Goal: Transaction & Acquisition: Purchase product/service

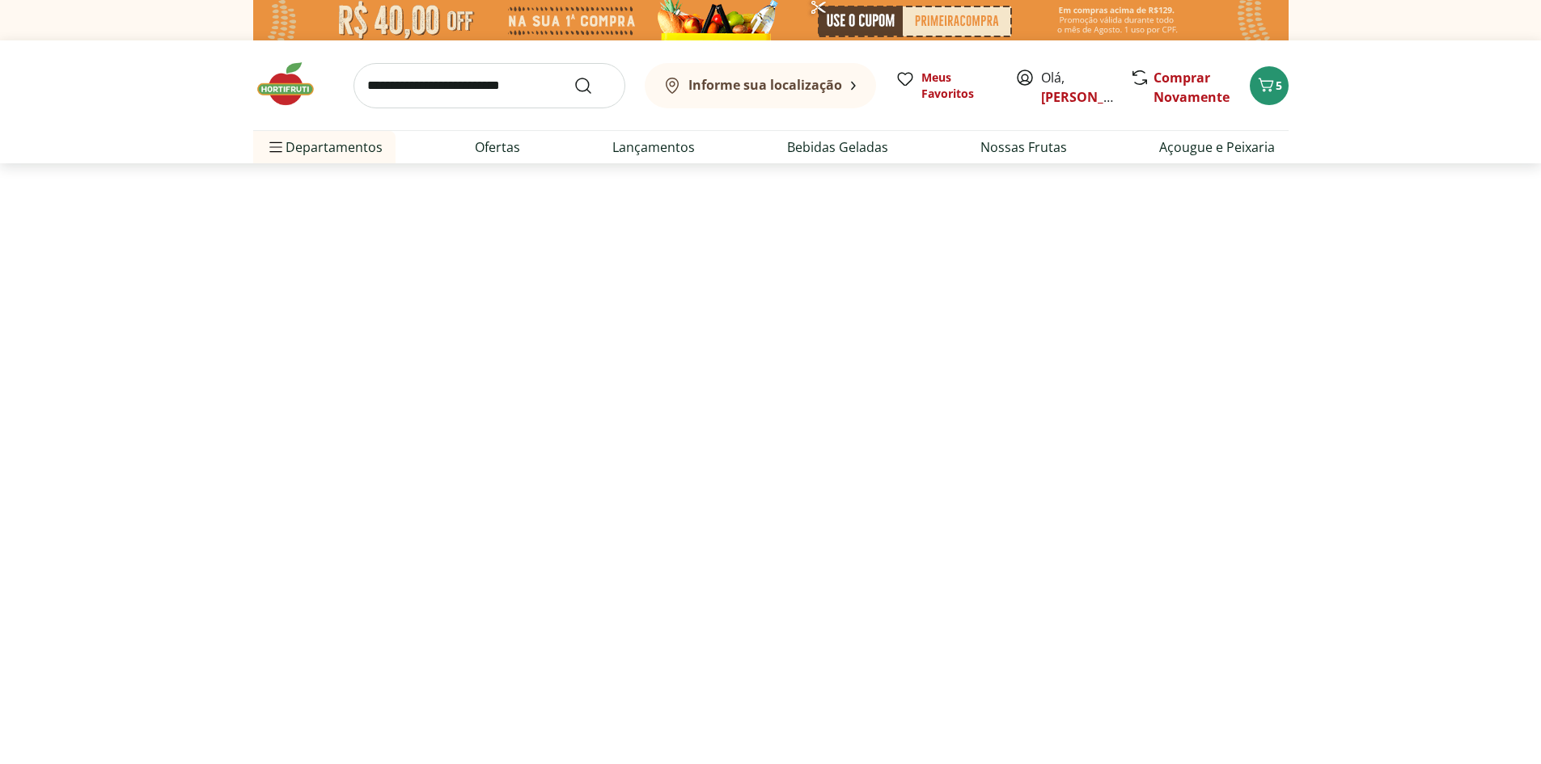
select select "**********"
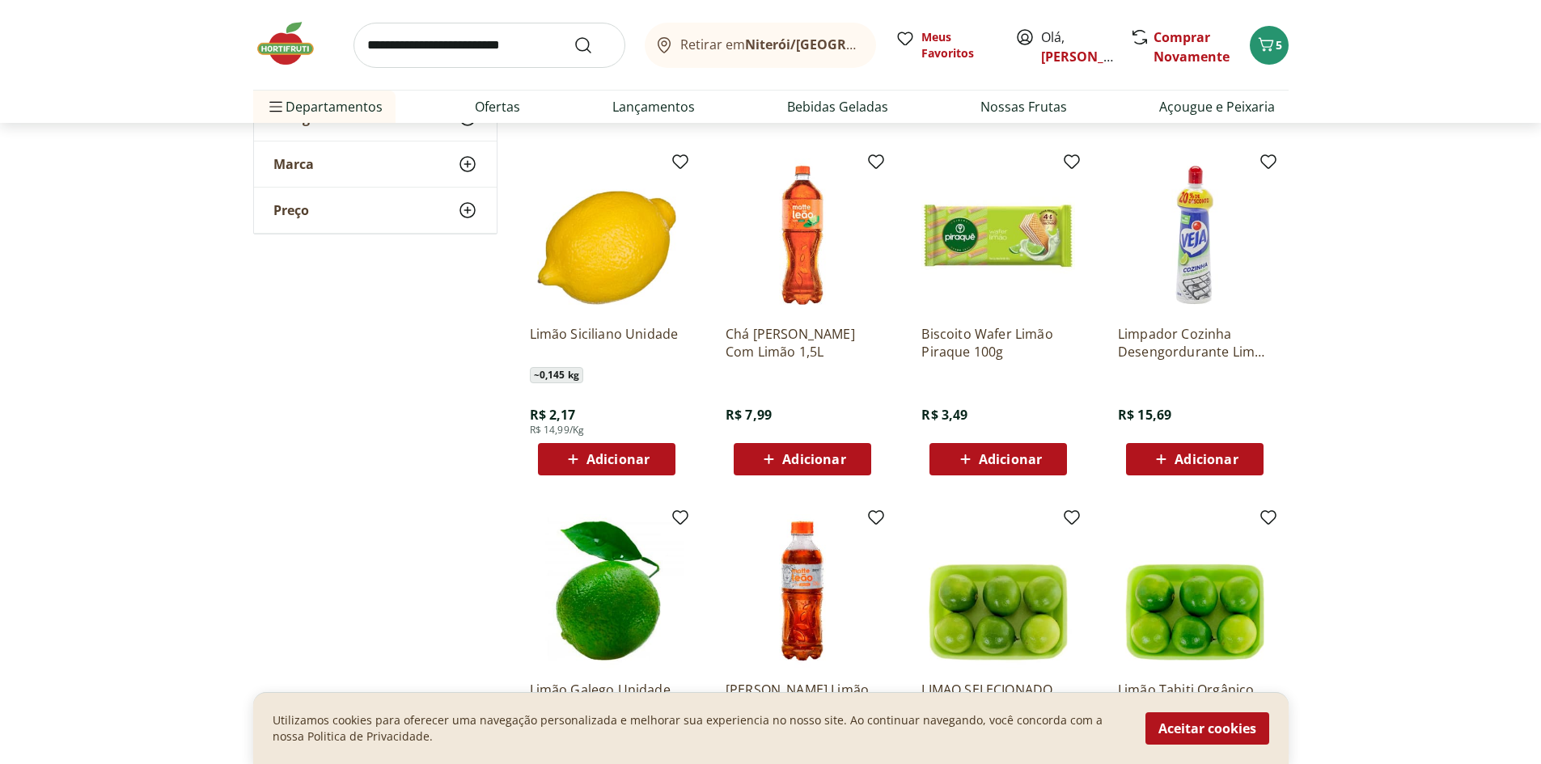
scroll to position [809, 0]
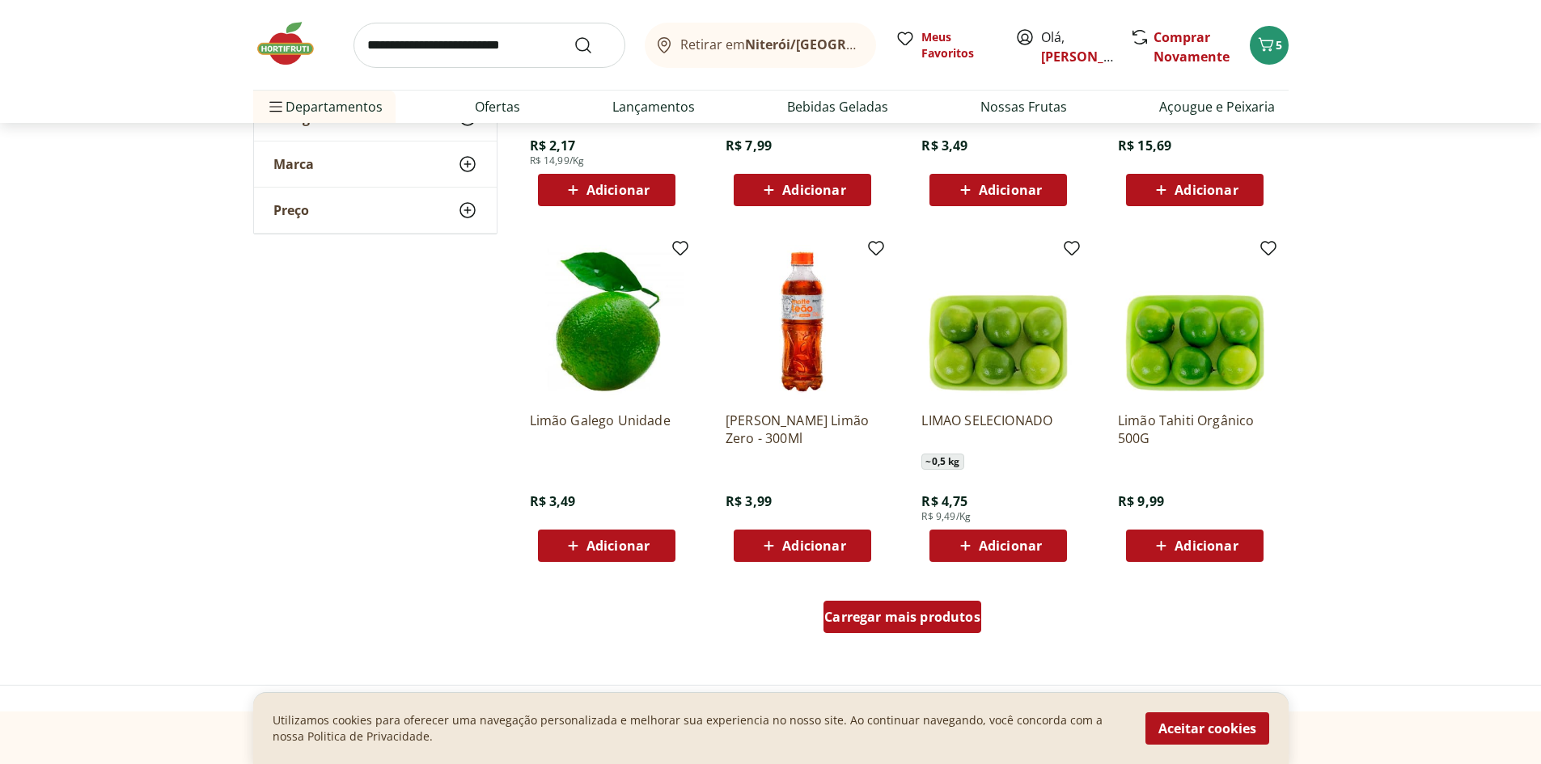
click at [899, 634] on link "Carregar mais produtos" at bounding box center [902, 620] width 158 height 39
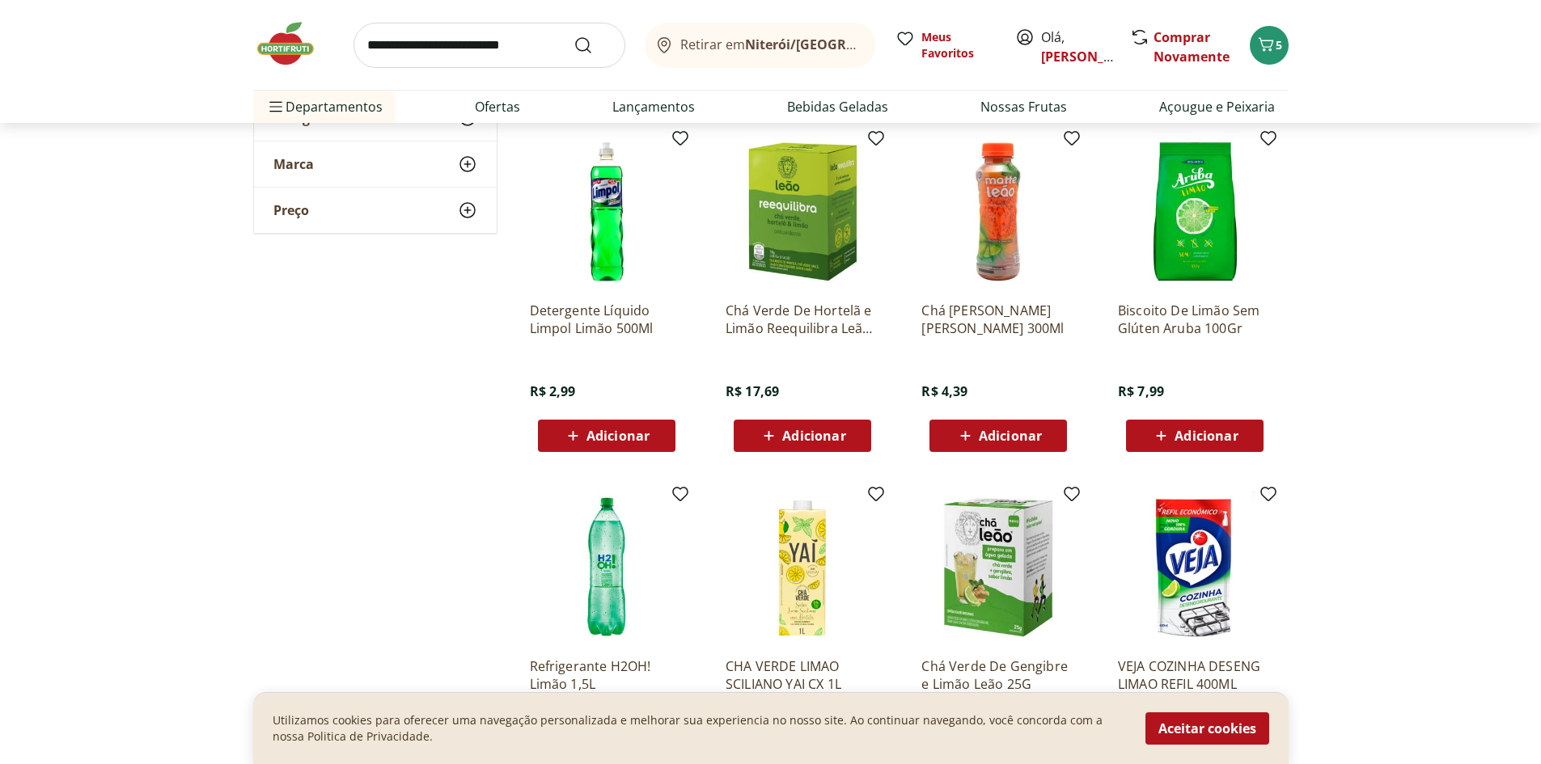
scroll to position [2157, 0]
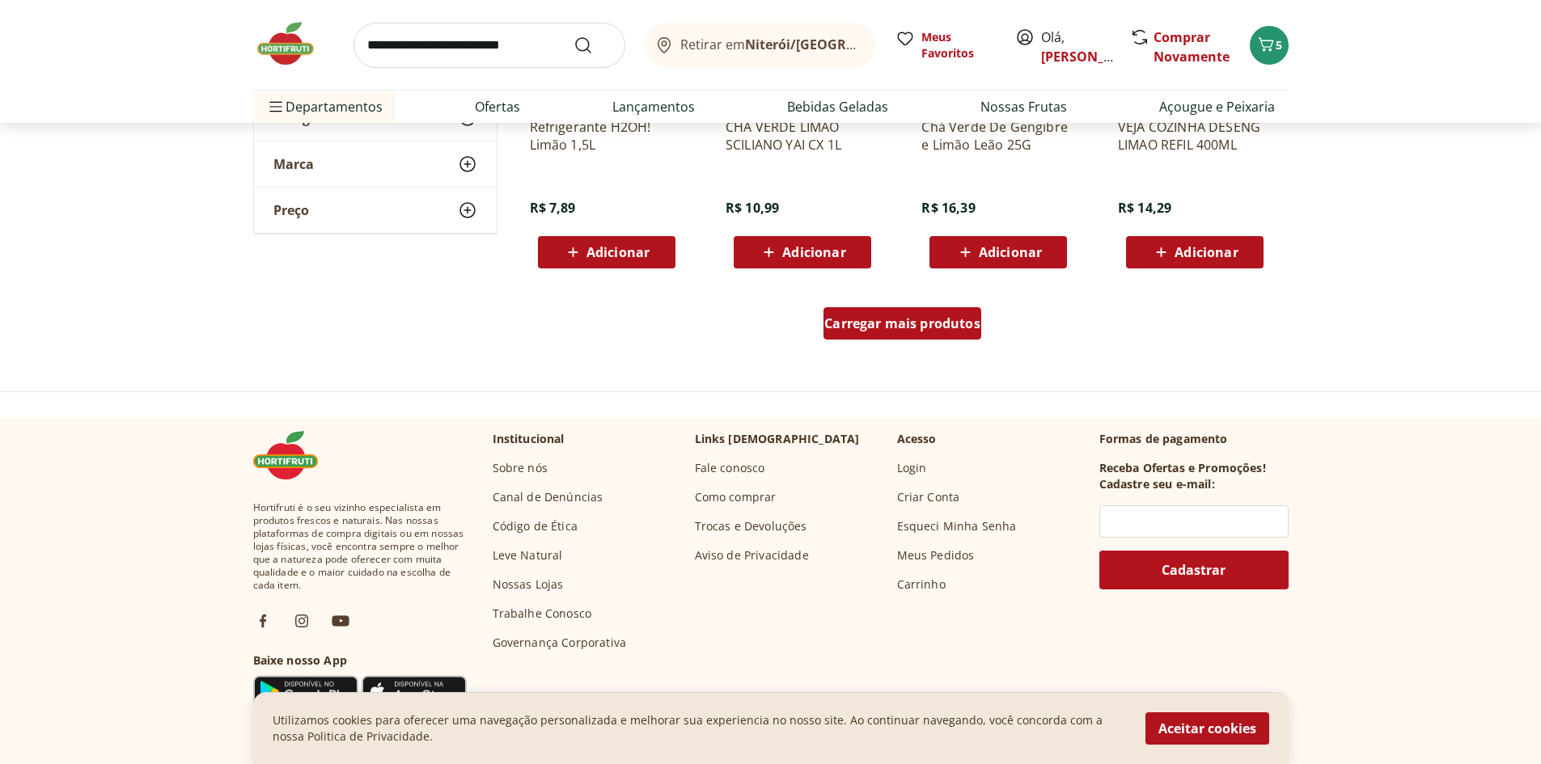
click at [890, 343] on link "Carregar mais produtos" at bounding box center [902, 326] width 158 height 39
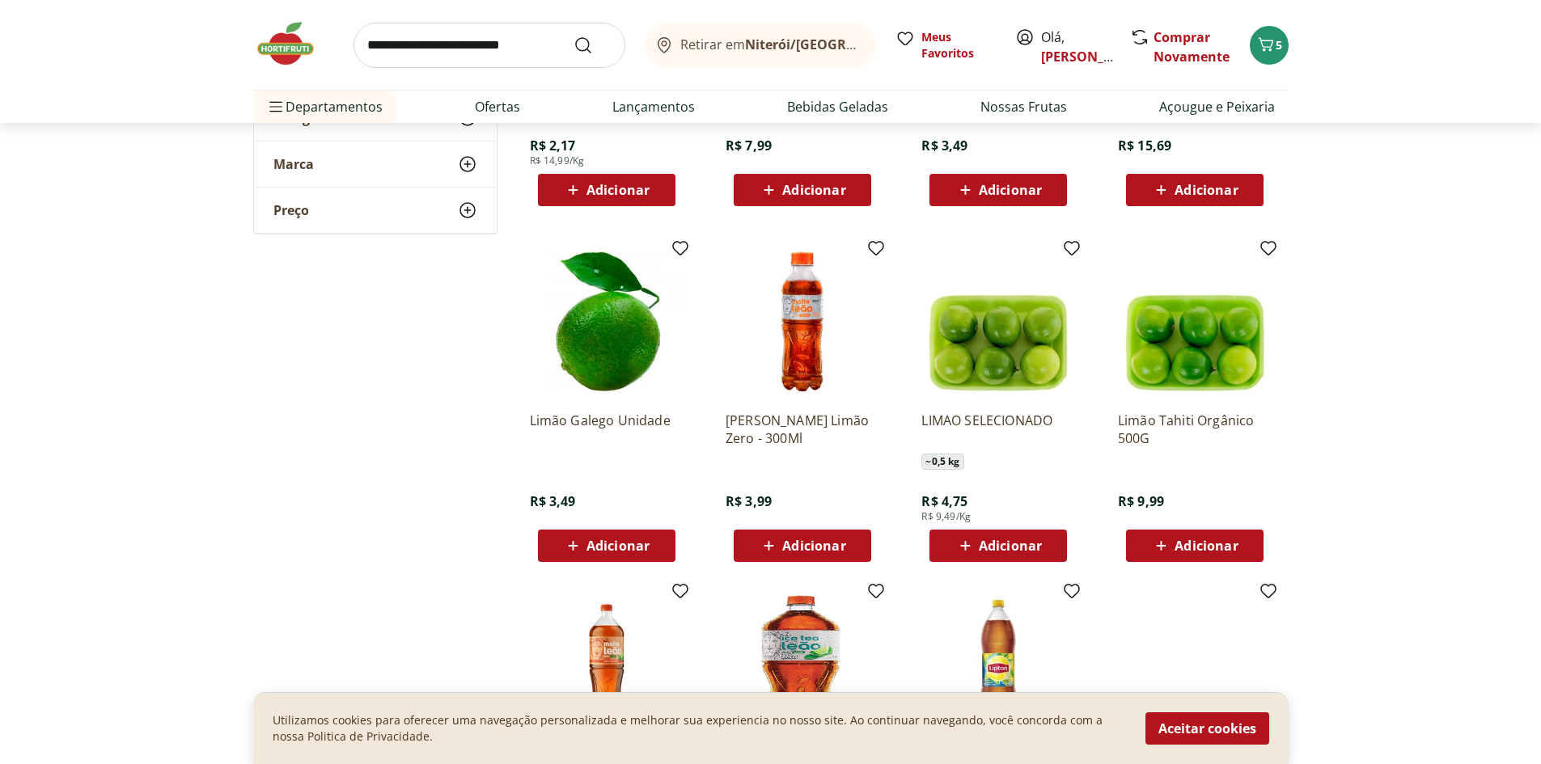
scroll to position [539, 0]
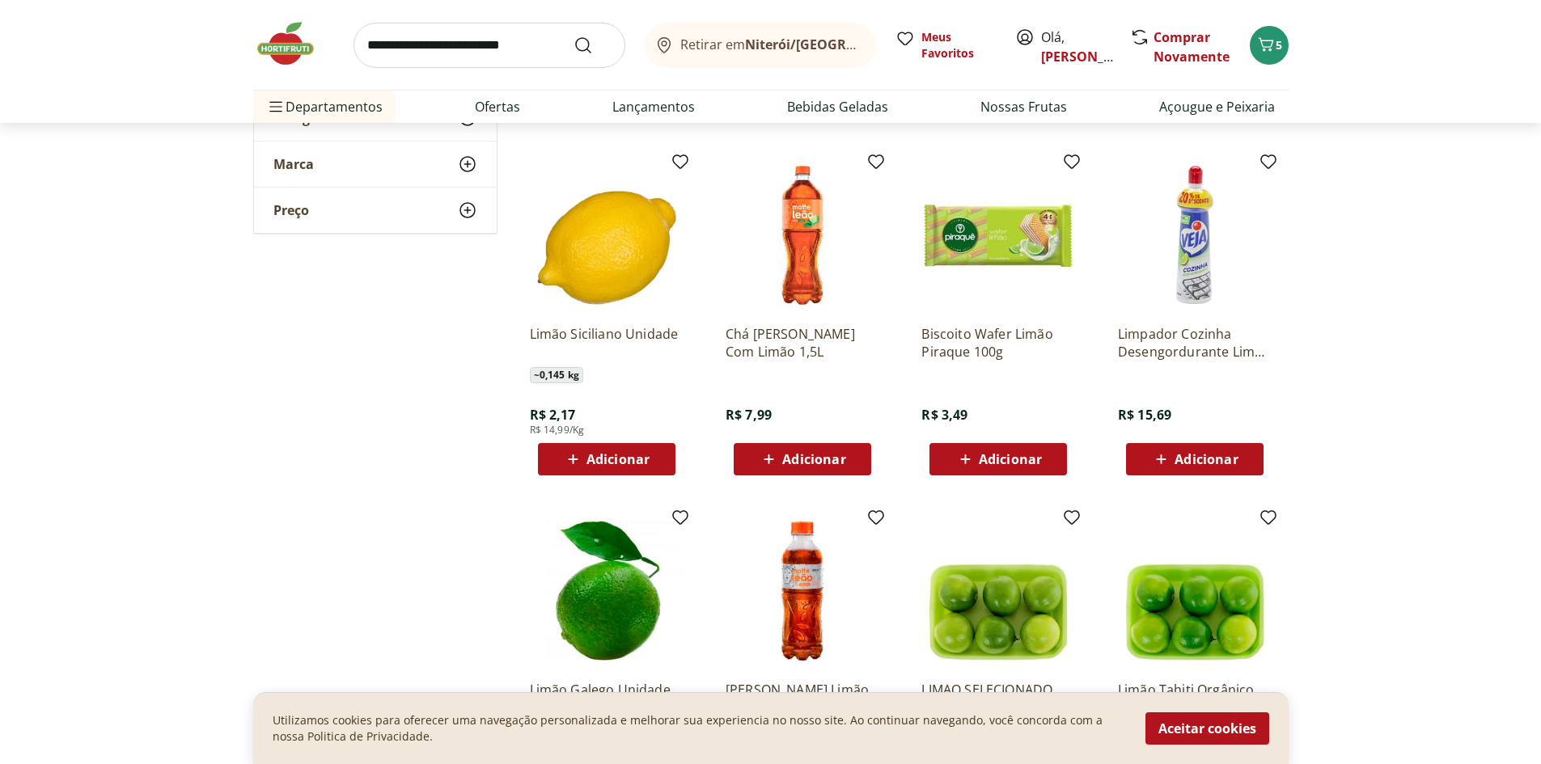
click at [624, 471] on div "Adicionar" at bounding box center [607, 459] width 112 height 29
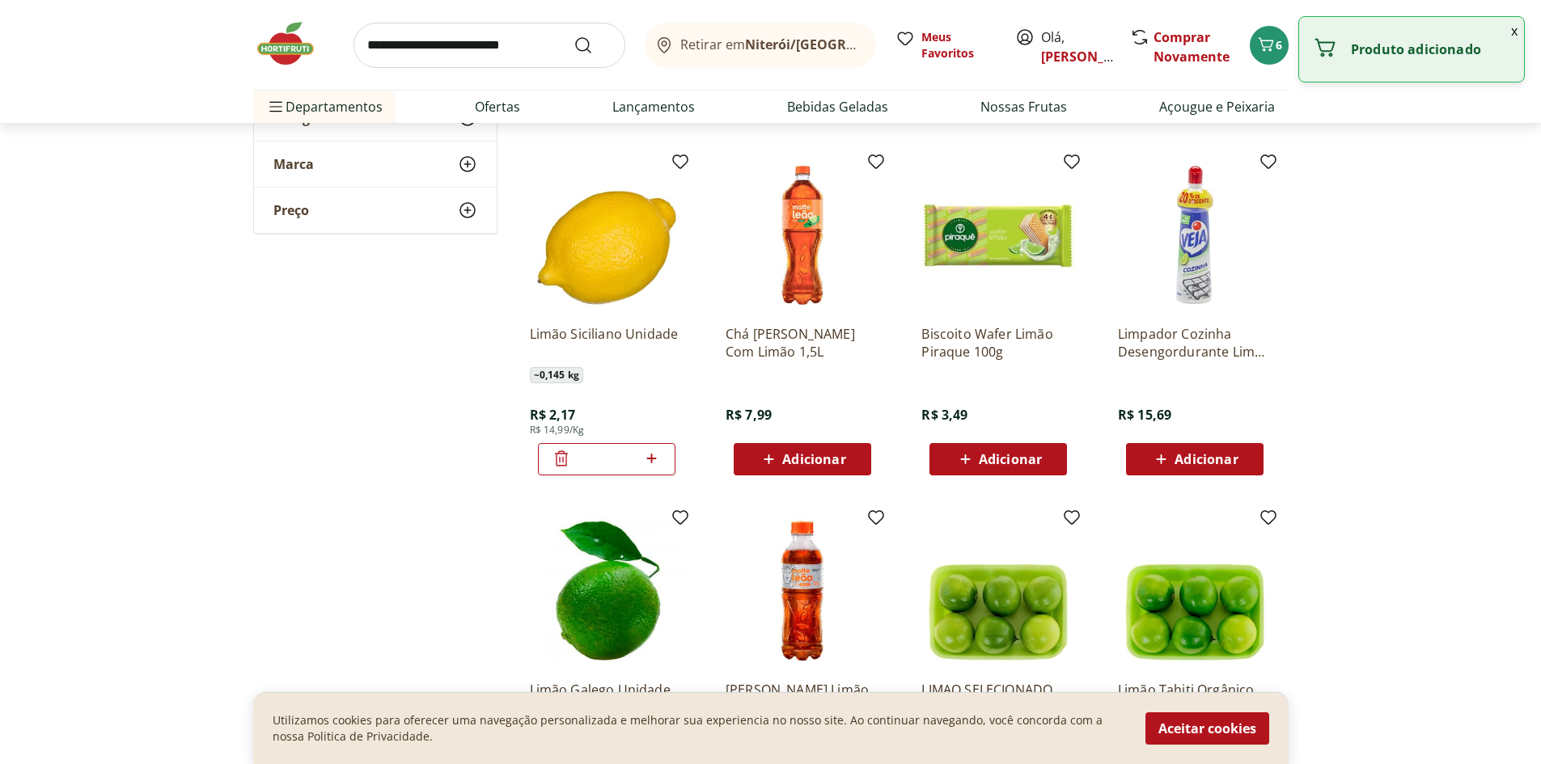
click at [657, 467] on icon at bounding box center [651, 458] width 20 height 19
type input "*"
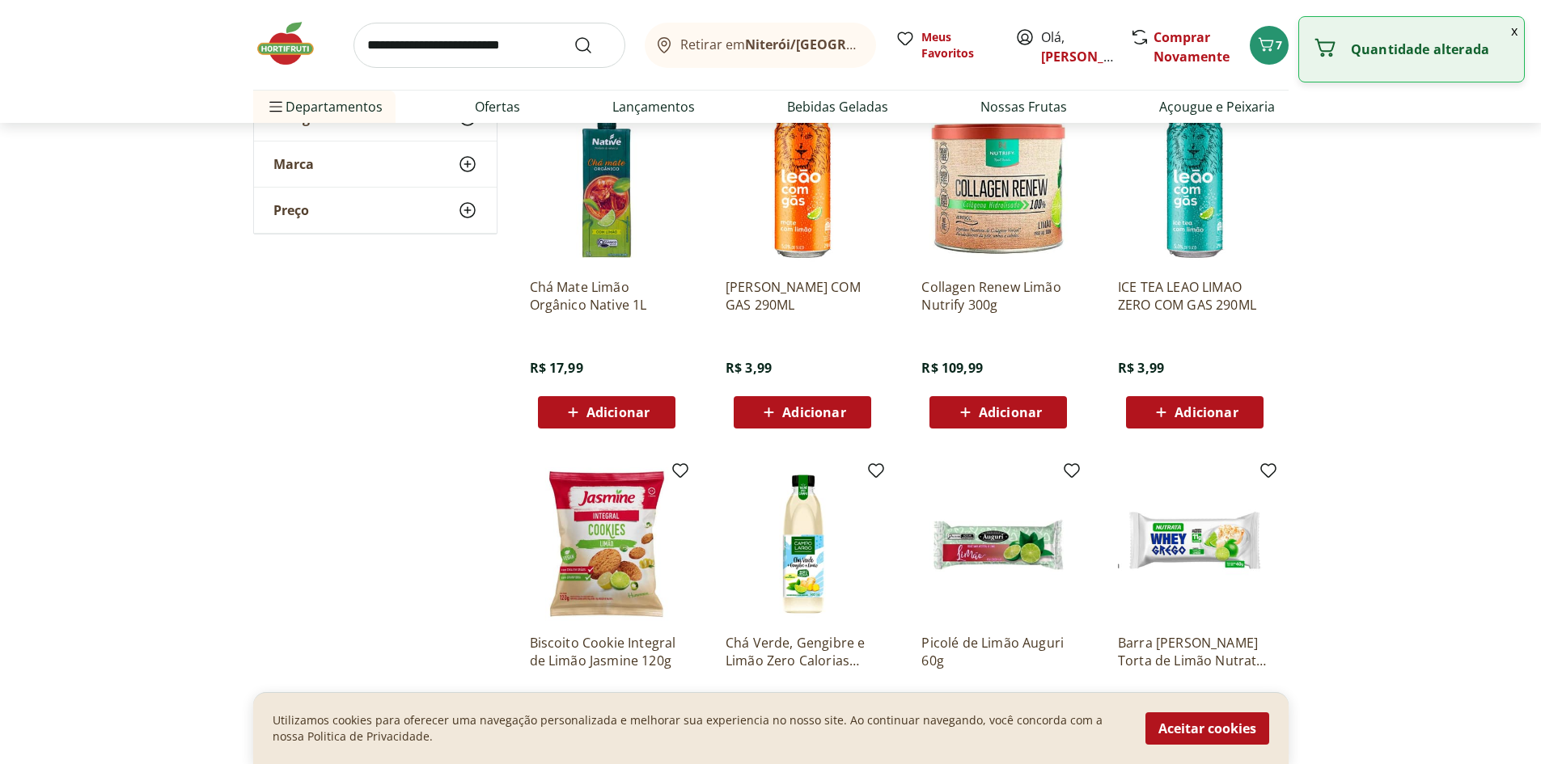
scroll to position [3235, 0]
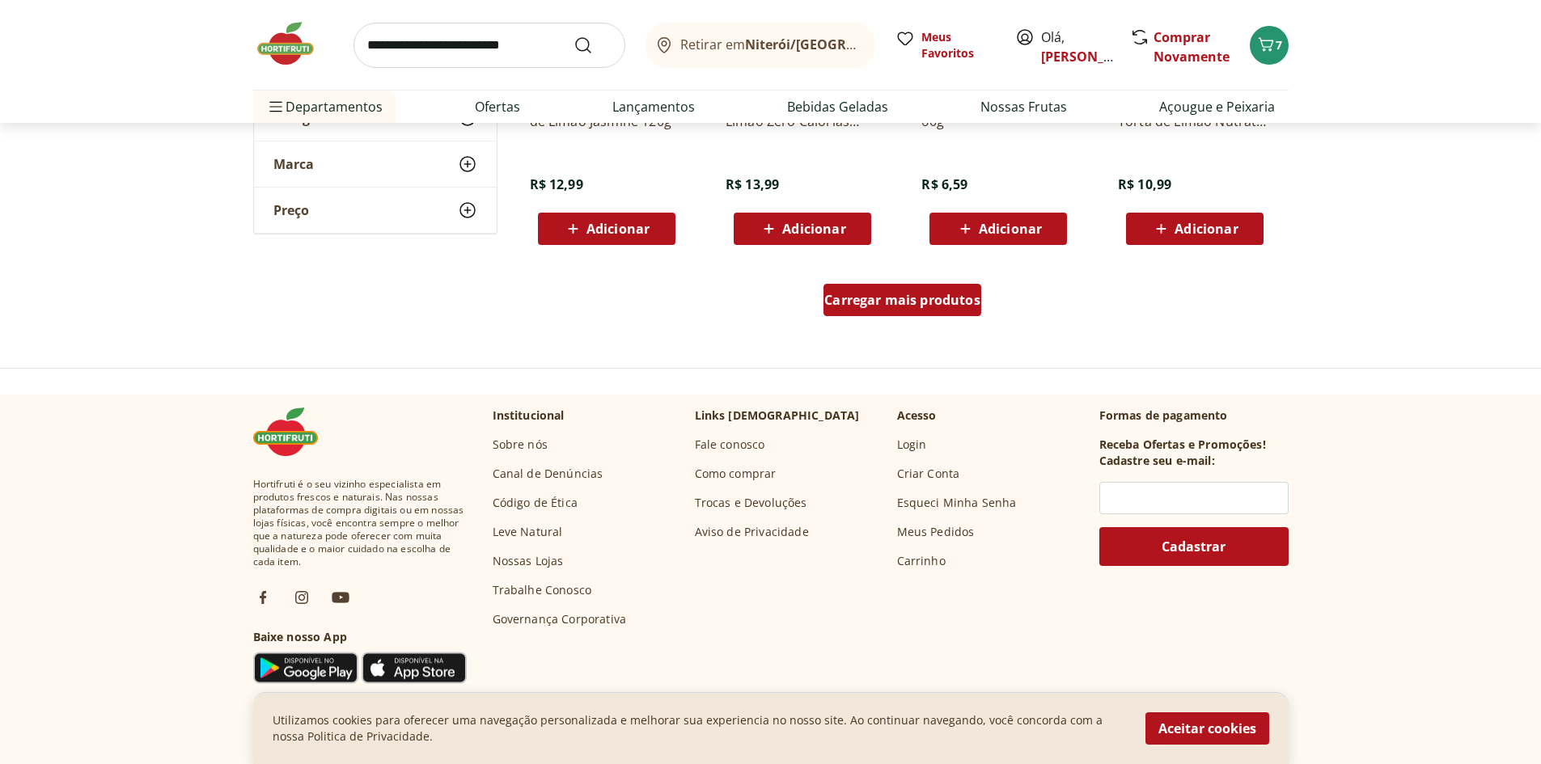
click at [865, 305] on span "Carregar mais produtos" at bounding box center [902, 300] width 156 height 13
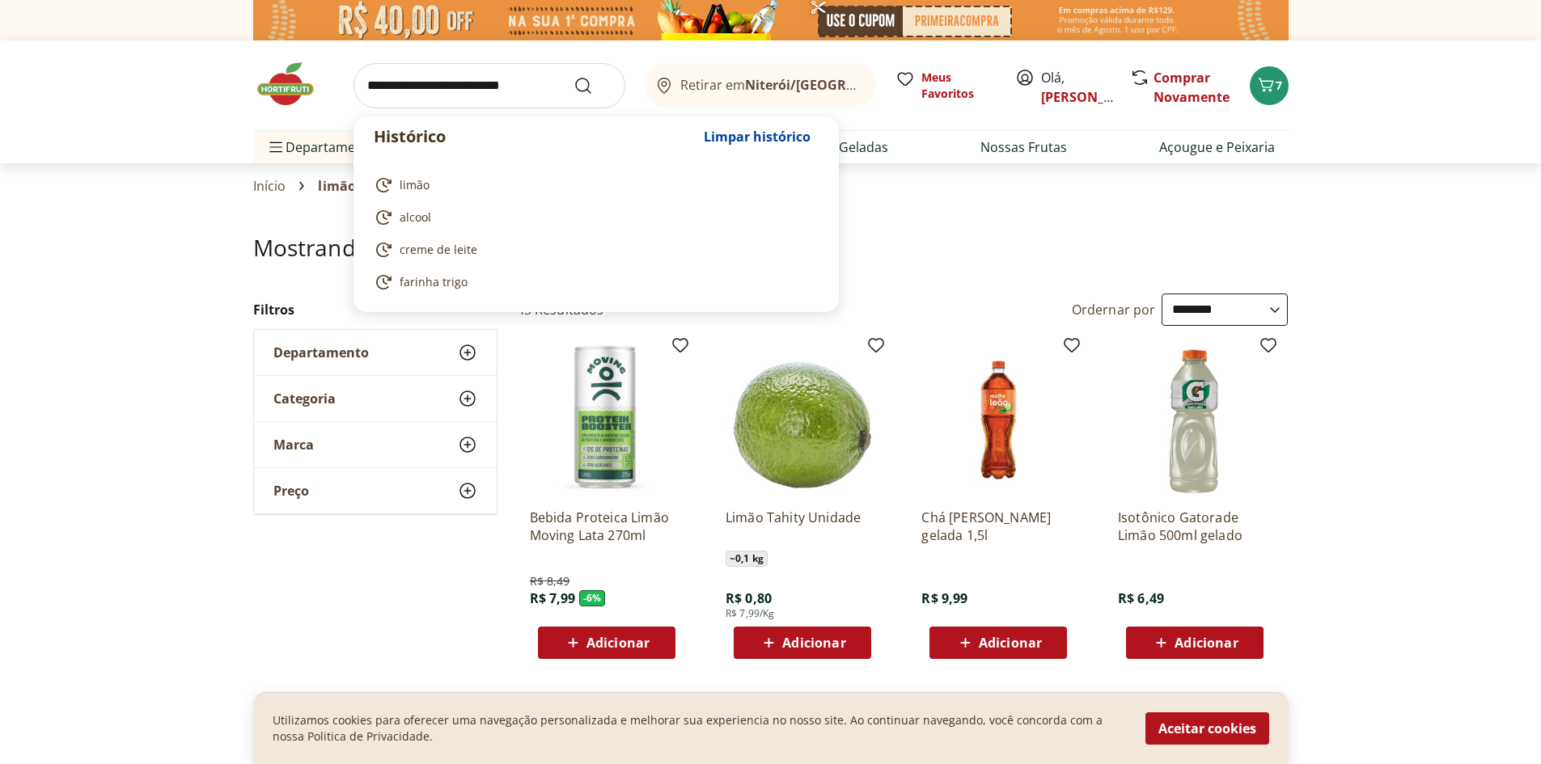
click at [552, 87] on input "search" at bounding box center [489, 85] width 272 height 45
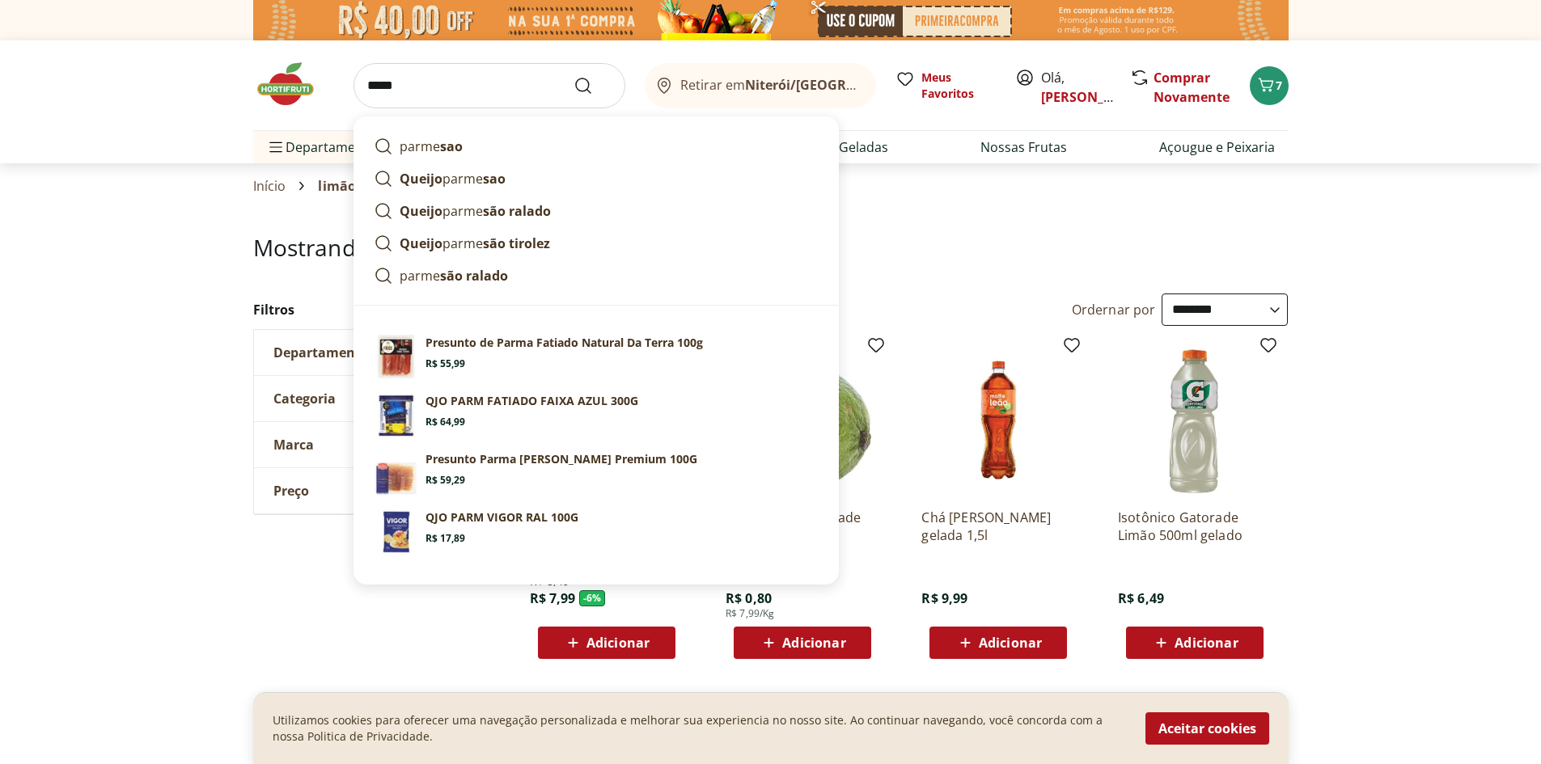
type input "*****"
click at [573, 76] on button "Submit Search" at bounding box center [592, 85] width 39 height 19
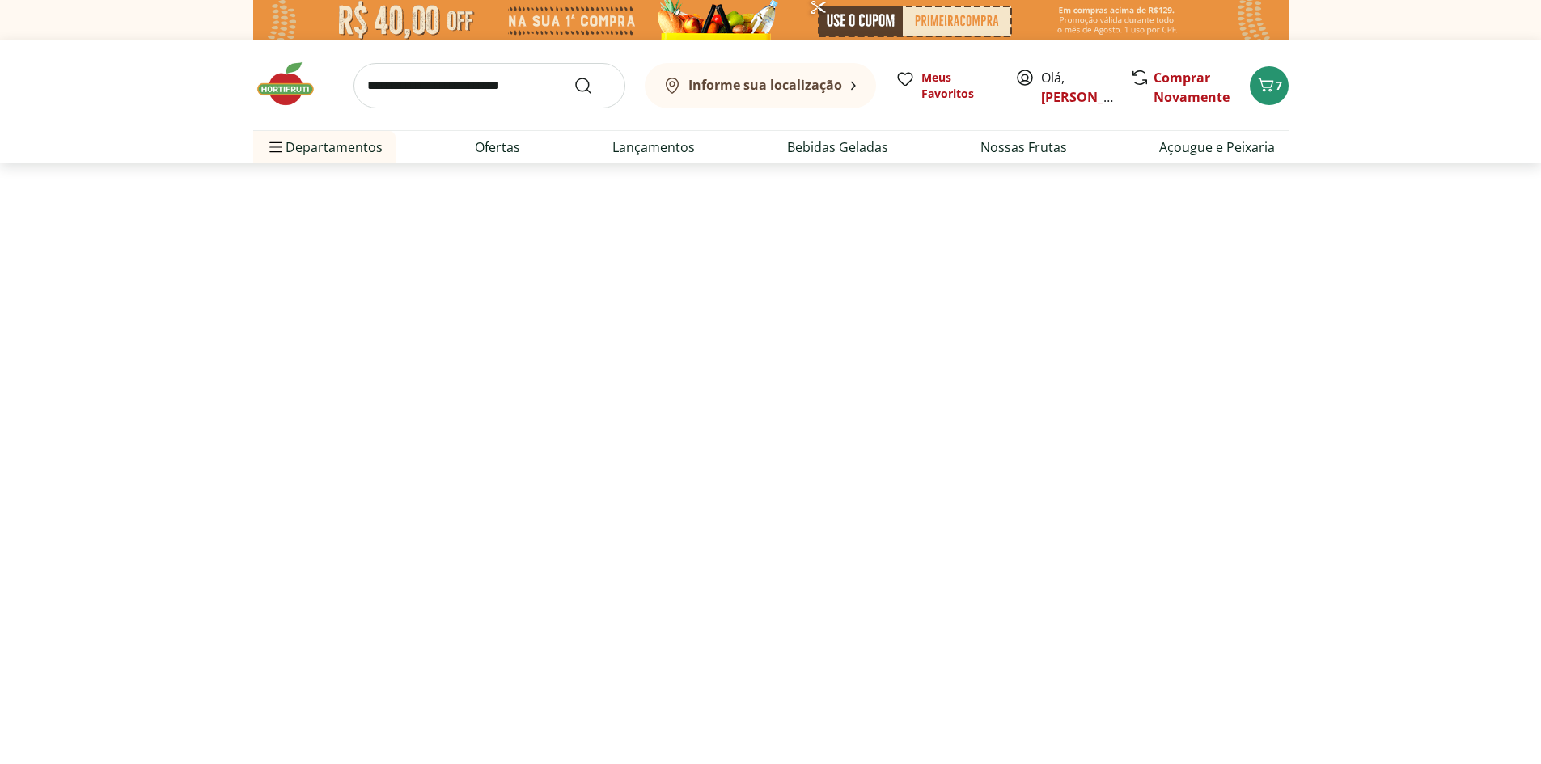
select select "**********"
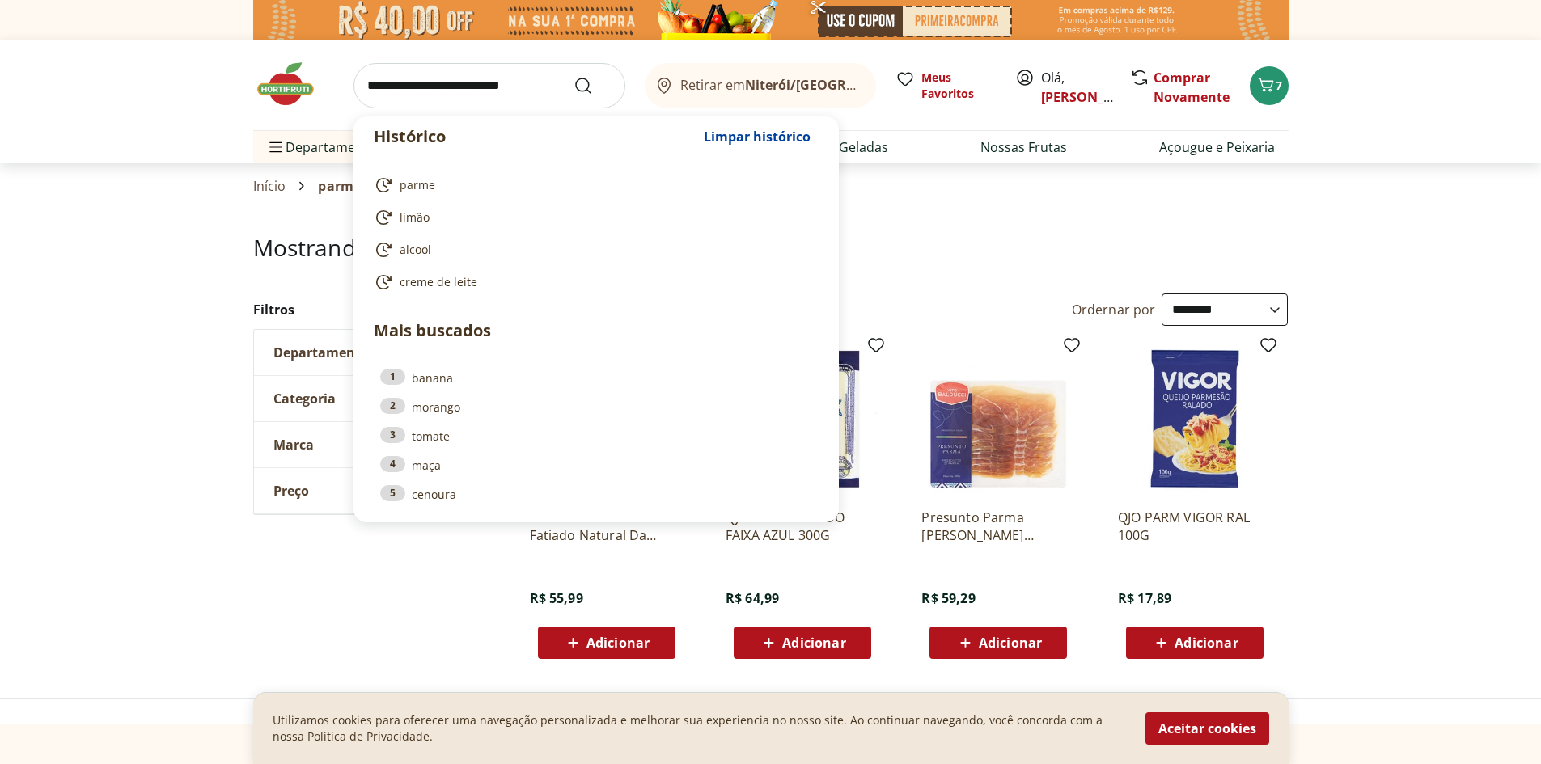
click at [502, 98] on input "search" at bounding box center [489, 85] width 272 height 45
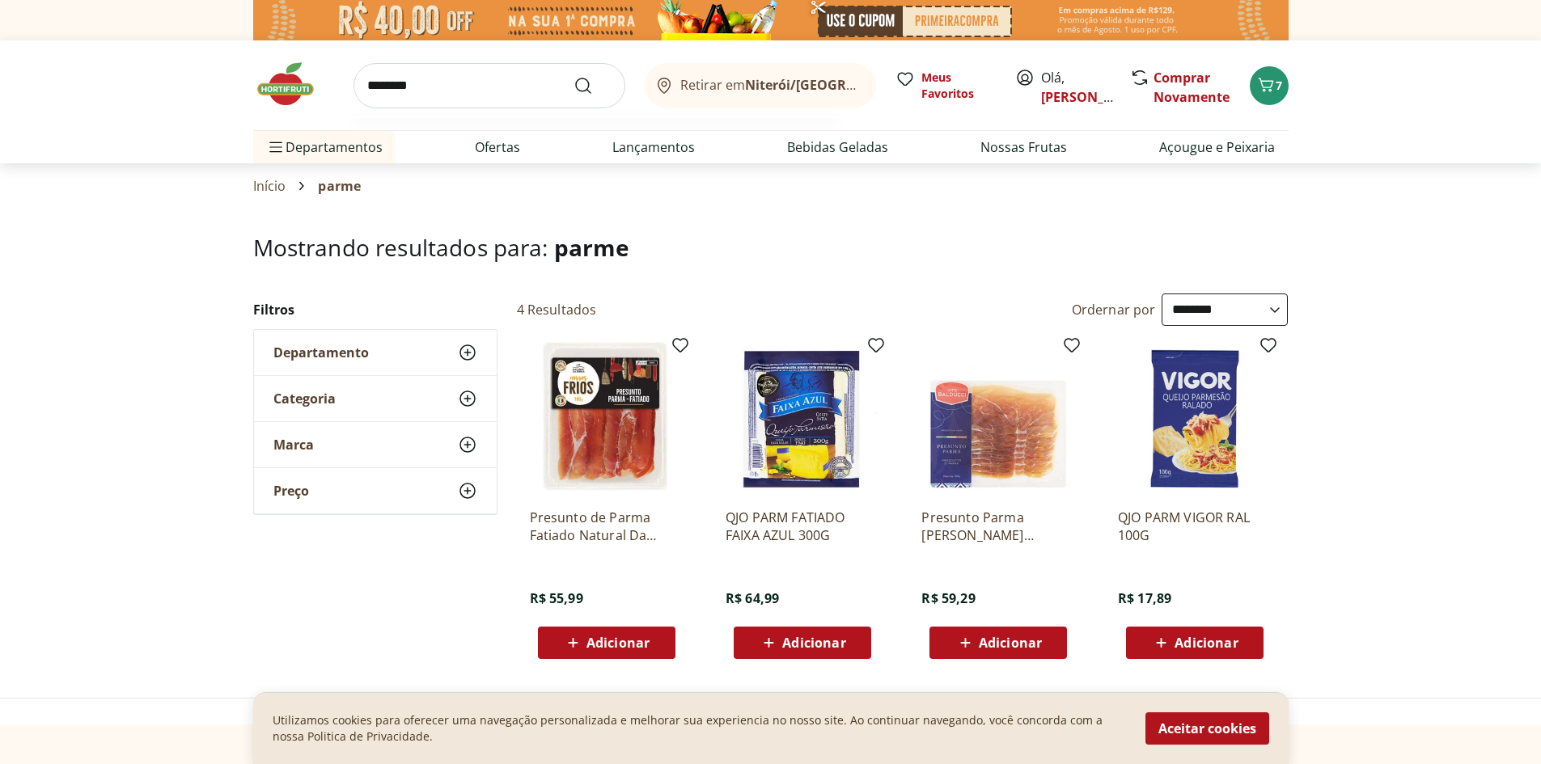
type input "********"
click at [573, 76] on button "Submit Search" at bounding box center [592, 85] width 39 height 19
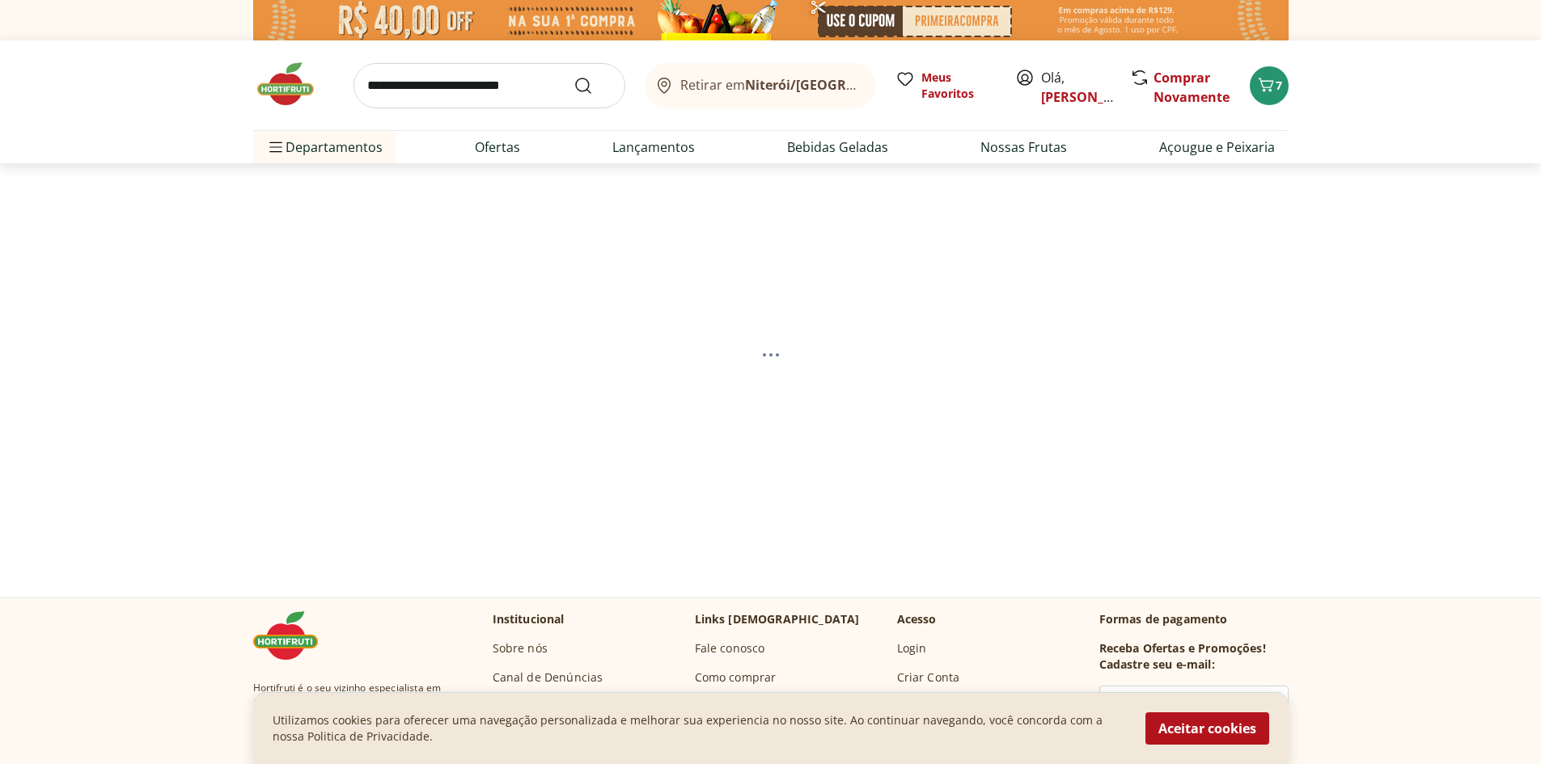
select select "**********"
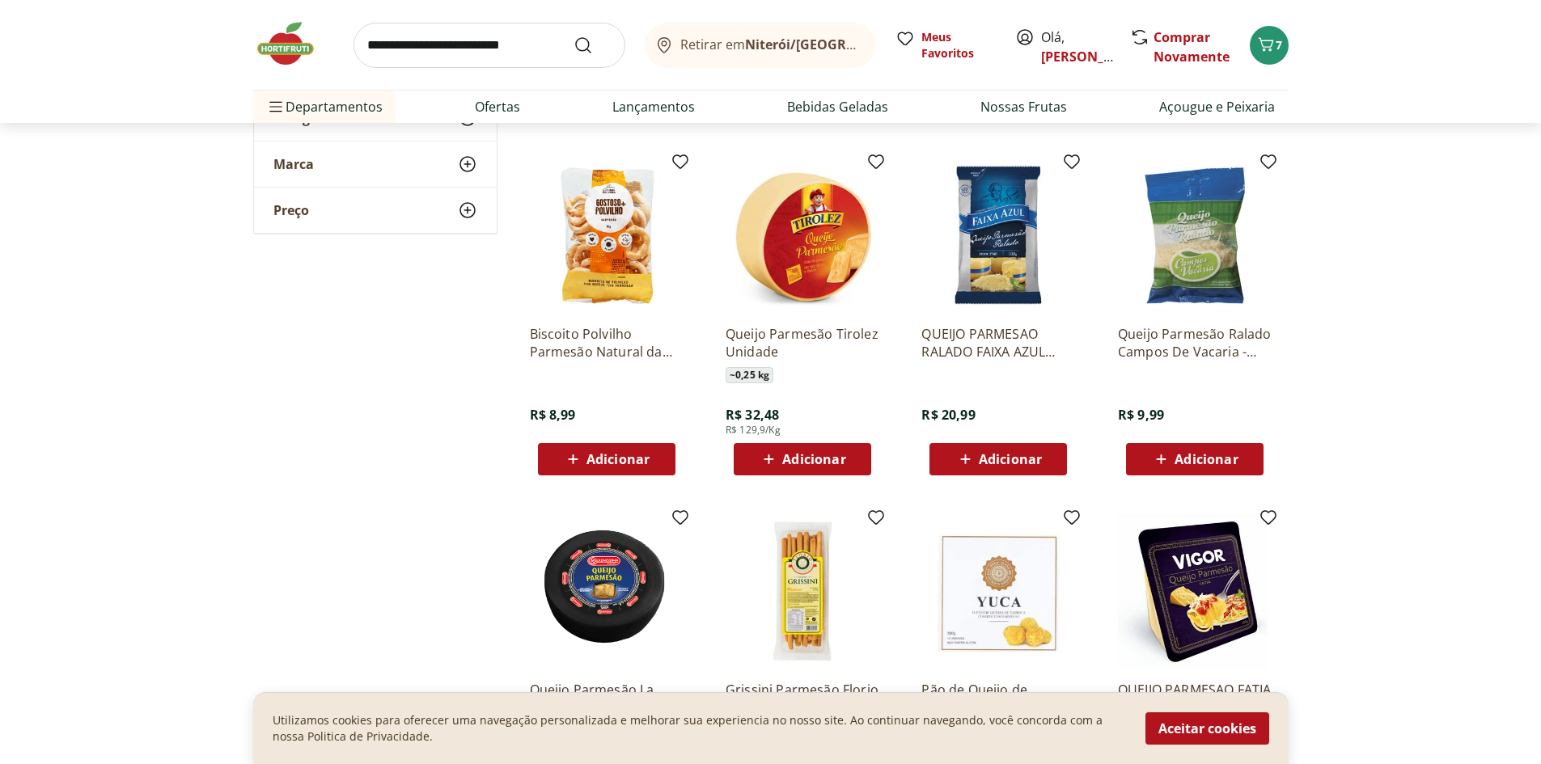
scroll to position [809, 0]
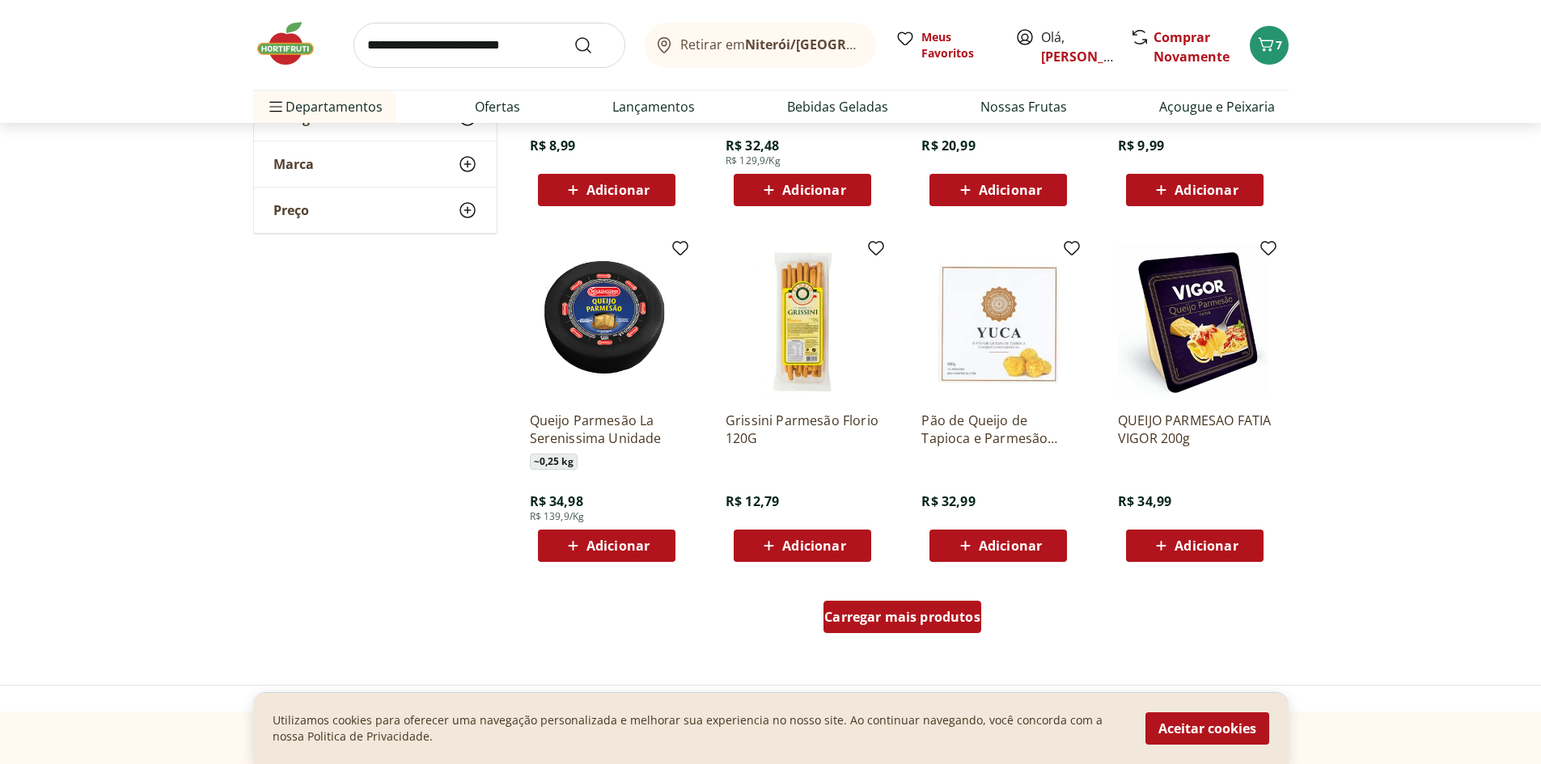
click at [931, 621] on span "Carregar mais produtos" at bounding box center [902, 617] width 156 height 13
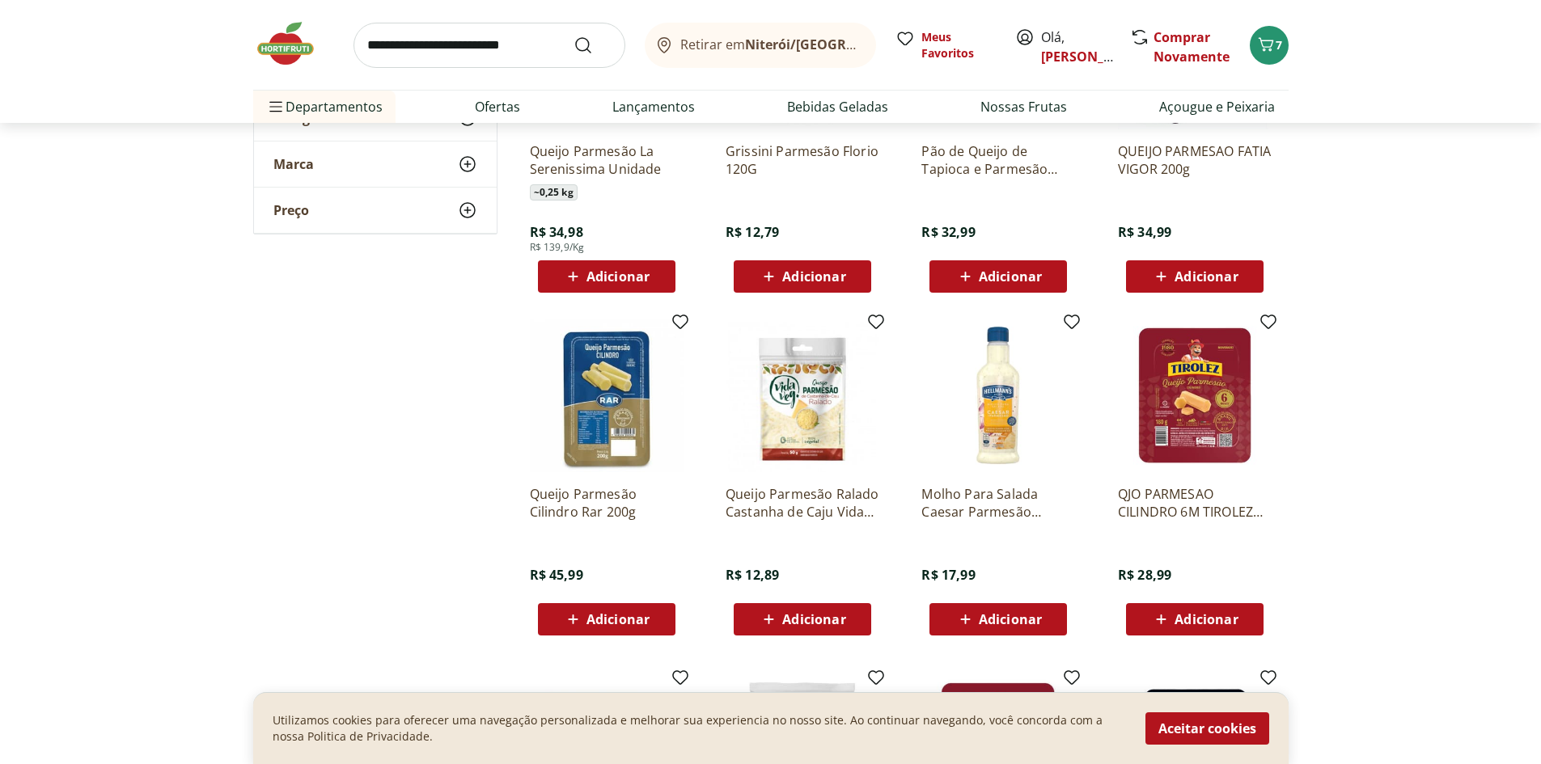
scroll to position [1348, 0]
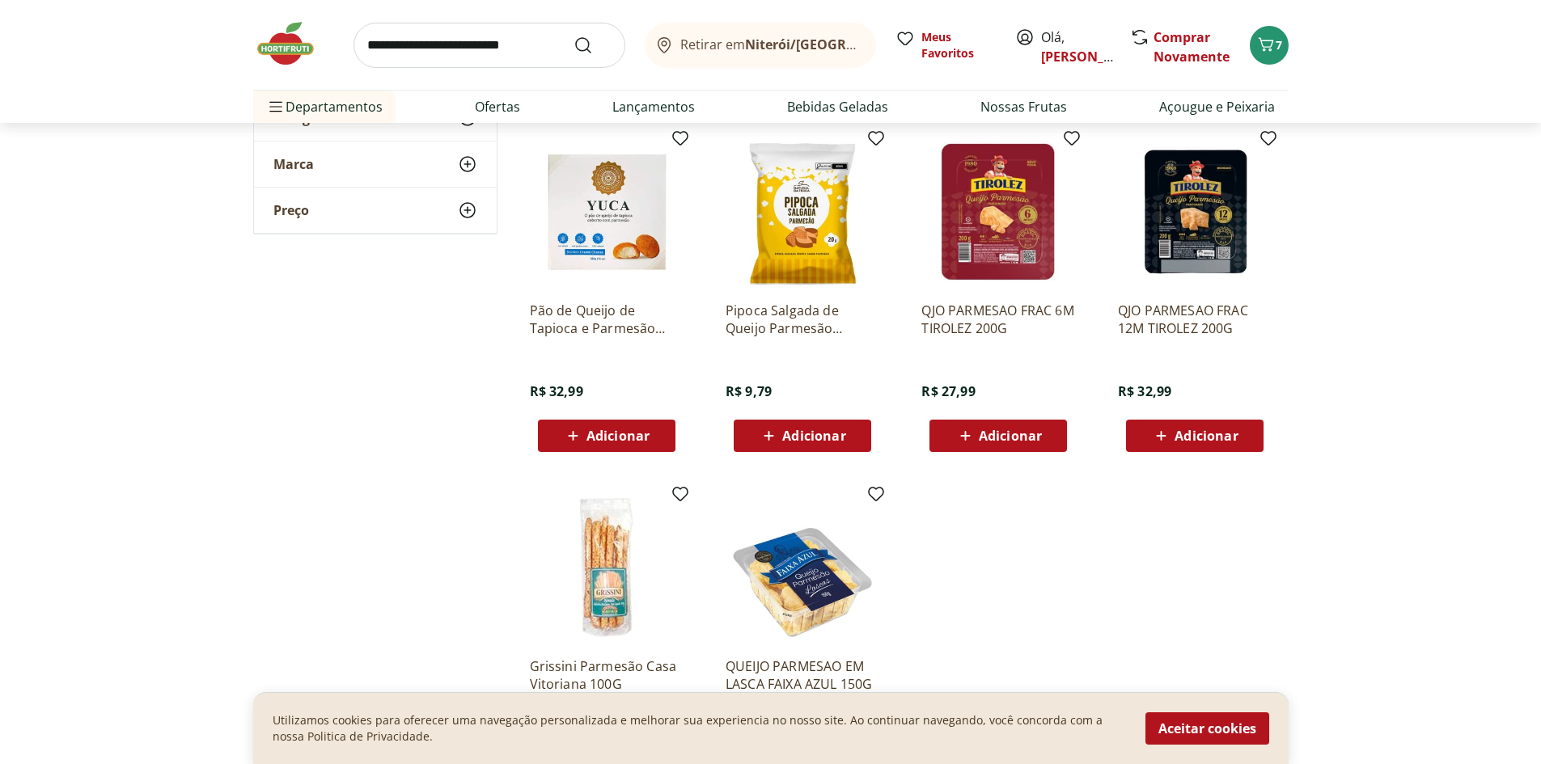
scroll to position [1078, 0]
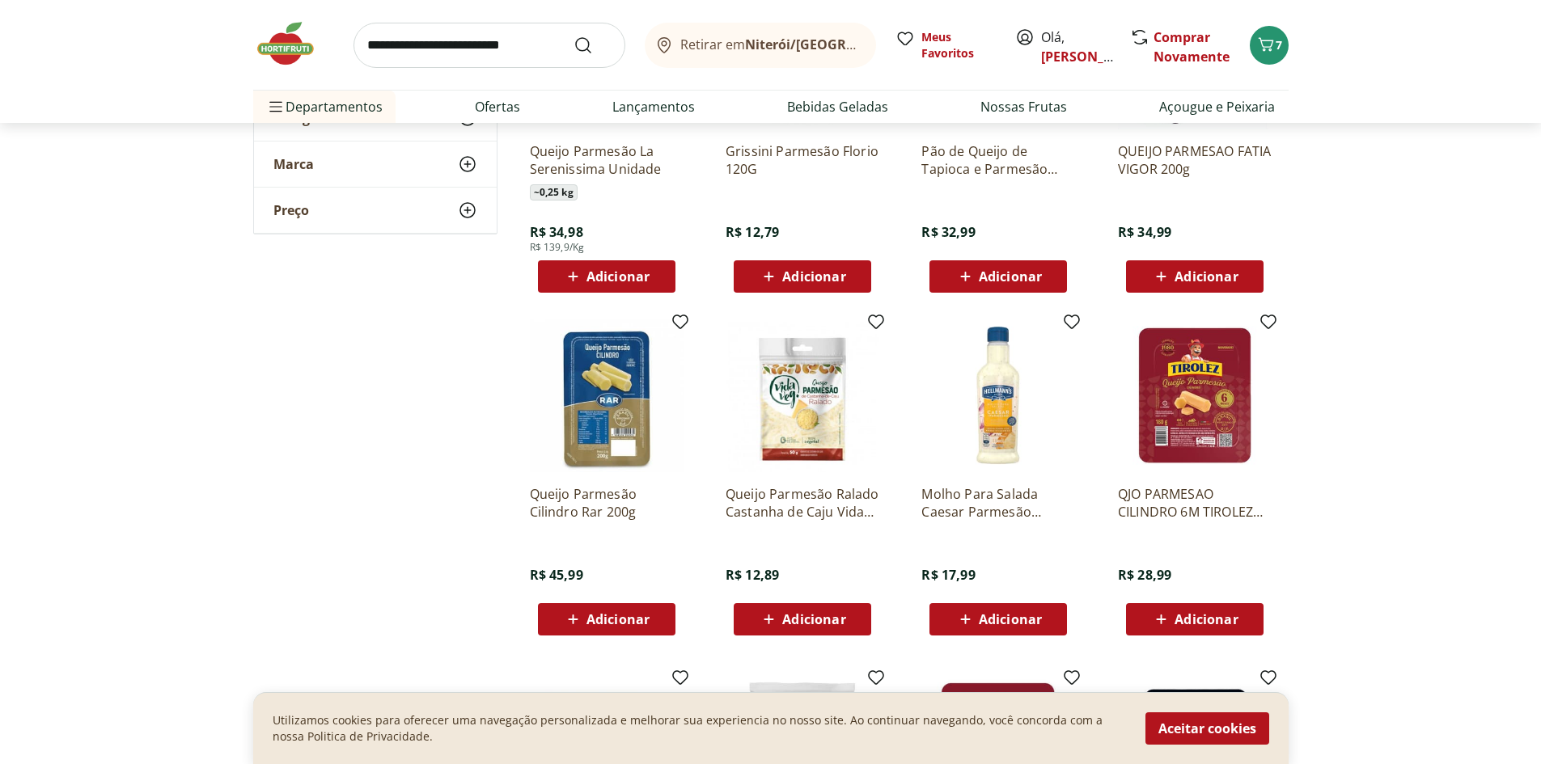
scroll to position [1348, 0]
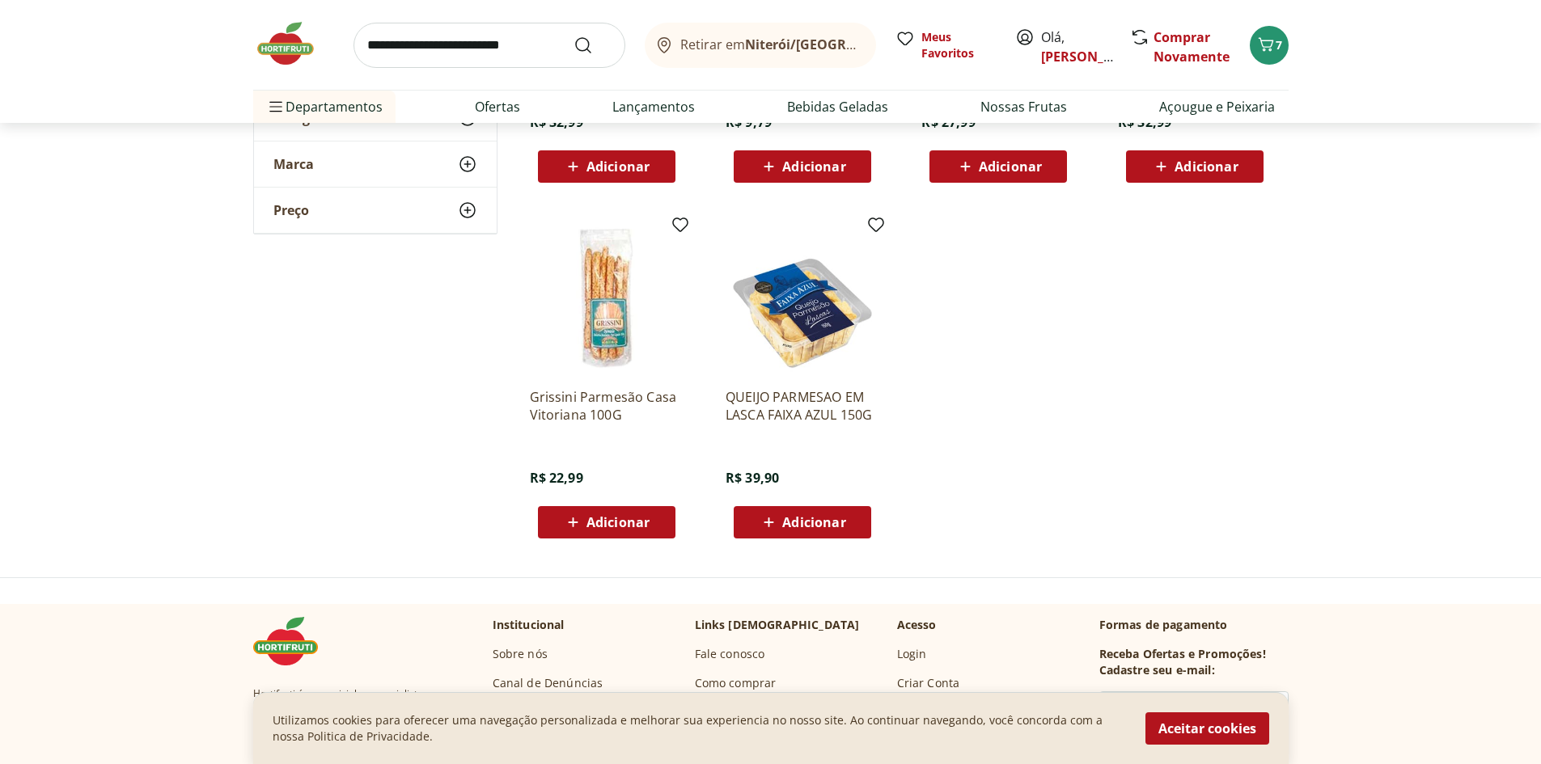
scroll to position [1617, 0]
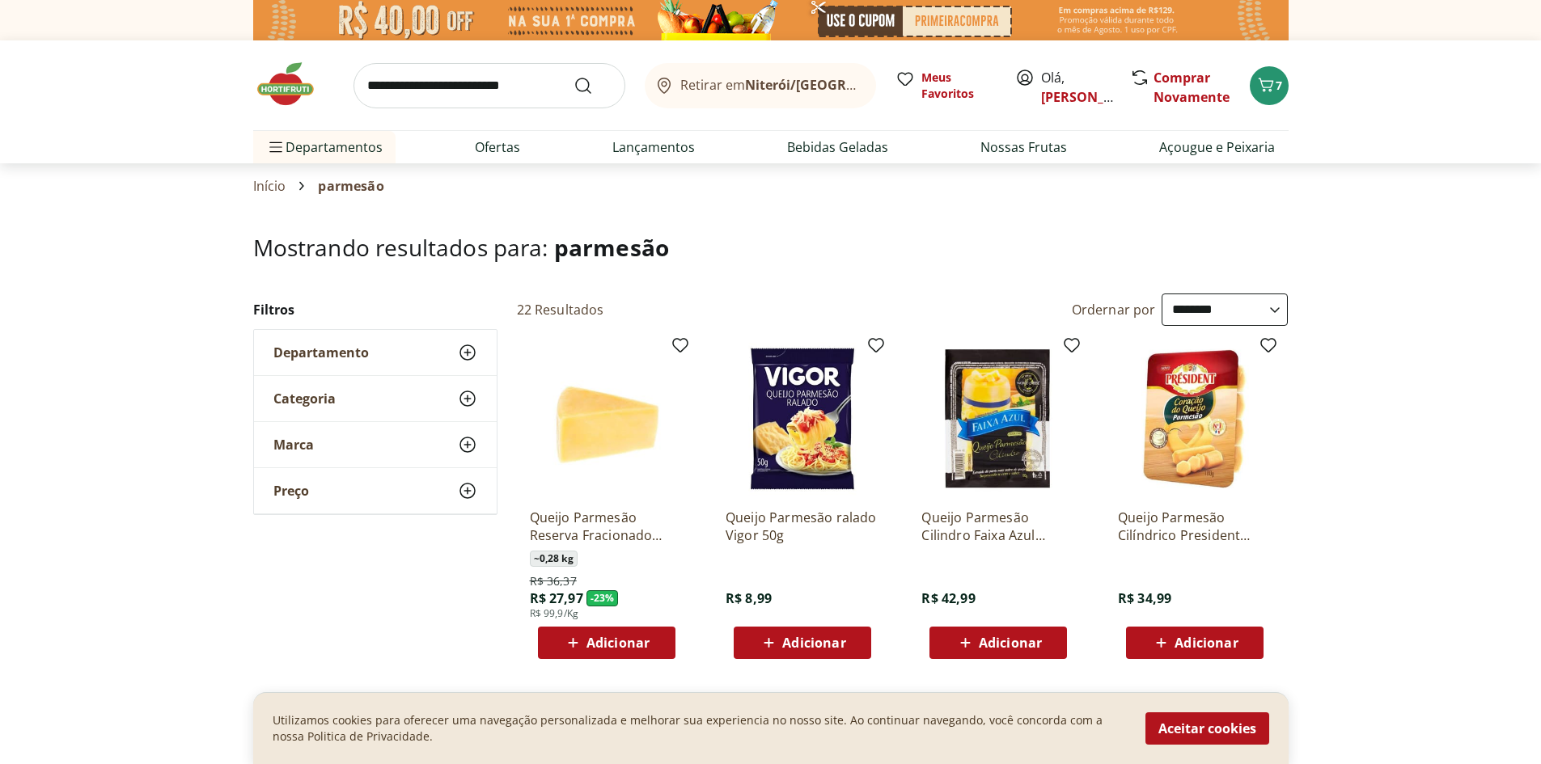
select select "**********"
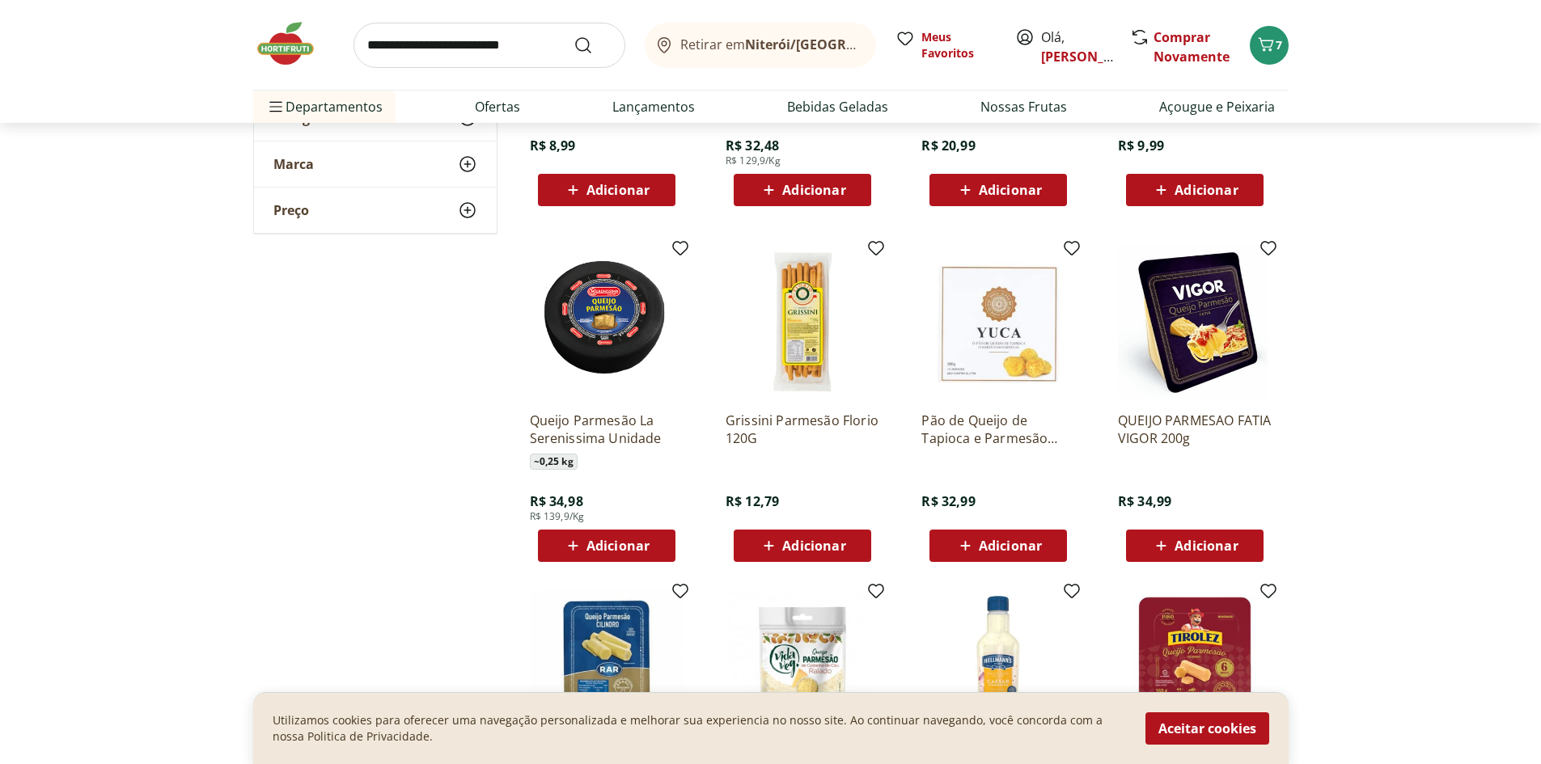
scroll to position [539, 0]
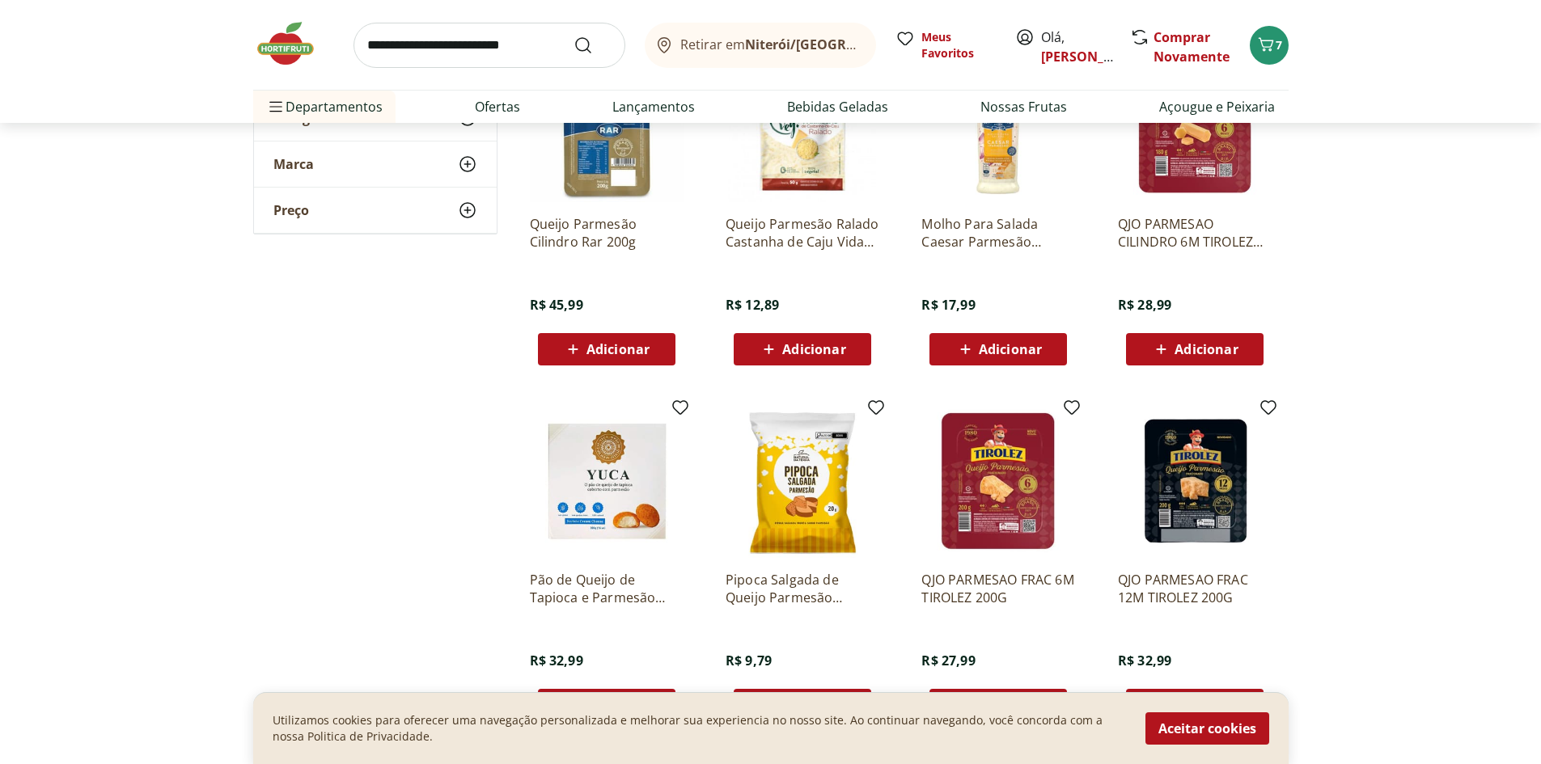
scroll to position [1617, 0]
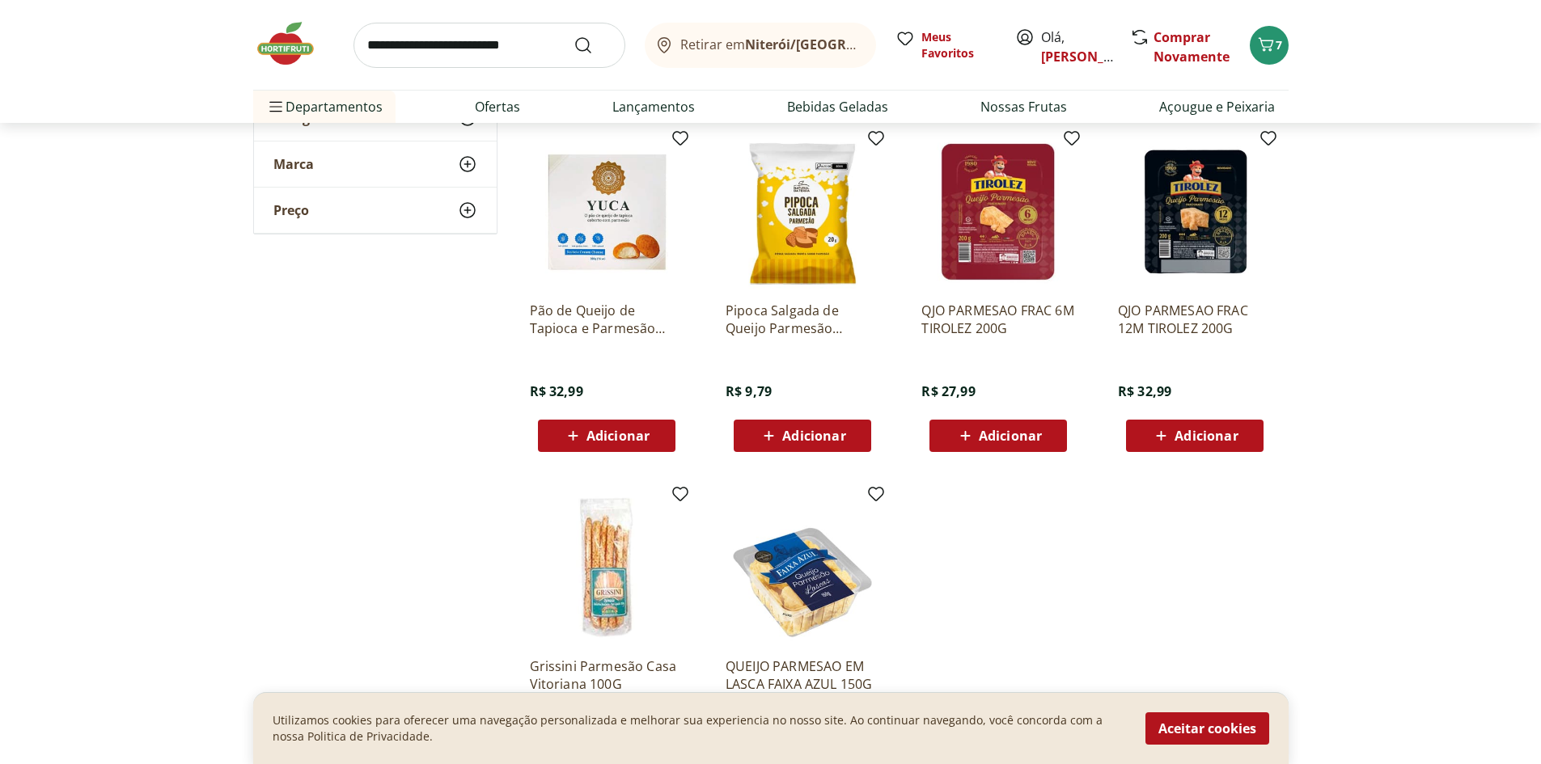
click at [1002, 235] on img at bounding box center [998, 212] width 154 height 154
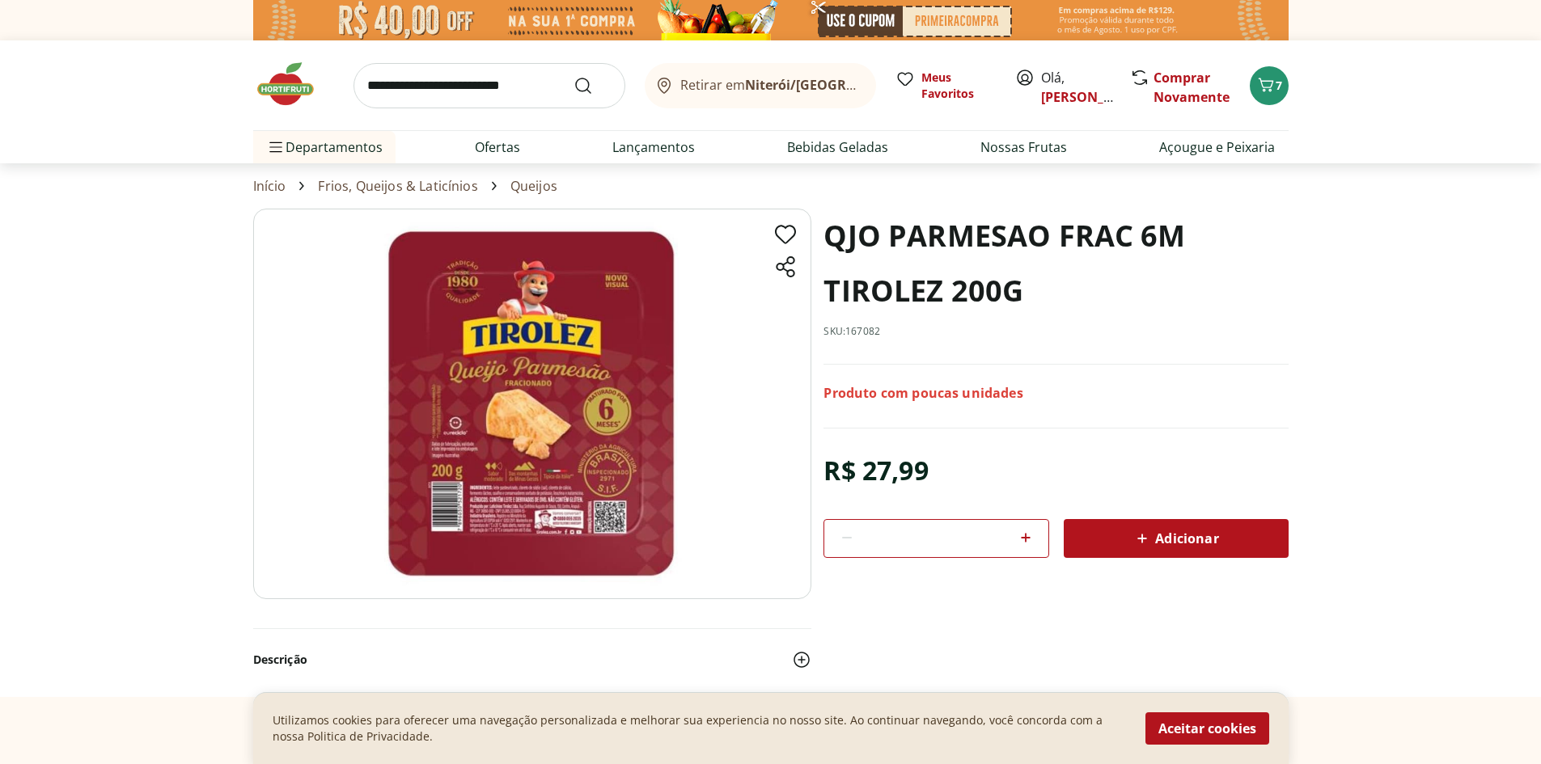
select select "**********"
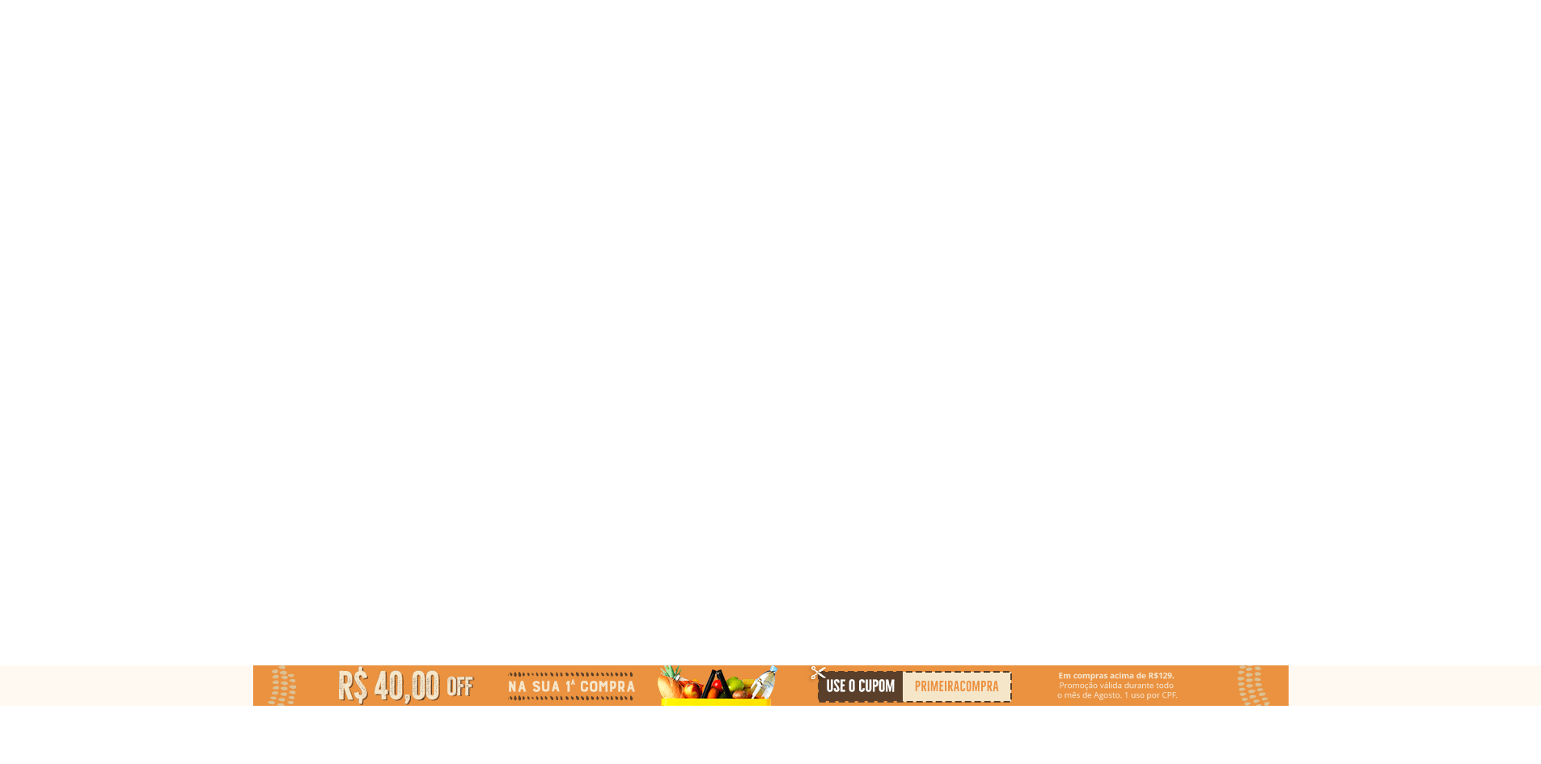
scroll to position [1617, 0]
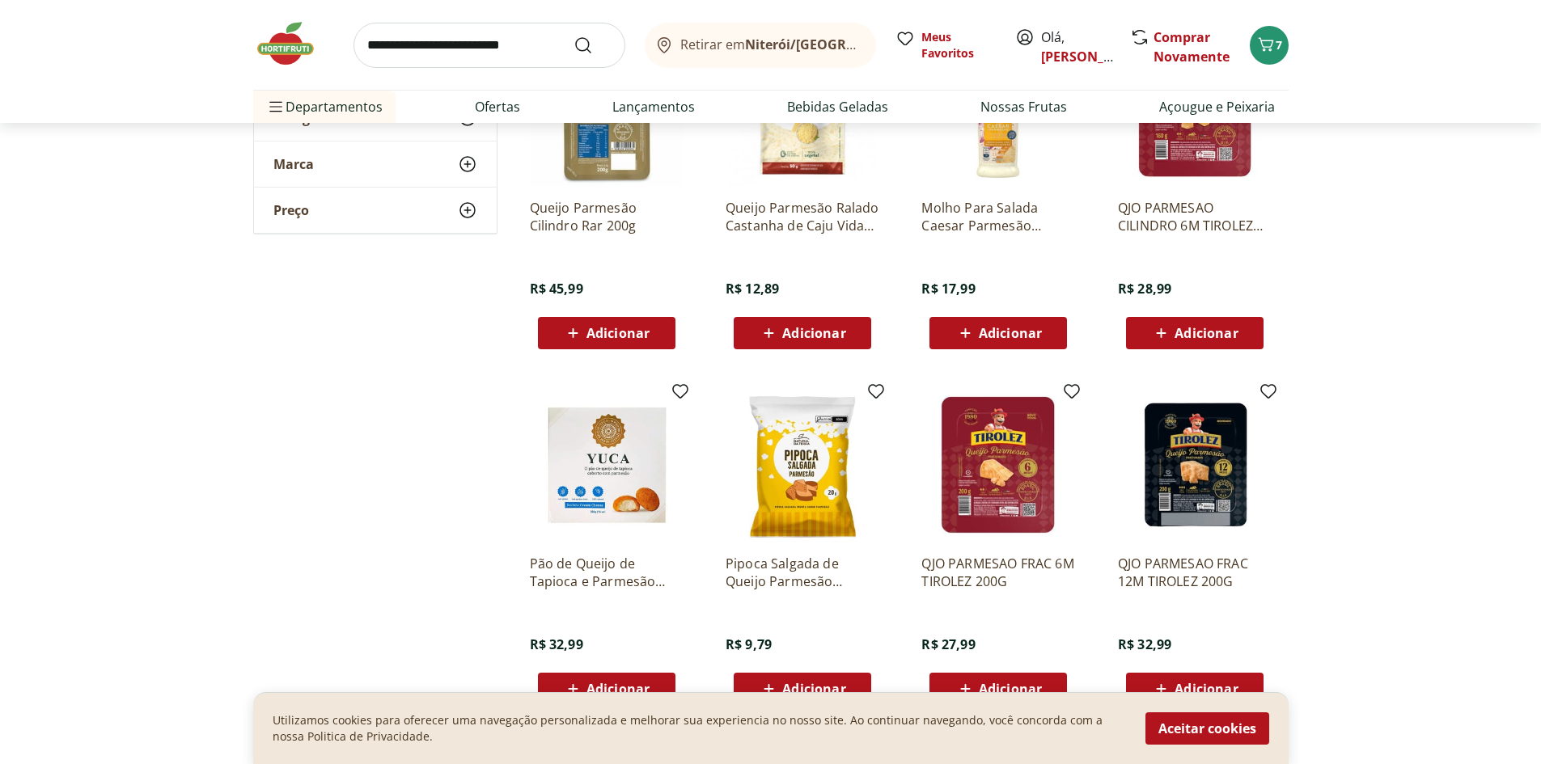
scroll to position [2966, 0]
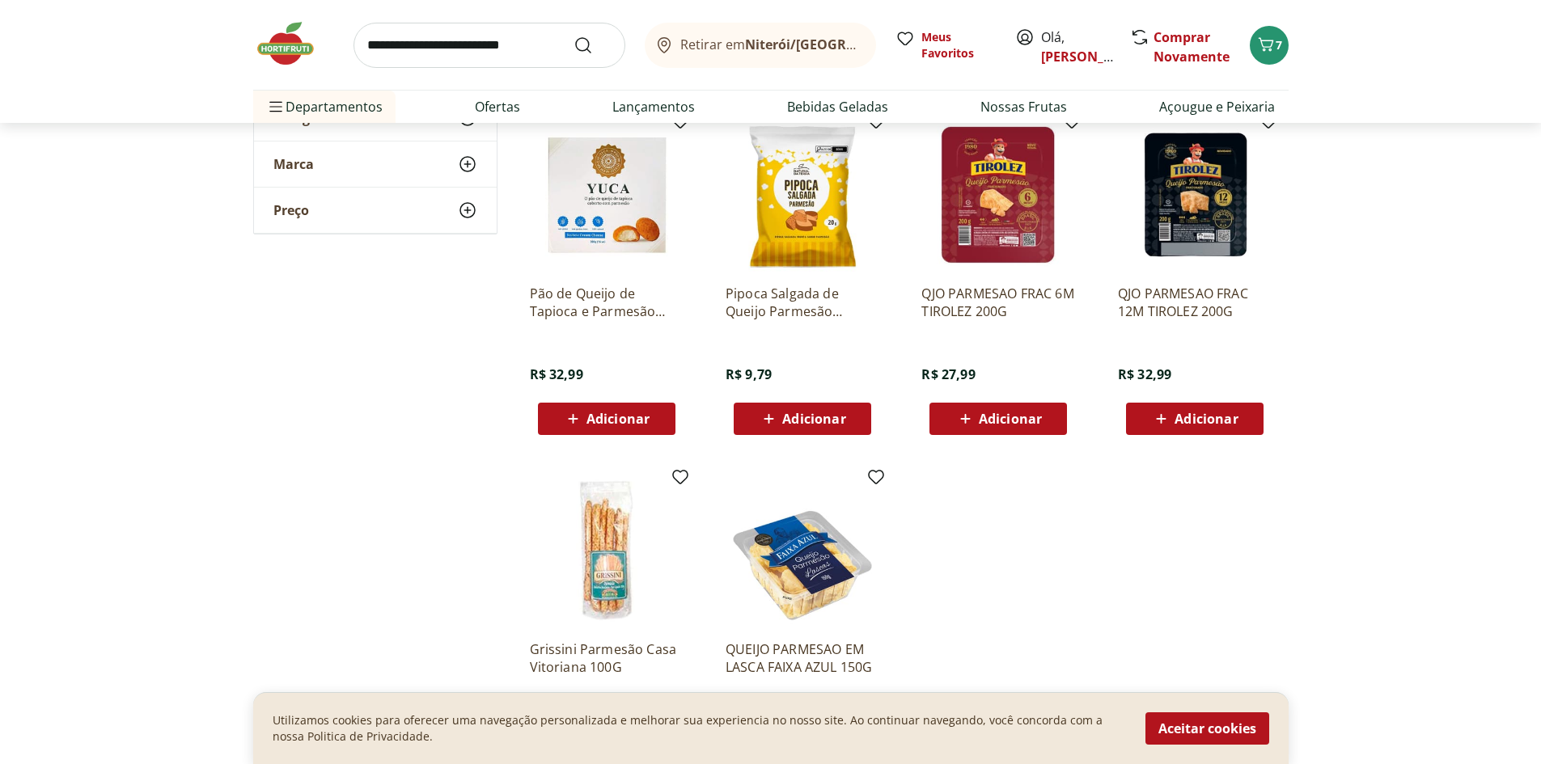
click at [1164, 218] on img at bounding box center [1195, 195] width 154 height 154
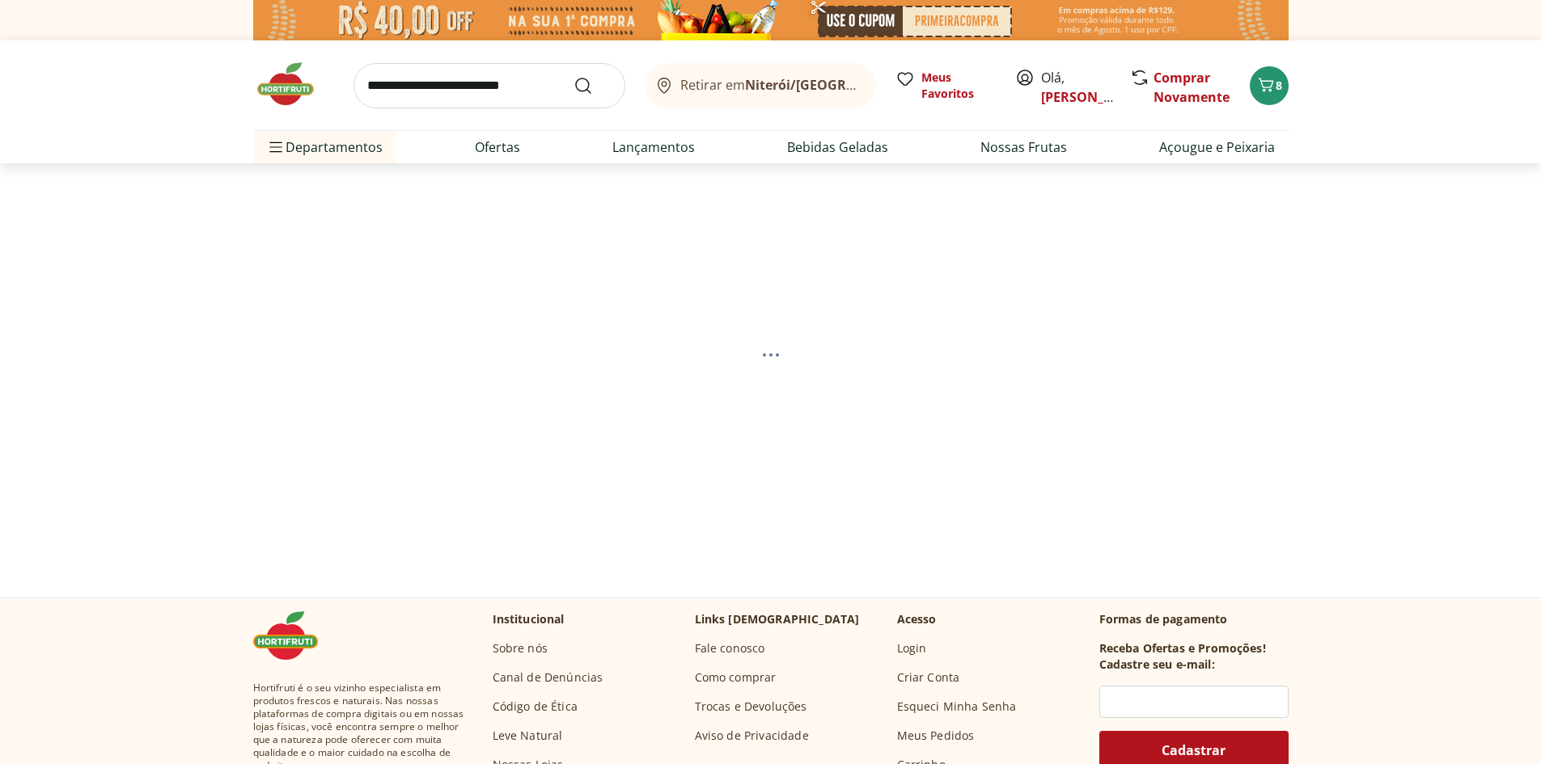
select select "**********"
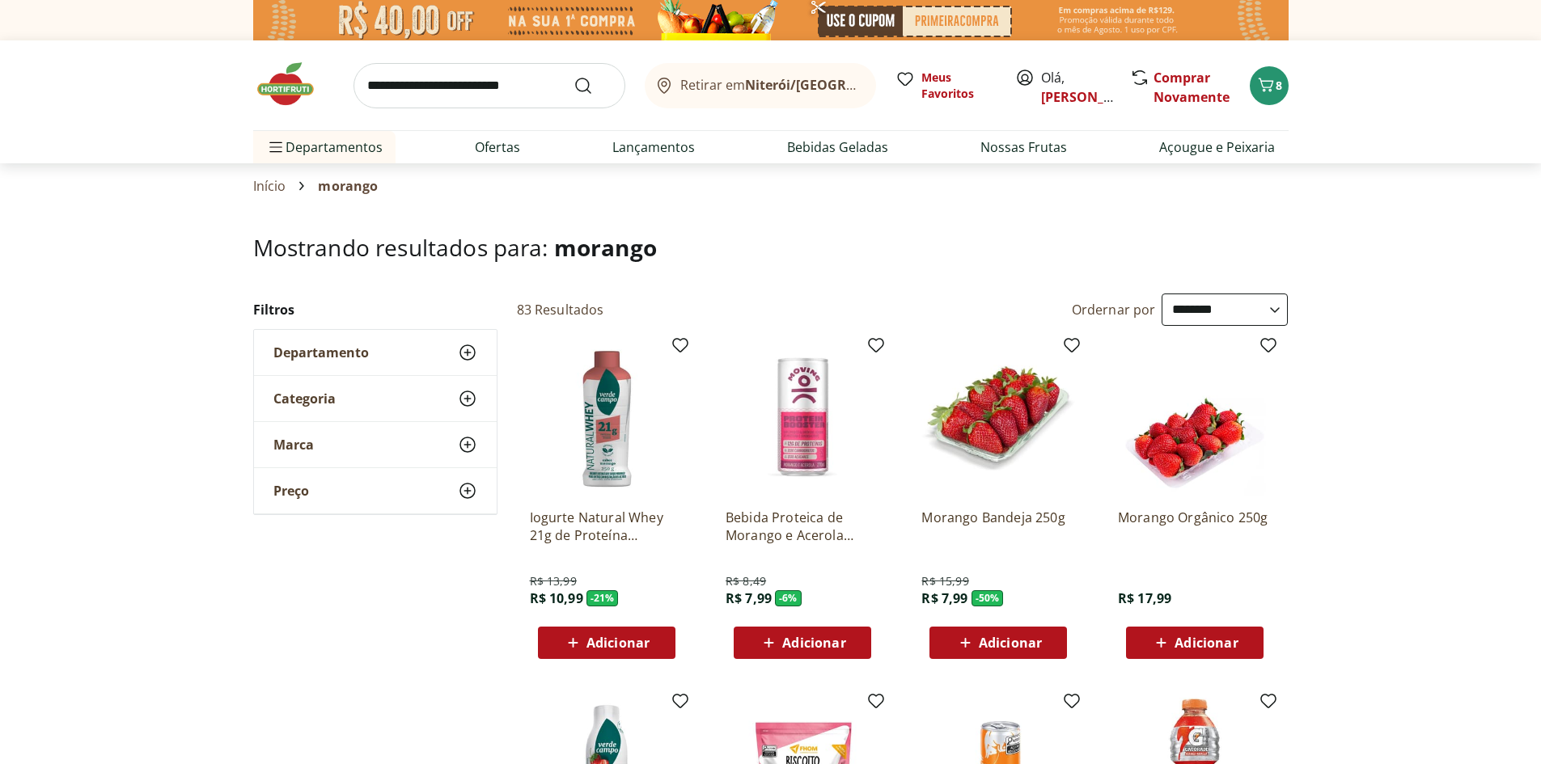
scroll to position [269, 0]
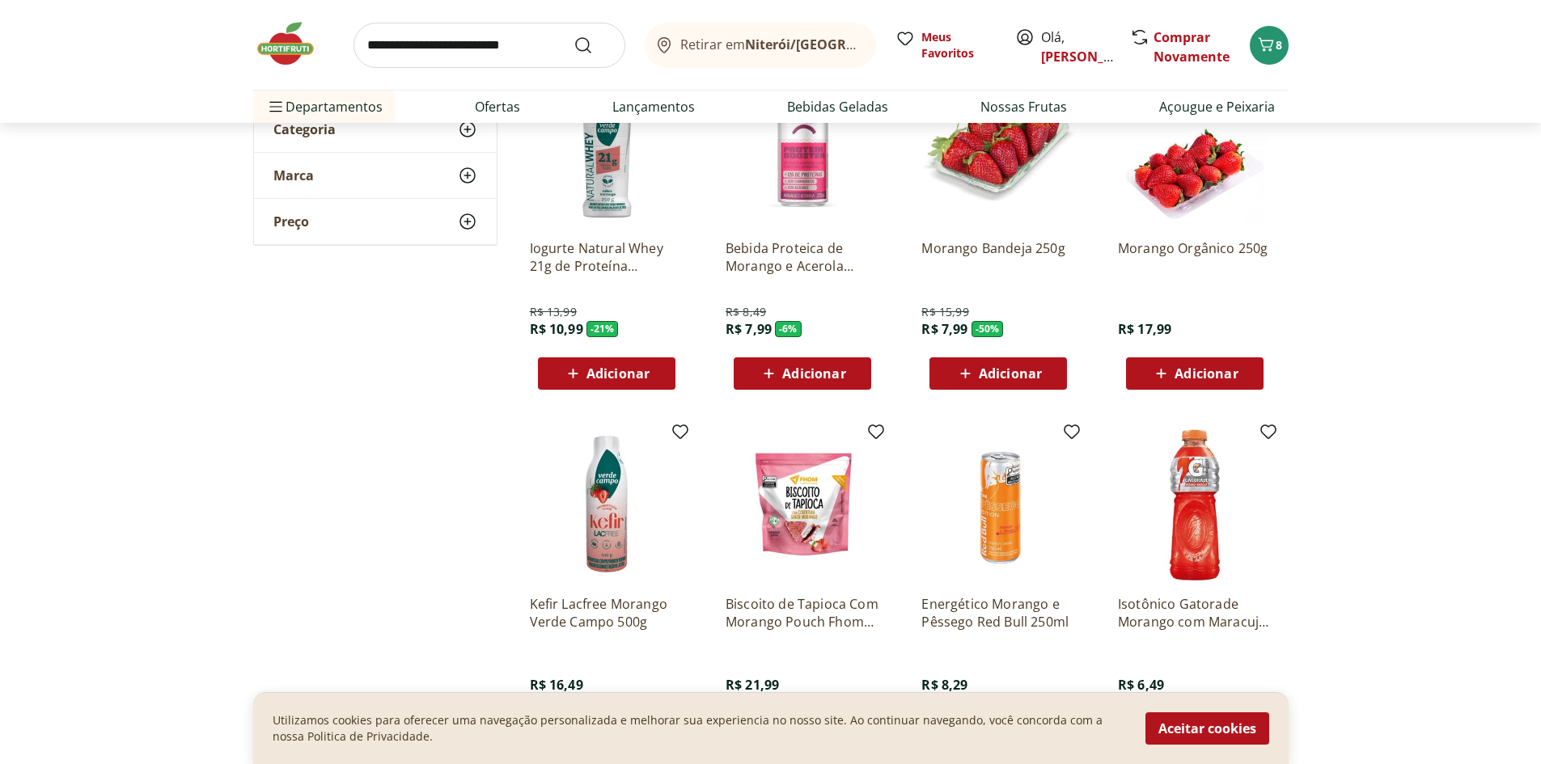
click at [1006, 368] on span "Adicionar" at bounding box center [1010, 373] width 63 height 13
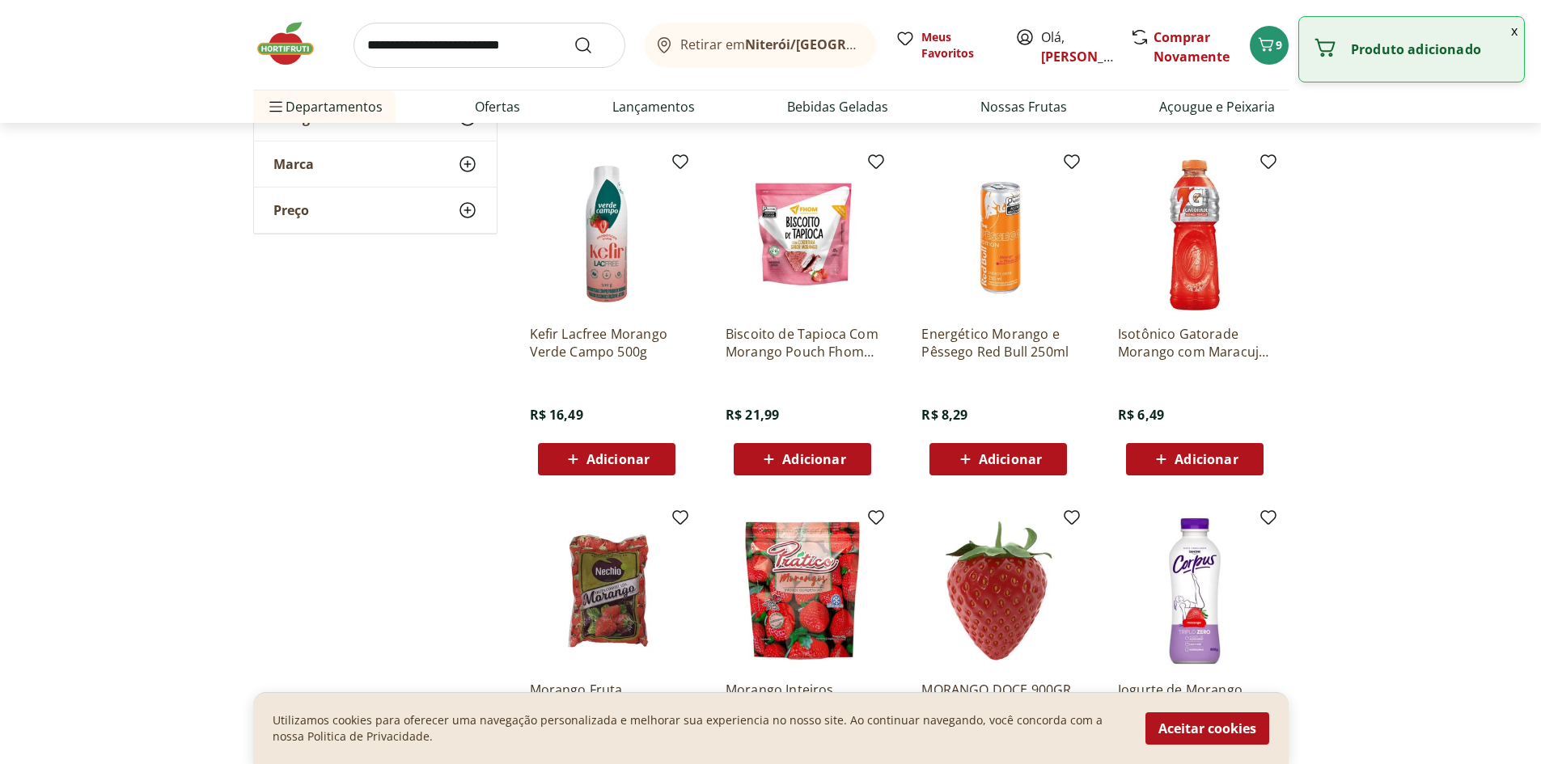
scroll to position [0, 0]
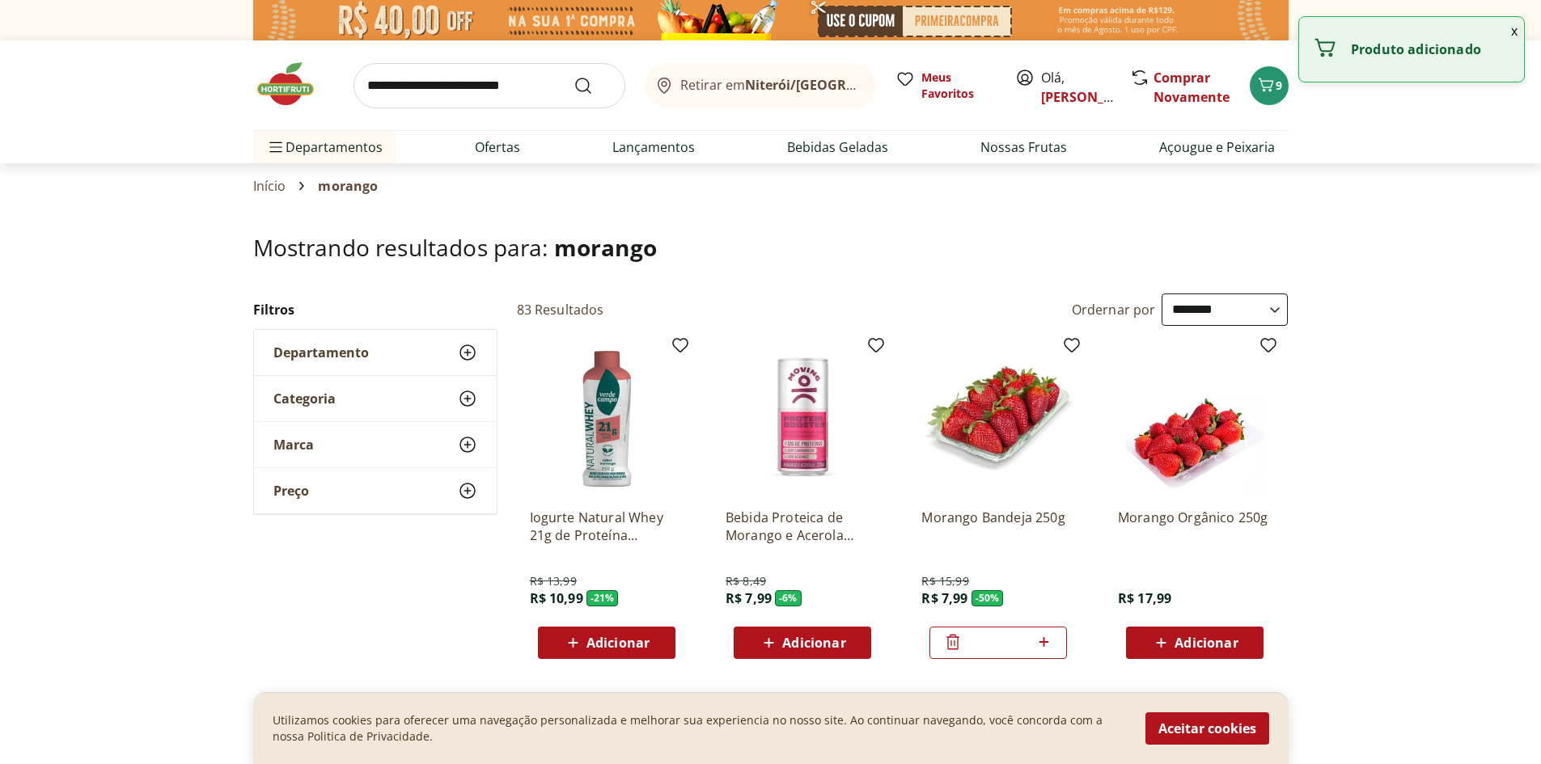
click at [522, 70] on input "search" at bounding box center [489, 85] width 272 height 45
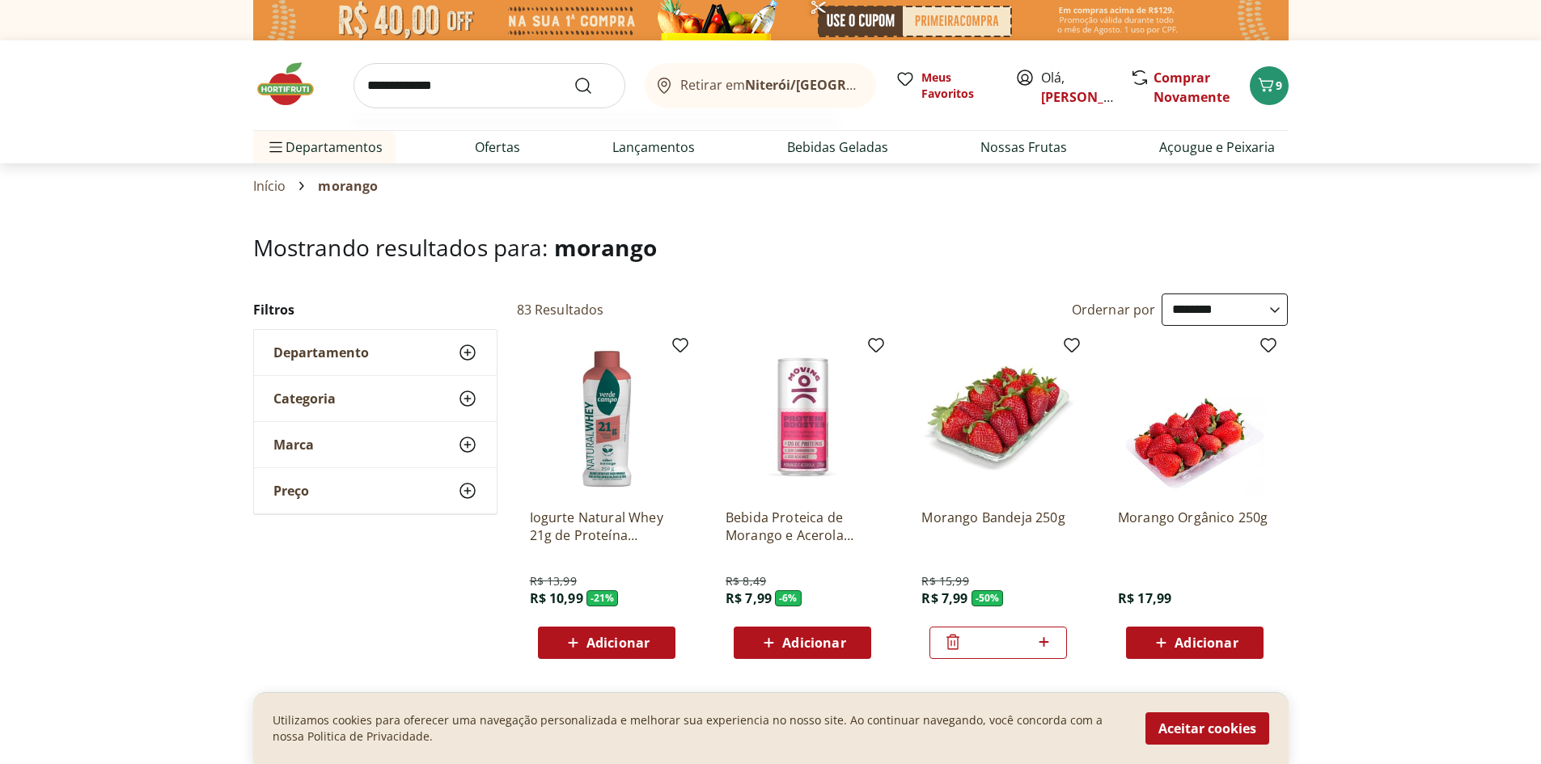
type input "**********"
click at [573, 76] on button "Submit Search" at bounding box center [592, 85] width 39 height 19
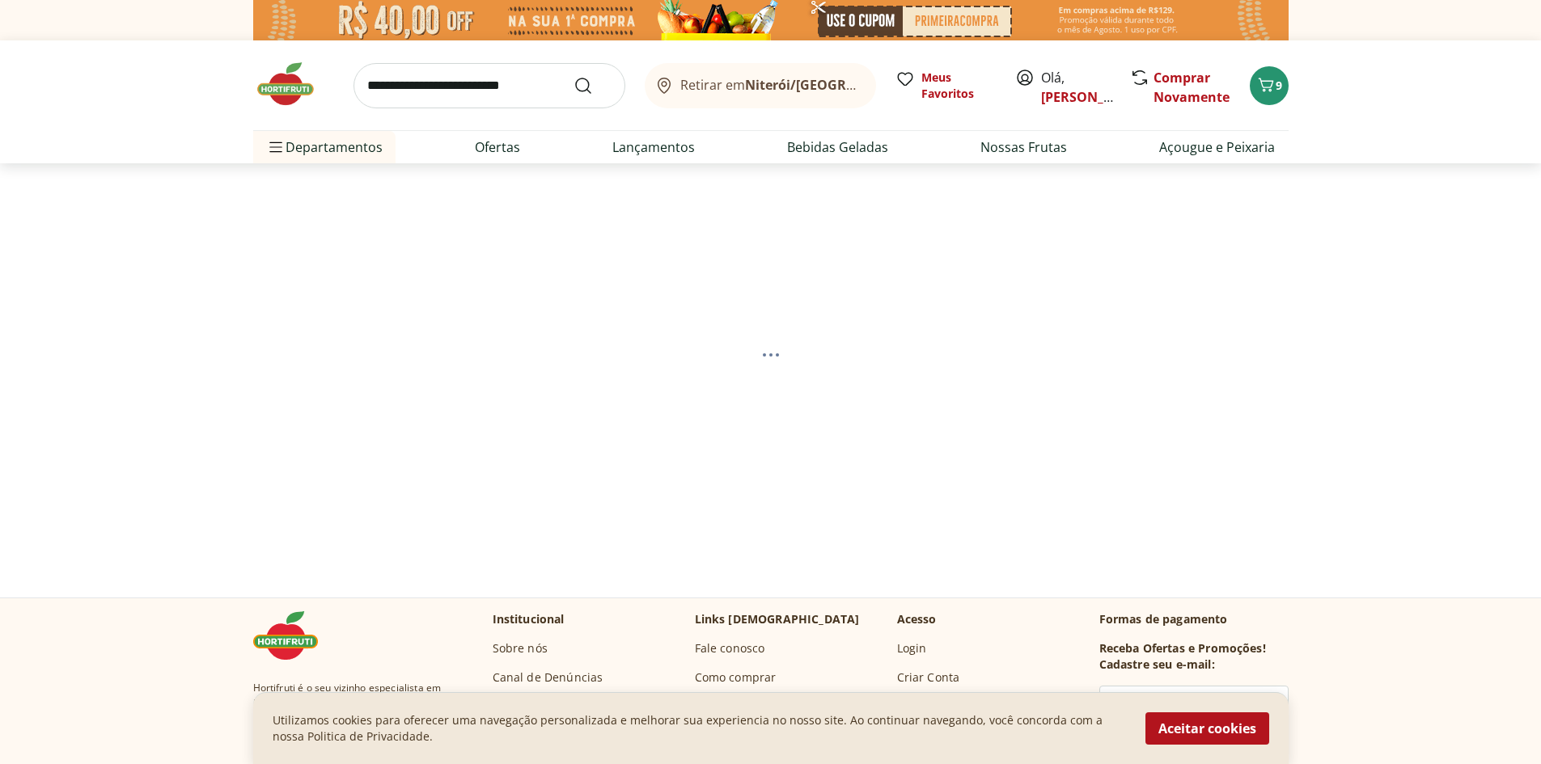
select select "**********"
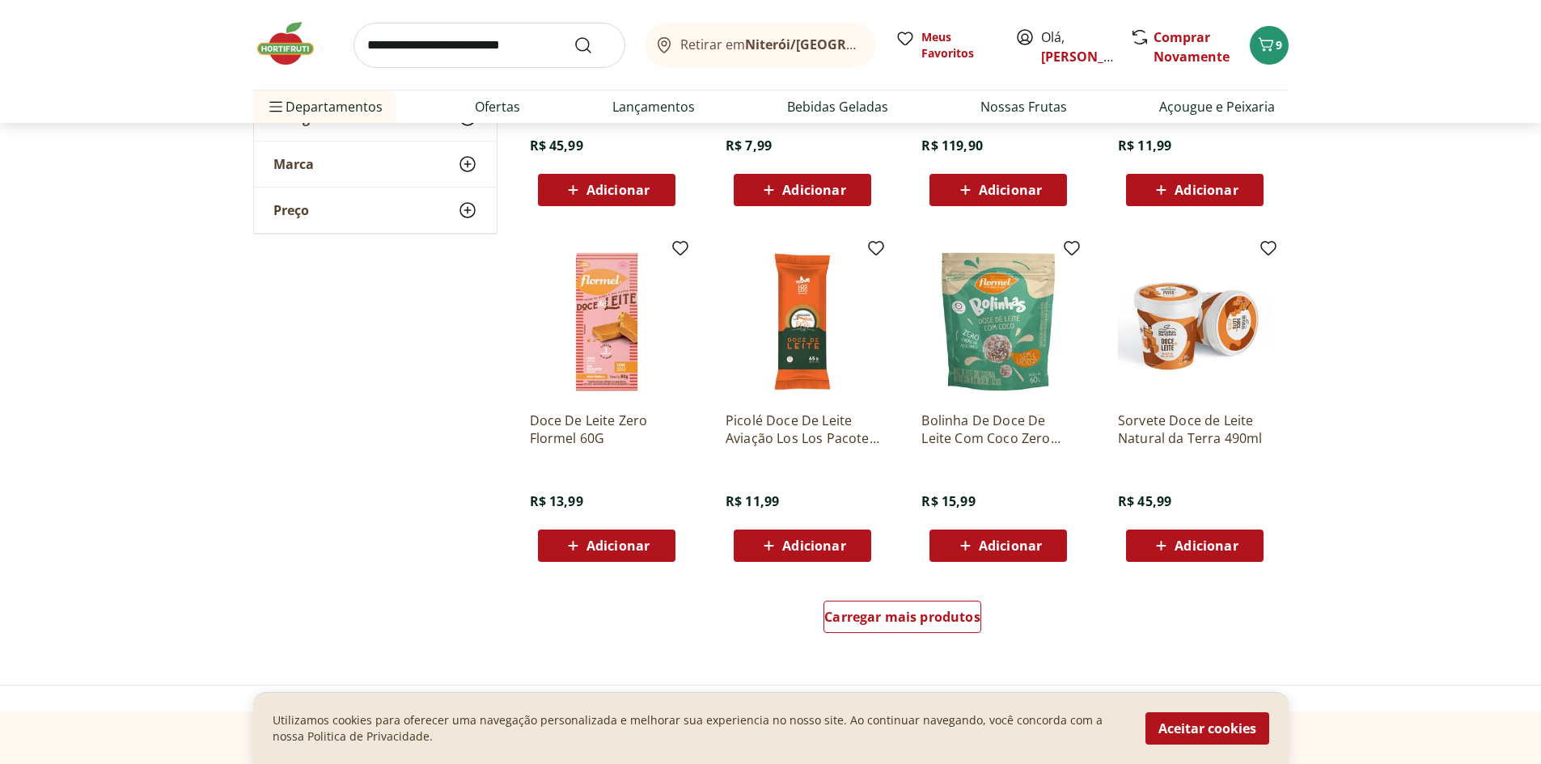
scroll to position [1078, 0]
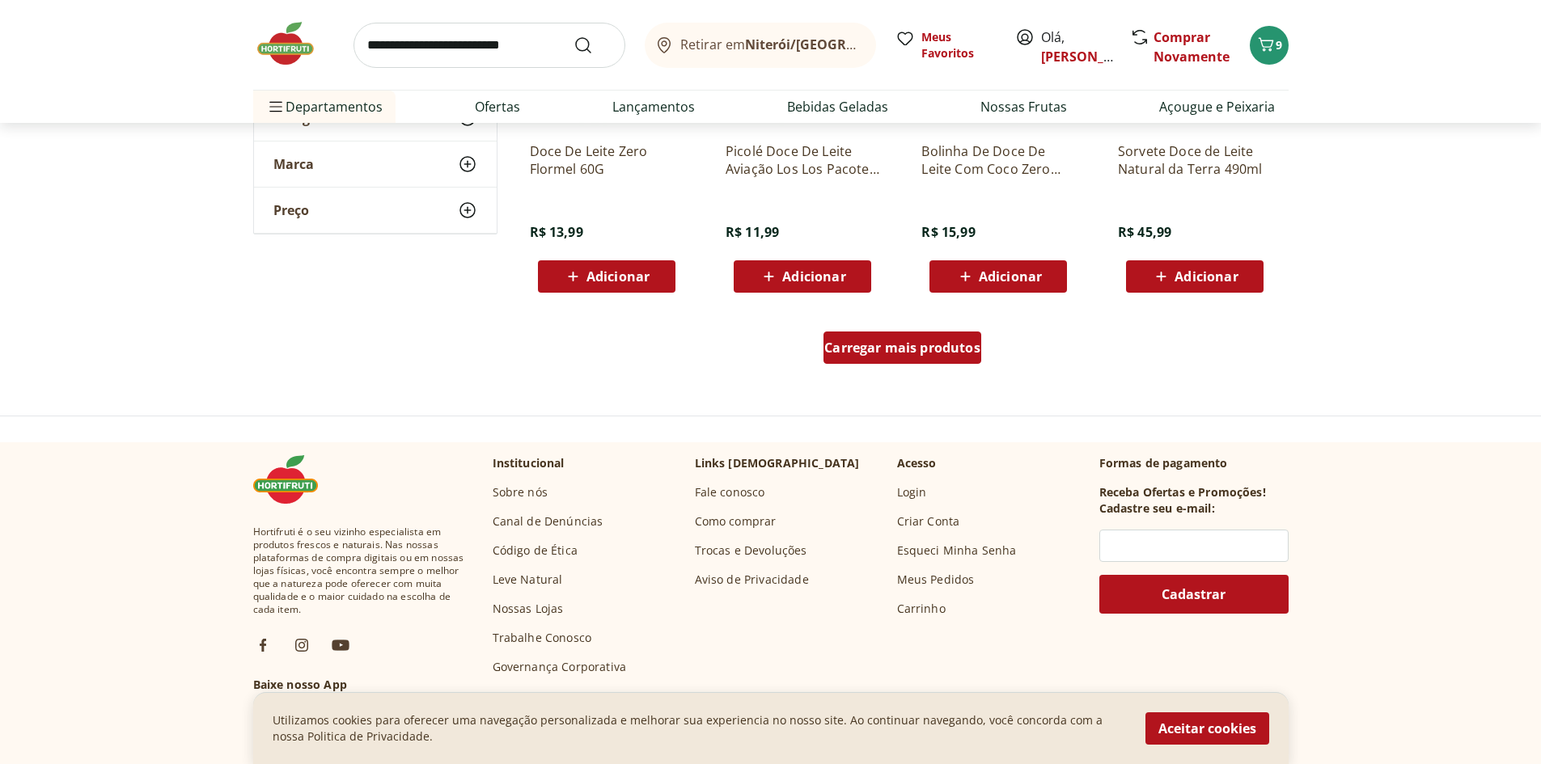
click at [881, 369] on link "Carregar mais produtos" at bounding box center [902, 351] width 158 height 39
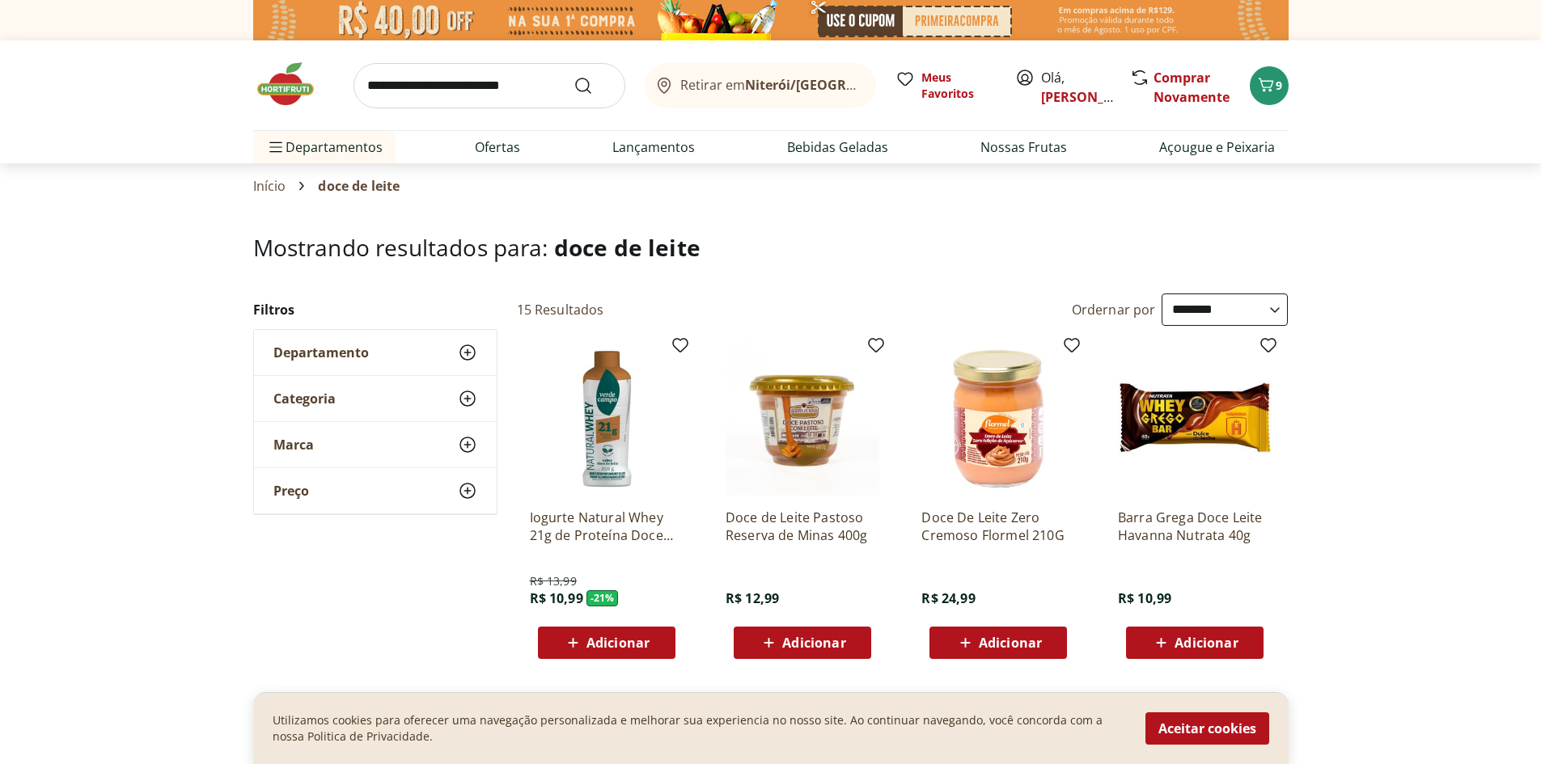
click at [518, 87] on input "search" at bounding box center [489, 85] width 272 height 45
type input "**********"
click at [573, 76] on button "Submit Search" at bounding box center [592, 85] width 39 height 19
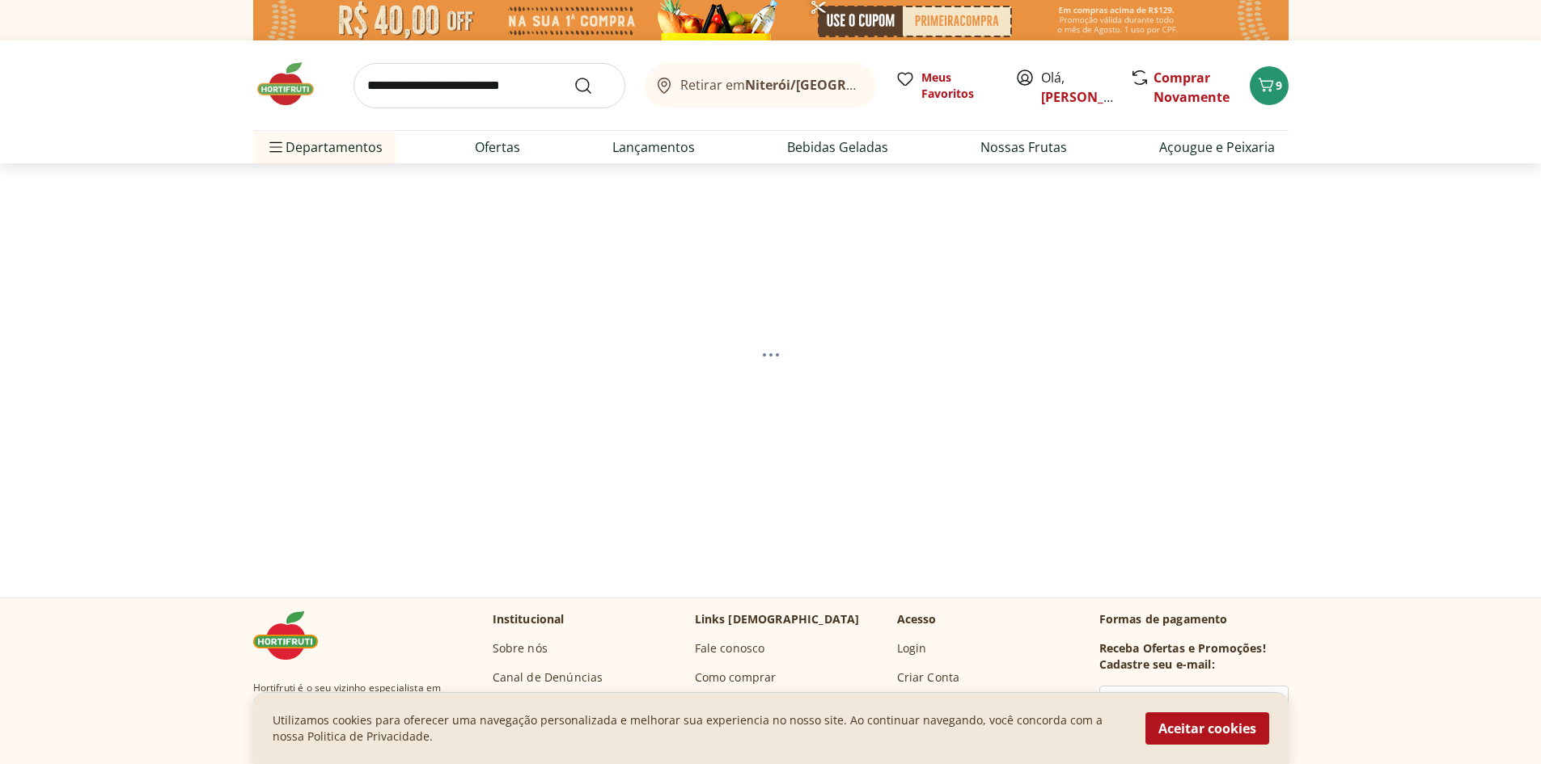
select select "**********"
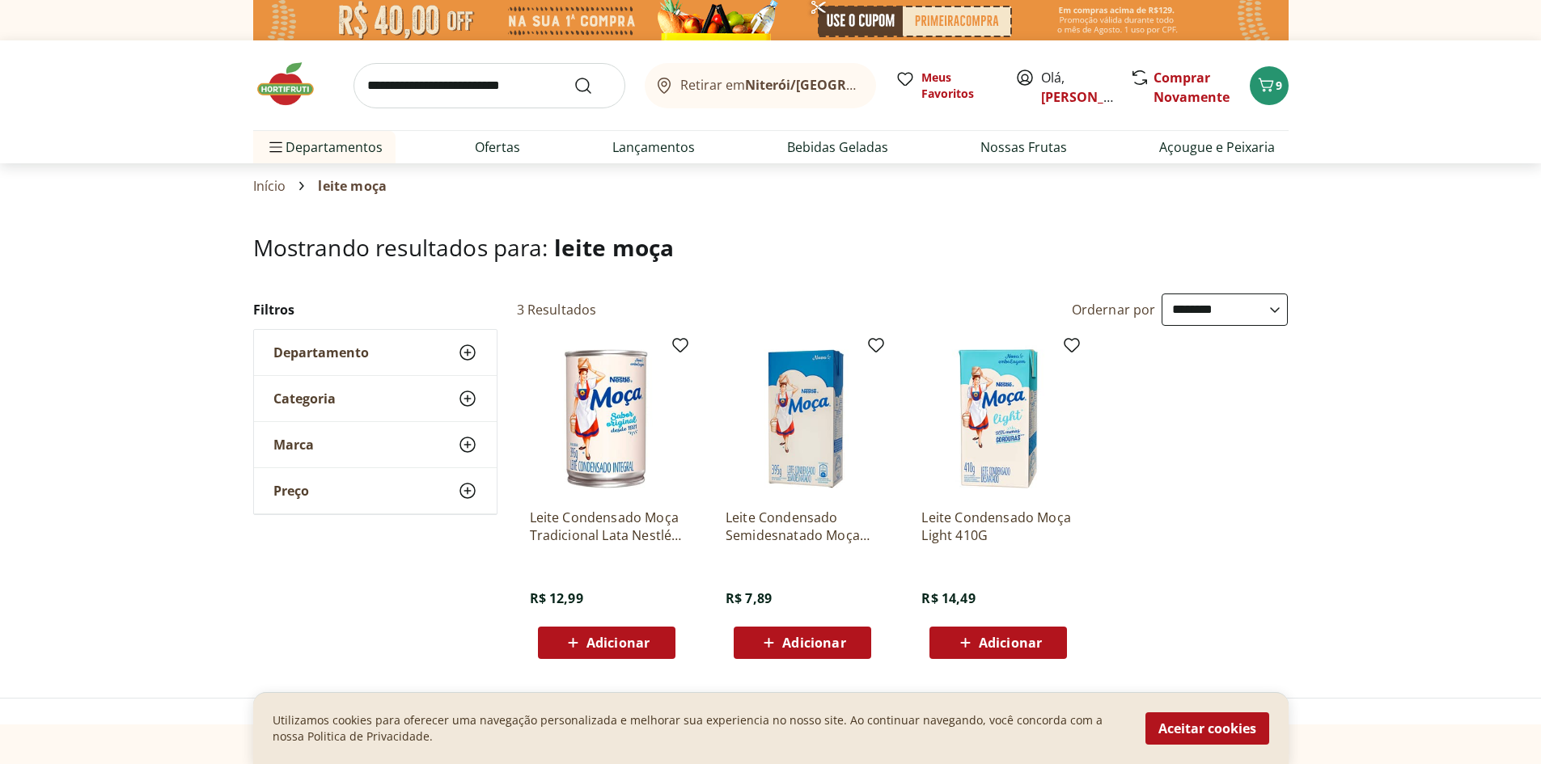
click at [598, 638] on span "Adicionar" at bounding box center [617, 642] width 63 height 13
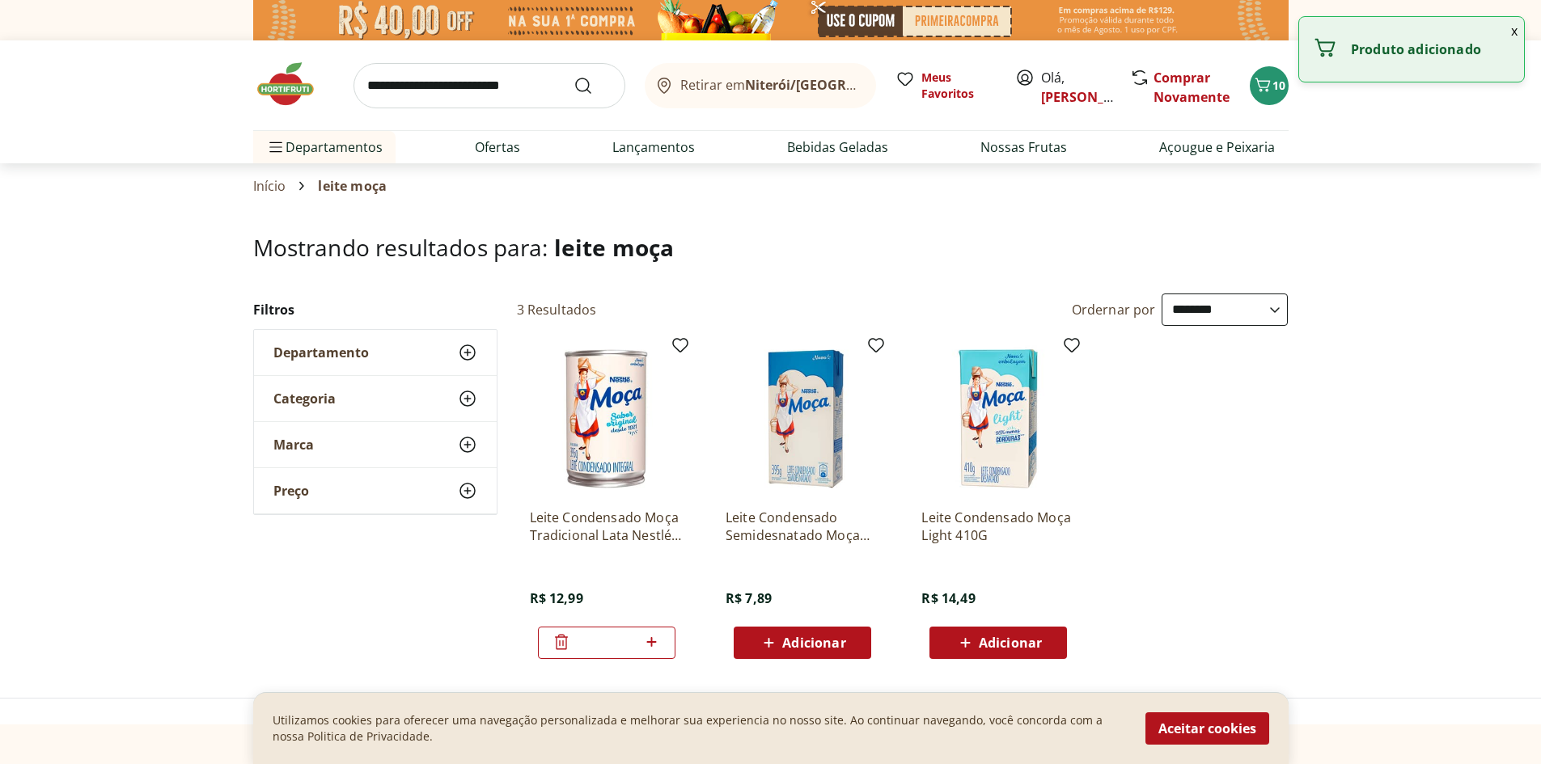
click at [304, 90] on img at bounding box center [293, 84] width 81 height 49
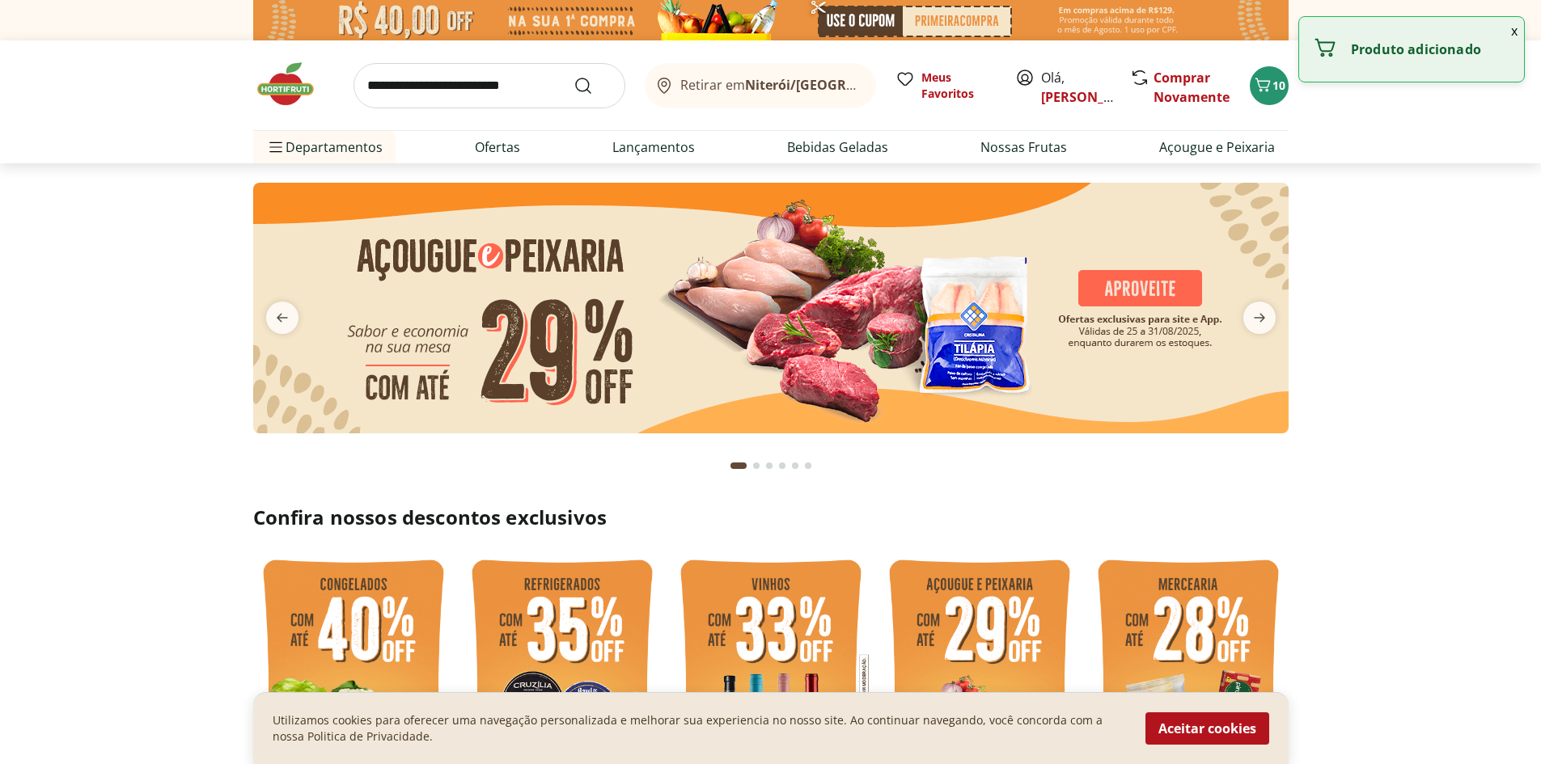
click at [497, 95] on input "search" at bounding box center [489, 85] width 272 height 45
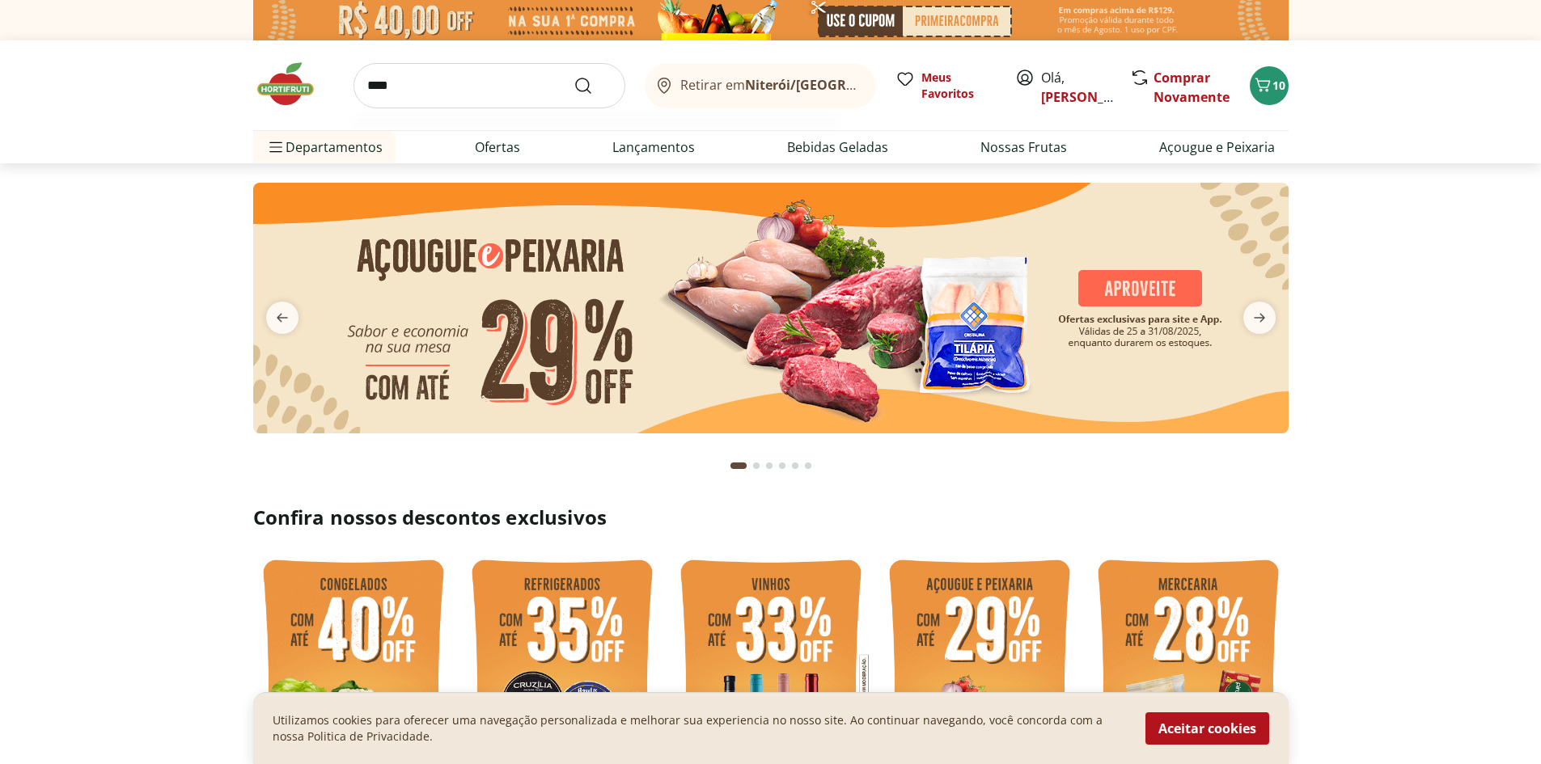
type input "****"
click at [573, 76] on button "Submit Search" at bounding box center [592, 85] width 39 height 19
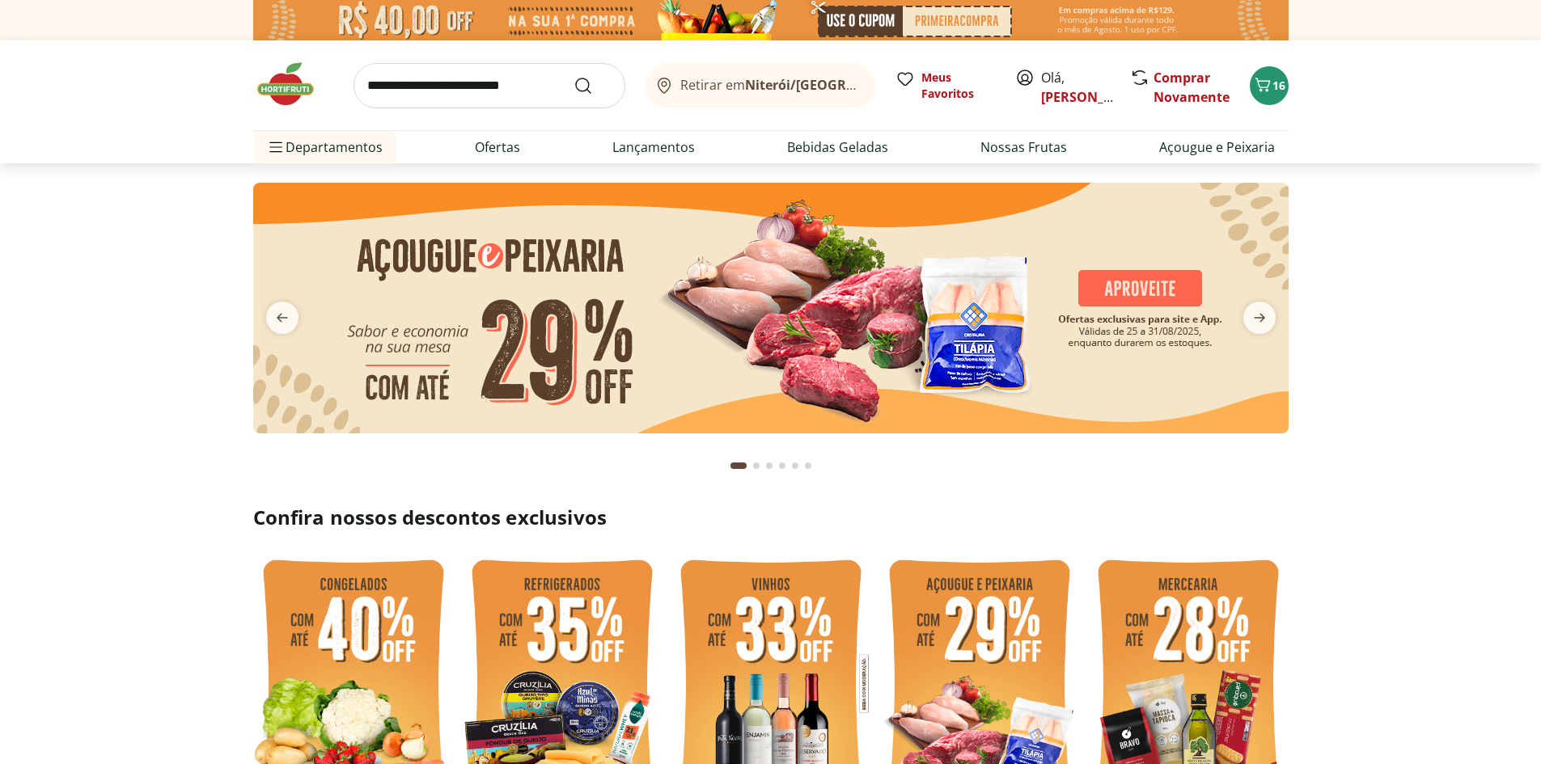
click at [560, 313] on img at bounding box center [770, 308] width 1035 height 251
select select "**********"
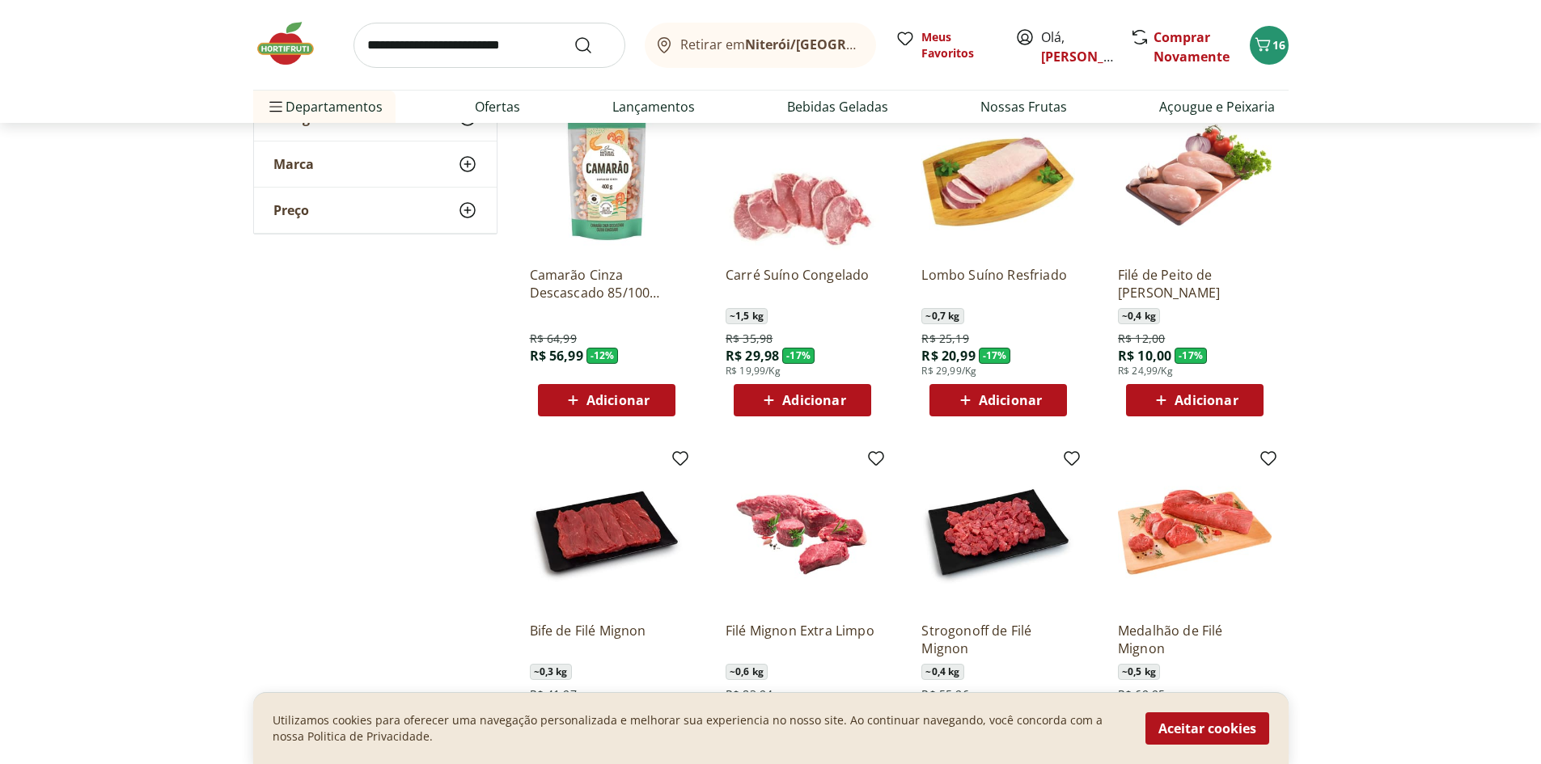
scroll to position [809, 0]
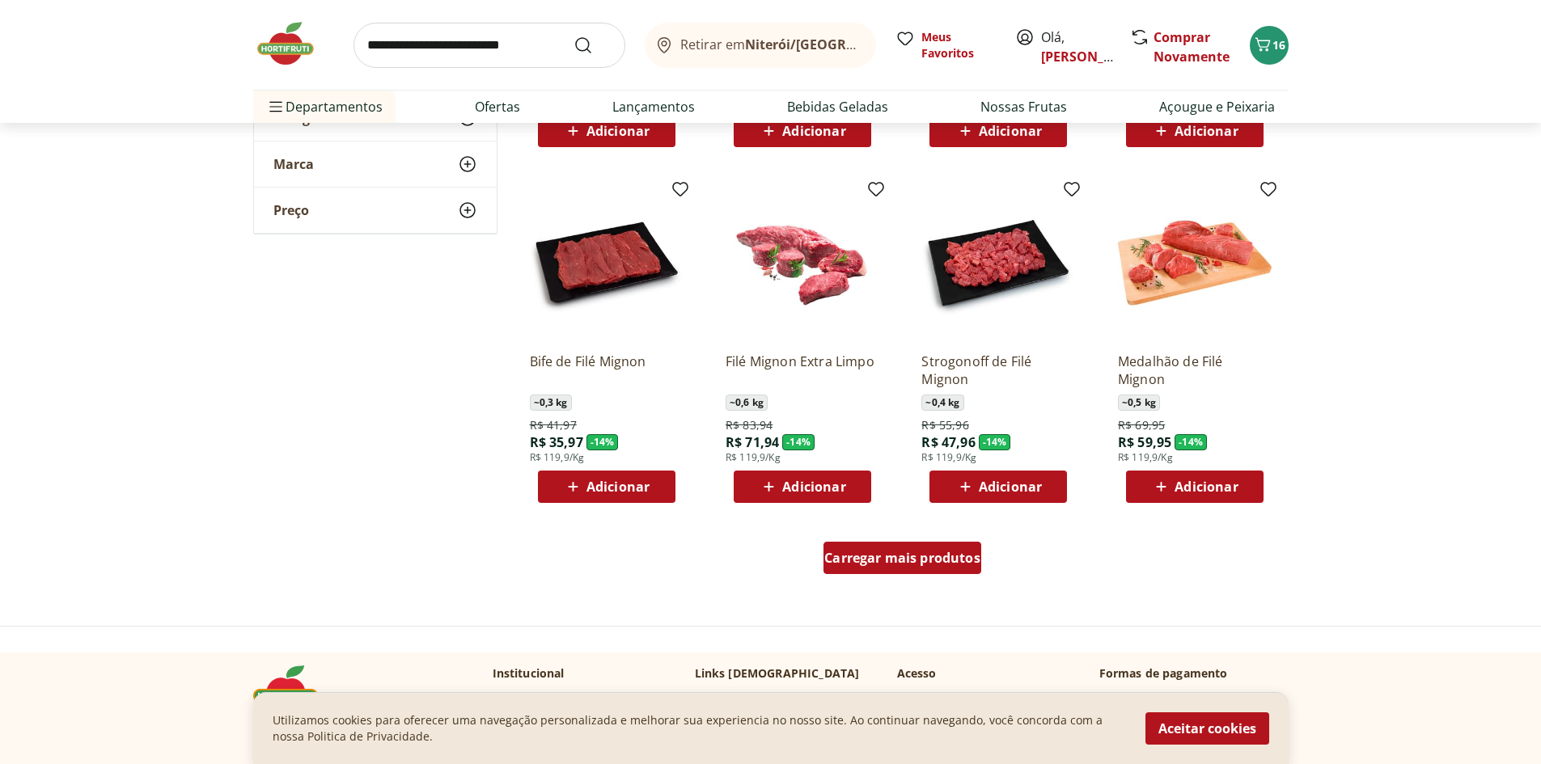
click at [909, 564] on span "Carregar mais produtos" at bounding box center [902, 558] width 156 height 13
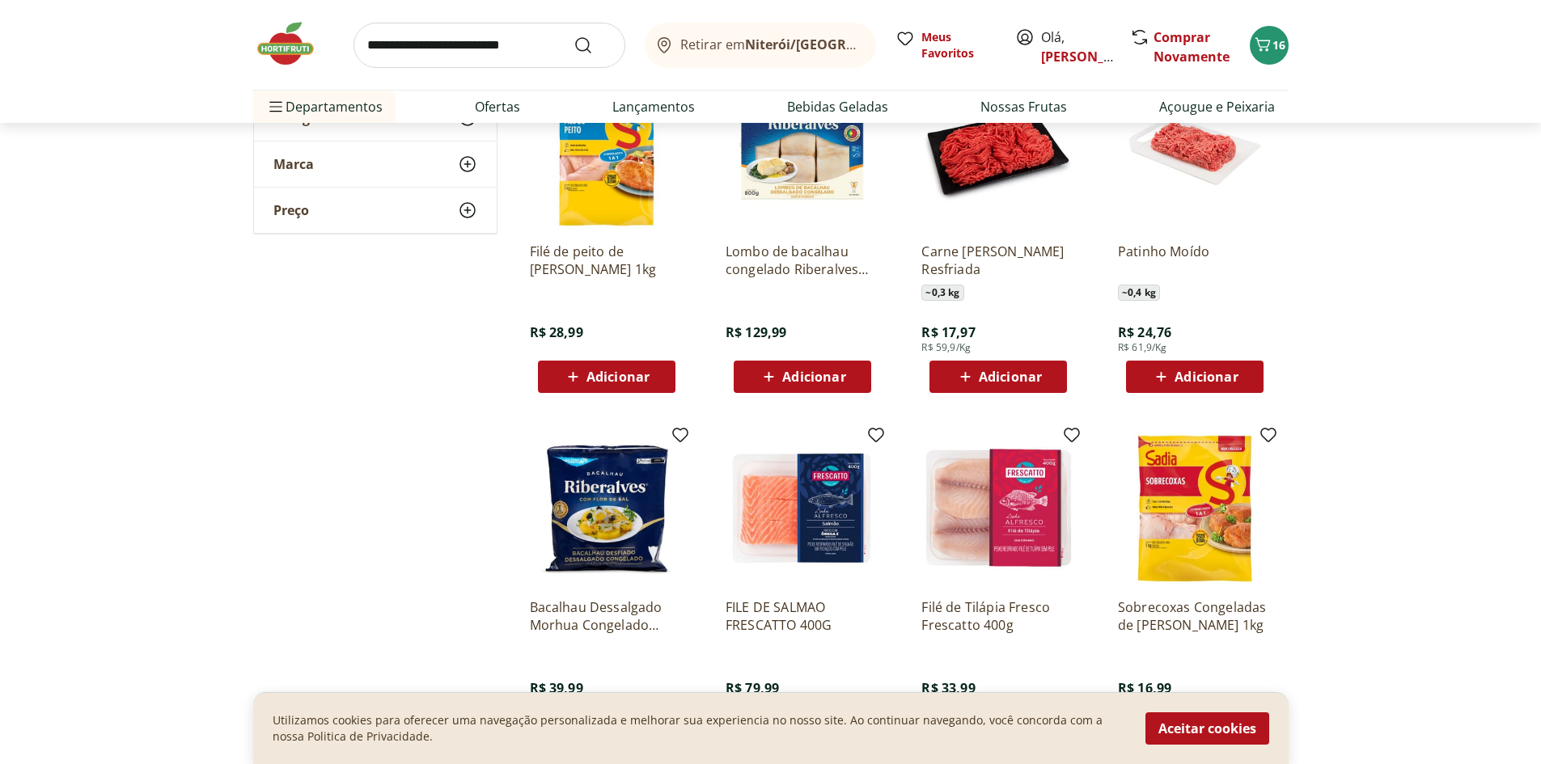
scroll to position [1887, 0]
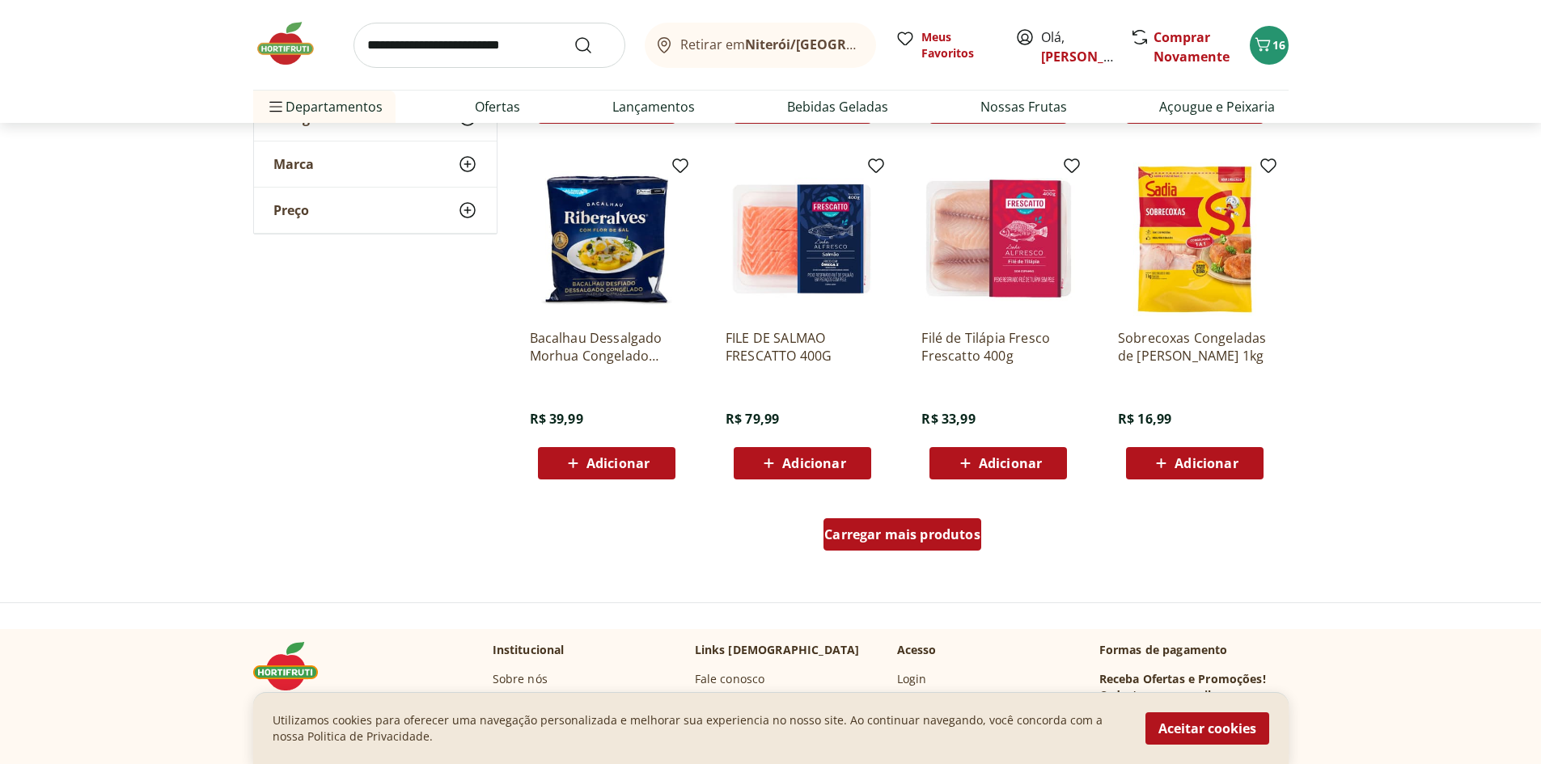
click at [970, 543] on div "Carregar mais produtos" at bounding box center [902, 534] width 158 height 32
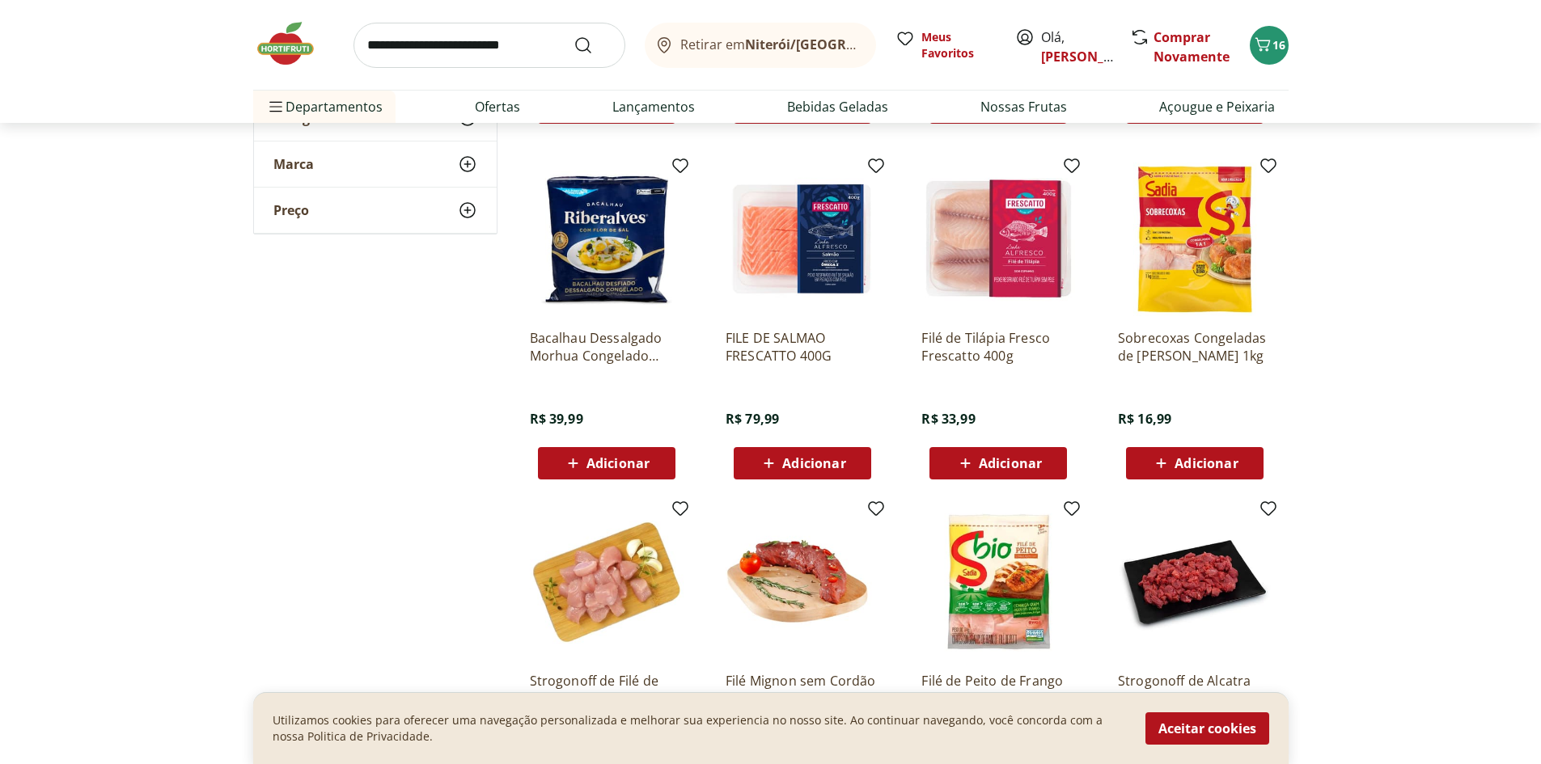
scroll to position [2157, 0]
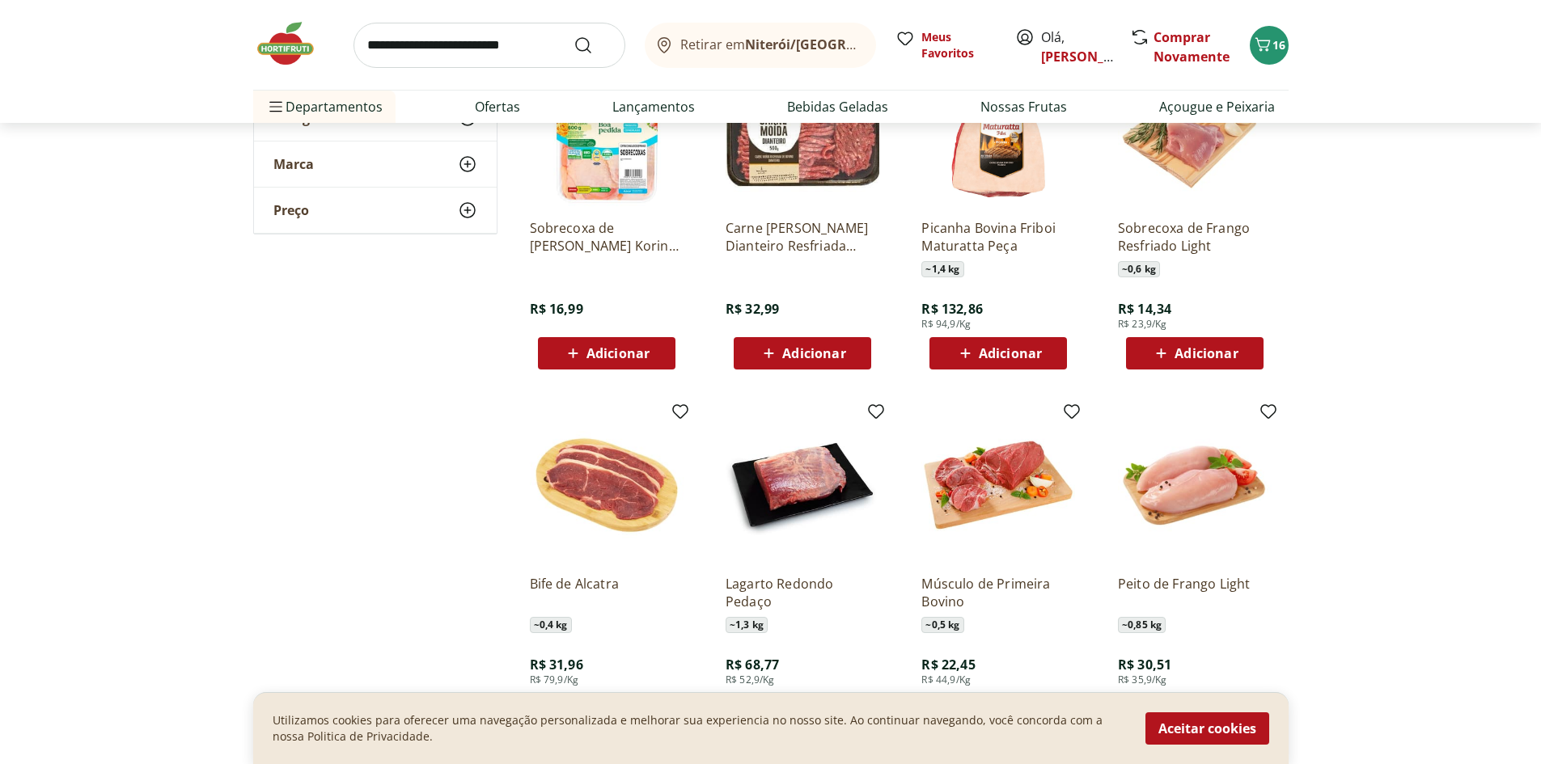
scroll to position [2966, 0]
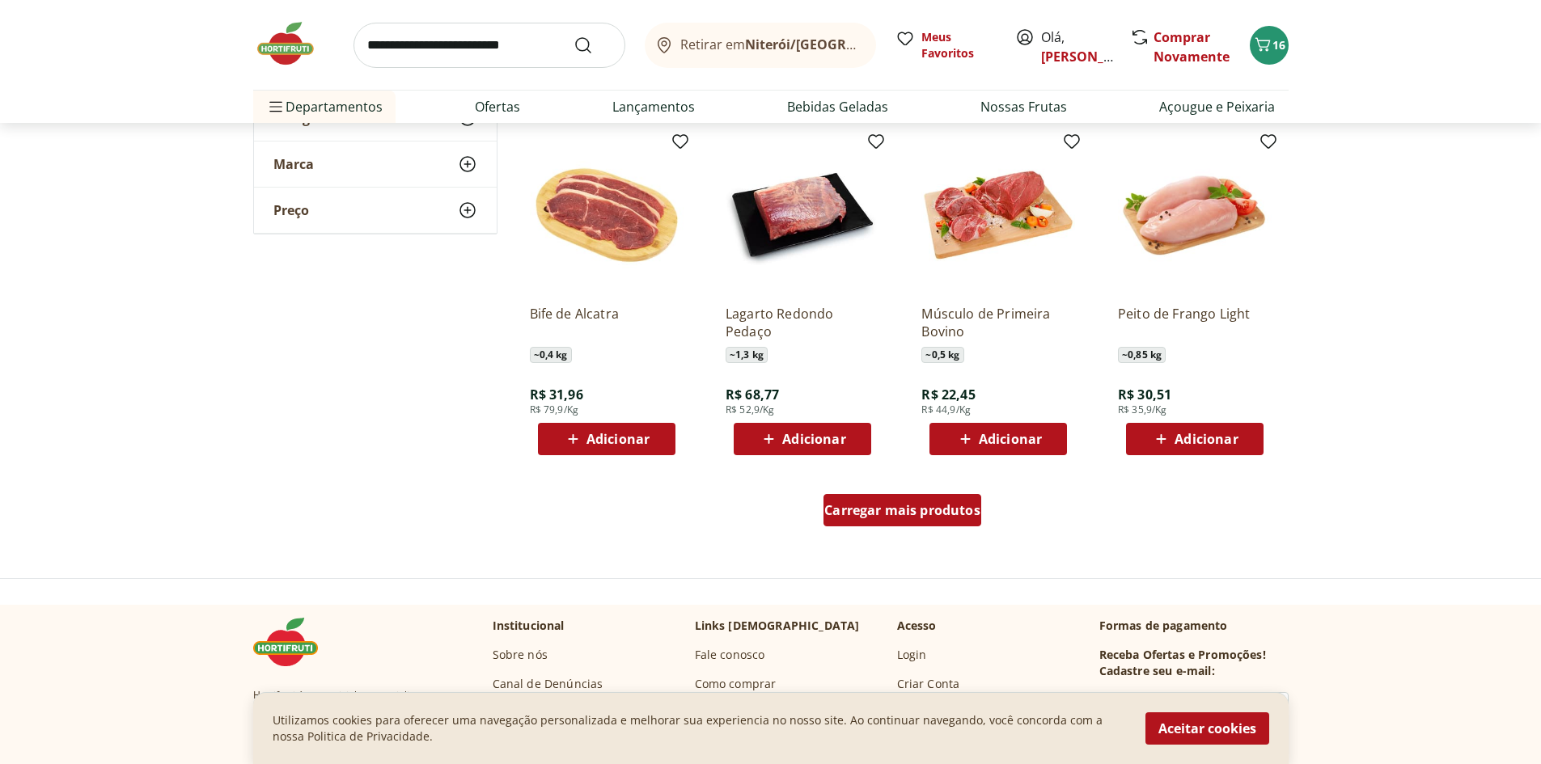
click at [917, 526] on div "Carregar mais produtos" at bounding box center [902, 510] width 158 height 32
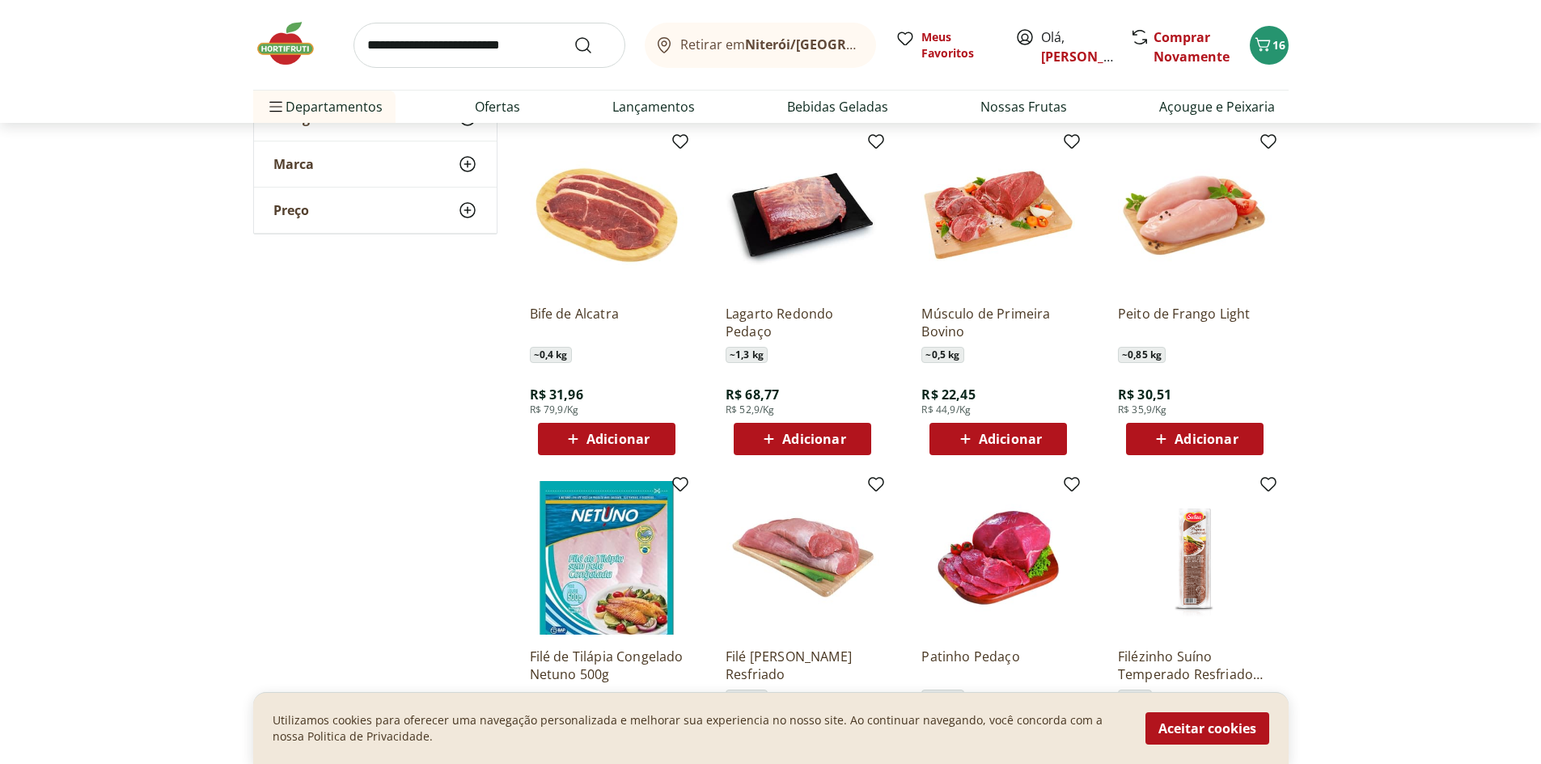
scroll to position [3235, 0]
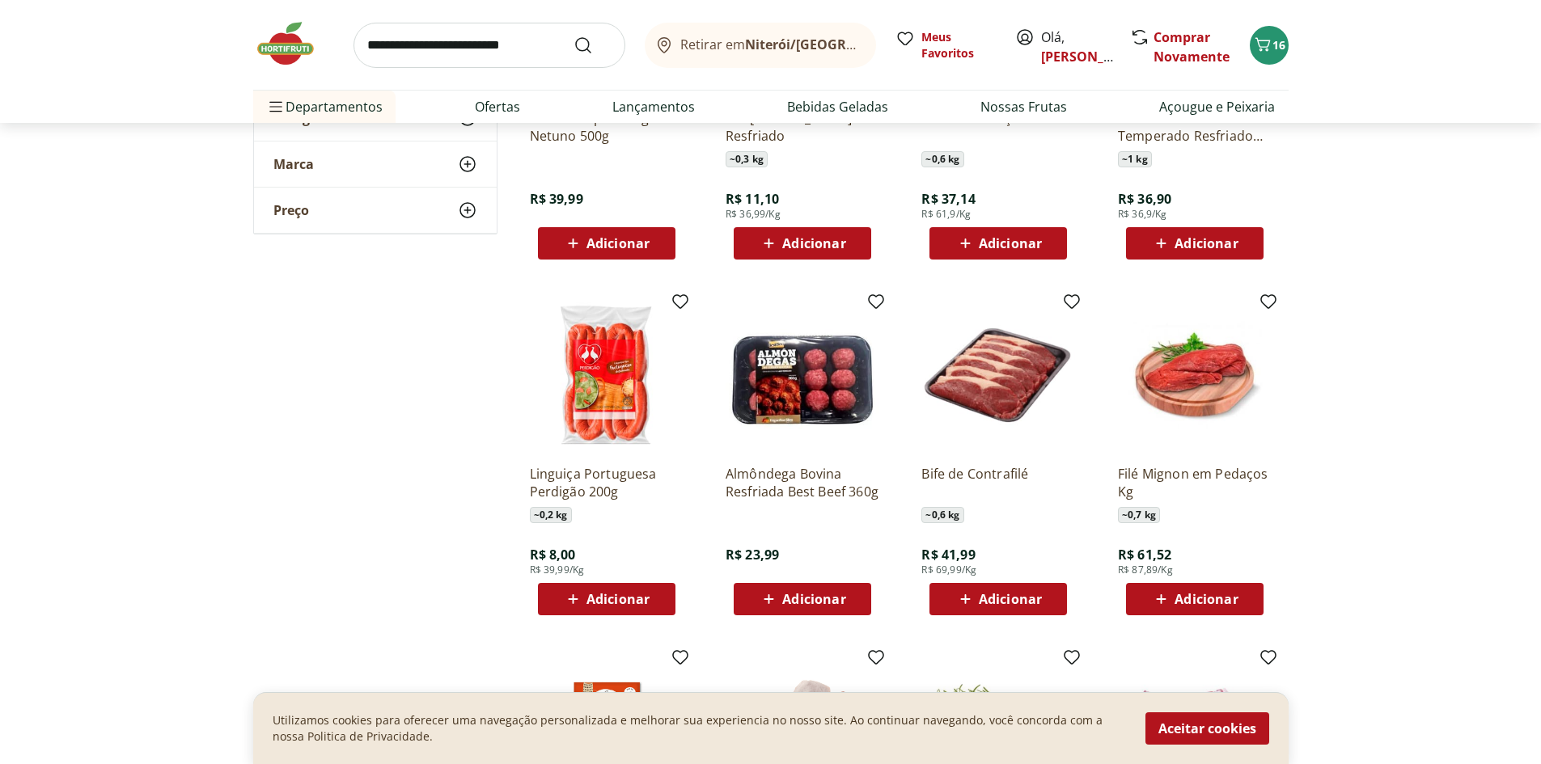
scroll to position [4044, 0]
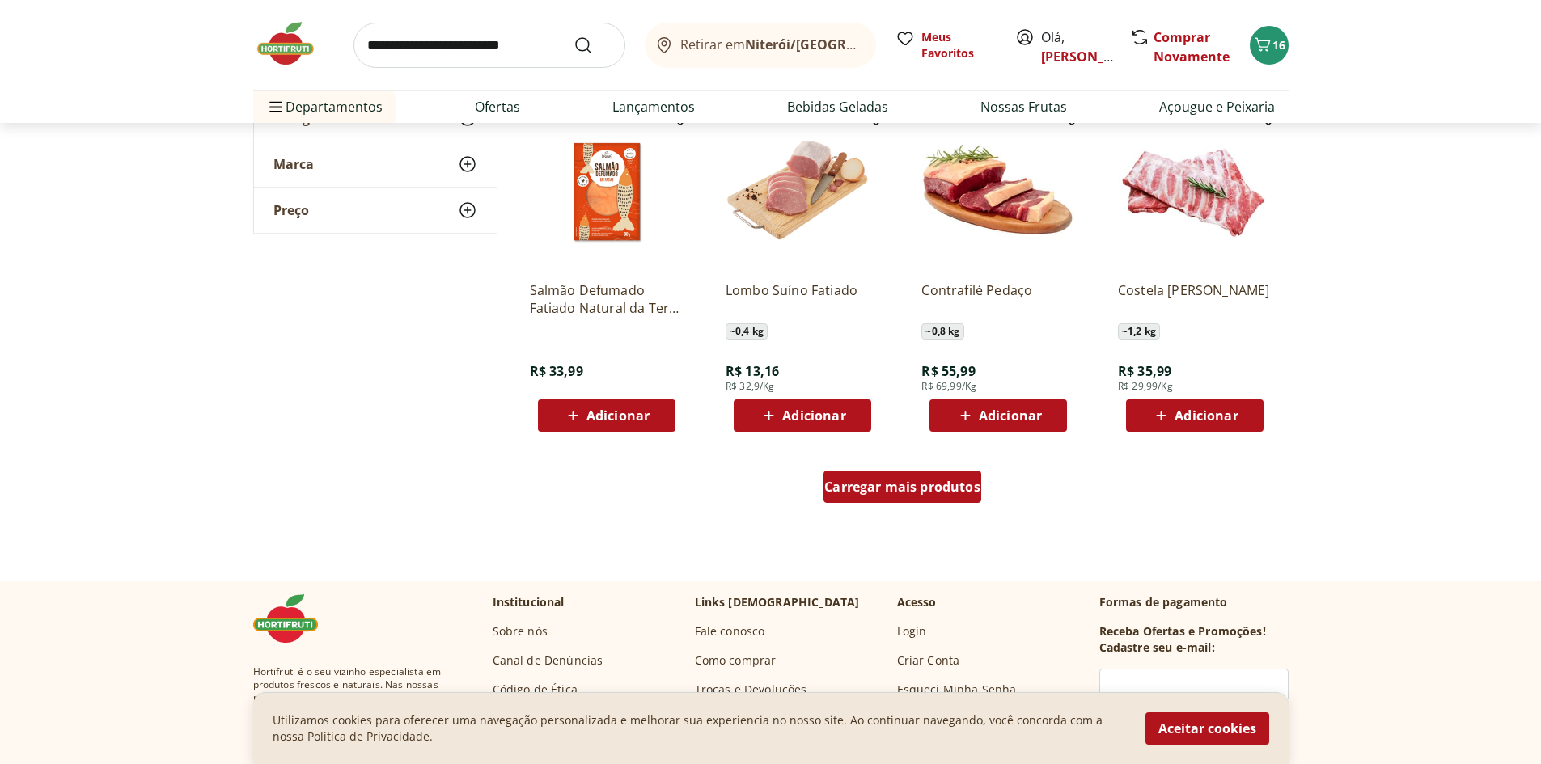
click at [971, 488] on span "Carregar mais produtos" at bounding box center [902, 486] width 156 height 13
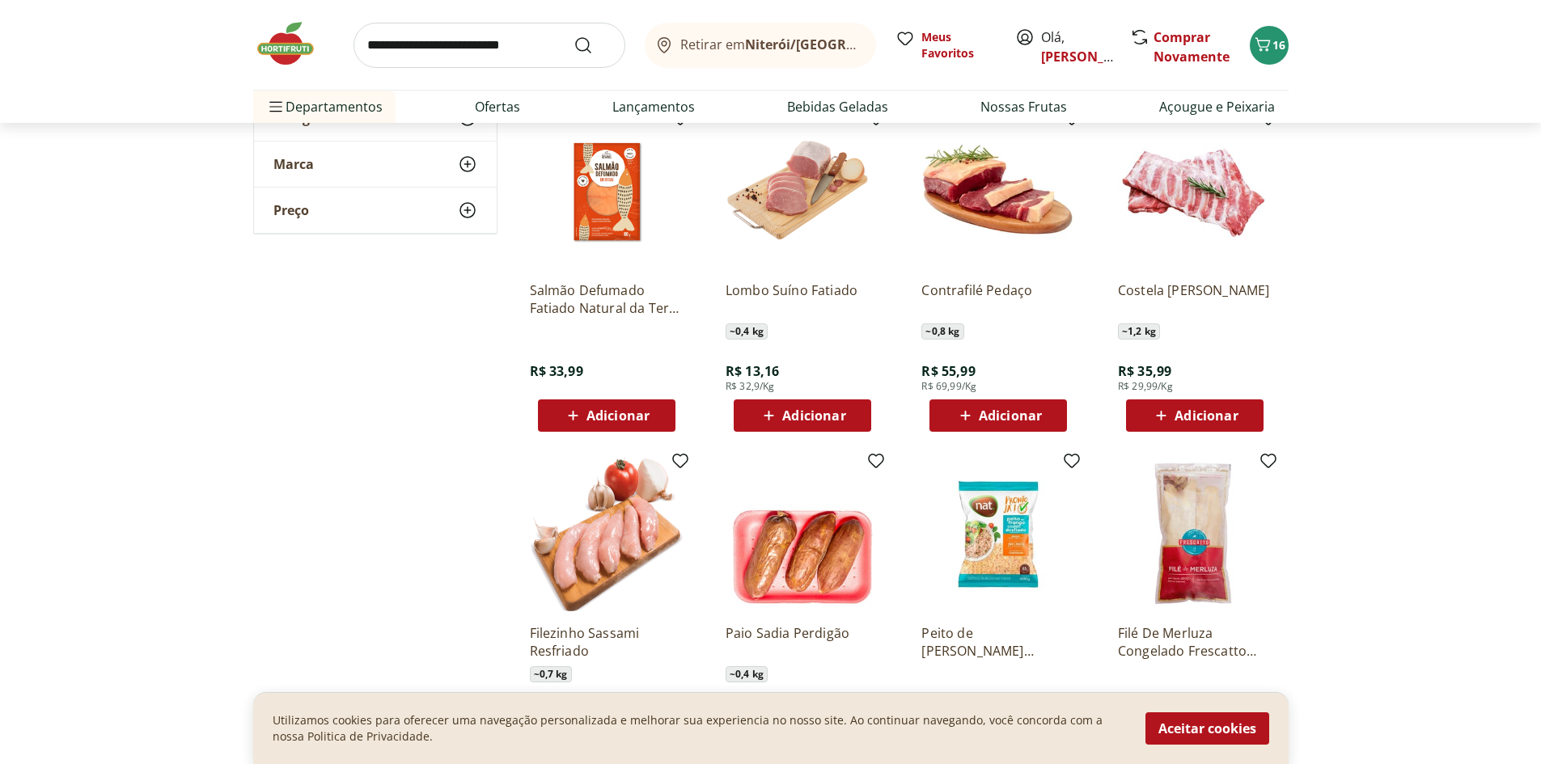
scroll to position [4313, 0]
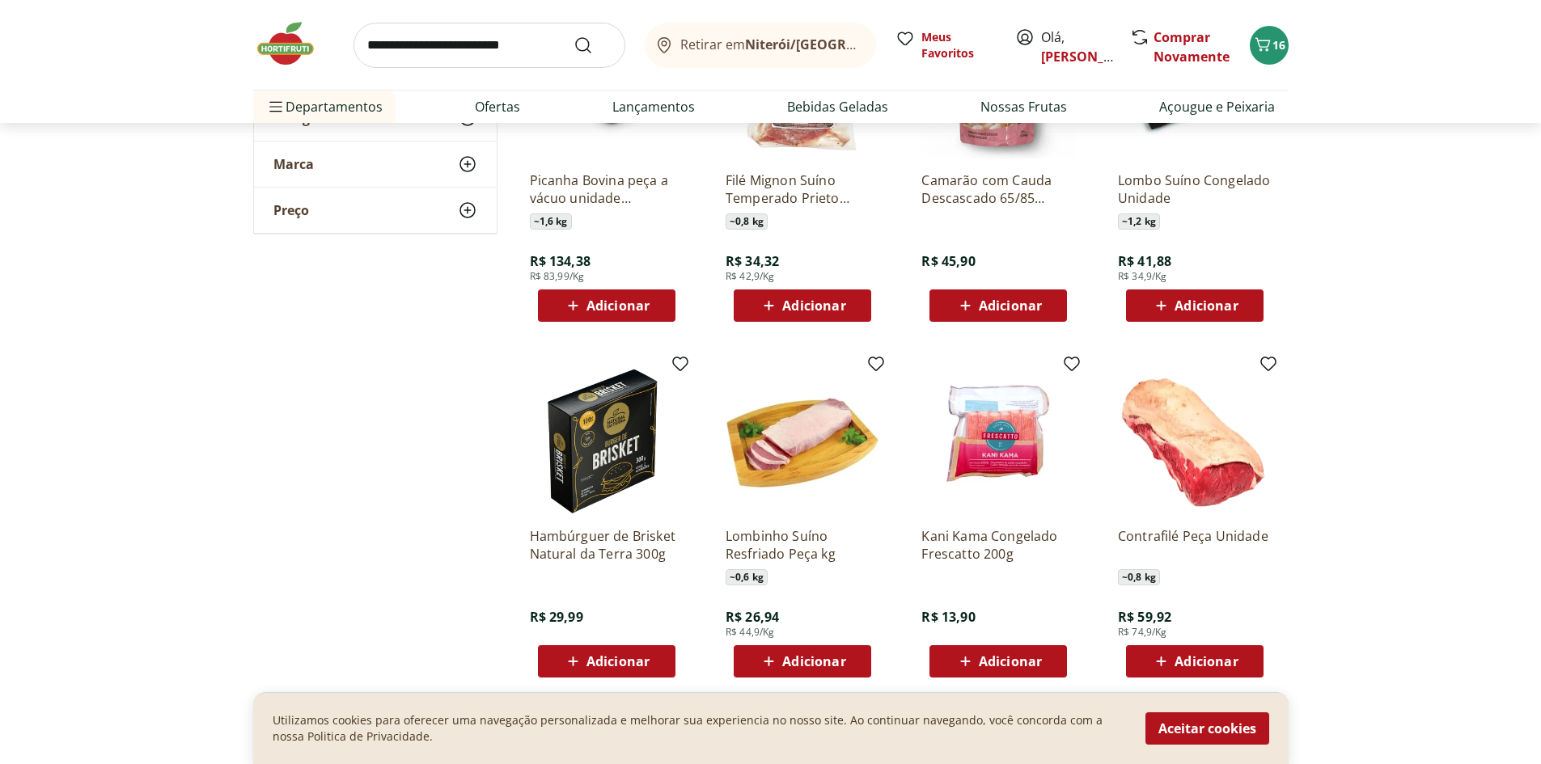
scroll to position [5122, 0]
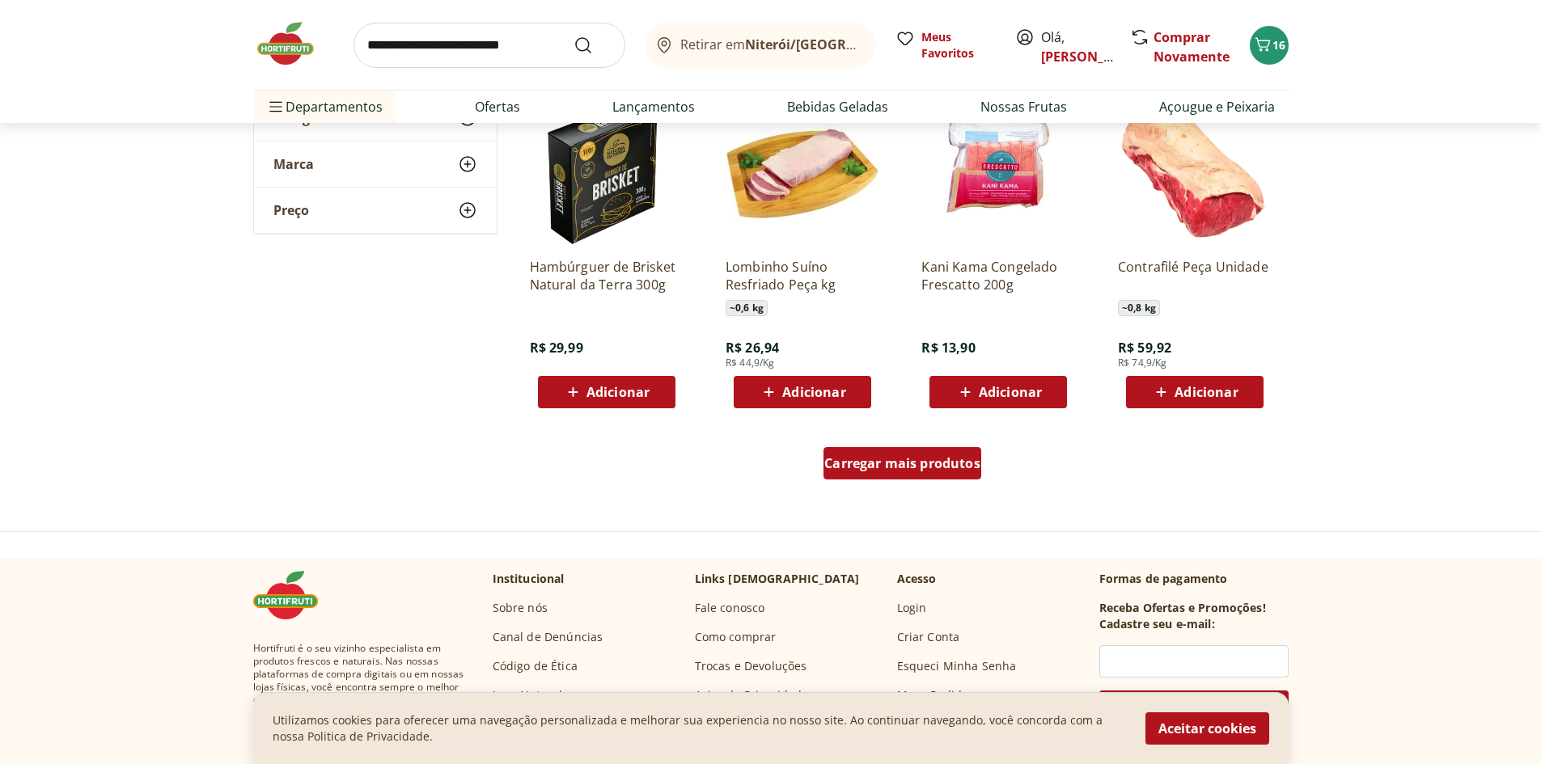
click at [891, 462] on span "Carregar mais produtos" at bounding box center [902, 463] width 156 height 13
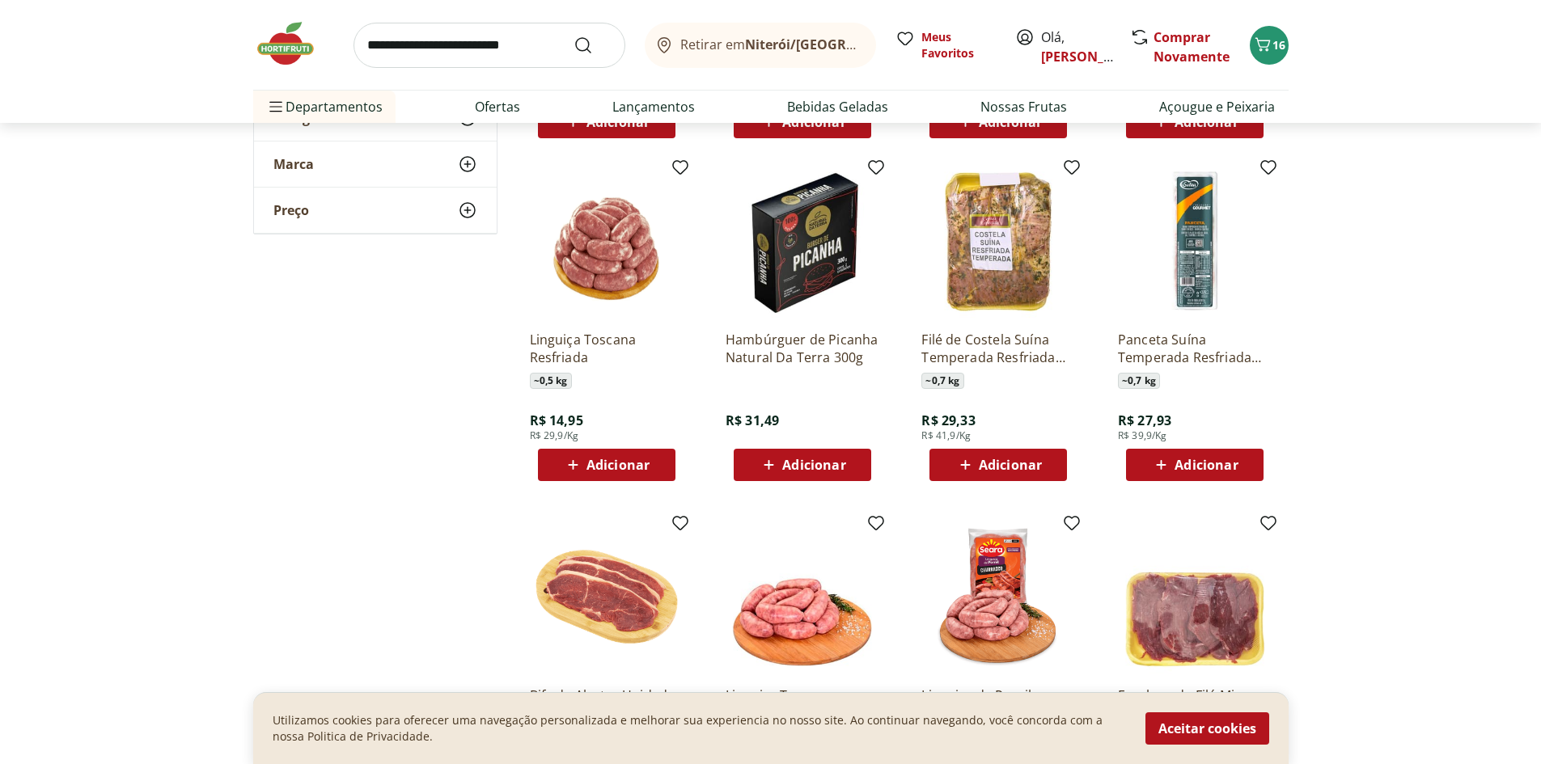
scroll to position [4852, 0]
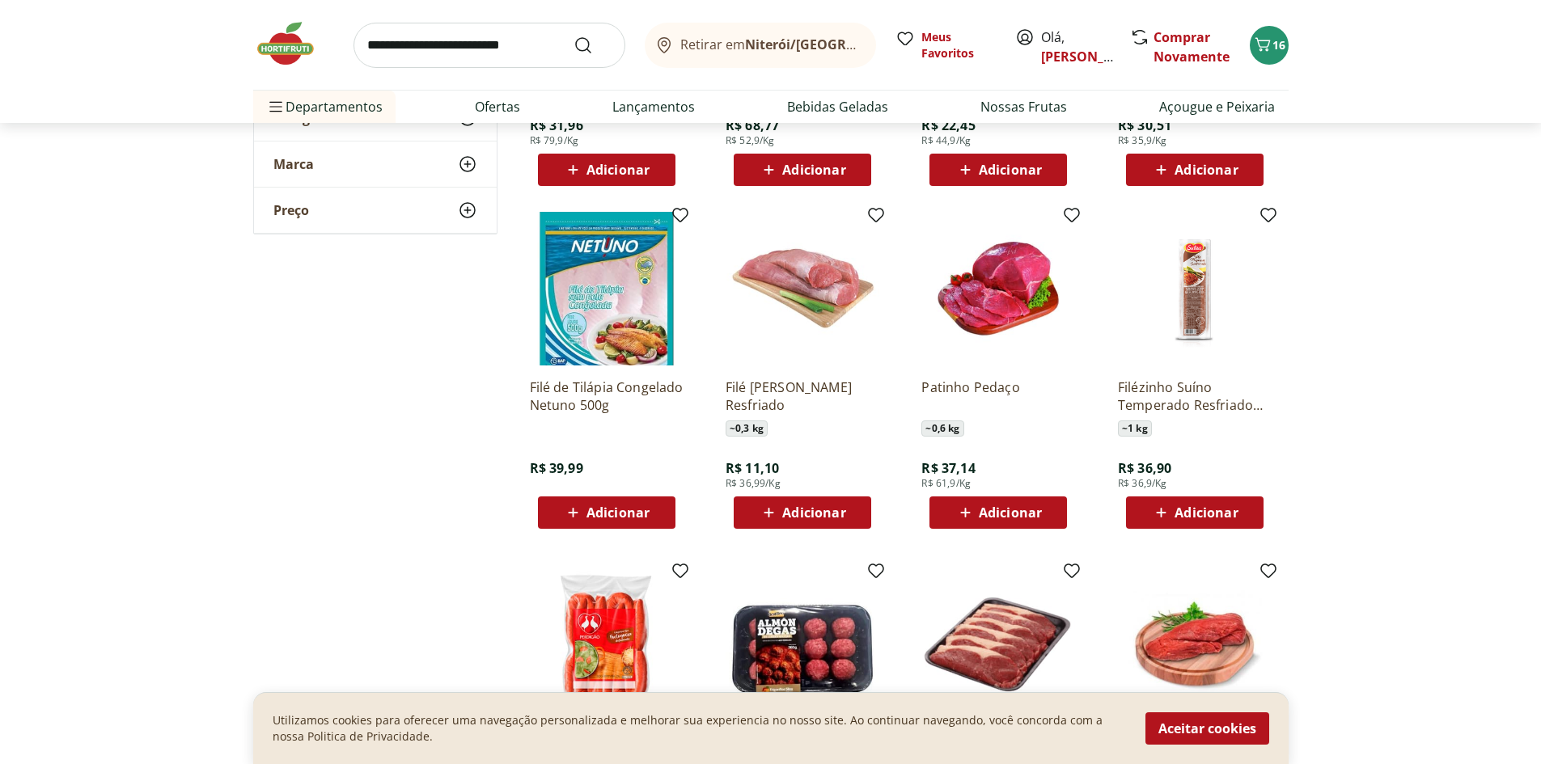
scroll to position [2966, 0]
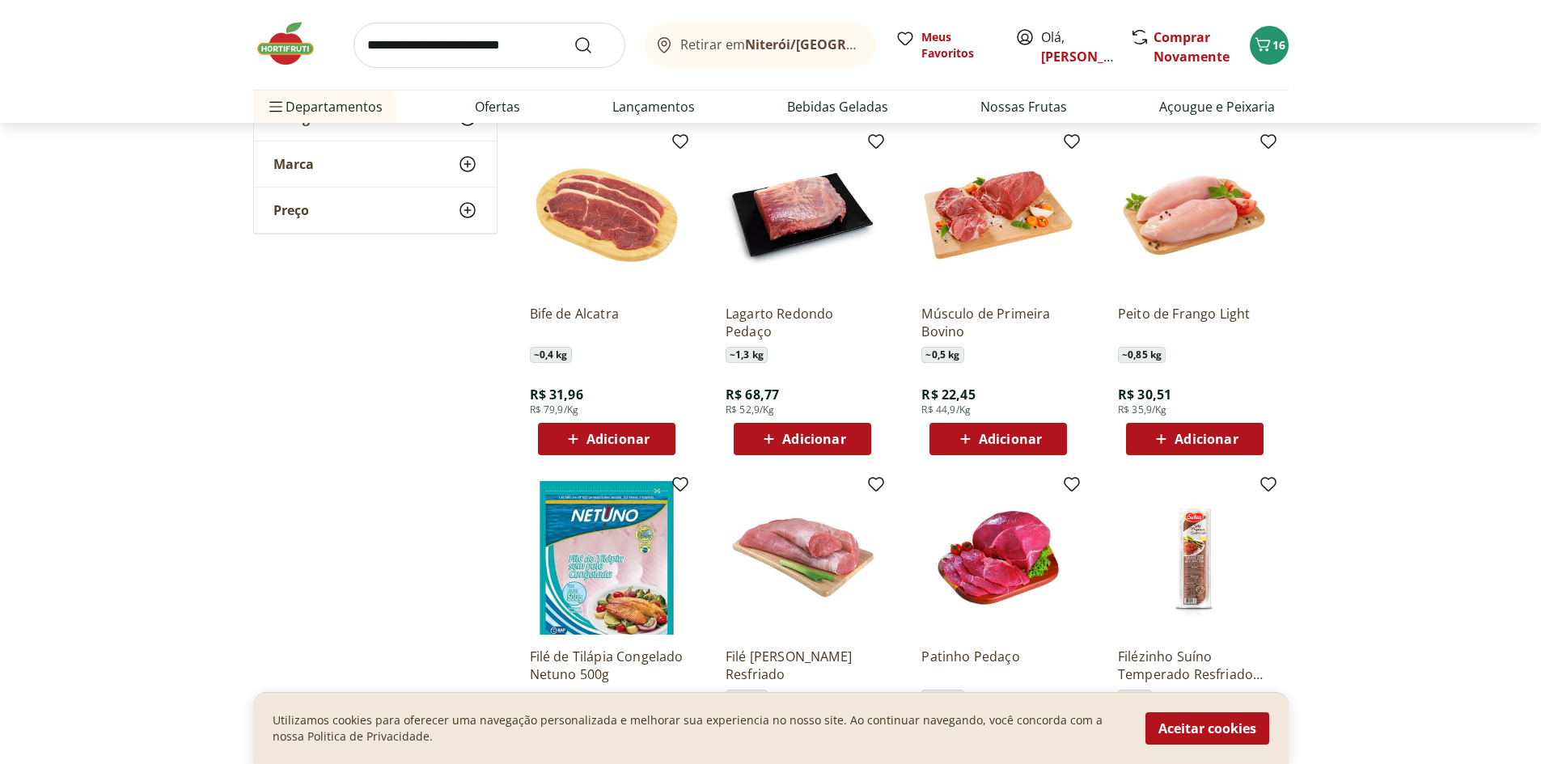
scroll to position [2426, 0]
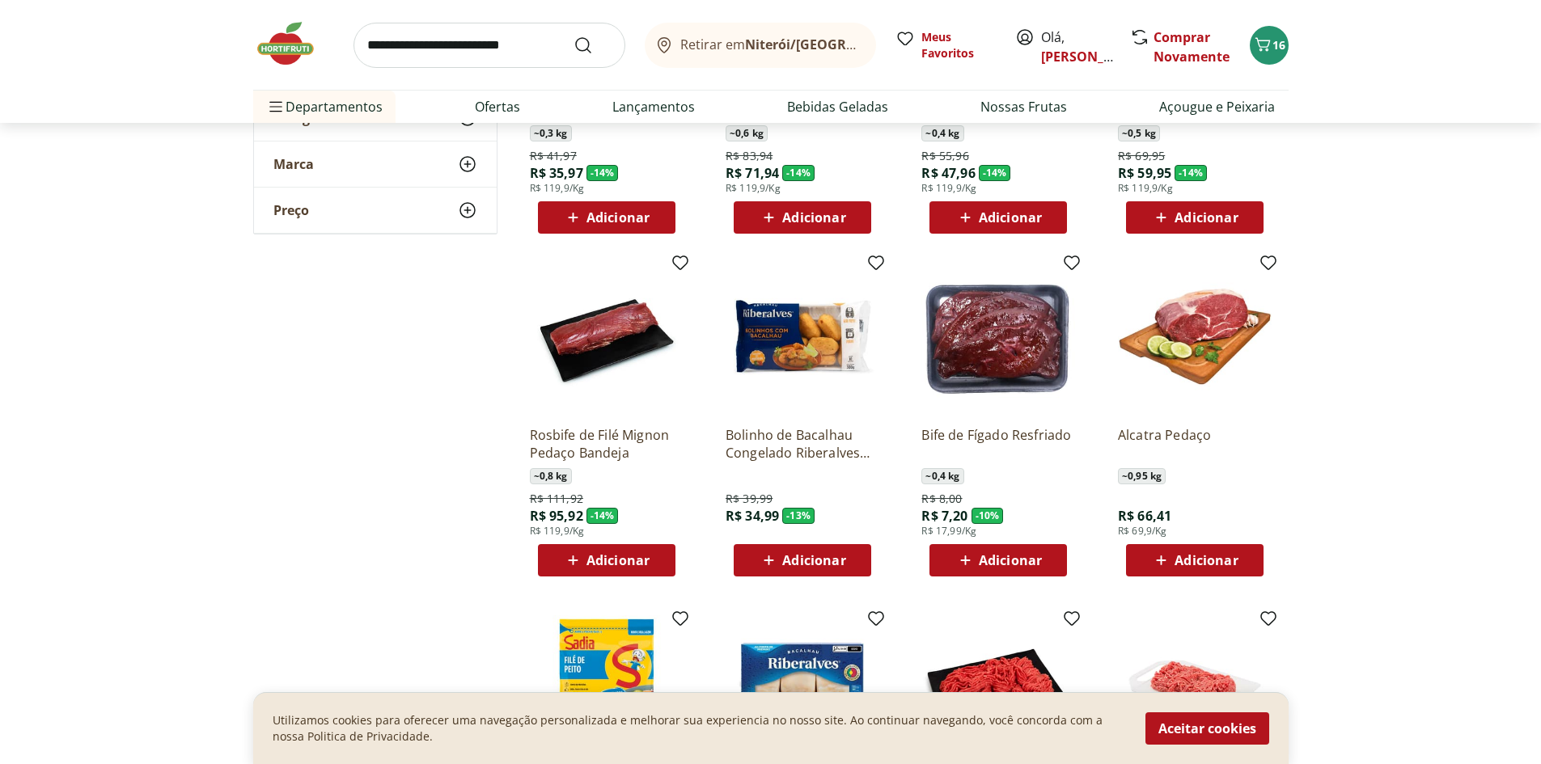
scroll to position [809, 0]
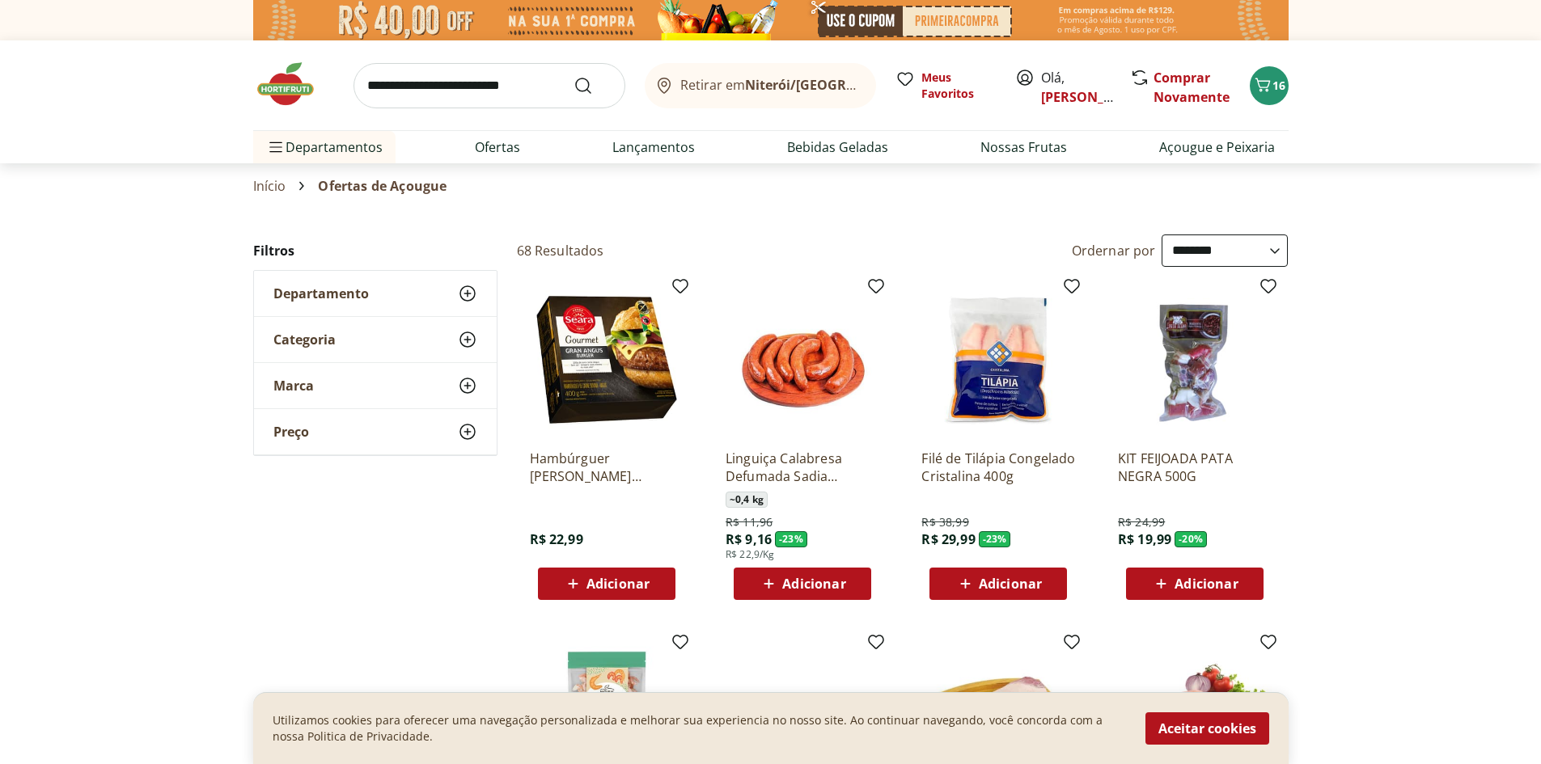
click at [307, 99] on img at bounding box center [293, 84] width 81 height 49
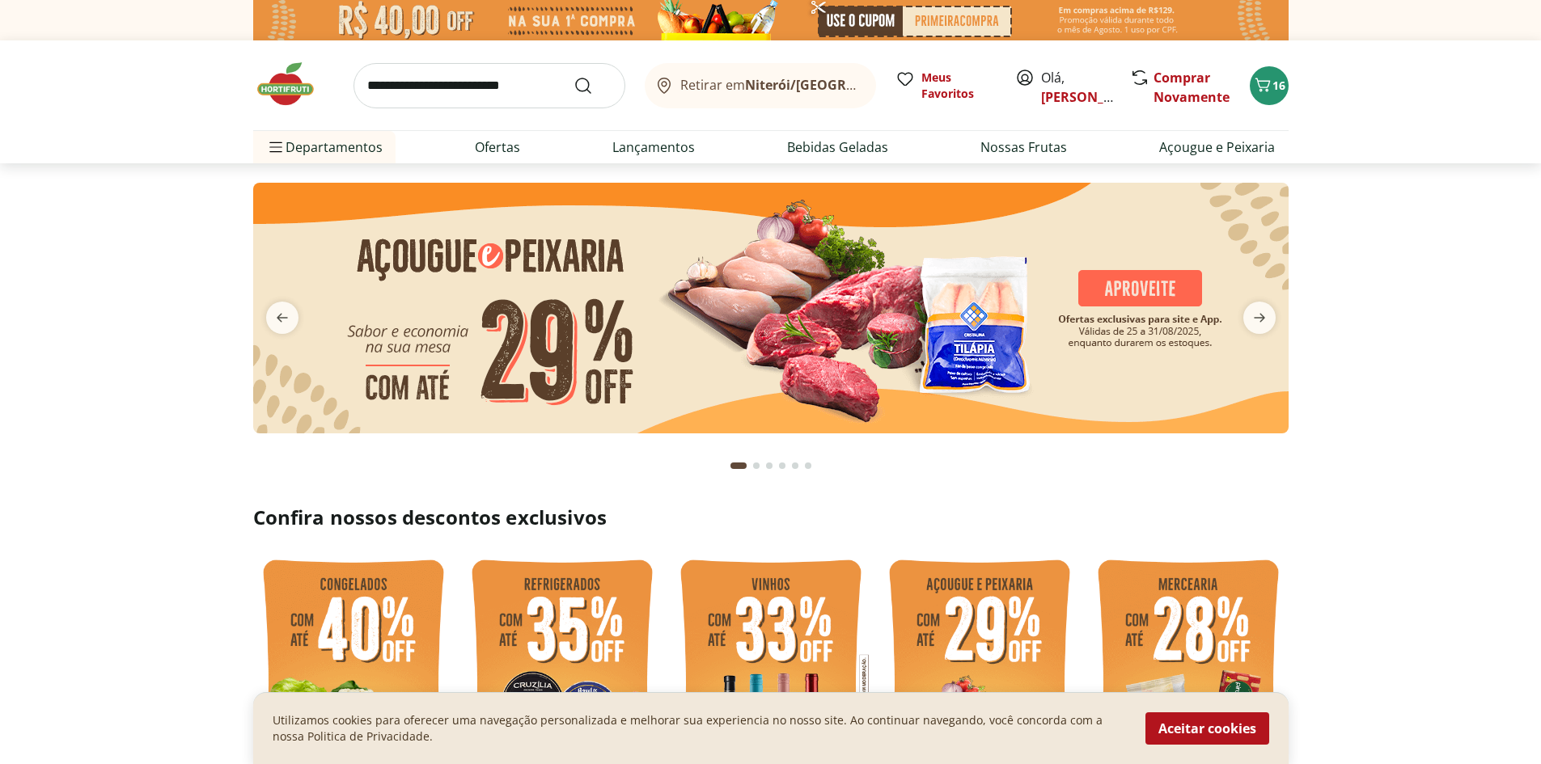
click at [1230, 320] on button "next" at bounding box center [1259, 318] width 58 height 32
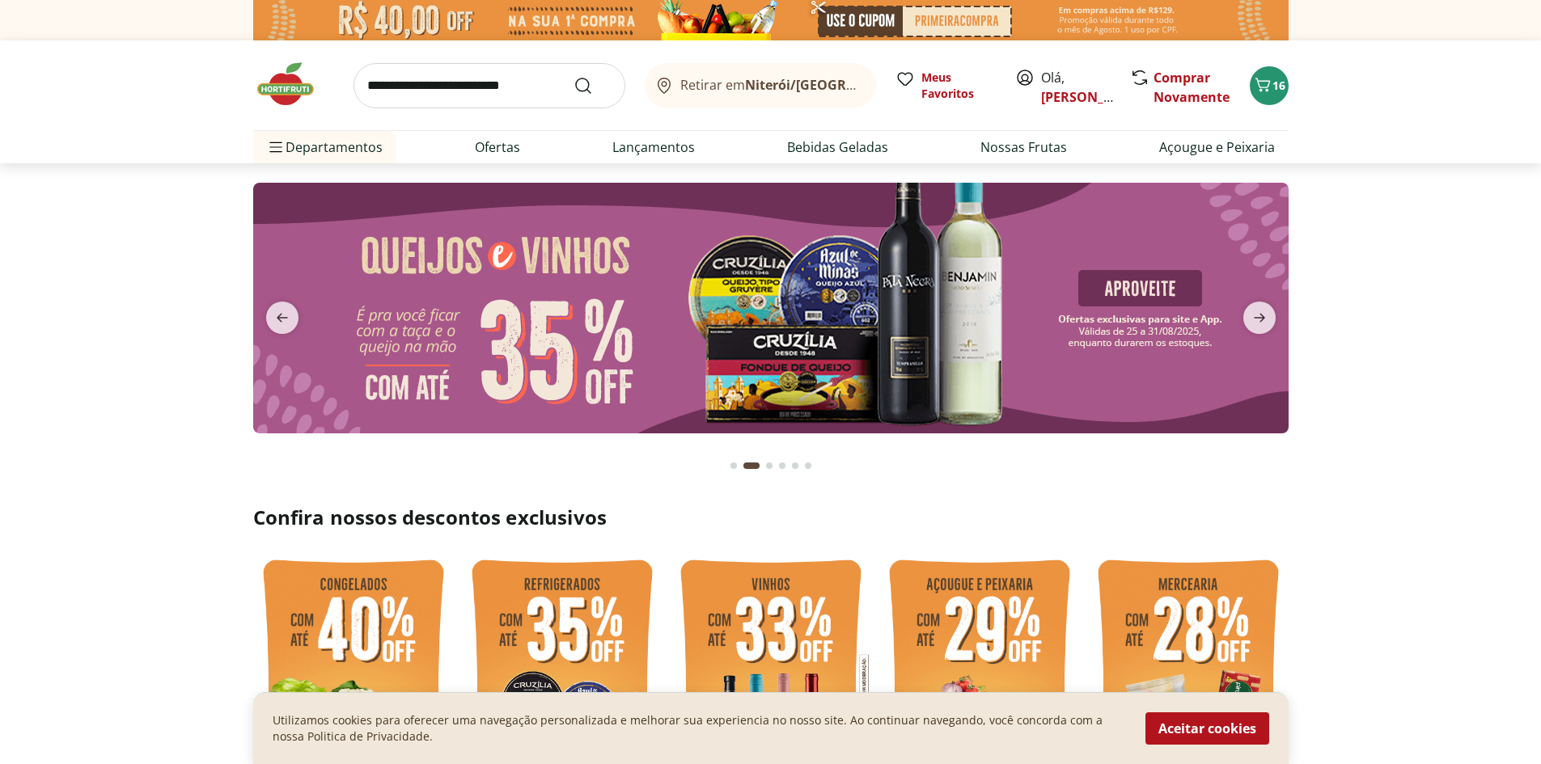
click at [1228, 322] on img at bounding box center [769, 308] width 1035 height 251
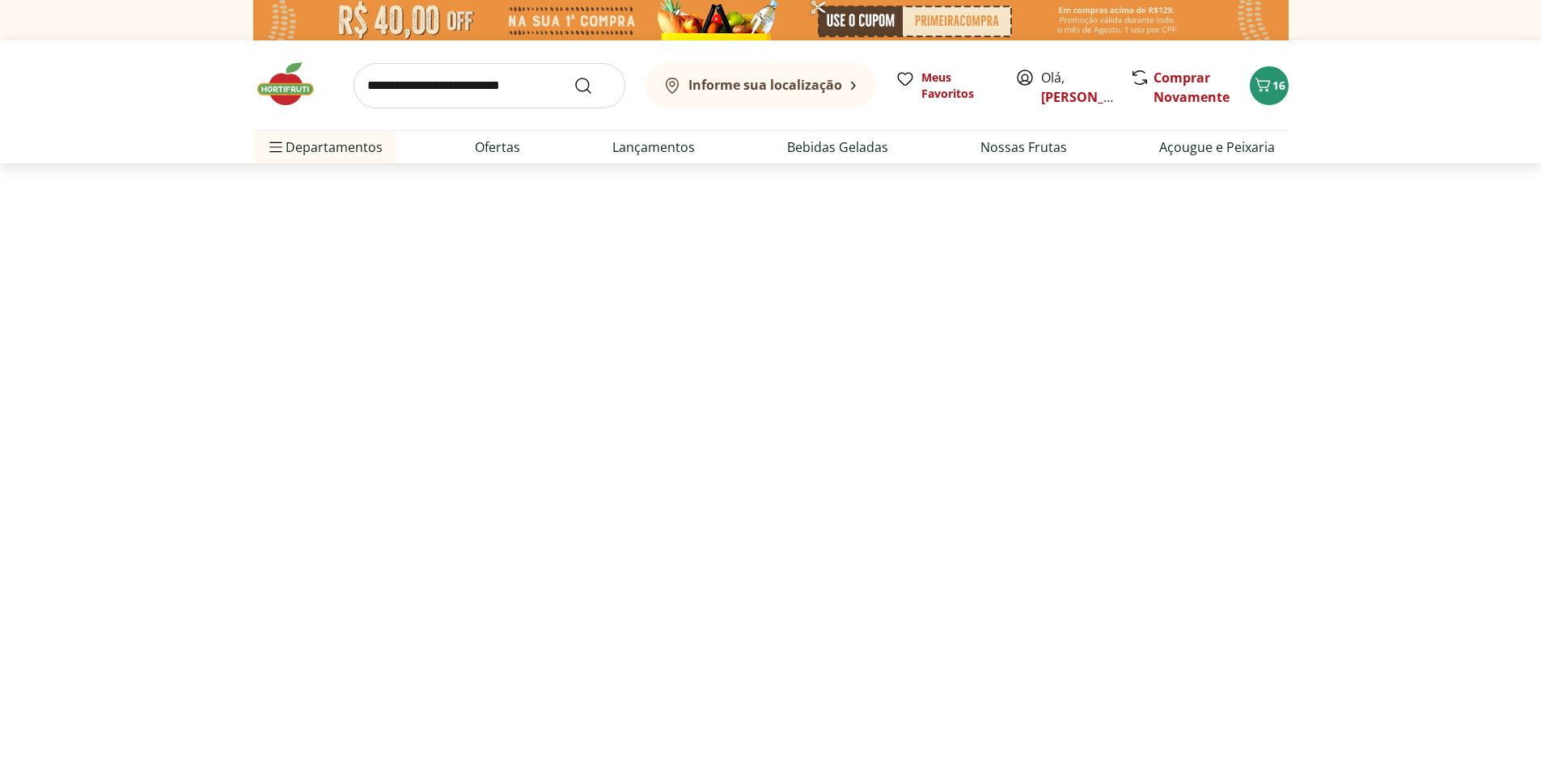
select select "**********"
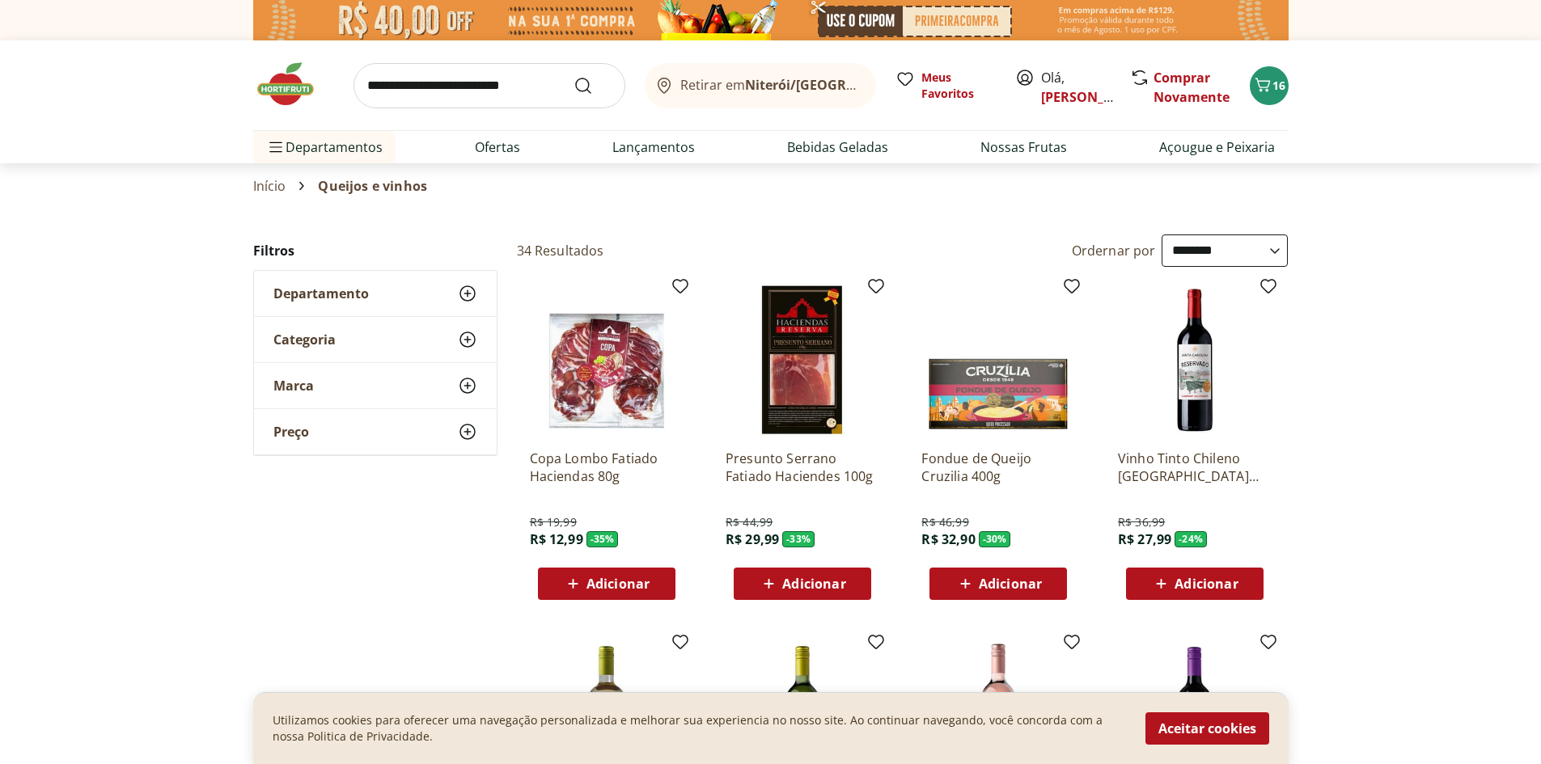
click at [300, 75] on img at bounding box center [293, 84] width 81 height 49
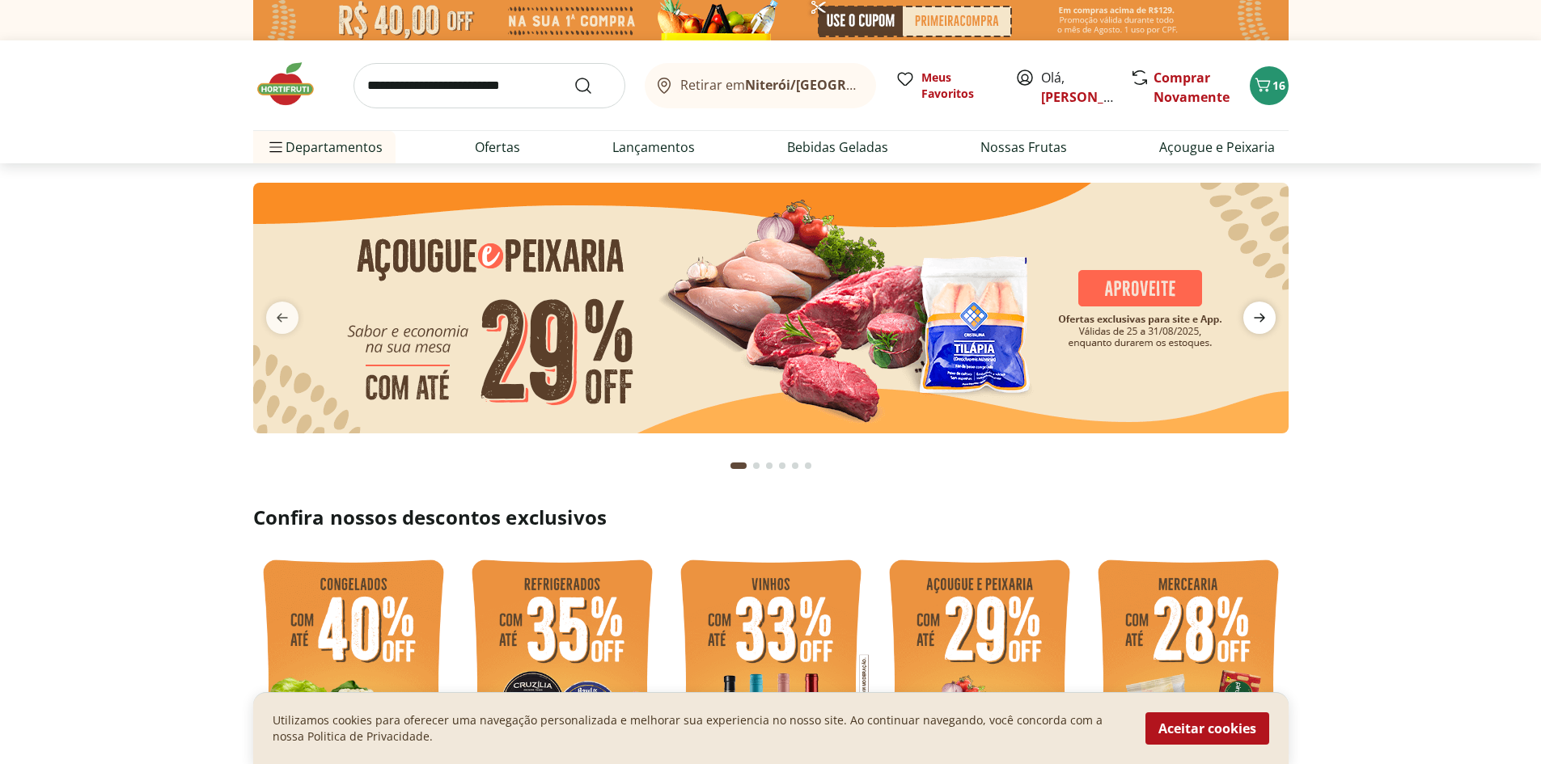
click at [1261, 306] on span "next" at bounding box center [1259, 318] width 32 height 32
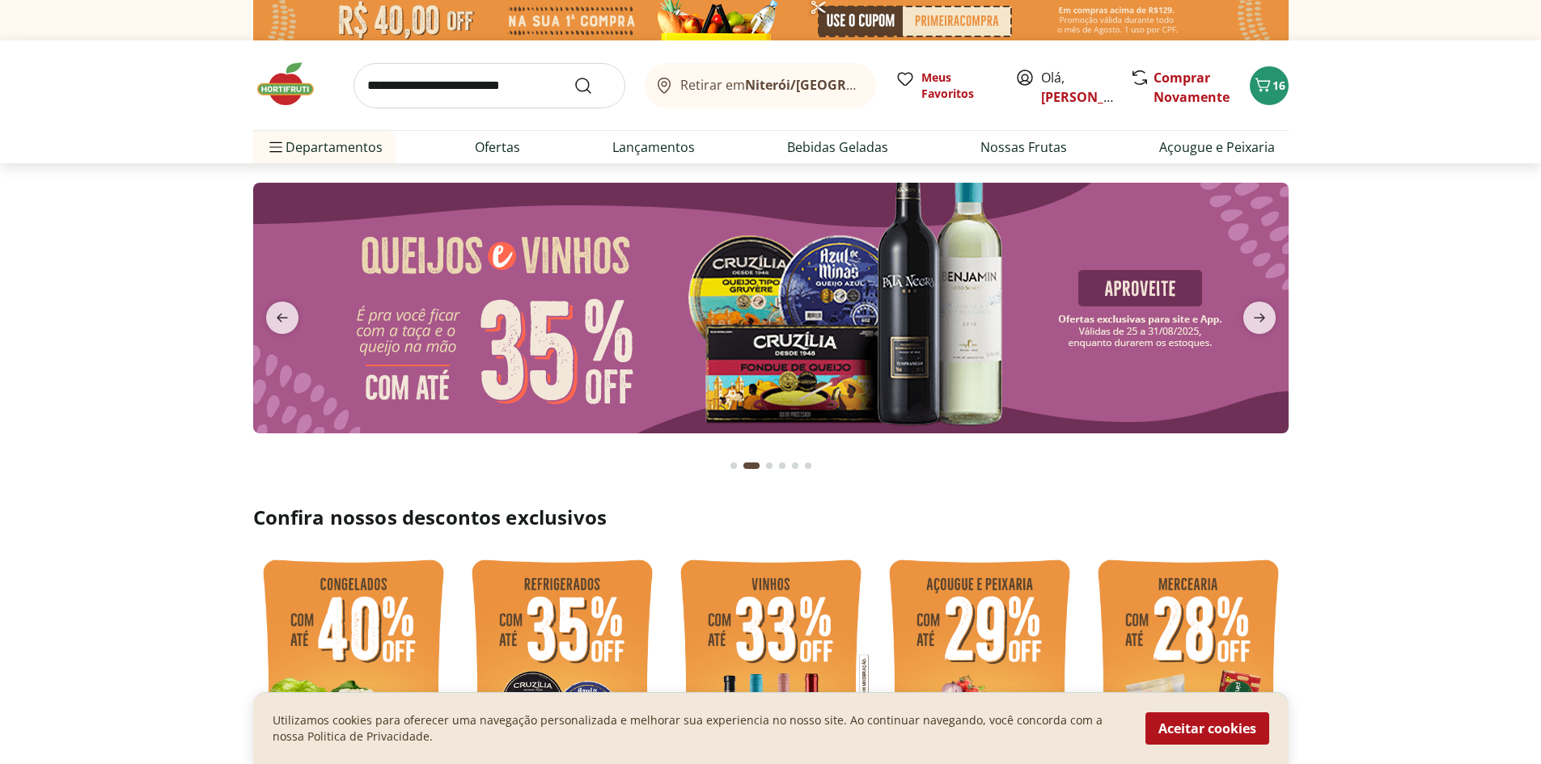
click at [970, 300] on img at bounding box center [769, 308] width 1035 height 251
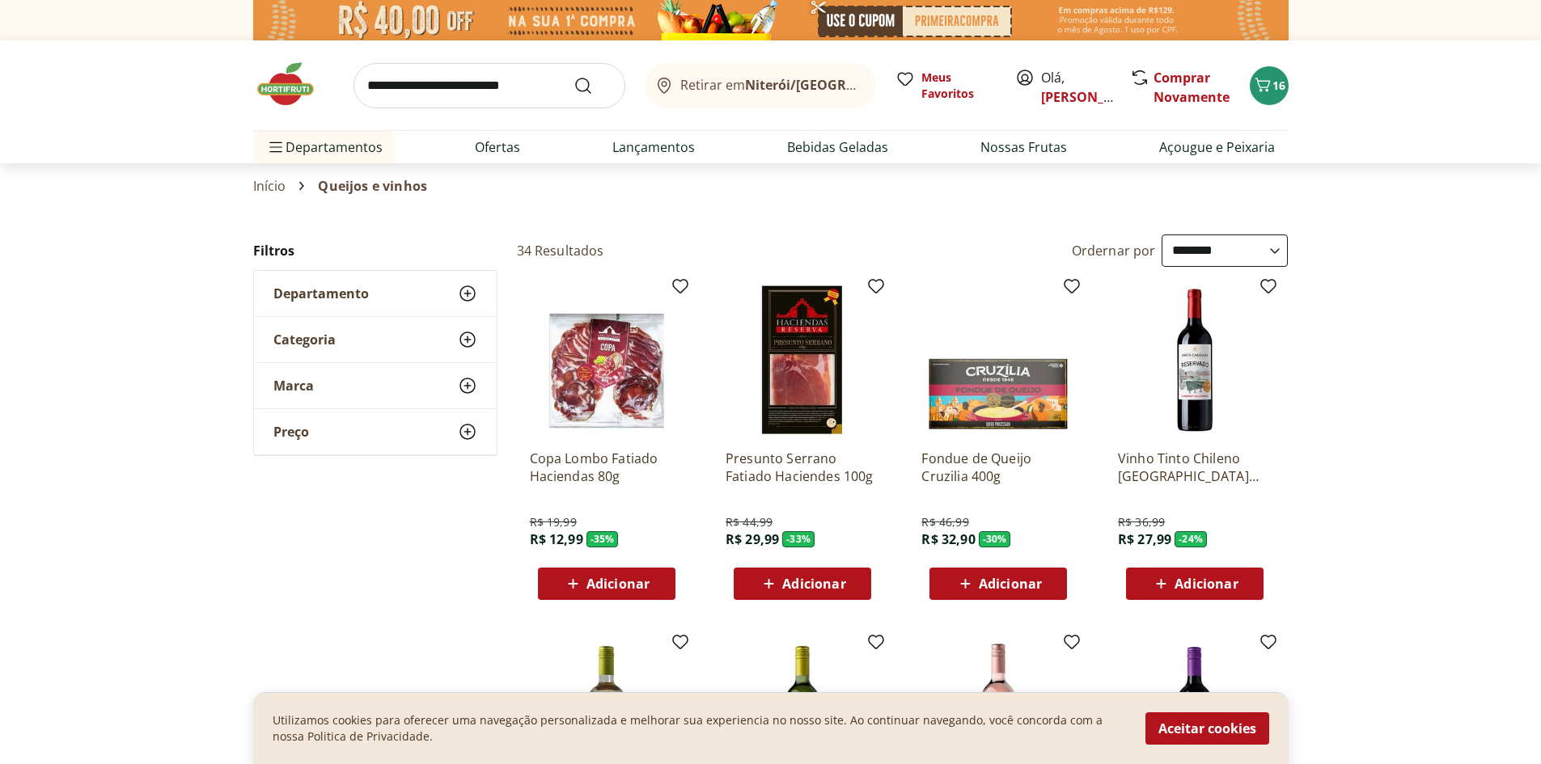
select select "**********"
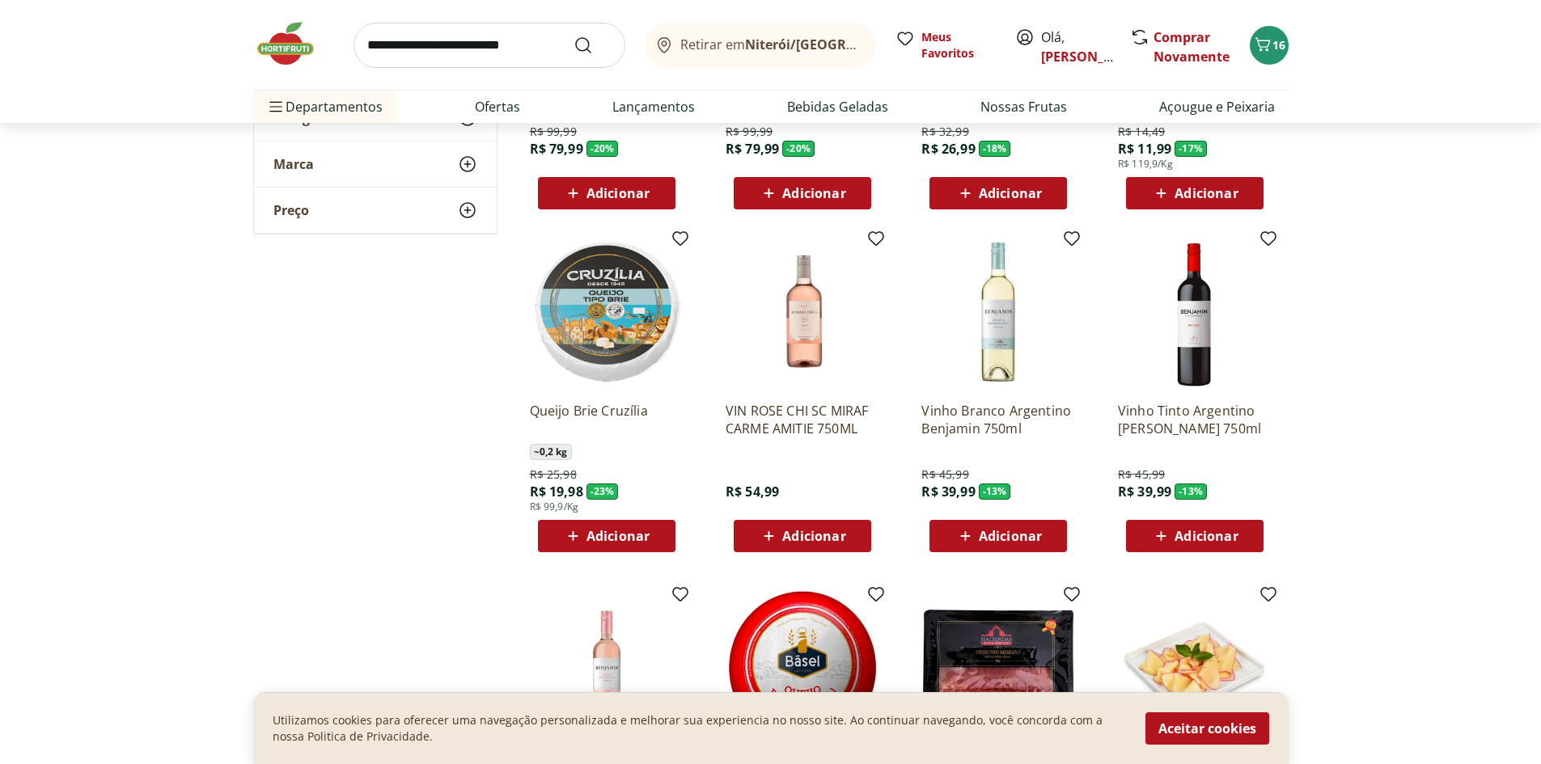
scroll to position [1887, 0]
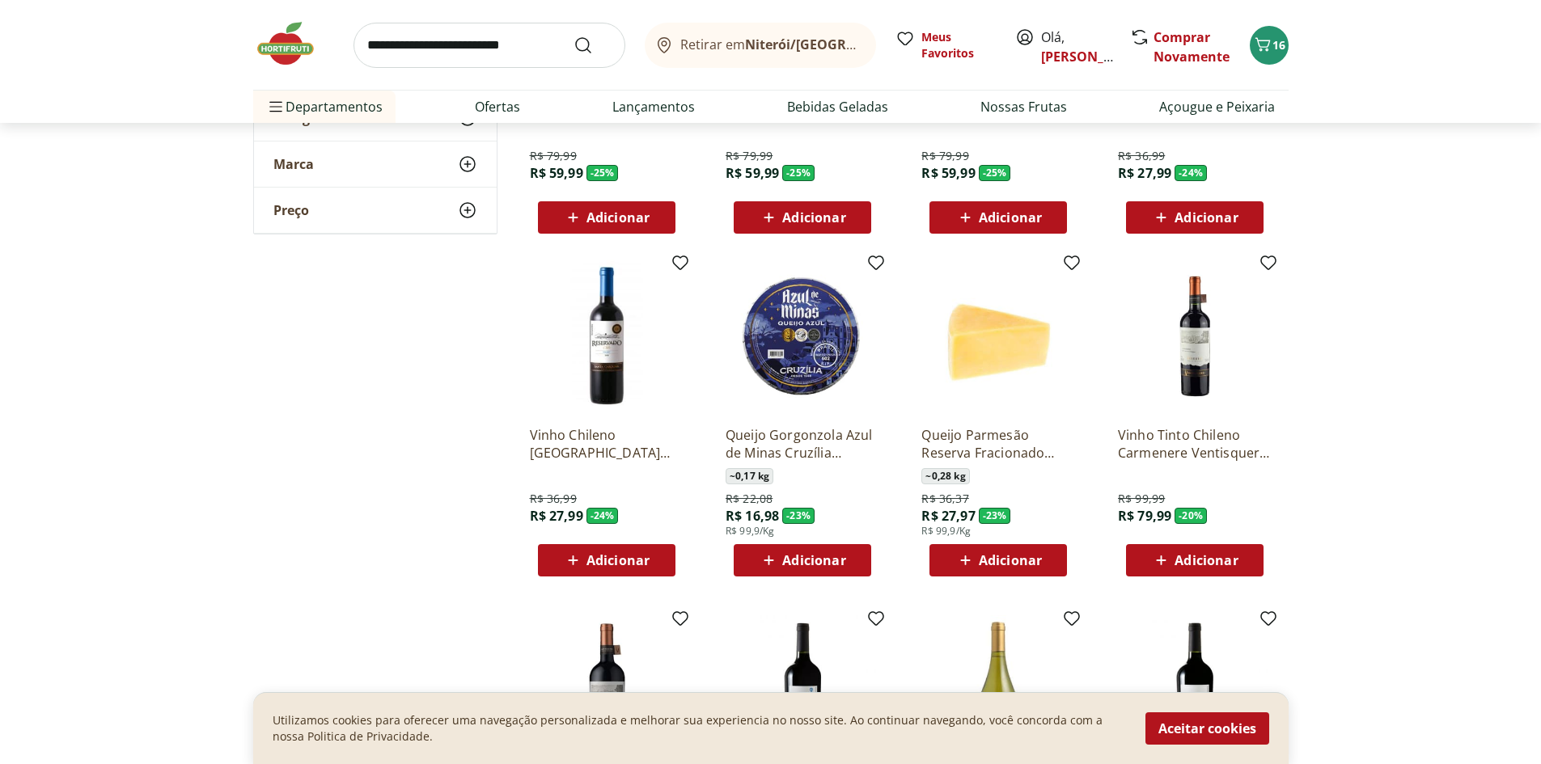
scroll to position [809, 0]
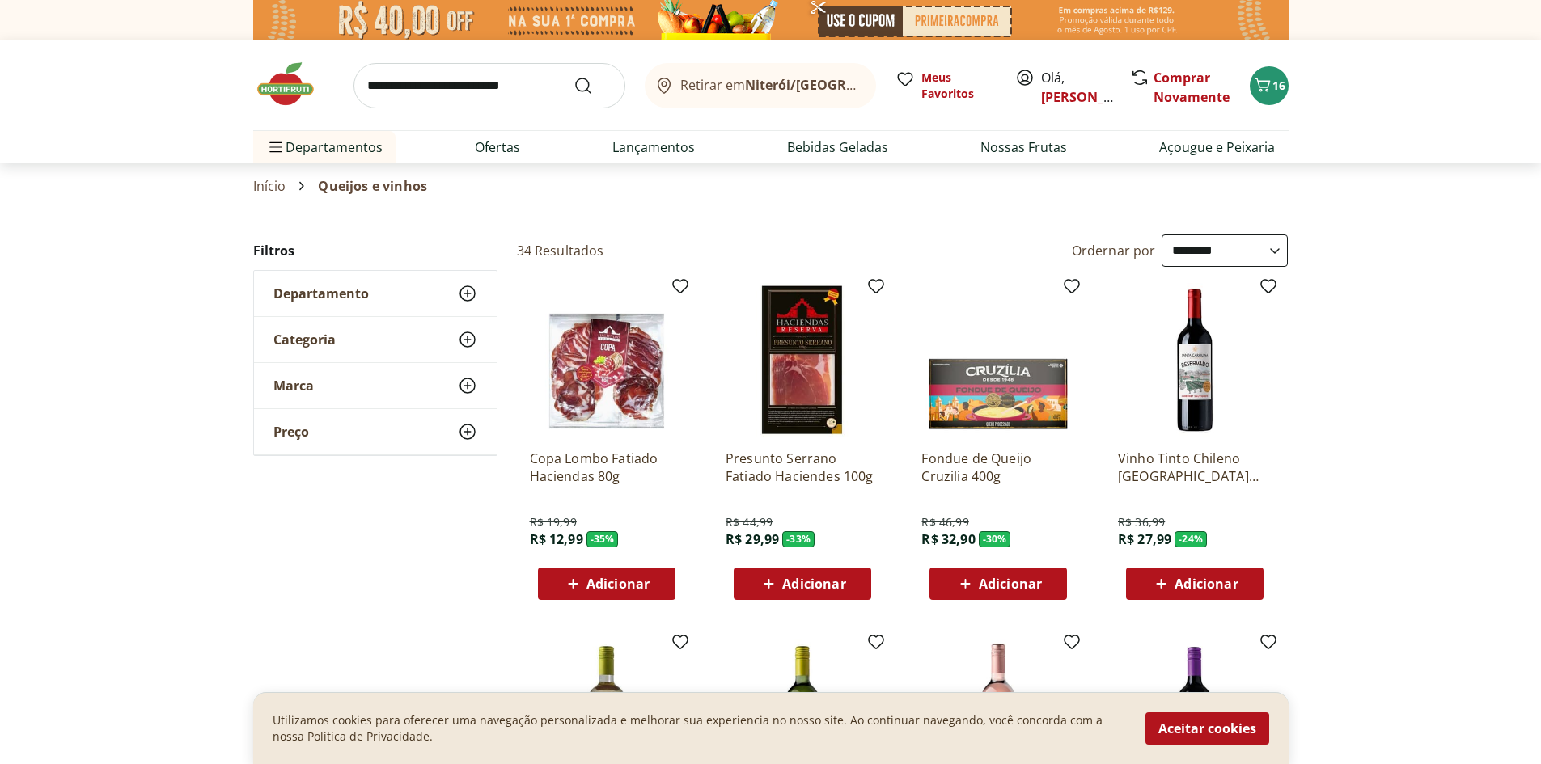
click at [274, 70] on img at bounding box center [293, 84] width 81 height 49
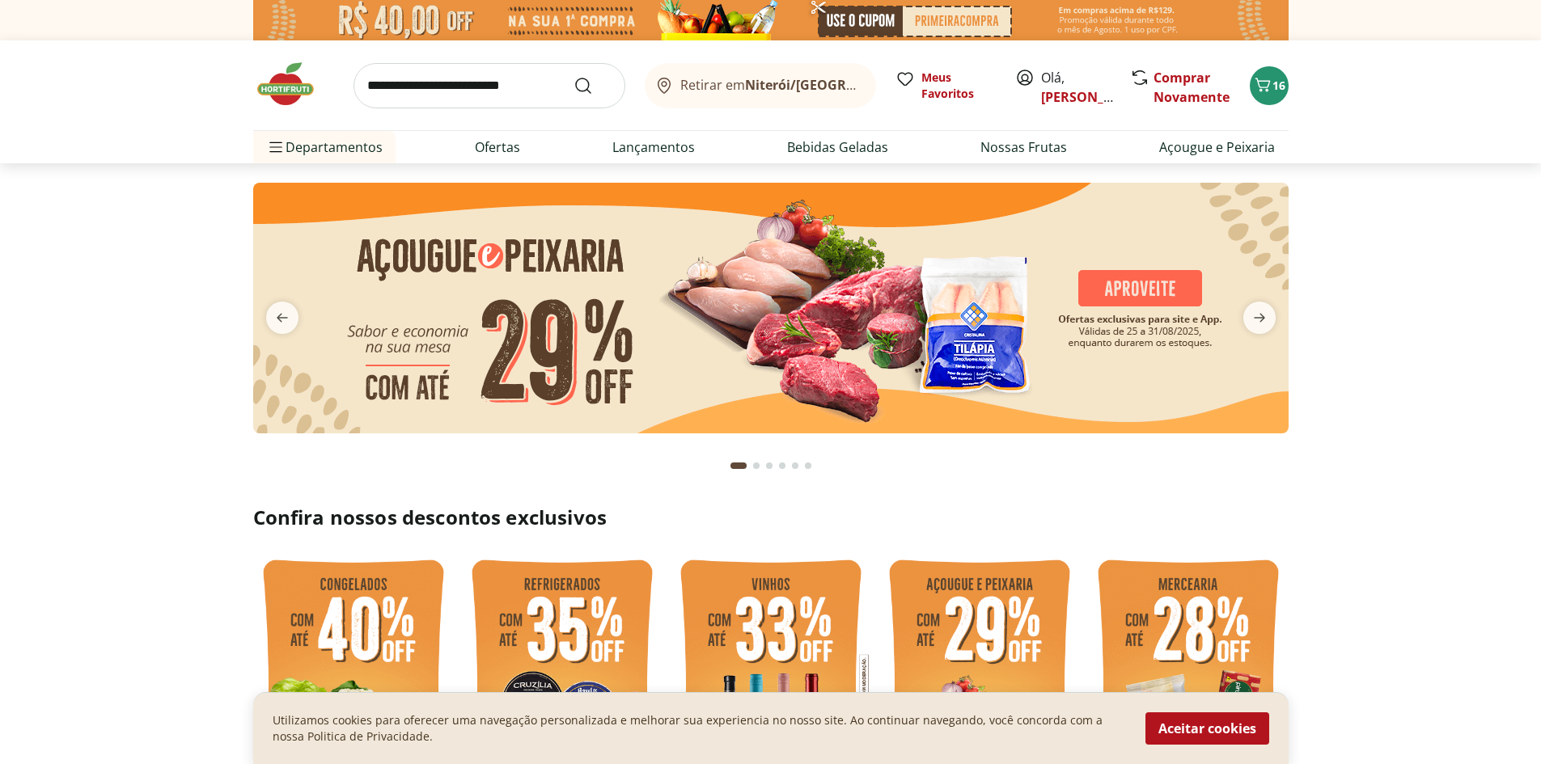
scroll to position [269, 0]
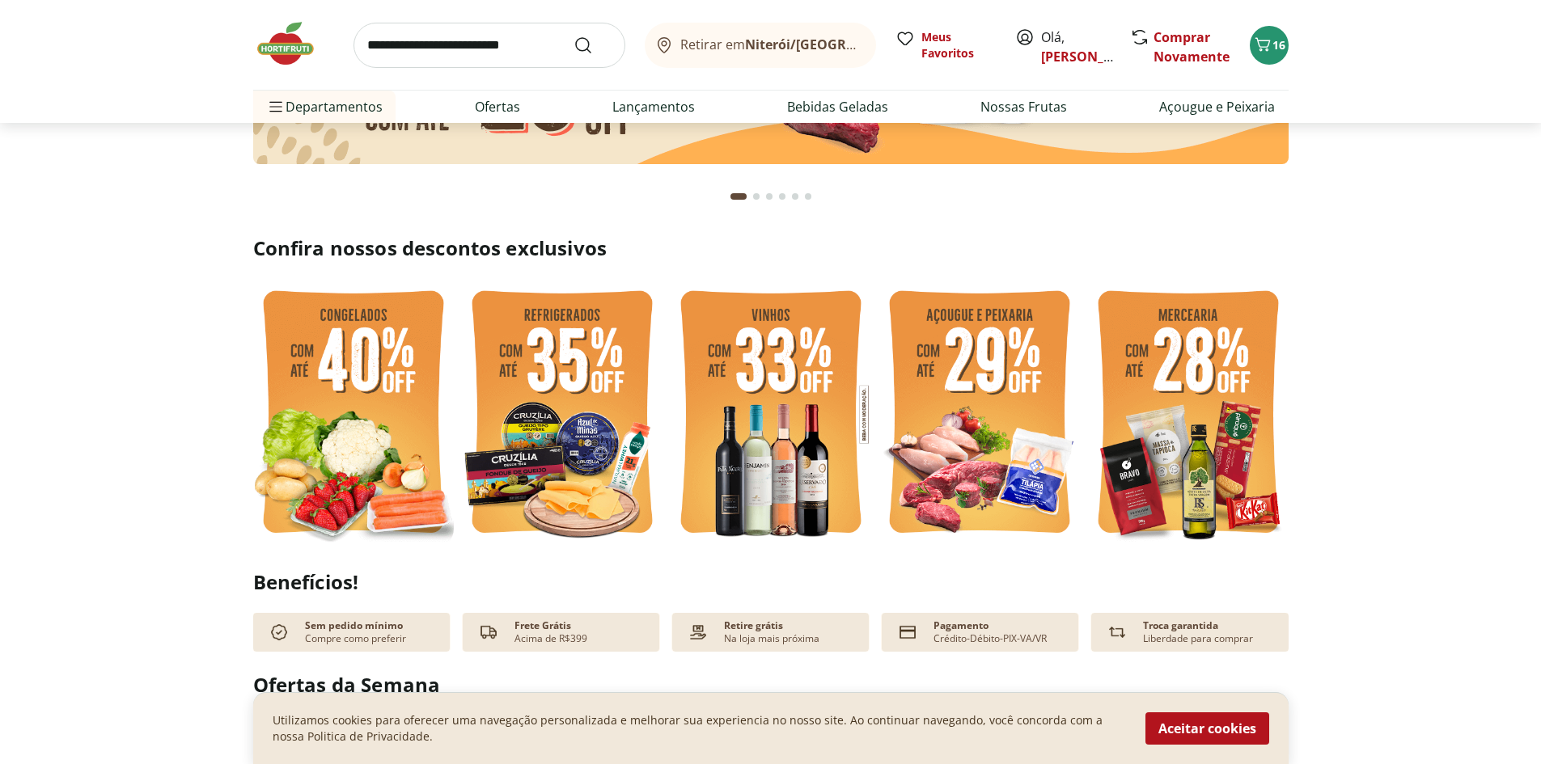
click at [1154, 429] on img at bounding box center [1188, 415] width 201 height 268
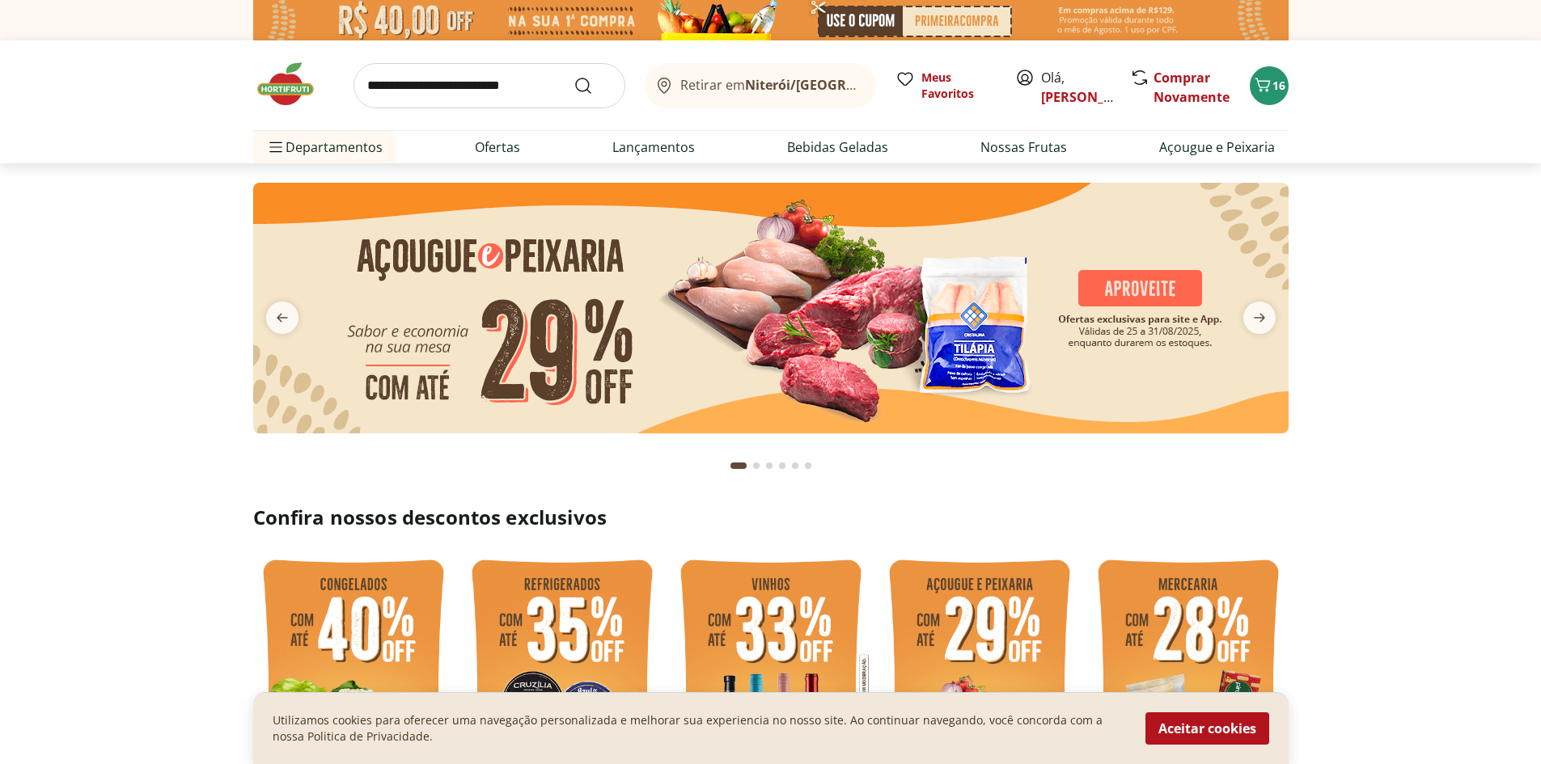
select select "**********"
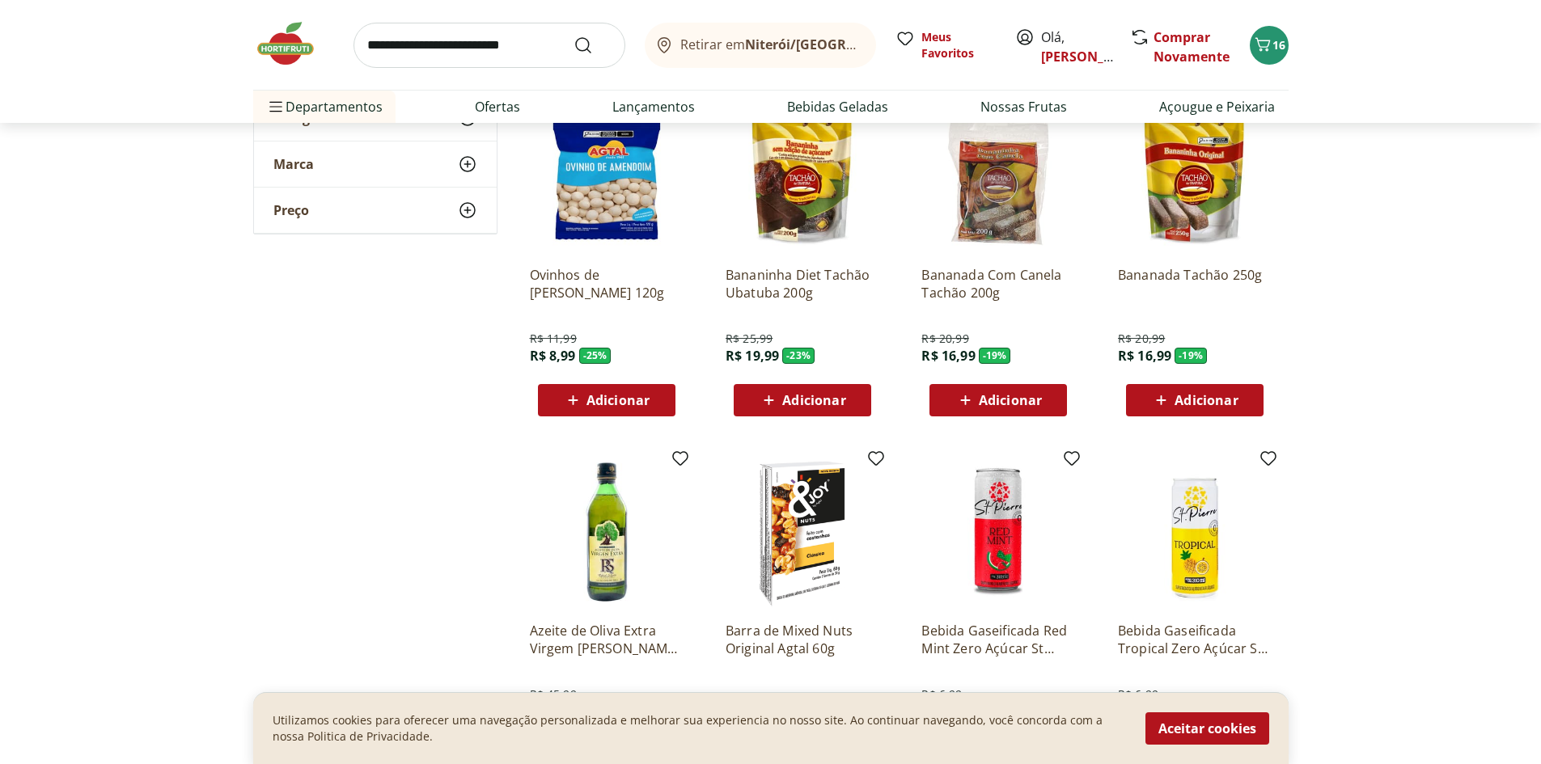
scroll to position [809, 0]
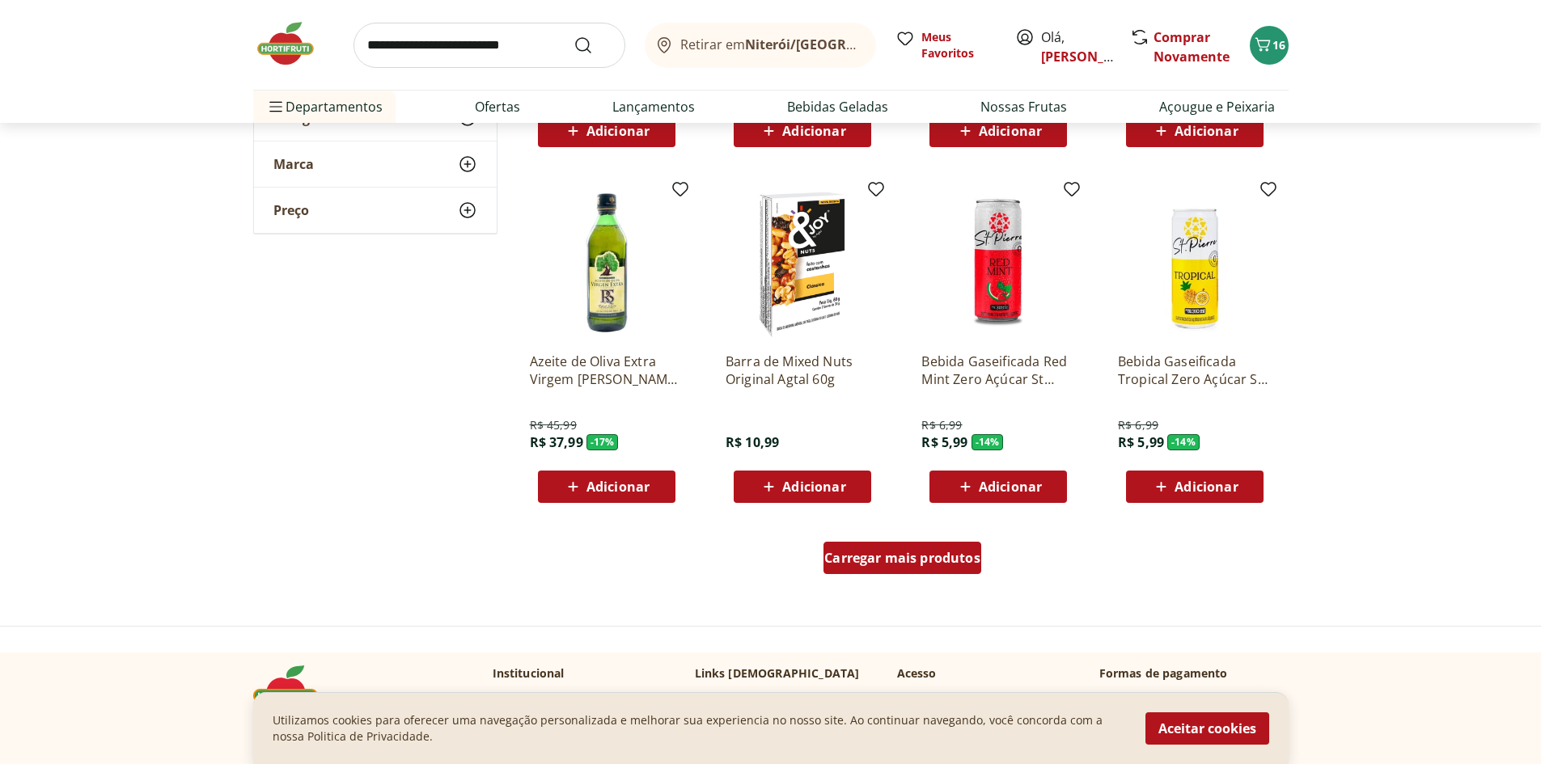
click at [831, 545] on div "Carregar mais produtos" at bounding box center [902, 558] width 158 height 32
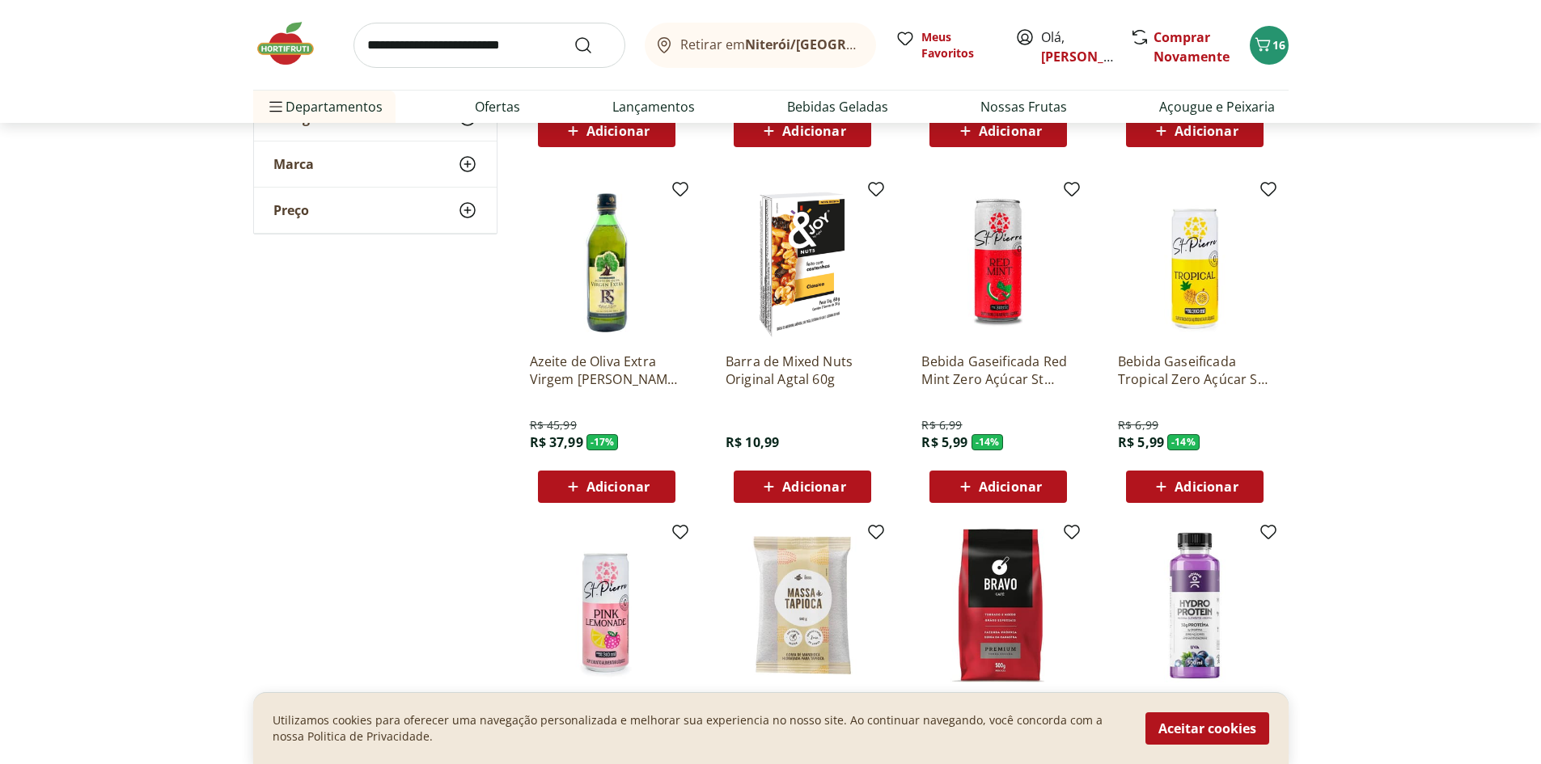
scroll to position [1079, 0]
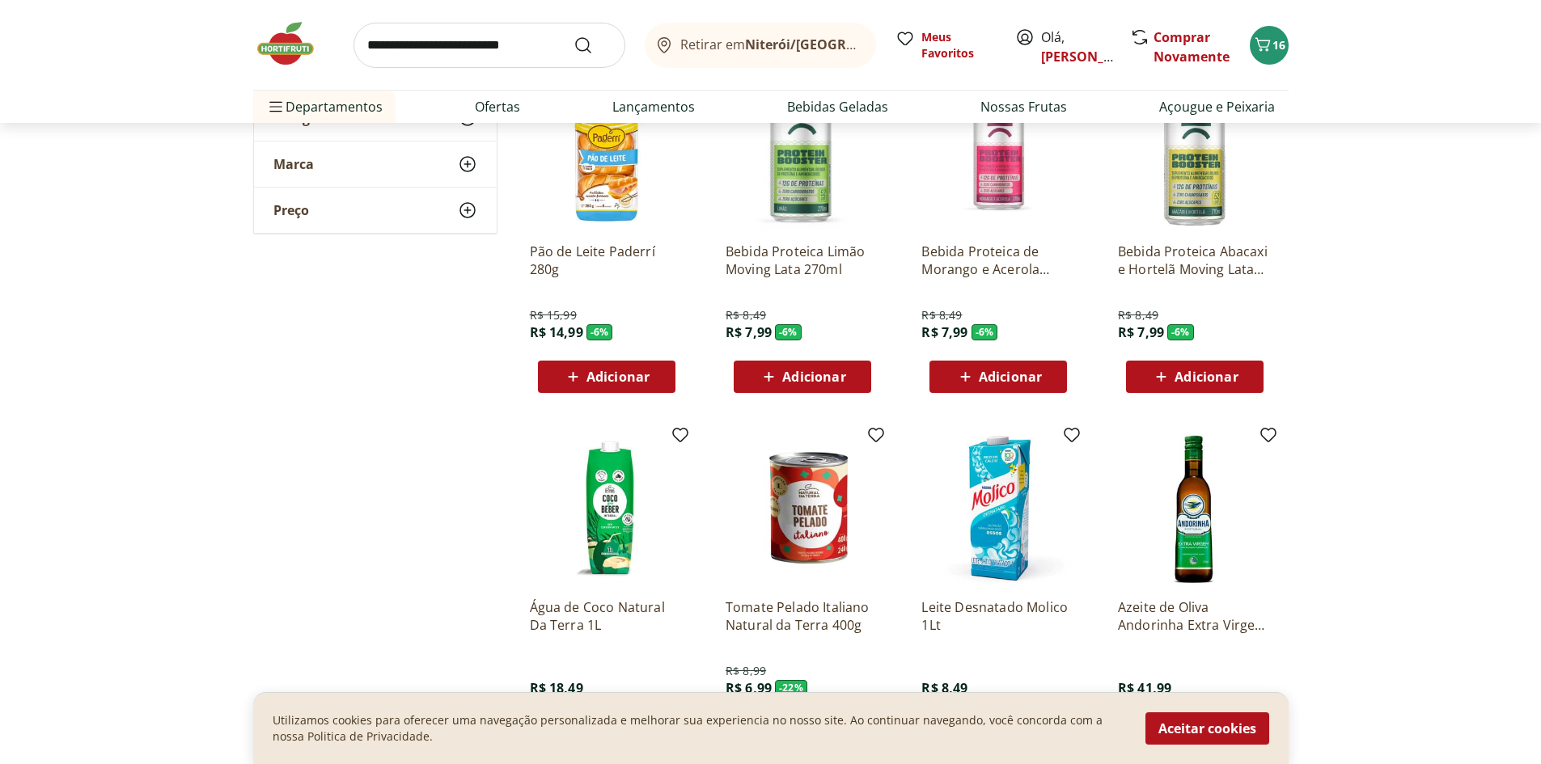
scroll to position [1888, 0]
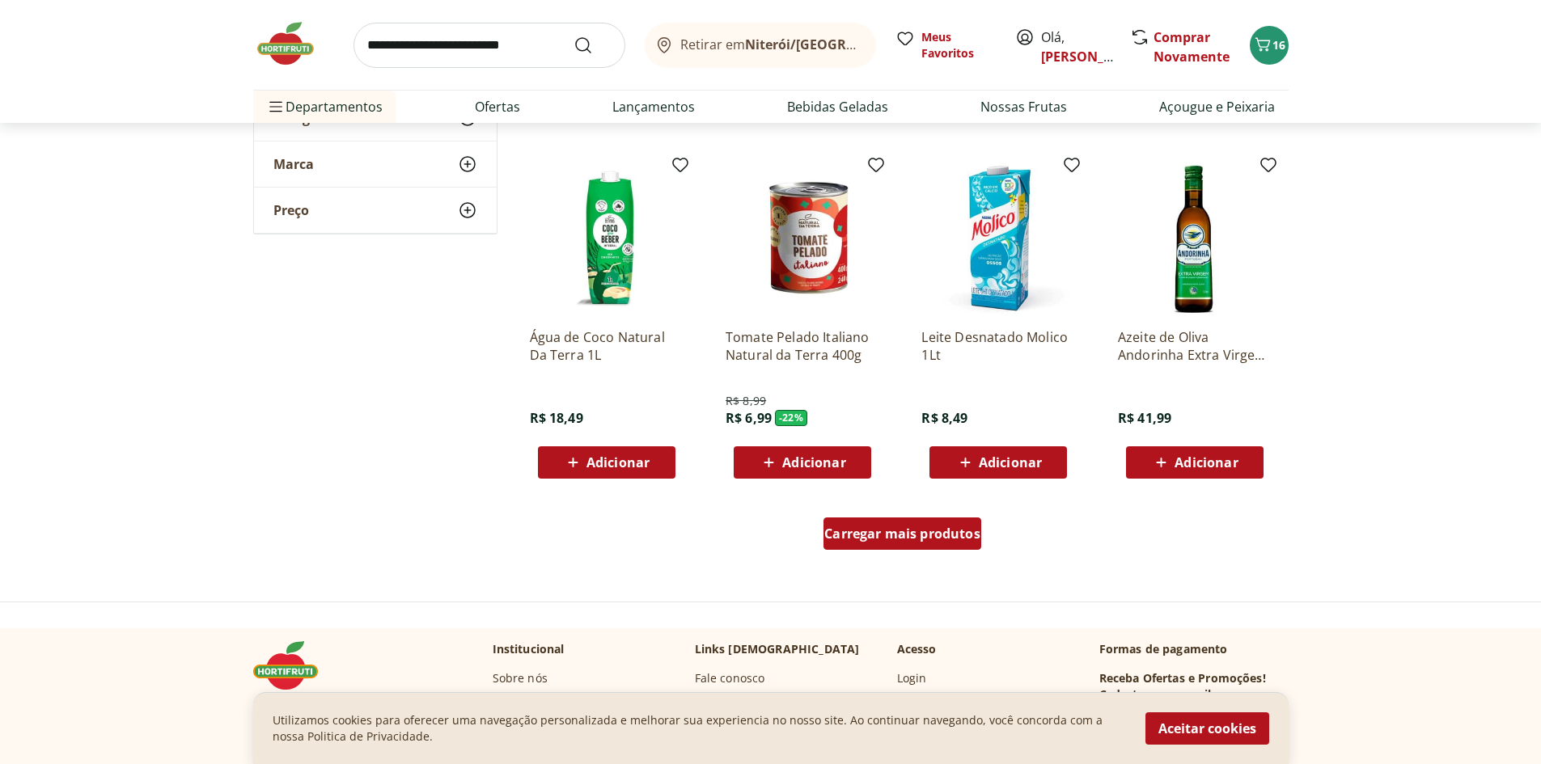
click at [914, 552] on link "Carregar mais produtos" at bounding box center [902, 537] width 158 height 39
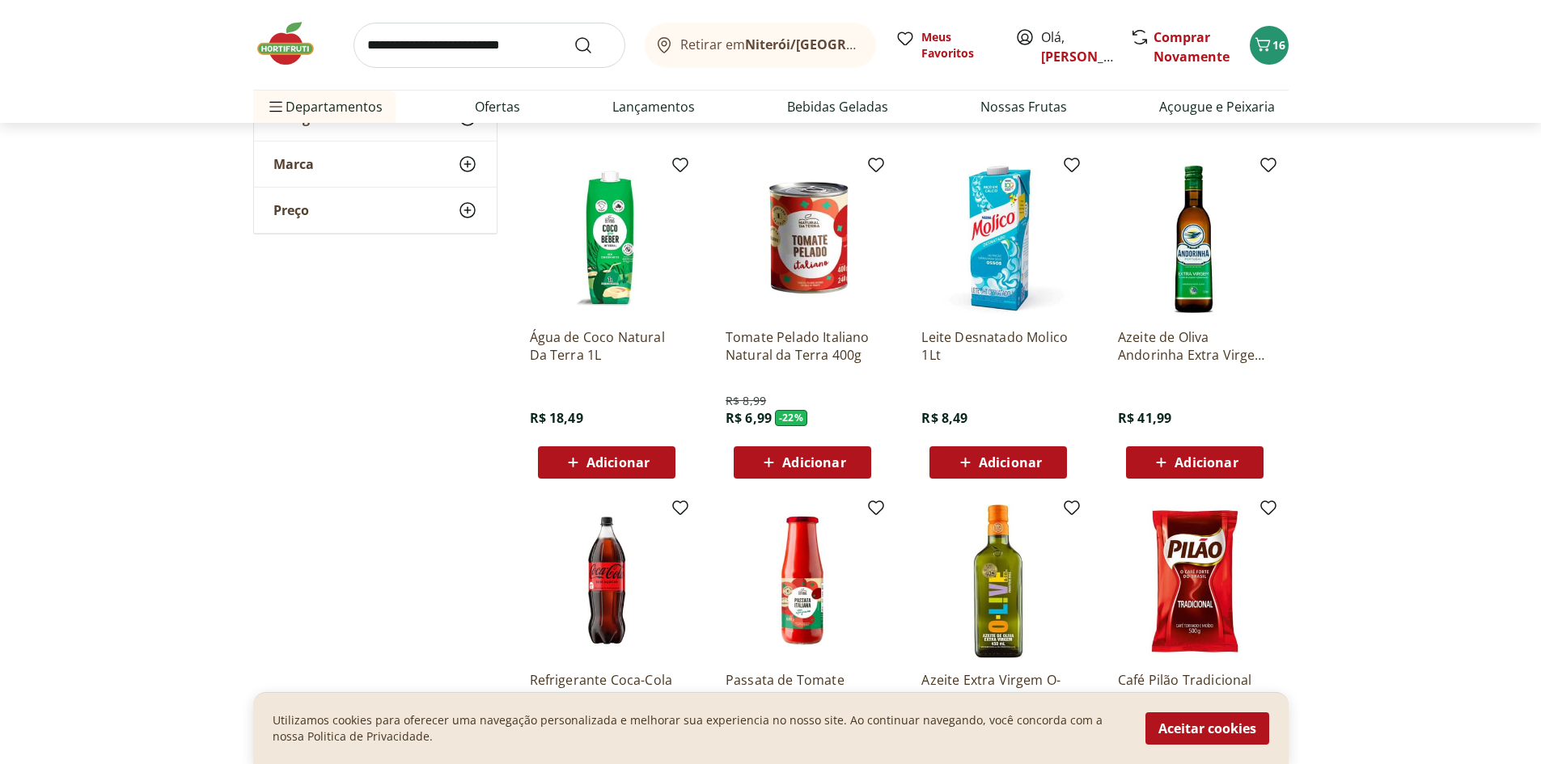
scroll to position [2157, 0]
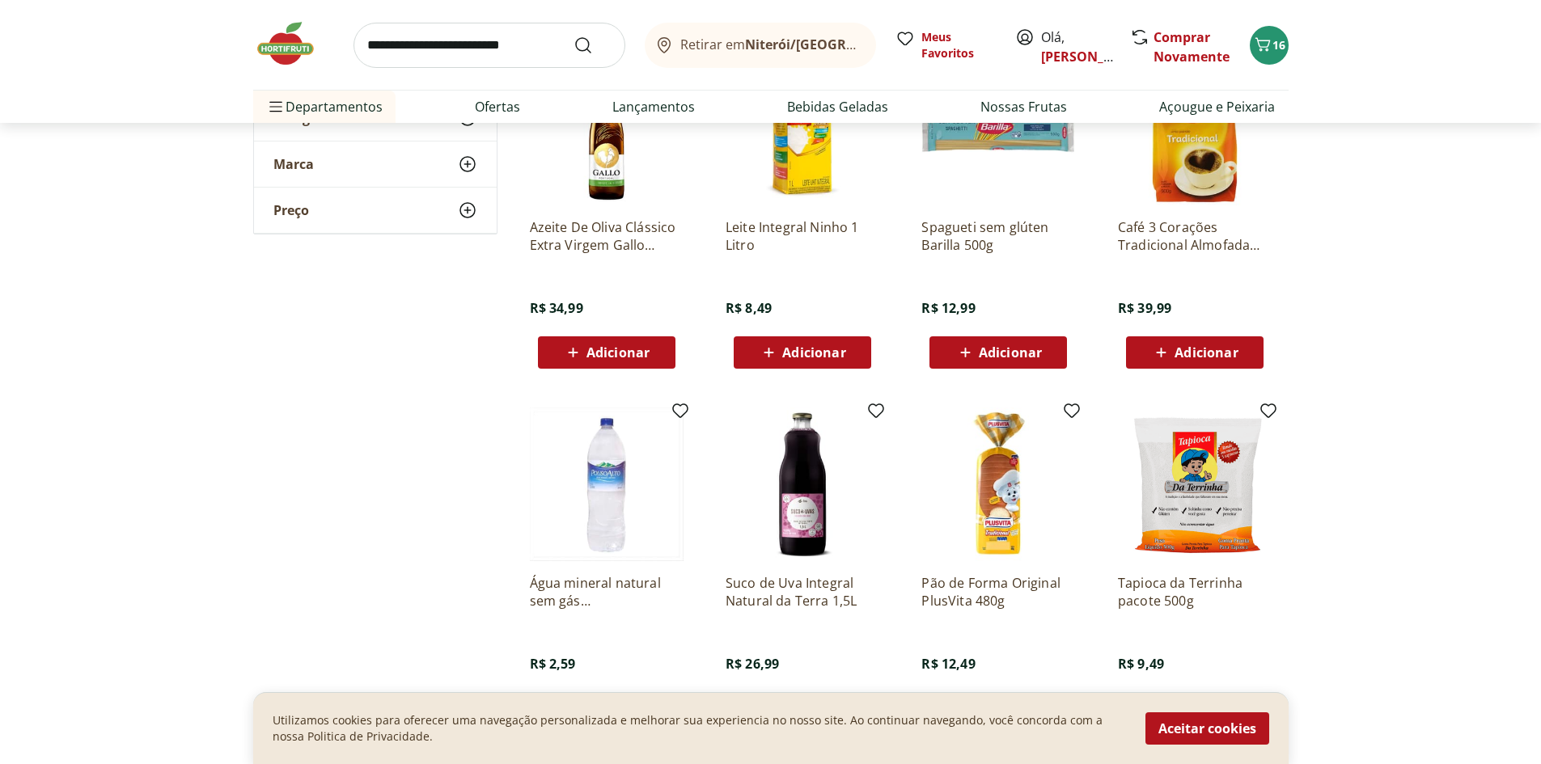
scroll to position [2966, 0]
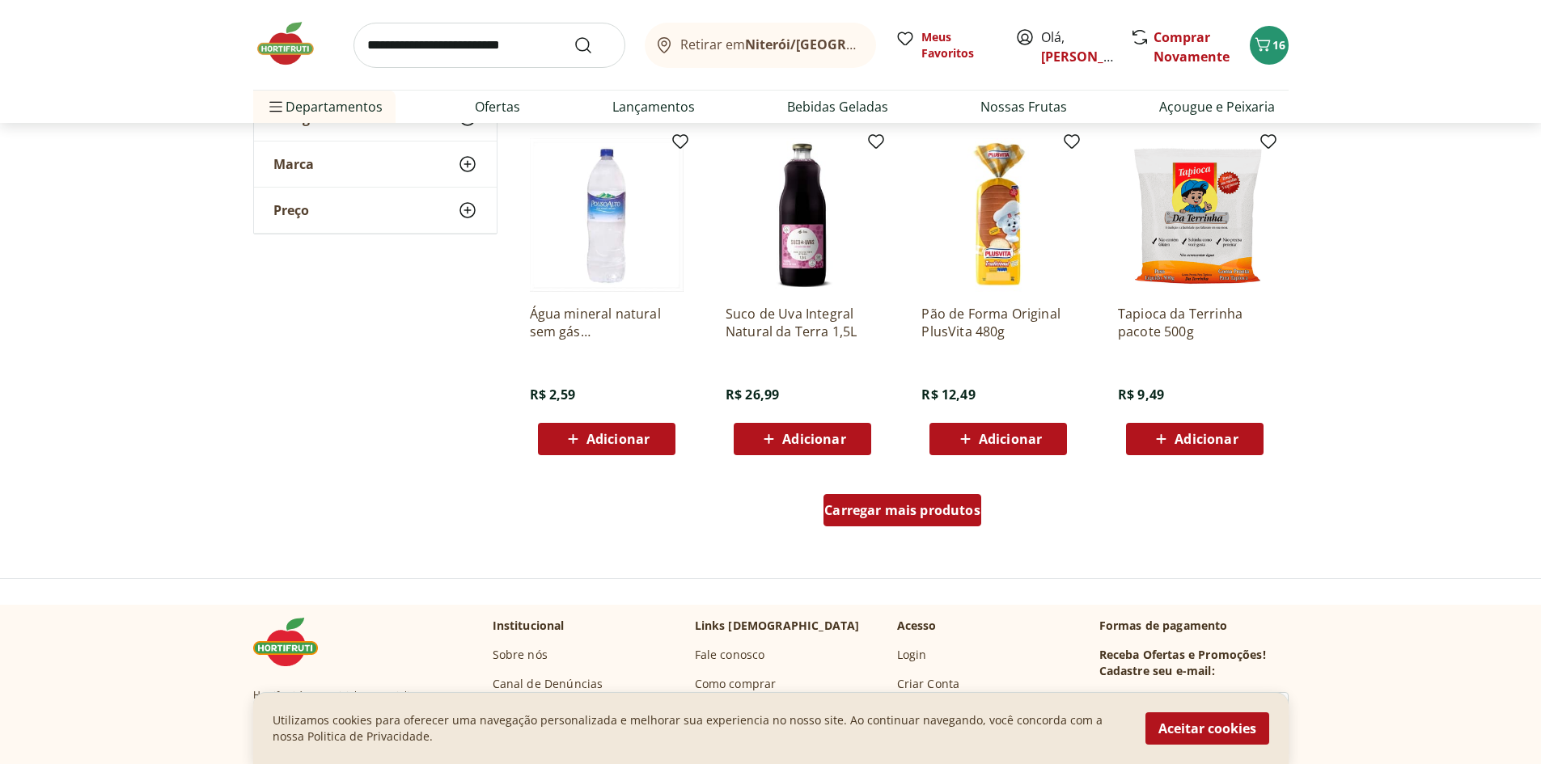
click at [898, 522] on div "Carregar mais produtos" at bounding box center [902, 510] width 158 height 32
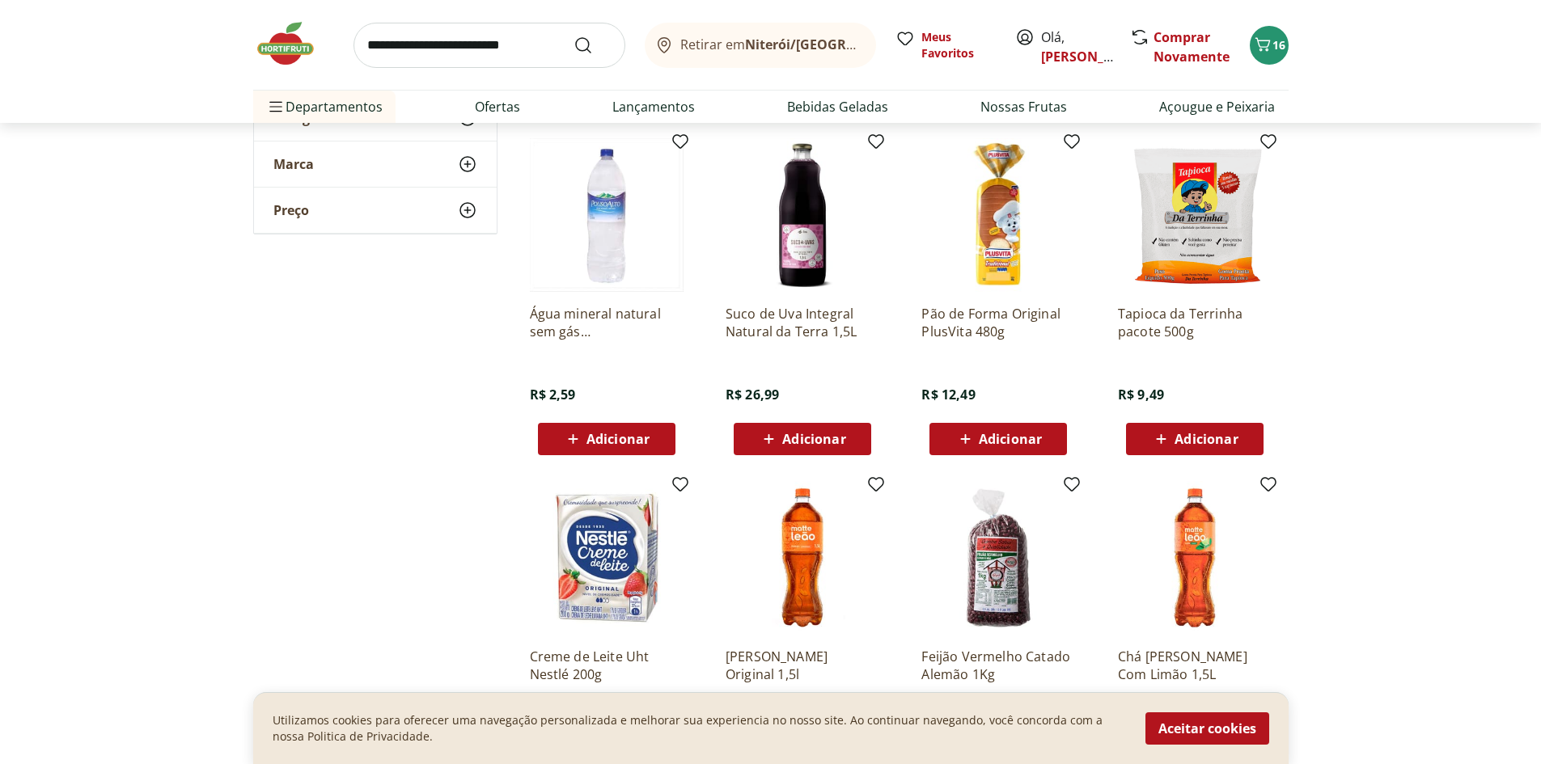
scroll to position [3235, 0]
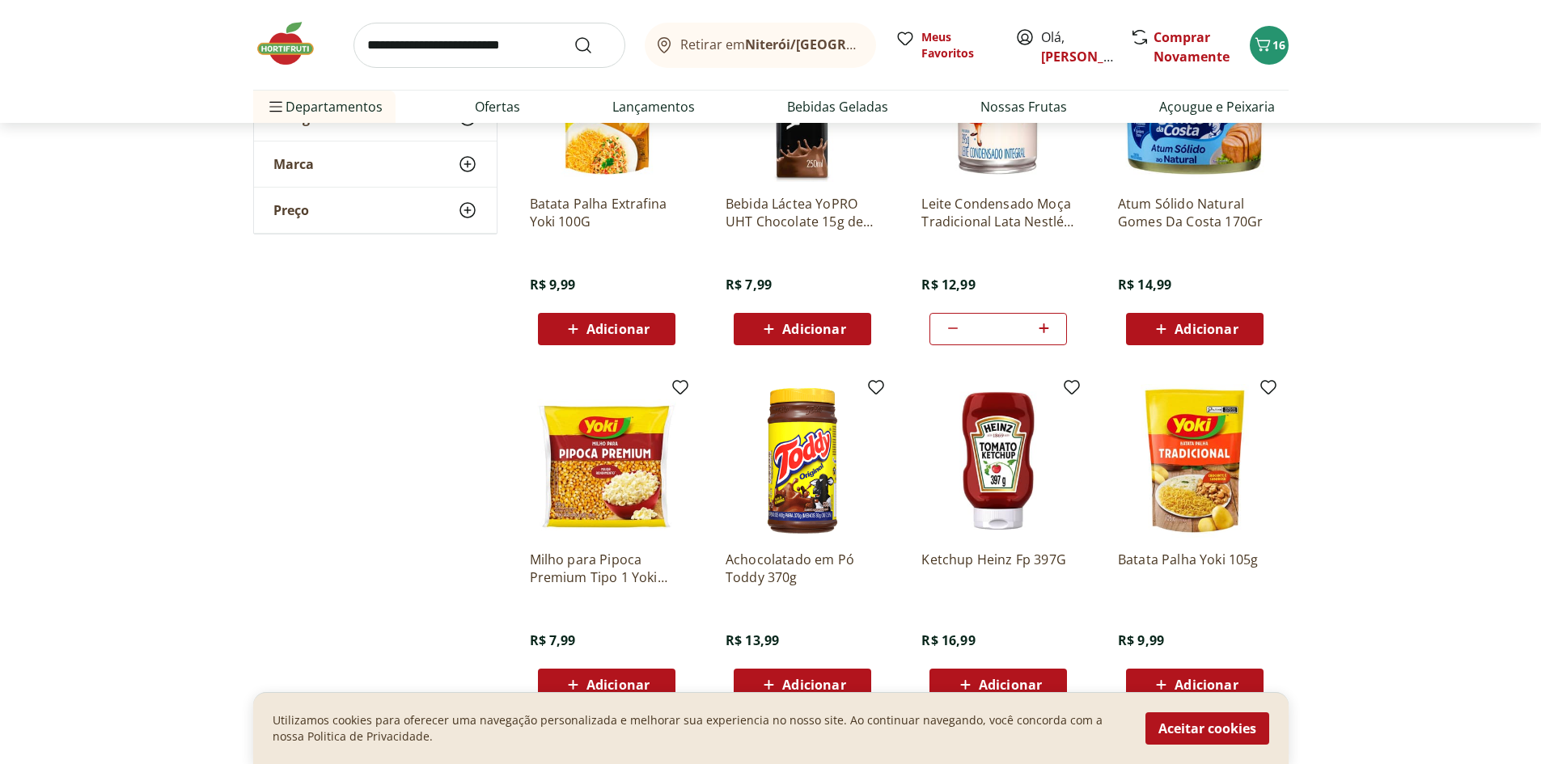
scroll to position [4044, 0]
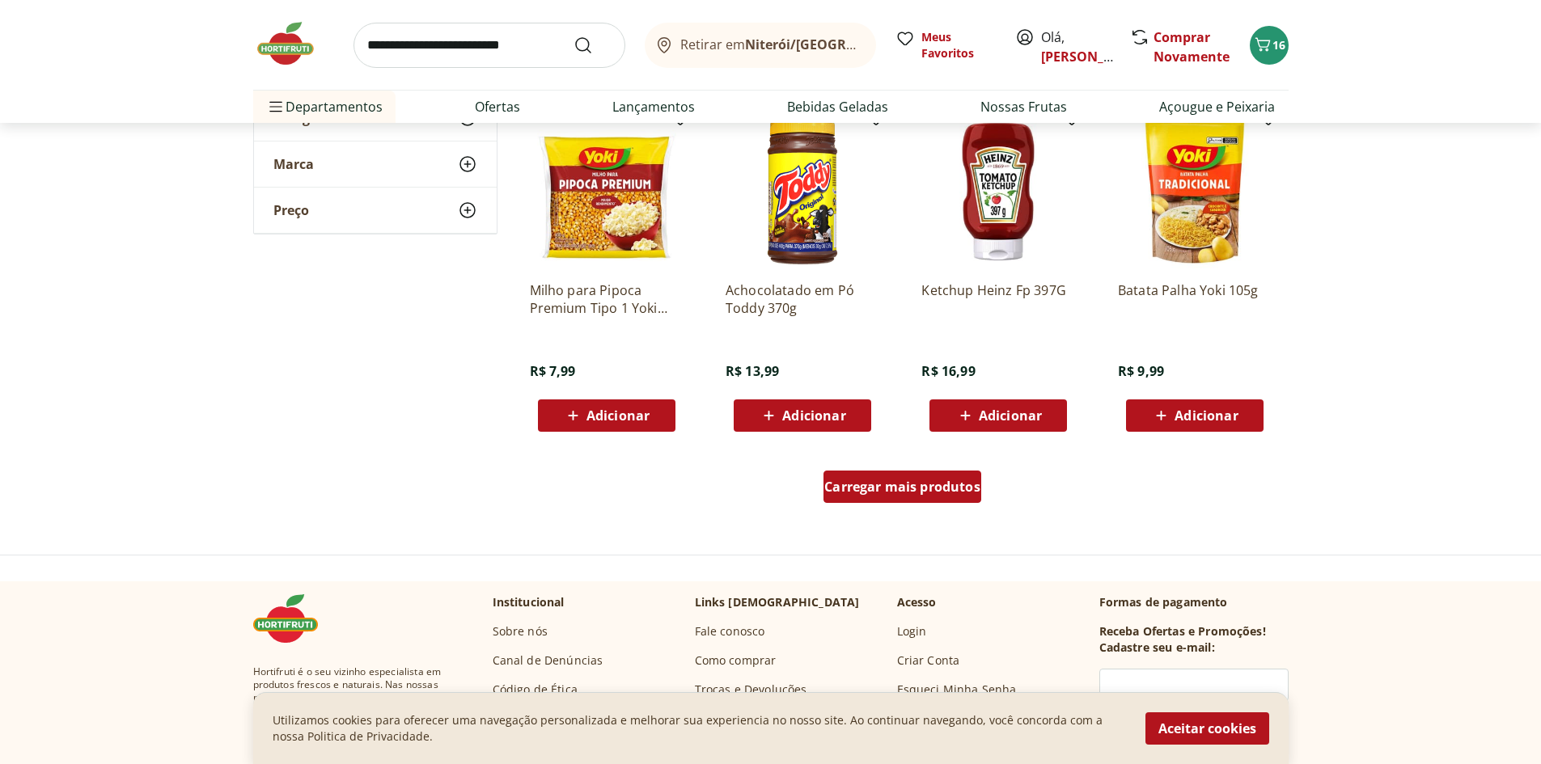
click at [923, 492] on span "Carregar mais produtos" at bounding box center [902, 486] width 156 height 13
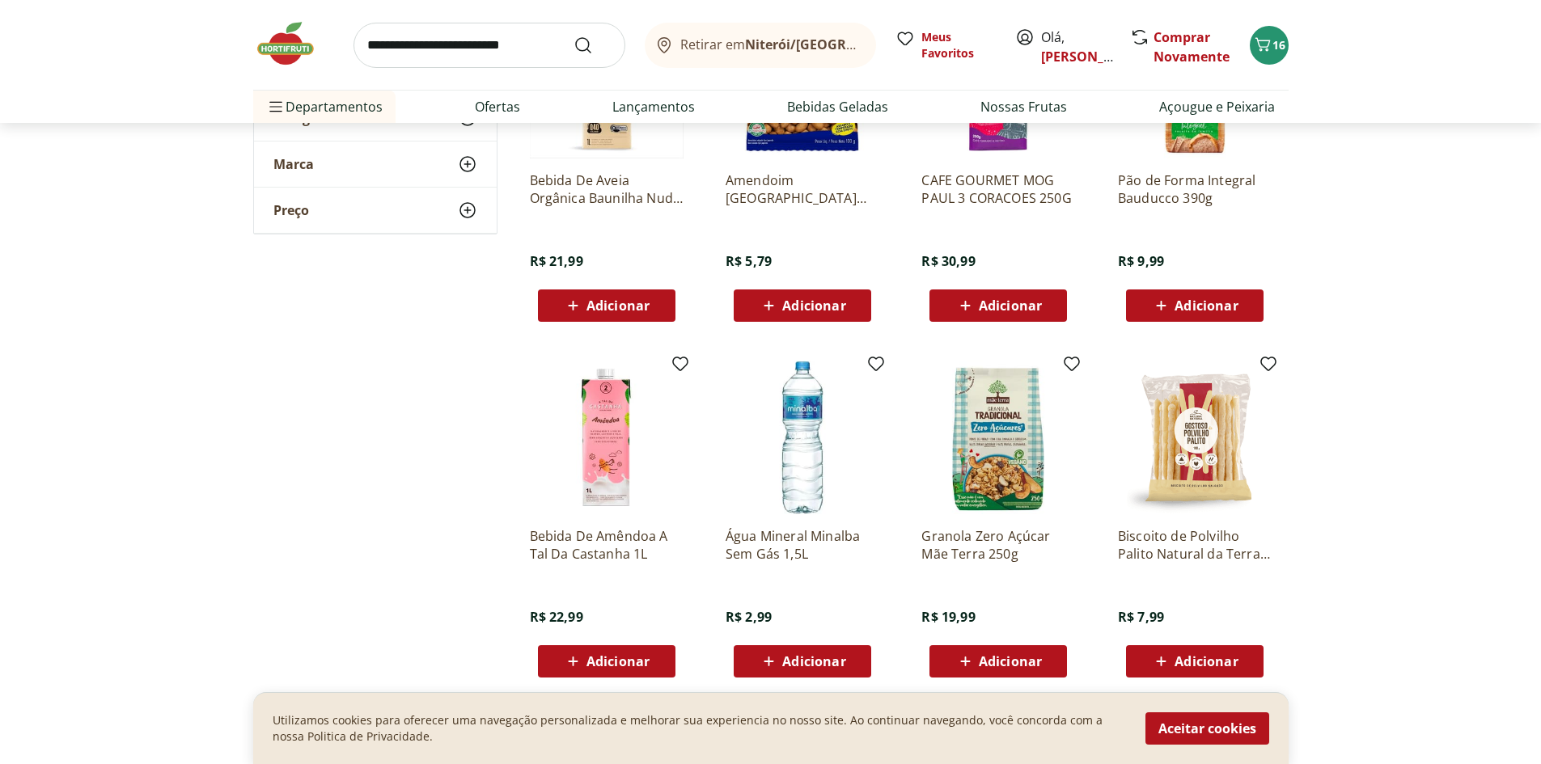
scroll to position [5123, 0]
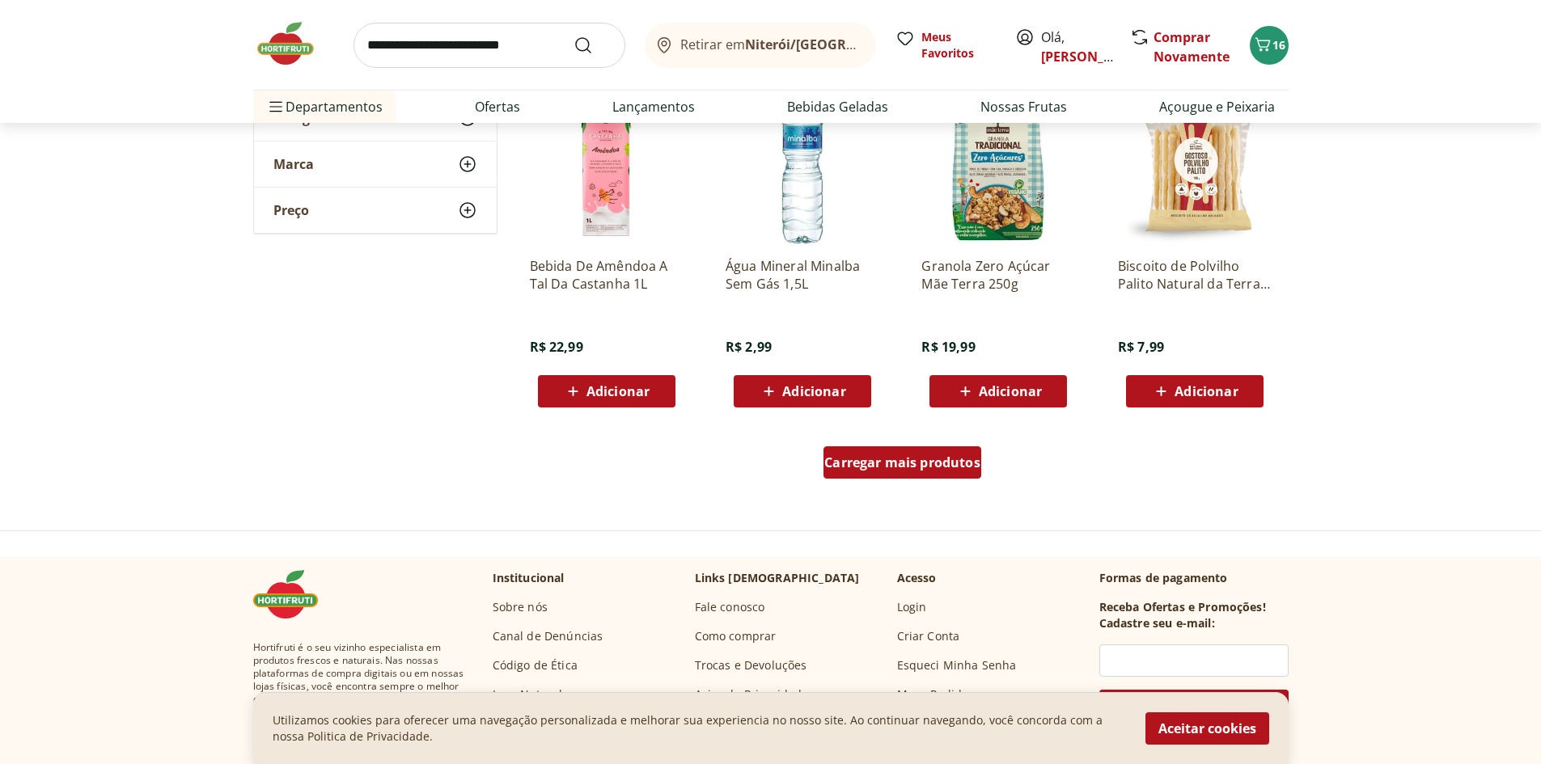
click at [929, 467] on span "Carregar mais produtos" at bounding box center [902, 462] width 156 height 13
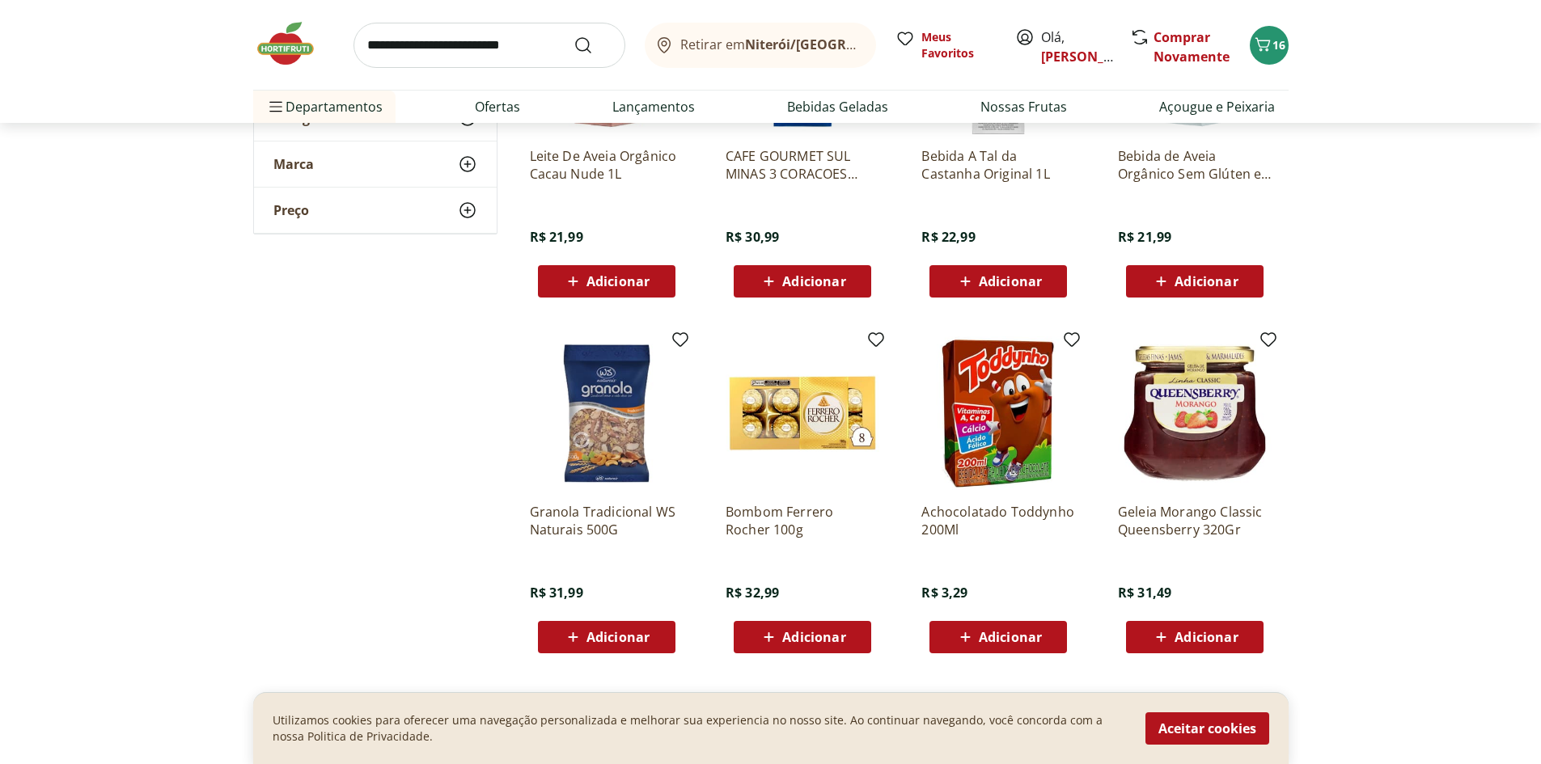
scroll to position [6201, 0]
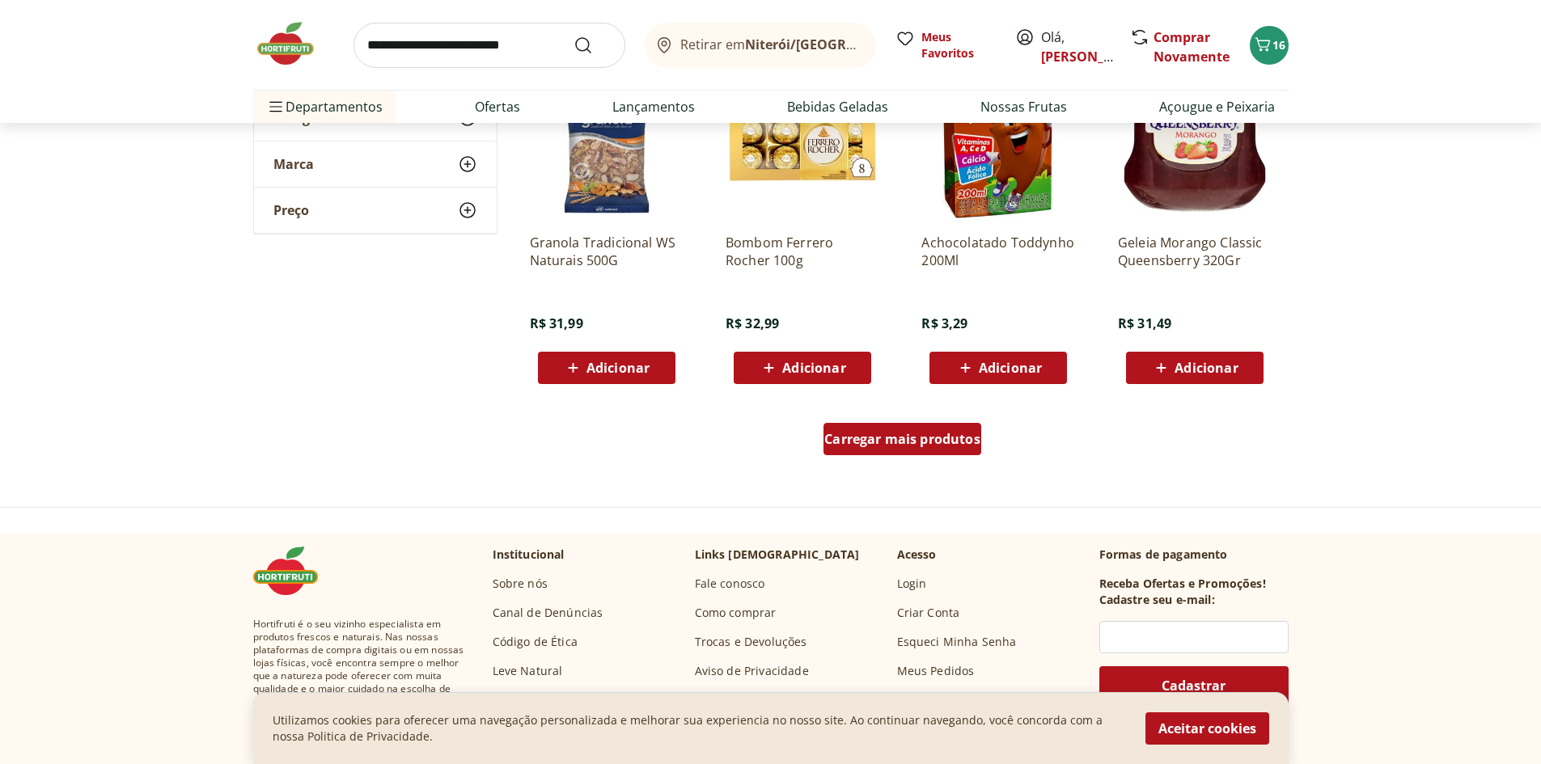
click at [924, 453] on div "Carregar mais produtos" at bounding box center [902, 439] width 158 height 32
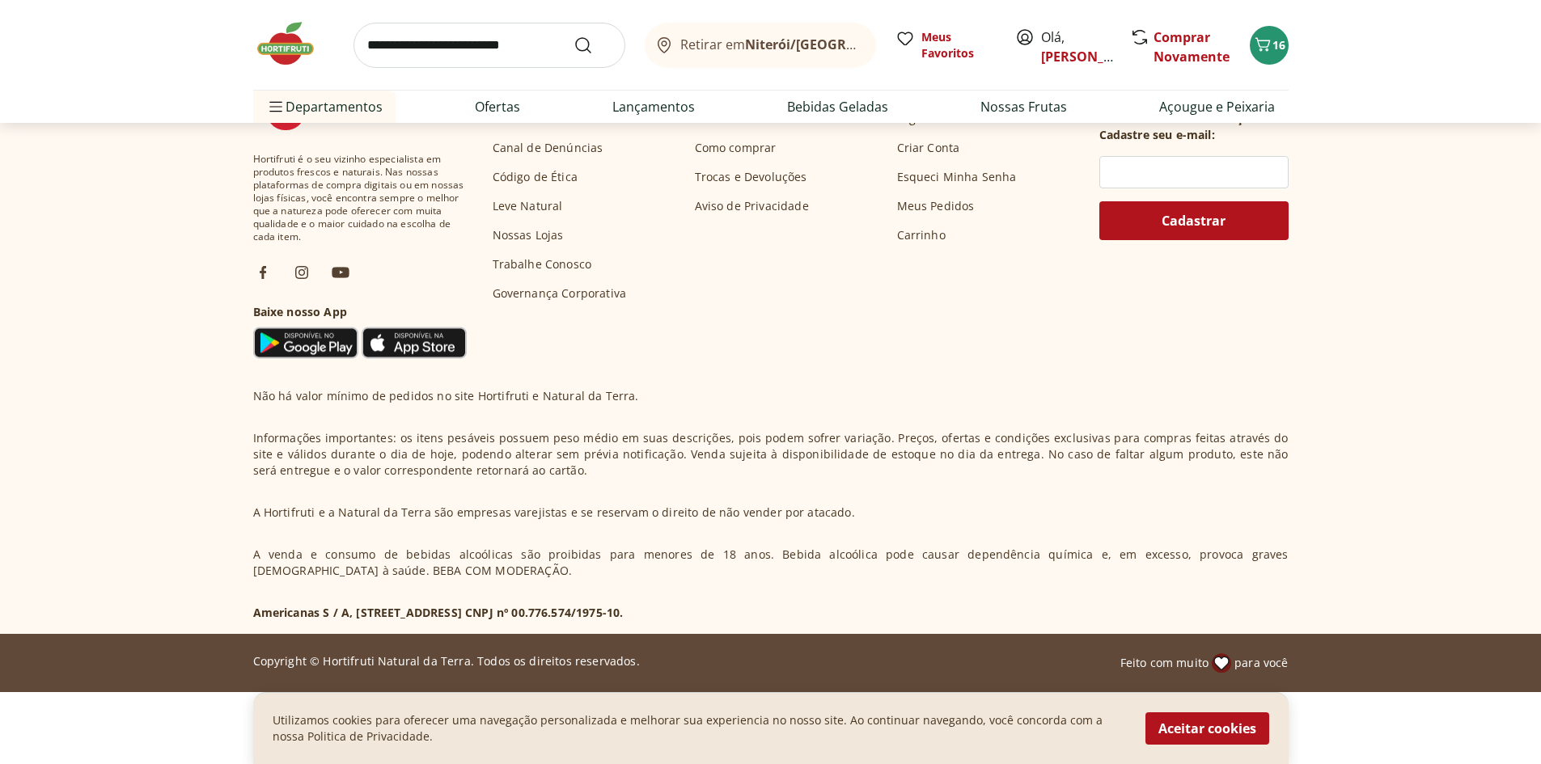
scroll to position [7451, 0]
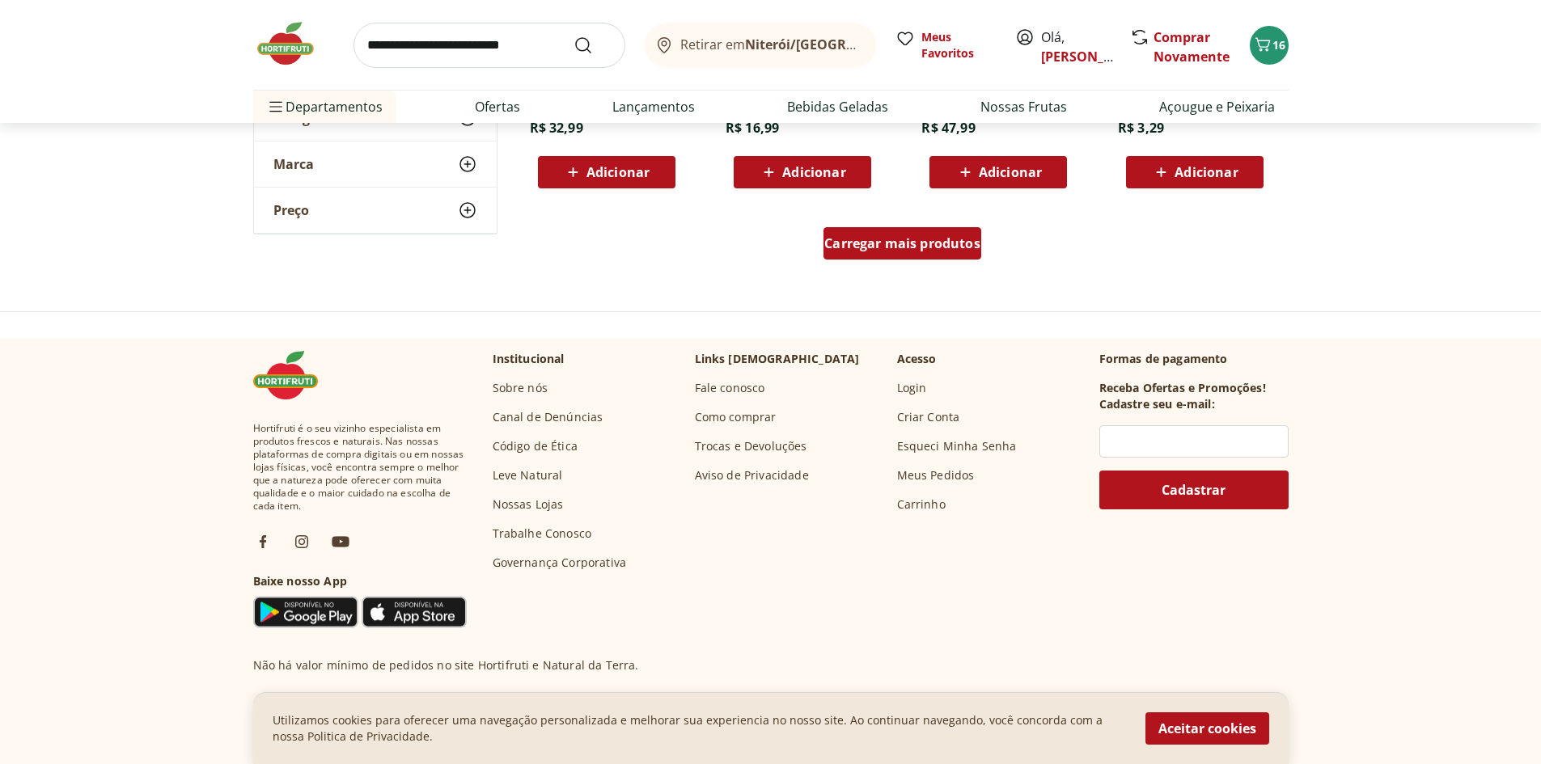
click at [933, 260] on div "Carregar mais produtos" at bounding box center [902, 243] width 158 height 32
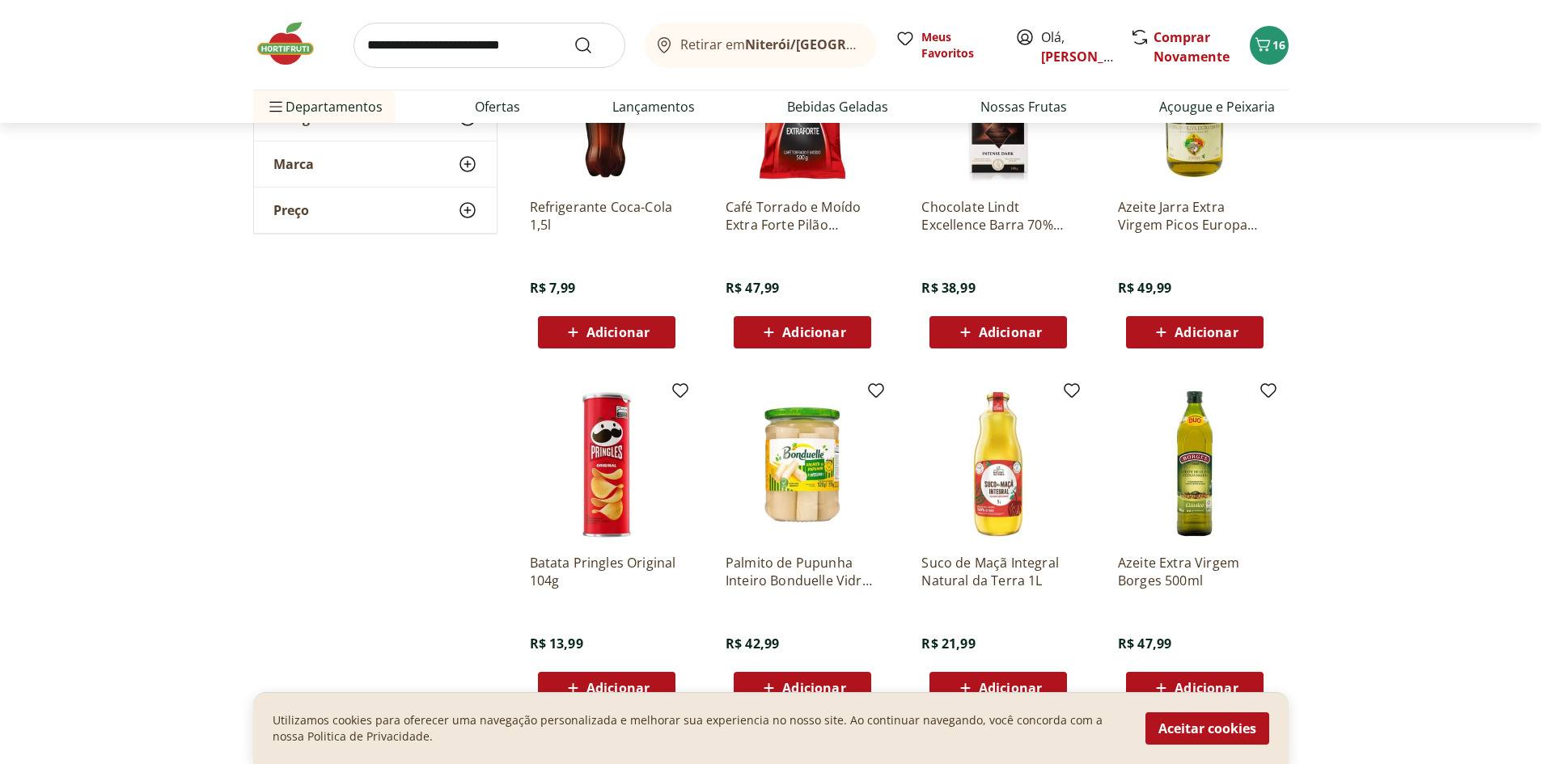
scroll to position [8260, 0]
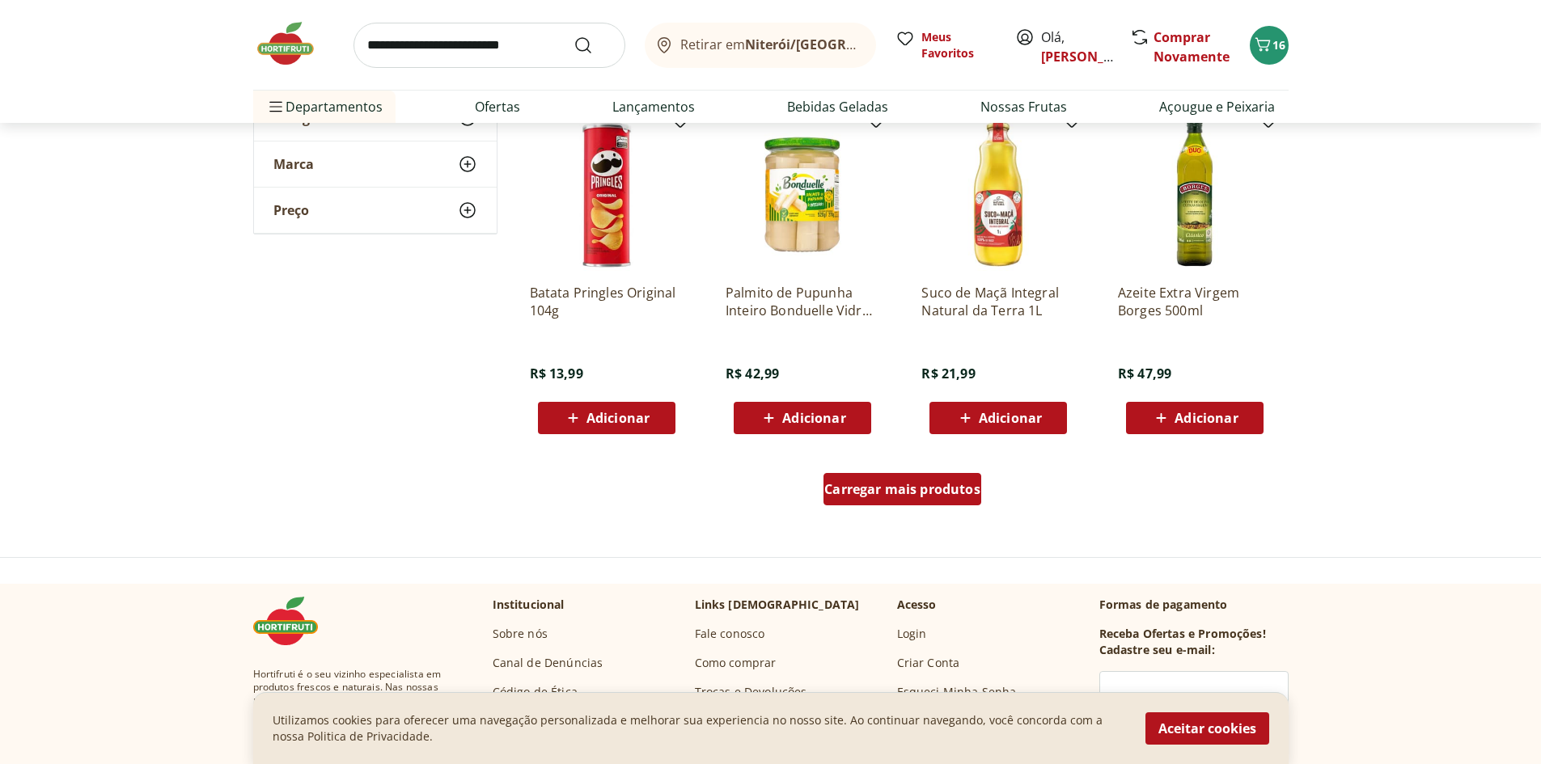
click at [879, 484] on span "Carregar mais produtos" at bounding box center [902, 489] width 156 height 13
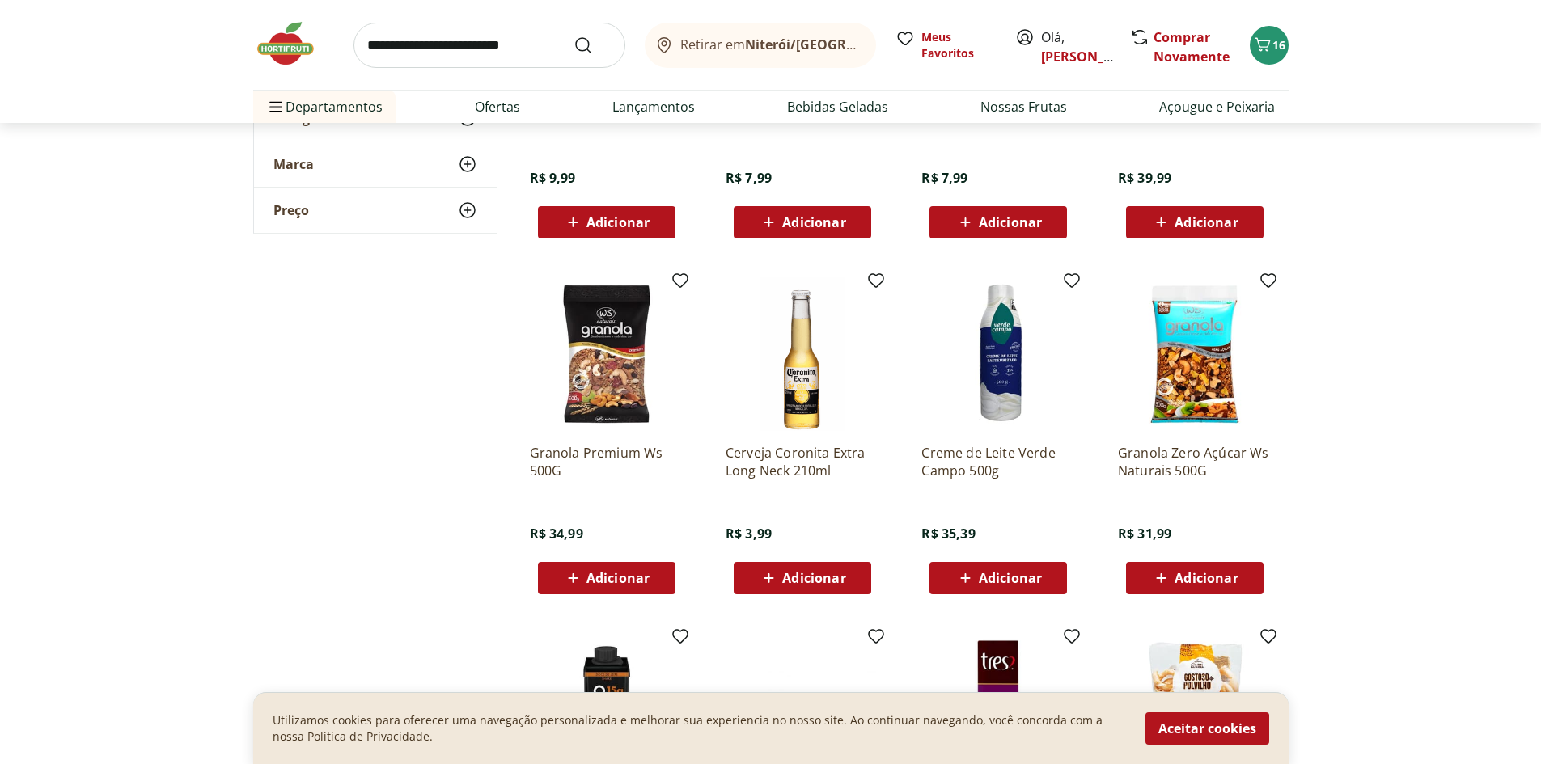
scroll to position [9338, 0]
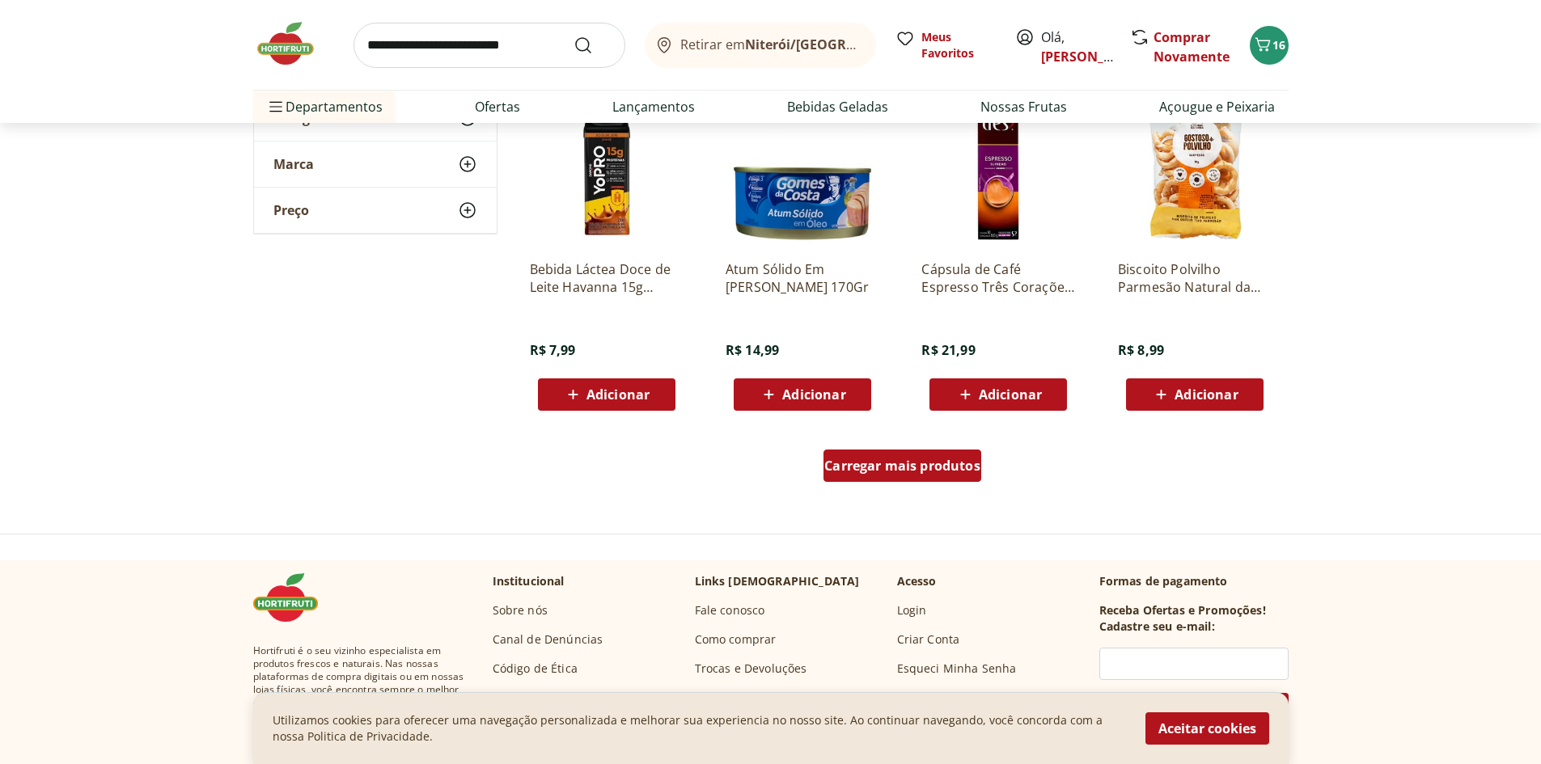
click at [912, 463] on span "Carregar mais produtos" at bounding box center [902, 465] width 156 height 13
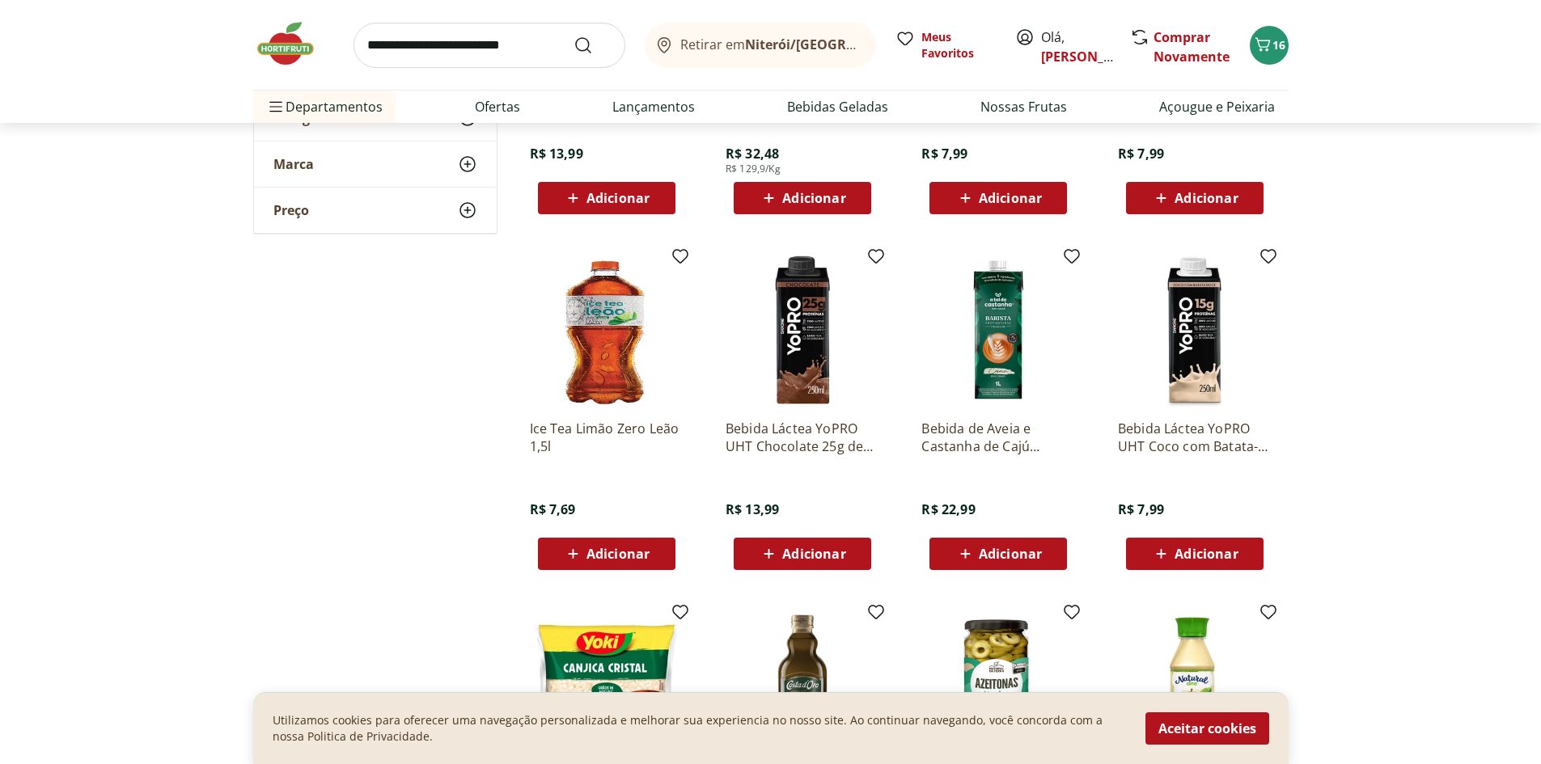
scroll to position [10686, 0]
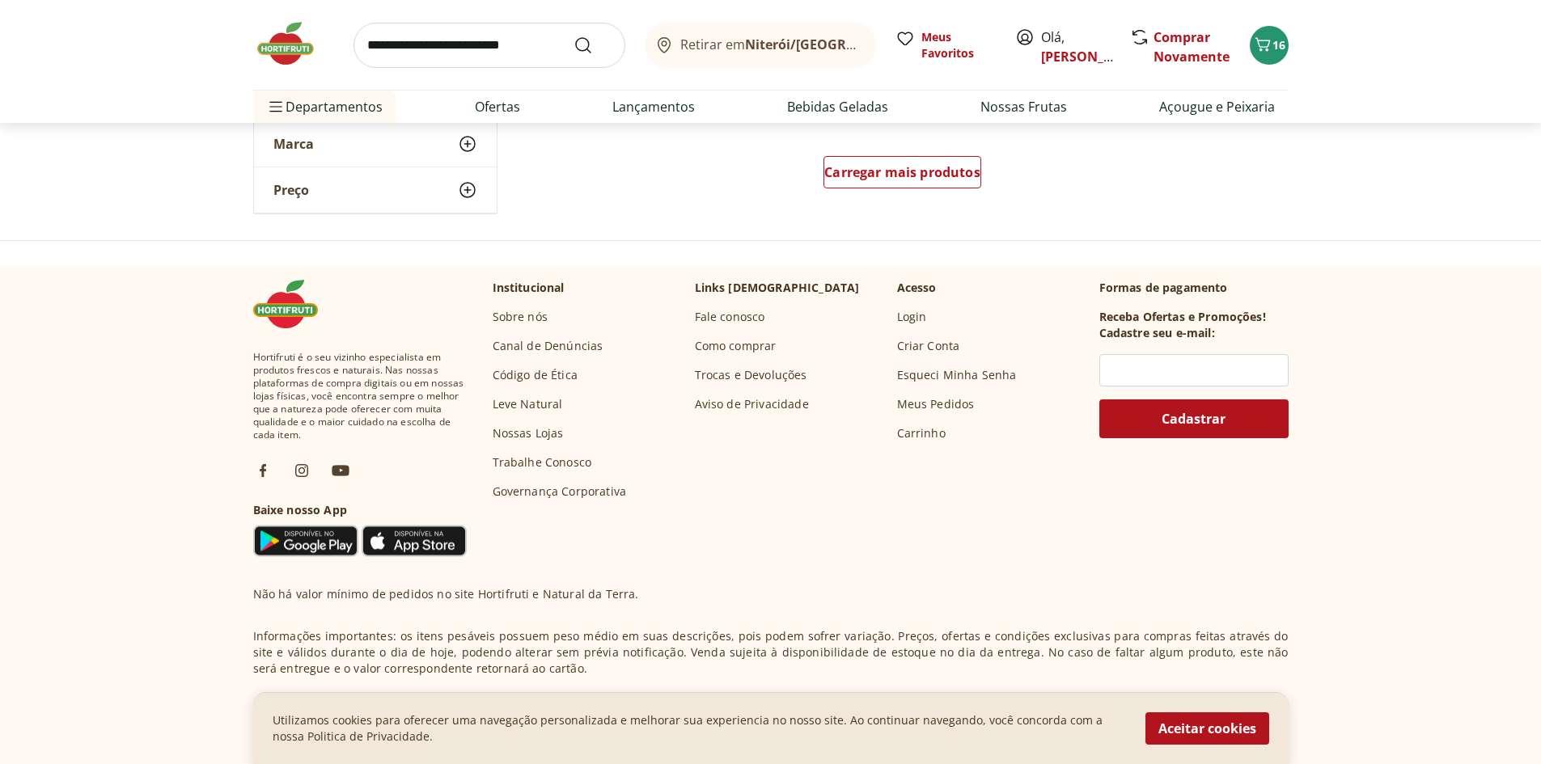
click at [291, 49] on img at bounding box center [293, 43] width 81 height 49
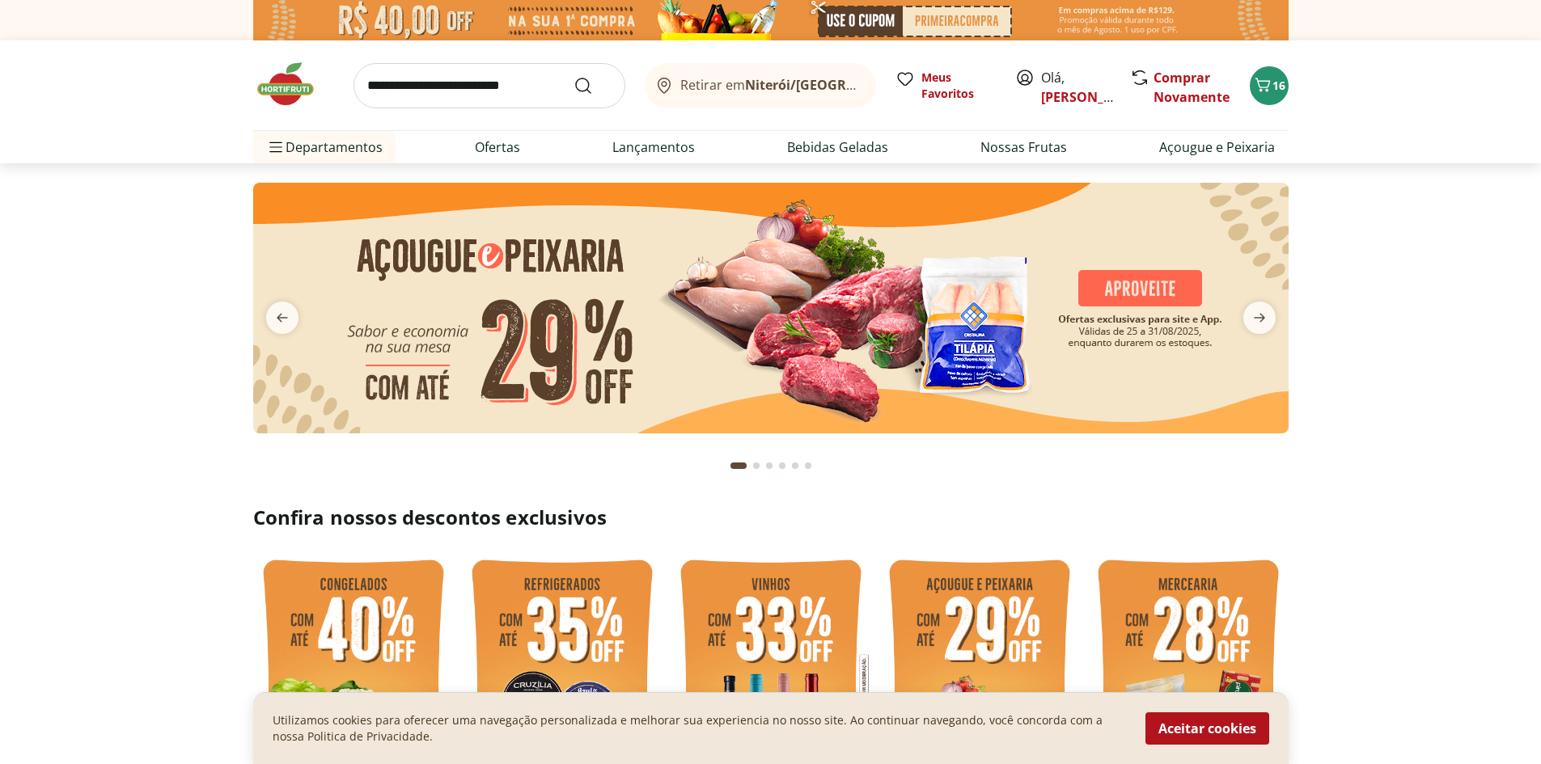
click at [805, 325] on img at bounding box center [770, 308] width 1035 height 251
select select "**********"
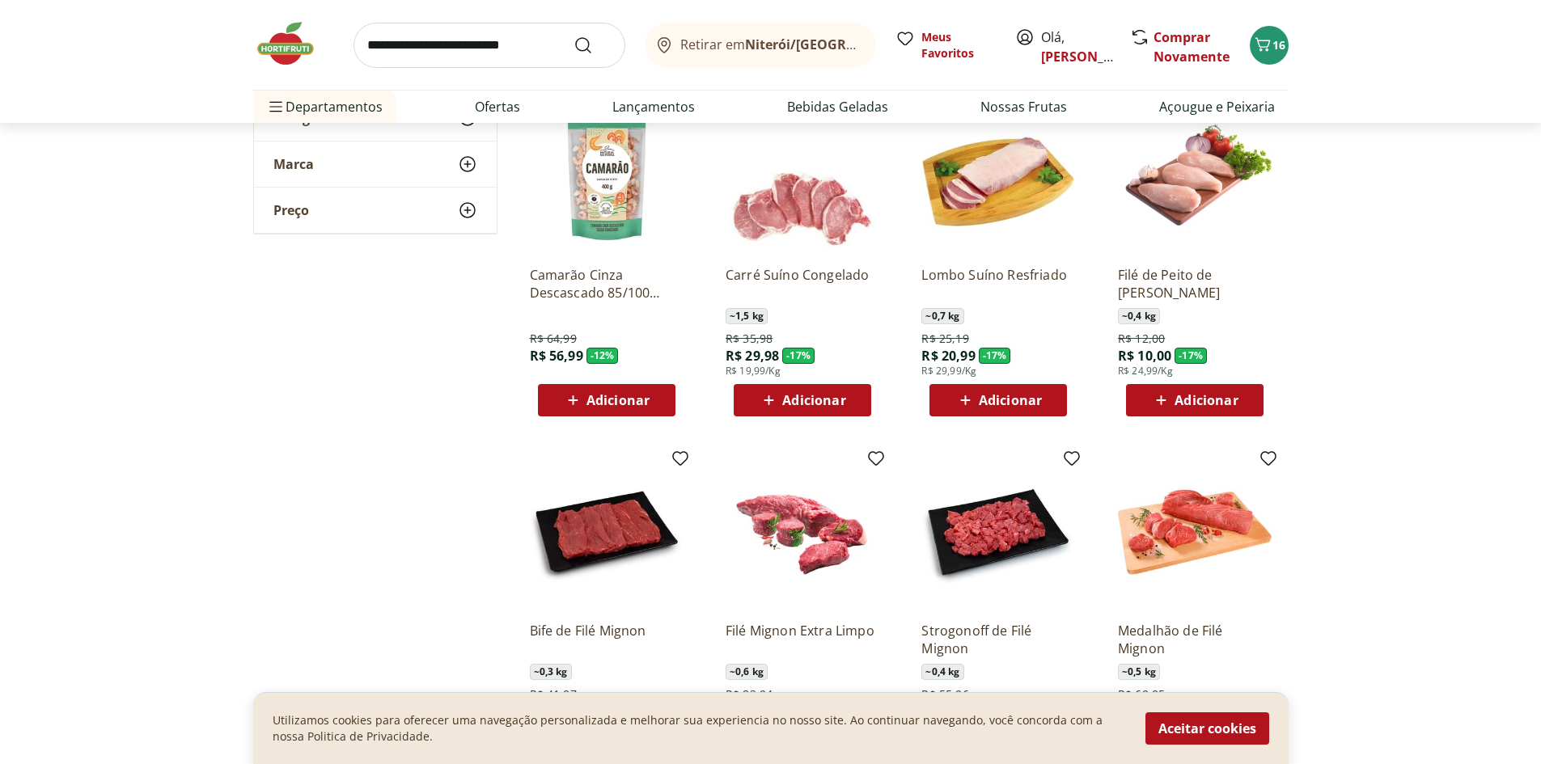
scroll to position [809, 0]
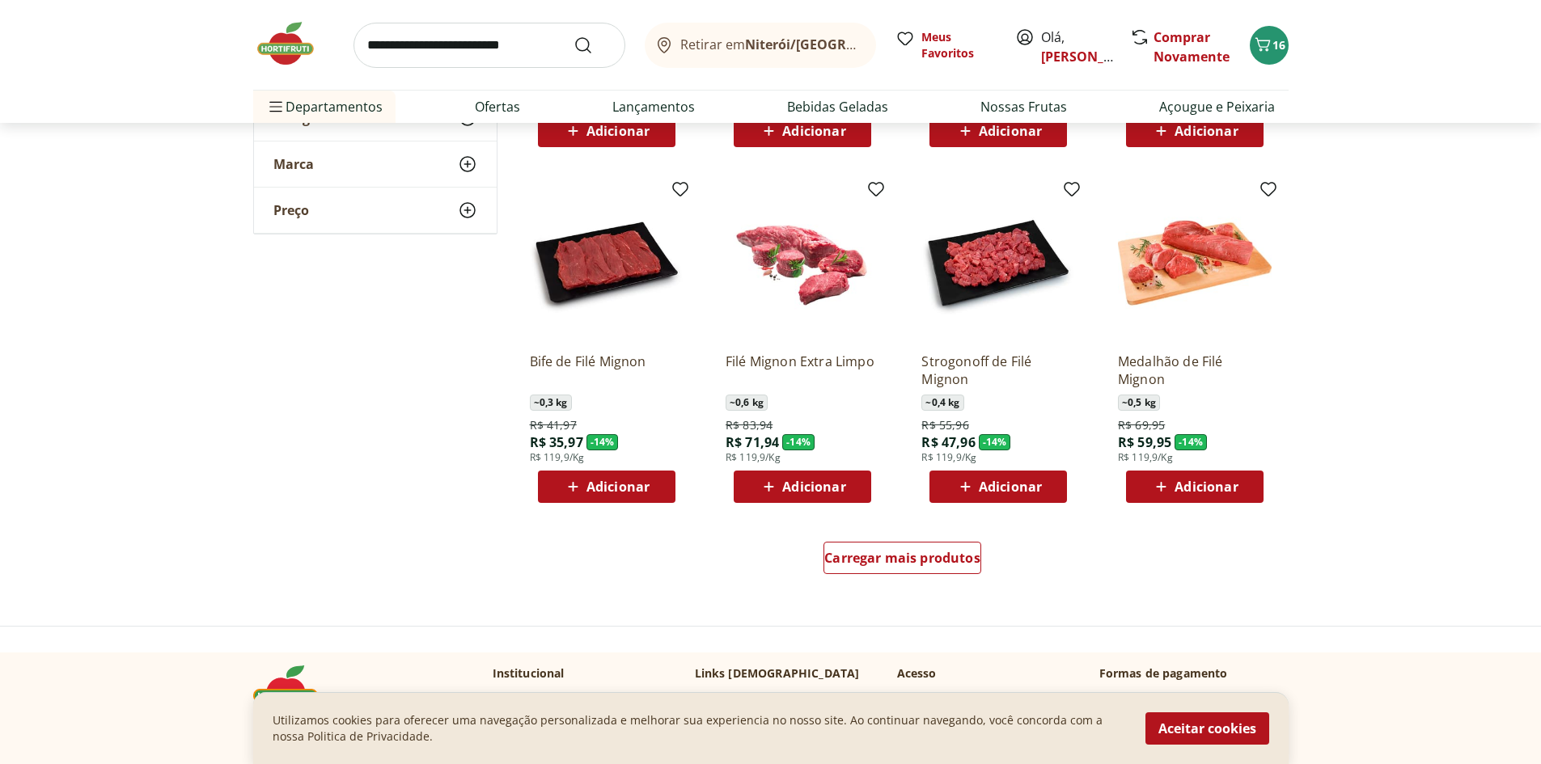
click at [922, 585] on div "Carregar mais produtos" at bounding box center [902, 561] width 784 height 78
click at [920, 578] on link "Carregar mais produtos" at bounding box center [902, 561] width 158 height 39
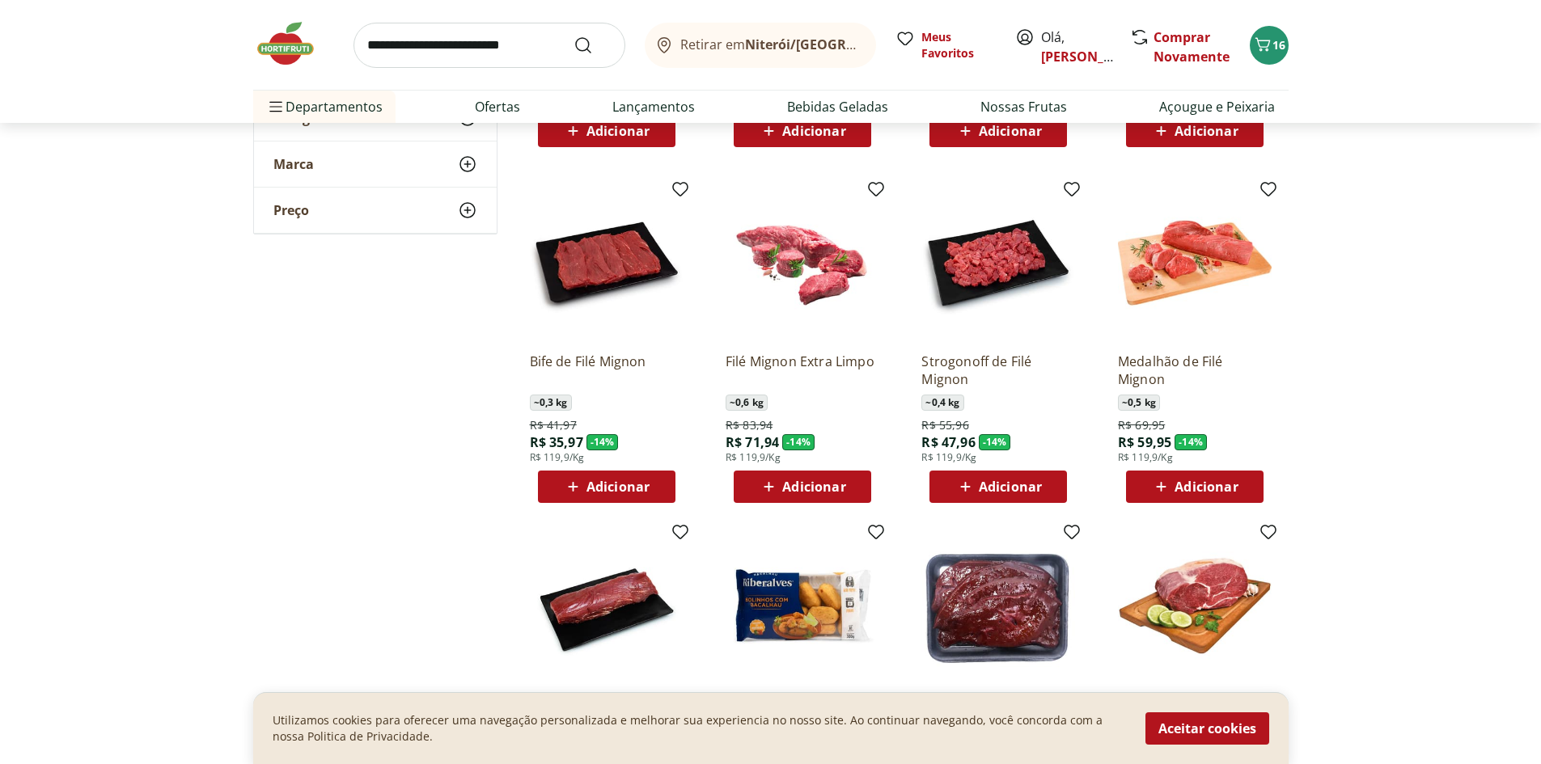
scroll to position [1078, 0]
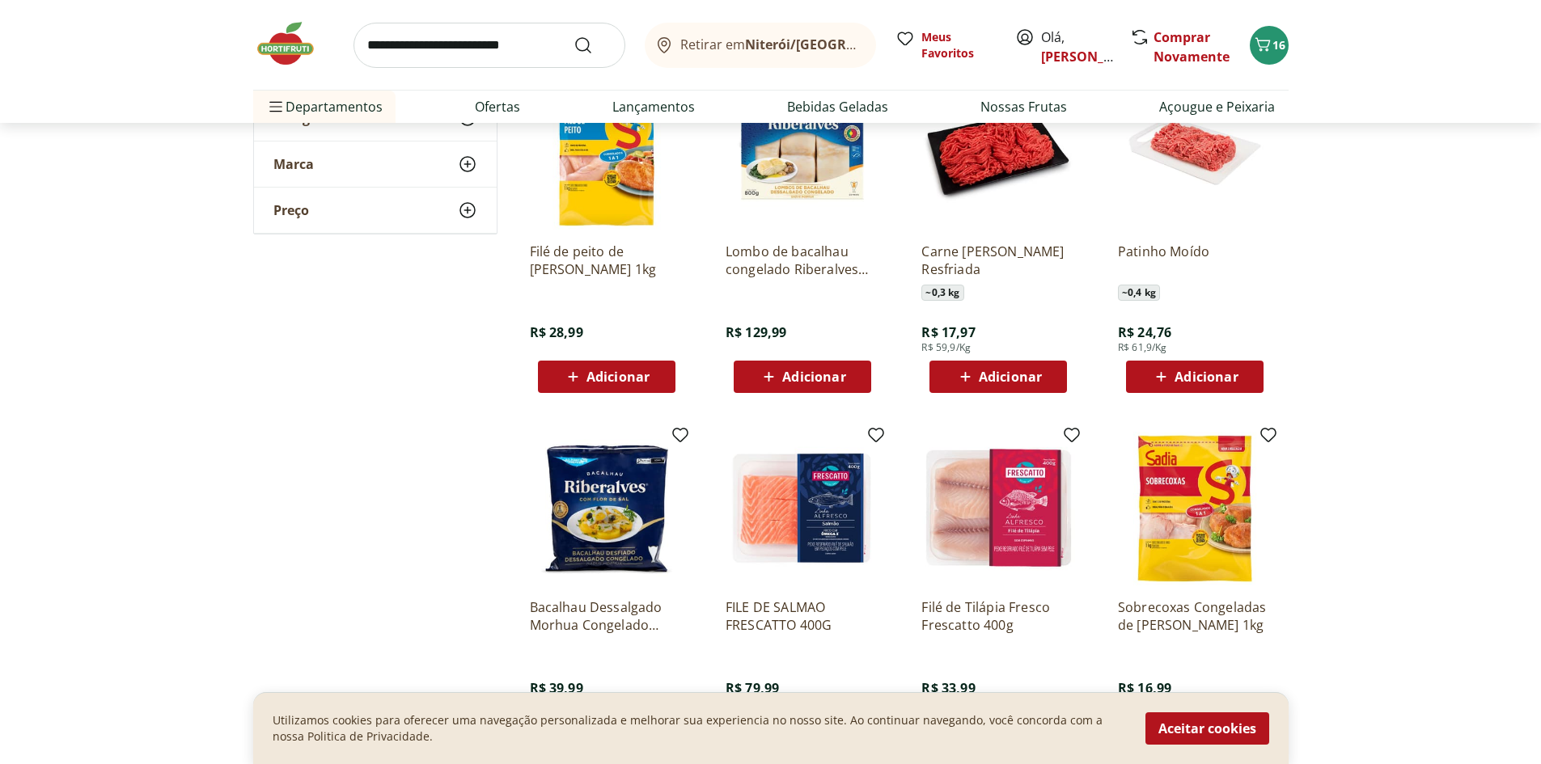
scroll to position [1887, 0]
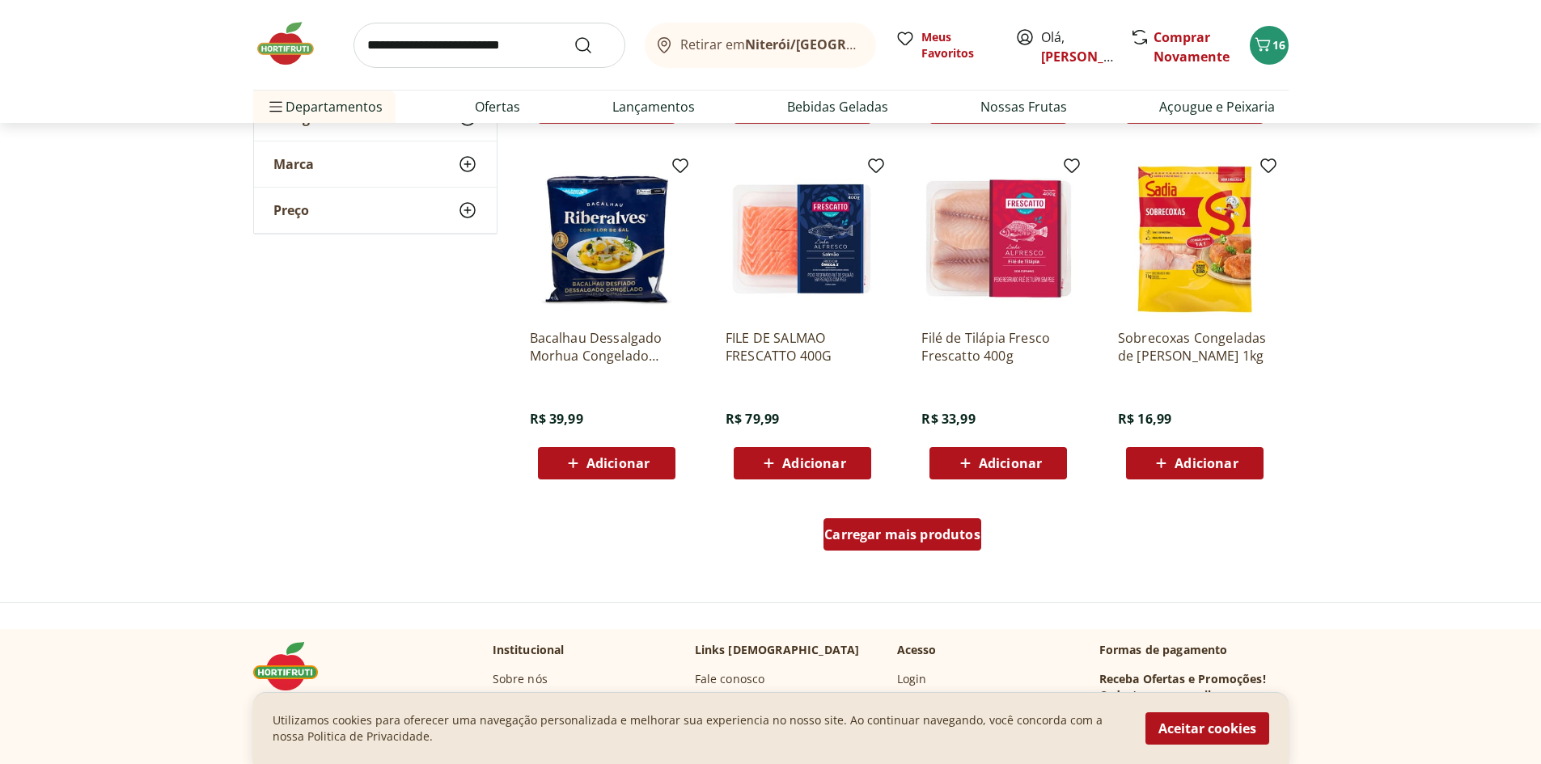
click at [862, 524] on div "Carregar mais produtos" at bounding box center [902, 534] width 158 height 32
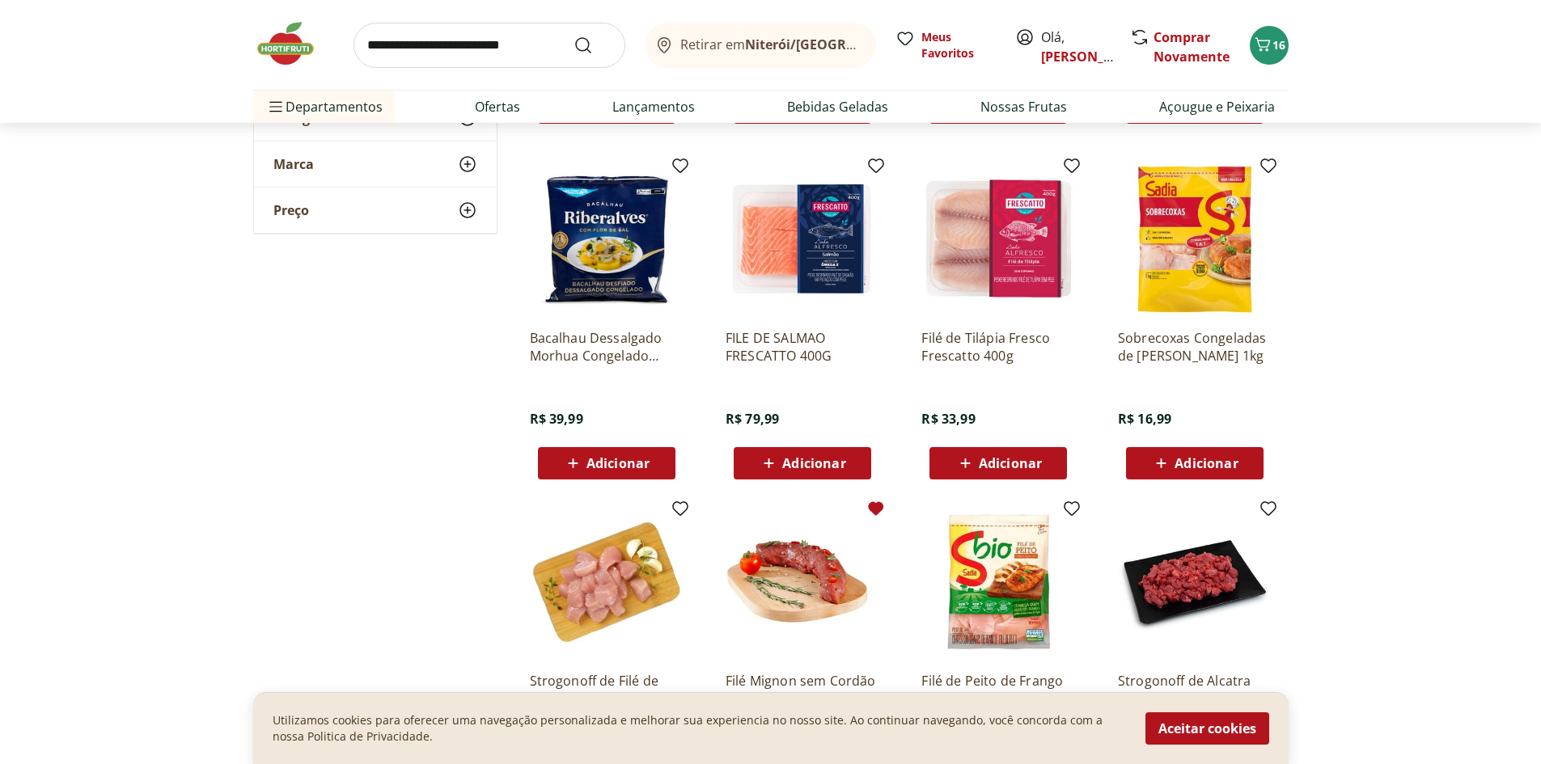
scroll to position [2157, 0]
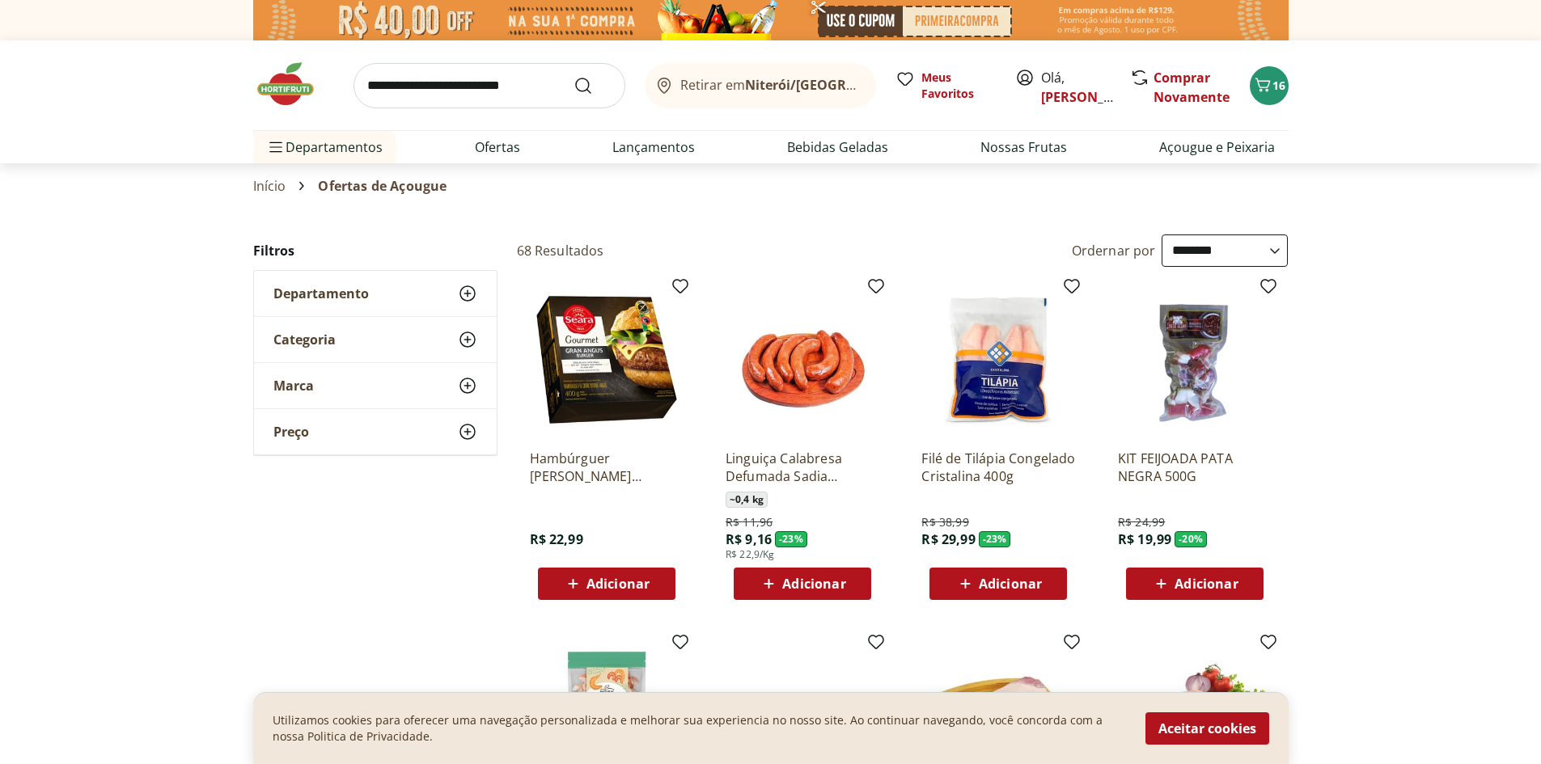
select select "**********"
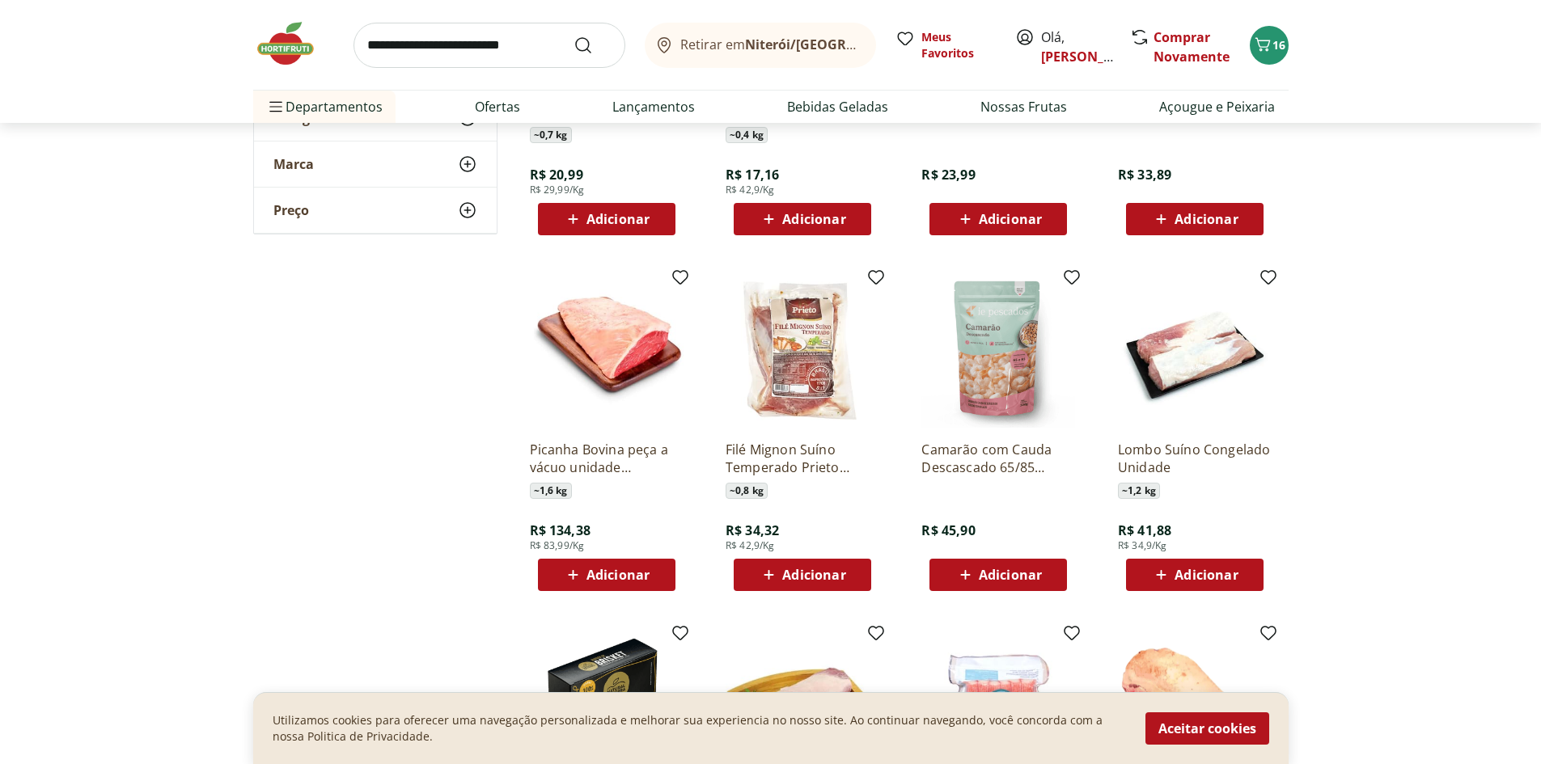
scroll to position [5122, 0]
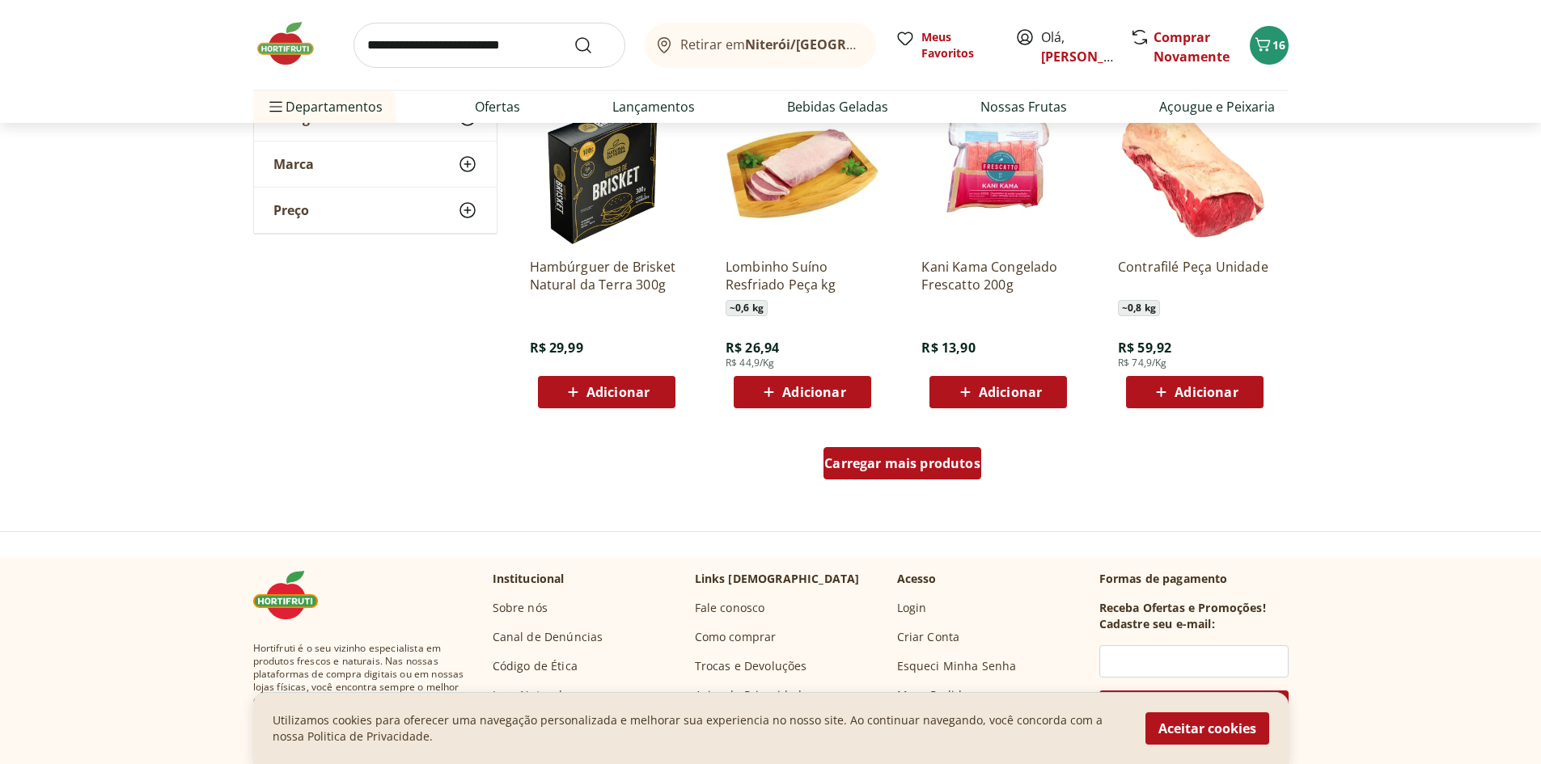
click at [905, 465] on span "Carregar mais produtos" at bounding box center [902, 463] width 156 height 13
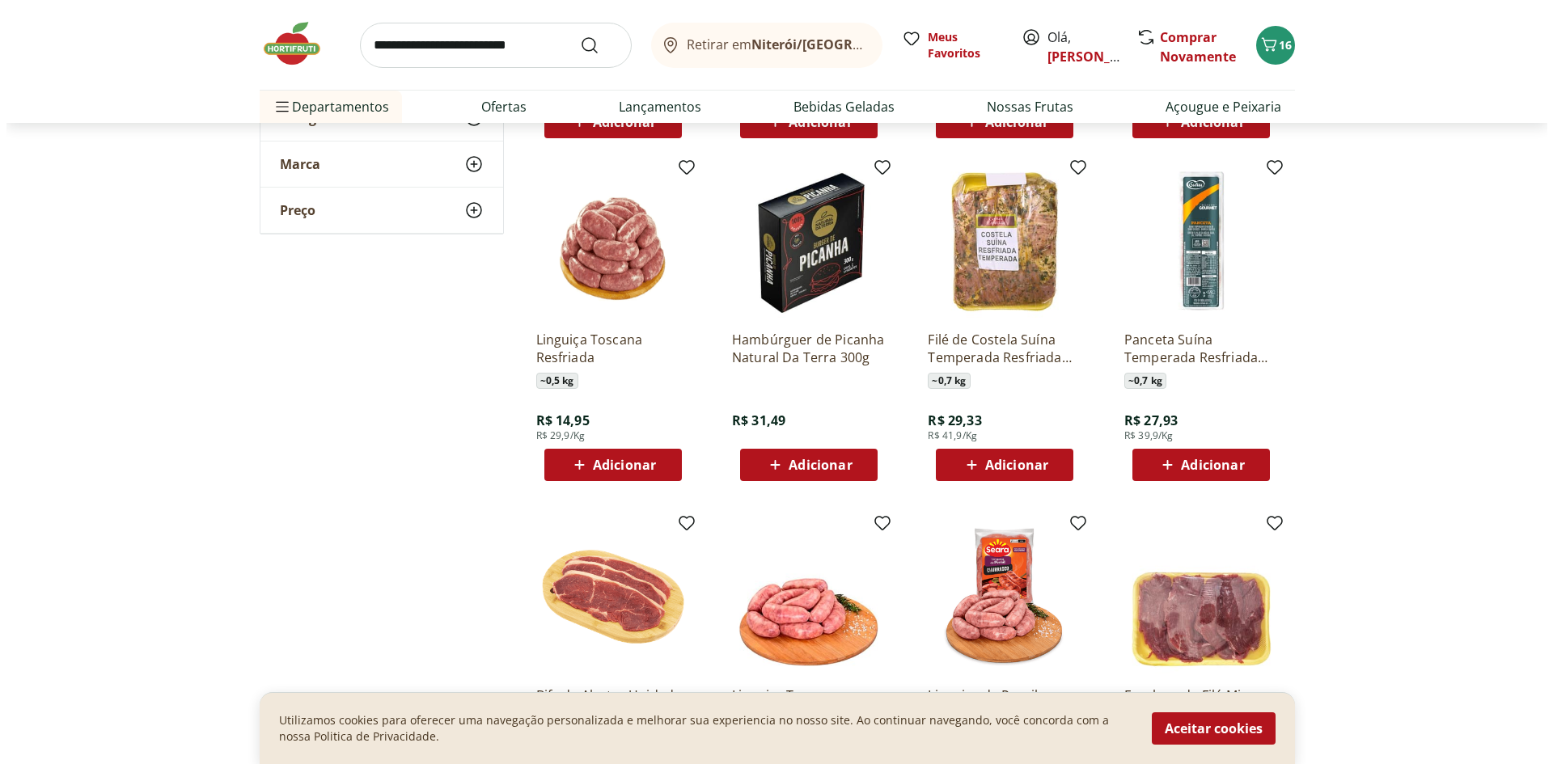
scroll to position [5661, 0]
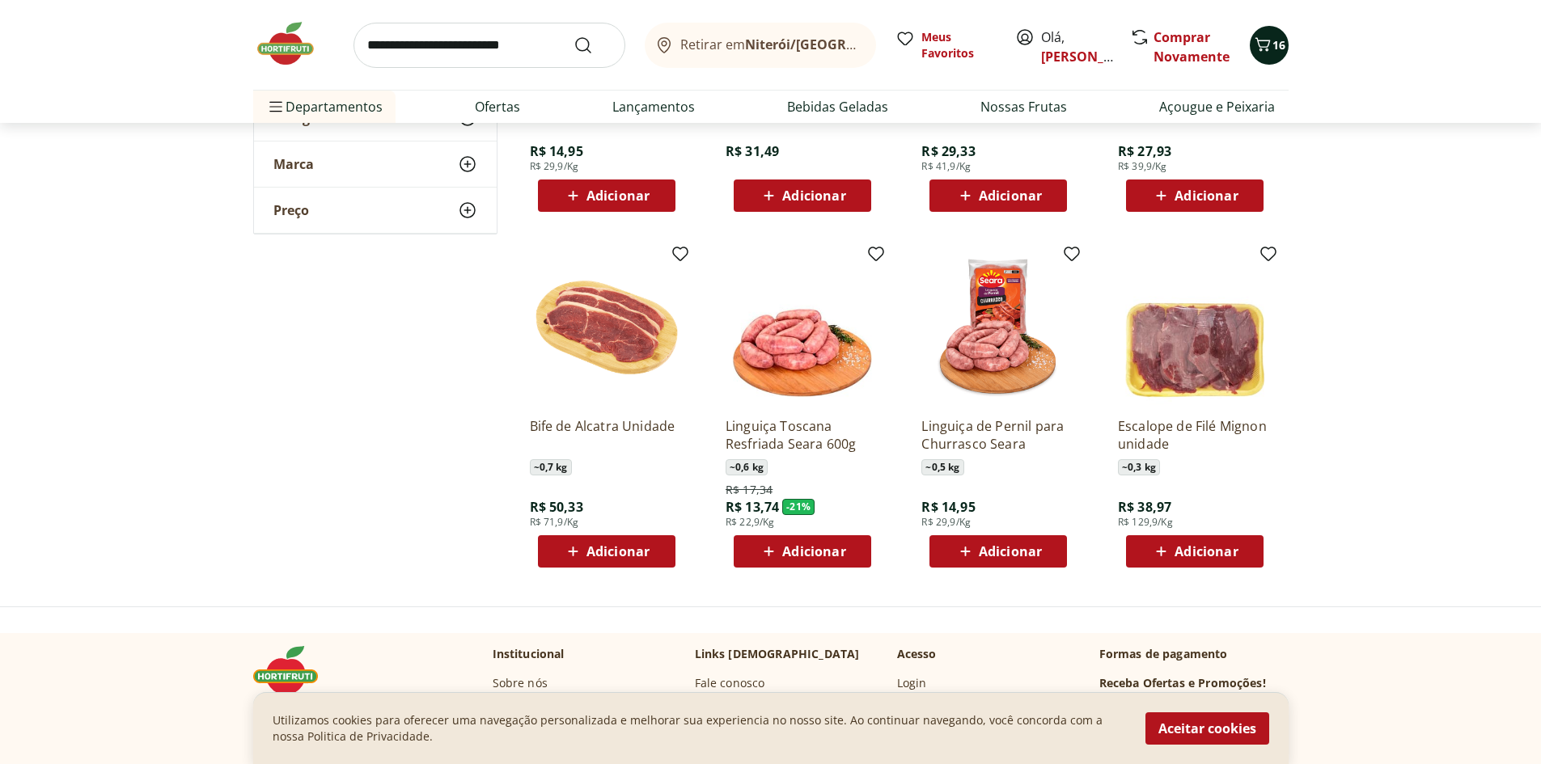
click at [1264, 47] on icon "Carrinho" at bounding box center [1262, 44] width 19 height 19
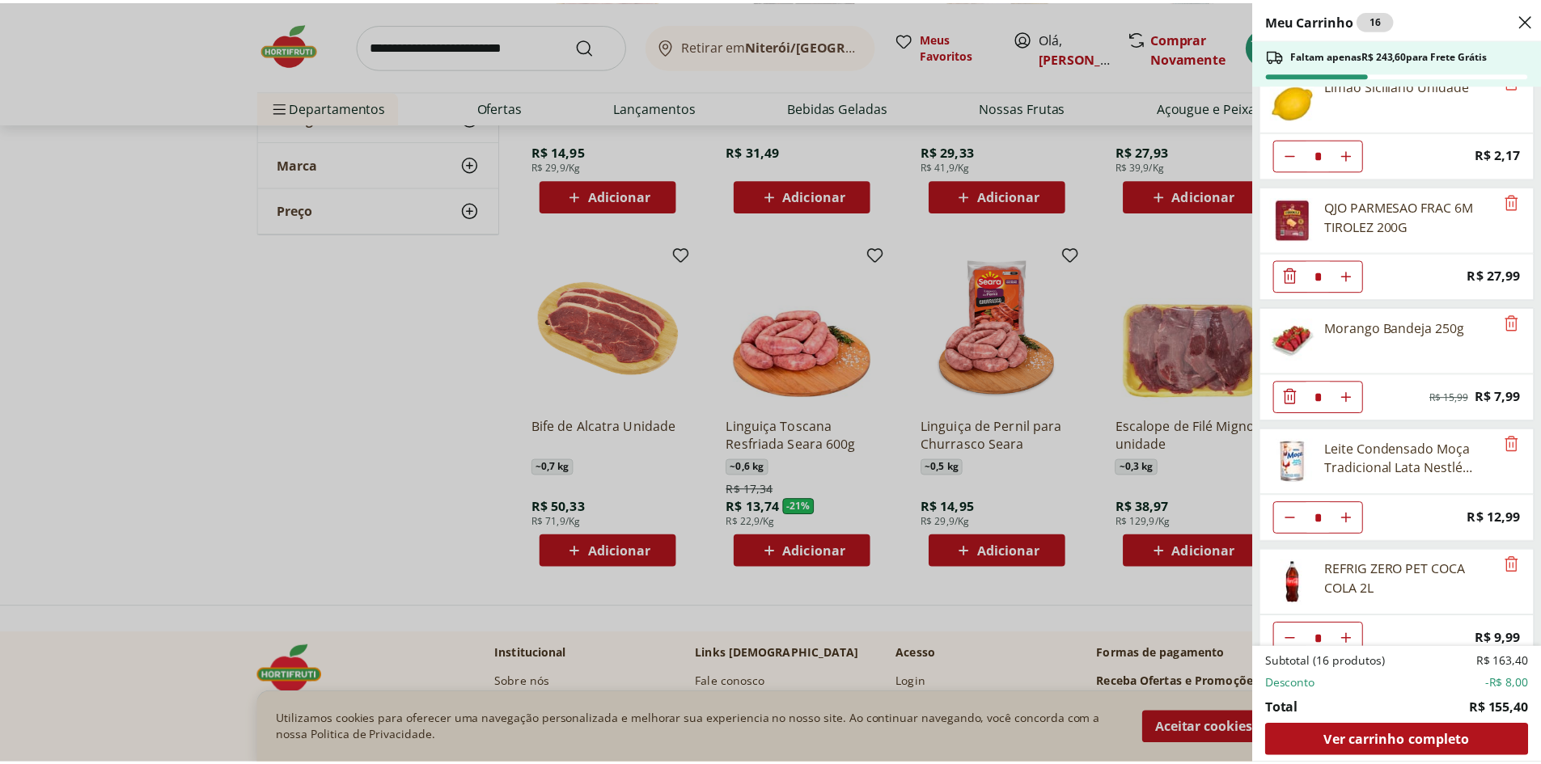
scroll to position [292, 0]
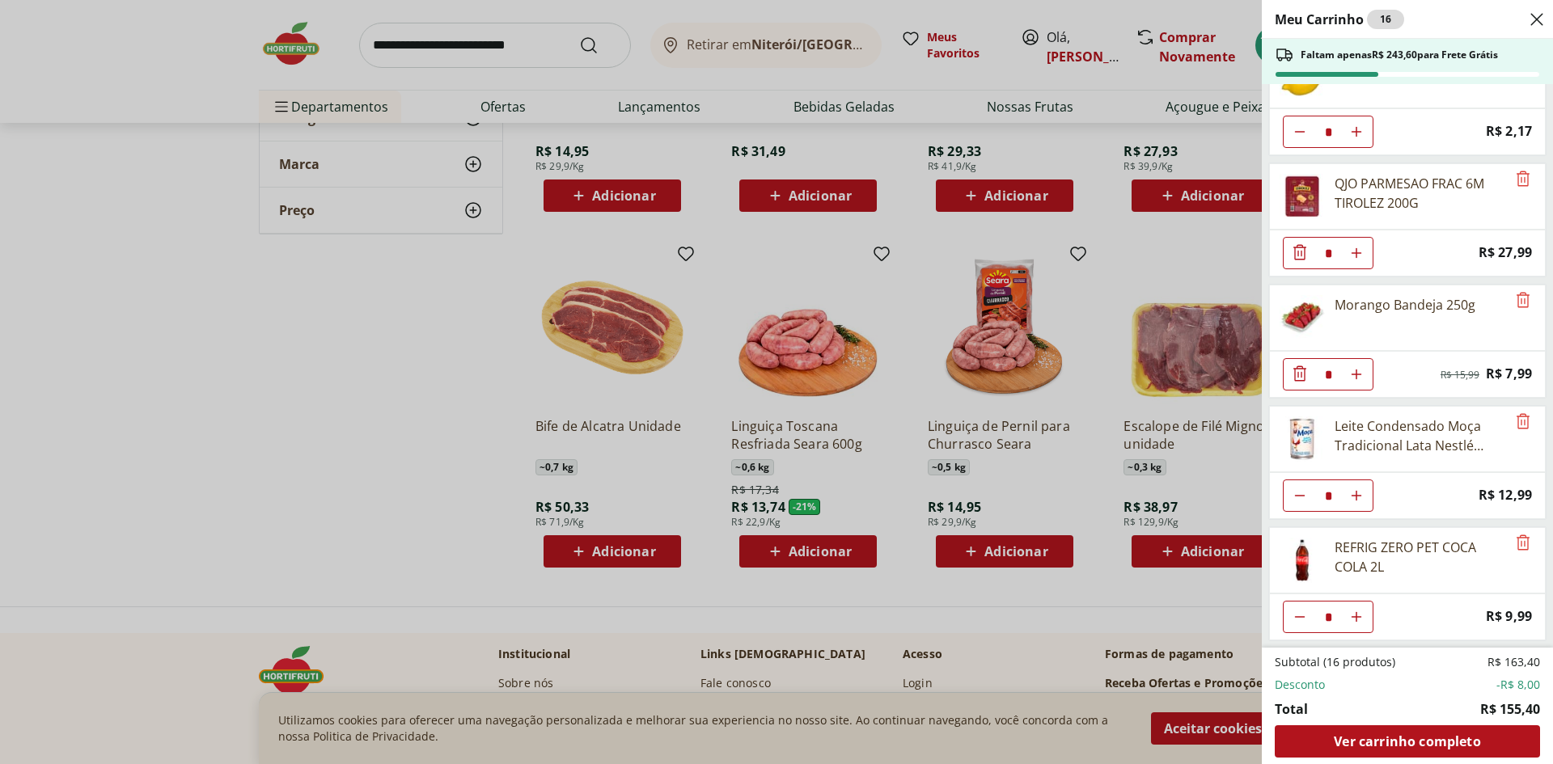
click at [395, 352] on div "Meu Carrinho 16 Faltam apenas R$ 243,60 para Frete Grátis Farinha De Trigo Dona…" at bounding box center [776, 382] width 1553 height 764
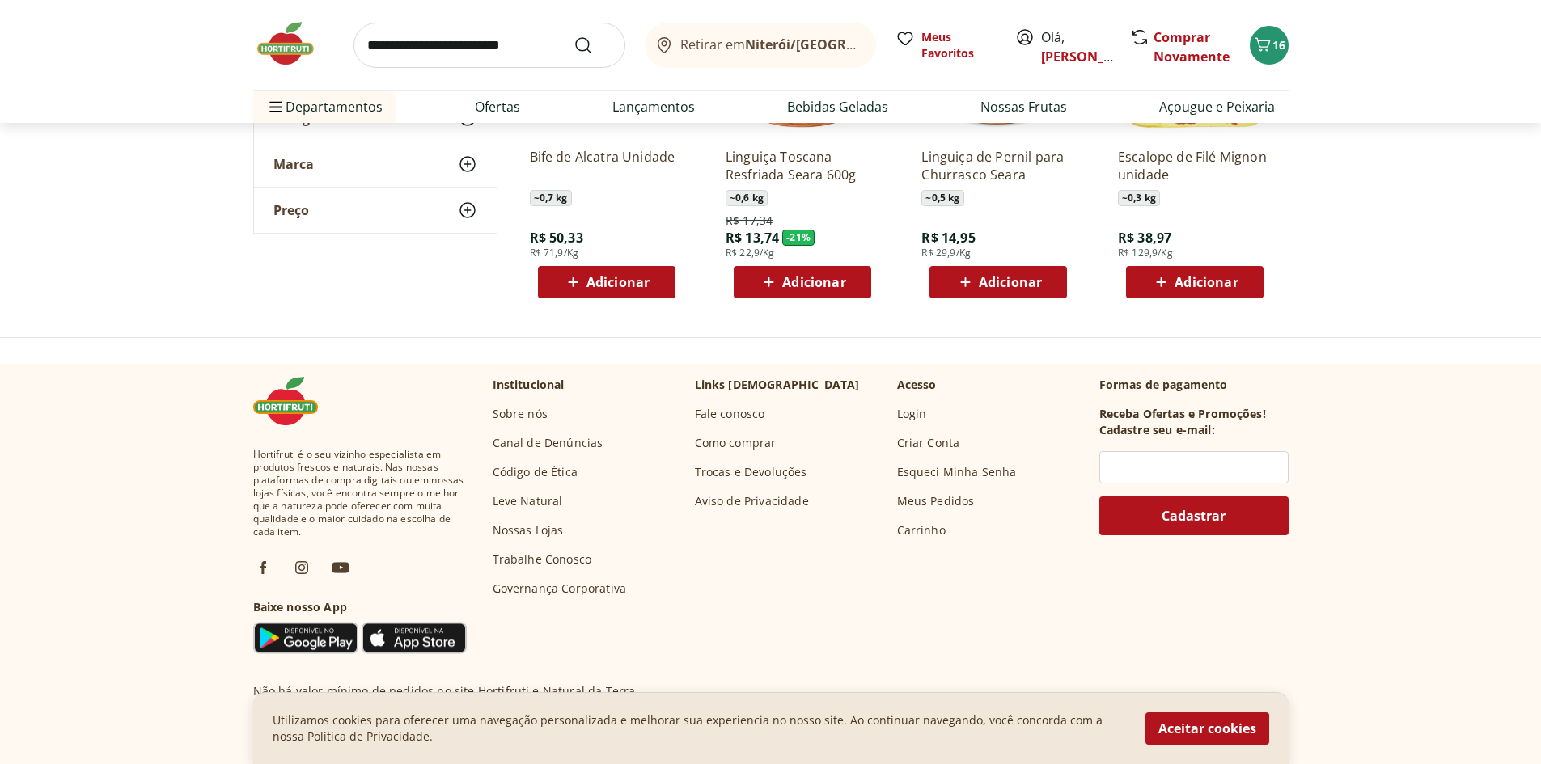
scroll to position [5122, 0]
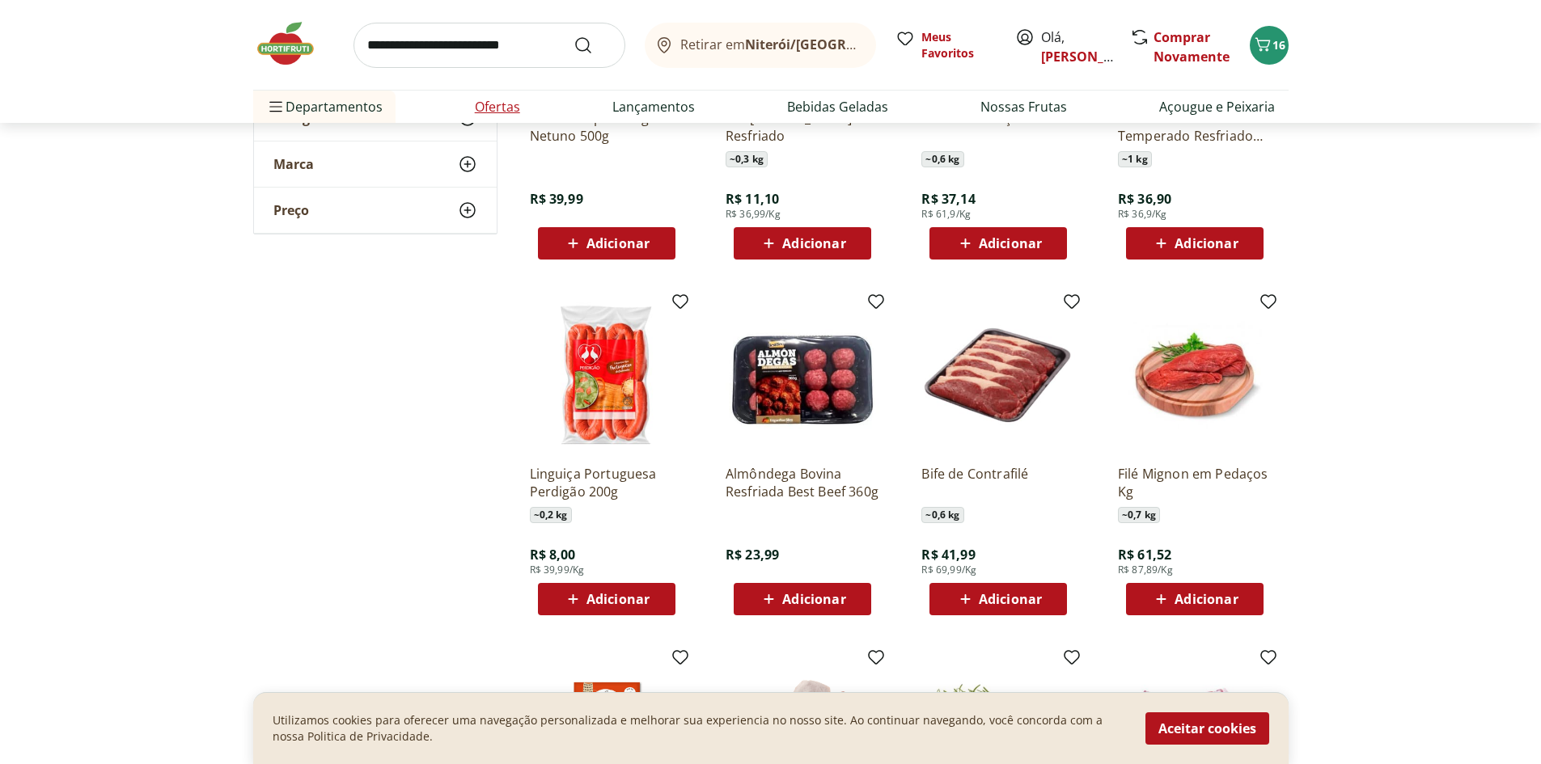
scroll to position [2696, 0]
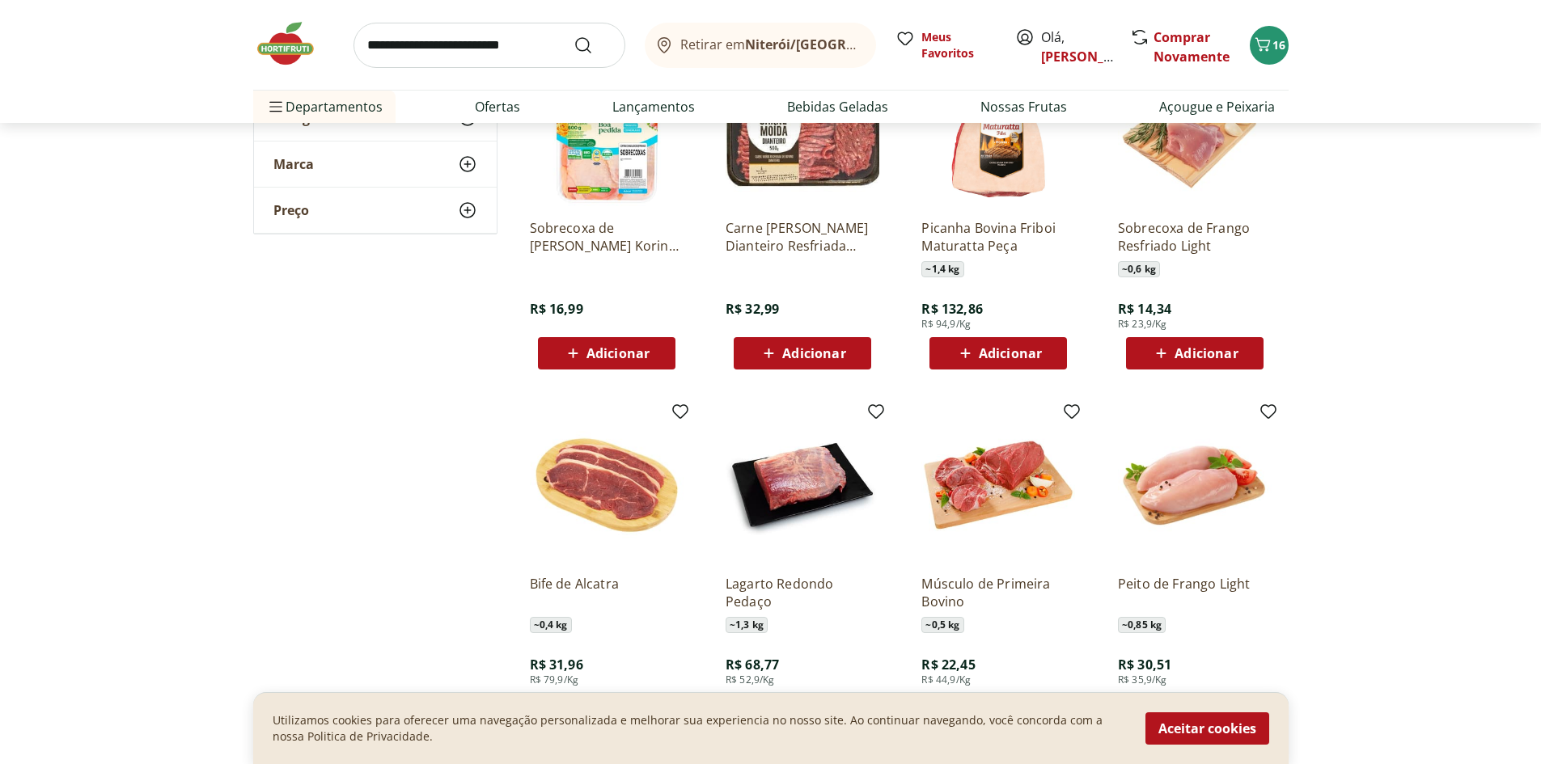
click at [260, 40] on img at bounding box center [293, 43] width 81 height 49
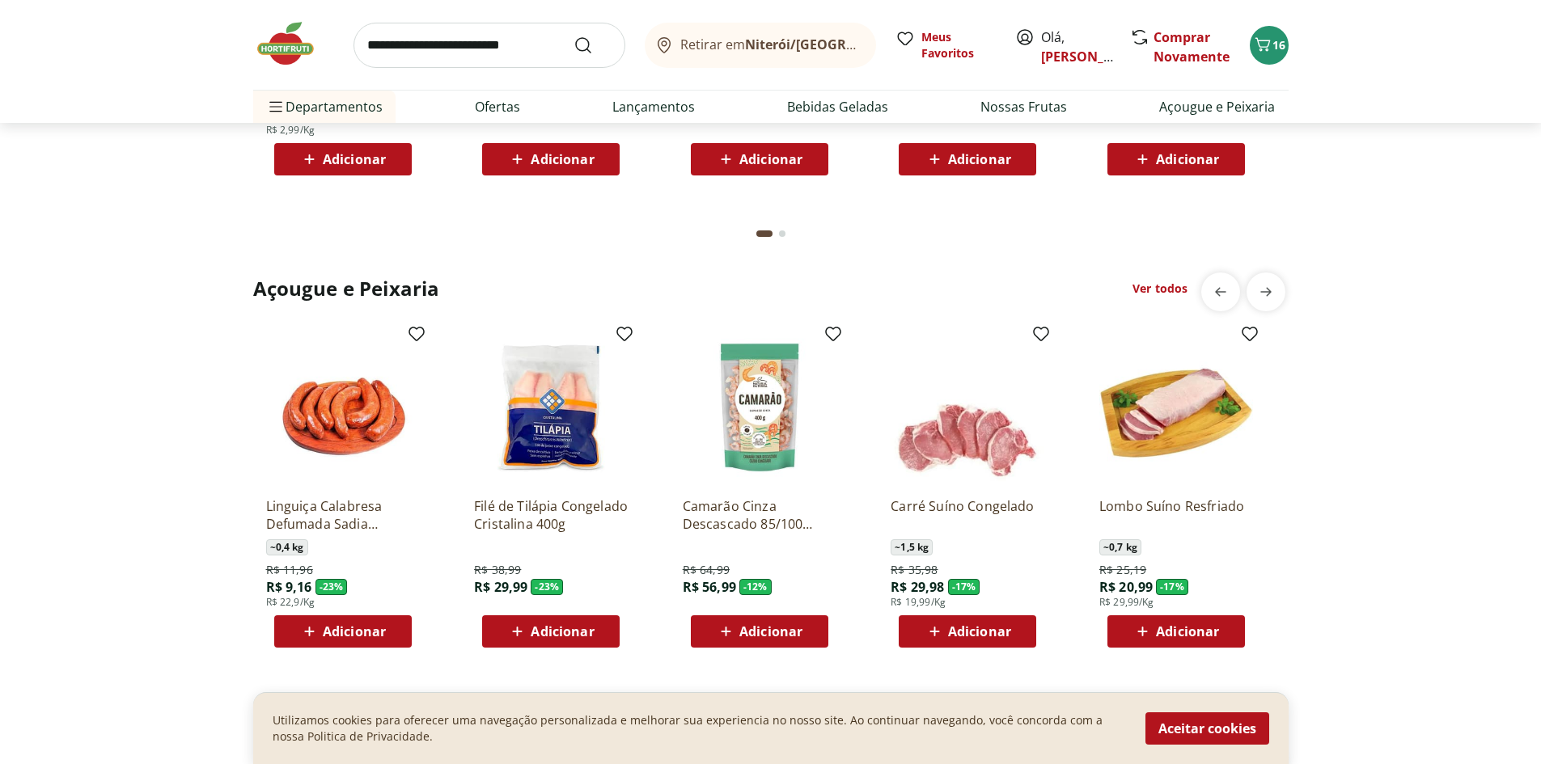
scroll to position [2157, 0]
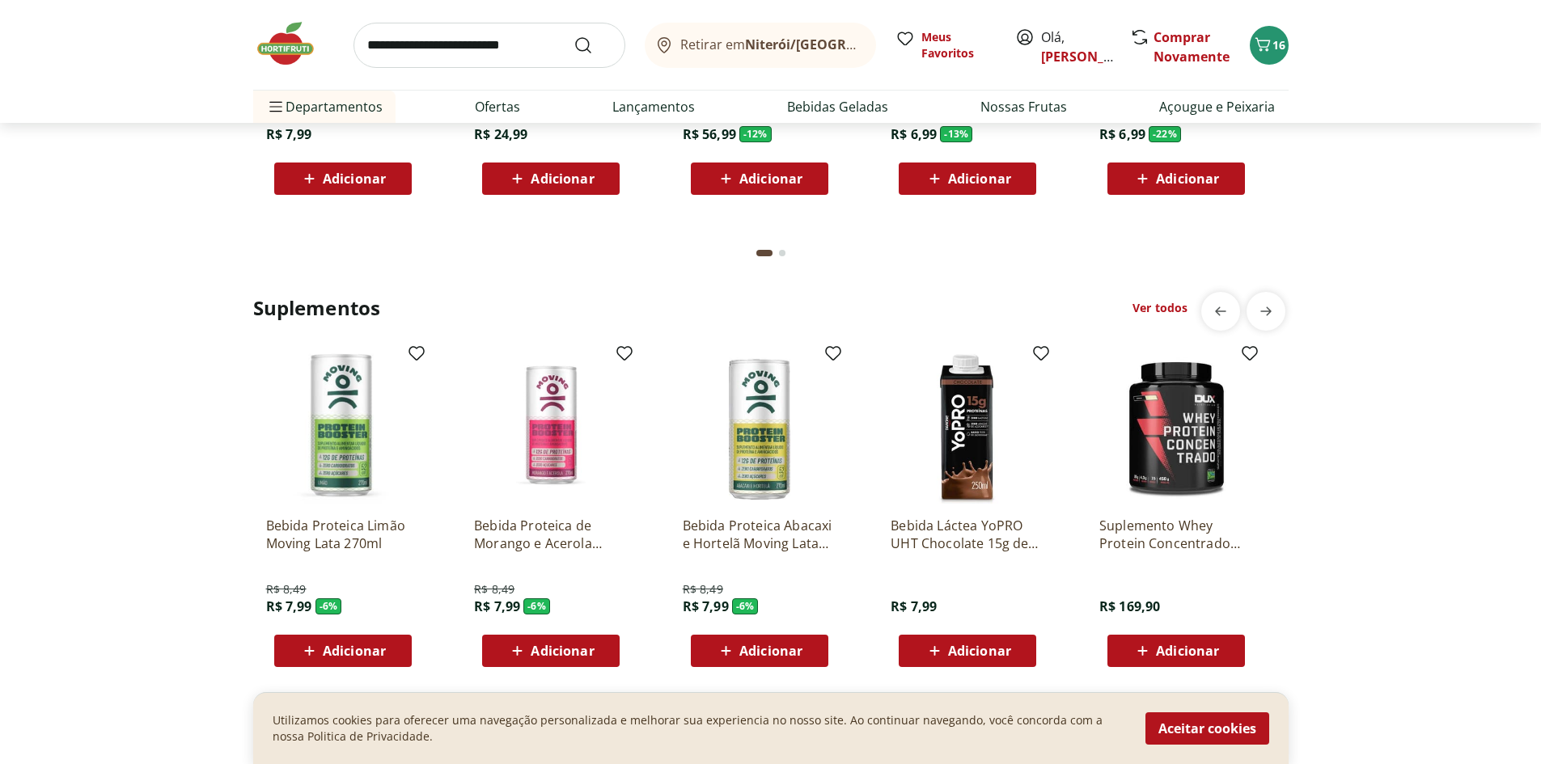
scroll to position [2966, 0]
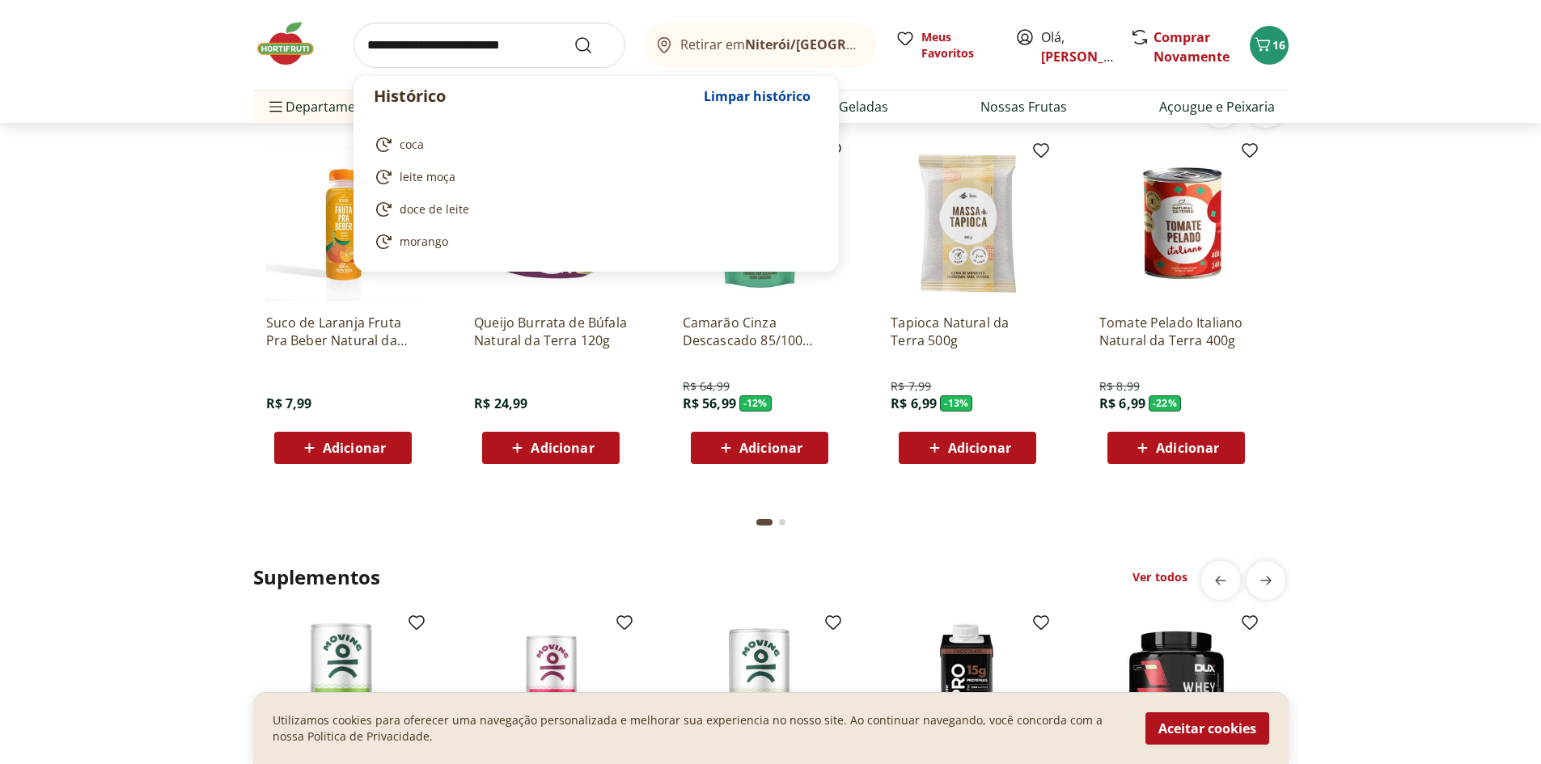
click at [541, 60] on input "search" at bounding box center [489, 45] width 272 height 45
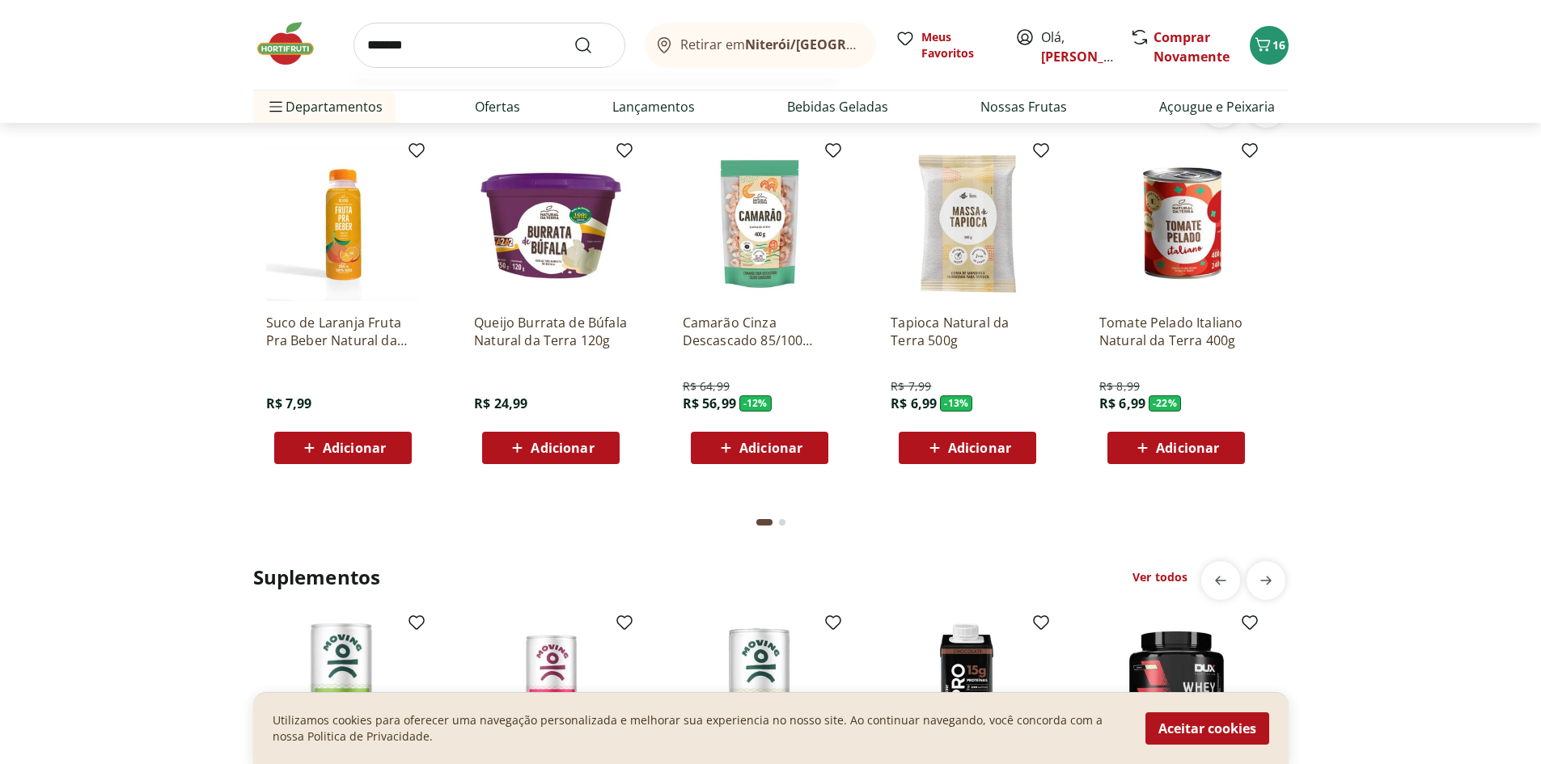
type input "*******"
click at [573, 36] on button "Submit Search" at bounding box center [592, 45] width 39 height 19
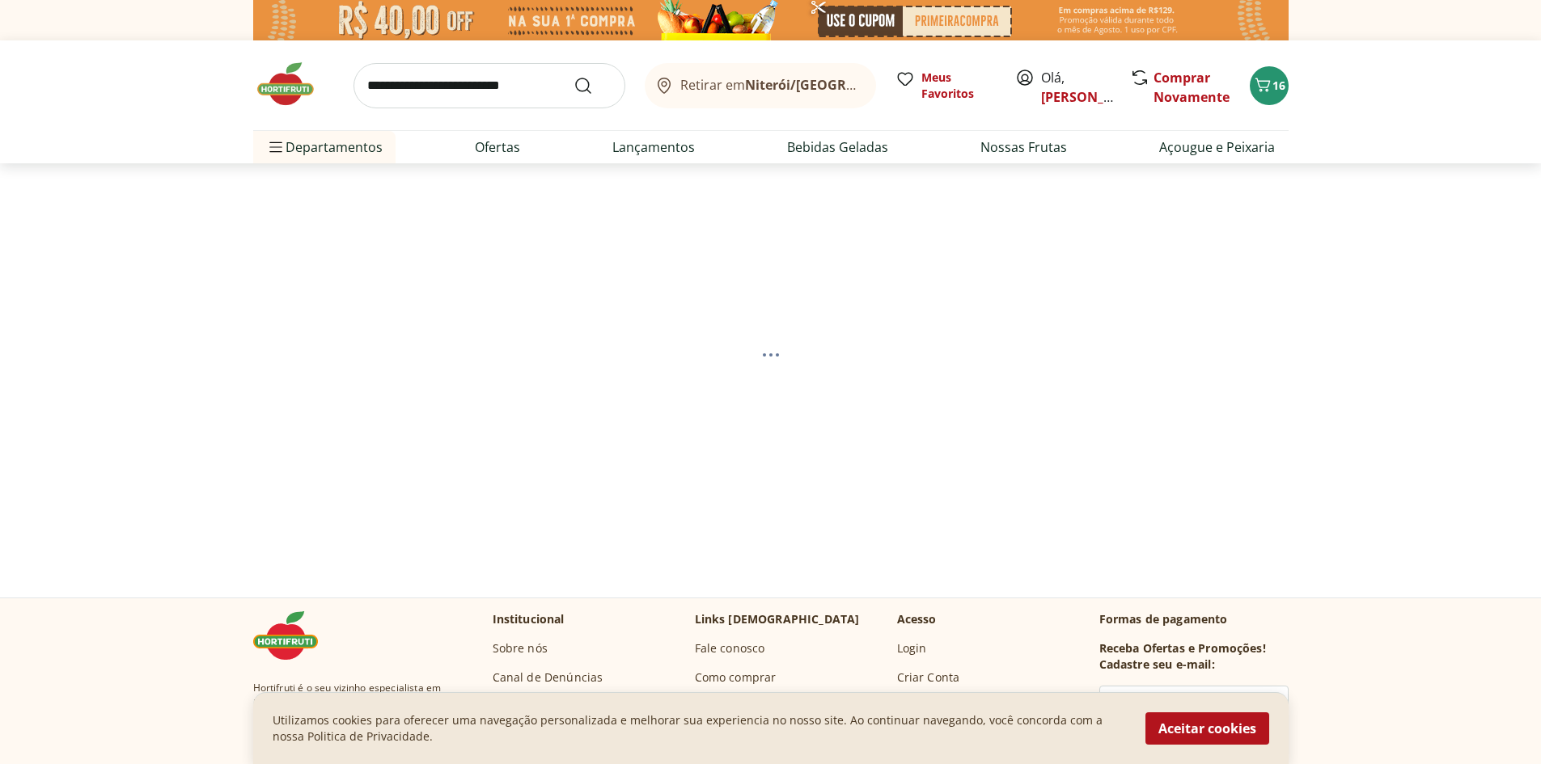
select select "**********"
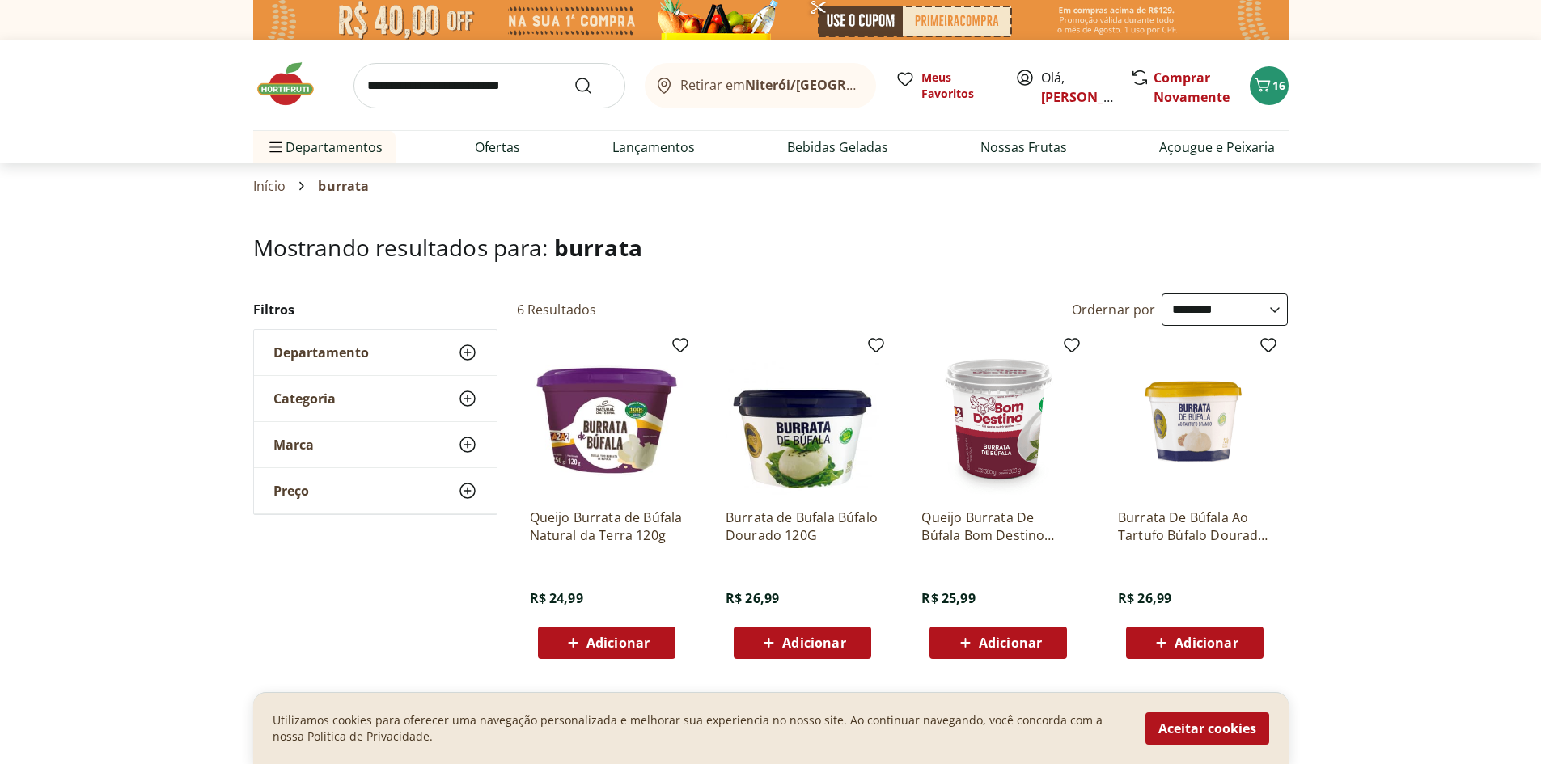
click at [488, 99] on input "search" at bounding box center [489, 85] width 272 height 45
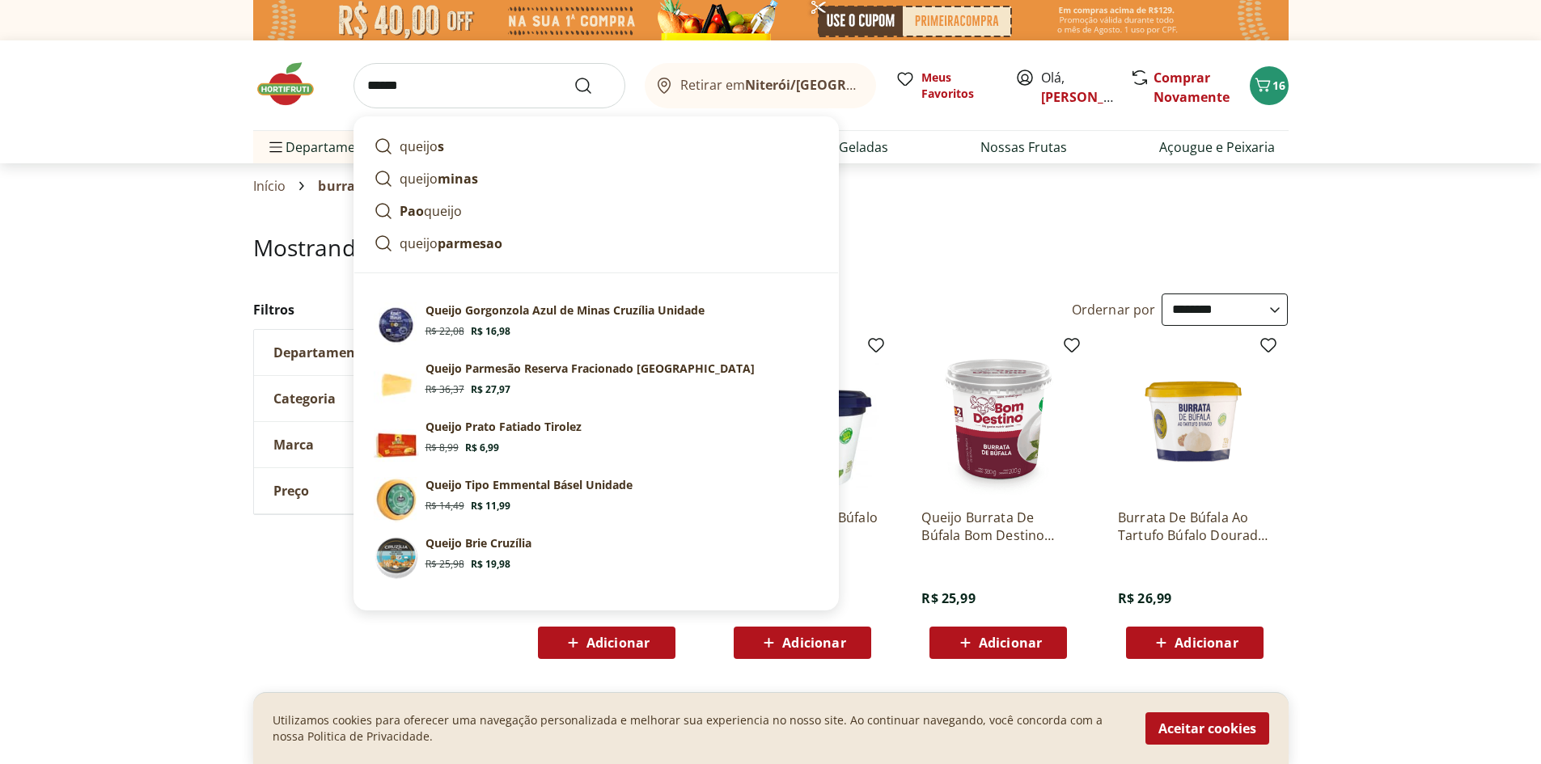
type input "******"
click at [573, 76] on button "Submit Search" at bounding box center [592, 85] width 39 height 19
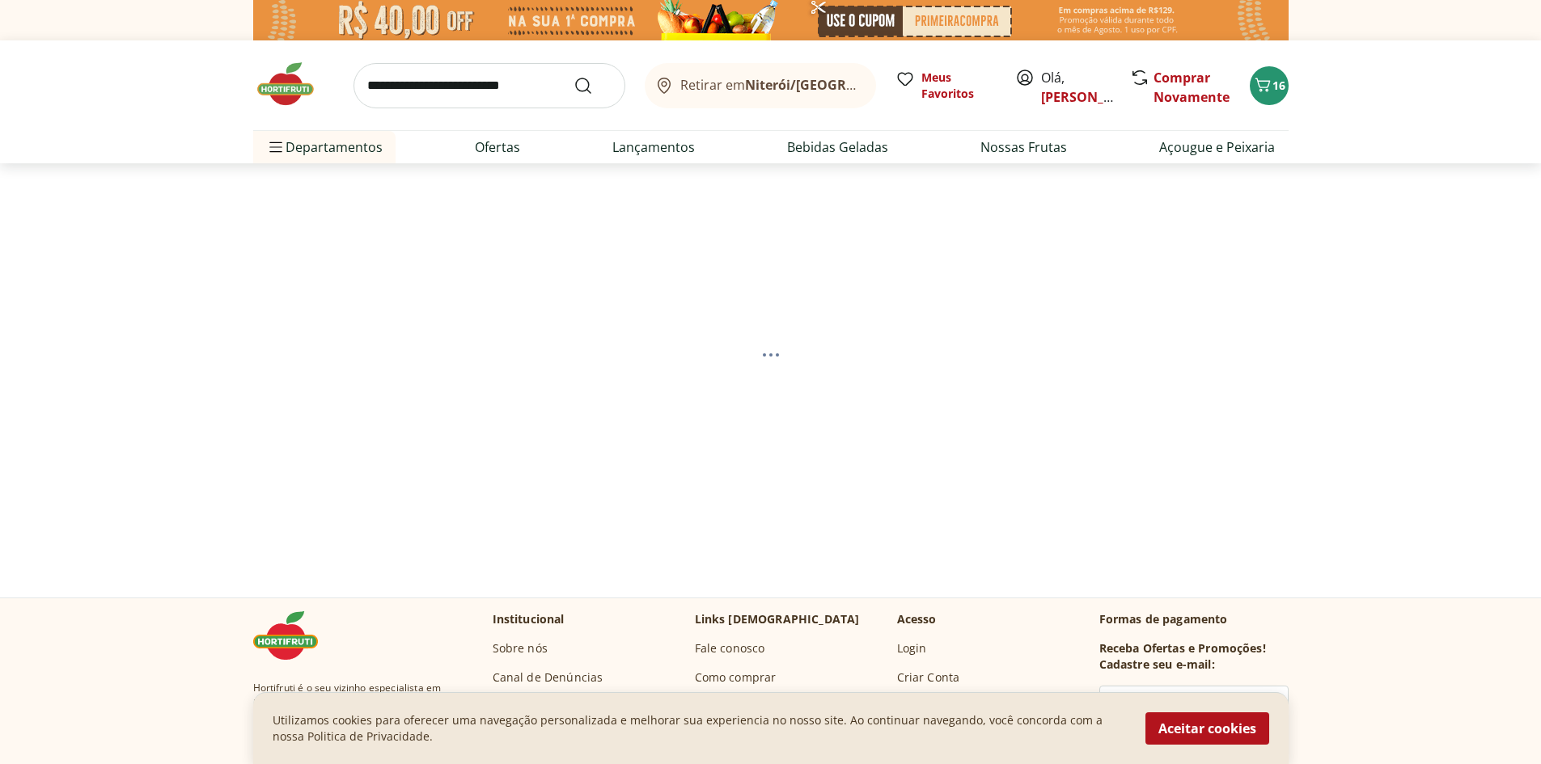
select select "**********"
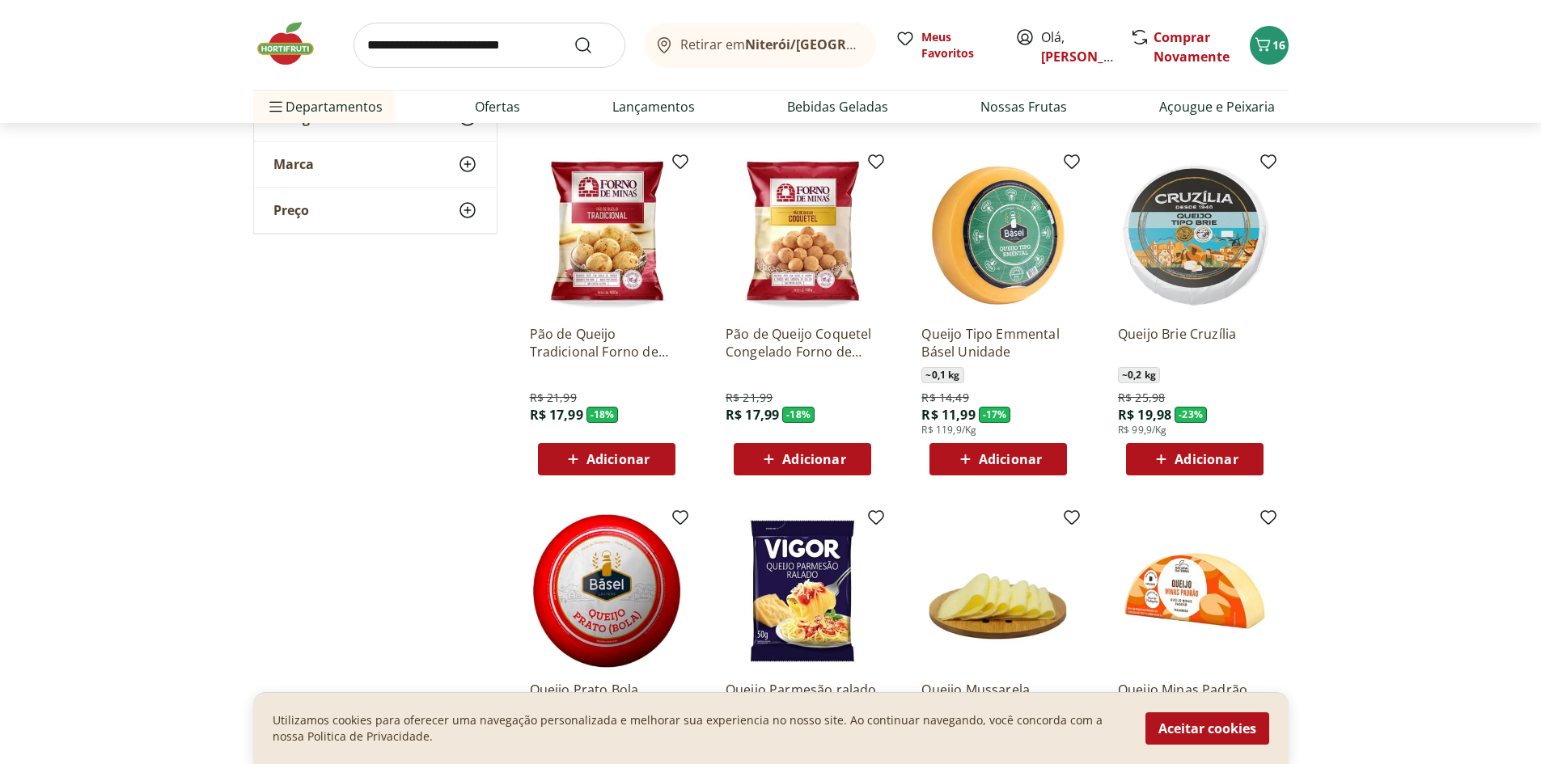
scroll to position [809, 0]
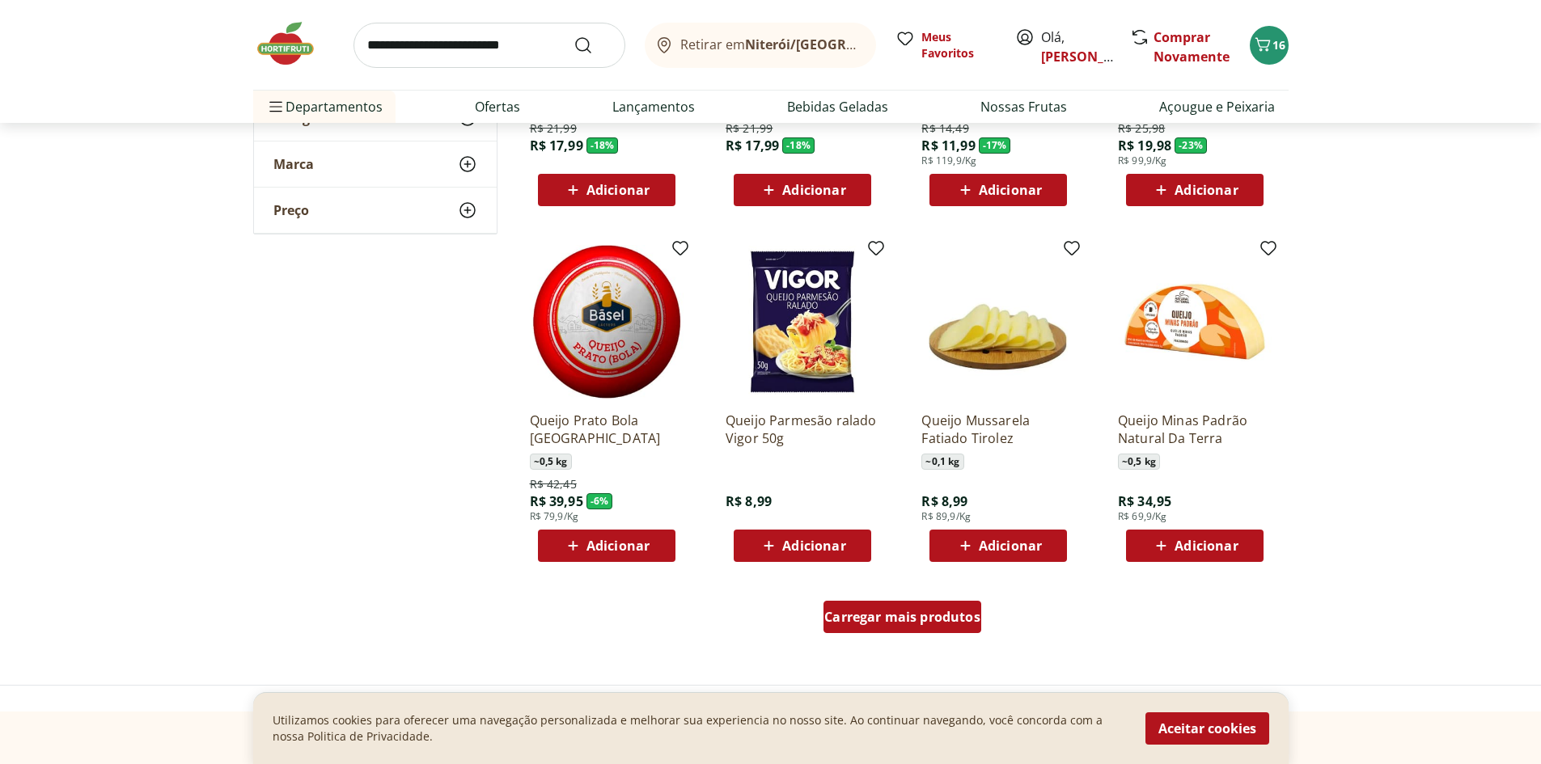
click at [864, 606] on div "Carregar mais produtos" at bounding box center [902, 617] width 158 height 32
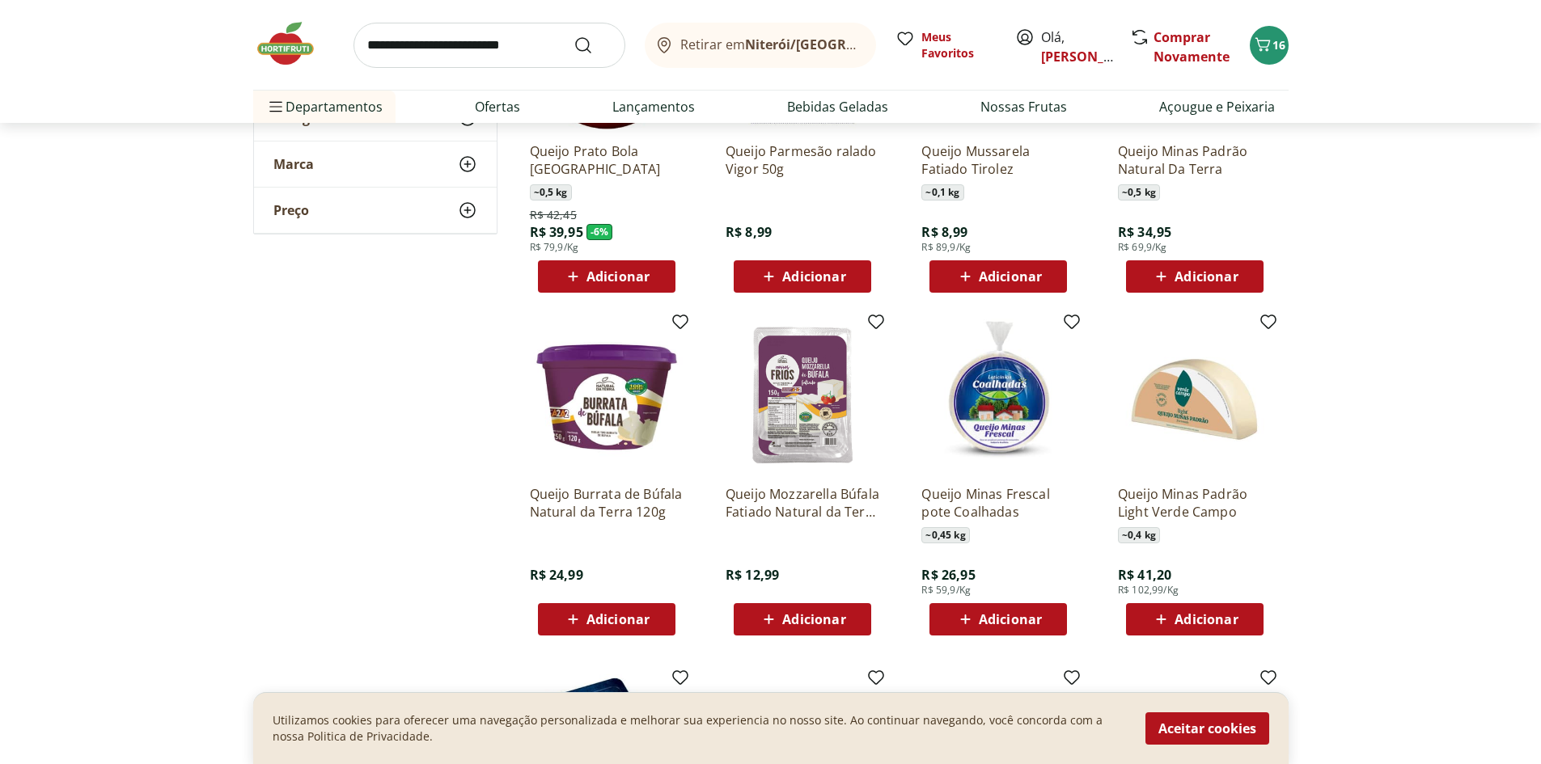
scroll to position [1348, 0]
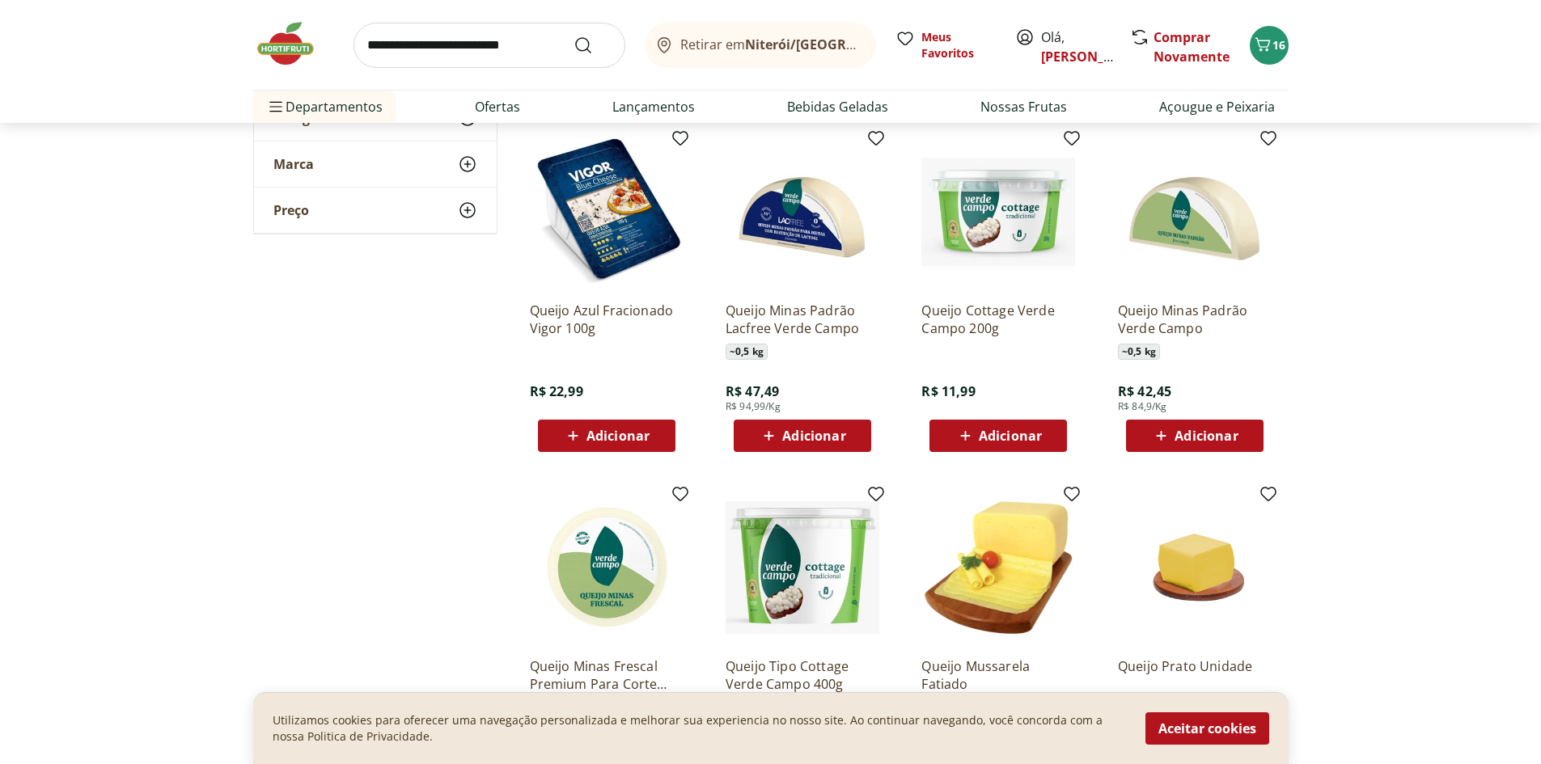
scroll to position [1887, 0]
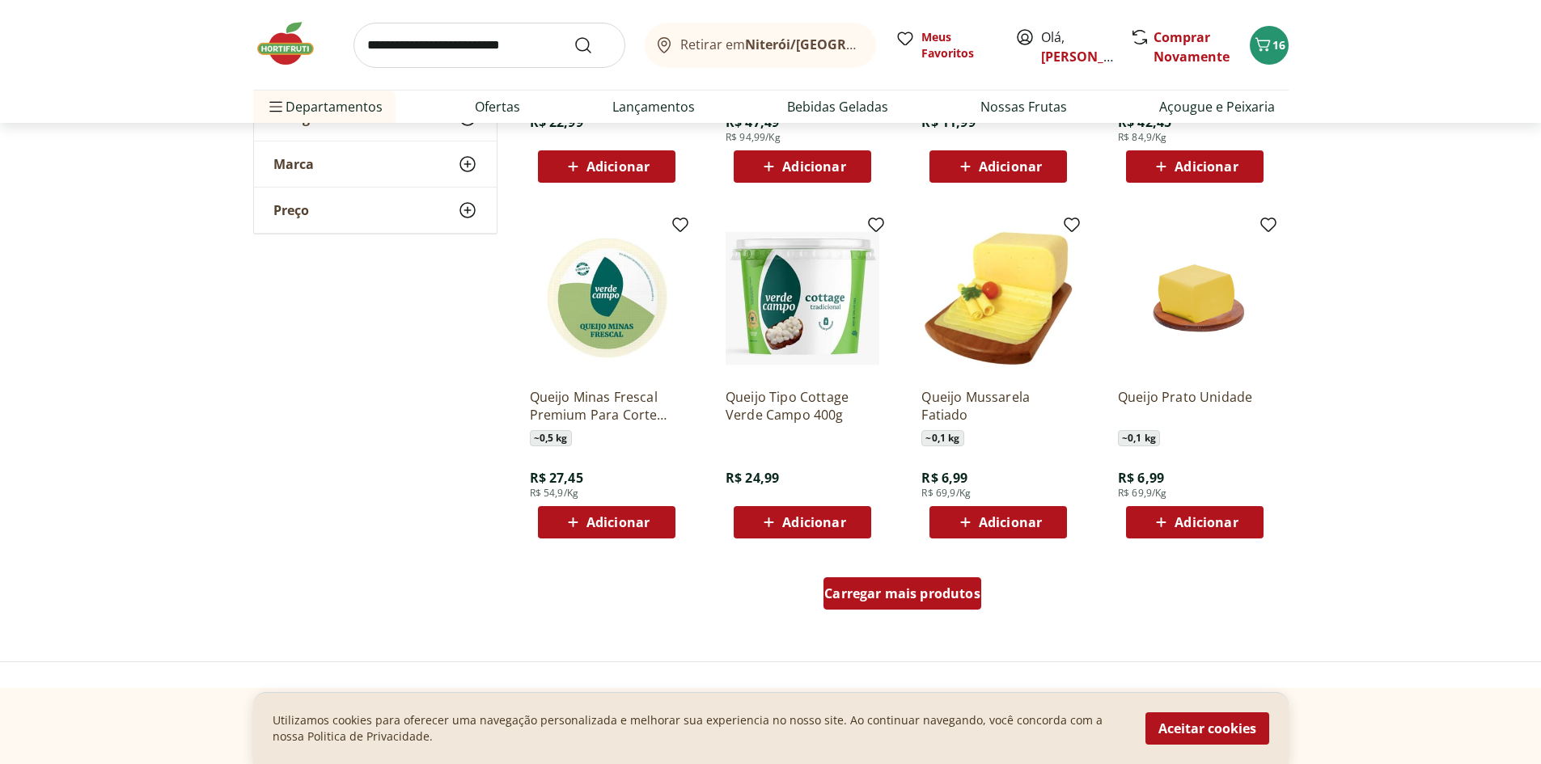
click at [966, 590] on span "Carregar mais produtos" at bounding box center [902, 593] width 156 height 13
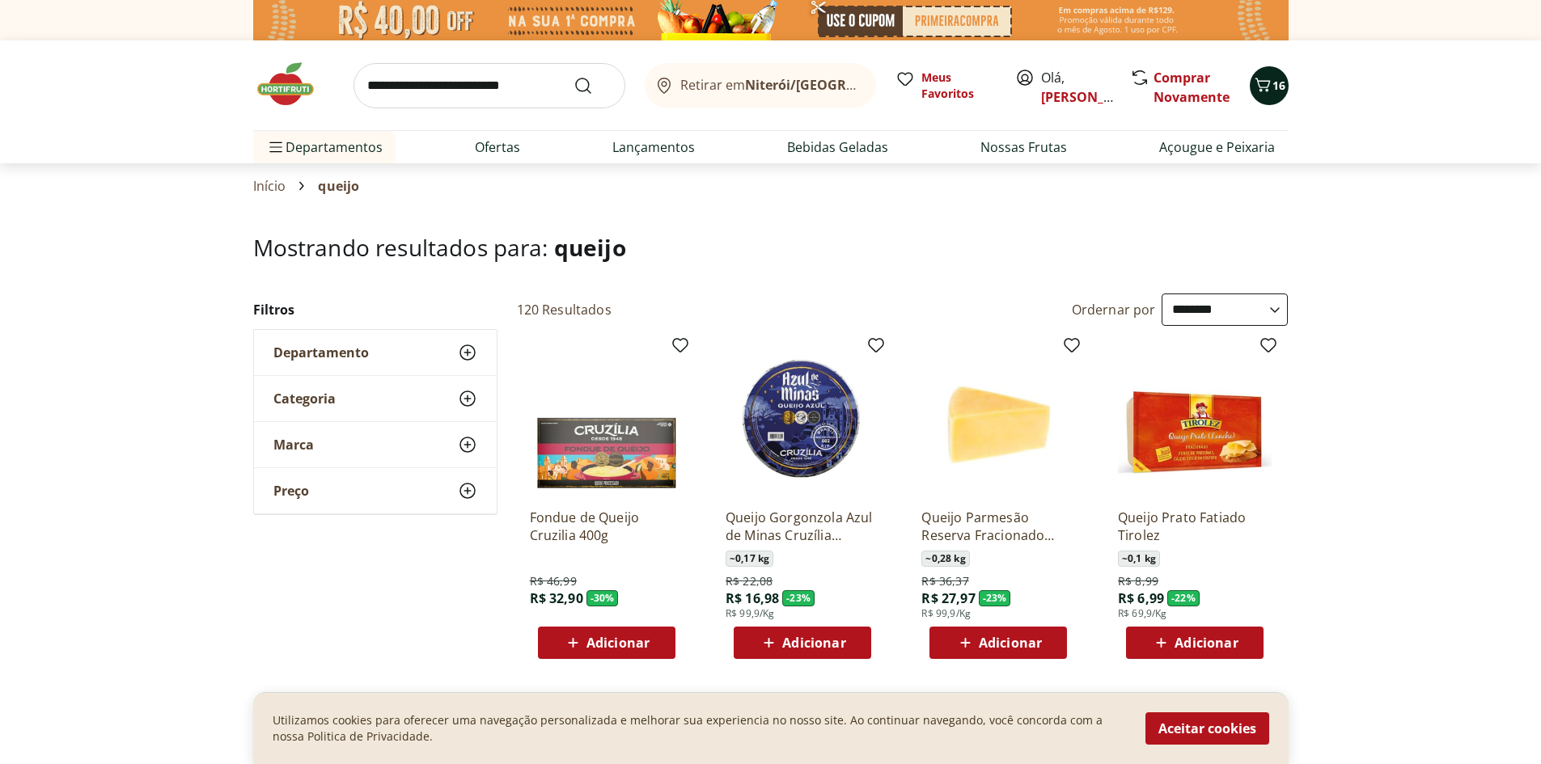
click at [1265, 87] on icon "Carrinho" at bounding box center [1262, 84] width 19 height 19
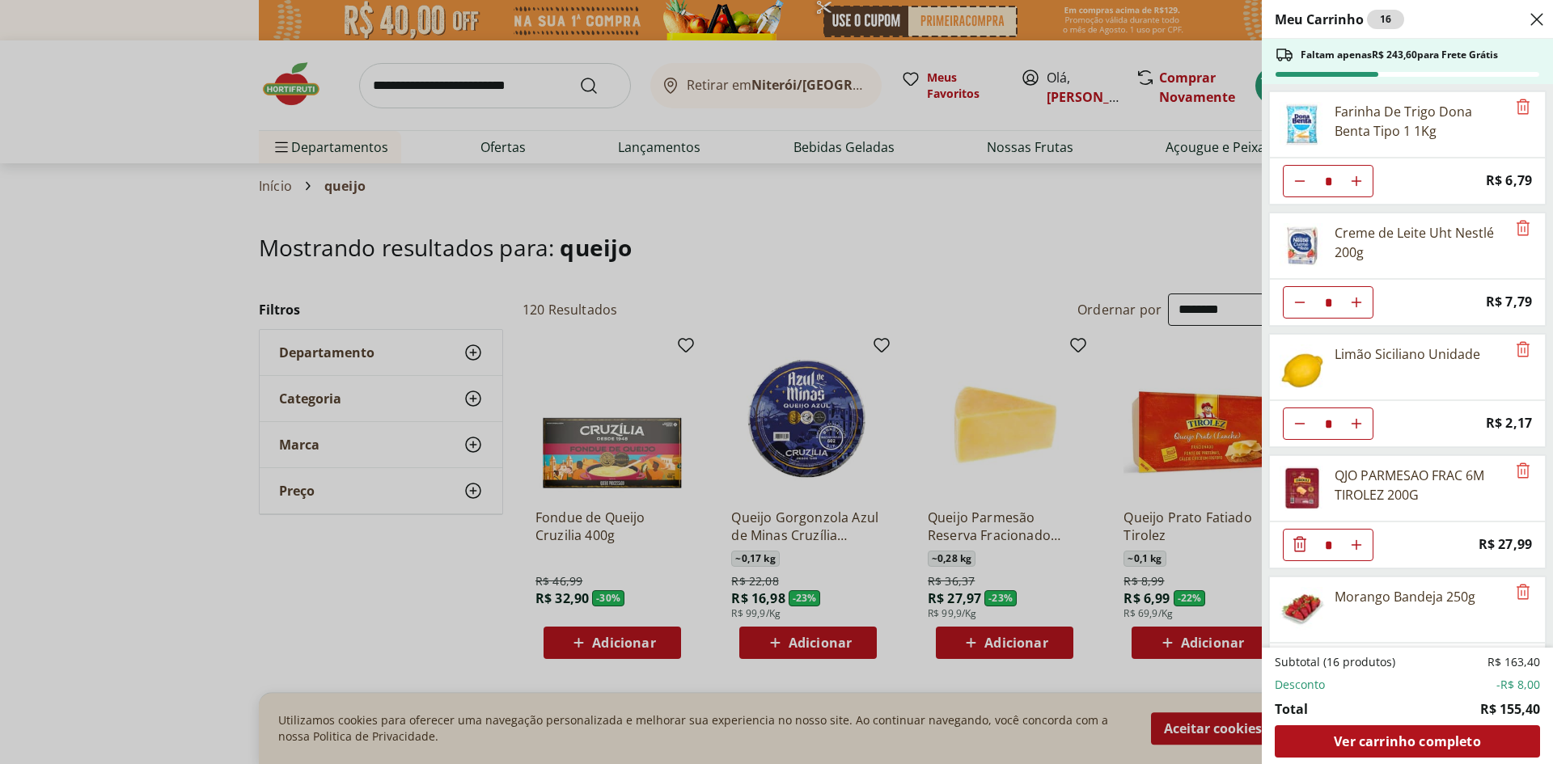
scroll to position [292, 0]
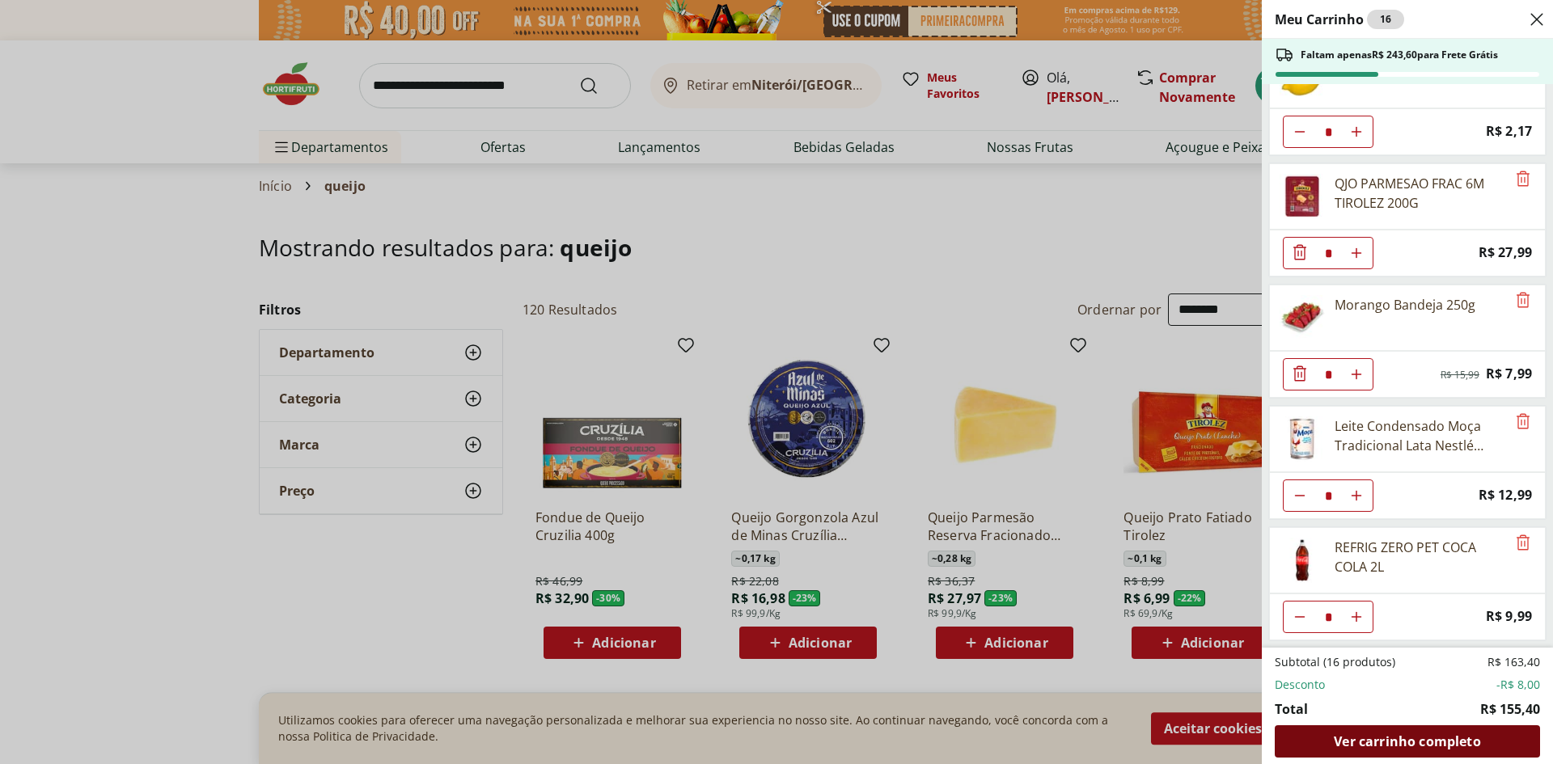
click at [1379, 735] on span "Ver carrinho completo" at bounding box center [1407, 741] width 146 height 13
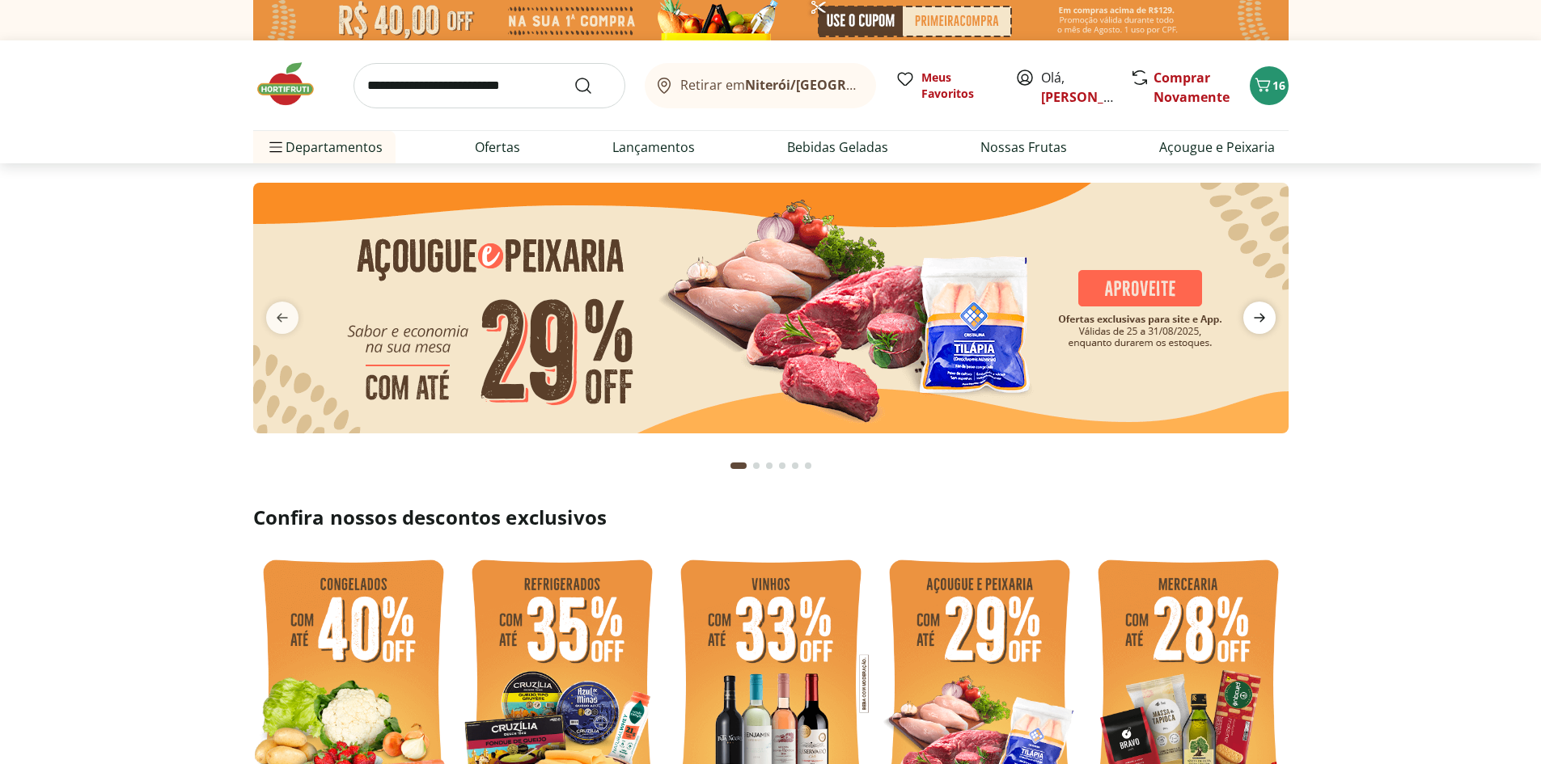
click at [1243, 317] on span "next" at bounding box center [1259, 318] width 32 height 32
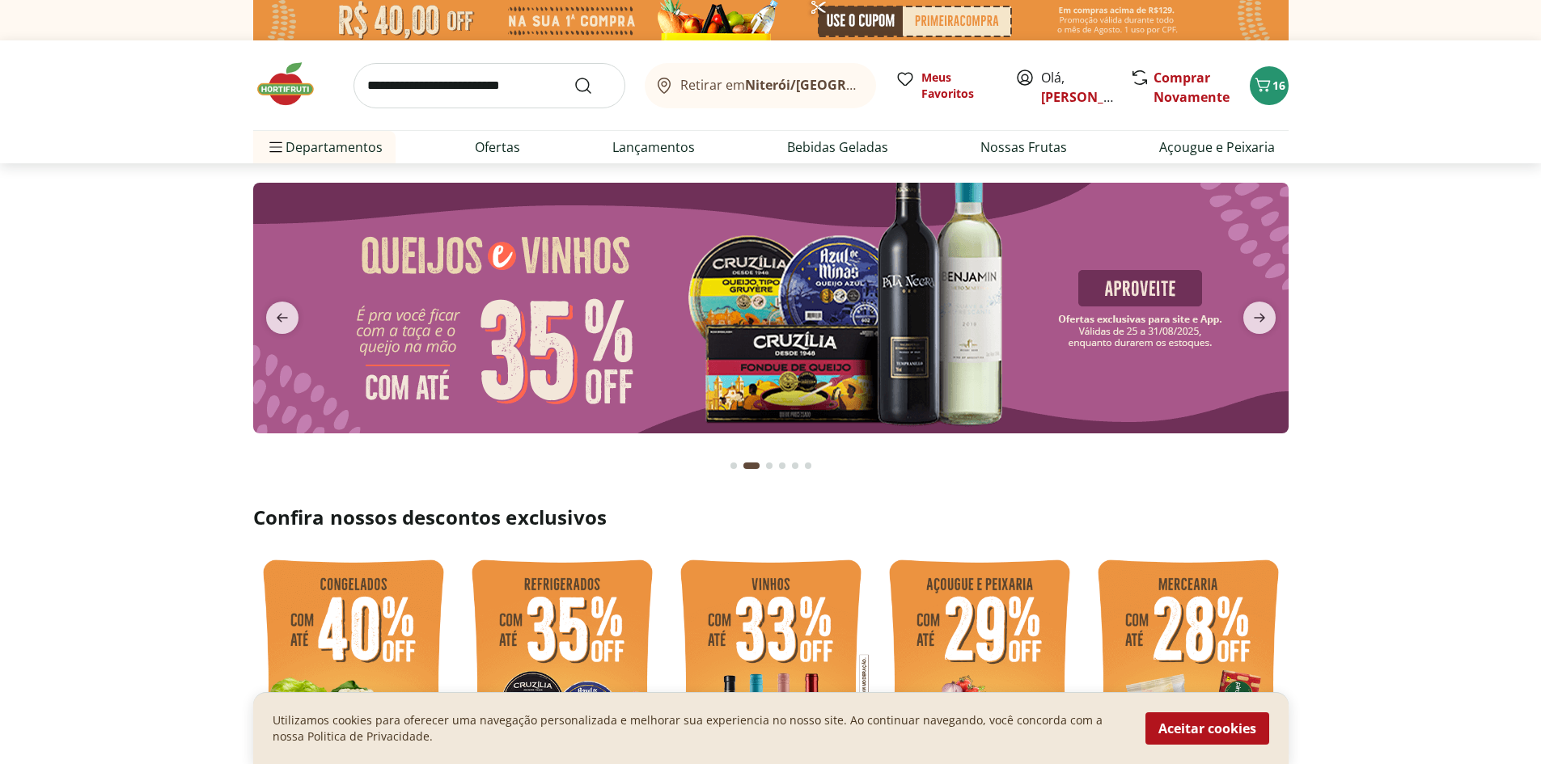
click at [1237, 315] on button "next" at bounding box center [1259, 318] width 58 height 32
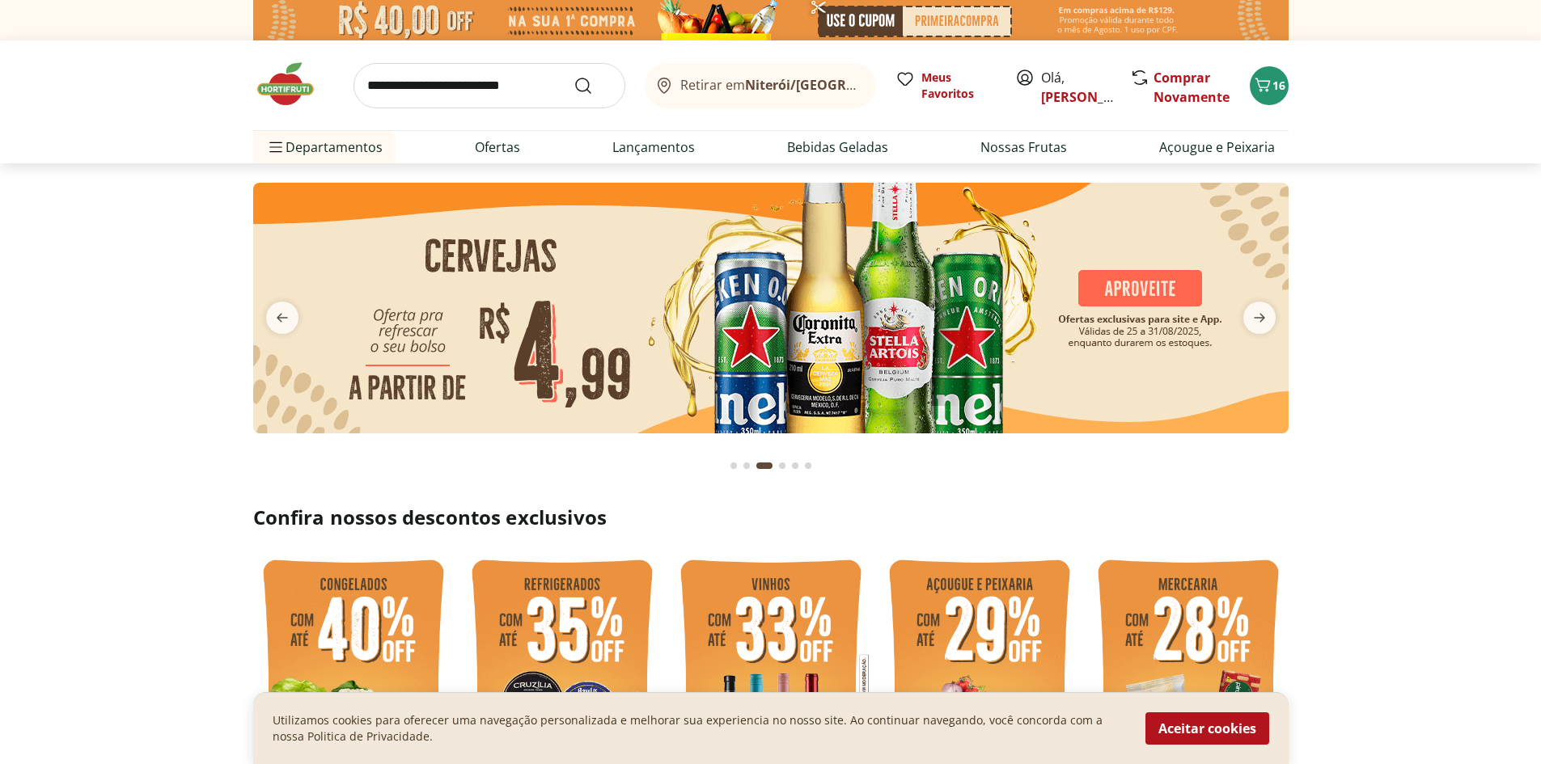
click at [1237, 315] on button "next" at bounding box center [1259, 318] width 58 height 32
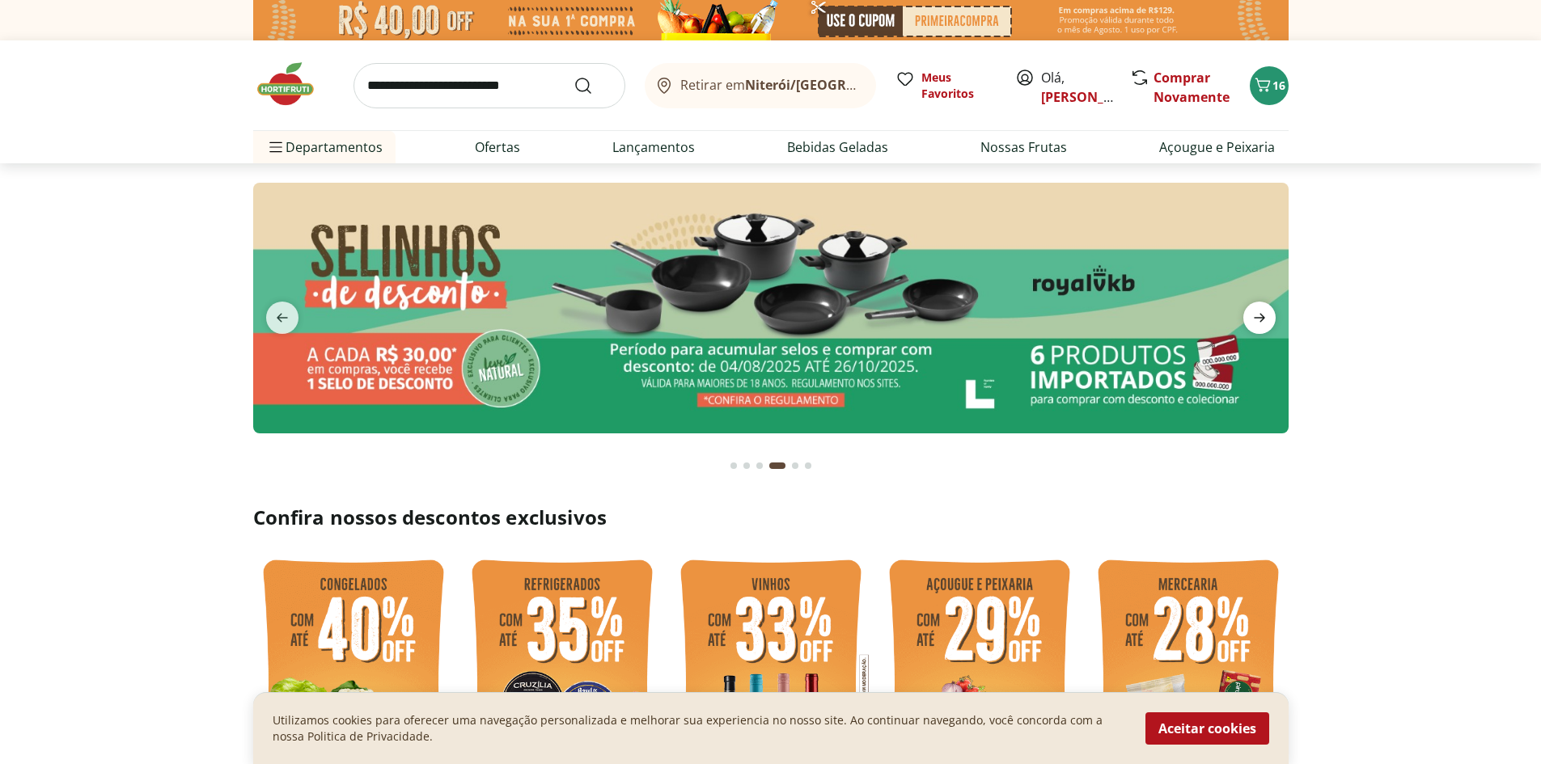
click at [1244, 315] on span "next" at bounding box center [1259, 318] width 32 height 32
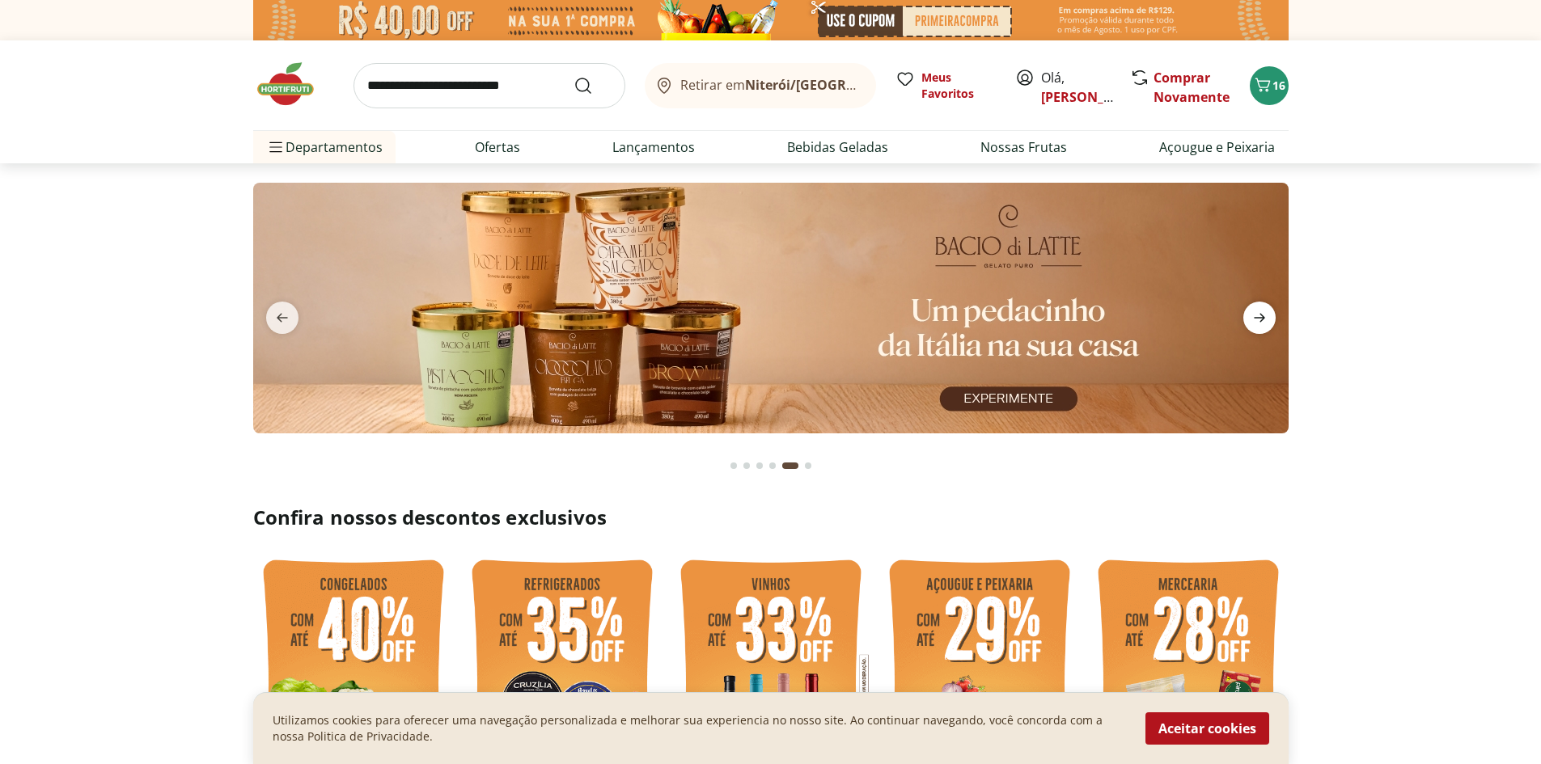
click at [1243, 315] on span "next" at bounding box center [1259, 318] width 32 height 32
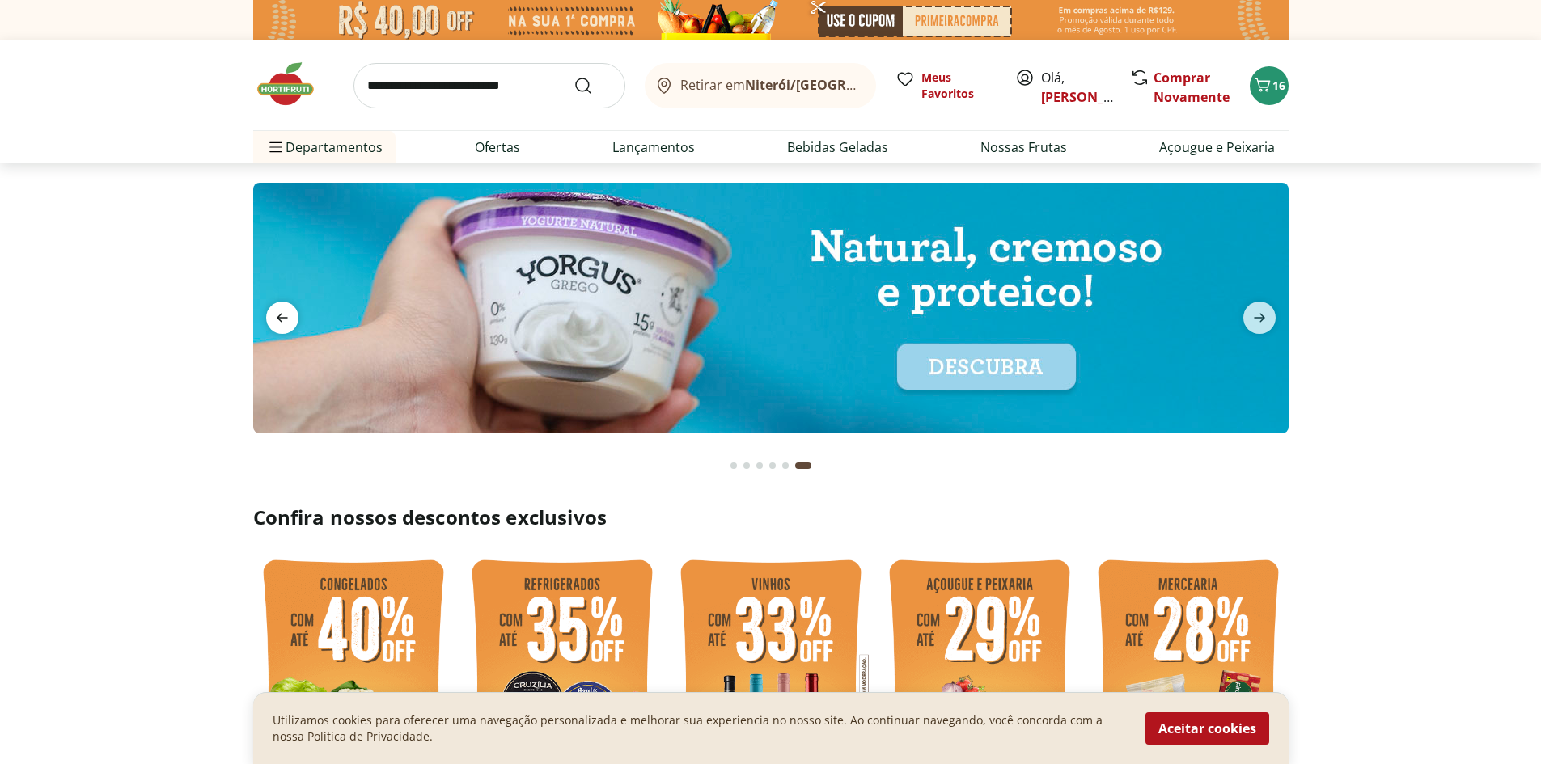
click at [294, 321] on span "previous" at bounding box center [282, 318] width 32 height 32
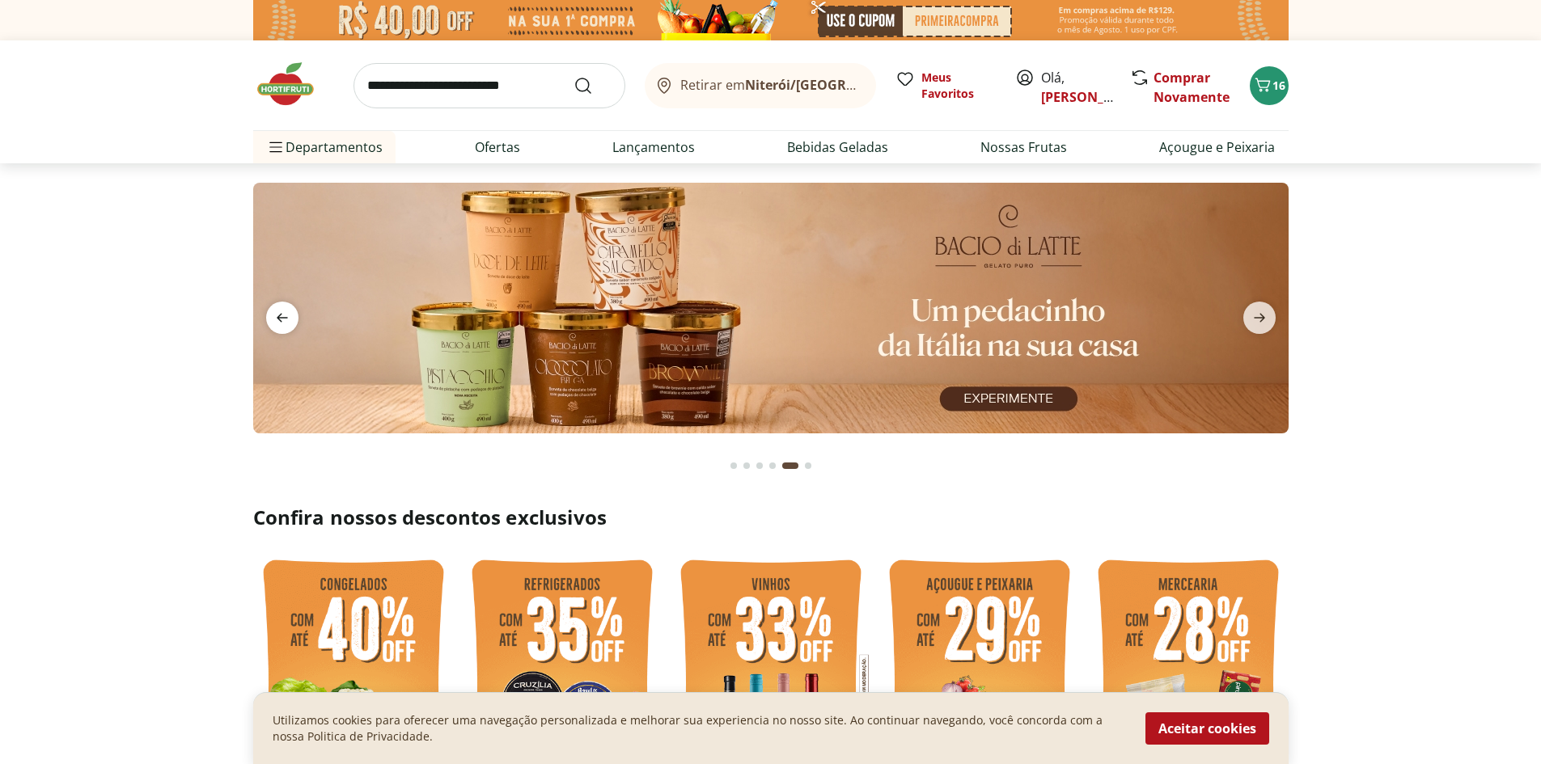
click at [290, 321] on icon "previous" at bounding box center [282, 317] width 19 height 19
click at [291, 319] on icon "previous" at bounding box center [282, 317] width 19 height 19
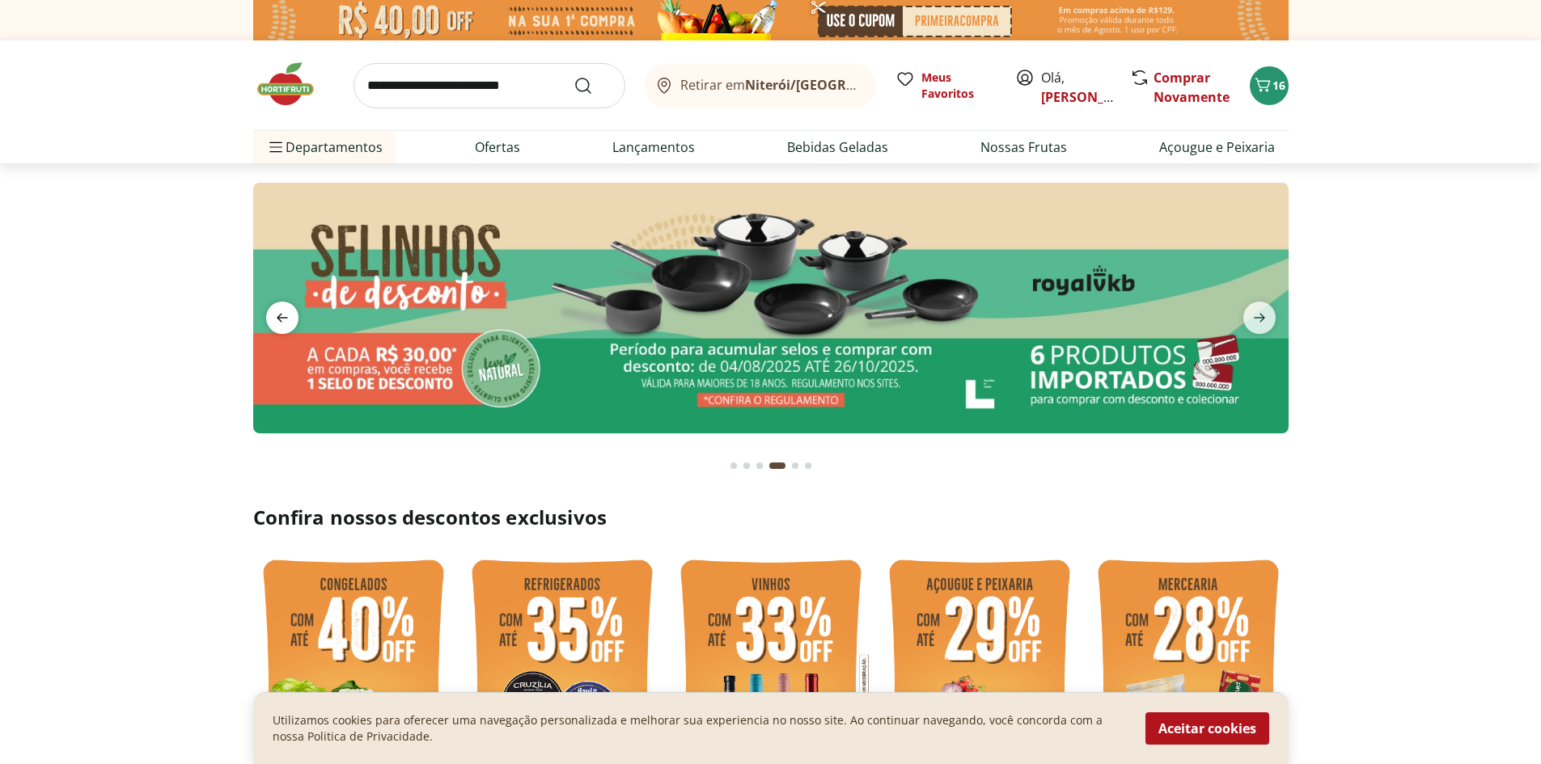
click at [286, 318] on icon "previous" at bounding box center [282, 318] width 11 height 9
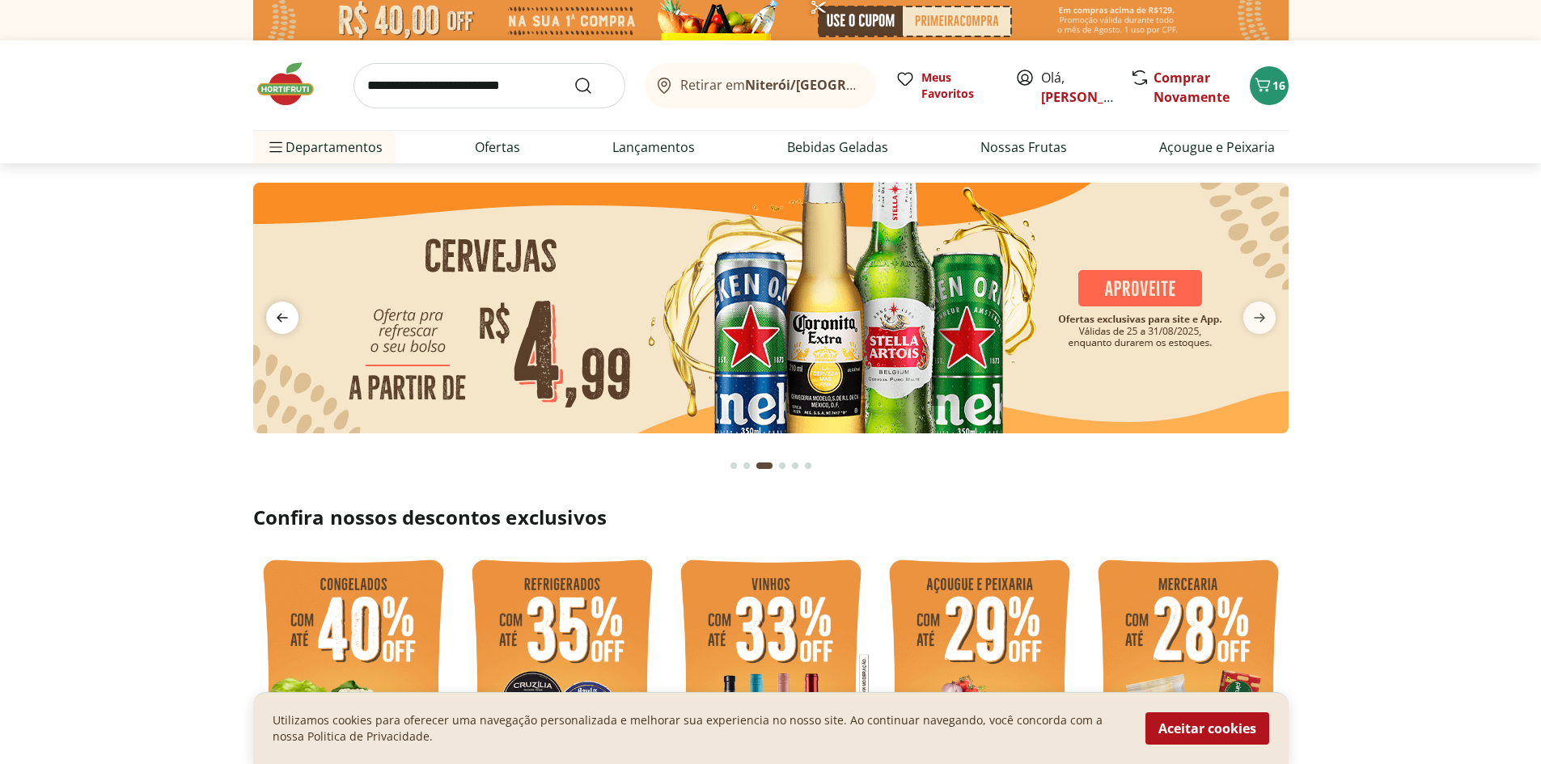
click at [290, 310] on icon "previous" at bounding box center [282, 317] width 19 height 19
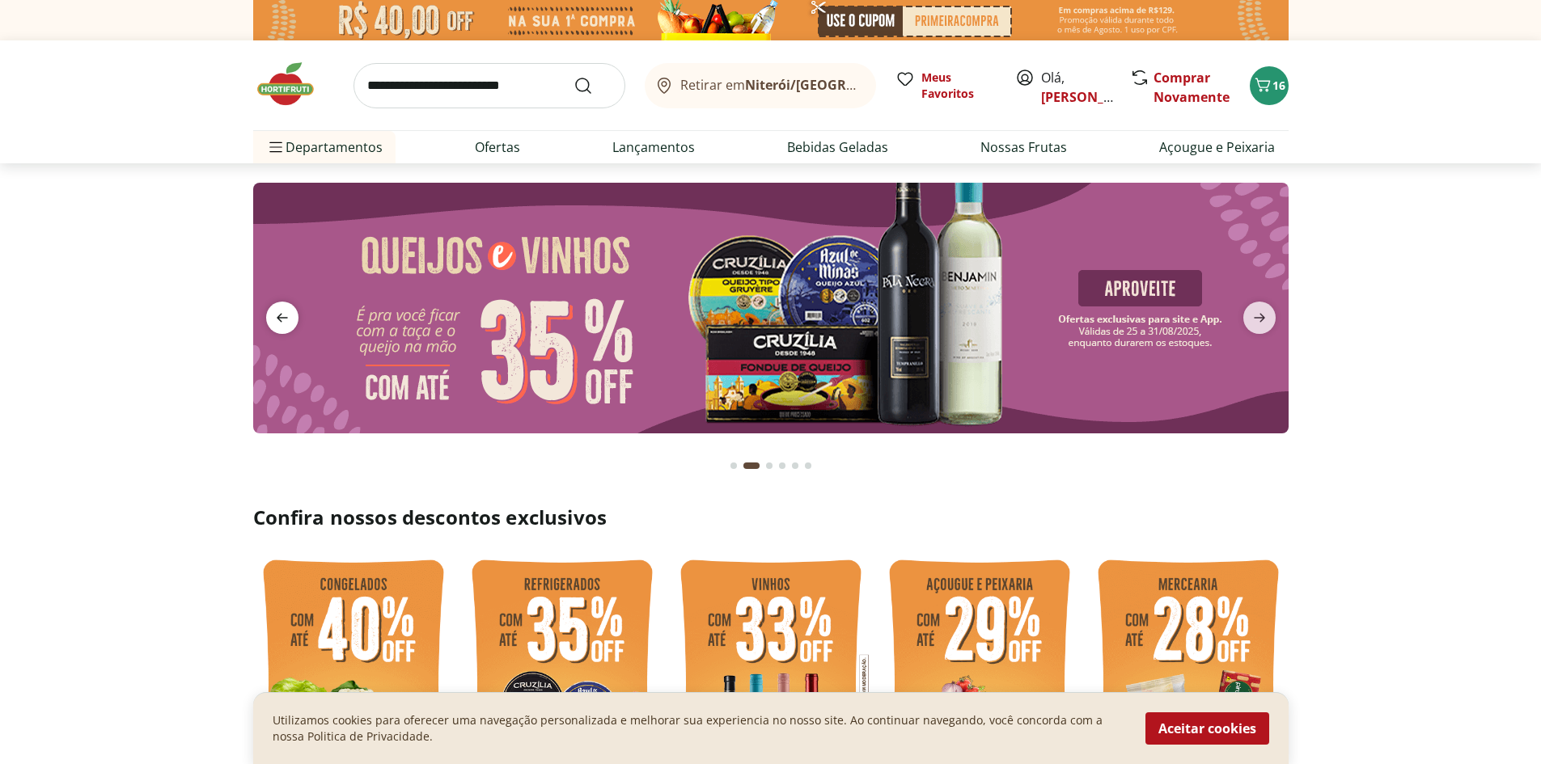
click at [291, 309] on icon "previous" at bounding box center [282, 317] width 19 height 19
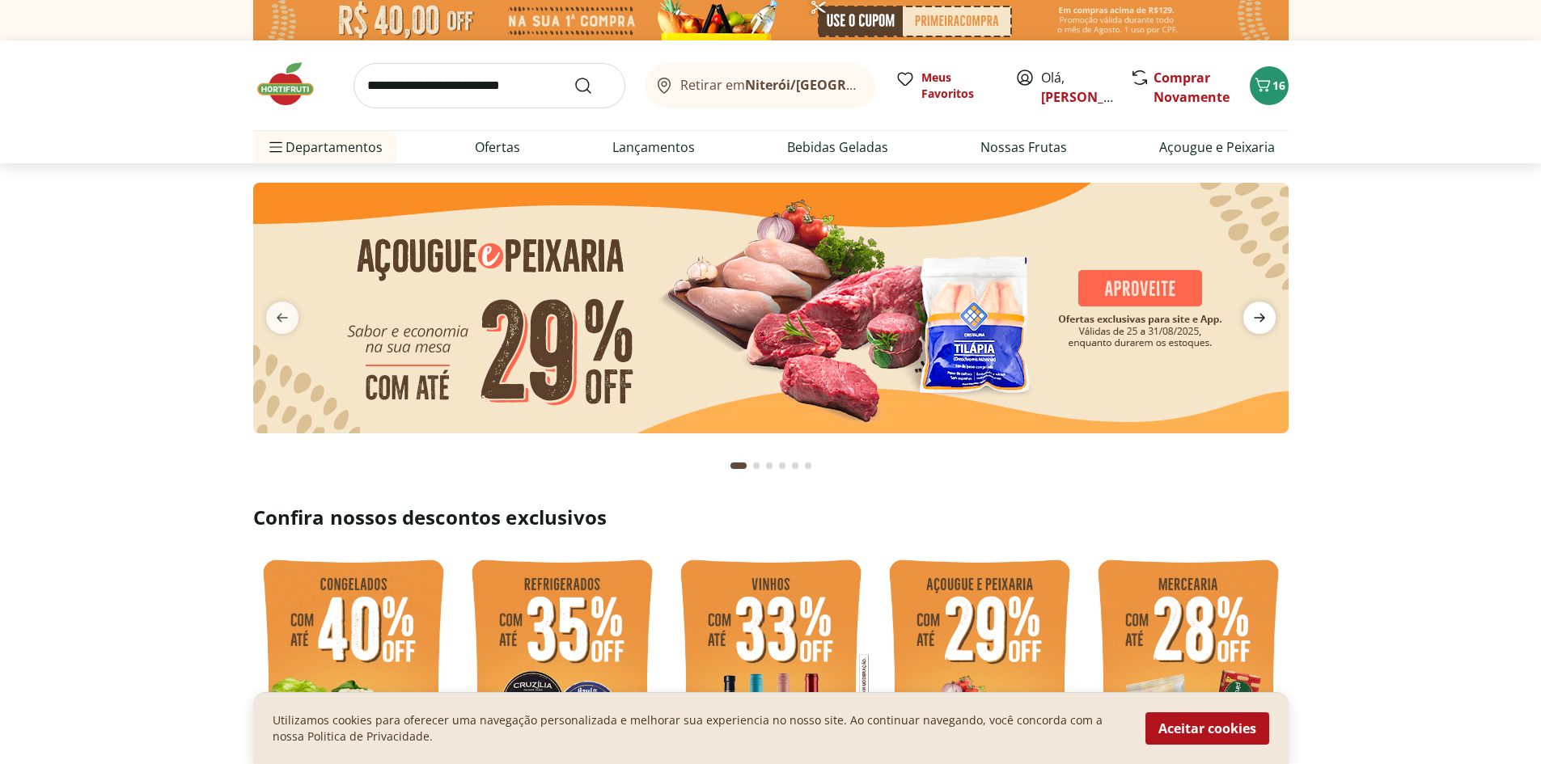
click at [1262, 323] on icon "next" at bounding box center [1258, 317] width 19 height 19
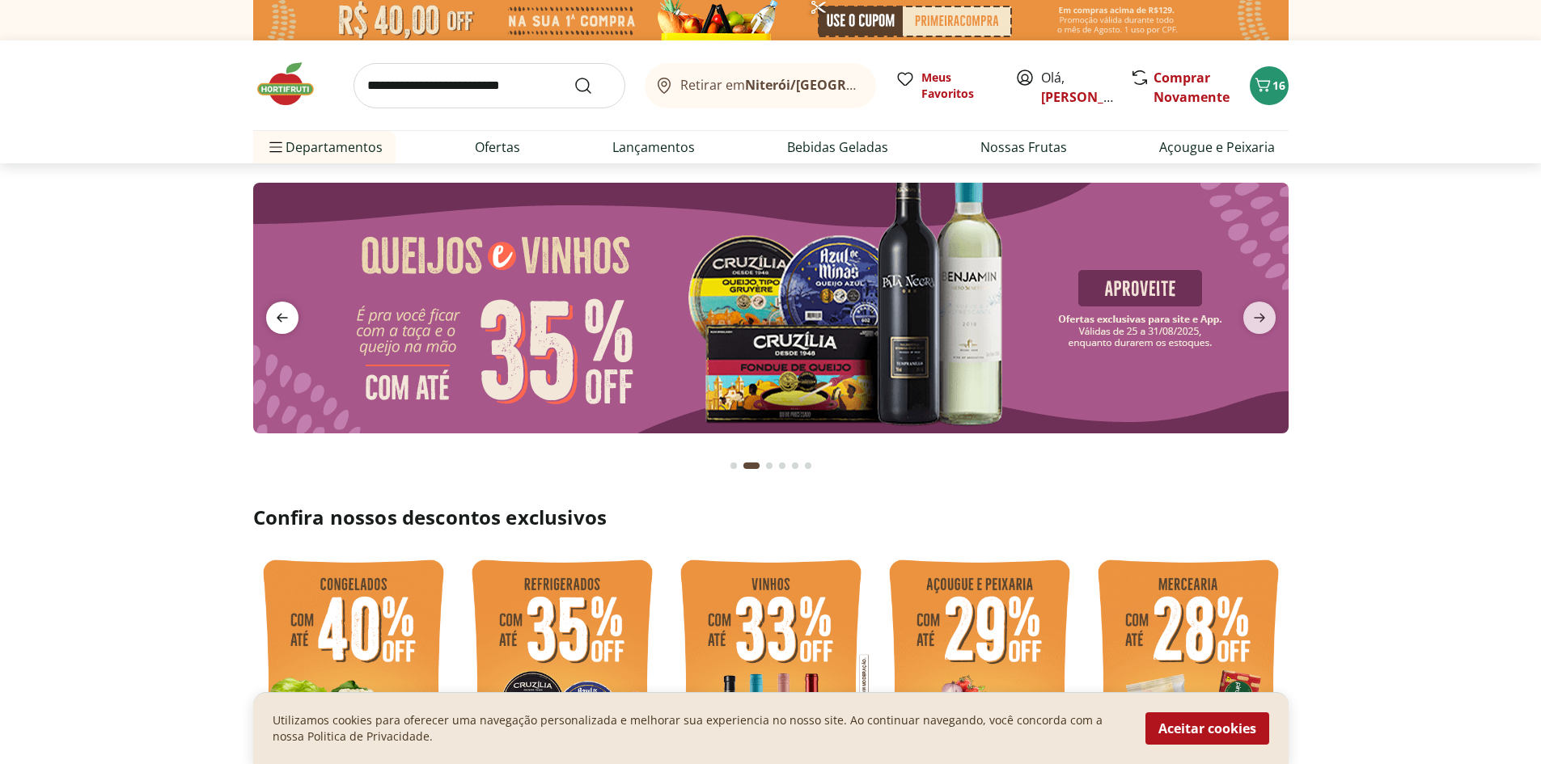
click at [277, 318] on icon "previous" at bounding box center [282, 318] width 11 height 9
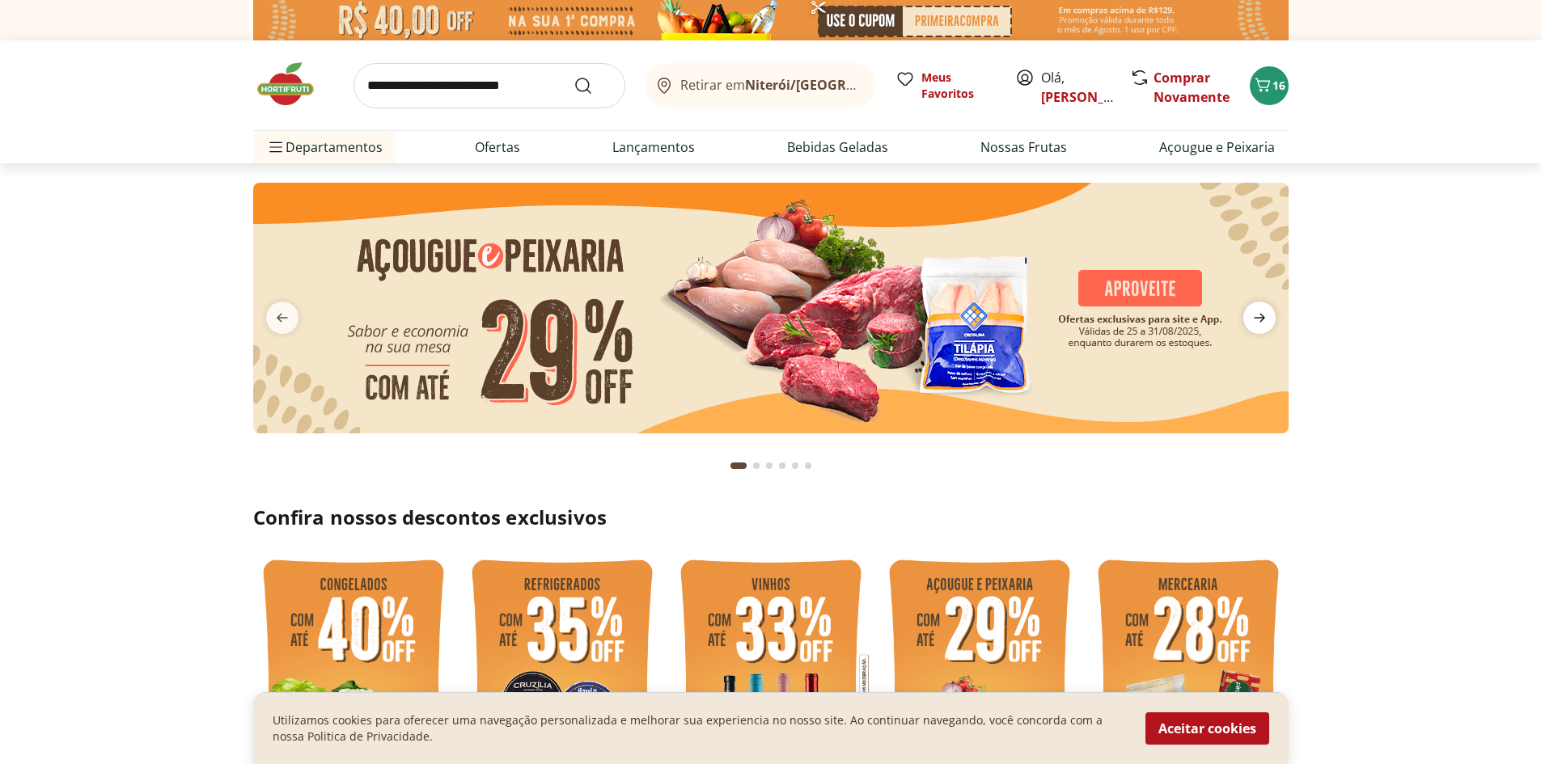
click at [1268, 317] on span "next" at bounding box center [1259, 318] width 32 height 32
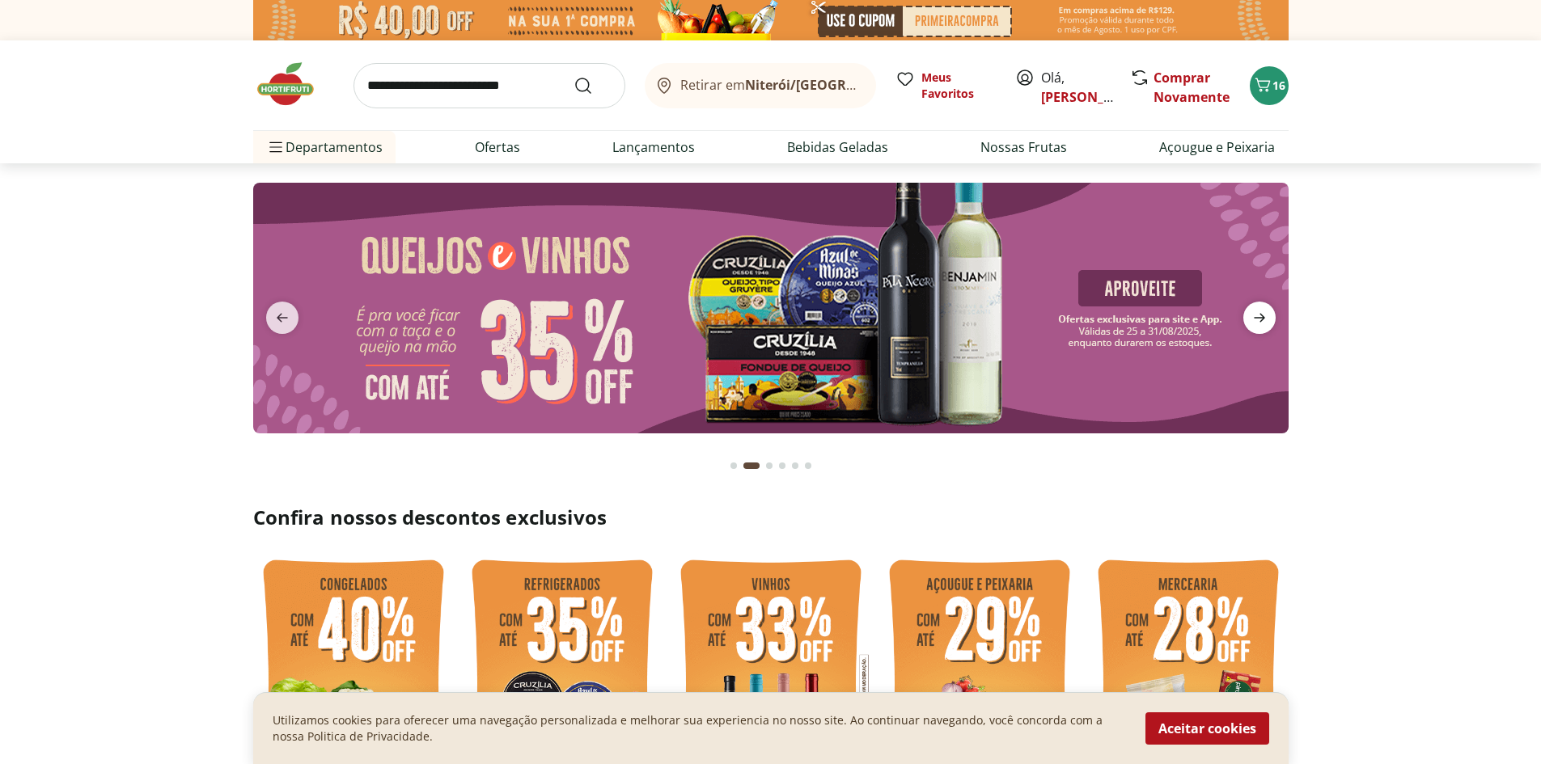
click at [1262, 323] on icon "next" at bounding box center [1258, 317] width 19 height 19
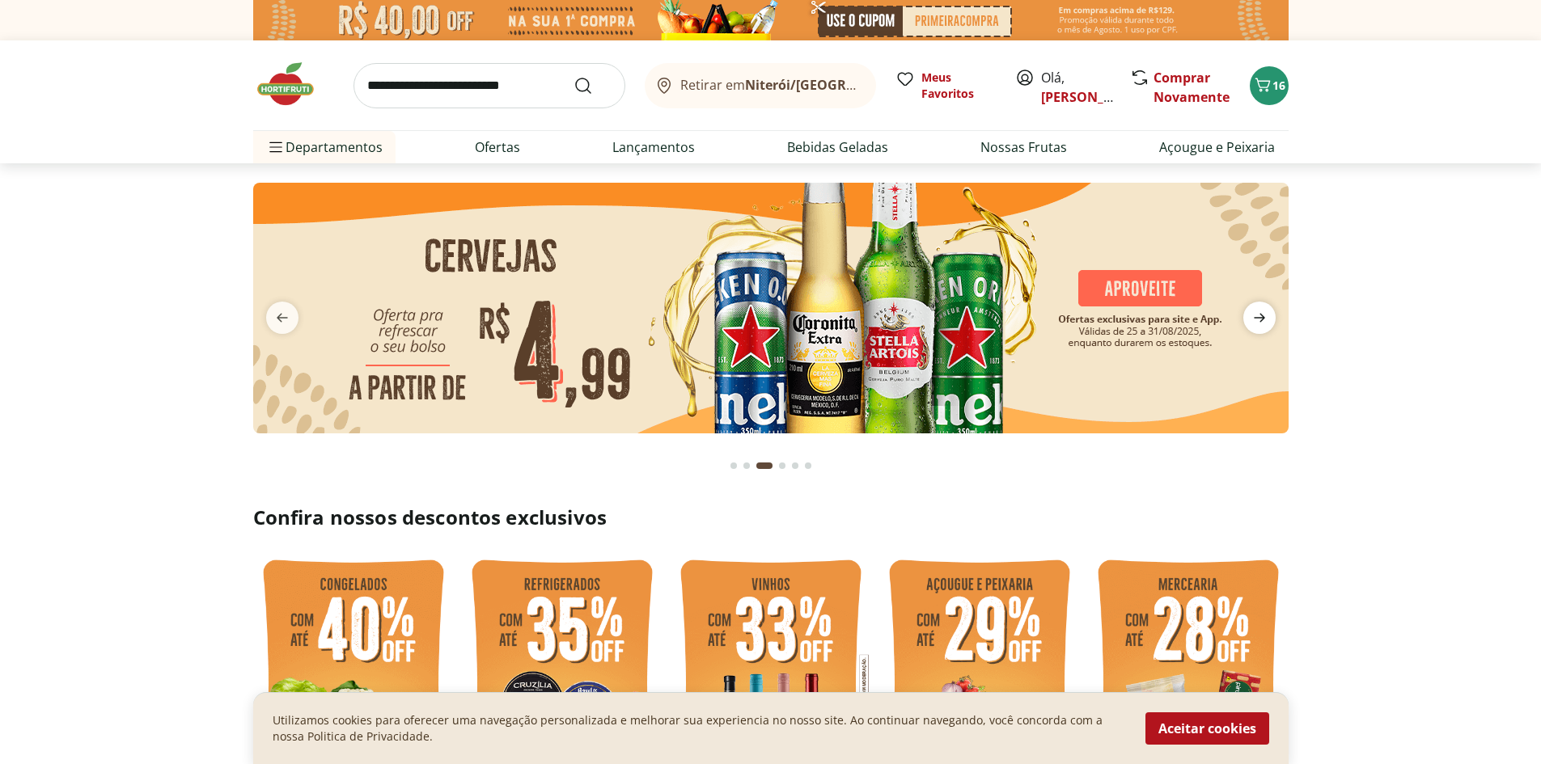
click at [1250, 325] on icon "next" at bounding box center [1258, 317] width 19 height 19
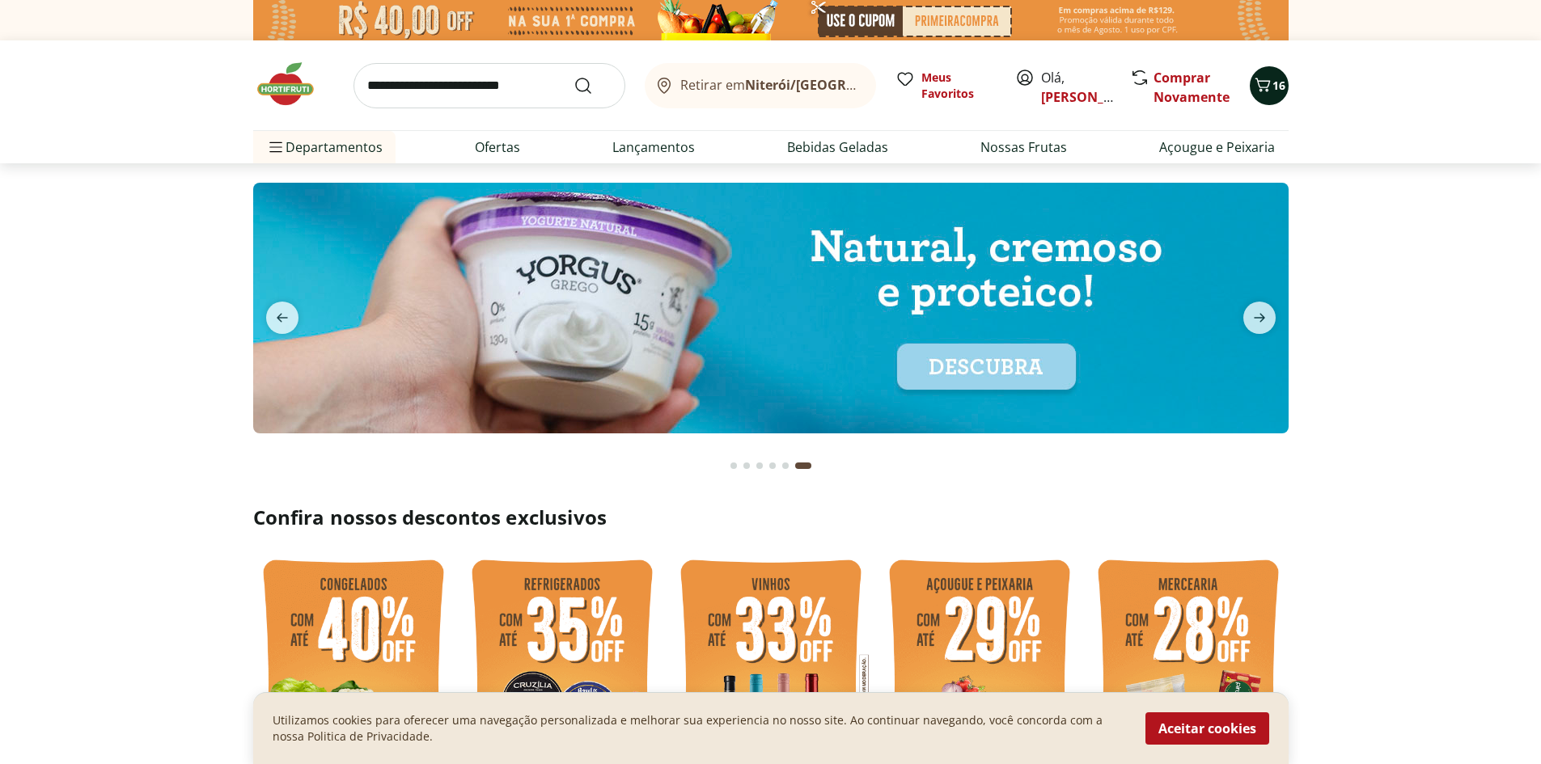
click at [1280, 72] on button "16" at bounding box center [1268, 85] width 39 height 39
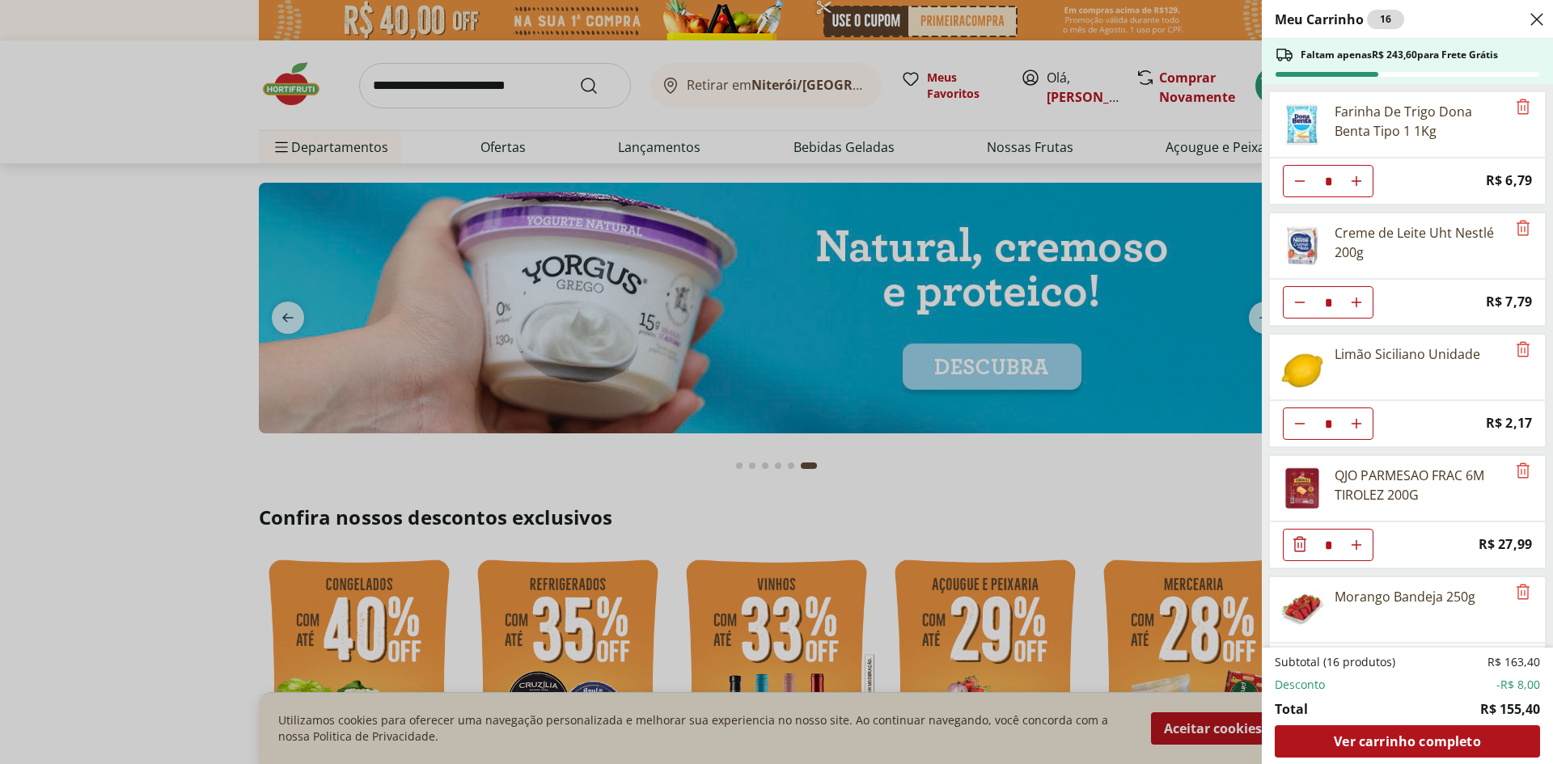
click at [267, 89] on div "Meu Carrinho 16 Faltam apenas R$ 243,60 para Frete Grátis Farinha De Trigo Dona…" at bounding box center [776, 382] width 1553 height 764
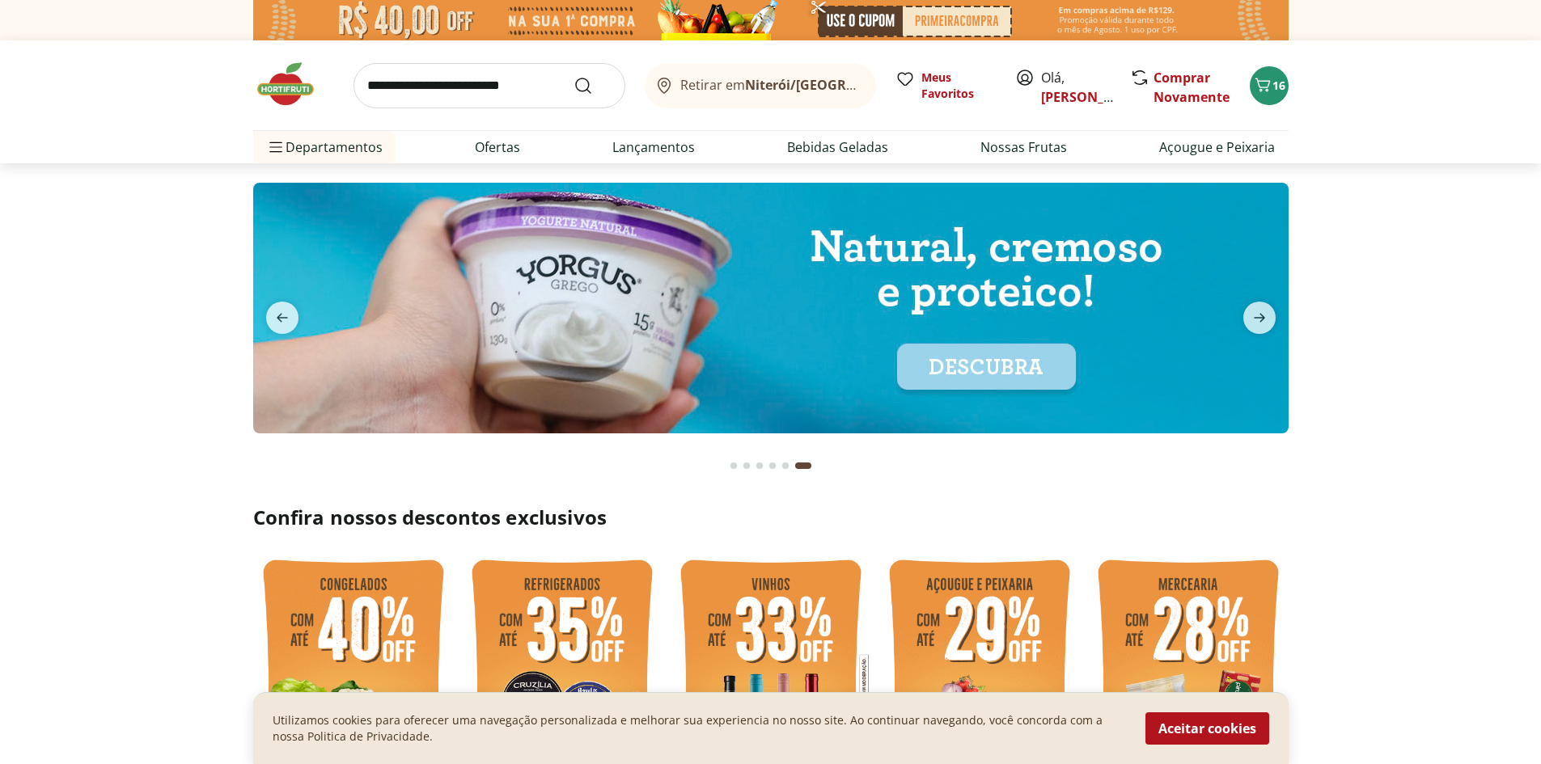
click at [314, 93] on img at bounding box center [293, 84] width 81 height 49
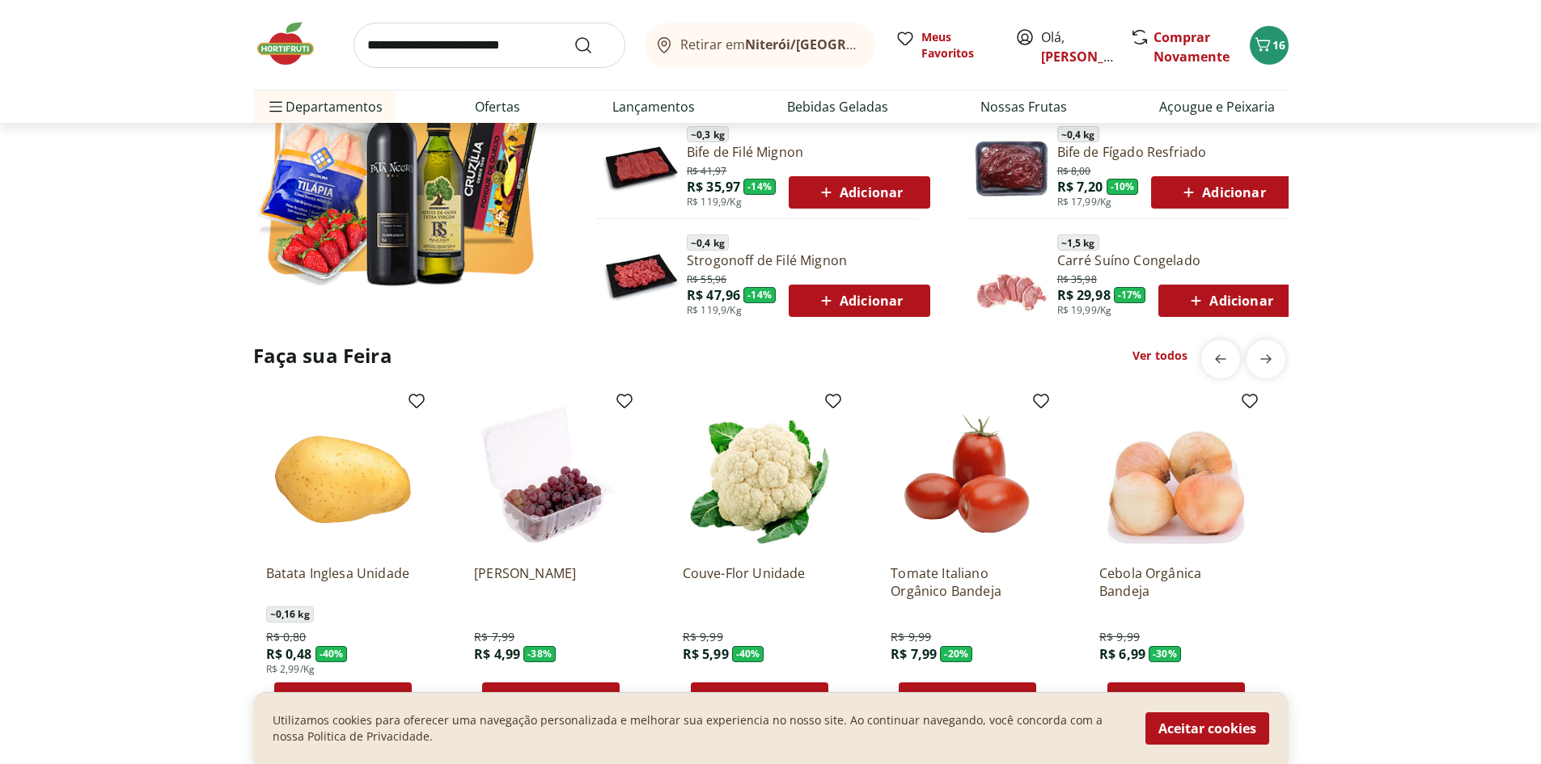
scroll to position [809, 0]
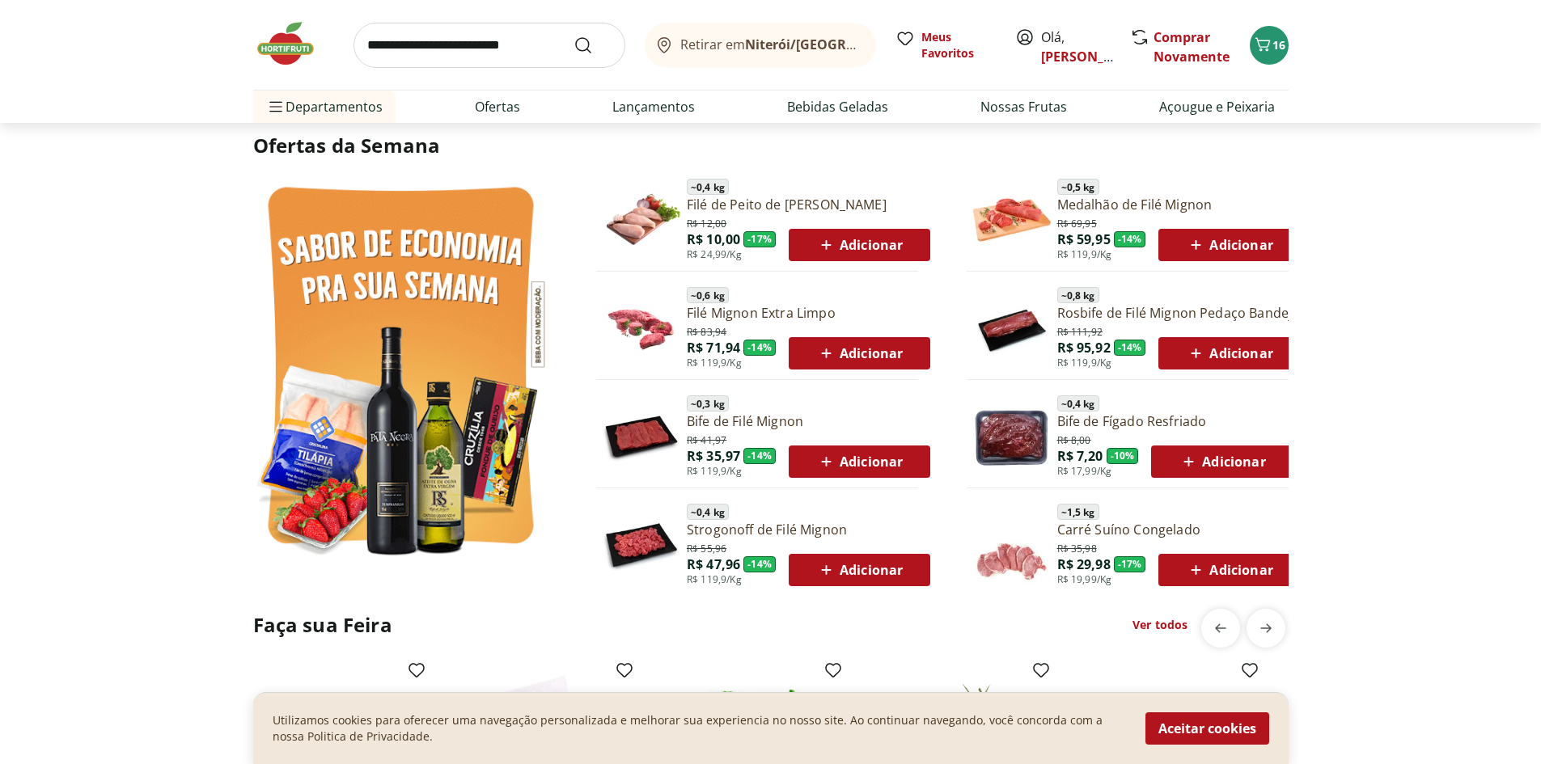
click at [510, 60] on input "search" at bounding box center [489, 45] width 272 height 45
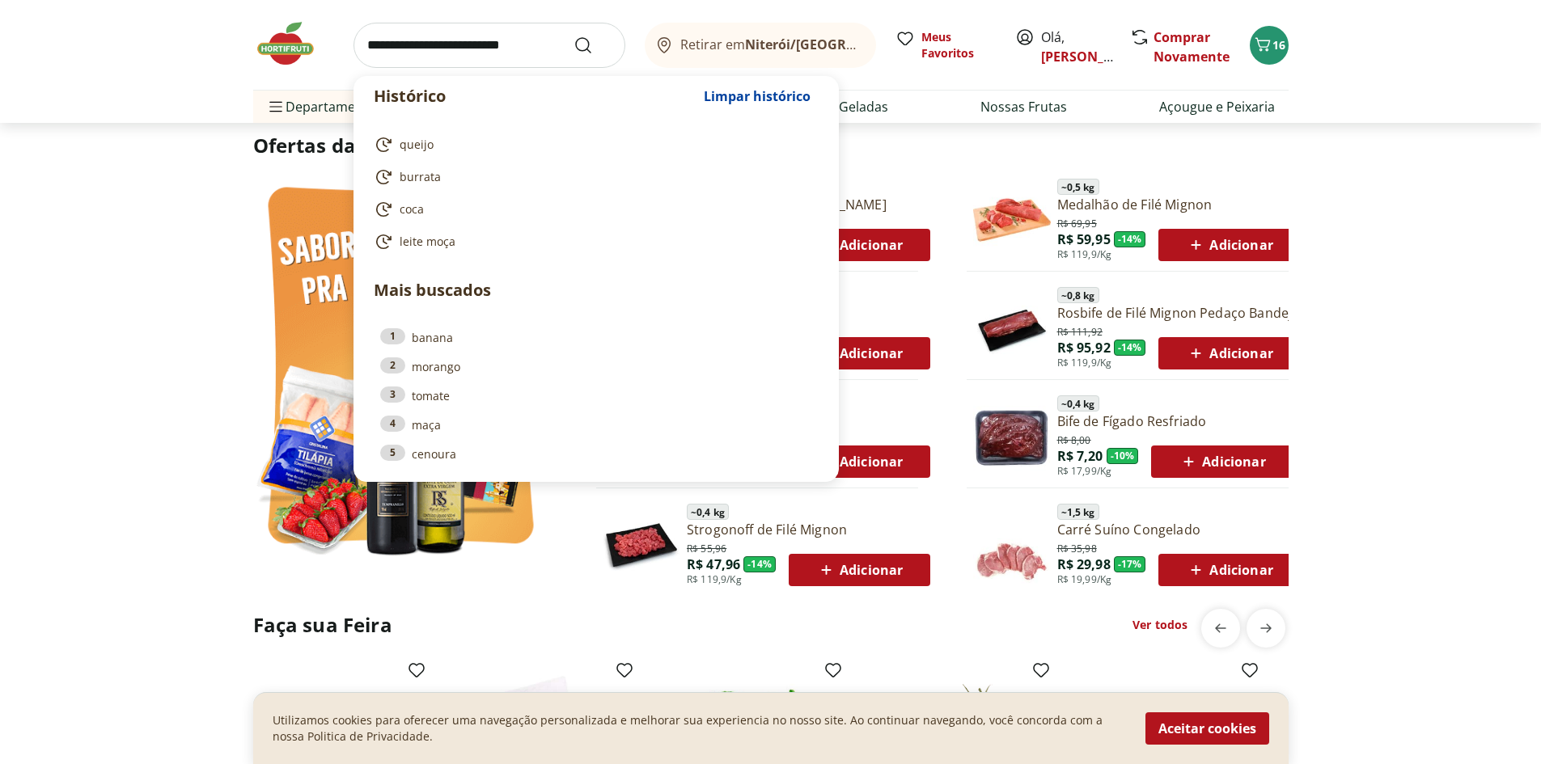
click at [1445, 547] on section "Ofertas da Semana ~ 0,4 kg Filé de Peito de Frango Resfriado R$ 12,00 R$ 10,00 …" at bounding box center [770, 356] width 1541 height 448
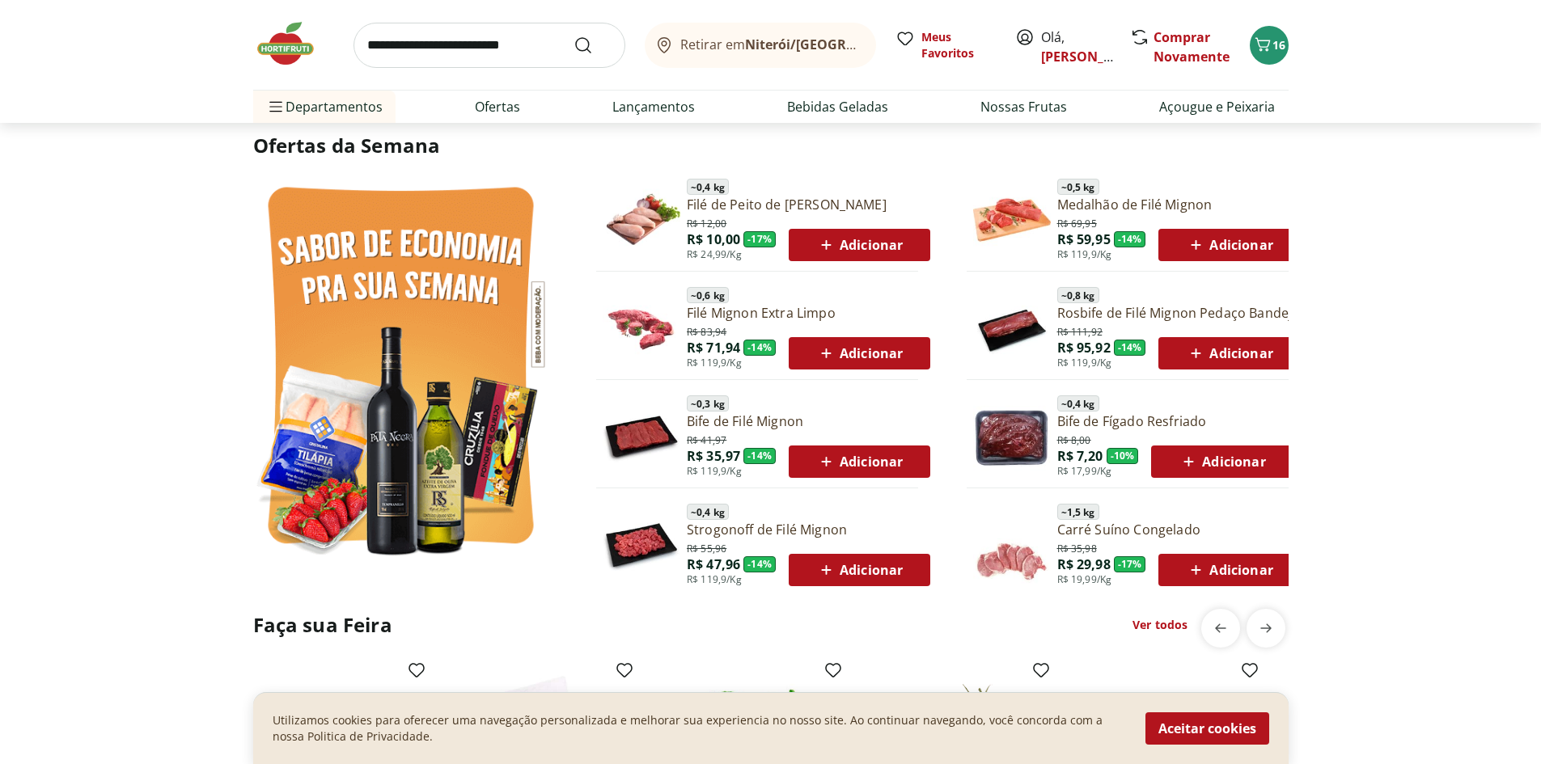
click at [1163, 625] on link "Ver todos" at bounding box center [1159, 625] width 55 height 16
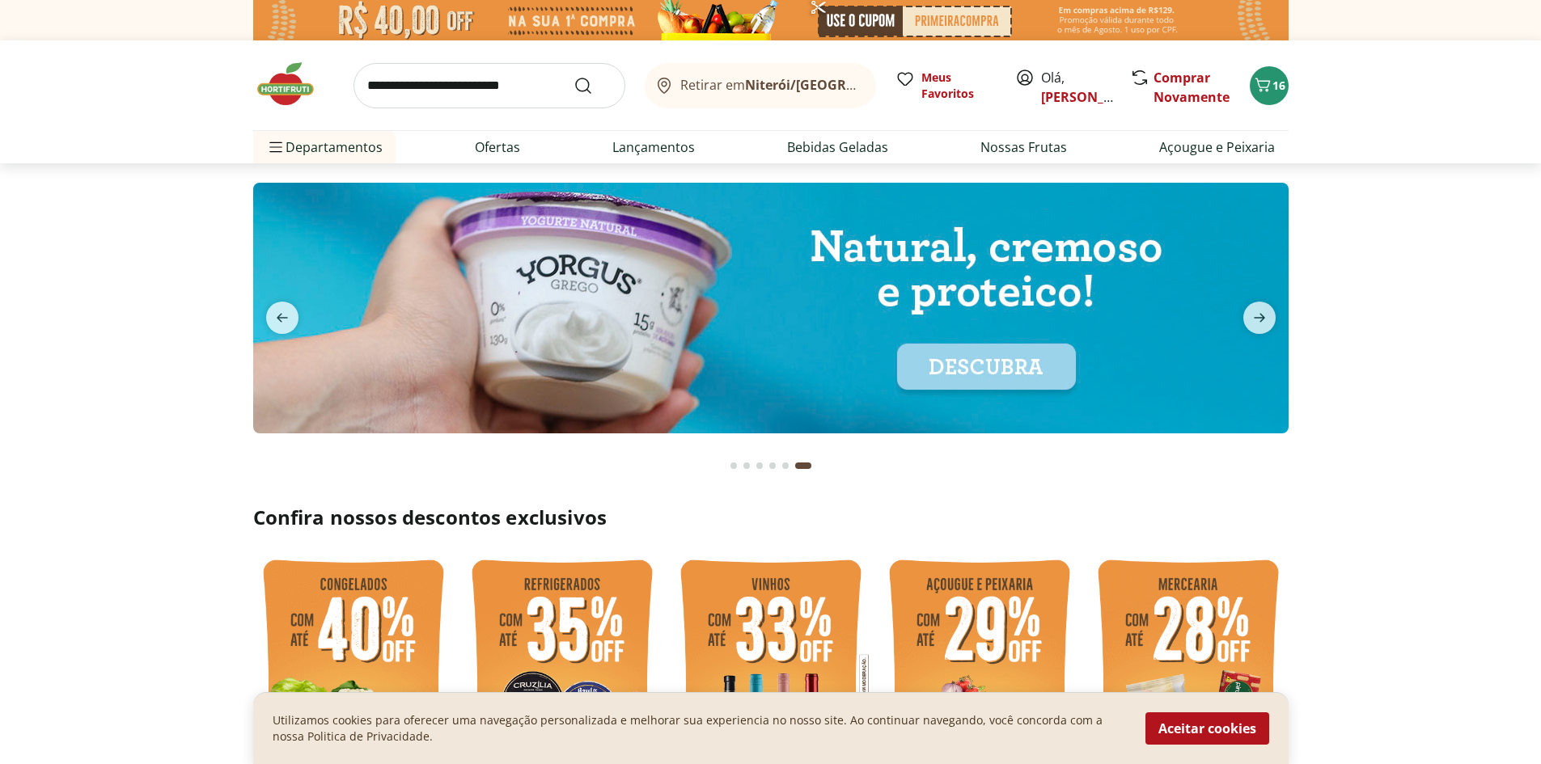
select select "**********"
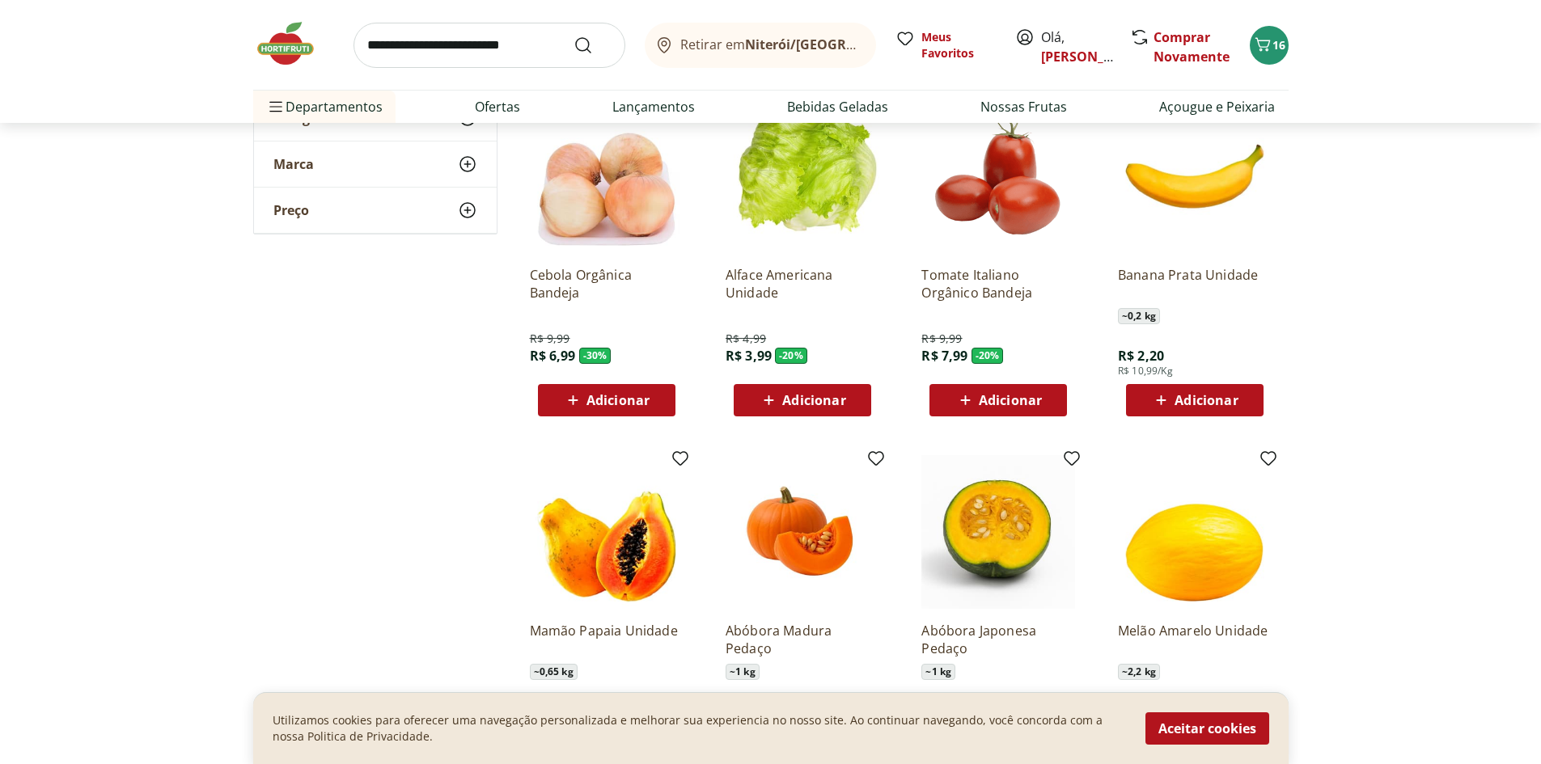
scroll to position [1078, 0]
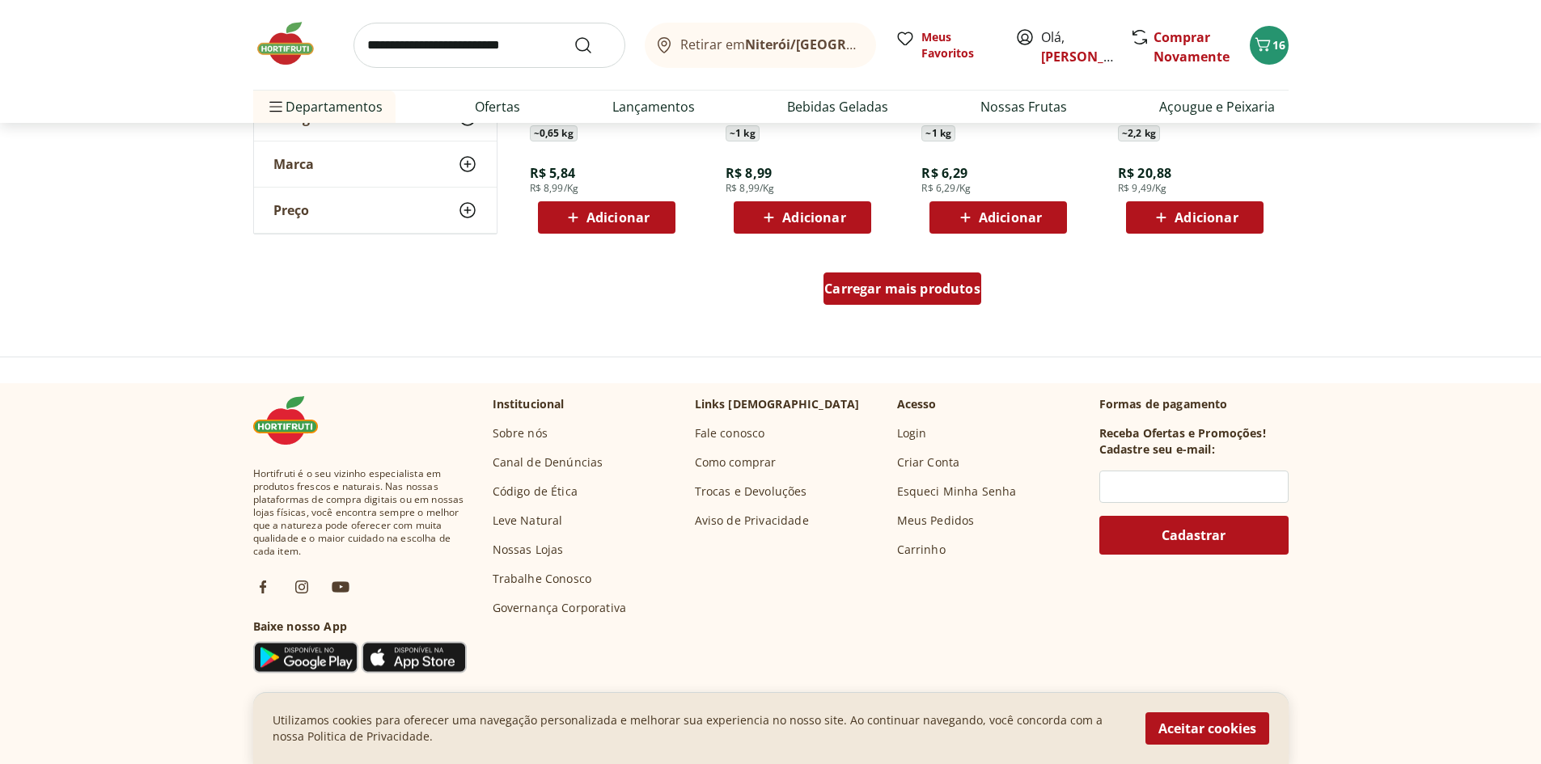
click at [902, 284] on span "Carregar mais produtos" at bounding box center [902, 288] width 156 height 13
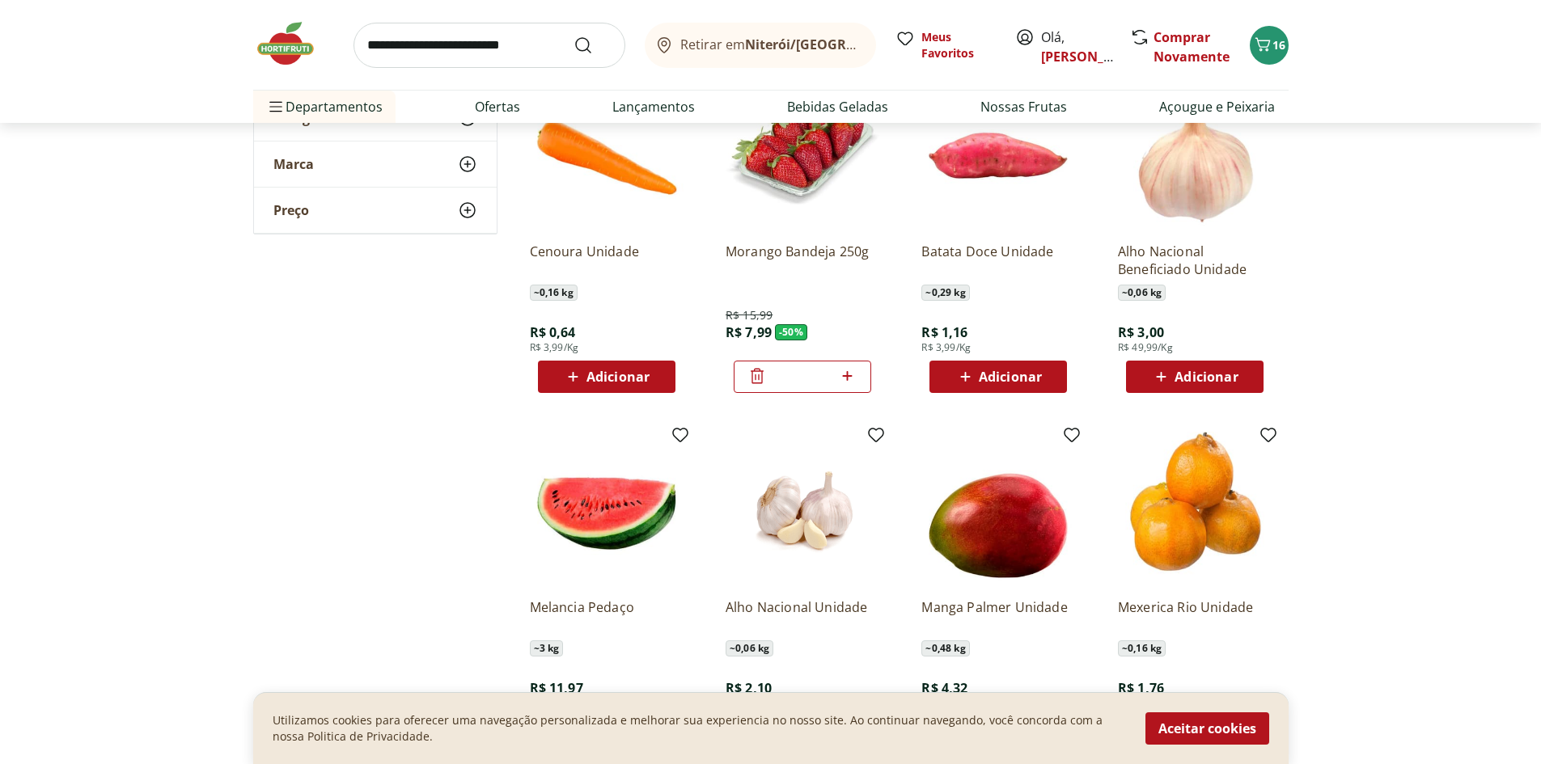
scroll to position [1887, 0]
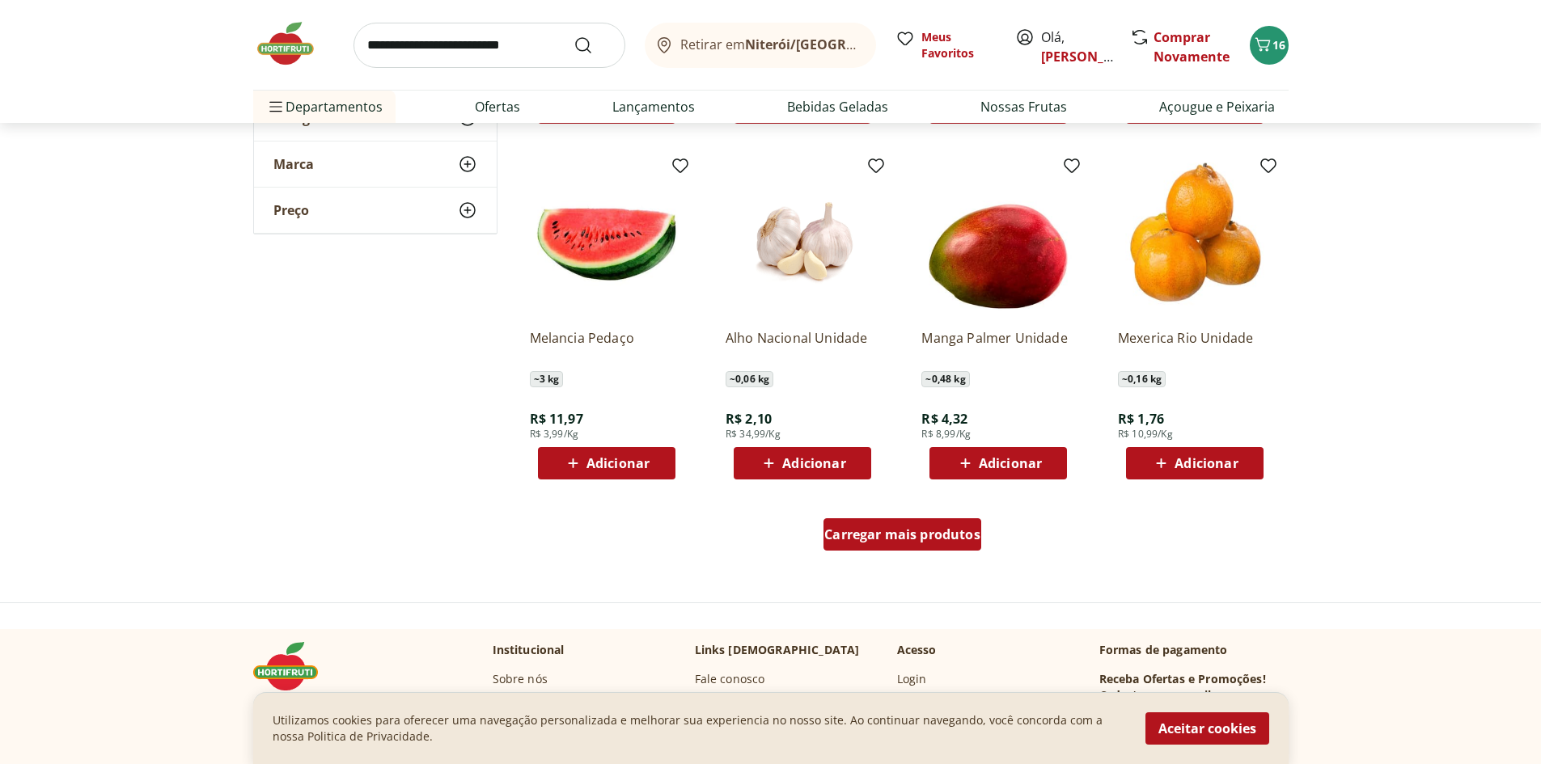
click at [912, 539] on span "Carregar mais produtos" at bounding box center [902, 534] width 156 height 13
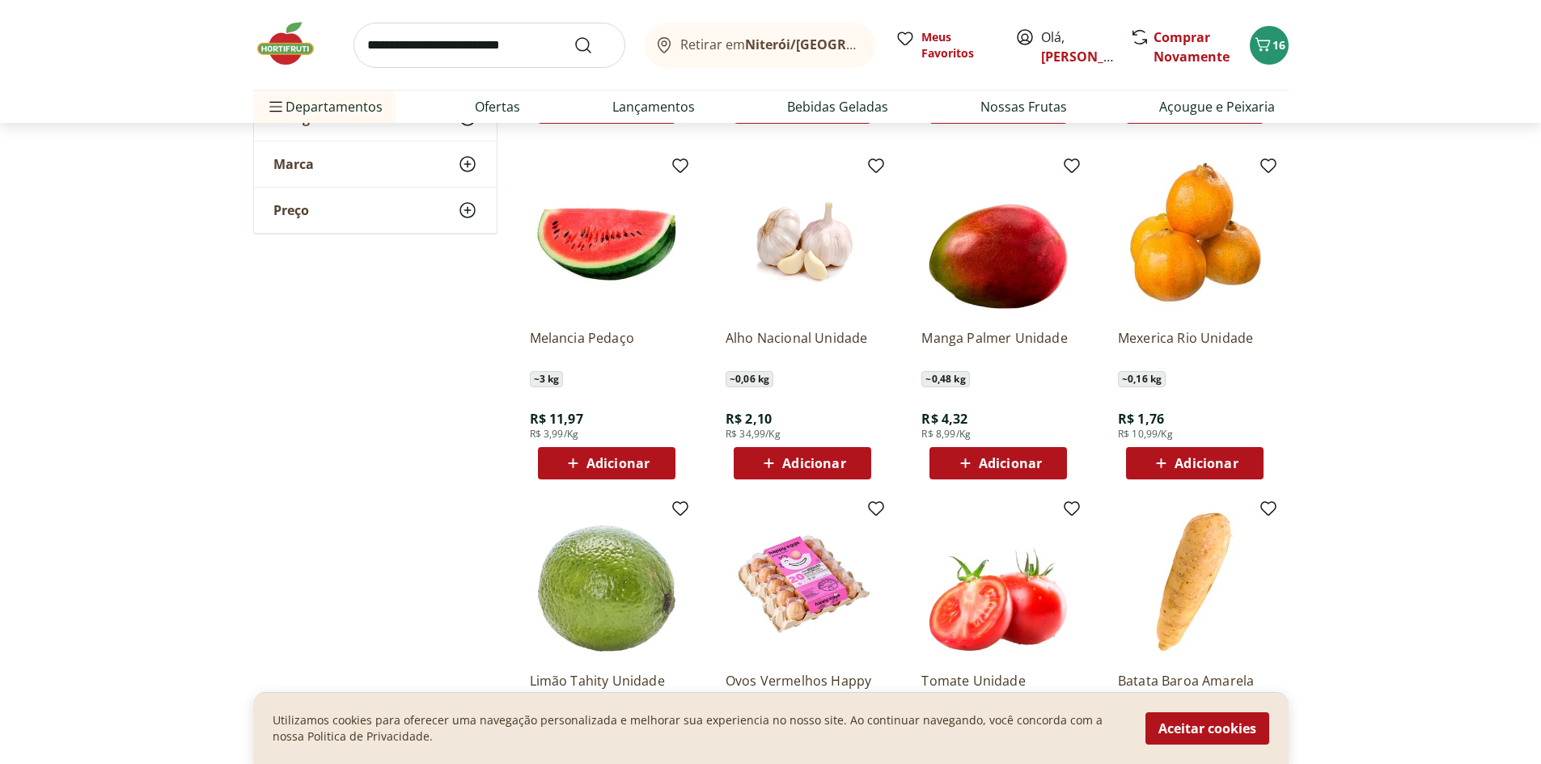
scroll to position [2157, 0]
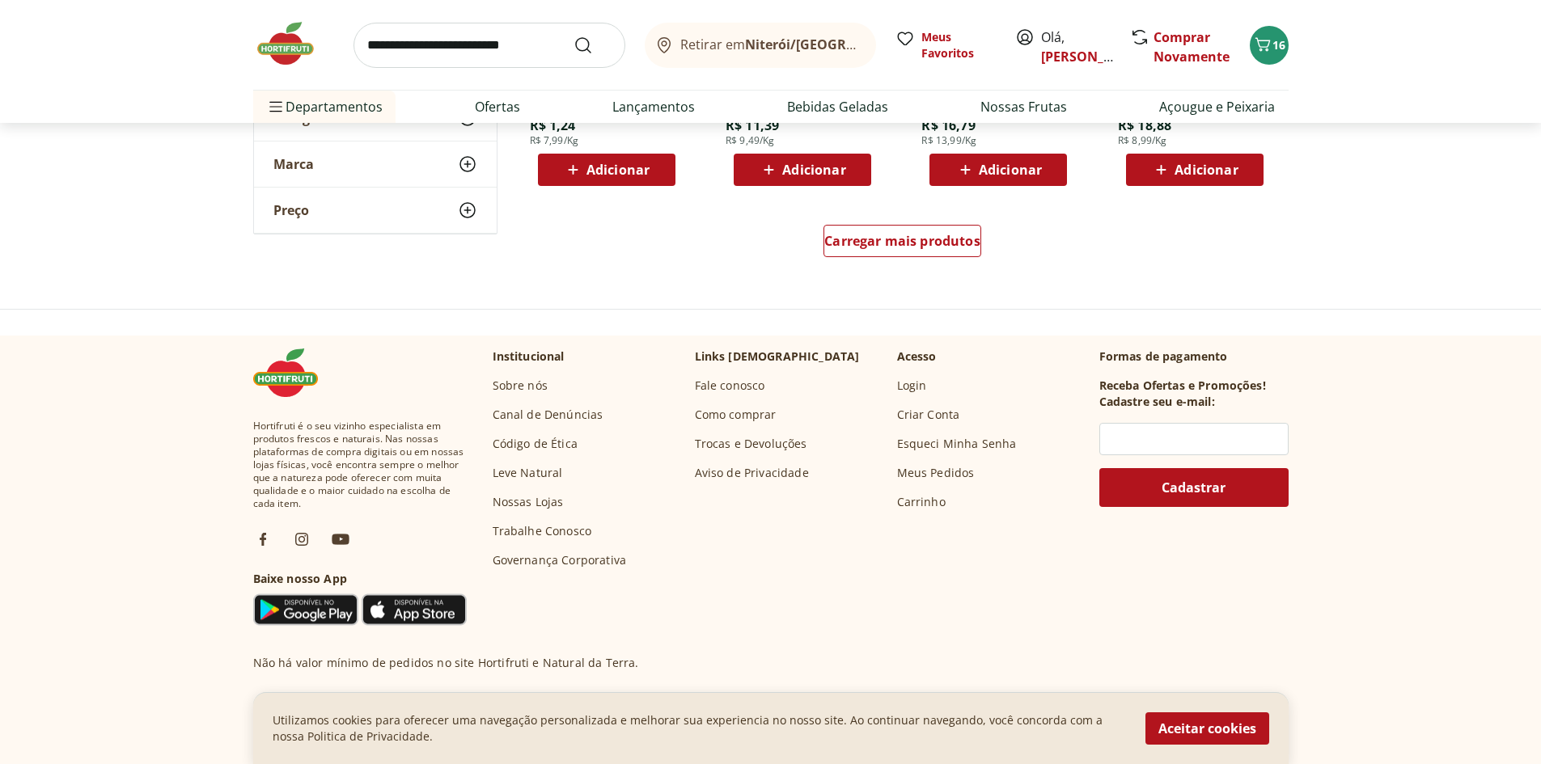
scroll to position [2966, 0]
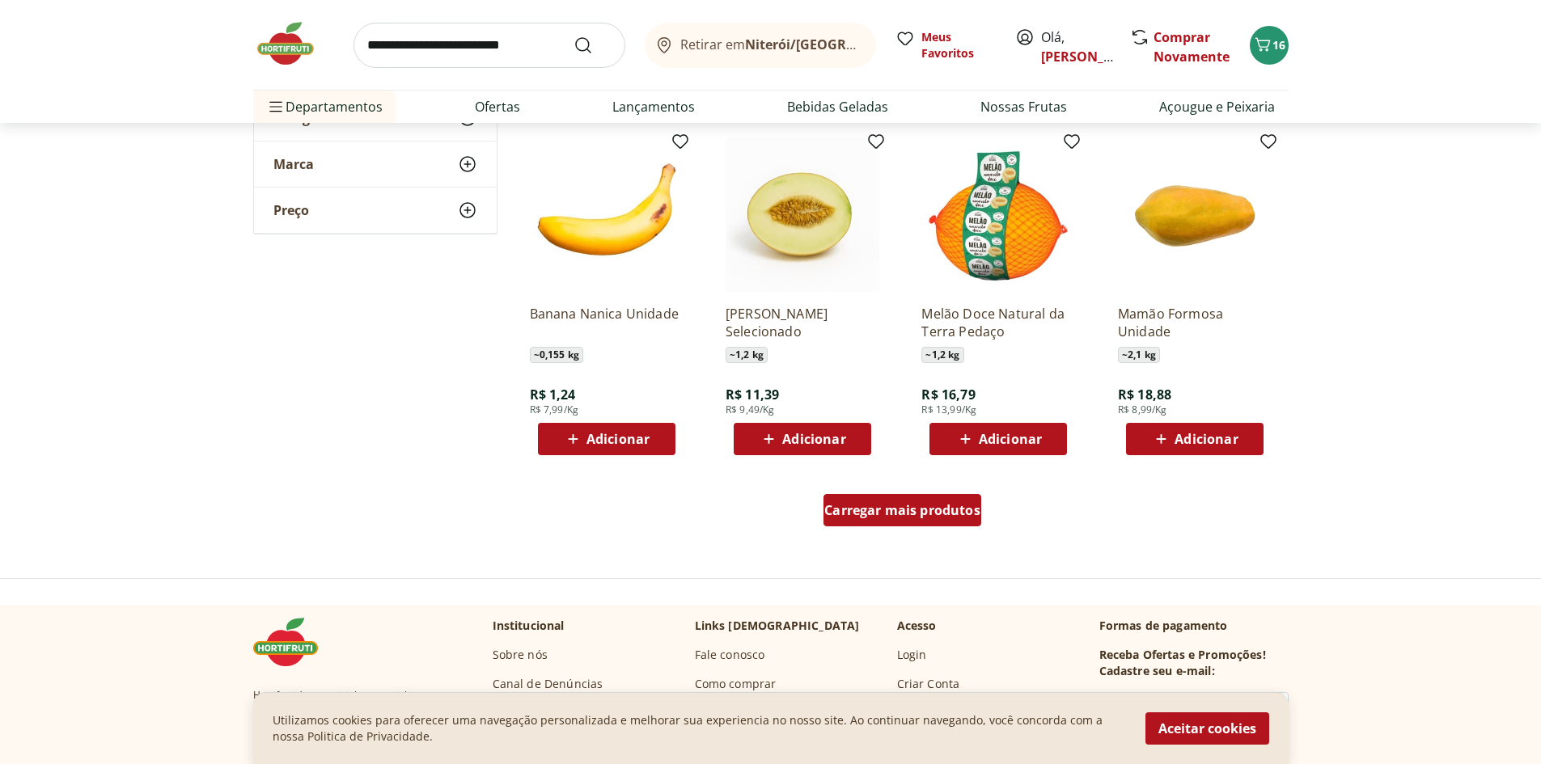
click at [899, 497] on div "Carregar mais produtos" at bounding box center [902, 510] width 158 height 32
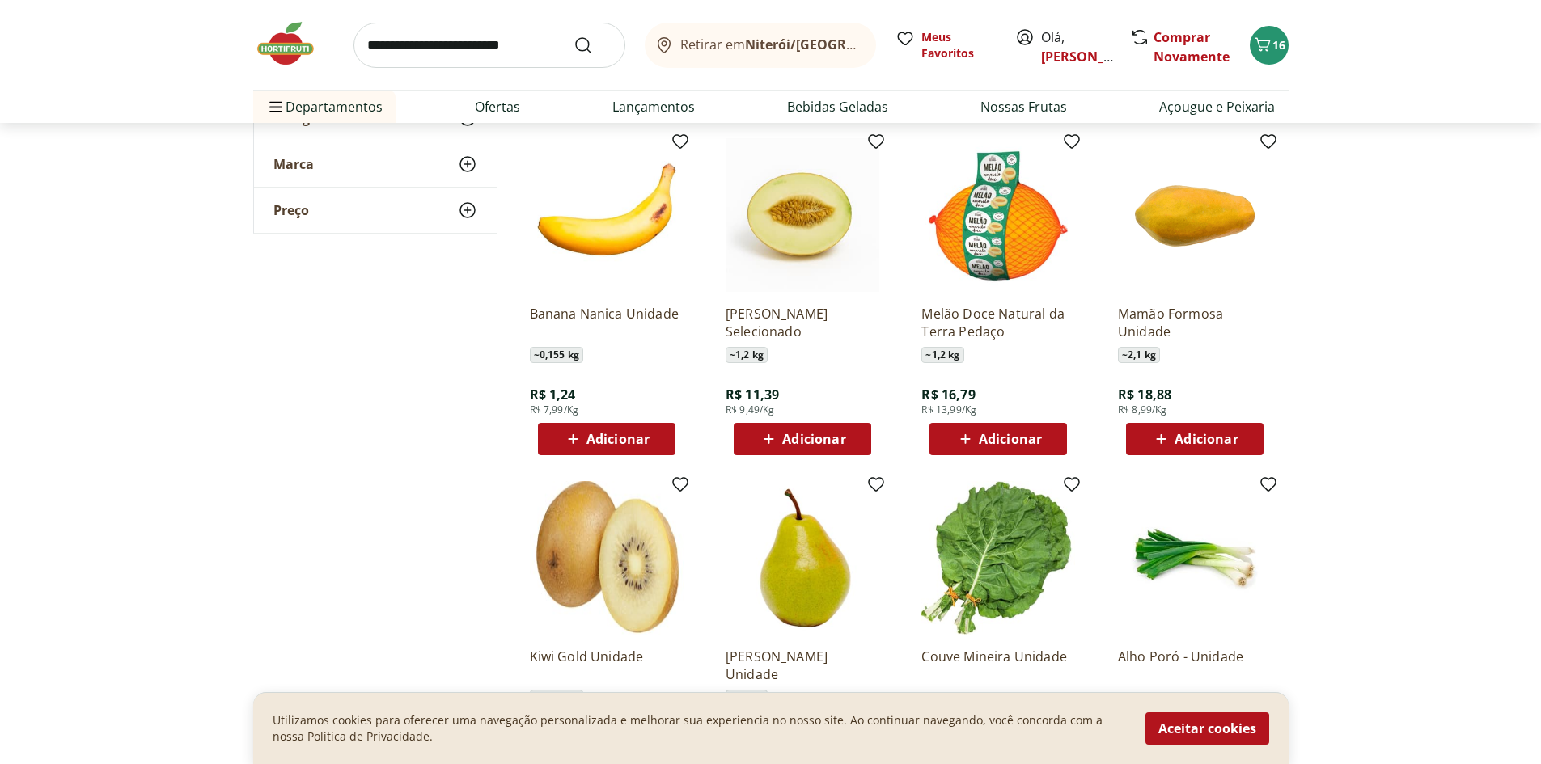
click at [1287, 593] on div "Alho Poró - Unidade R$ 5,29 Adicionar" at bounding box center [1197, 639] width 184 height 343
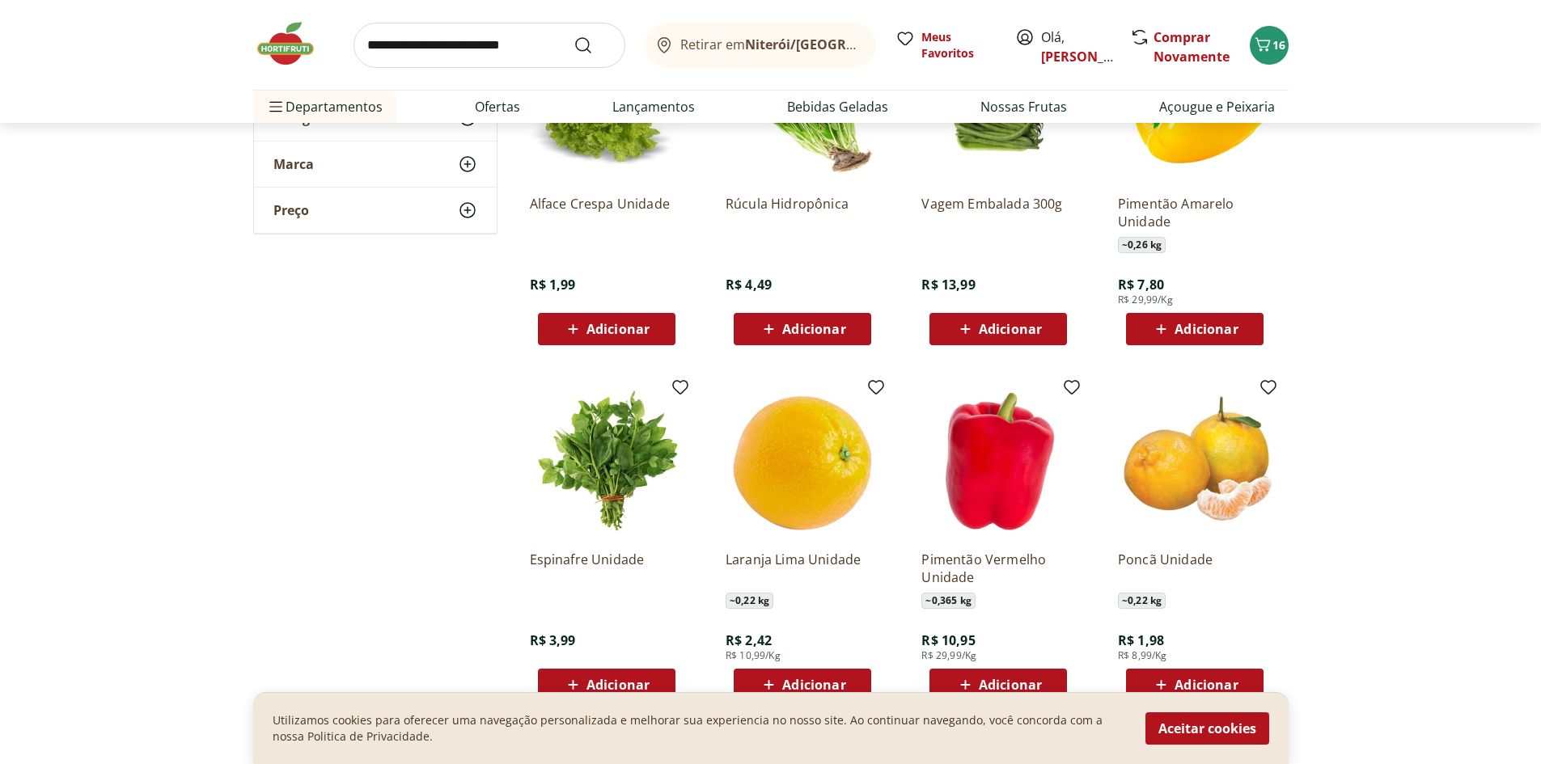
scroll to position [4044, 0]
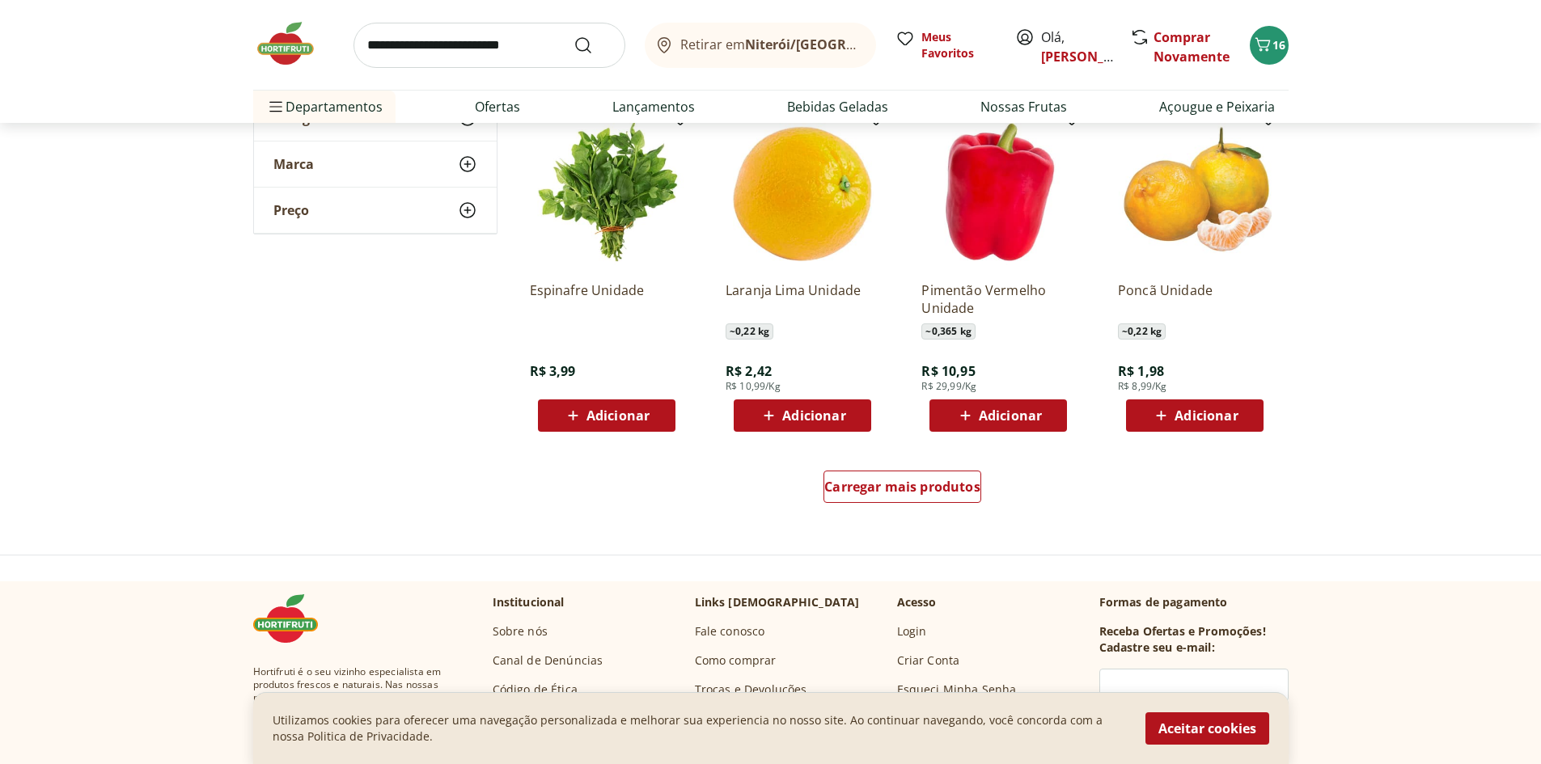
click at [949, 514] on div "Carregar mais produtos" at bounding box center [902, 490] width 784 height 78
click at [953, 501] on div "Carregar mais produtos" at bounding box center [902, 487] width 158 height 32
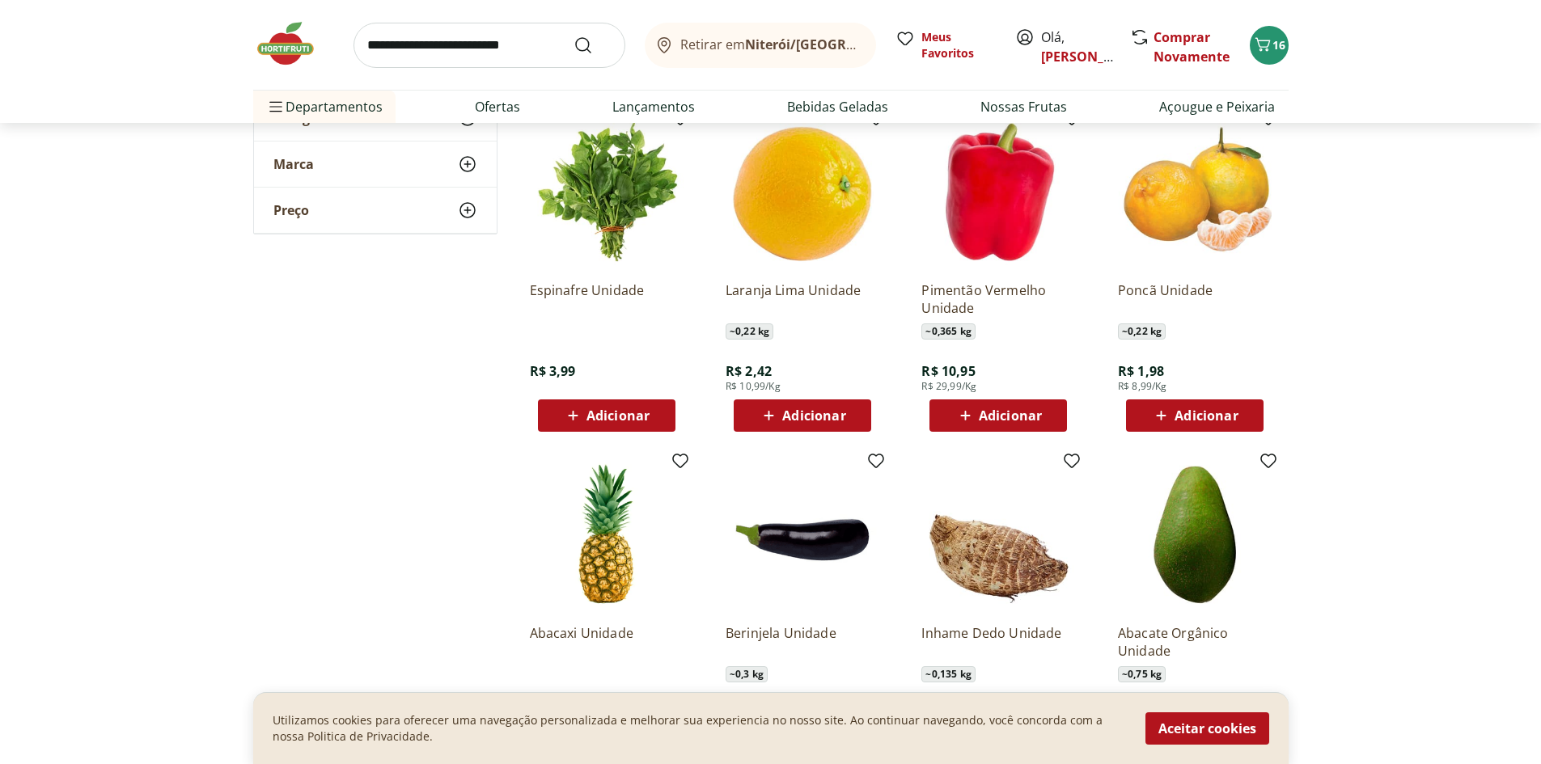
scroll to position [4313, 0]
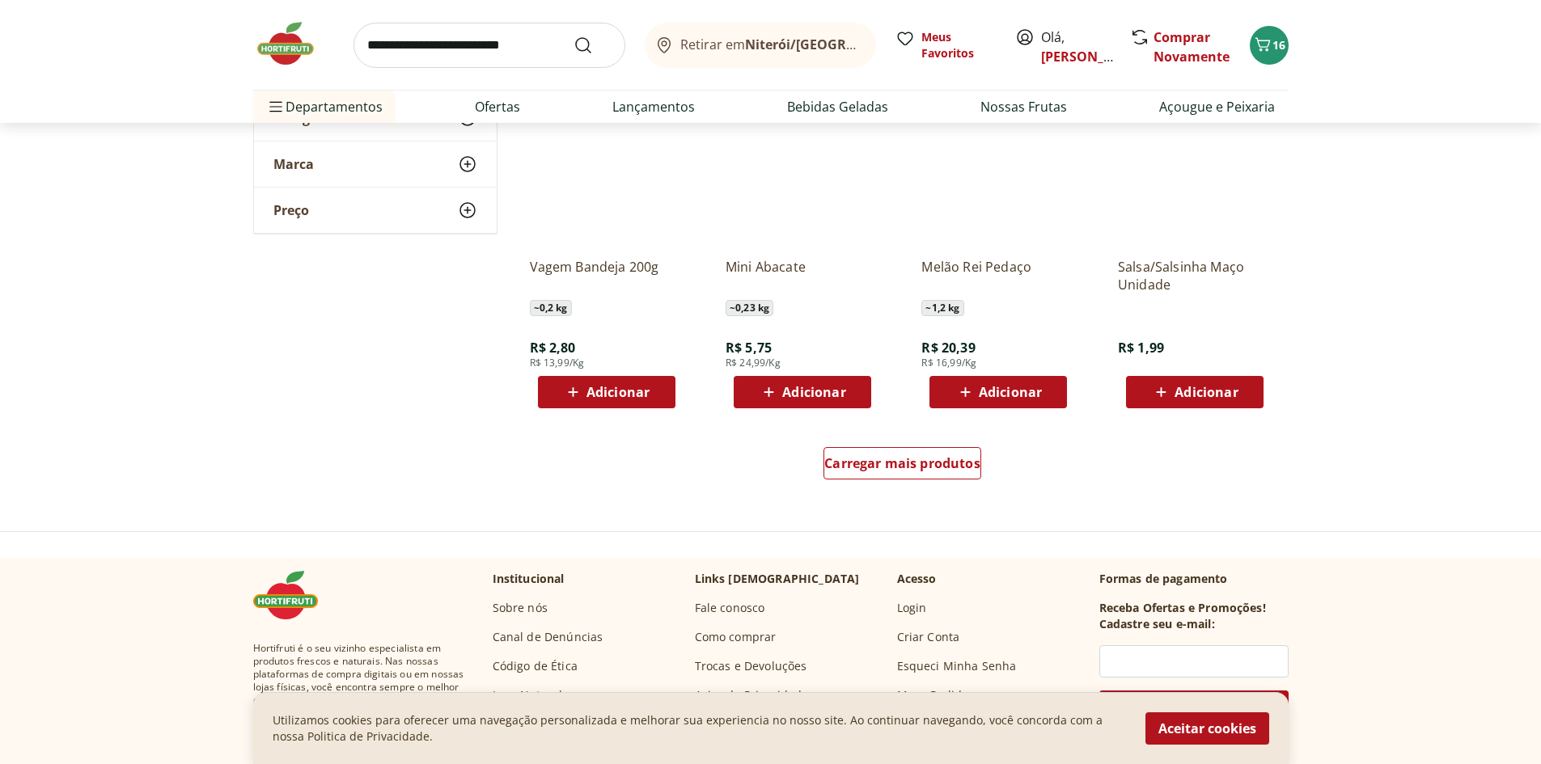
scroll to position [5392, 0]
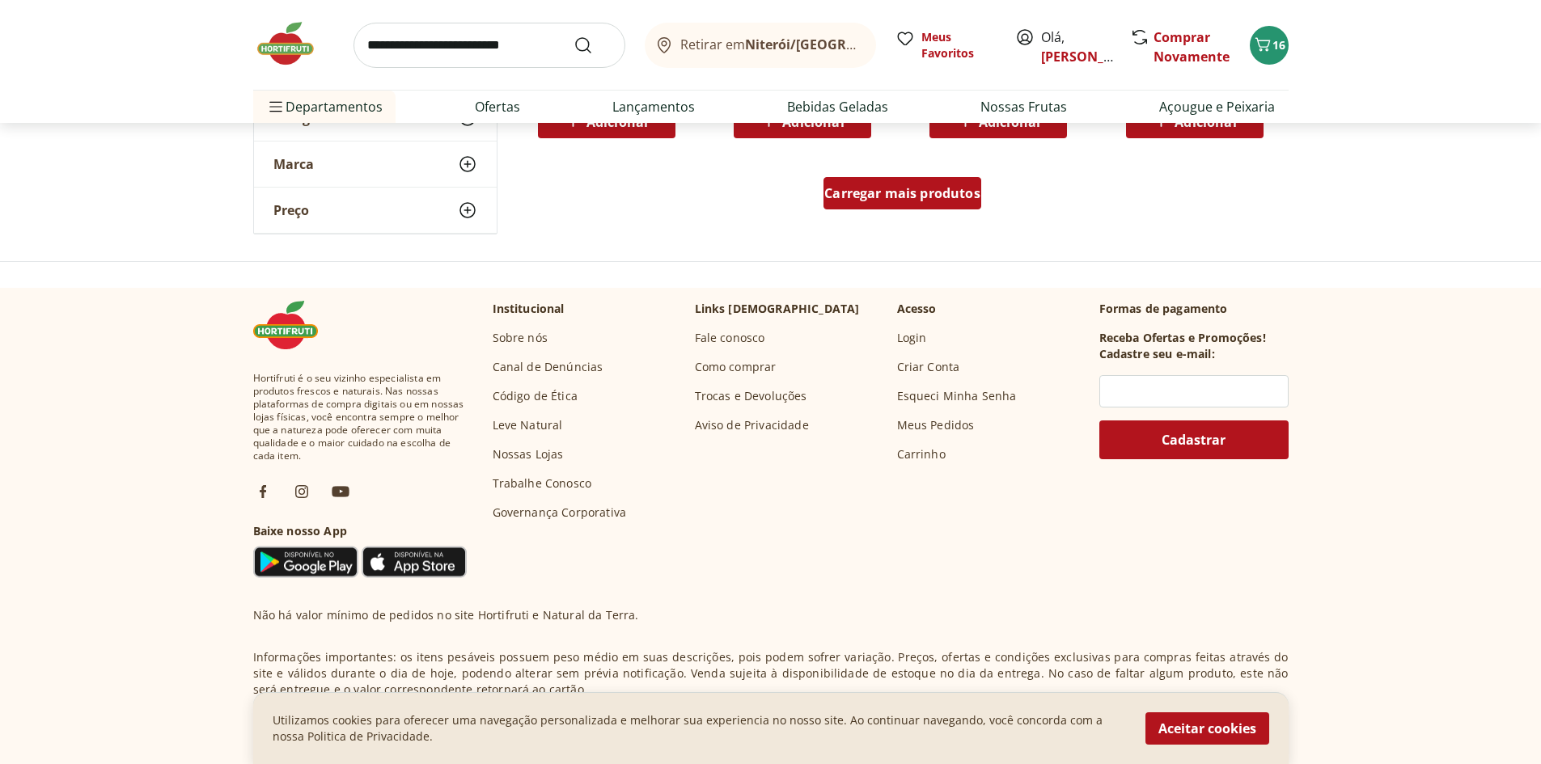
click at [928, 180] on div "Carregar mais produtos" at bounding box center [902, 193] width 158 height 32
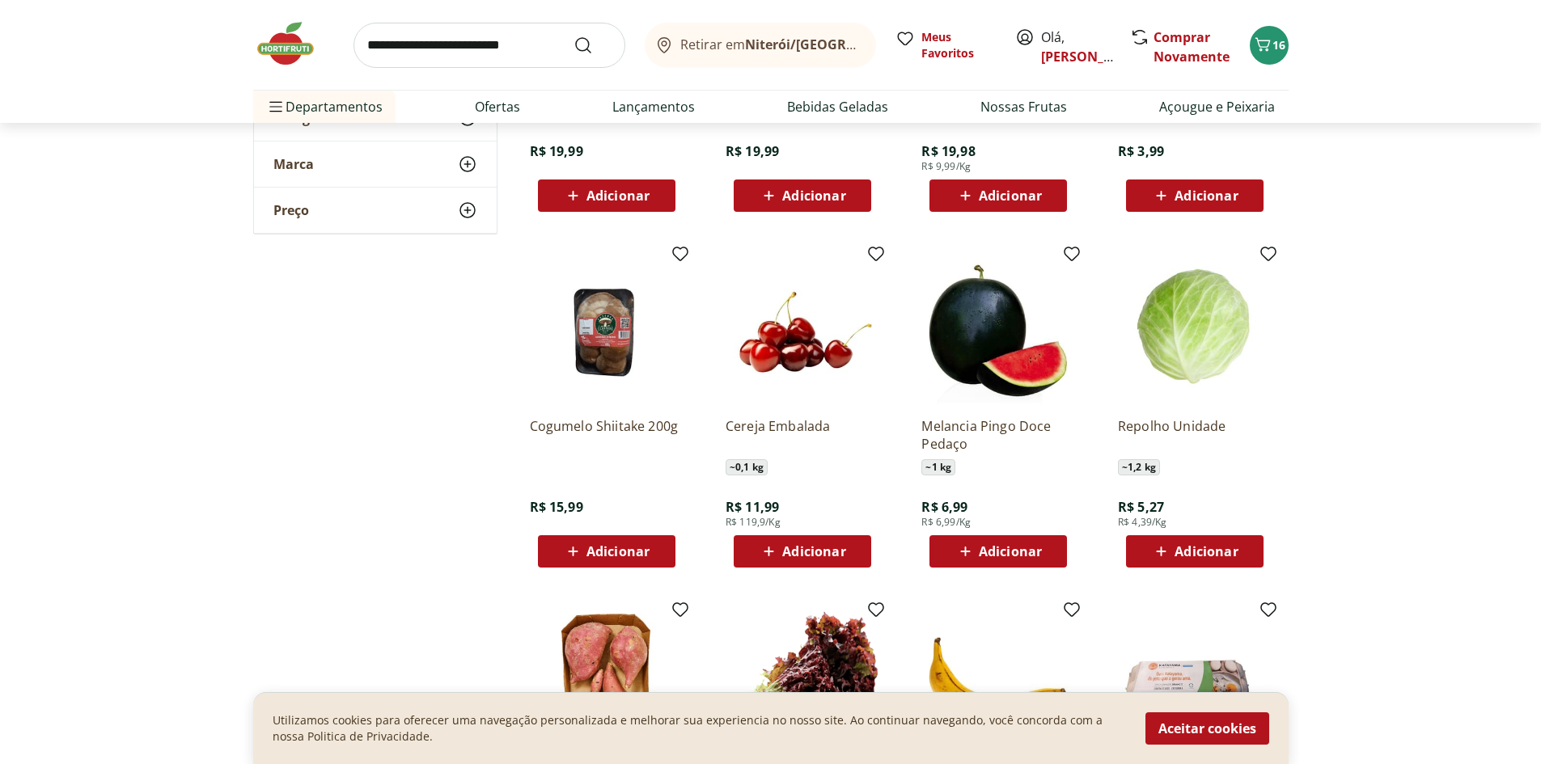
scroll to position [6201, 0]
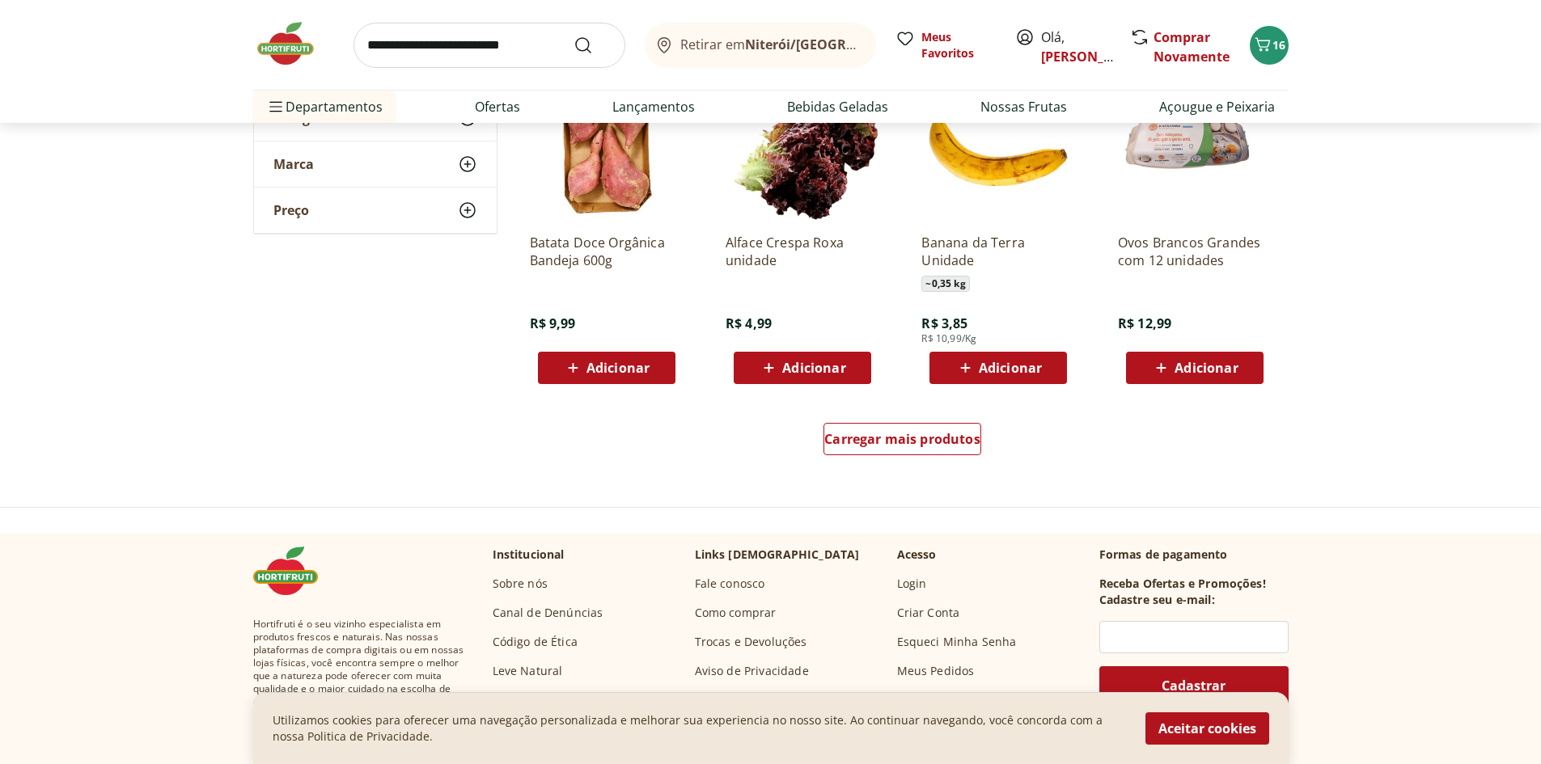
click at [926, 421] on div "Carregar mais produtos" at bounding box center [902, 443] width 784 height 78
click at [921, 424] on div "Carregar mais produtos" at bounding box center [902, 439] width 158 height 32
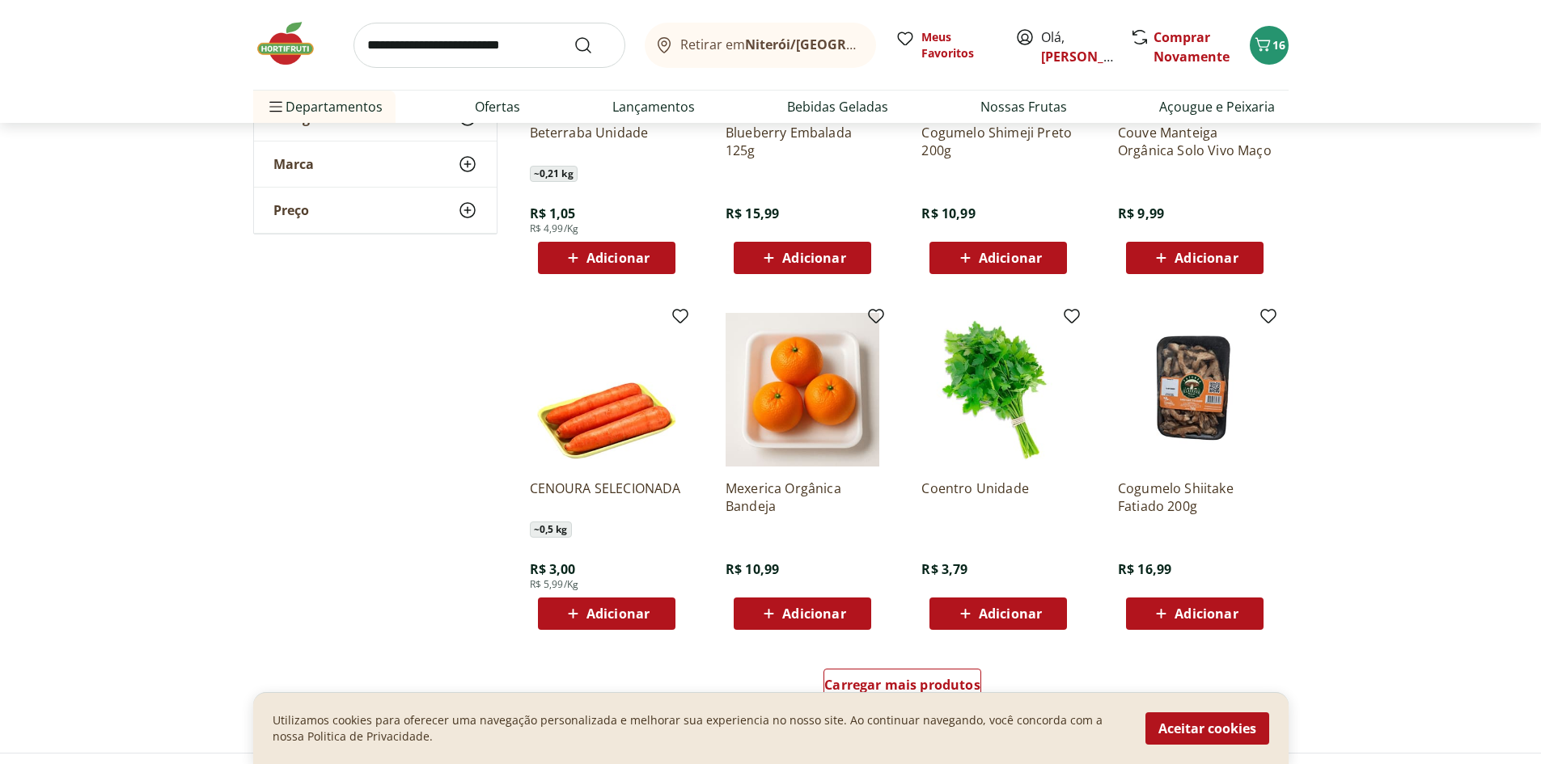
scroll to position [7279, 0]
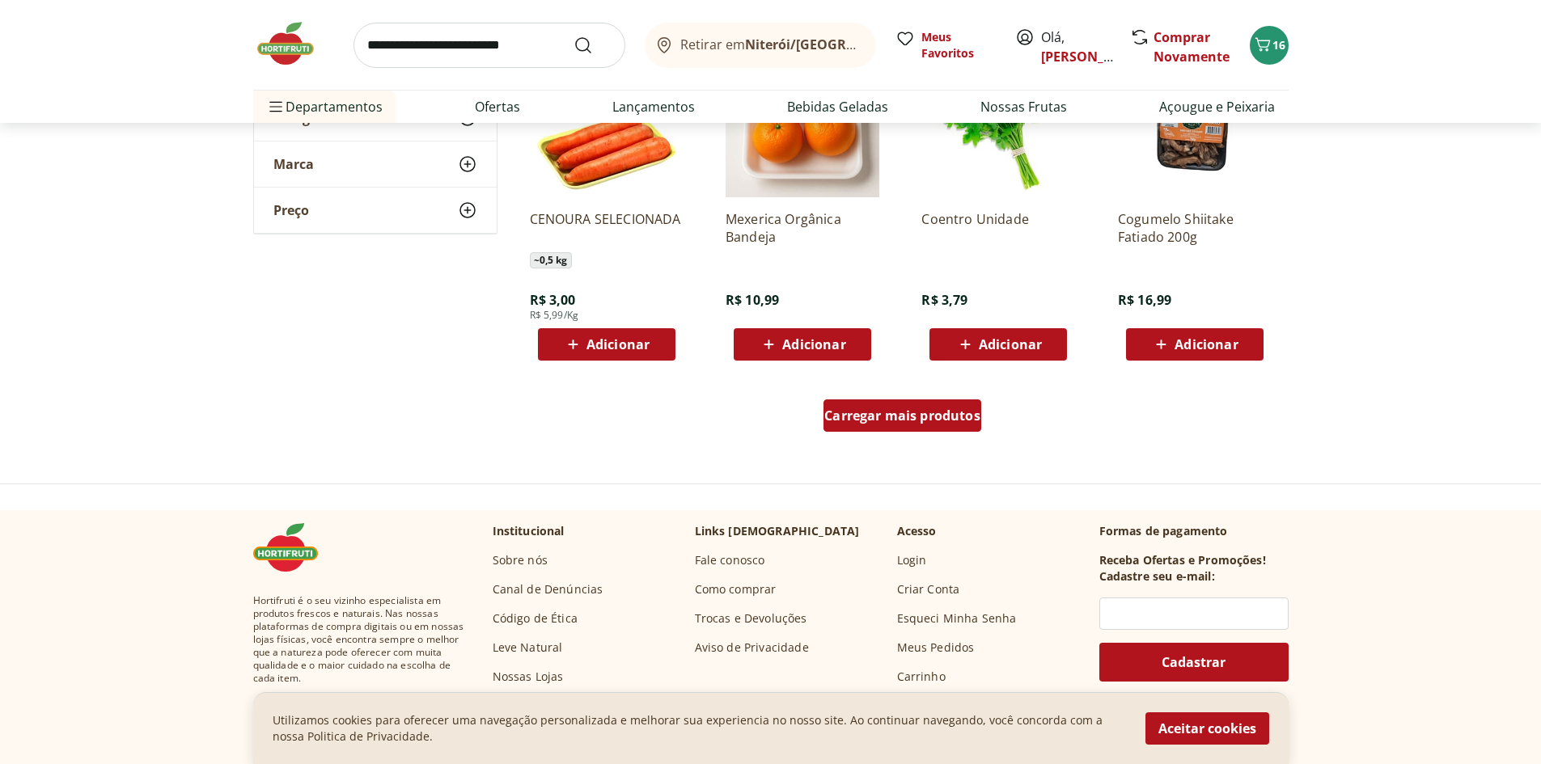
click at [962, 420] on span "Carregar mais produtos" at bounding box center [902, 415] width 156 height 13
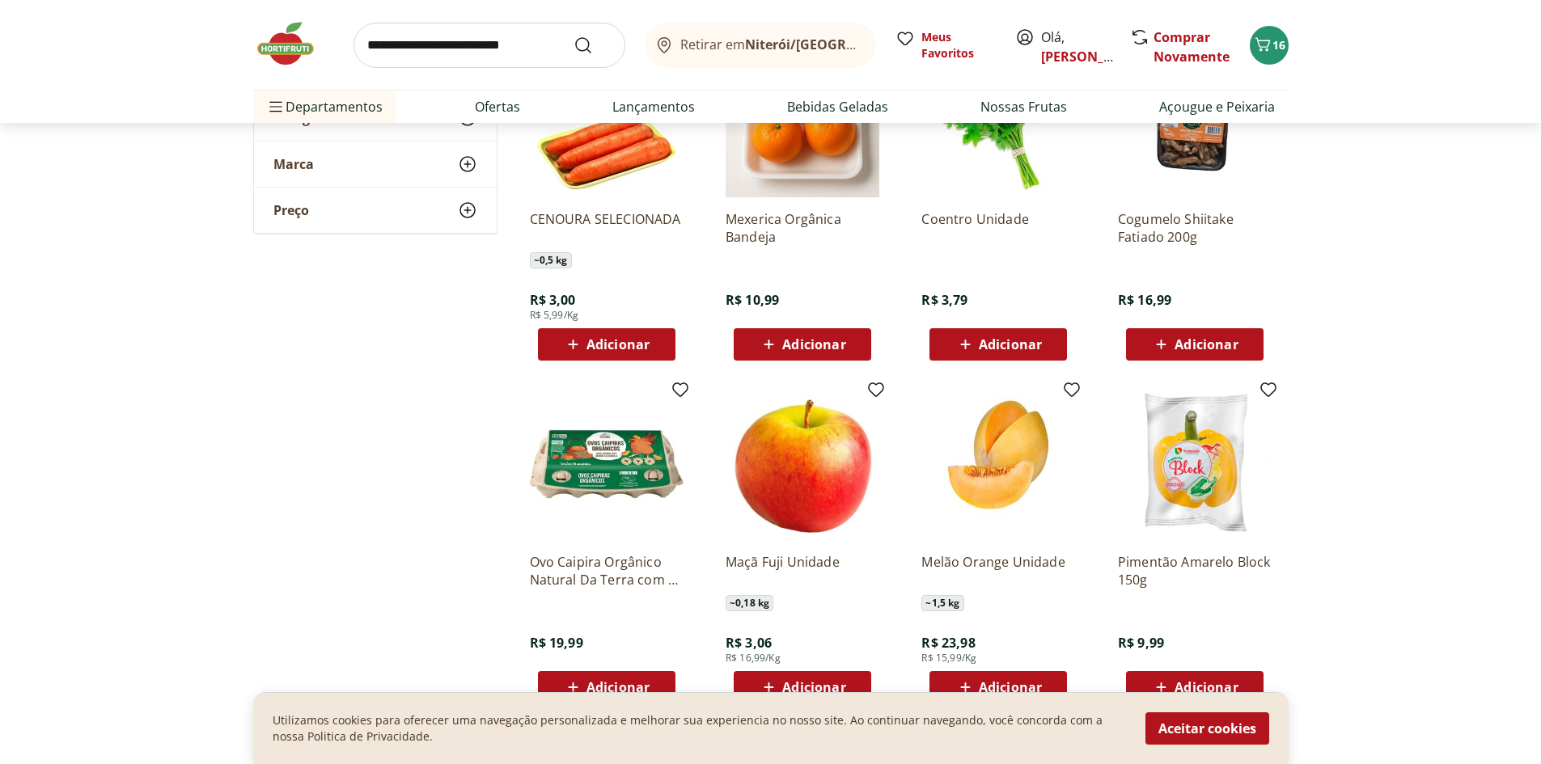
scroll to position [7548, 0]
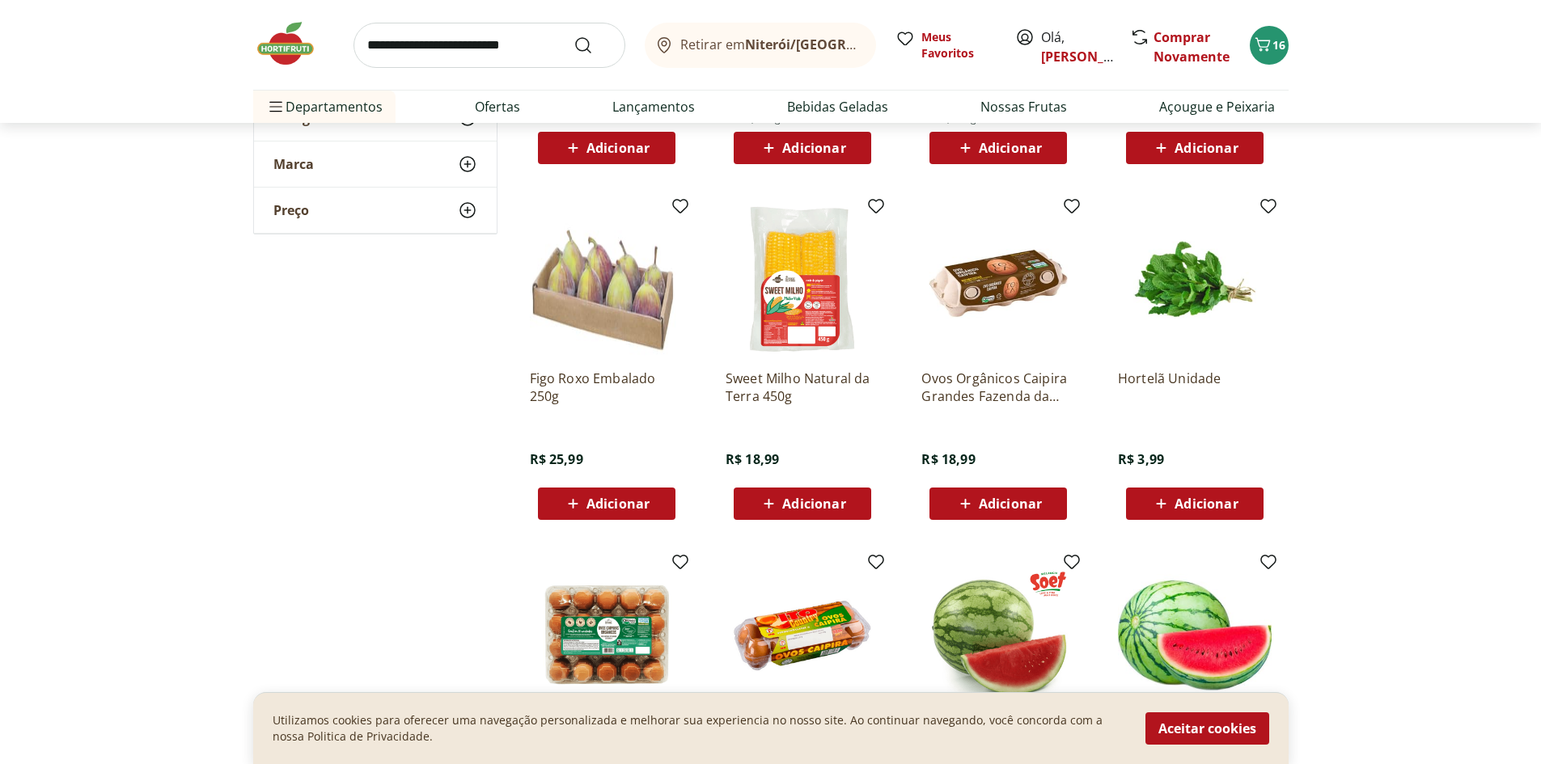
scroll to position [8087, 0]
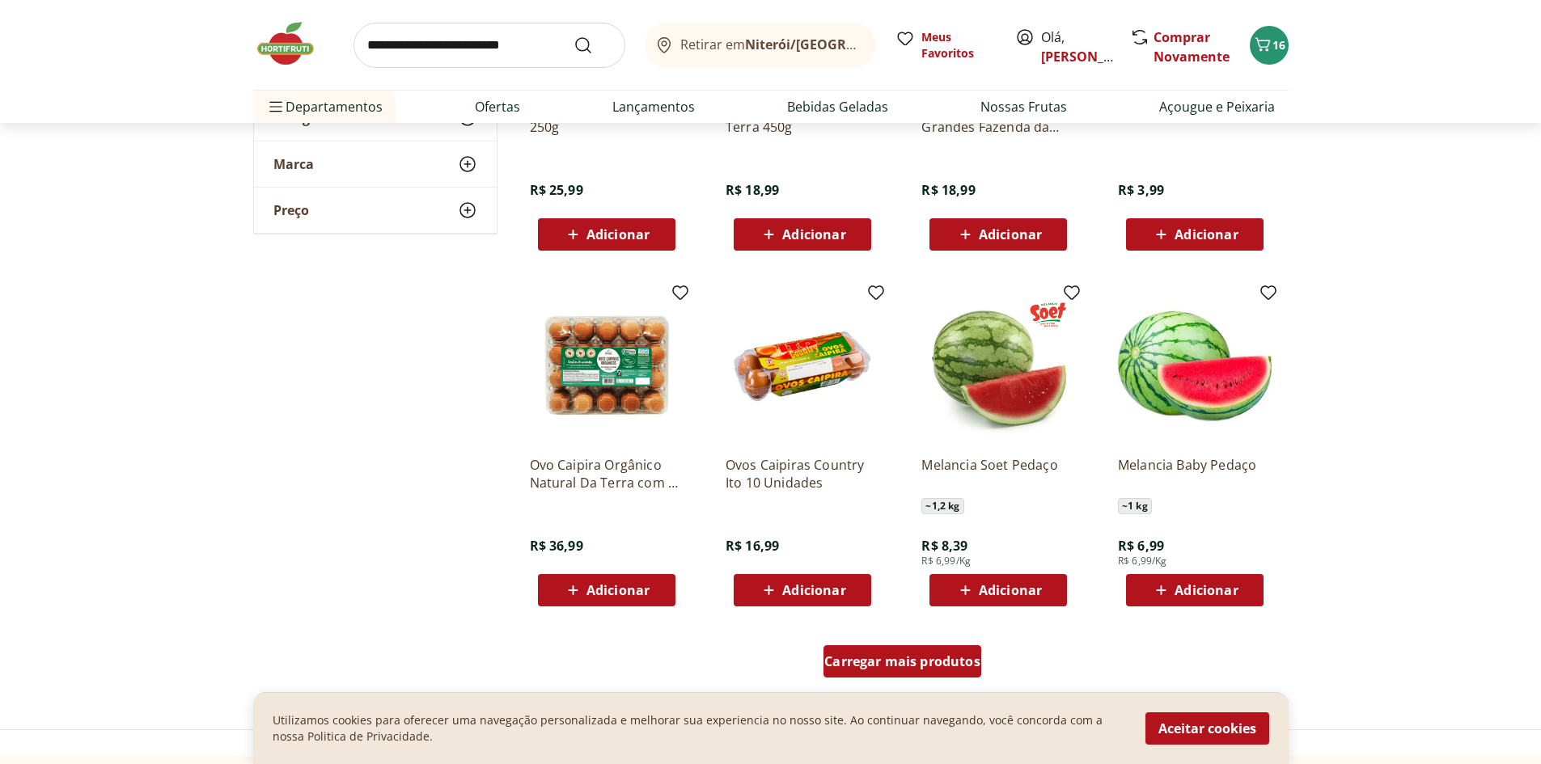
click at [915, 672] on div "Carregar mais produtos" at bounding box center [902, 661] width 158 height 32
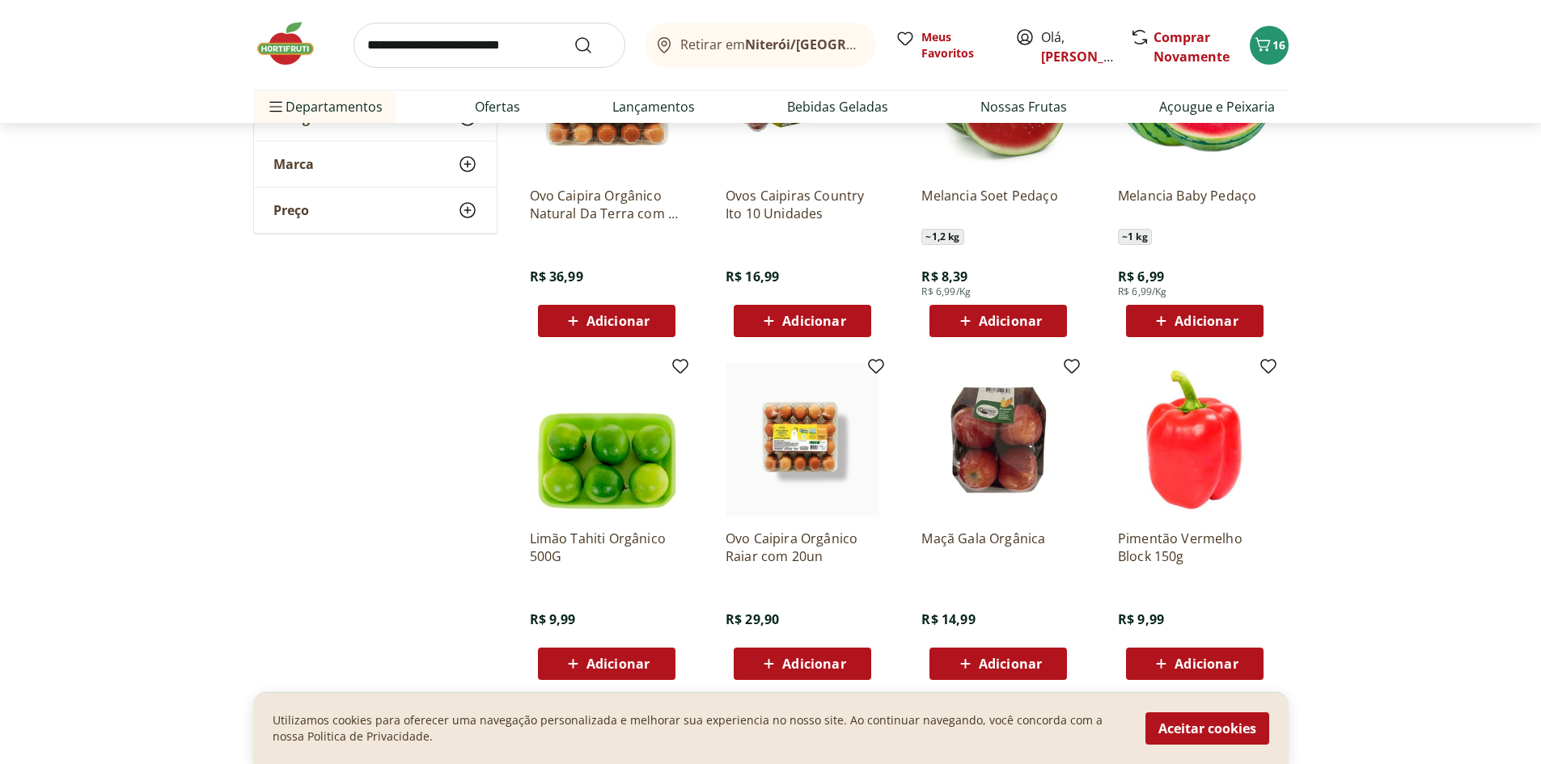
scroll to position [8627, 0]
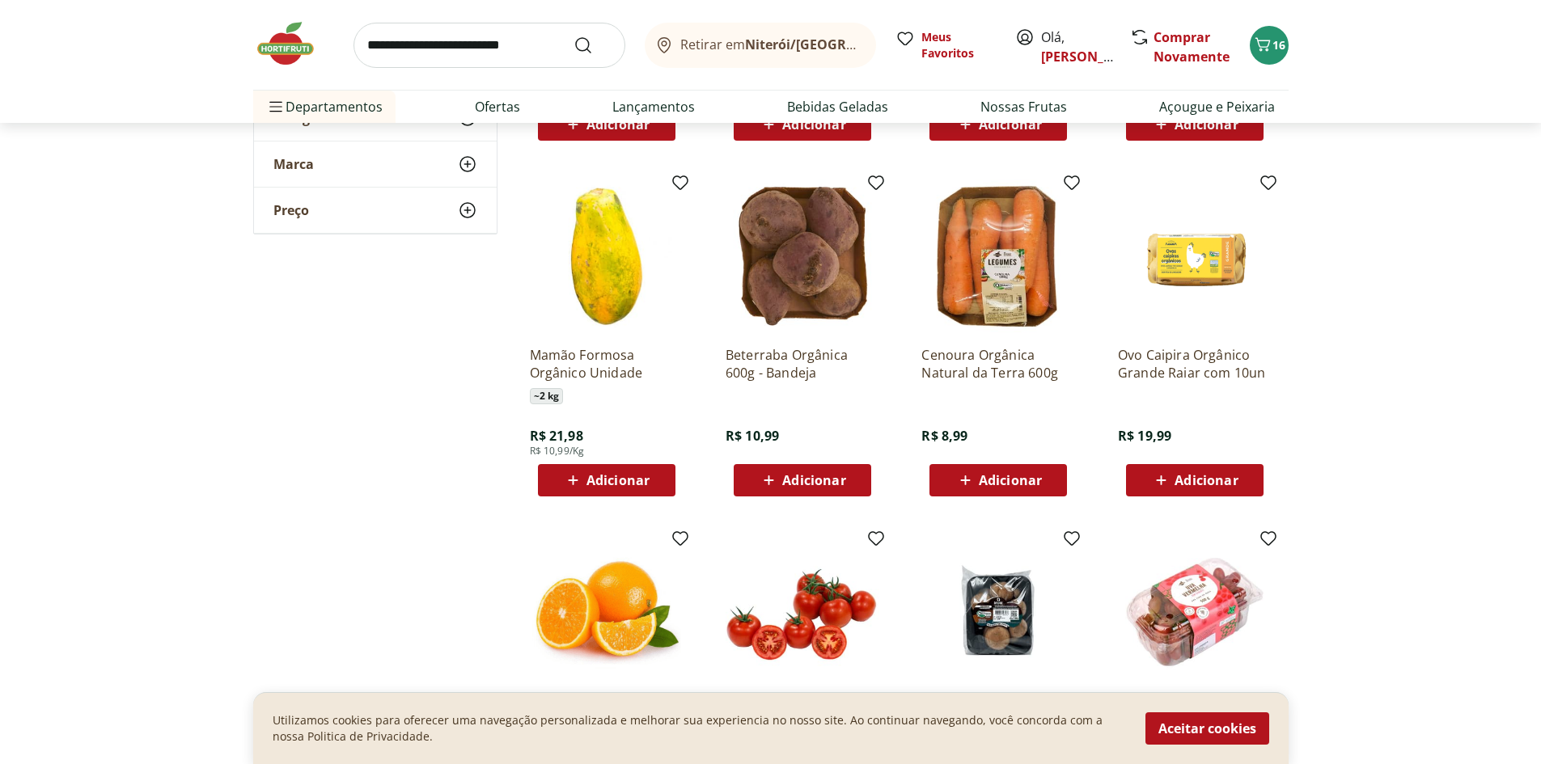
scroll to position [9165, 0]
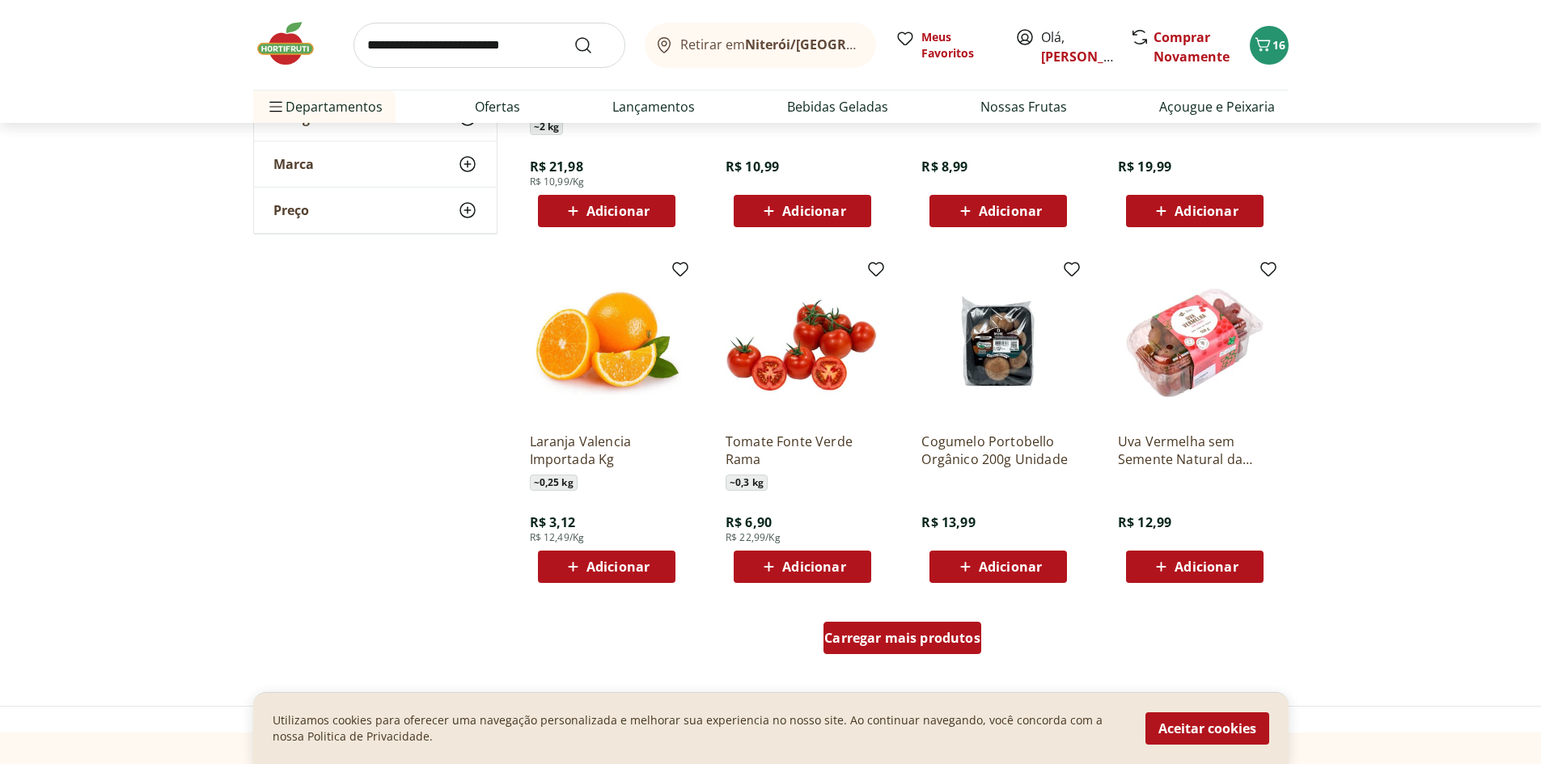
click at [953, 639] on span "Carregar mais produtos" at bounding box center [902, 638] width 156 height 13
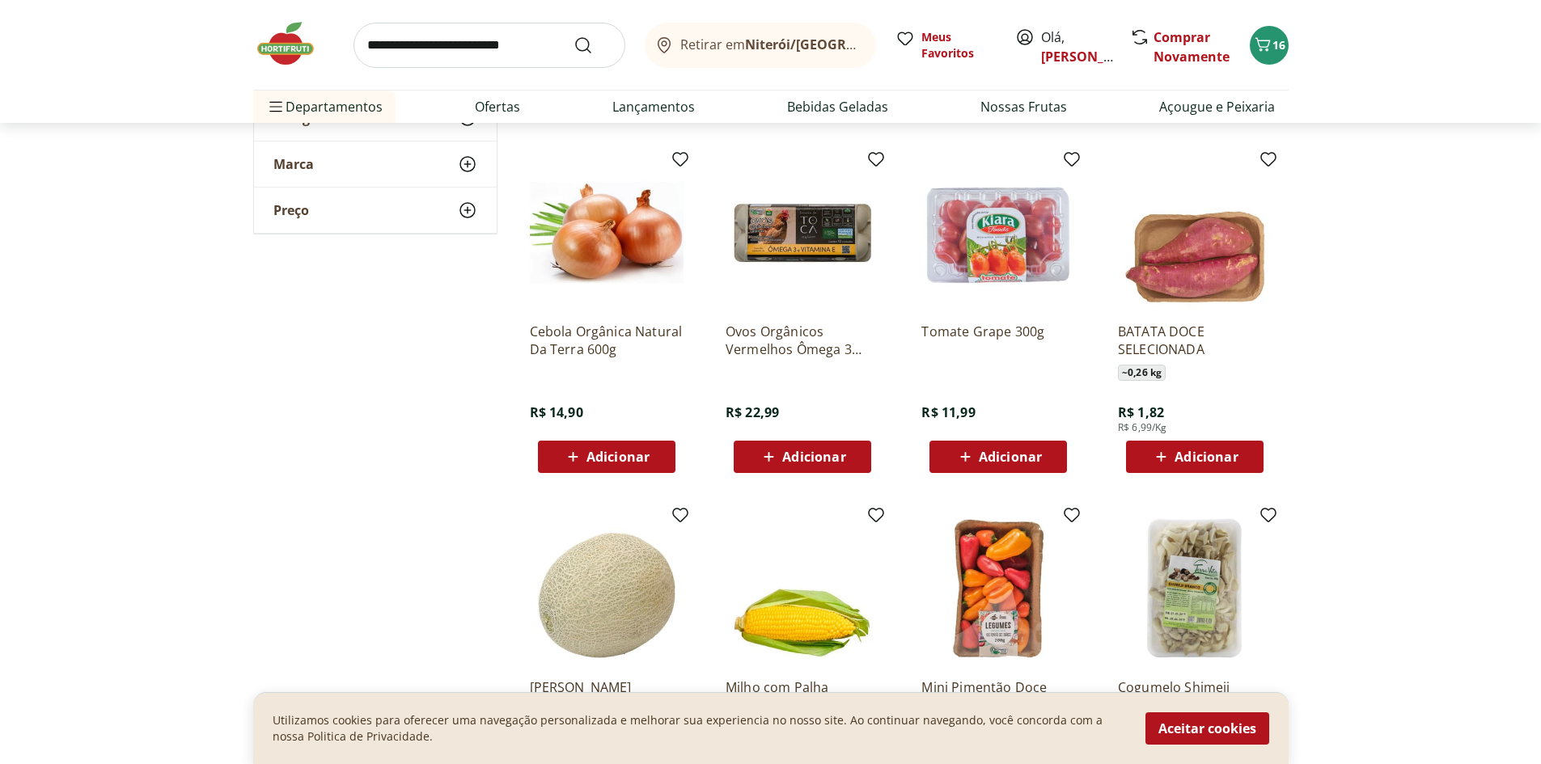
scroll to position [10244, 0]
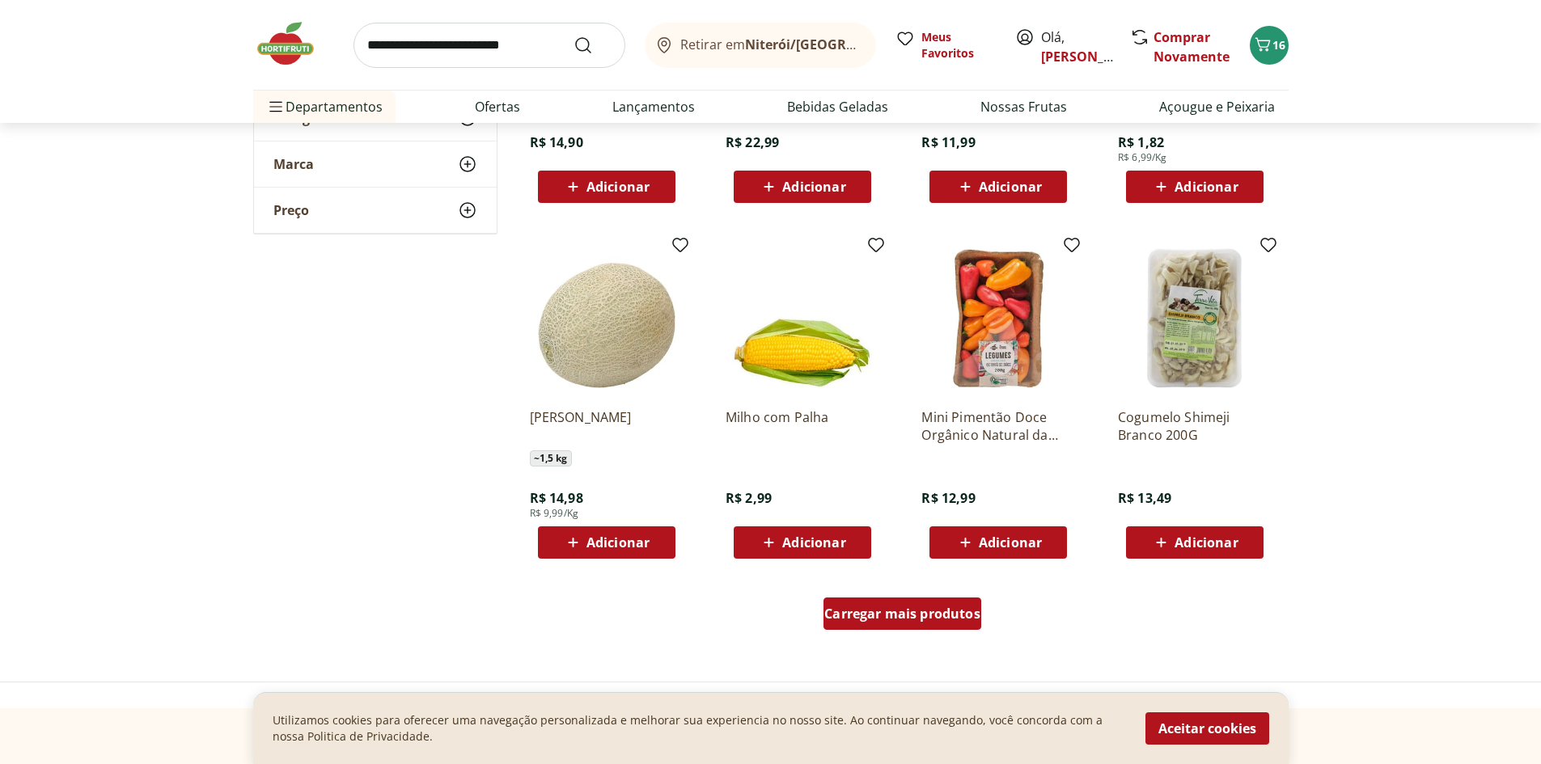
click at [932, 624] on div "Carregar mais produtos" at bounding box center [902, 614] width 158 height 32
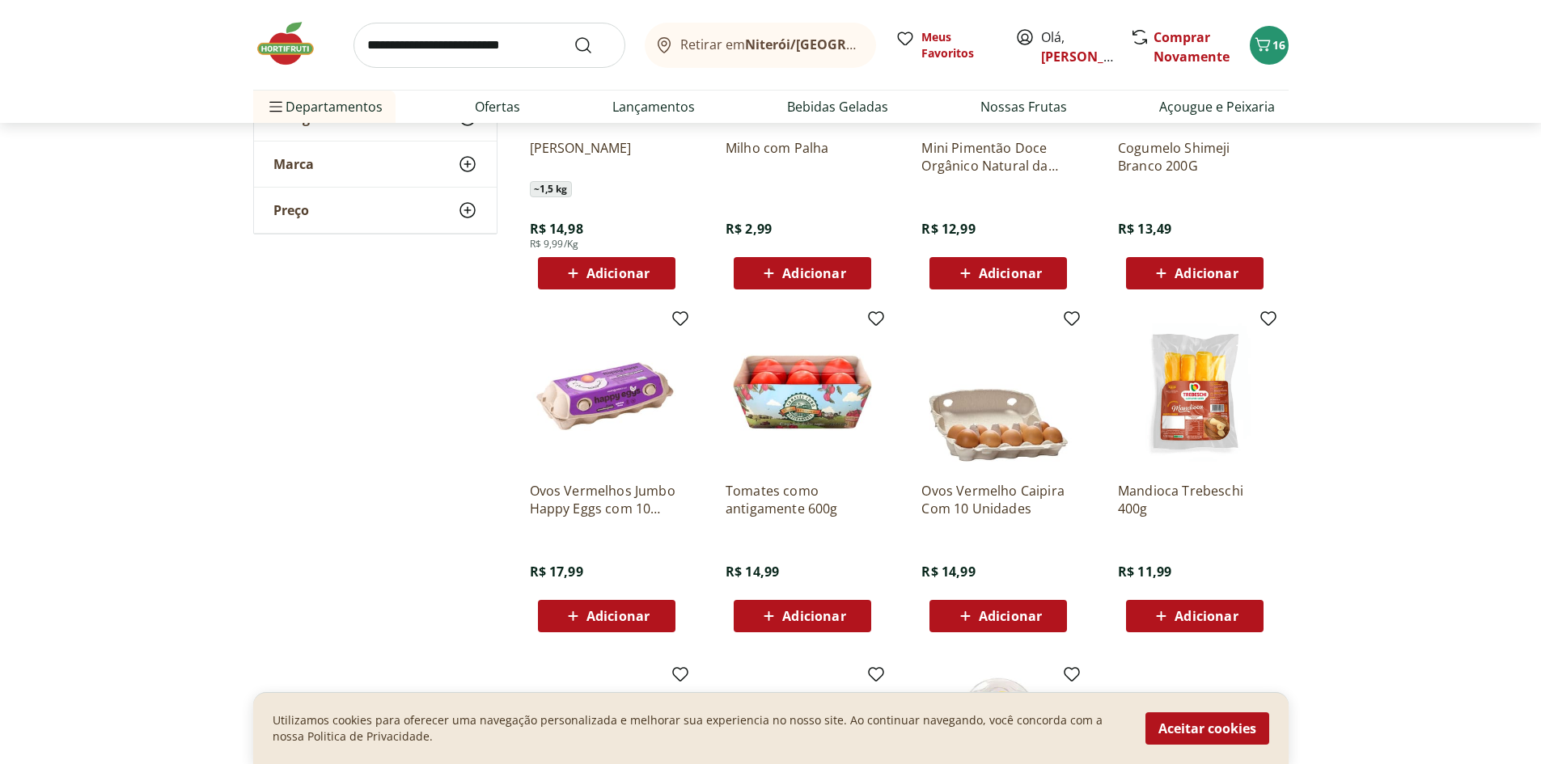
scroll to position [10783, 0]
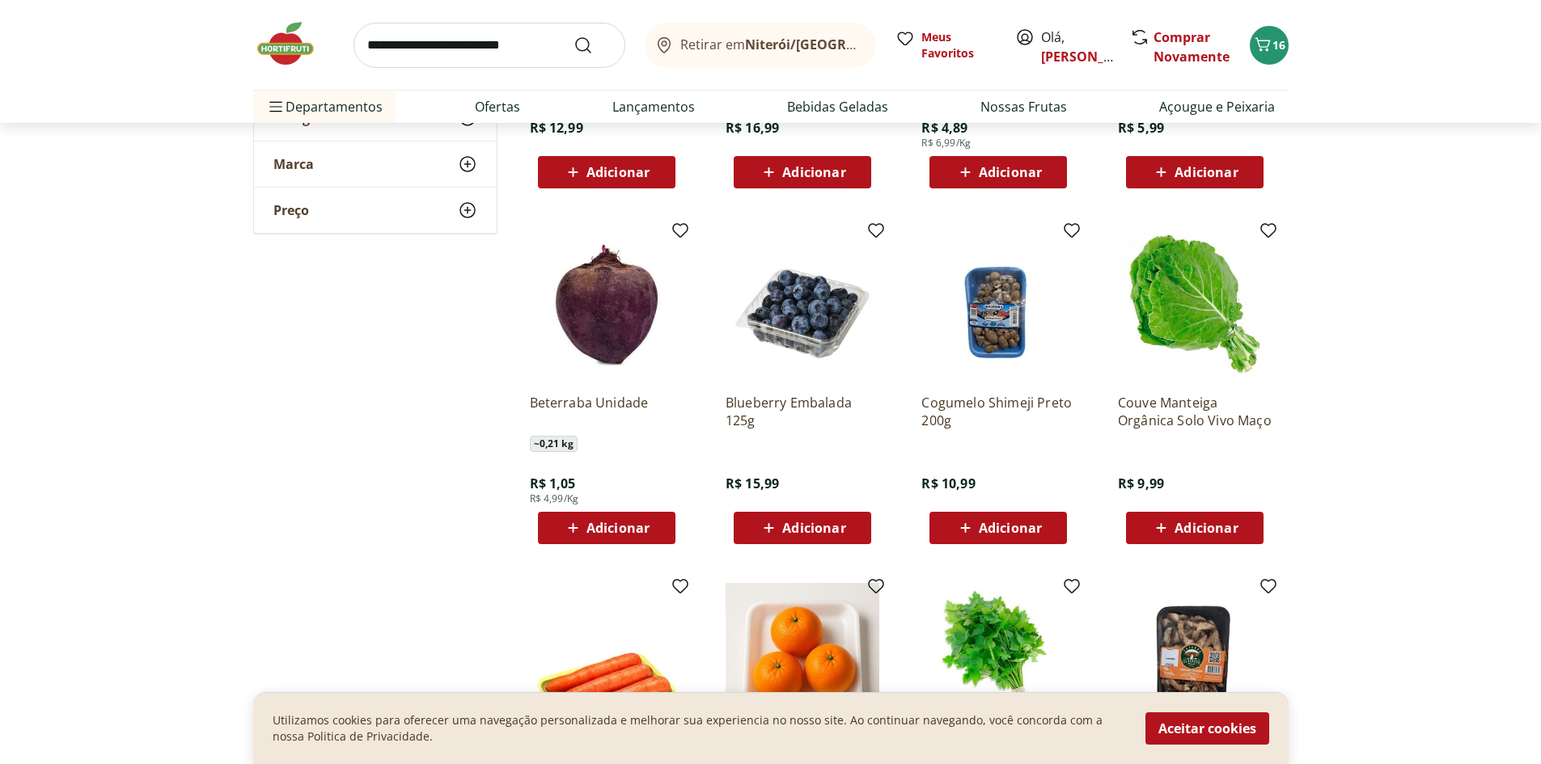
scroll to position [5930, 0]
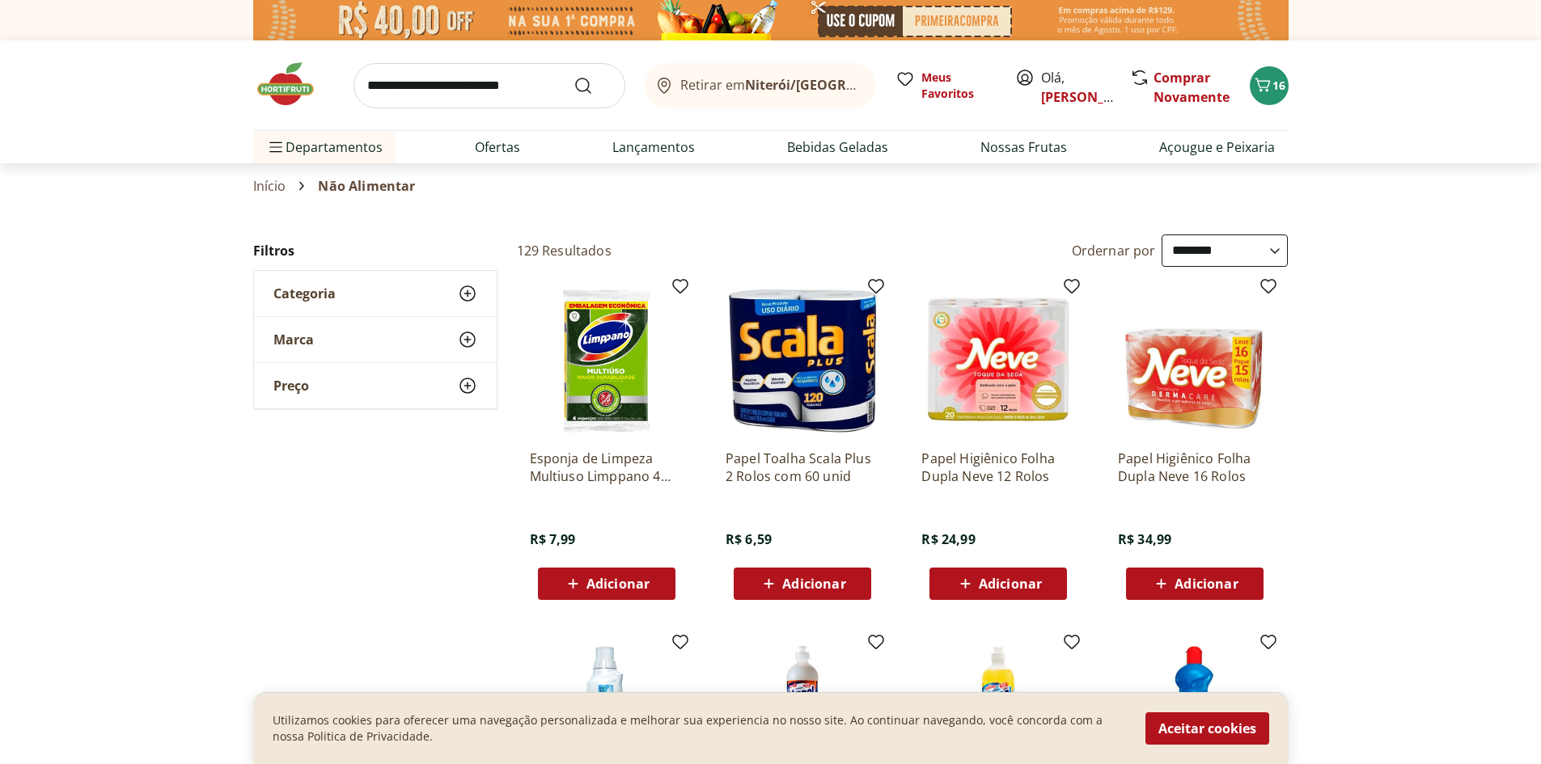
select select "**********"
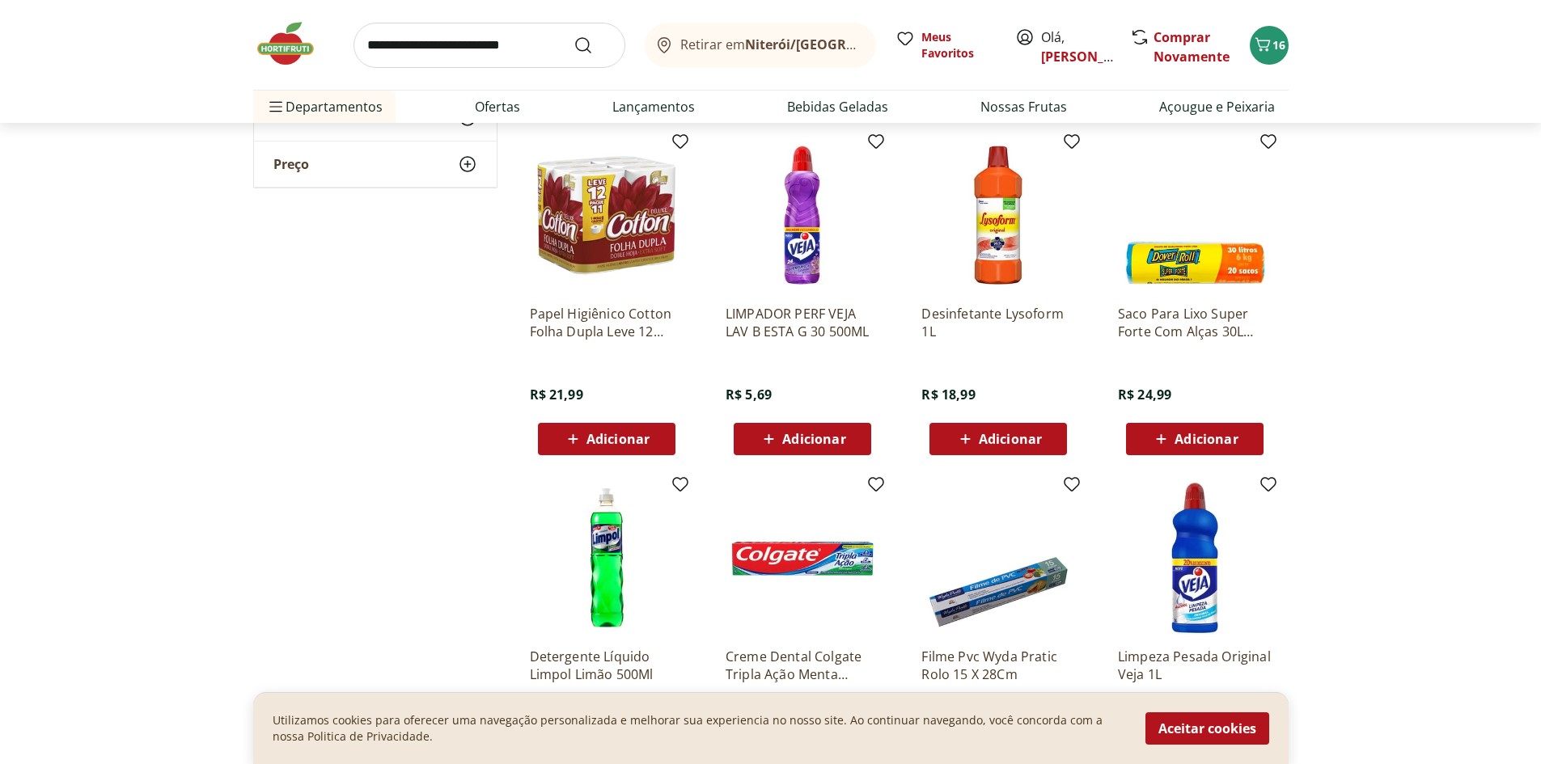
scroll to position [3235, 0]
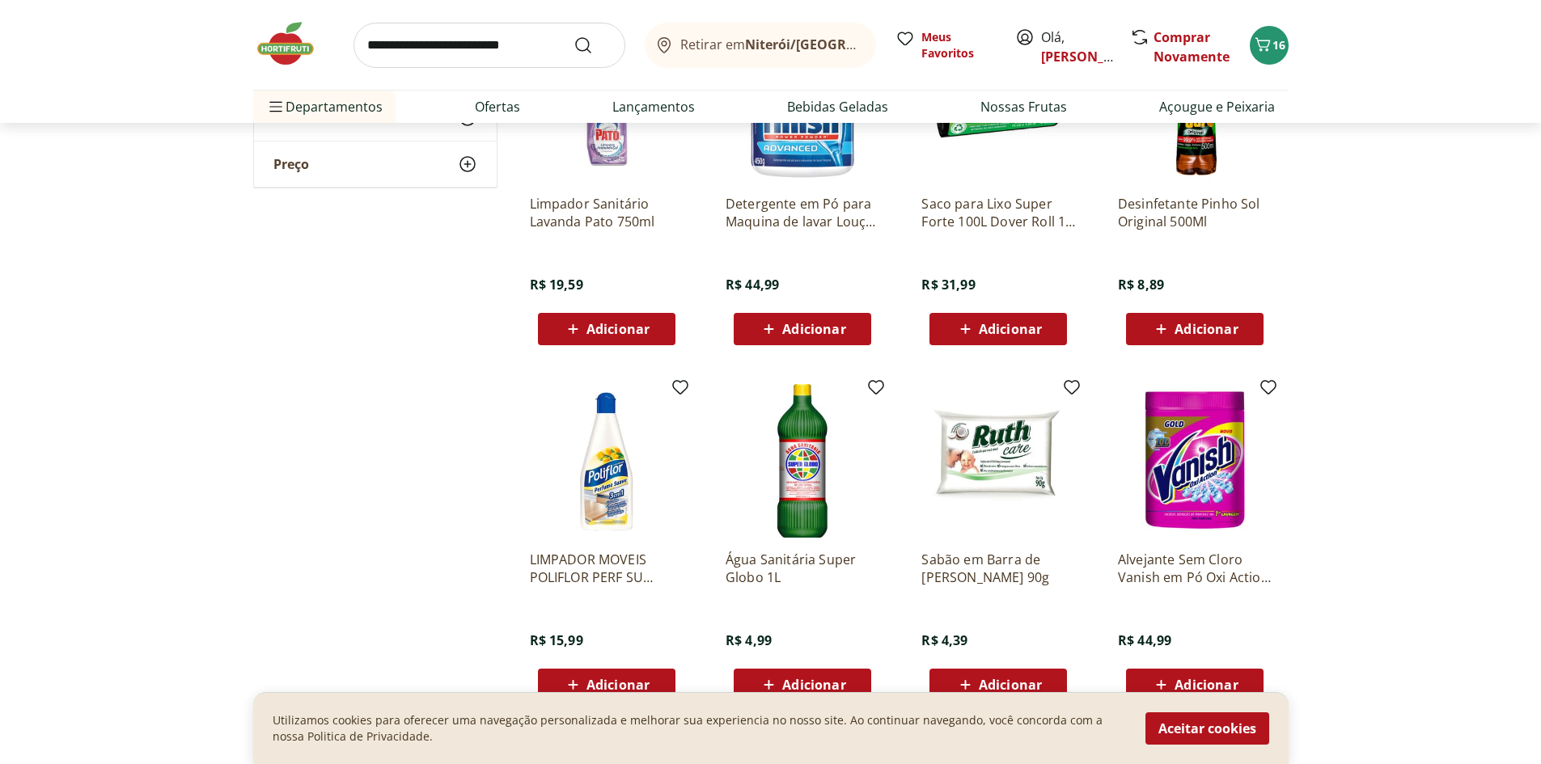
scroll to position [4044, 0]
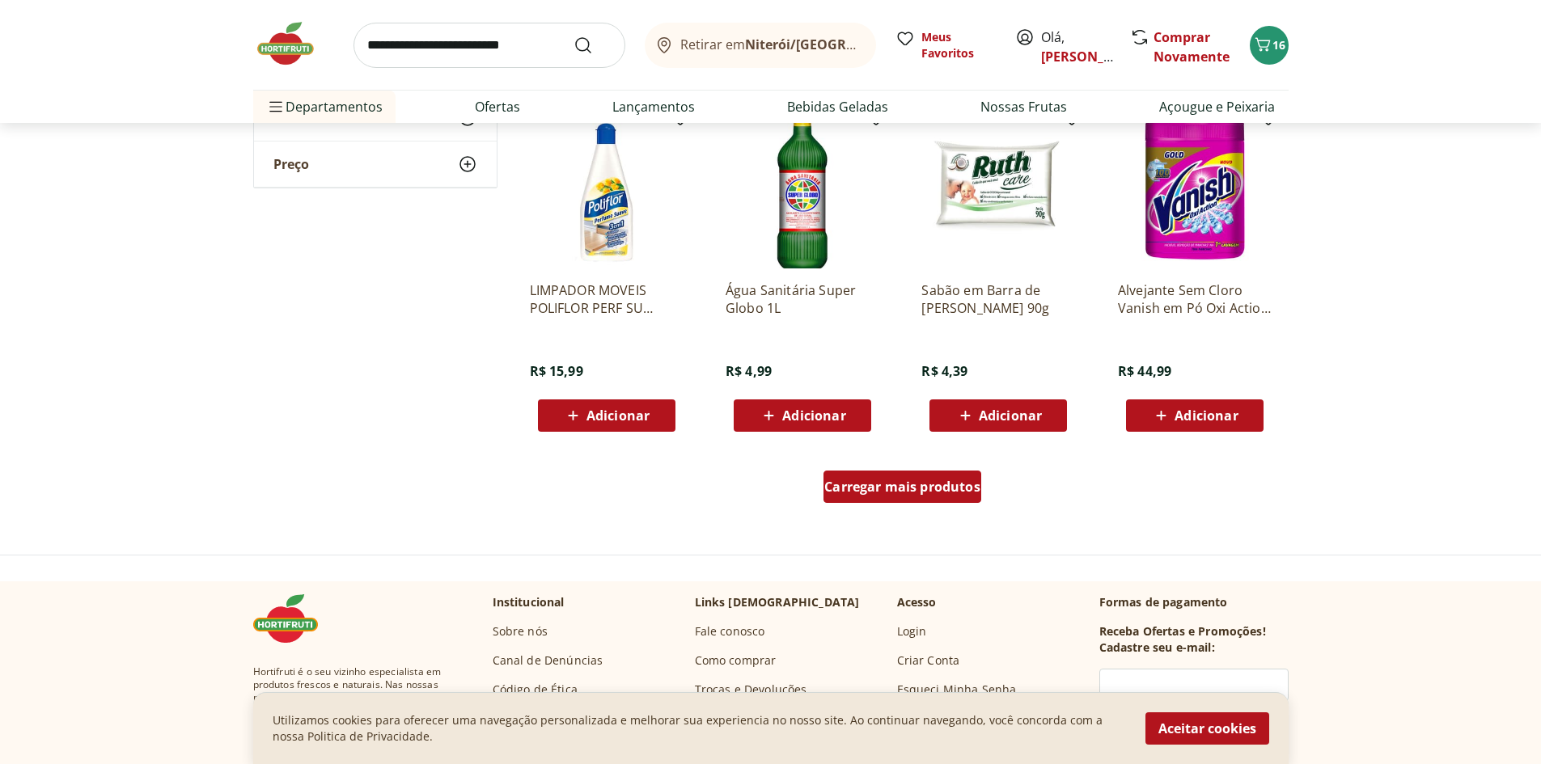
click at [894, 505] on link "Carregar mais produtos" at bounding box center [902, 490] width 158 height 39
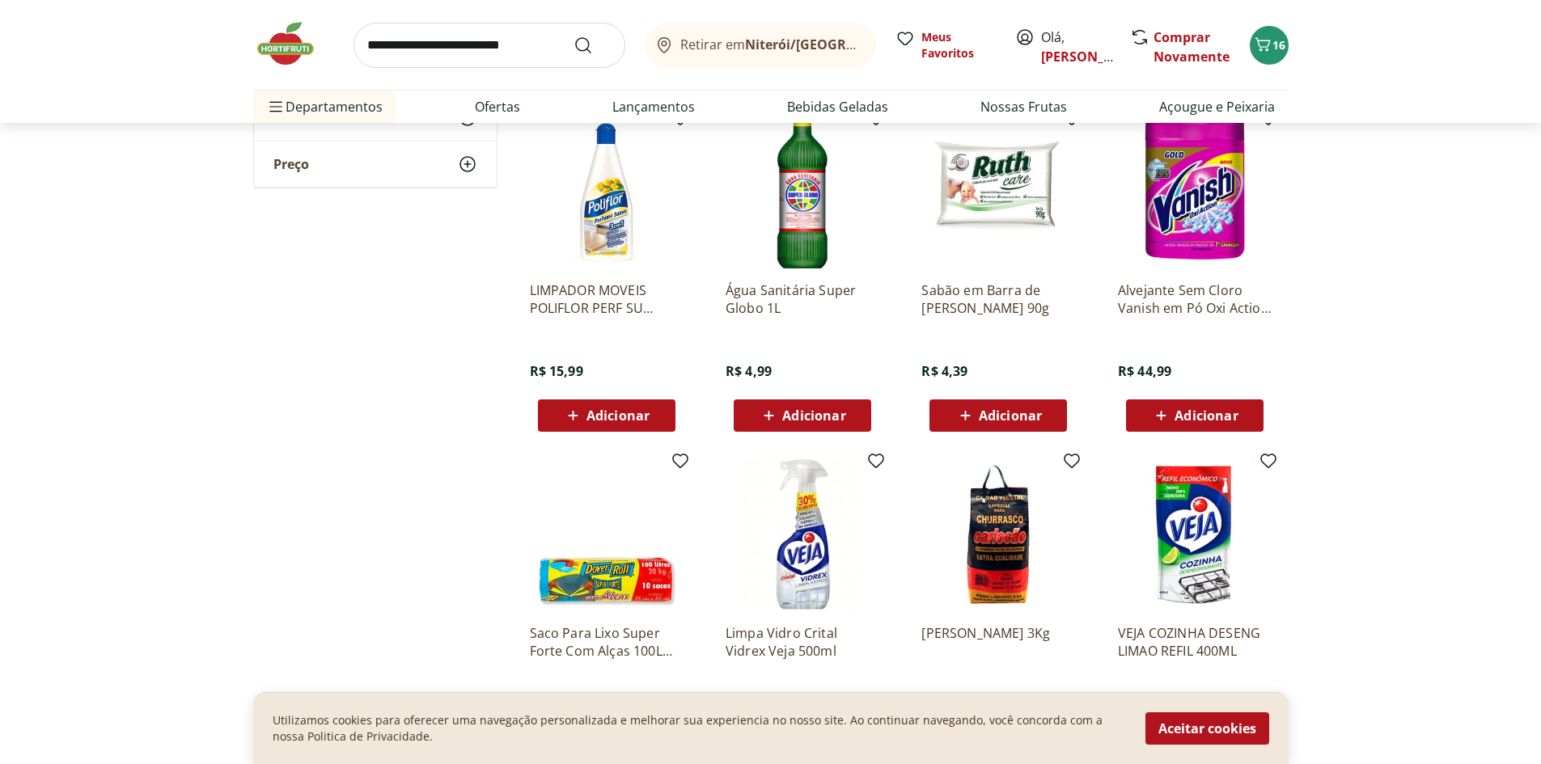
scroll to position [4313, 0]
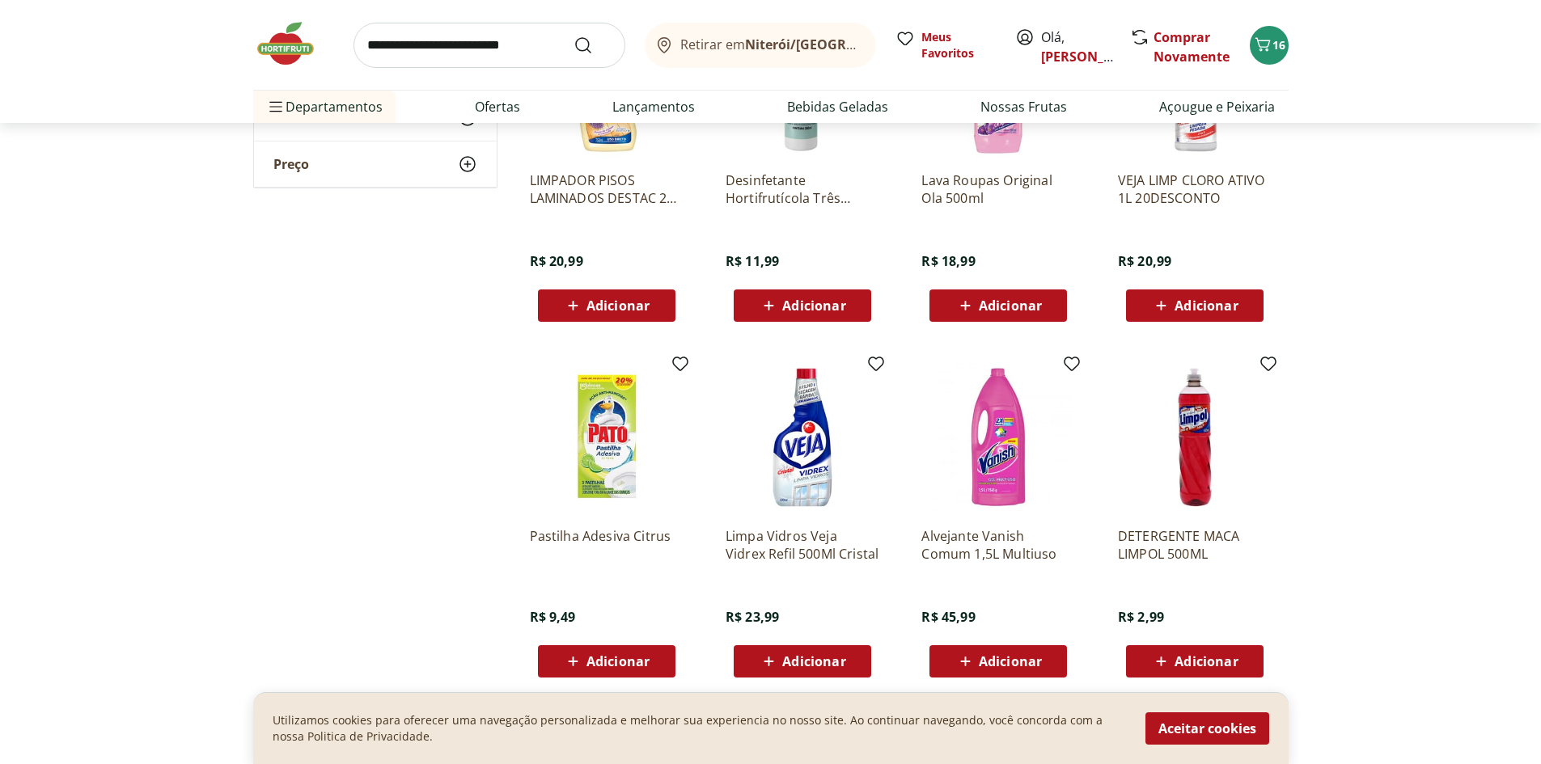
scroll to position [5122, 0]
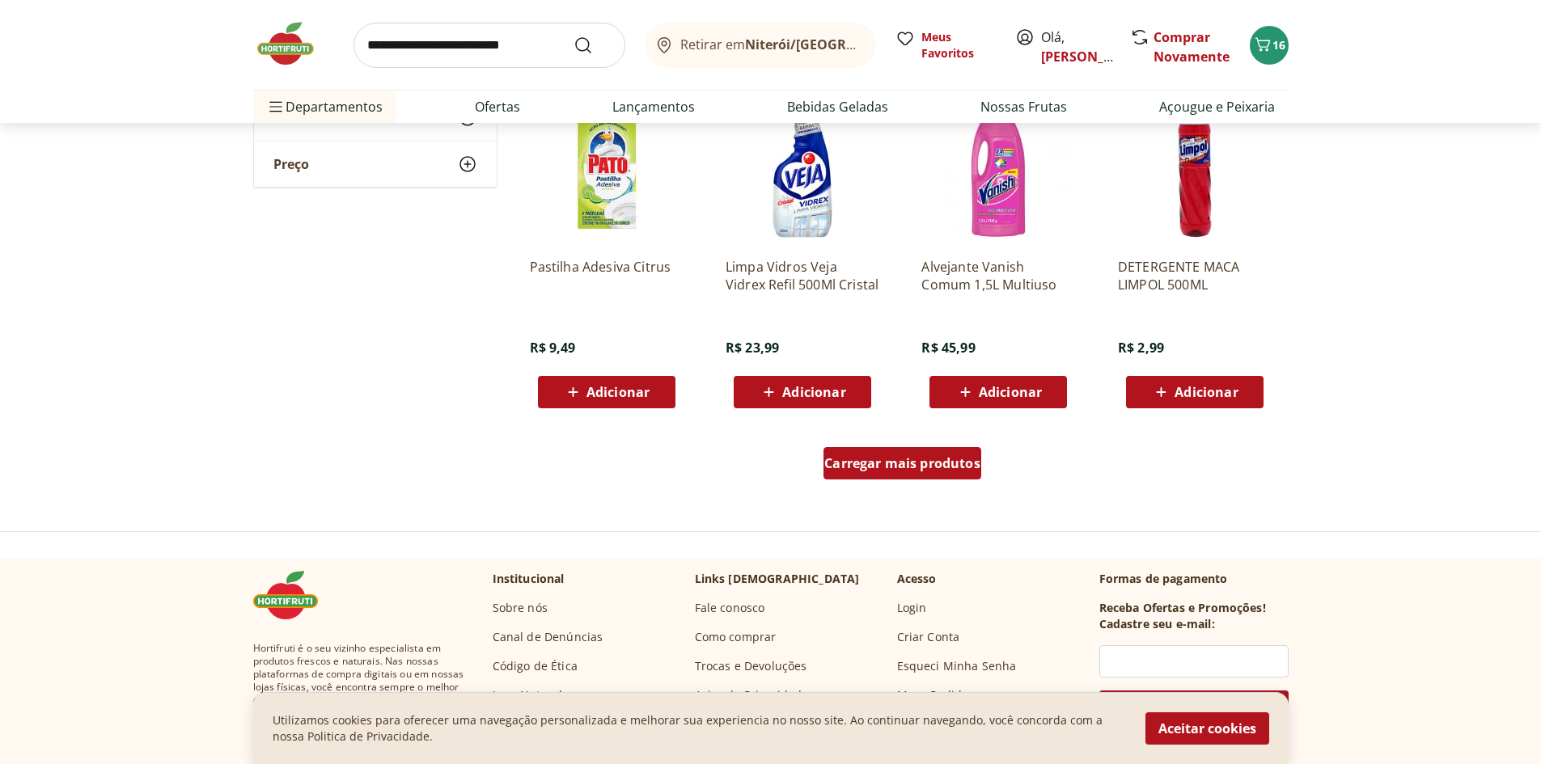
click at [907, 465] on span "Carregar mais produtos" at bounding box center [902, 463] width 156 height 13
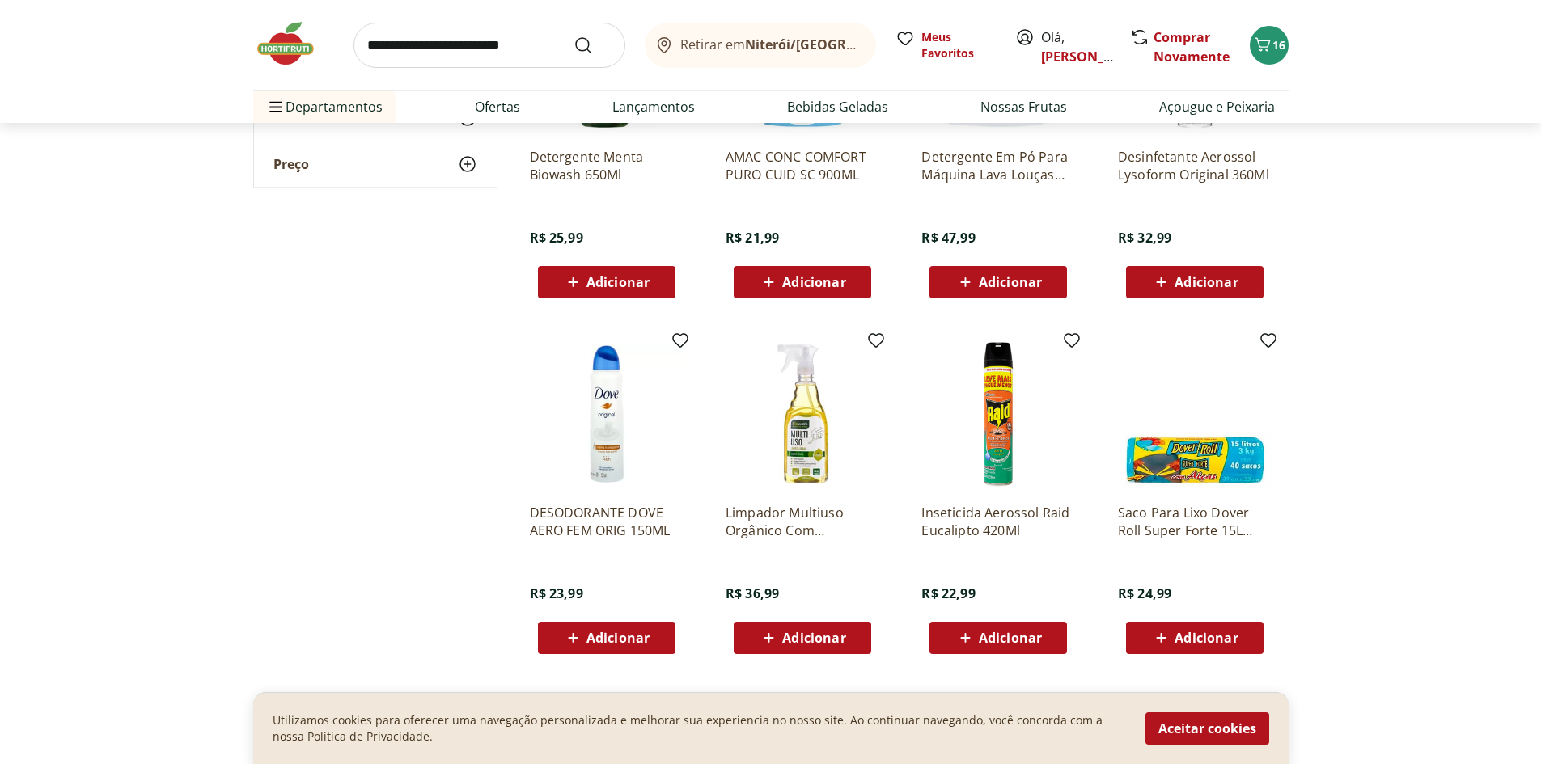
scroll to position [6201, 0]
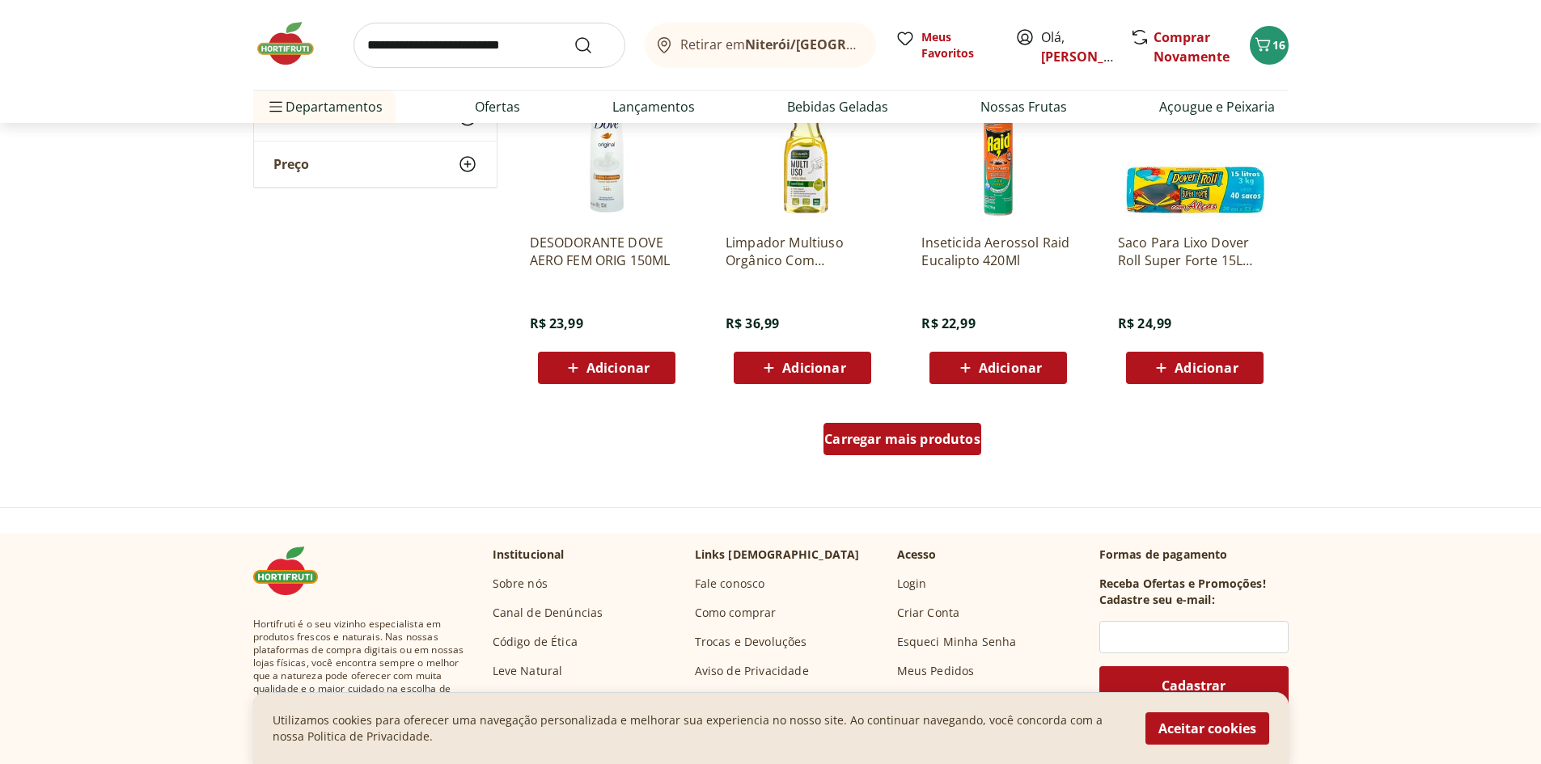
click at [903, 453] on div "Carregar mais produtos" at bounding box center [902, 439] width 158 height 32
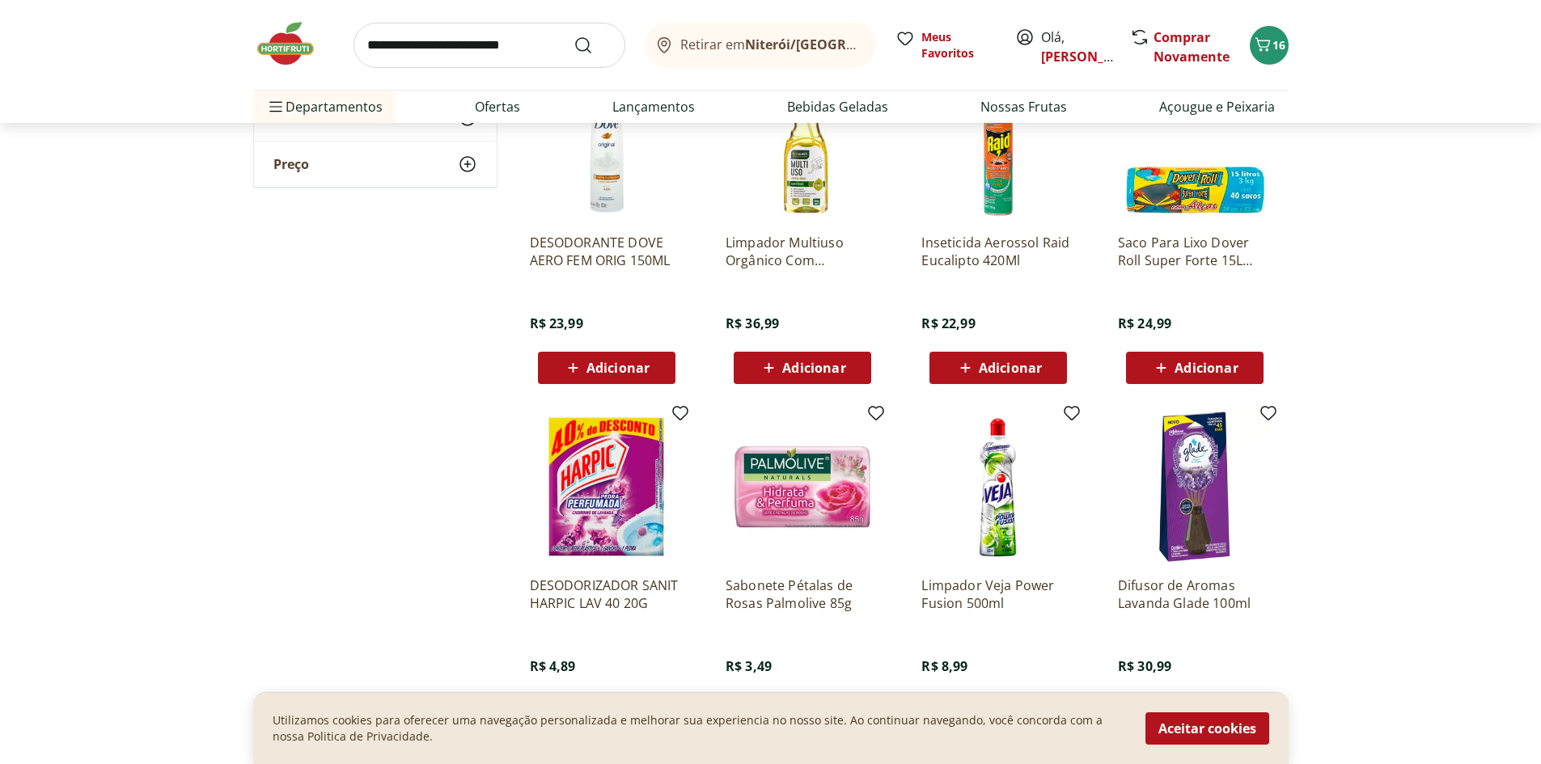
scroll to position [6470, 0]
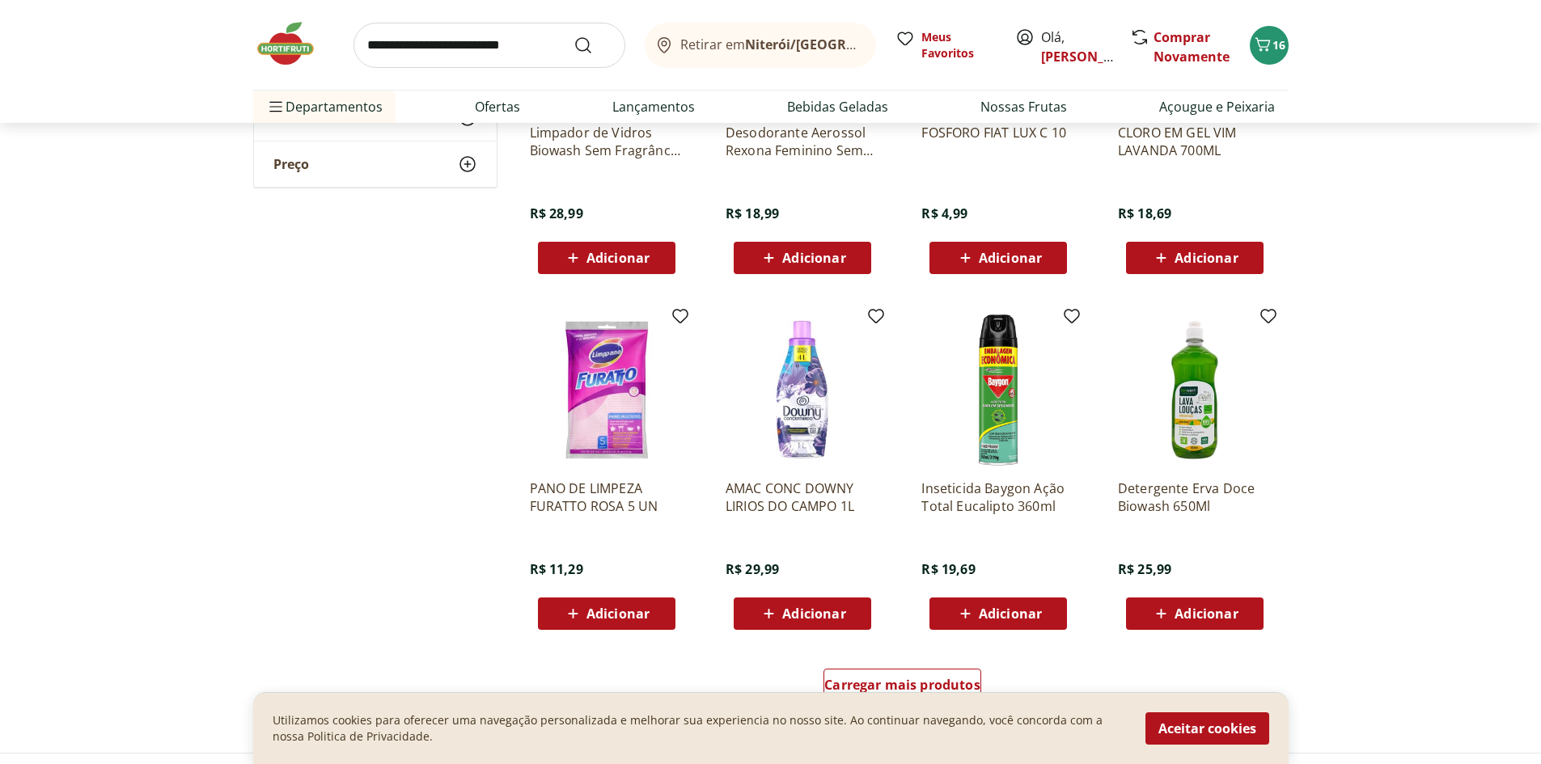
scroll to position [7279, 0]
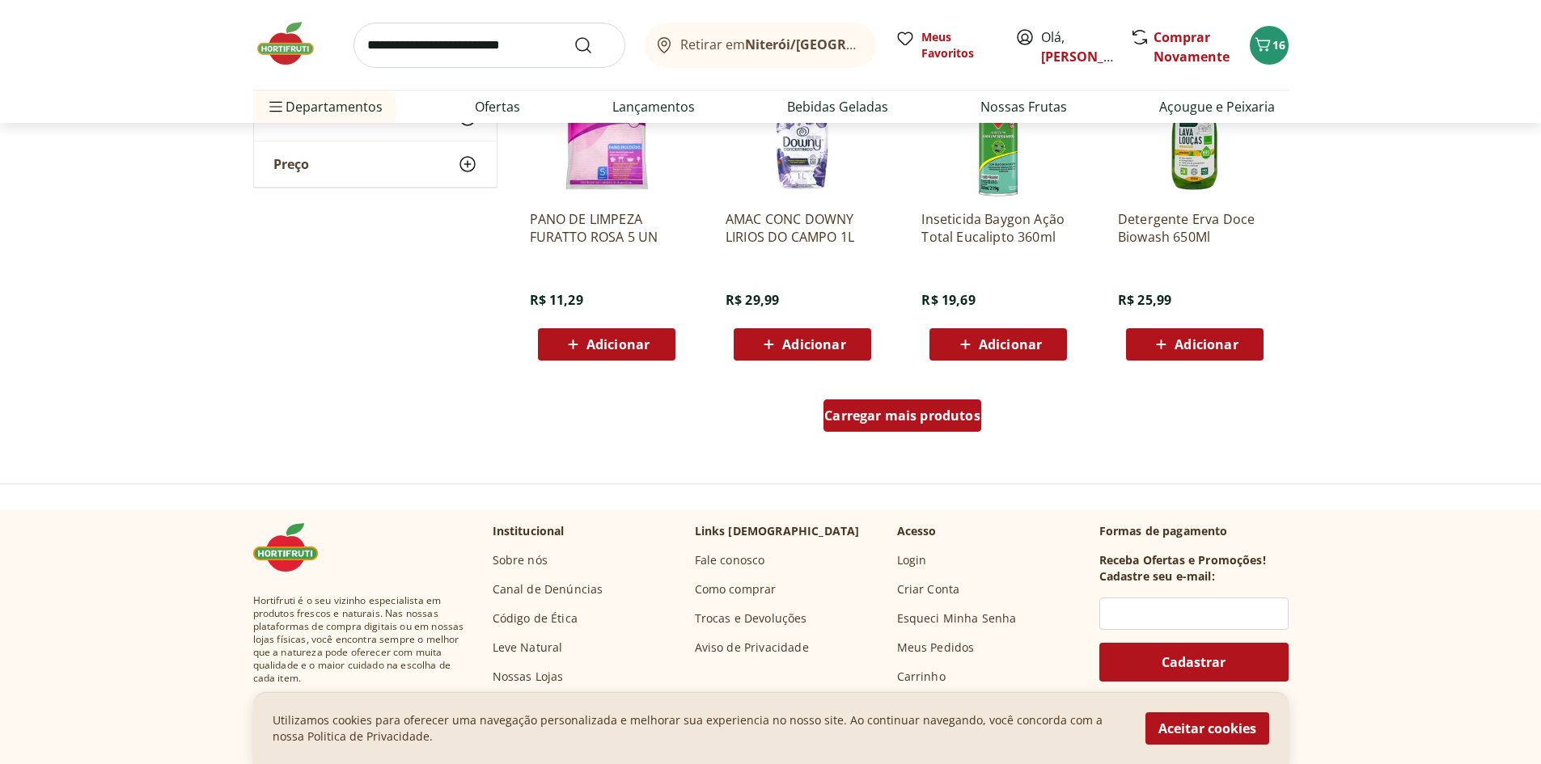
click at [966, 433] on link "Carregar mais produtos" at bounding box center [902, 419] width 158 height 39
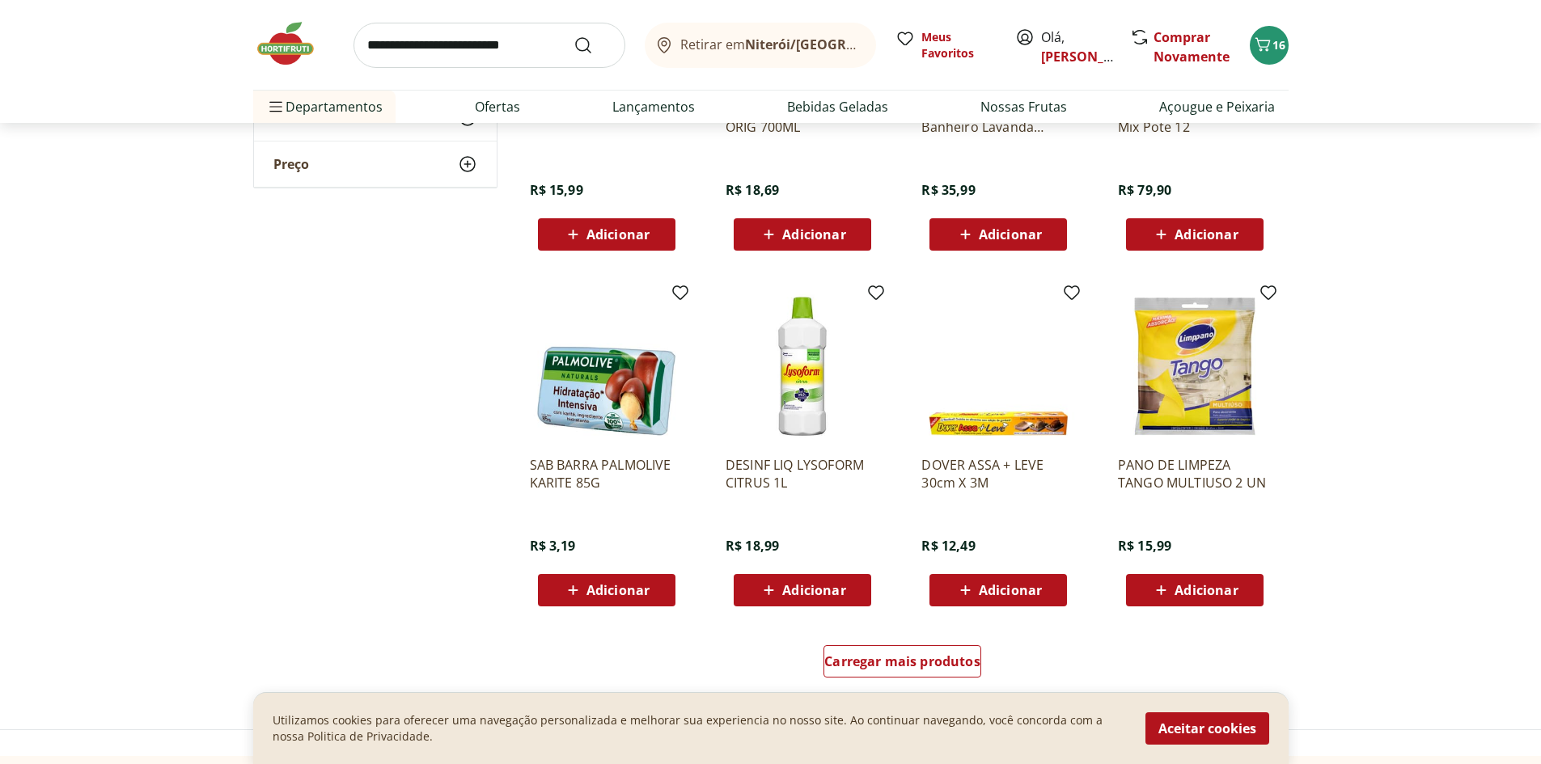
scroll to position [8357, 0]
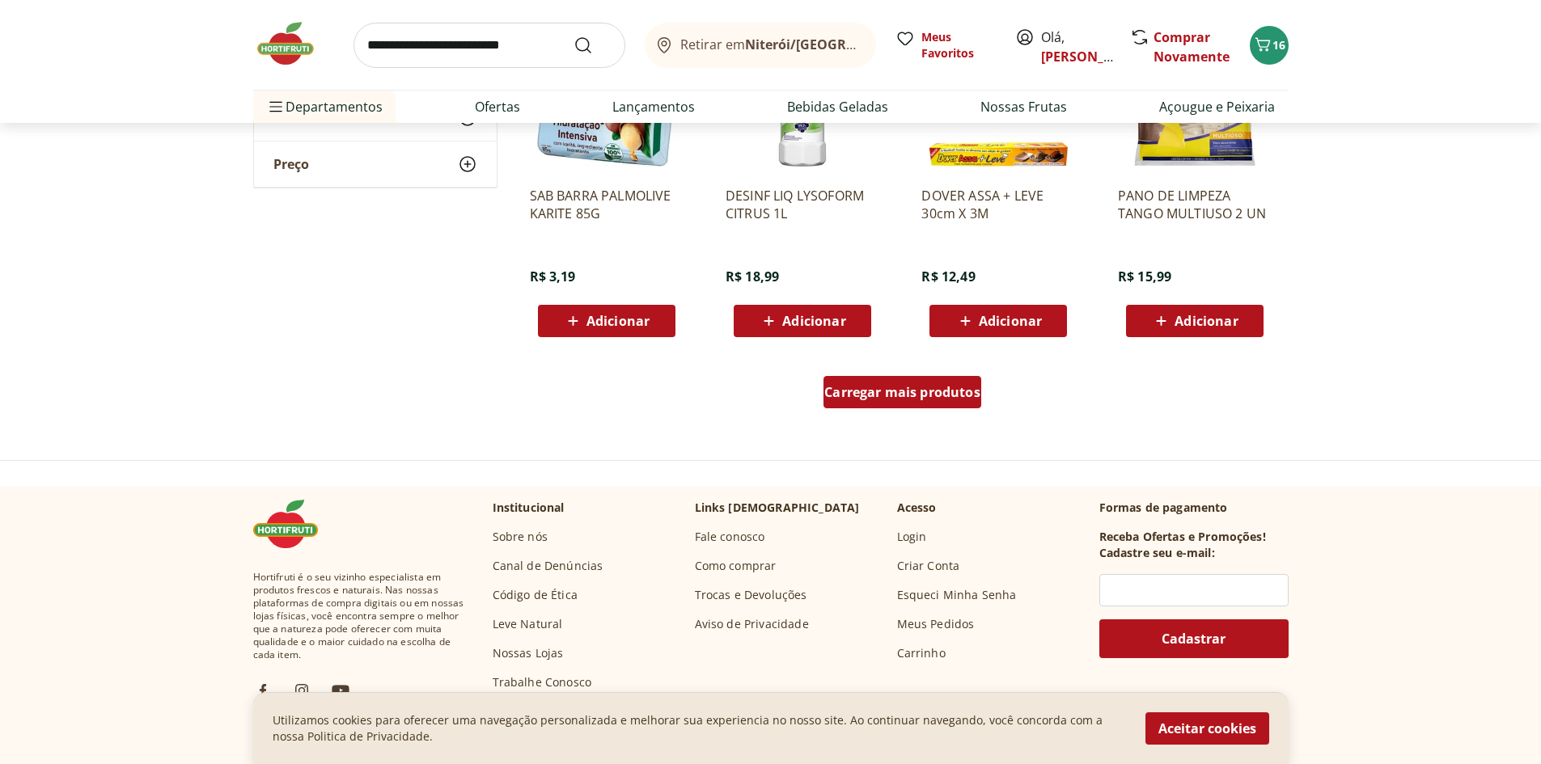
click at [896, 387] on span "Carregar mais produtos" at bounding box center [902, 392] width 156 height 13
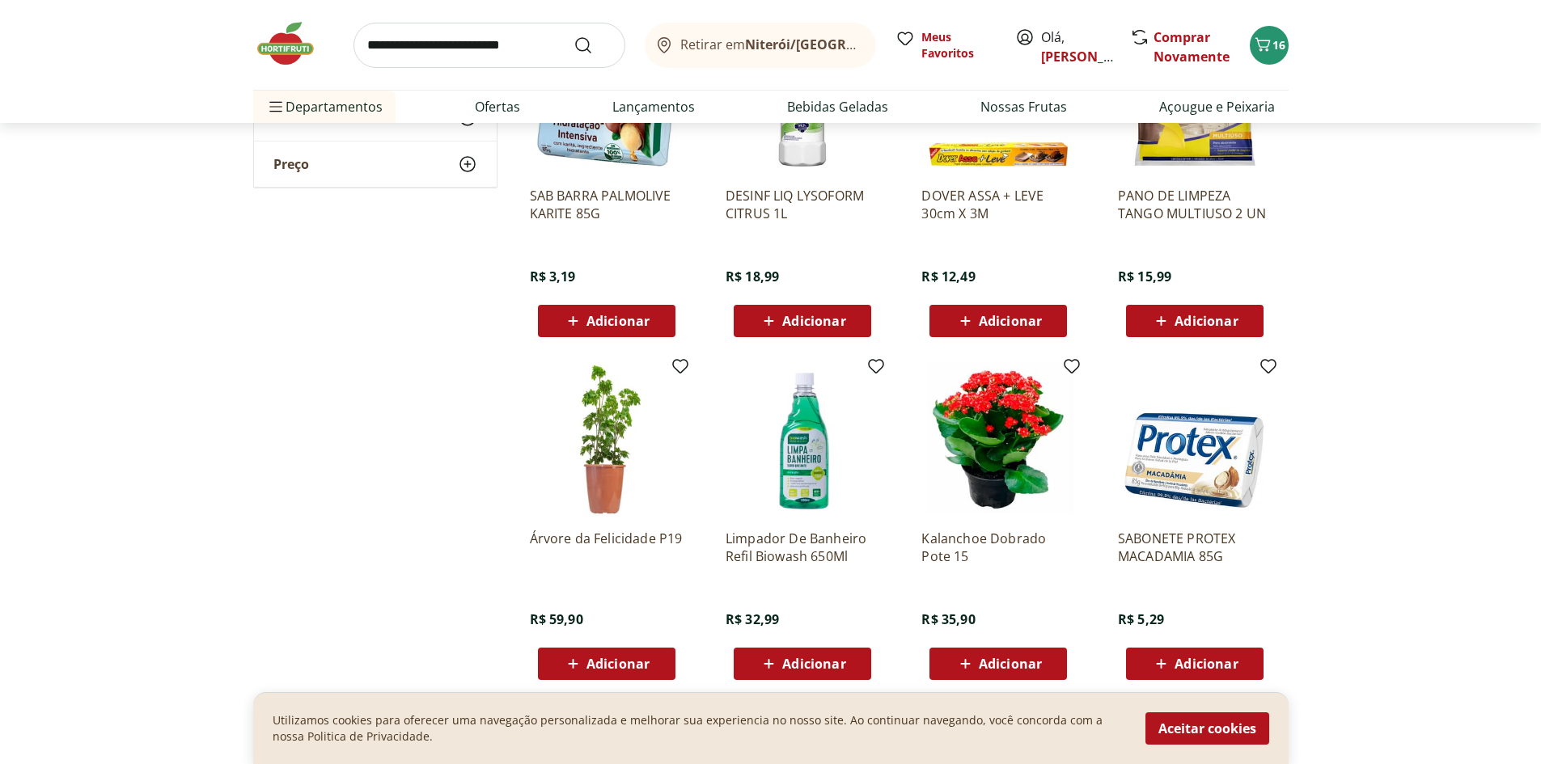
scroll to position [8627, 0]
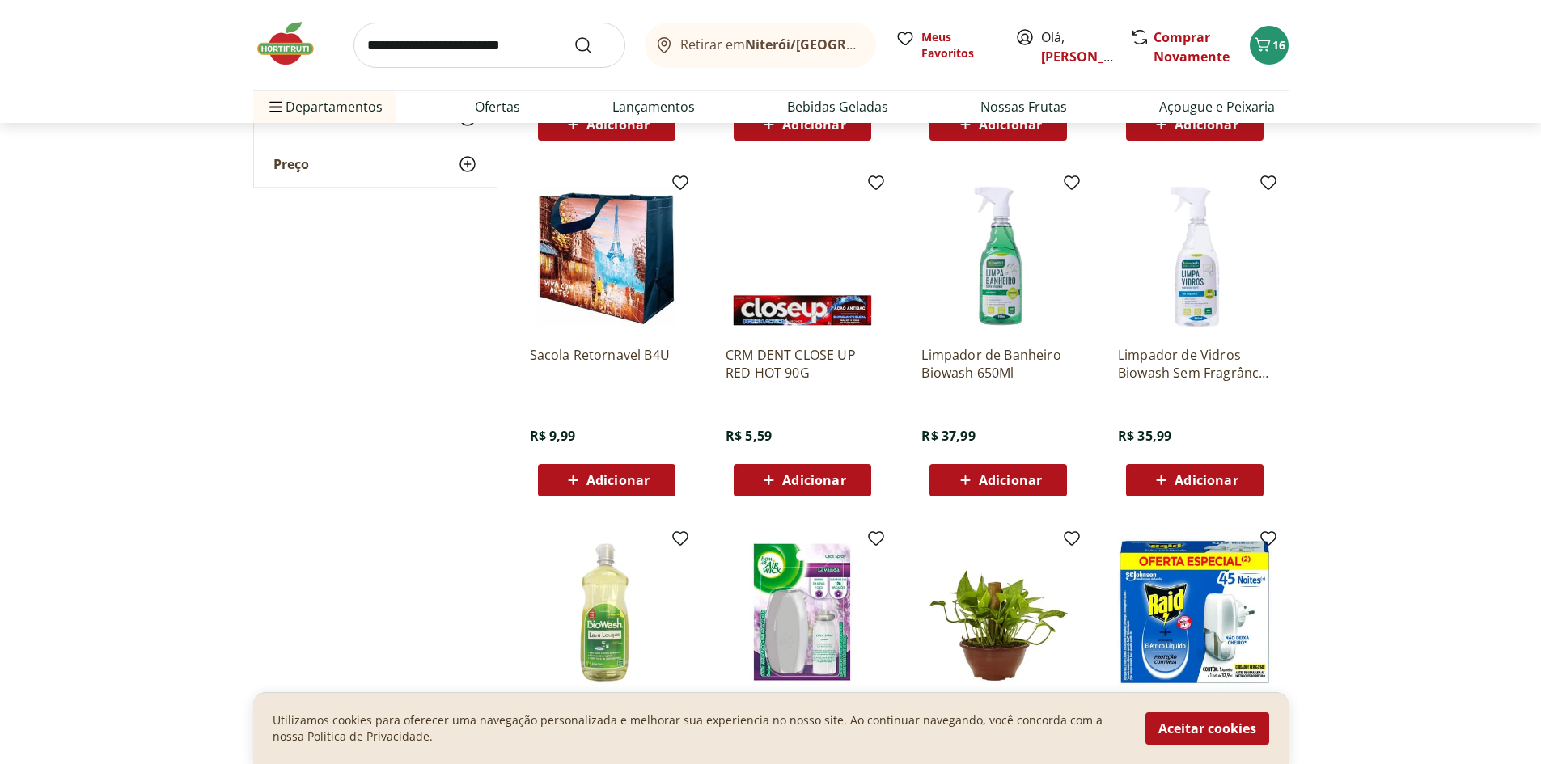
scroll to position [9165, 0]
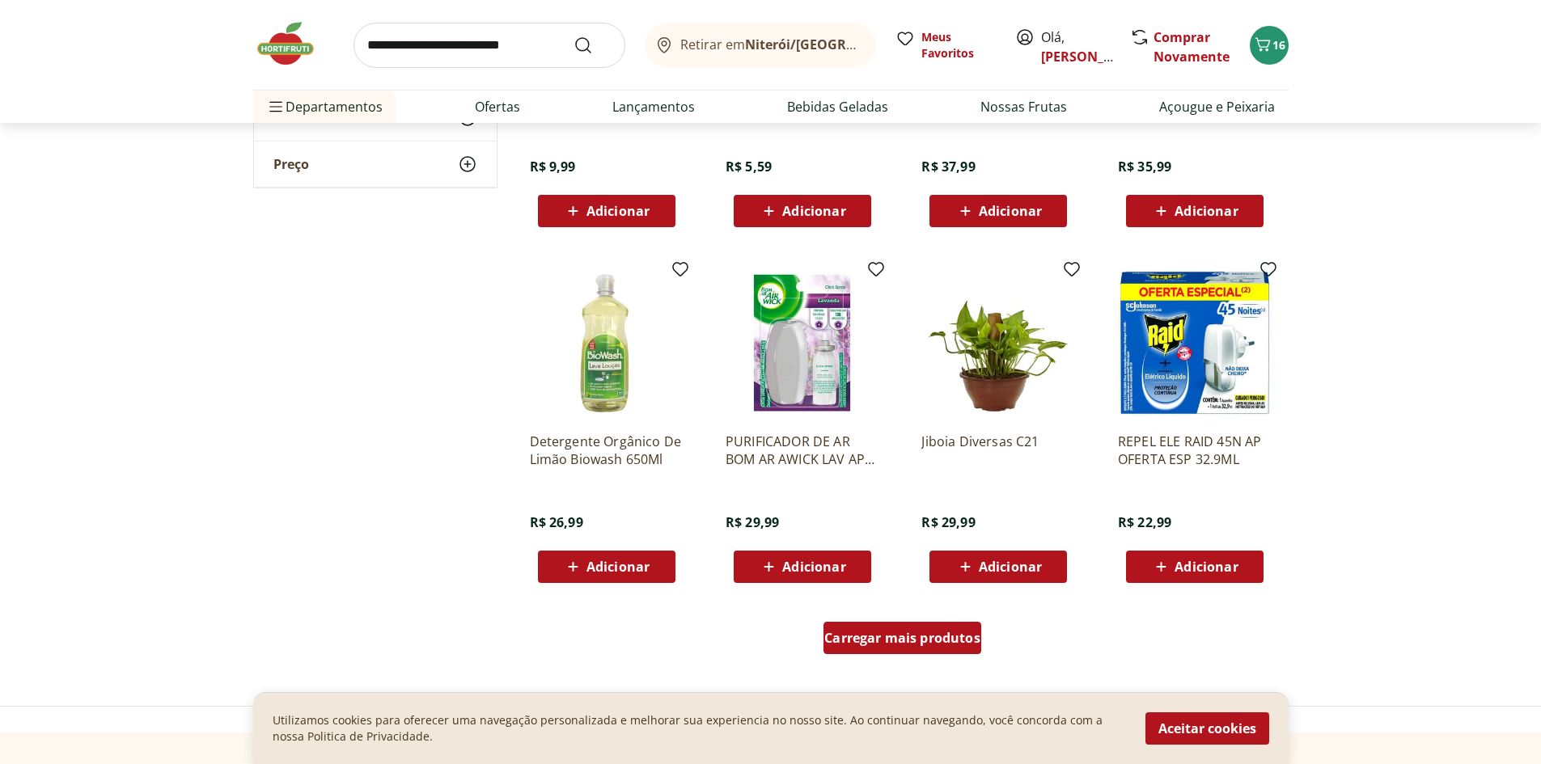
click at [939, 643] on span "Carregar mais produtos" at bounding box center [902, 638] width 156 height 13
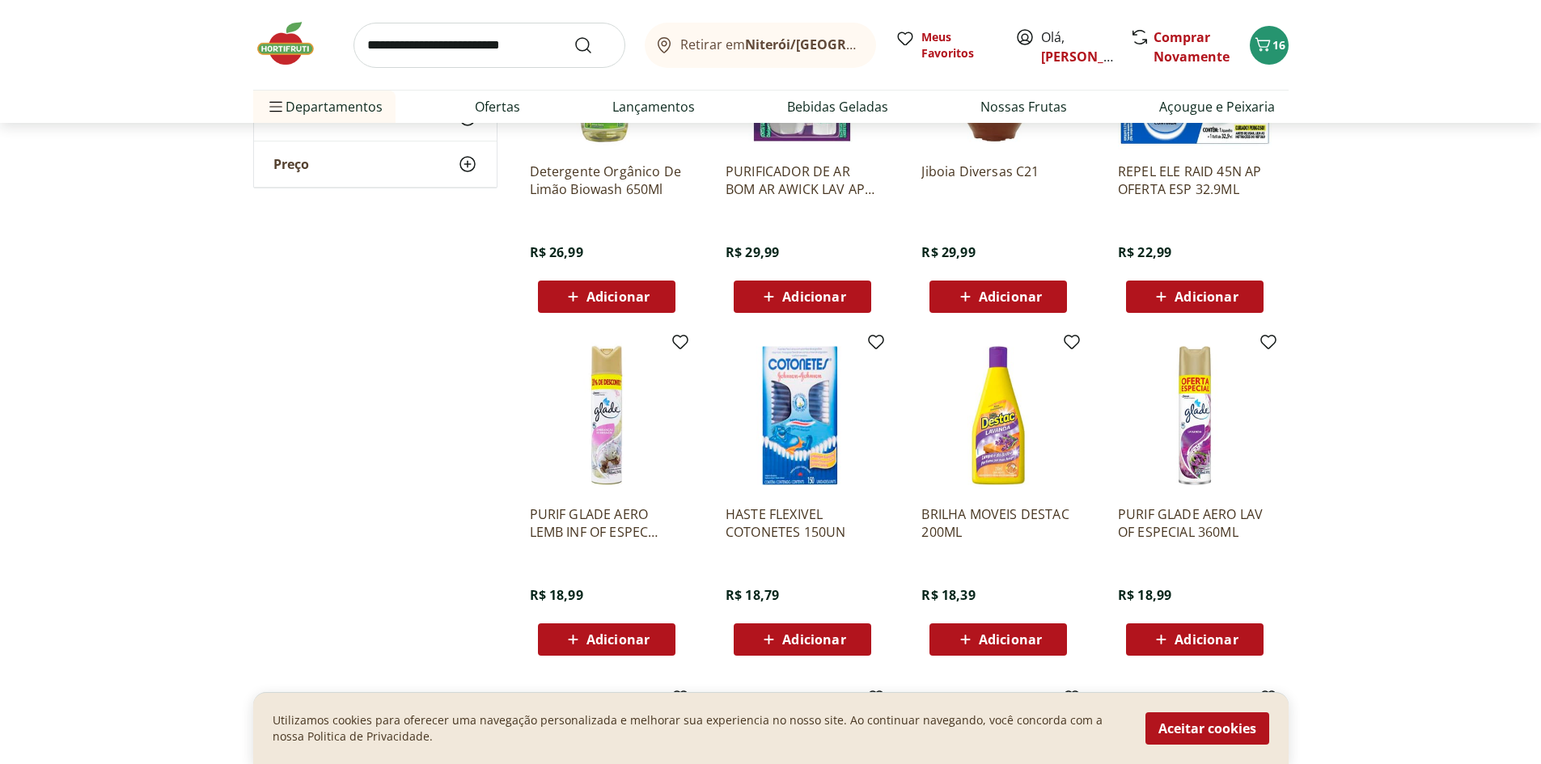
scroll to position [9705, 0]
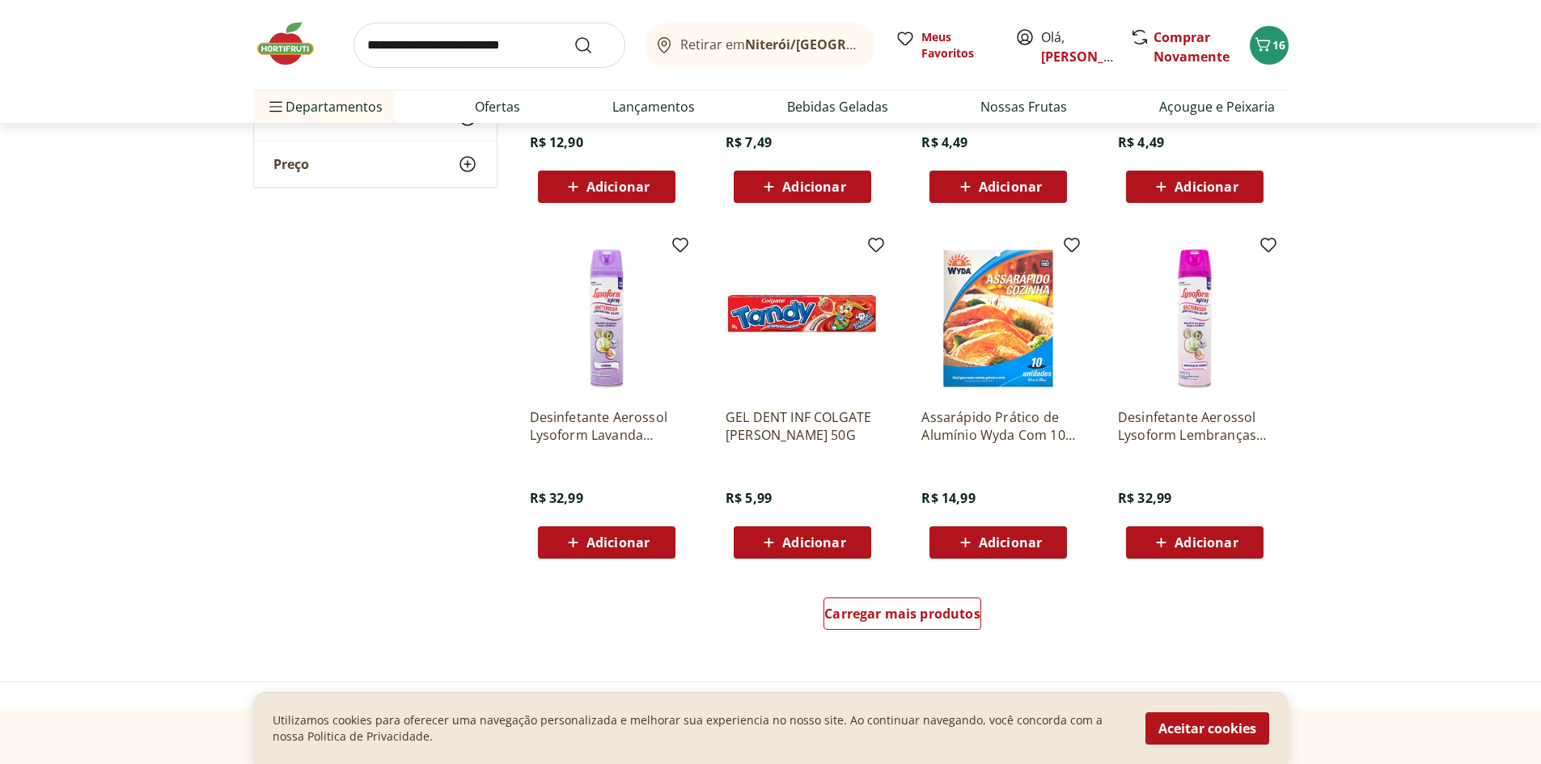
scroll to position [10514, 0]
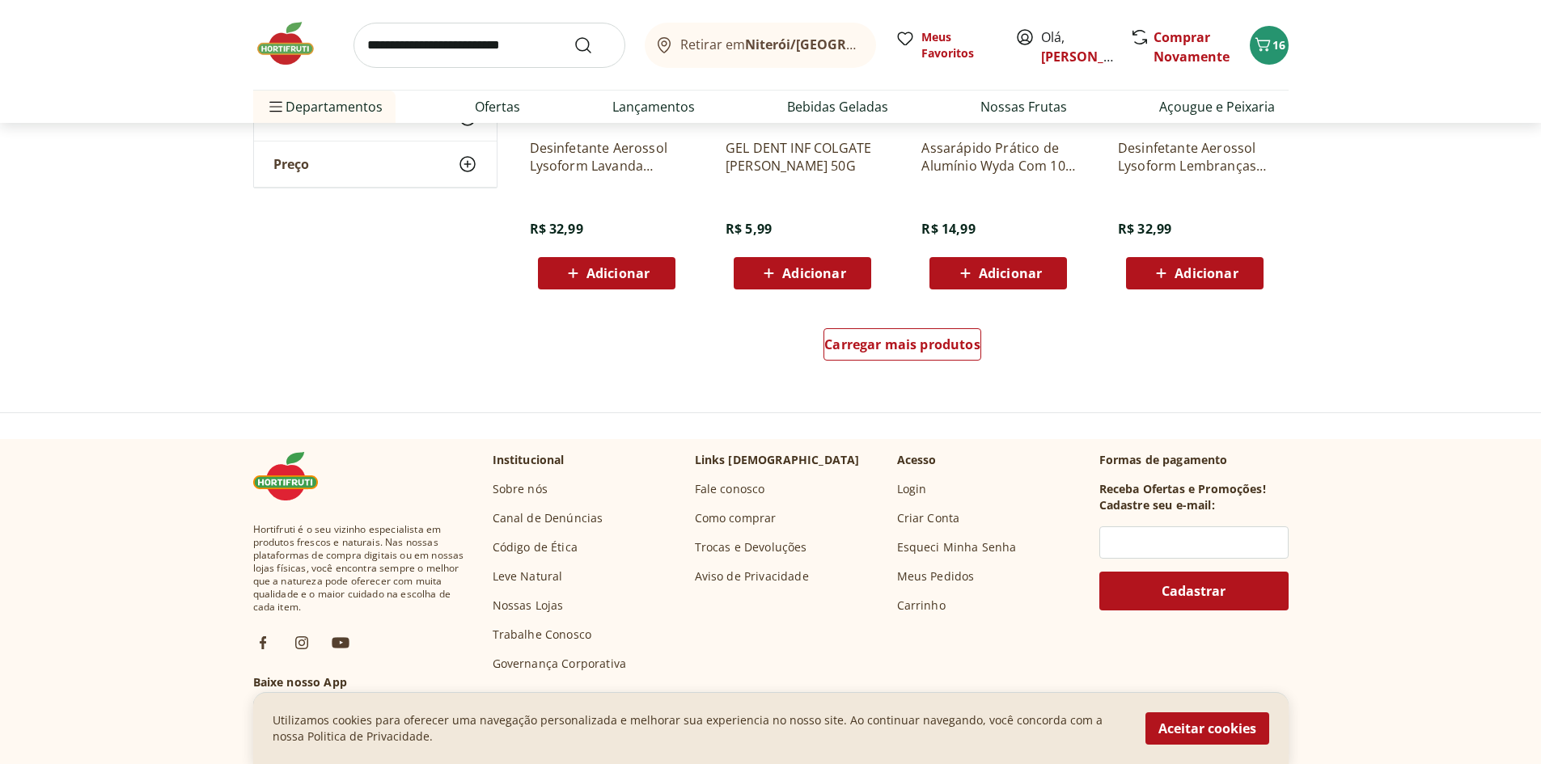
click at [936, 319] on div "Carregar mais produtos" at bounding box center [902, 348] width 784 height 78
click at [931, 338] on span "Carregar mais produtos" at bounding box center [902, 344] width 156 height 13
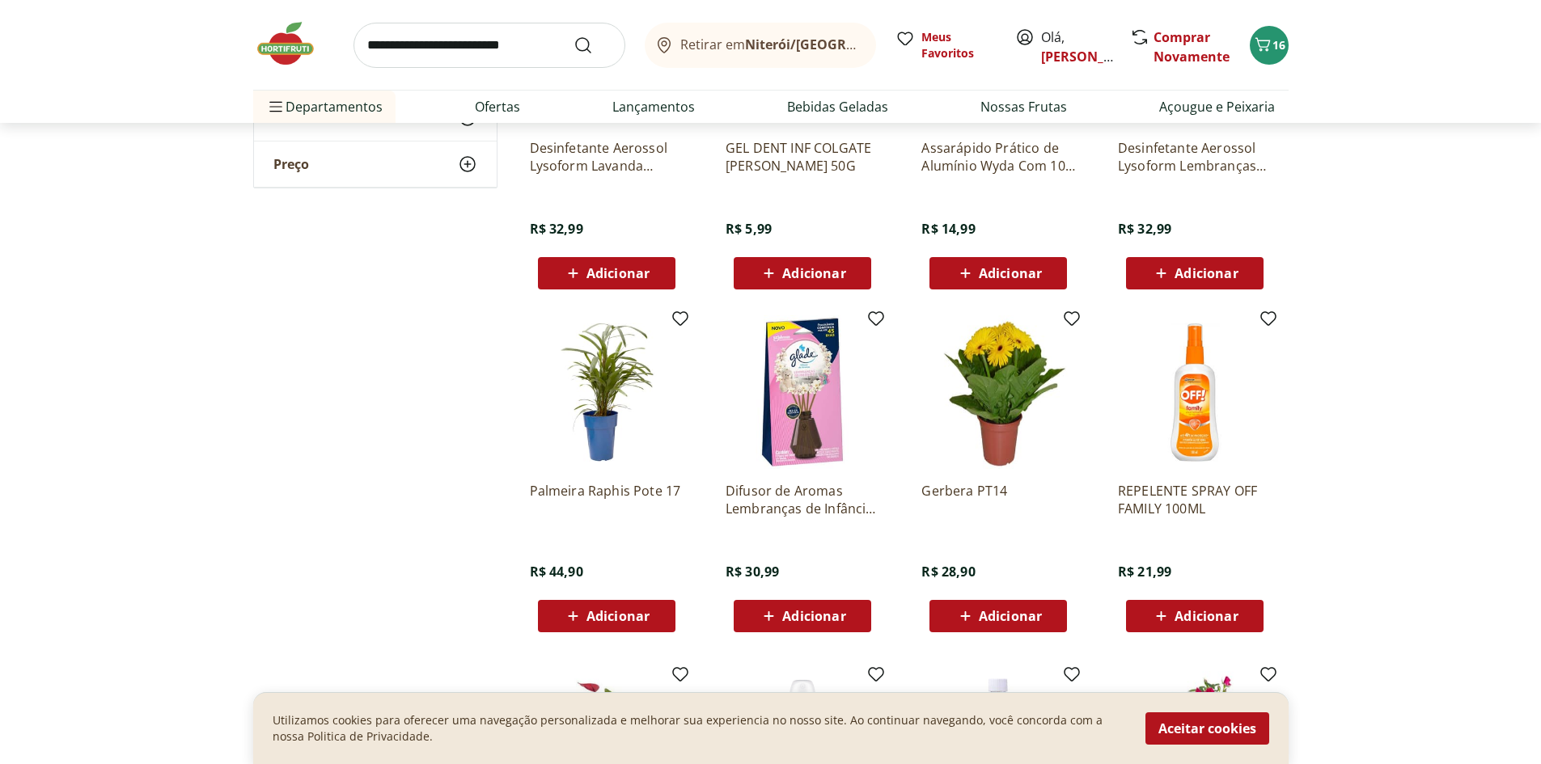
scroll to position [10783, 0]
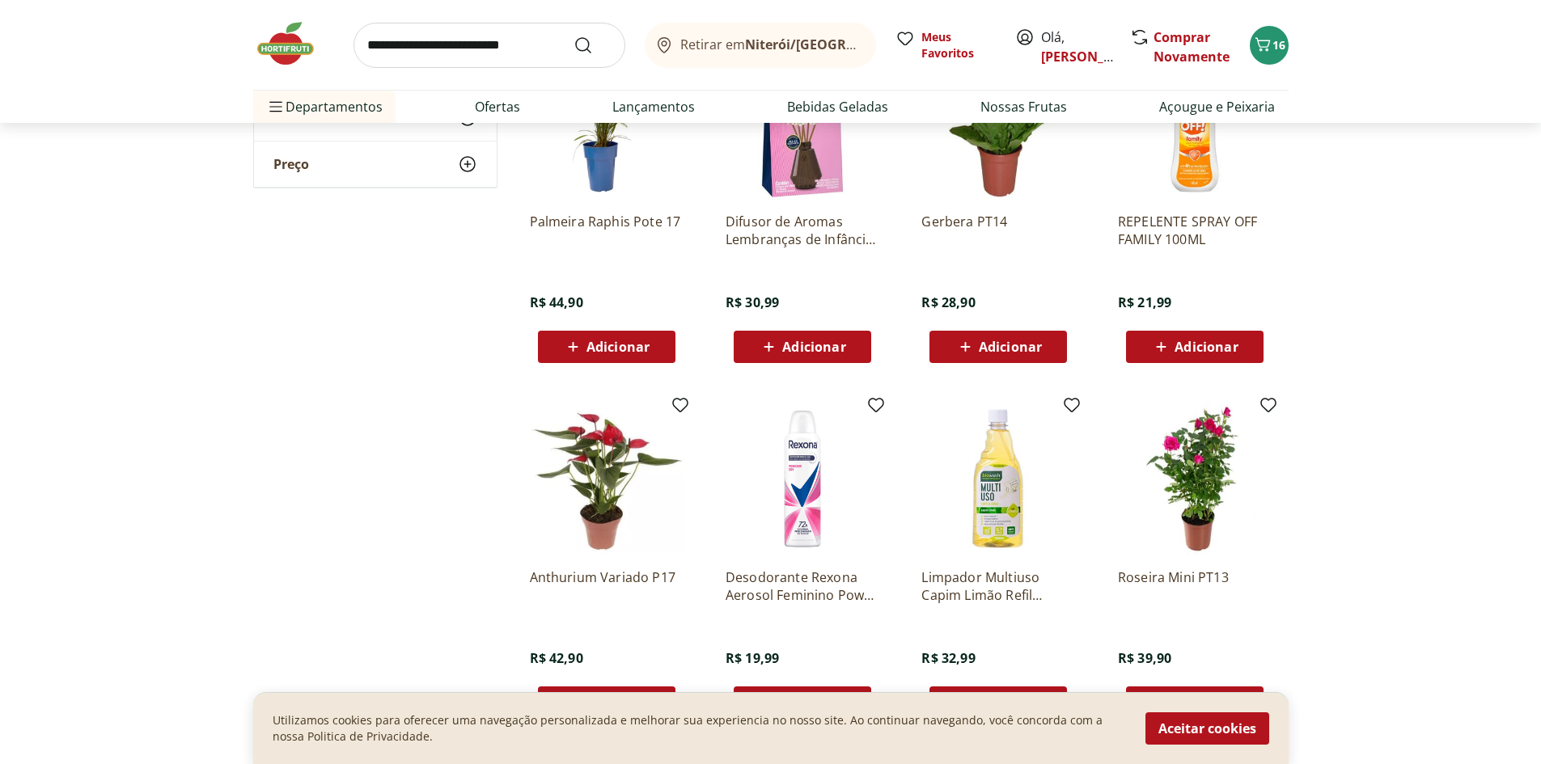
scroll to position [10244, 0]
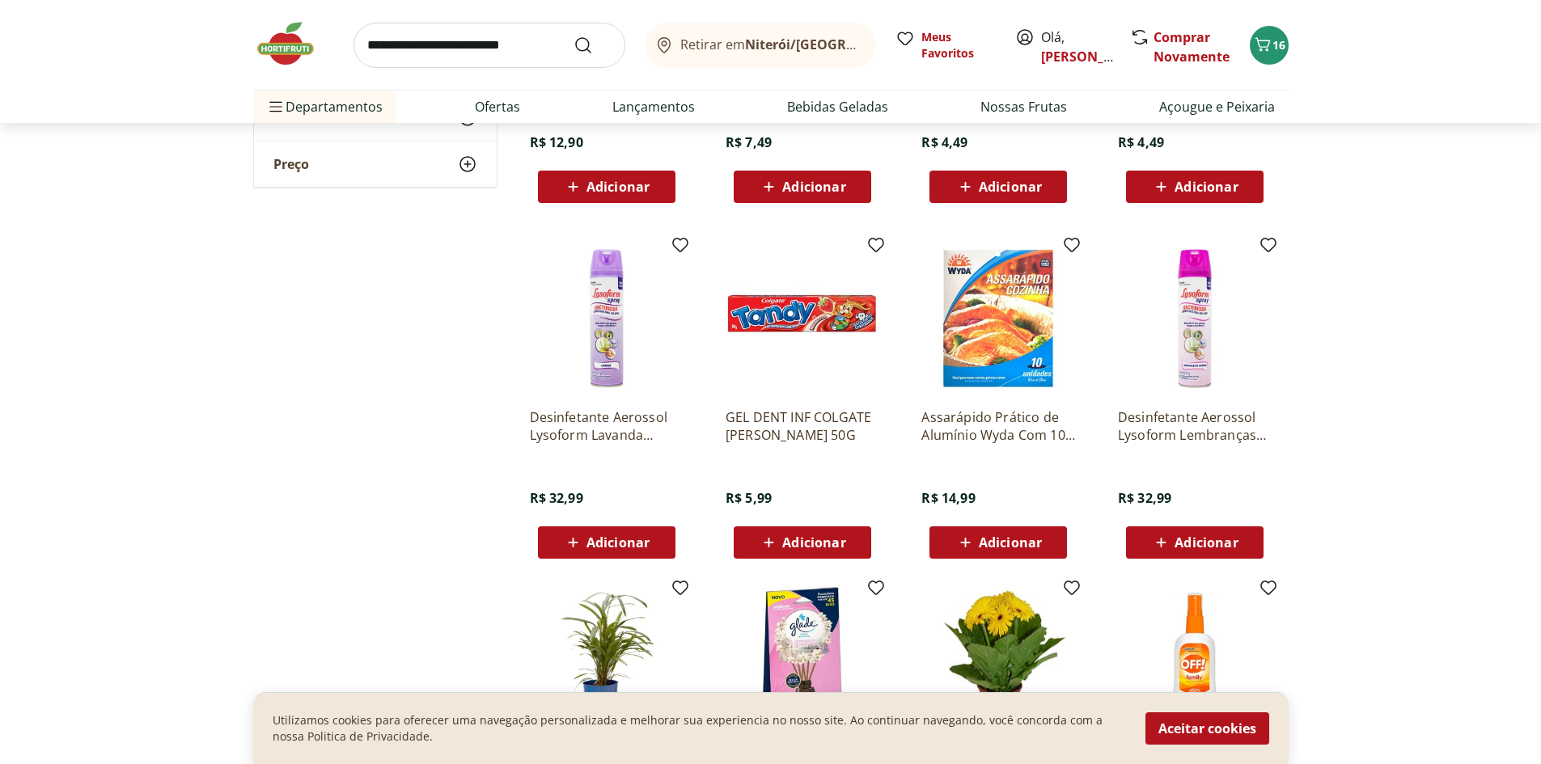
scroll to position [9705, 0]
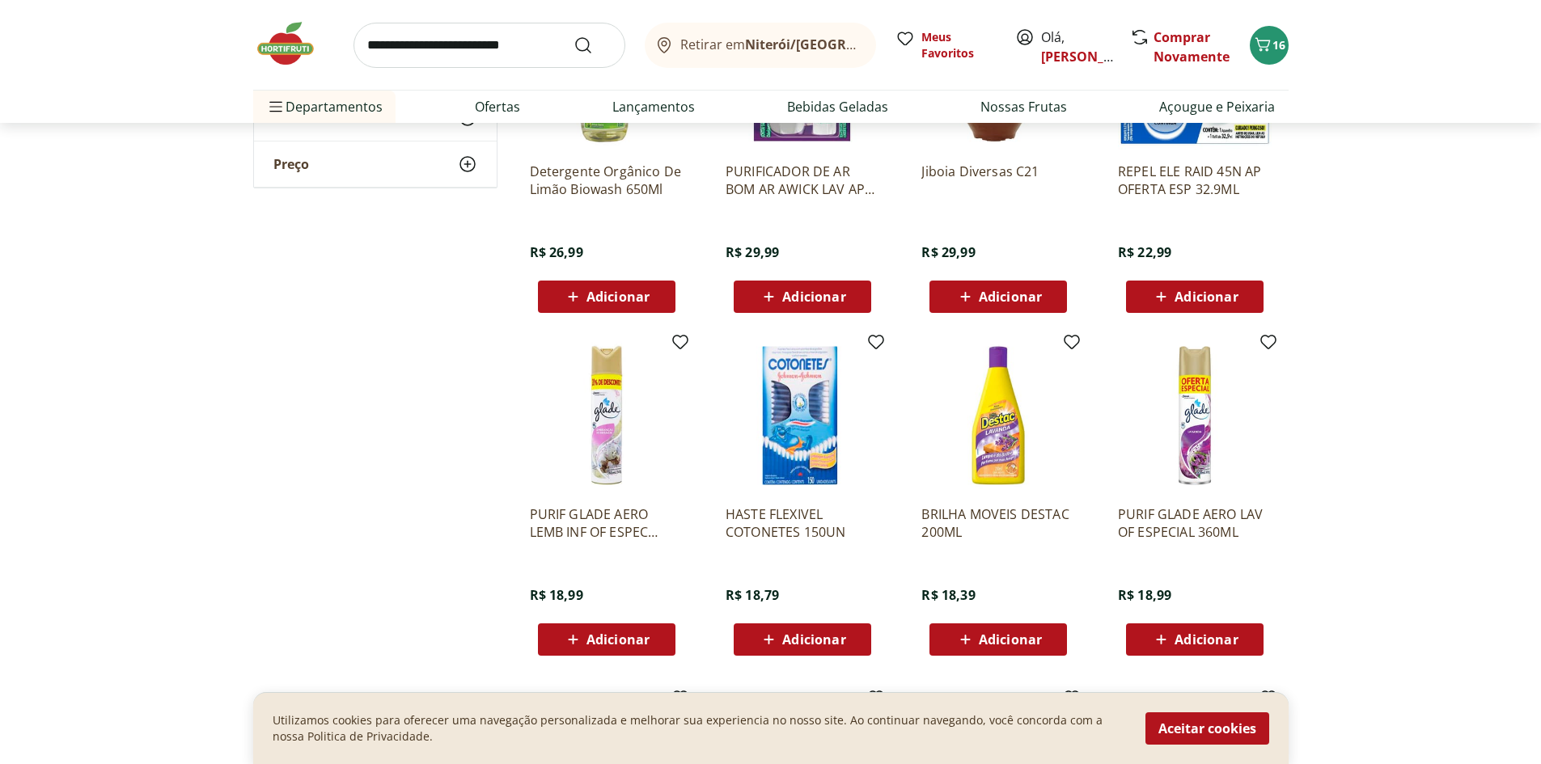
scroll to position [9974, 0]
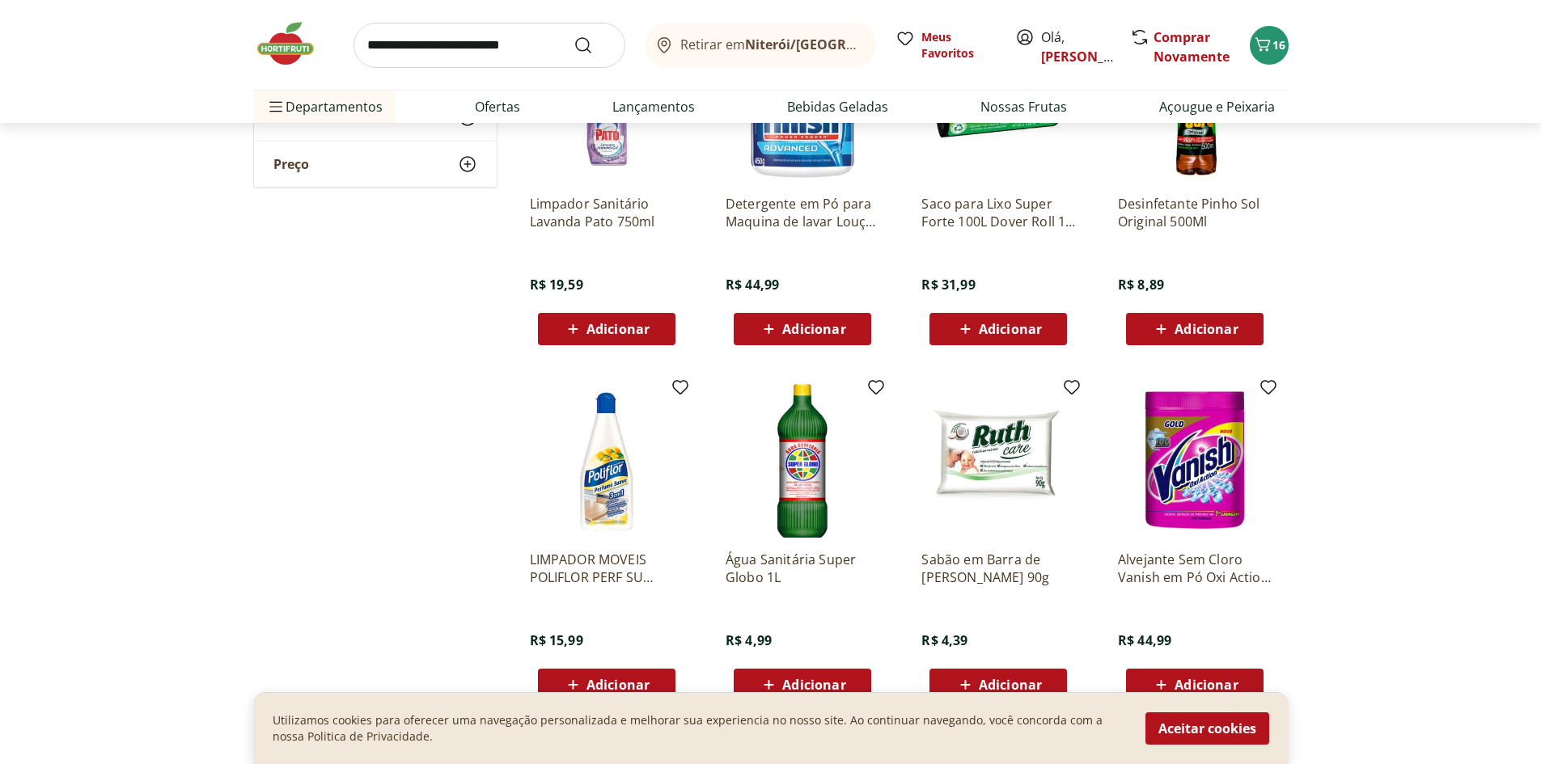
scroll to position [2696, 0]
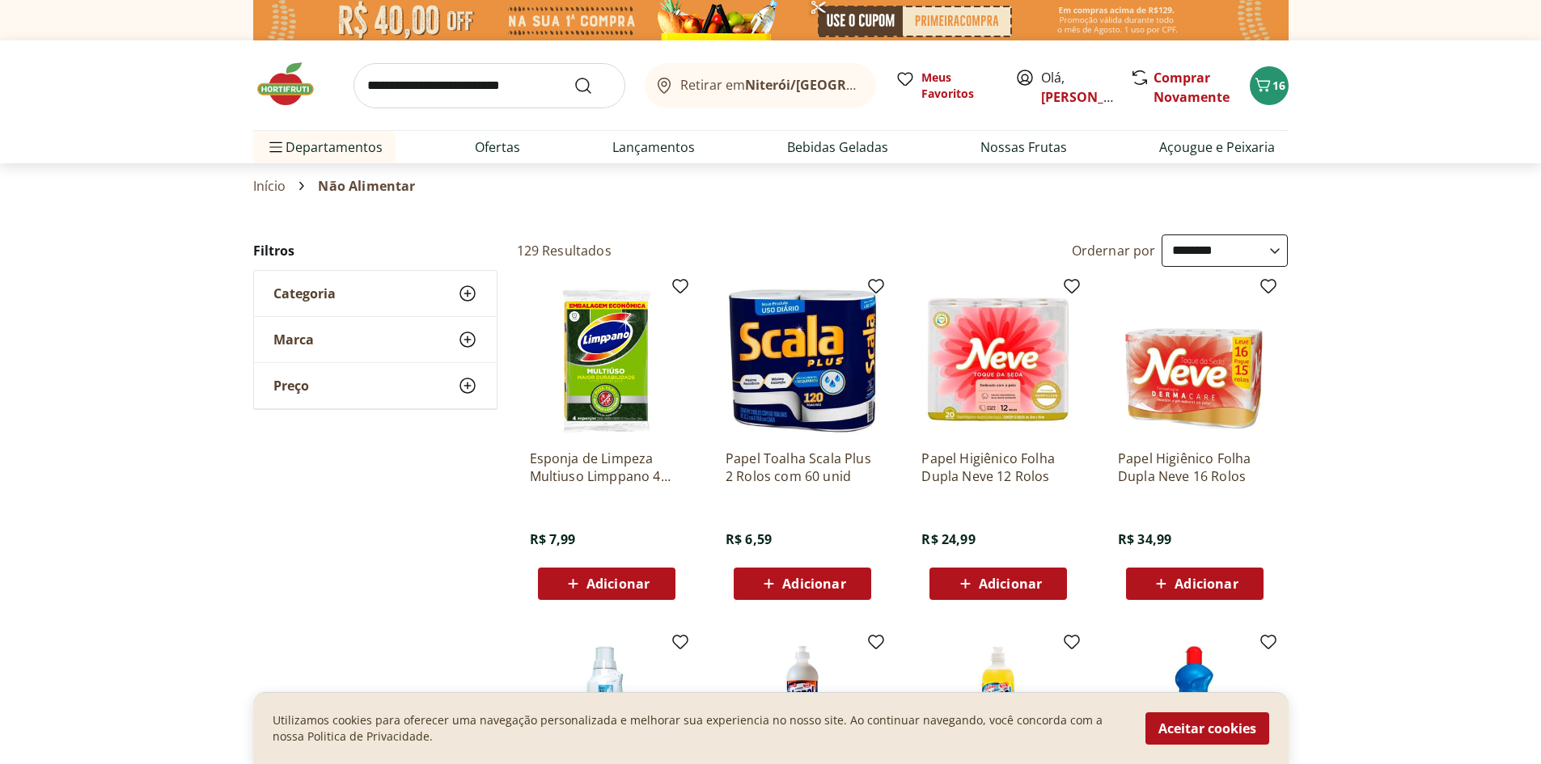
select select "**********"
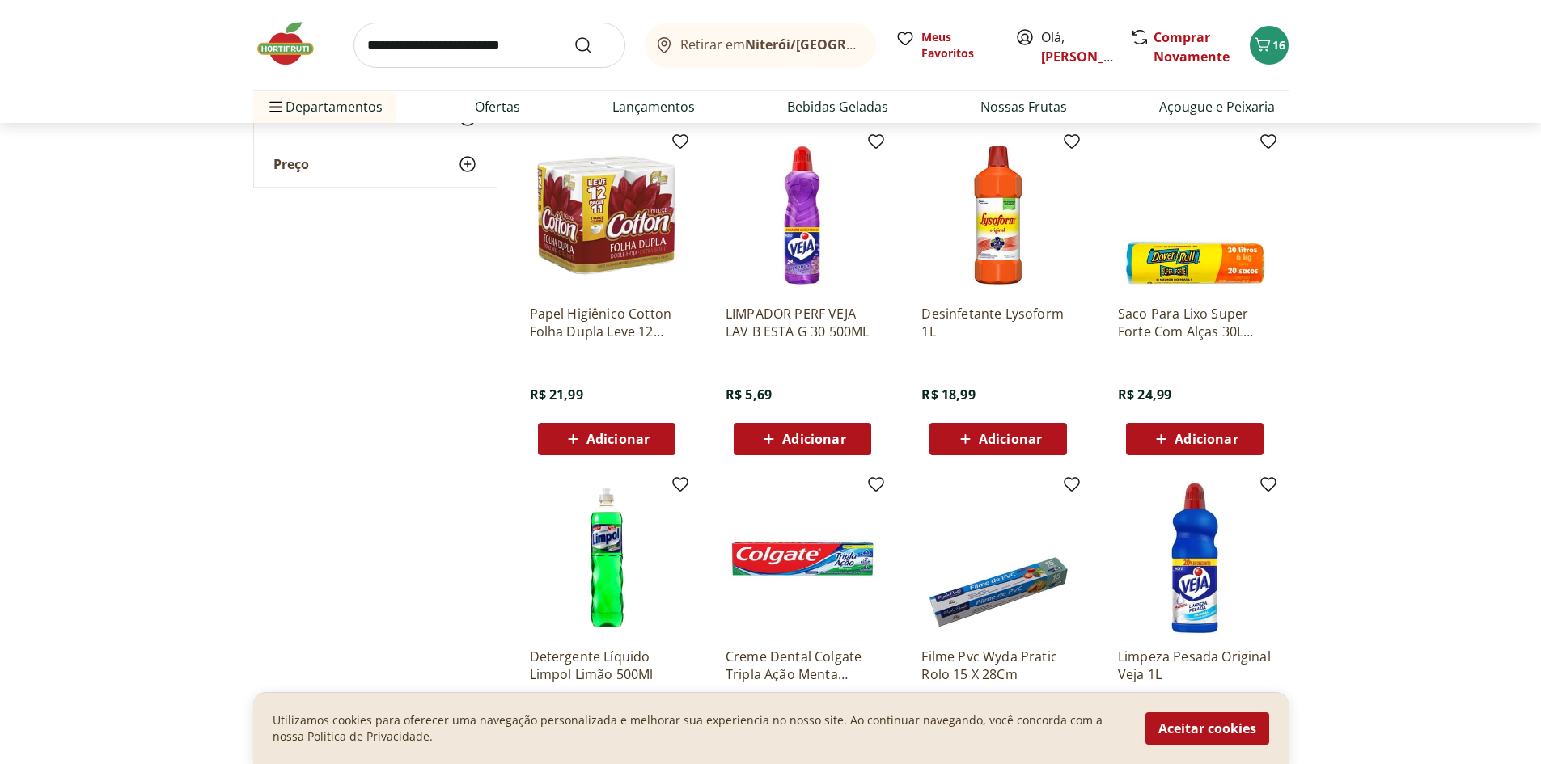
scroll to position [2157, 0]
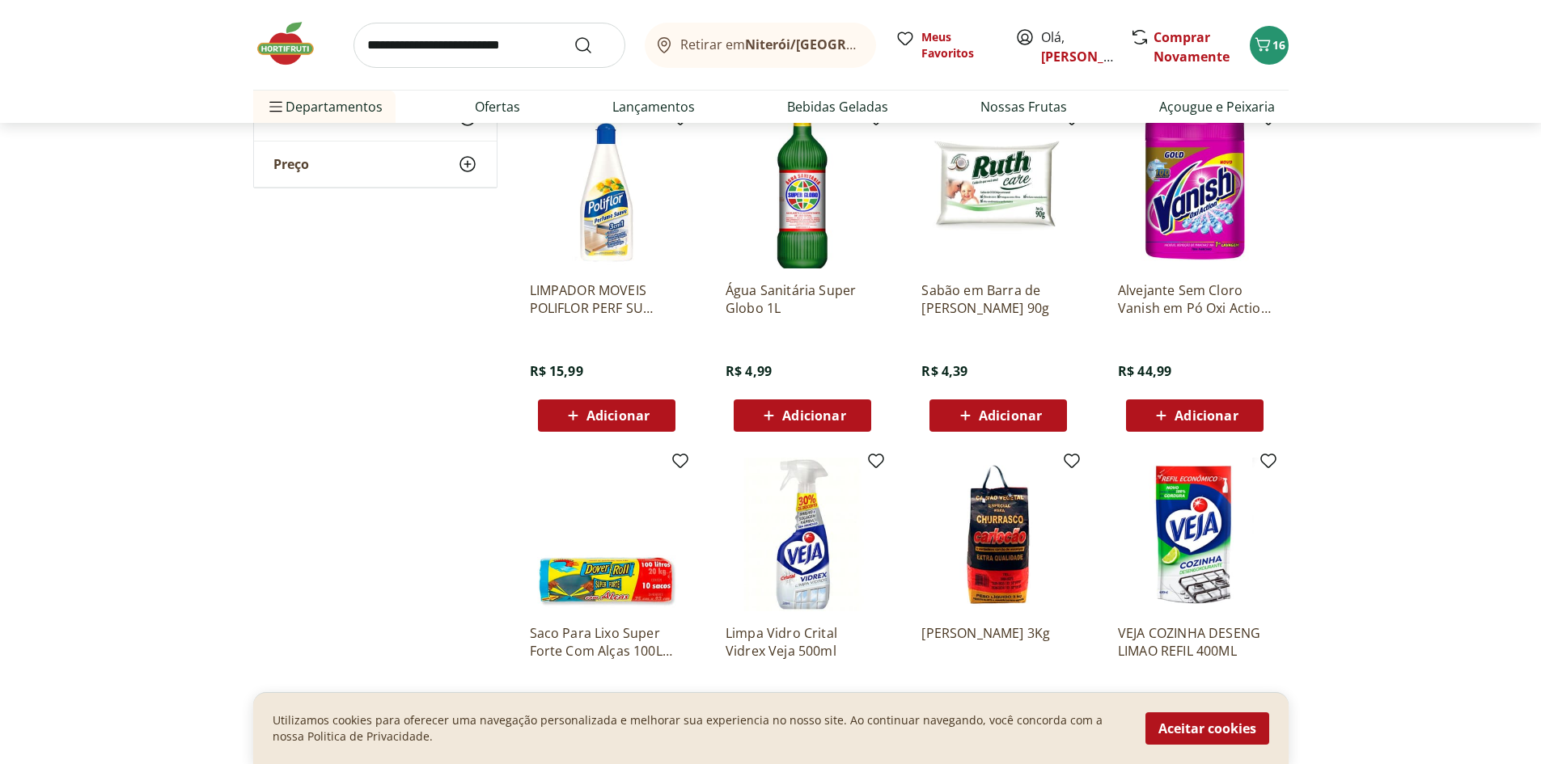
scroll to position [4583, 0]
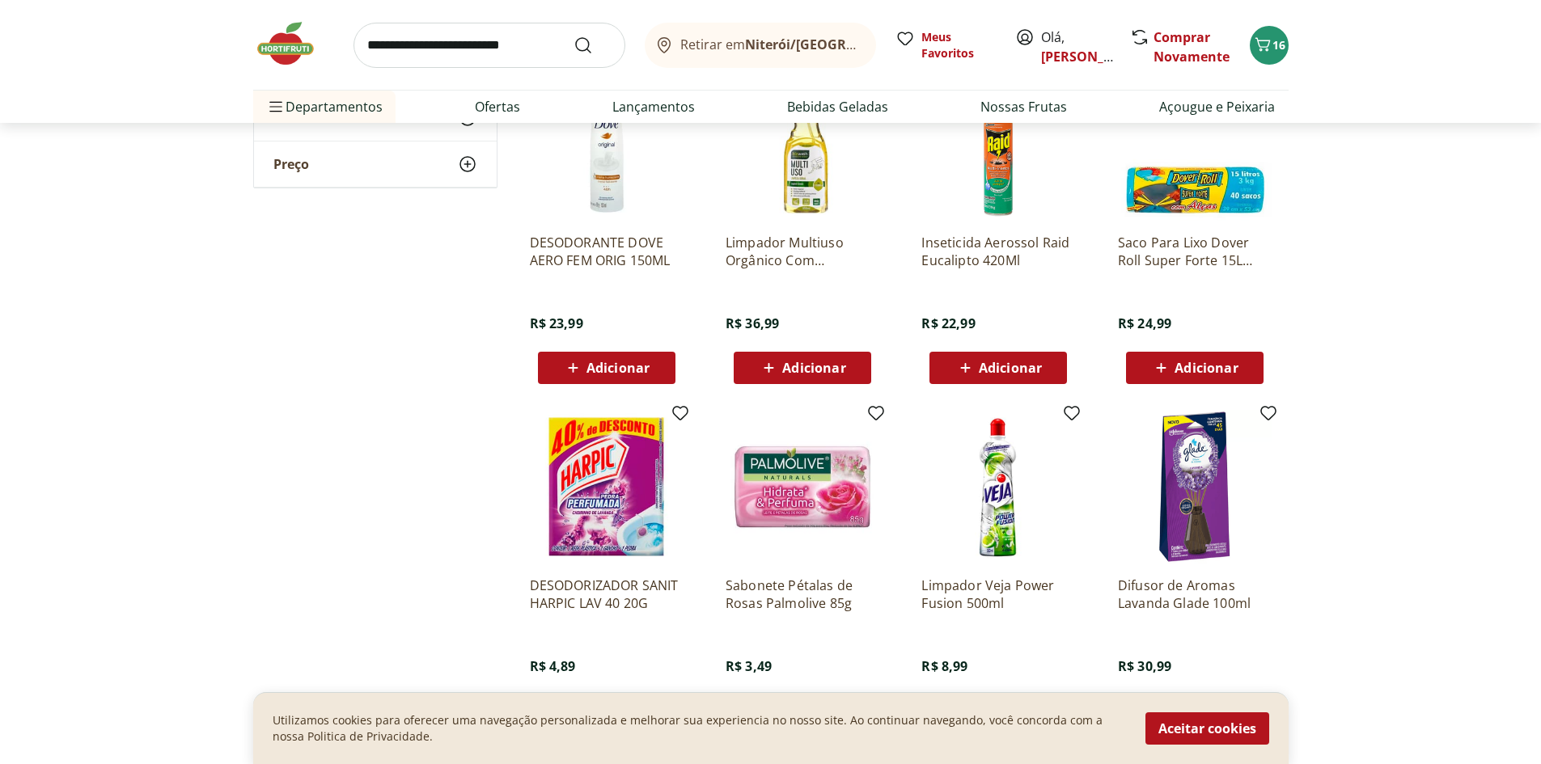
scroll to position [6470, 0]
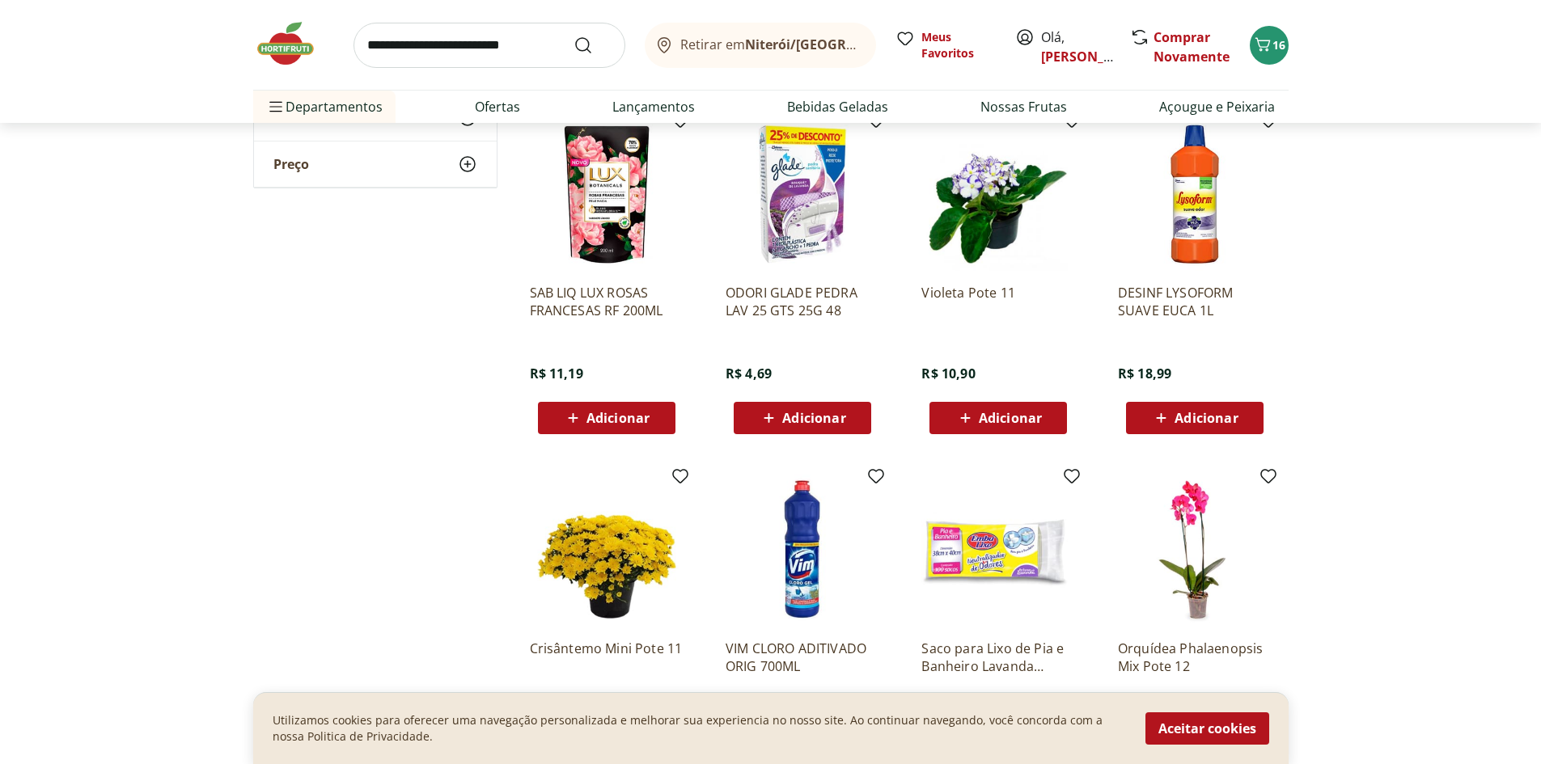
scroll to position [6739, 0]
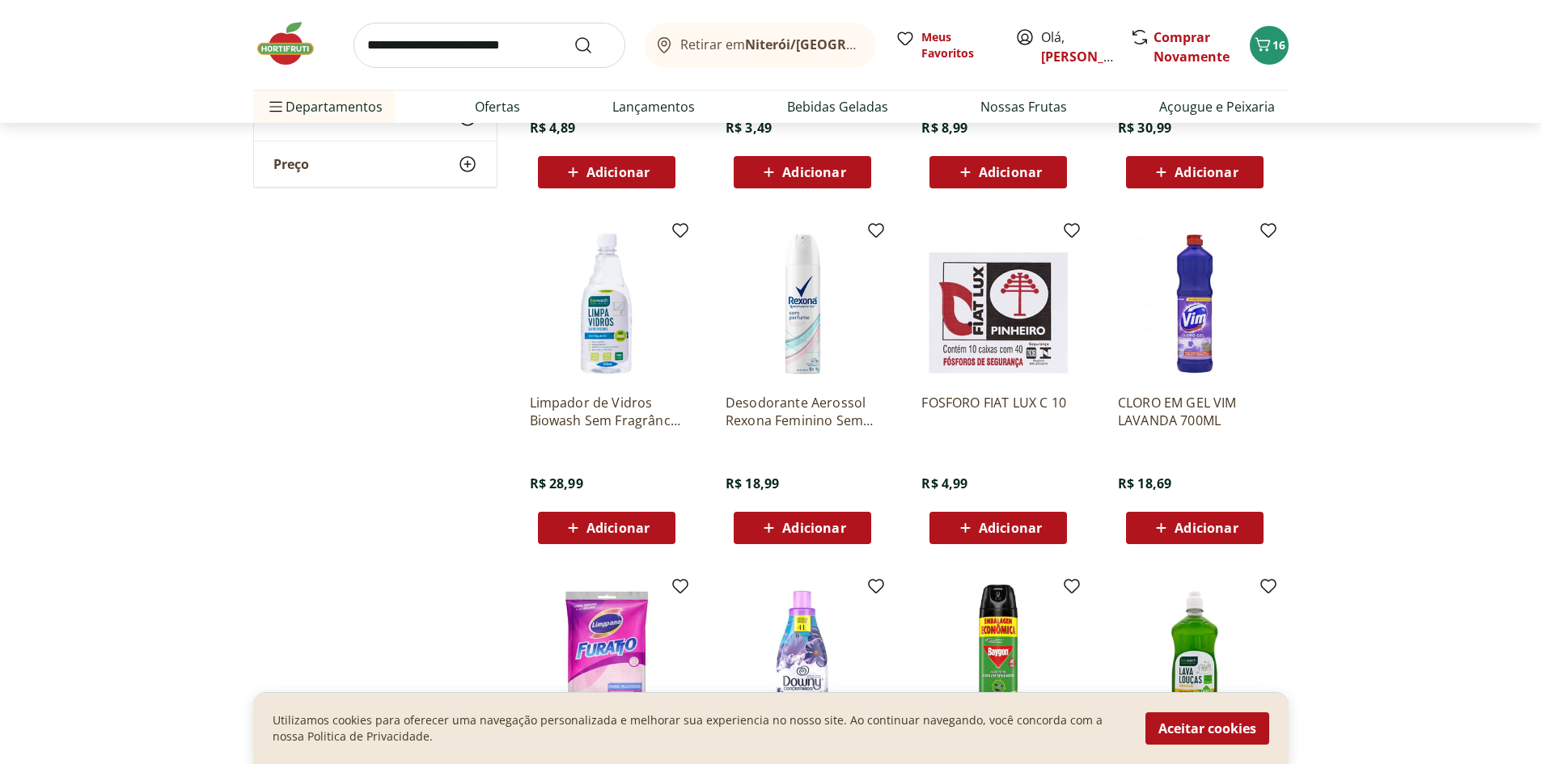
click at [484, 47] on input "search" at bounding box center [489, 45] width 272 height 45
type input "*"
type input "******"
click at [573, 36] on button "Submit Search" at bounding box center [592, 45] width 39 height 19
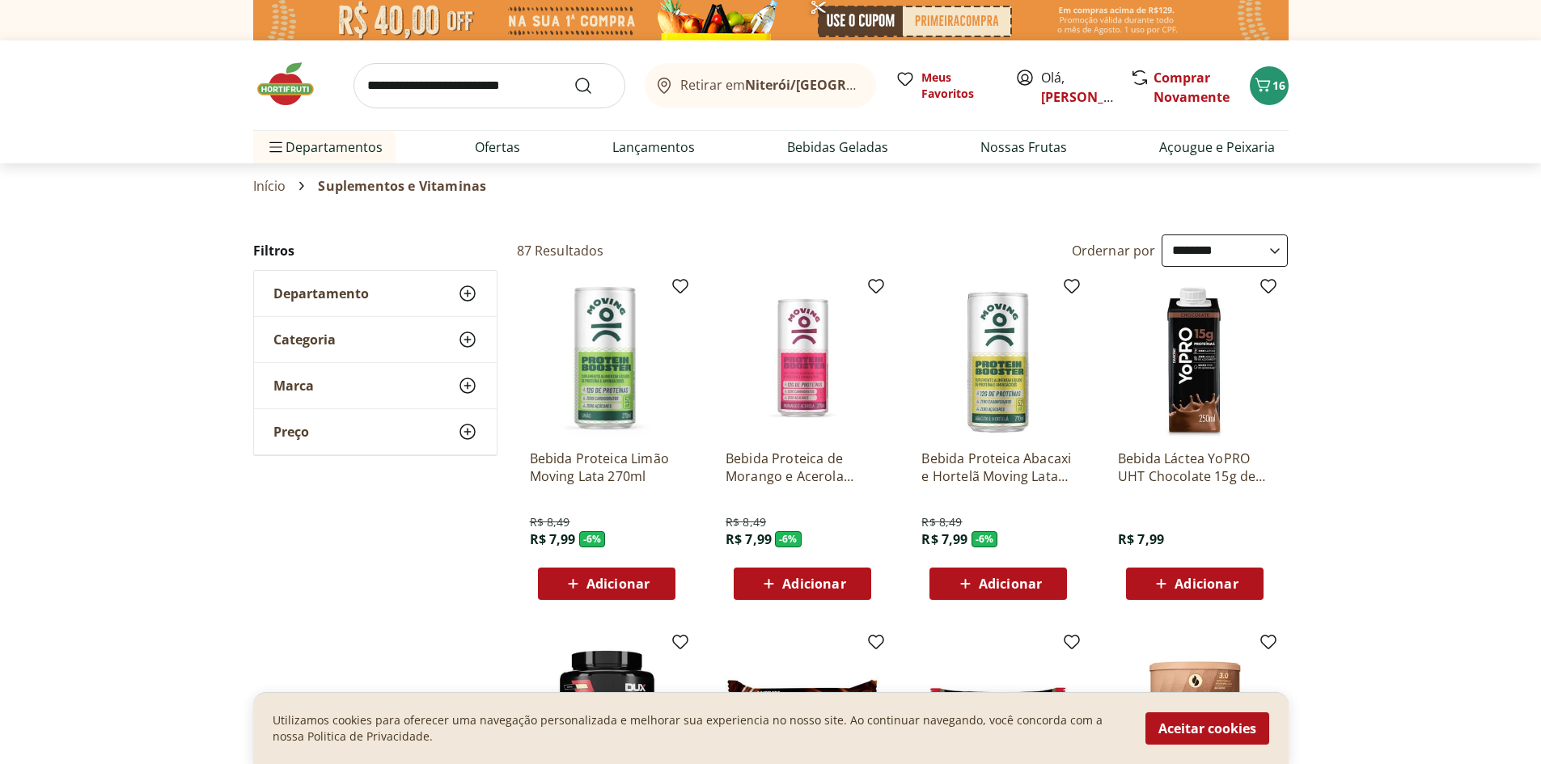
select select "**********"
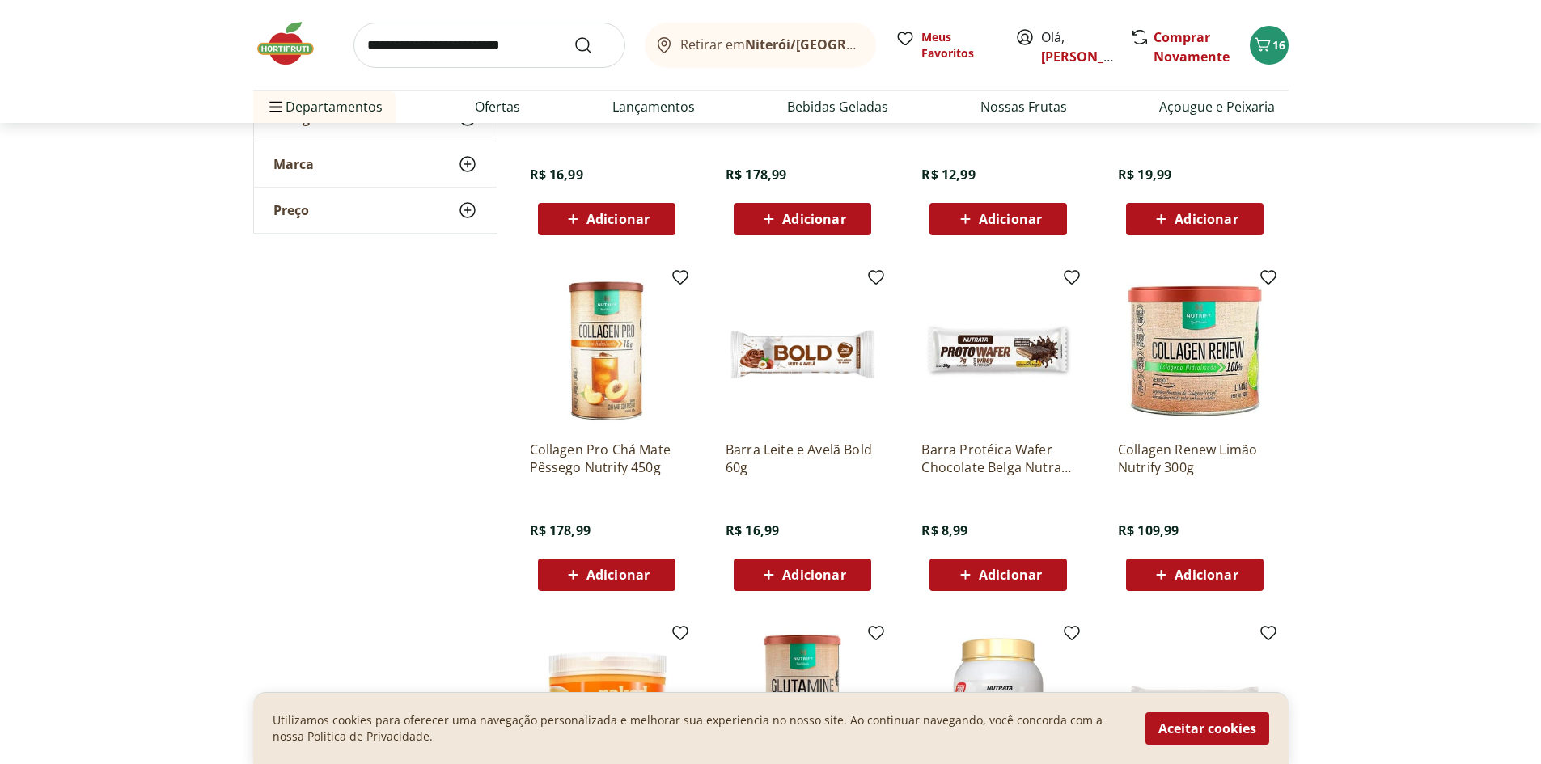
scroll to position [4852, 0]
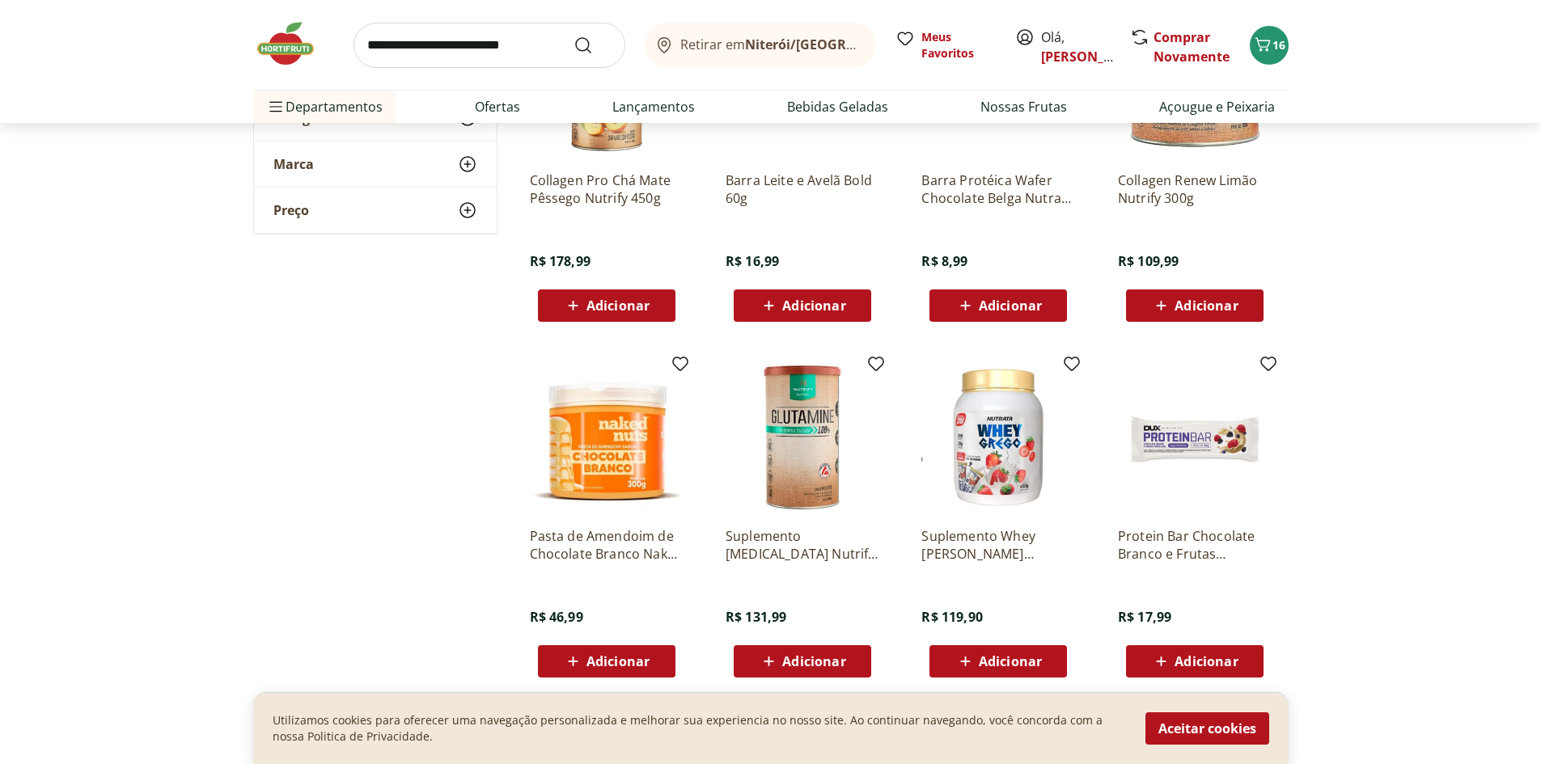
click at [985, 452] on img at bounding box center [998, 438] width 154 height 154
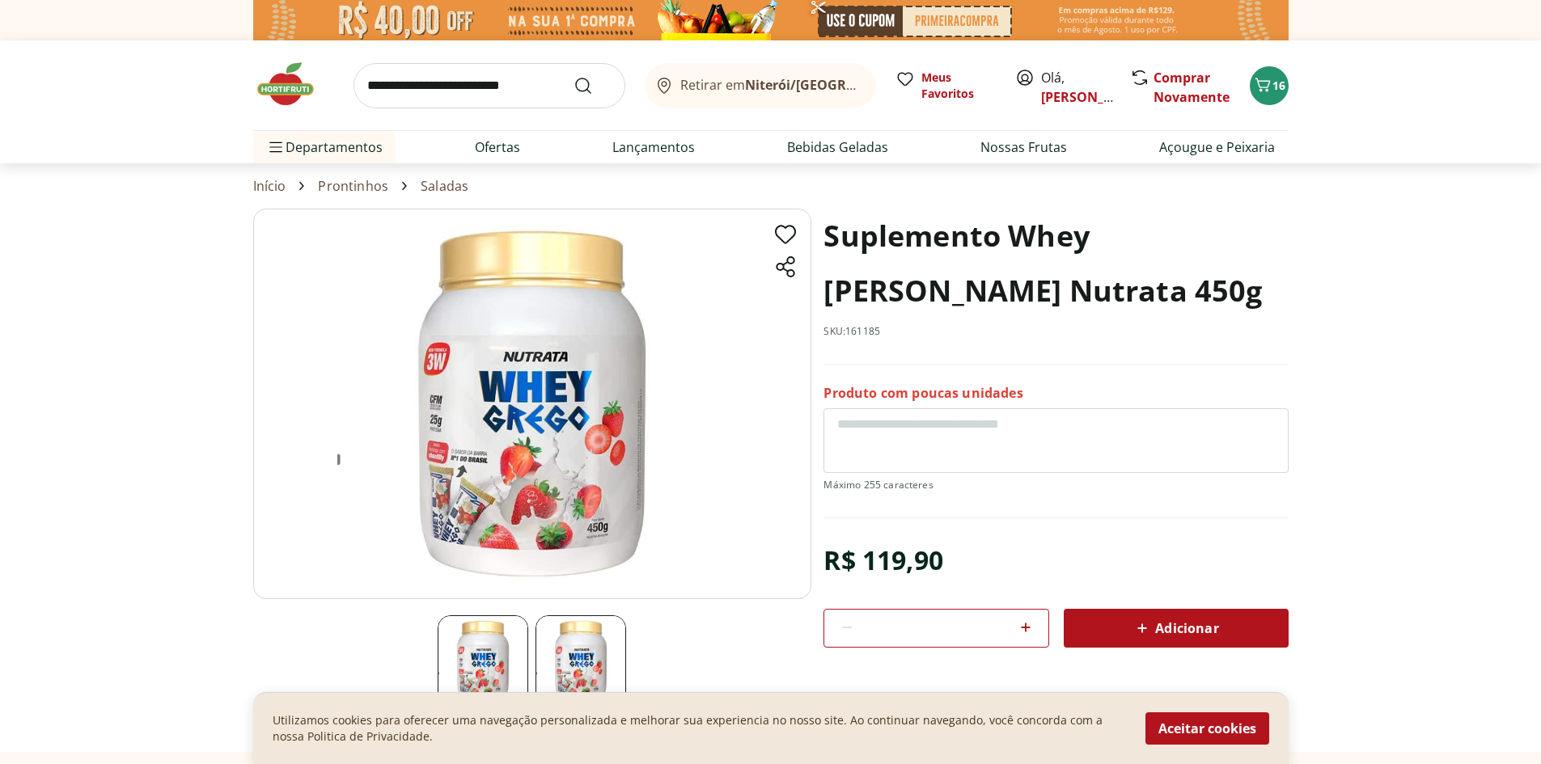
click at [499, 650] on img at bounding box center [483, 660] width 91 height 91
click at [598, 613] on div at bounding box center [532, 457] width 558 height 497
click at [574, 621] on img at bounding box center [580, 660] width 91 height 91
click at [493, 618] on img at bounding box center [483, 660] width 91 height 91
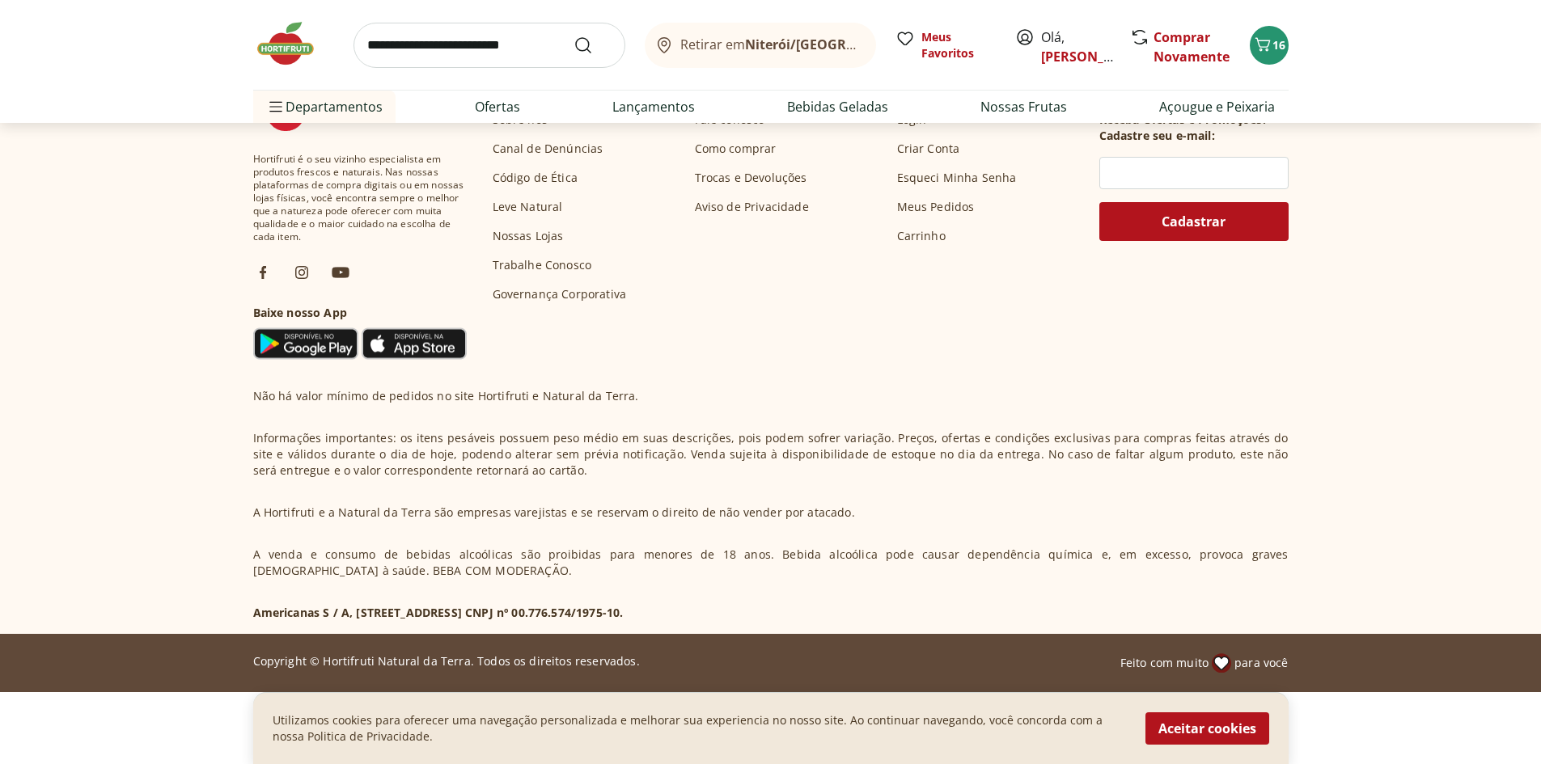
scroll to position [413, 0]
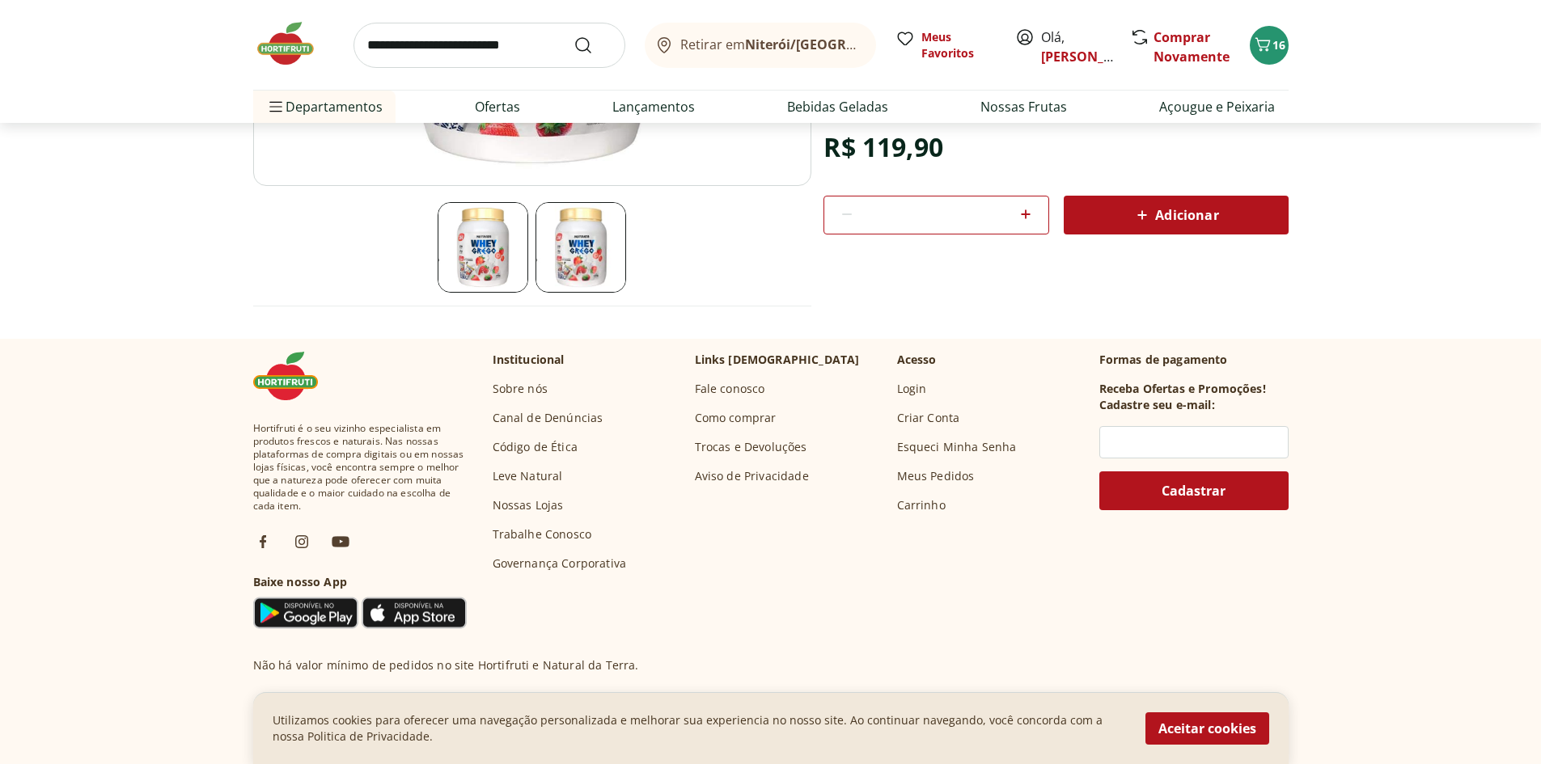
click at [571, 242] on img at bounding box center [580, 247] width 91 height 91
drag, startPoint x: 458, startPoint y: 263, endPoint x: 473, endPoint y: 273, distance: 18.2
click at [459, 264] on img at bounding box center [483, 247] width 91 height 91
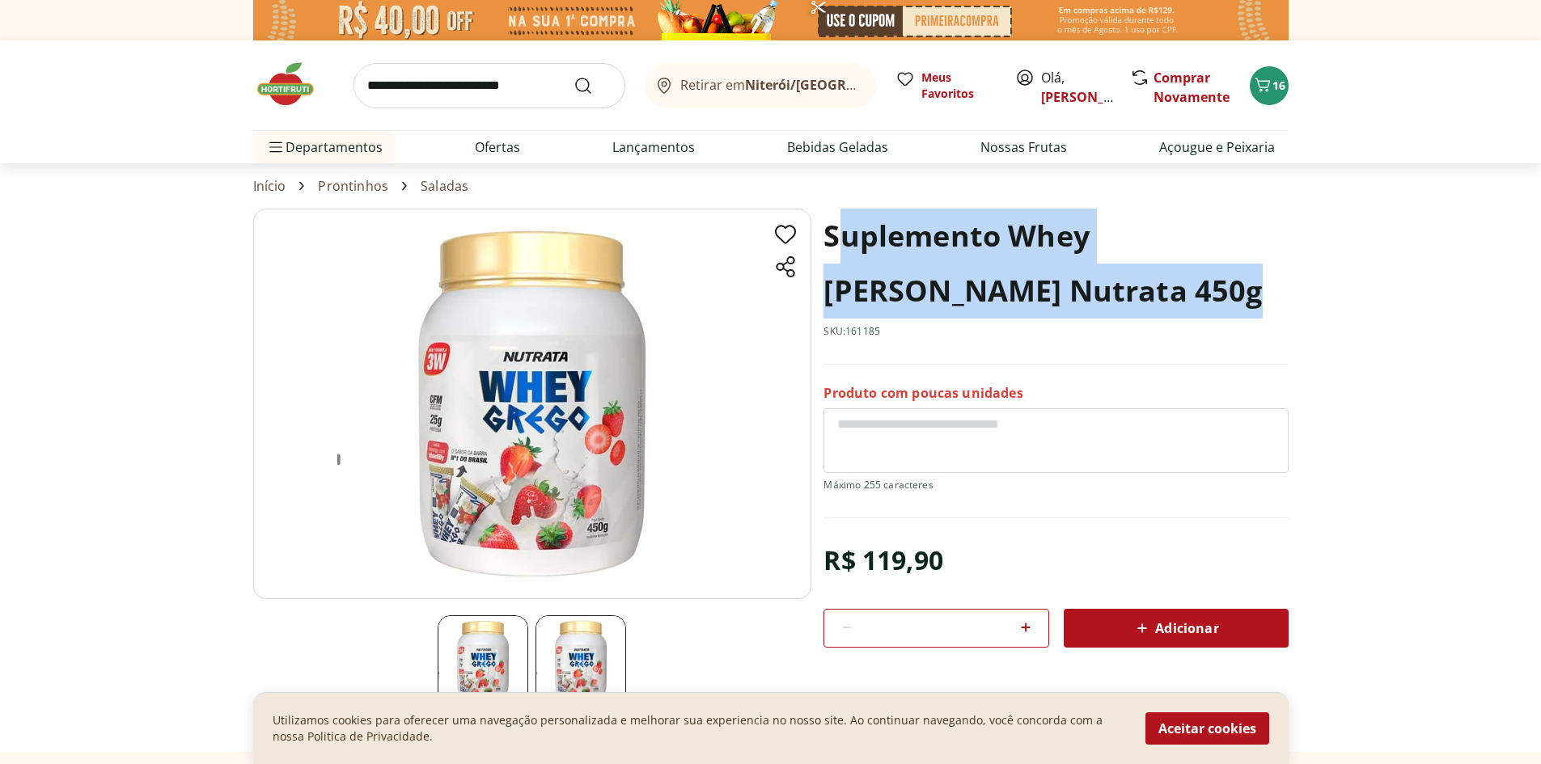
drag, startPoint x: 846, startPoint y: 235, endPoint x: 1148, endPoint y: 292, distance: 307.7
click at [1148, 292] on h1 "Suplemento Whey [PERSON_NAME] Nutrata 450g" at bounding box center [1055, 264] width 464 height 110
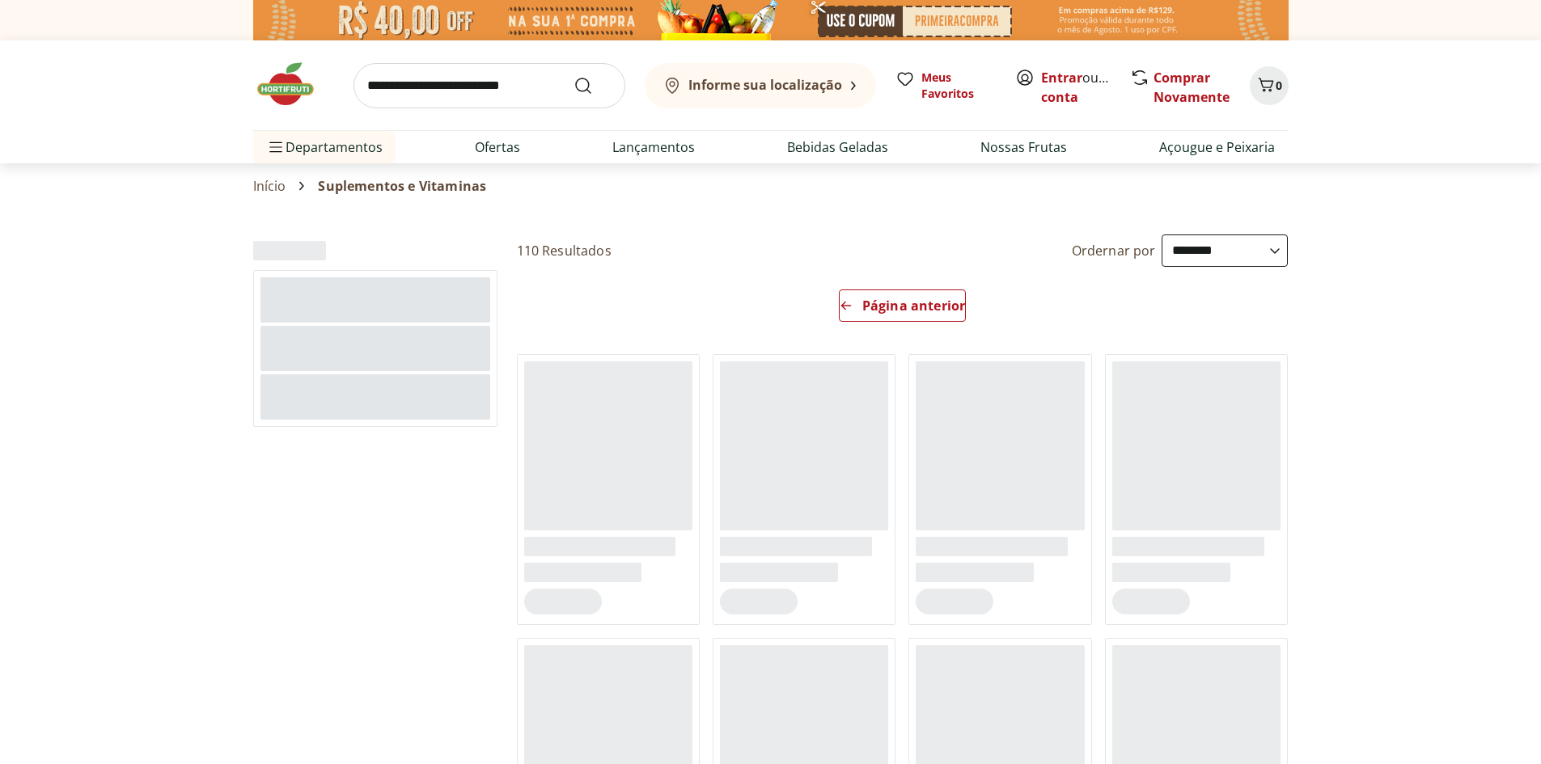
select select "**********"
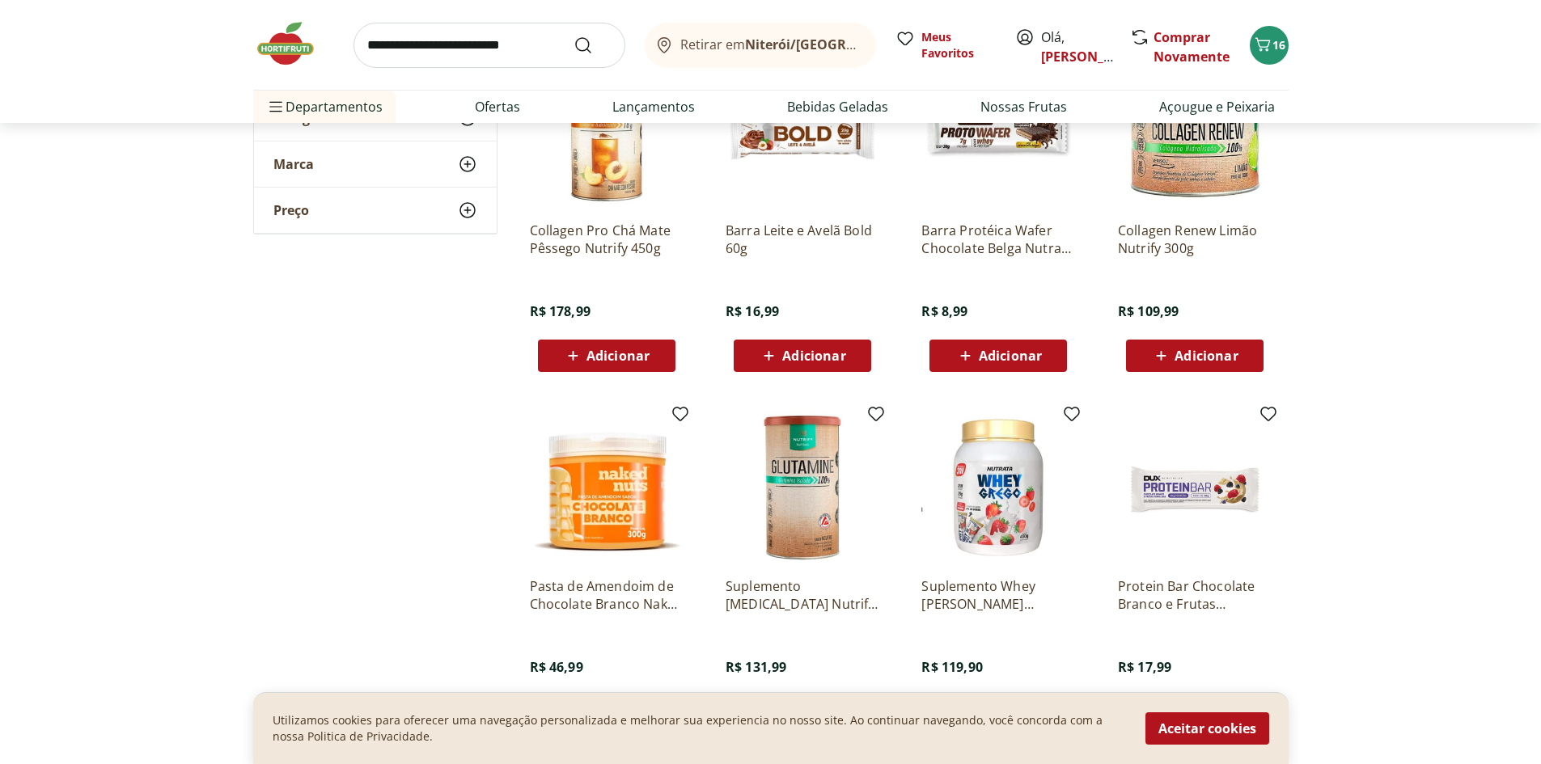
scroll to position [937, 0]
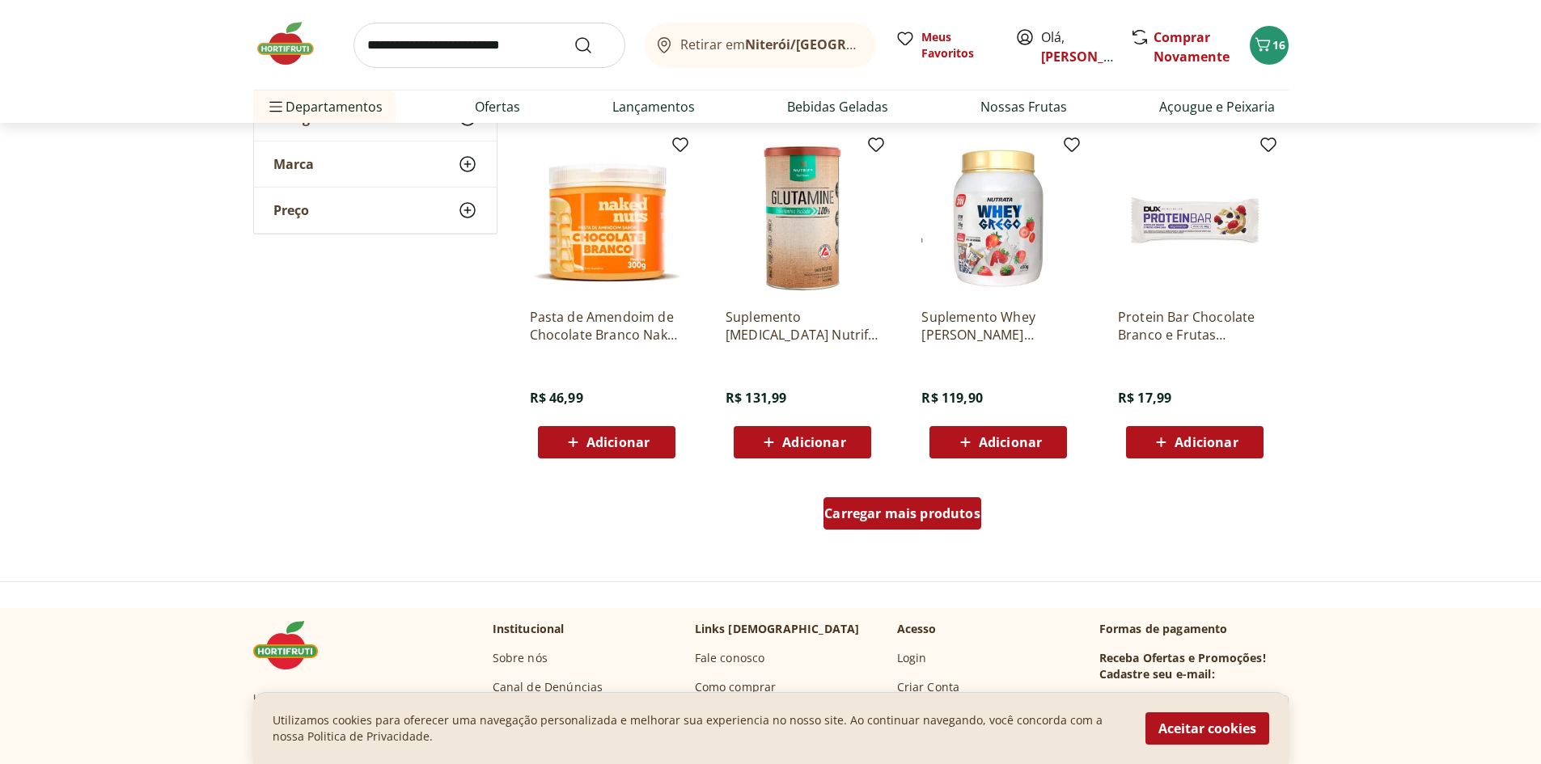
click at [910, 535] on link "Carregar mais produtos" at bounding box center [902, 516] width 158 height 39
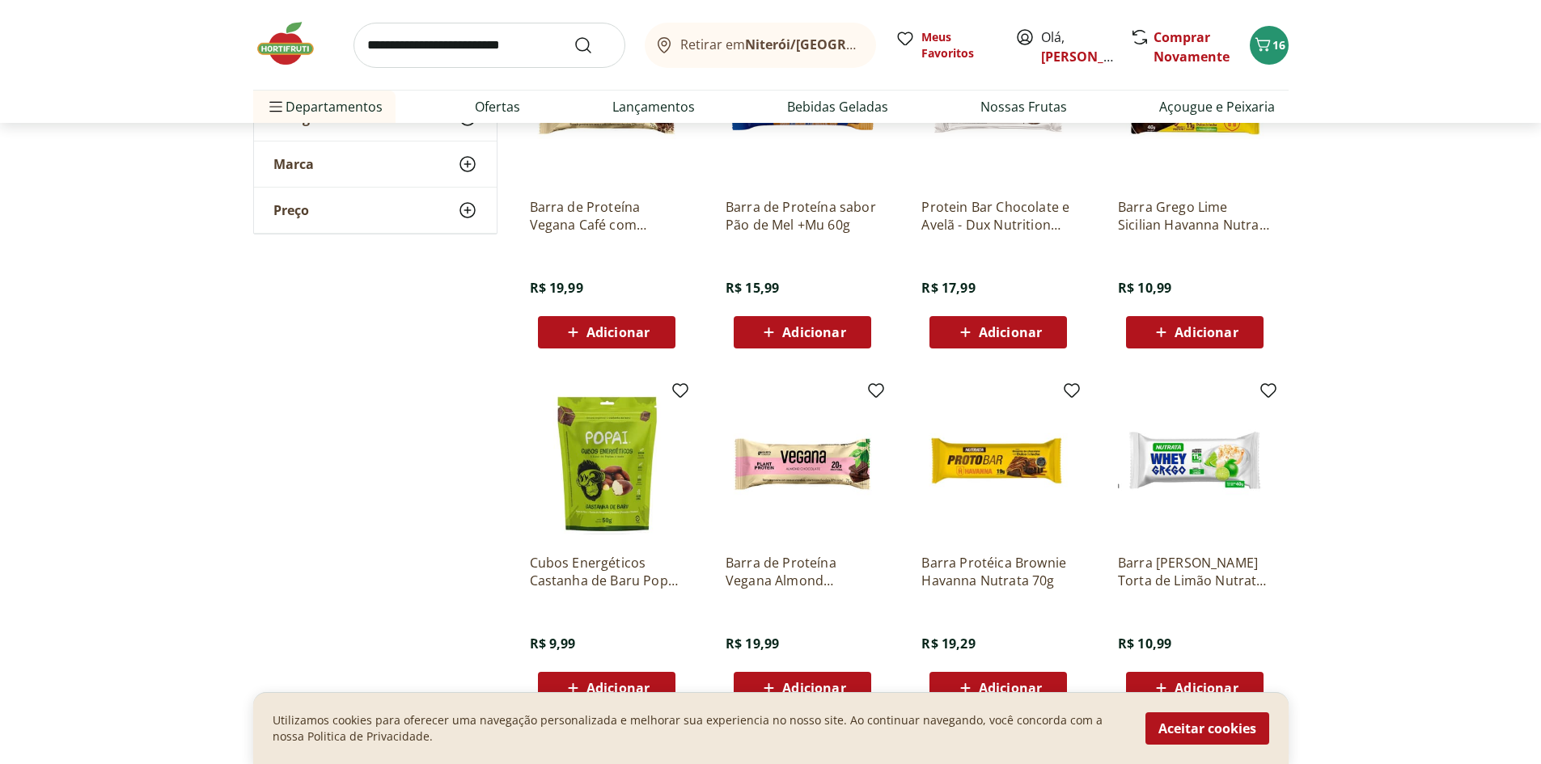
scroll to position [2285, 0]
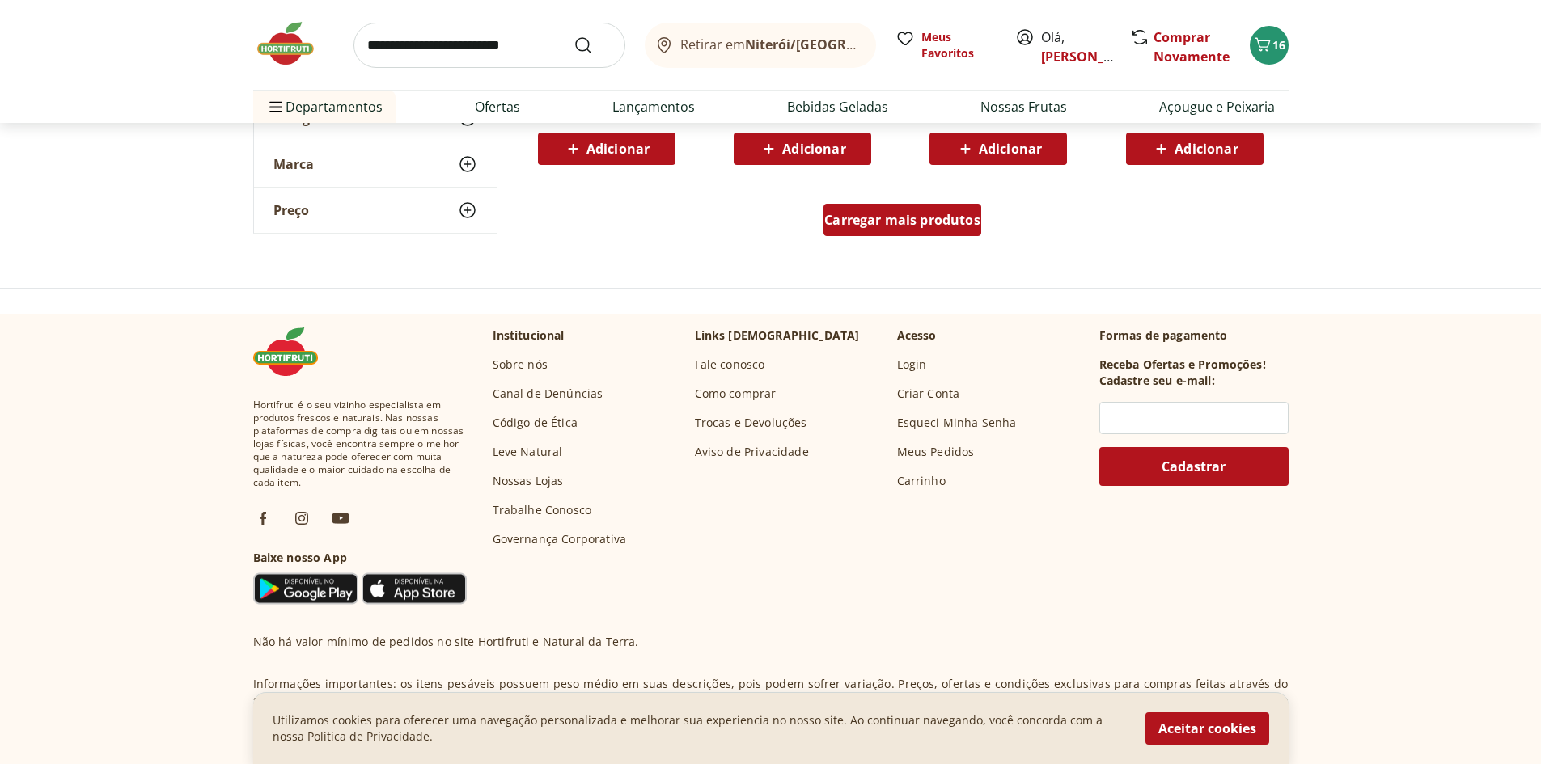
click at [943, 210] on div "Carregar mais produtos" at bounding box center [902, 220] width 158 height 32
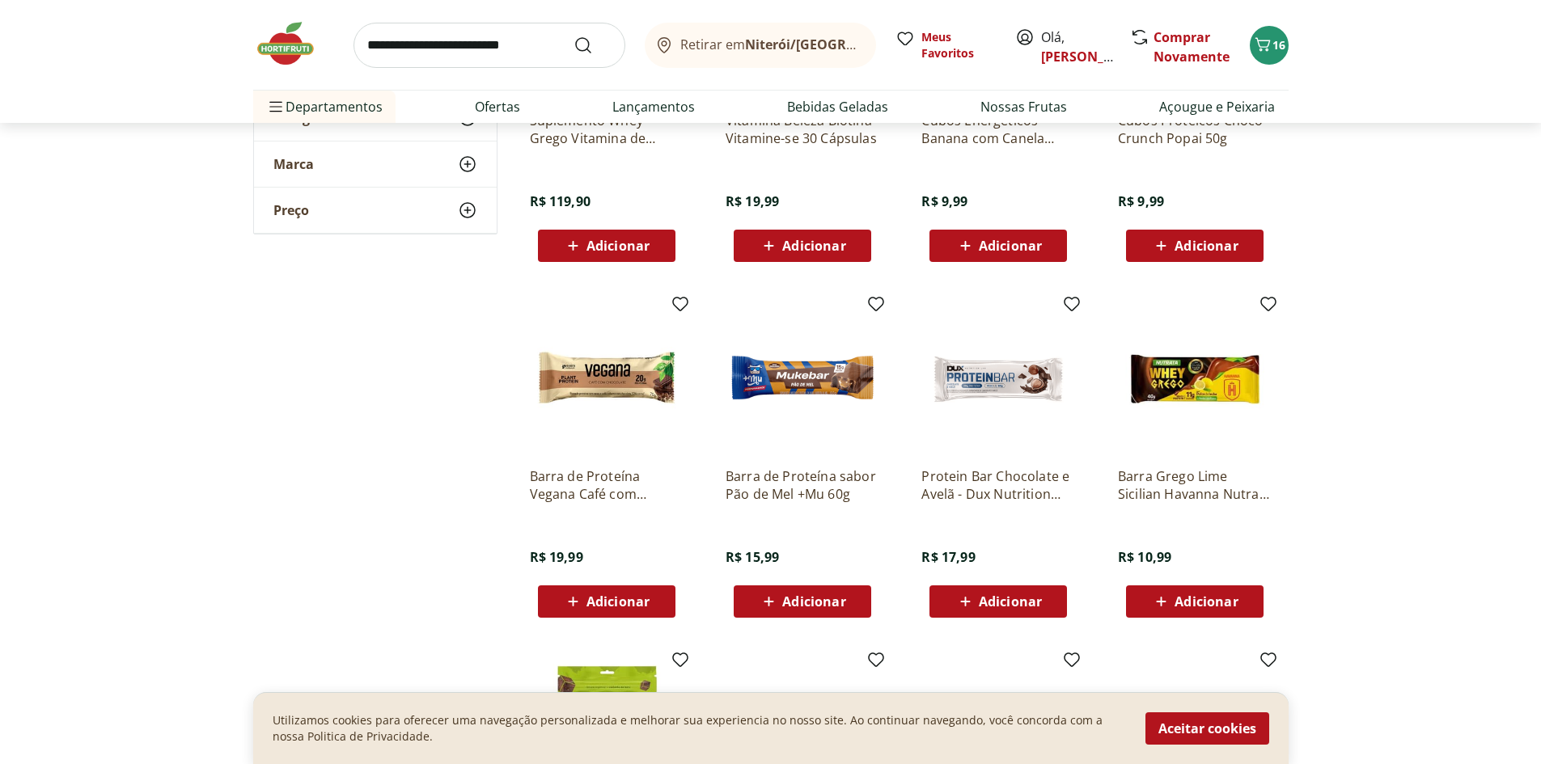
scroll to position [668, 0]
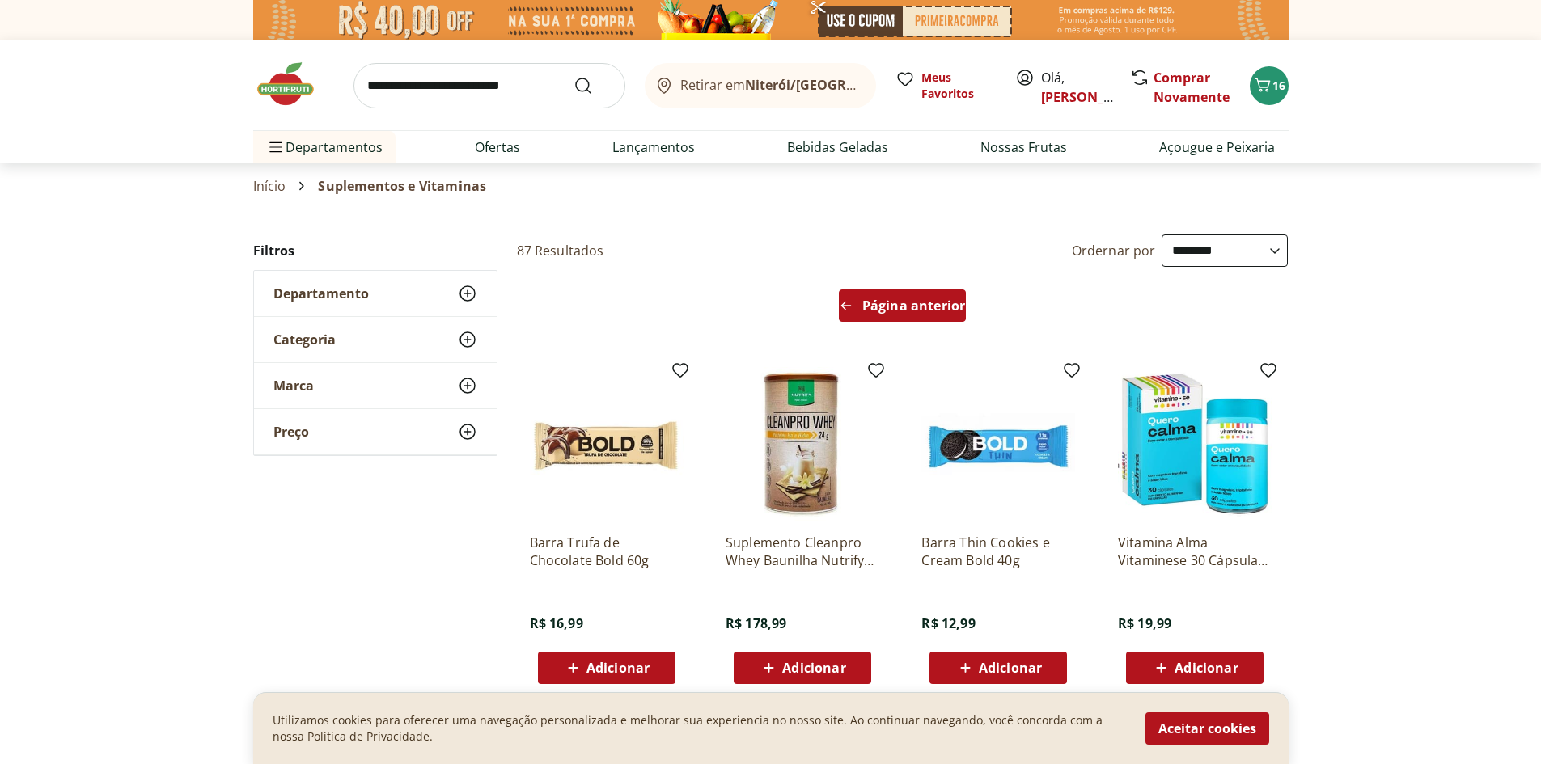
click at [921, 315] on div "Página anterior" at bounding box center [902, 306] width 127 height 32
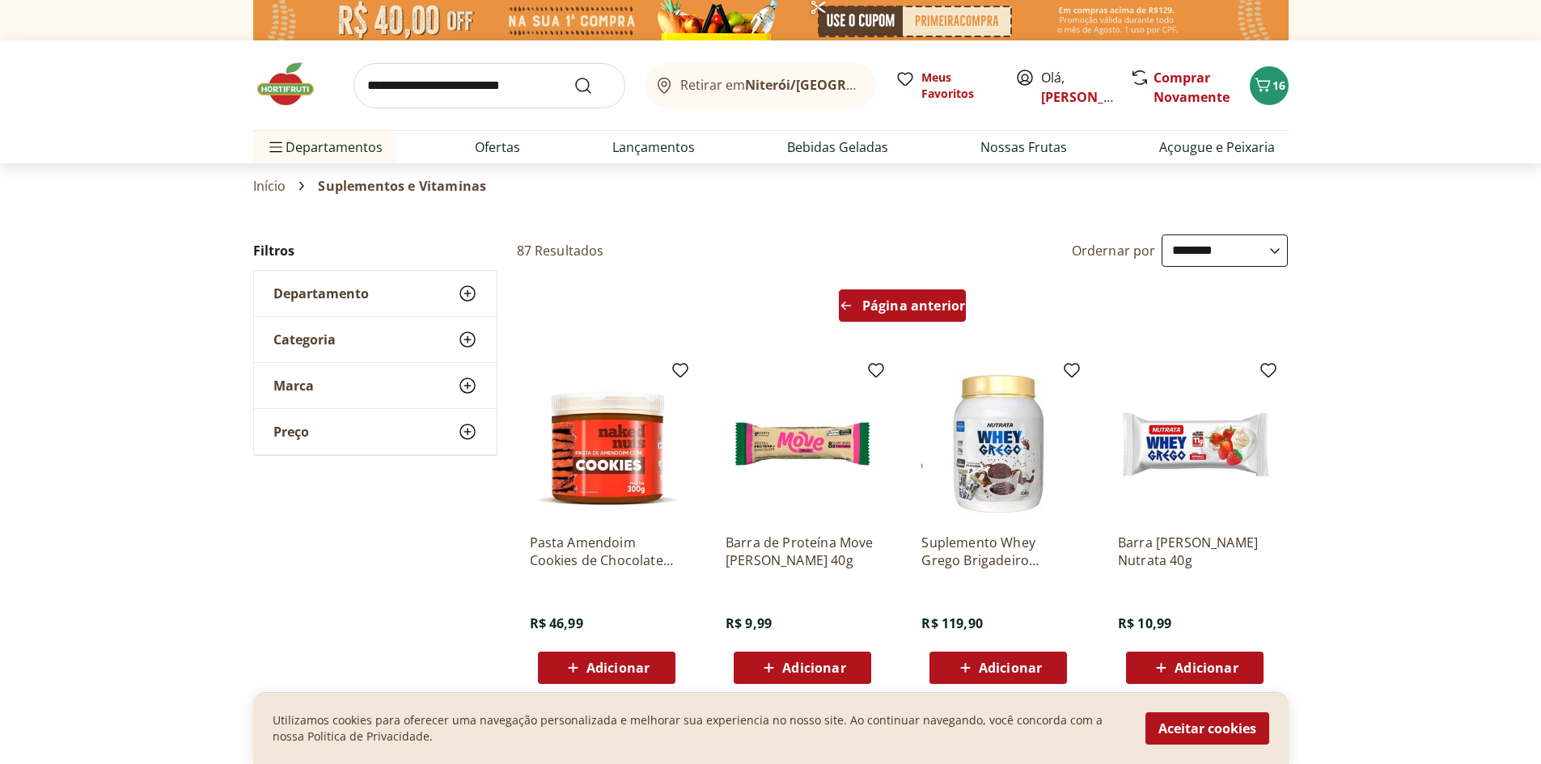
click at [898, 312] on span "Página anterior" at bounding box center [913, 305] width 103 height 13
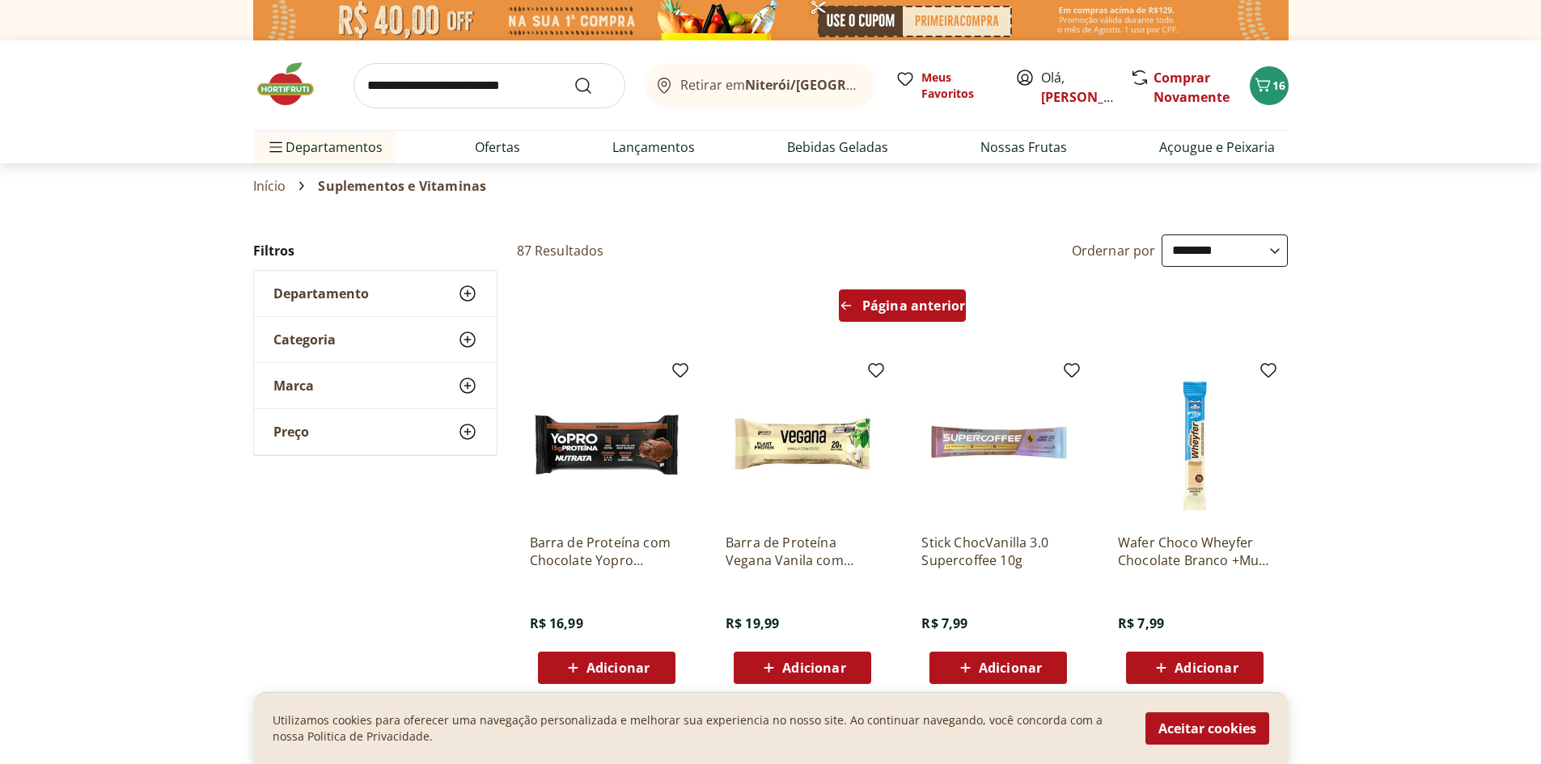
click at [897, 312] on span "Página anterior" at bounding box center [913, 305] width 103 height 13
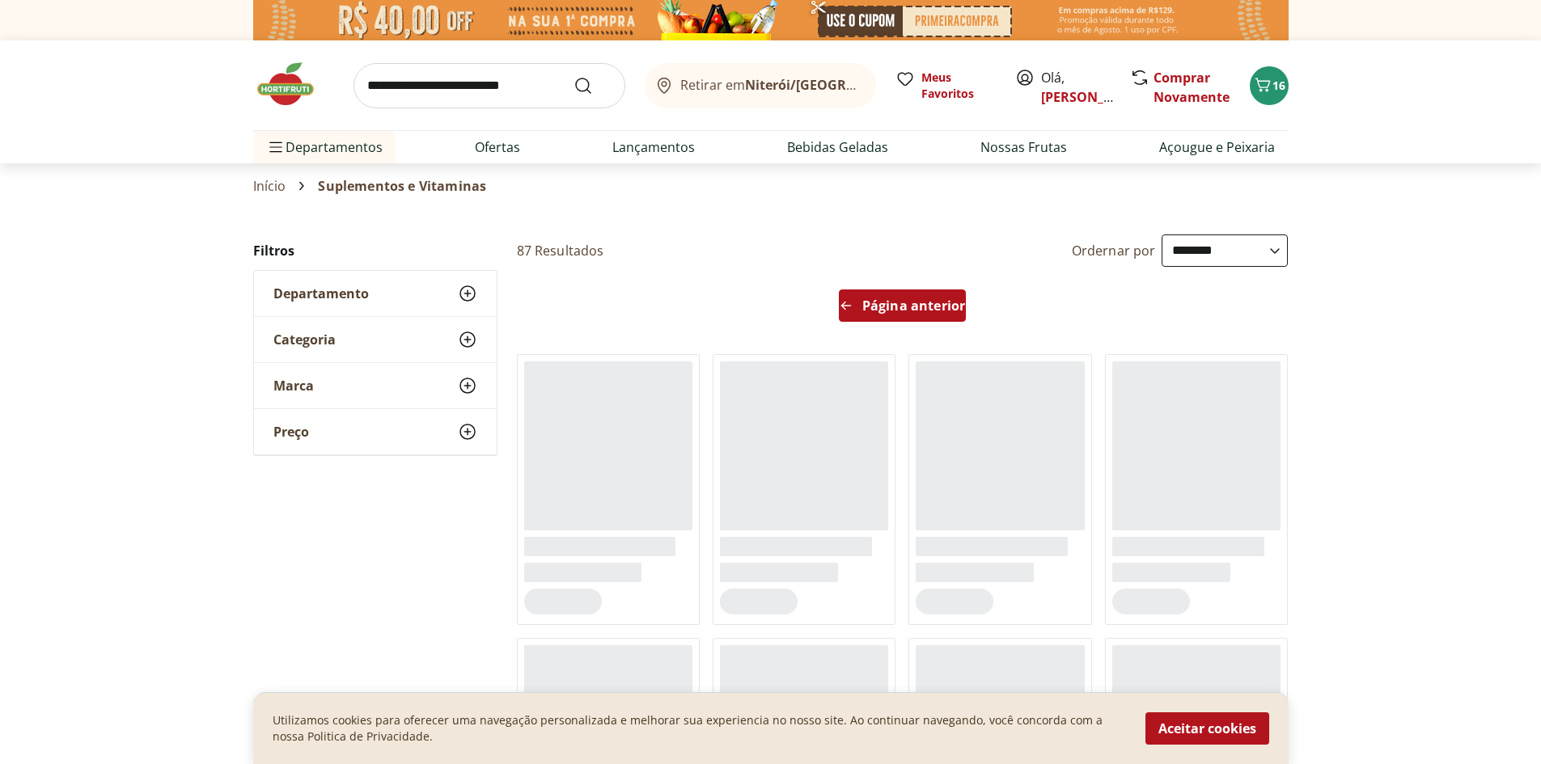
click at [897, 312] on span "Página anterior" at bounding box center [913, 305] width 103 height 13
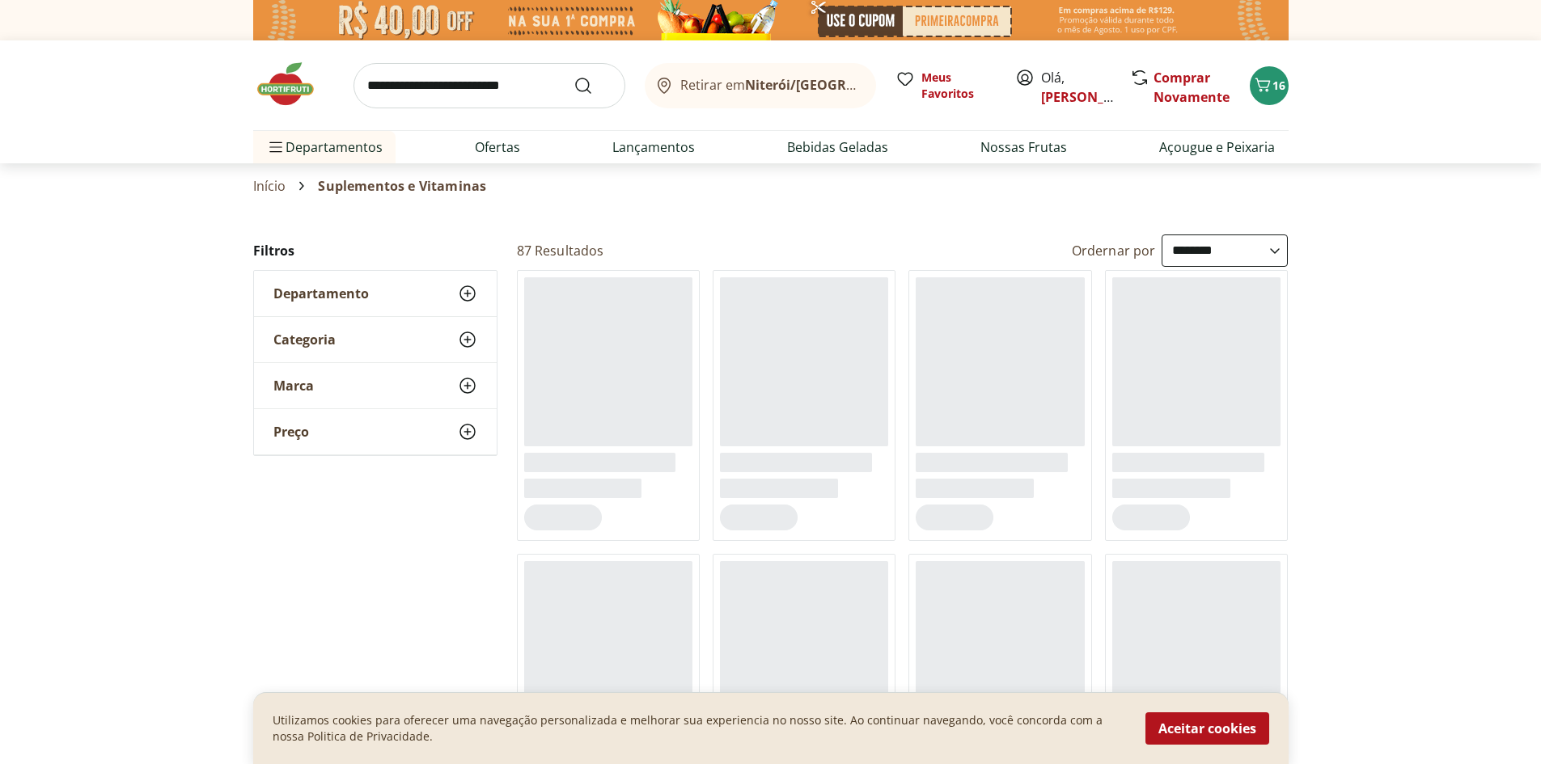
click at [897, 313] on ul at bounding box center [903, 689] width 772 height 838
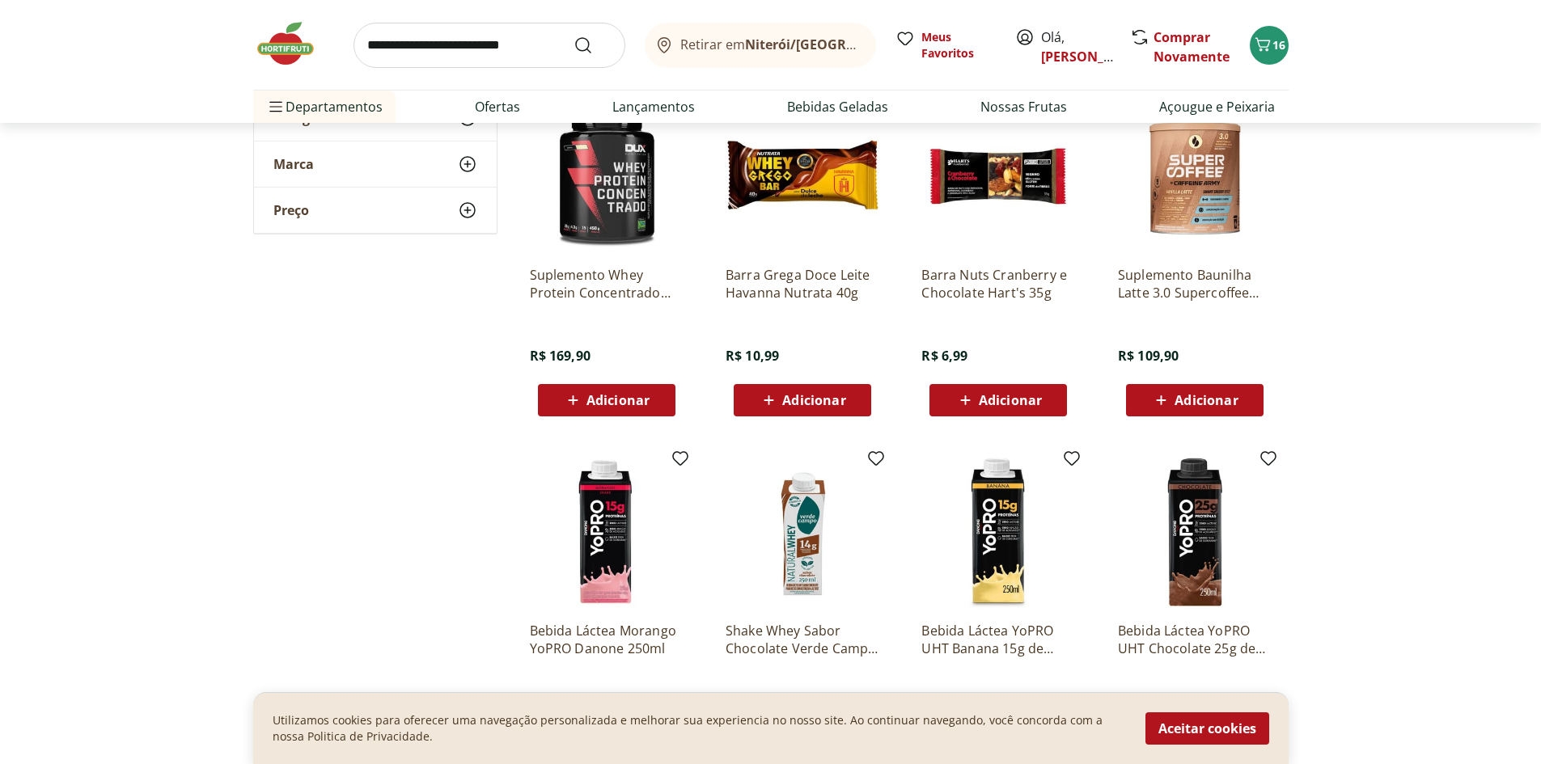
scroll to position [1078, 0]
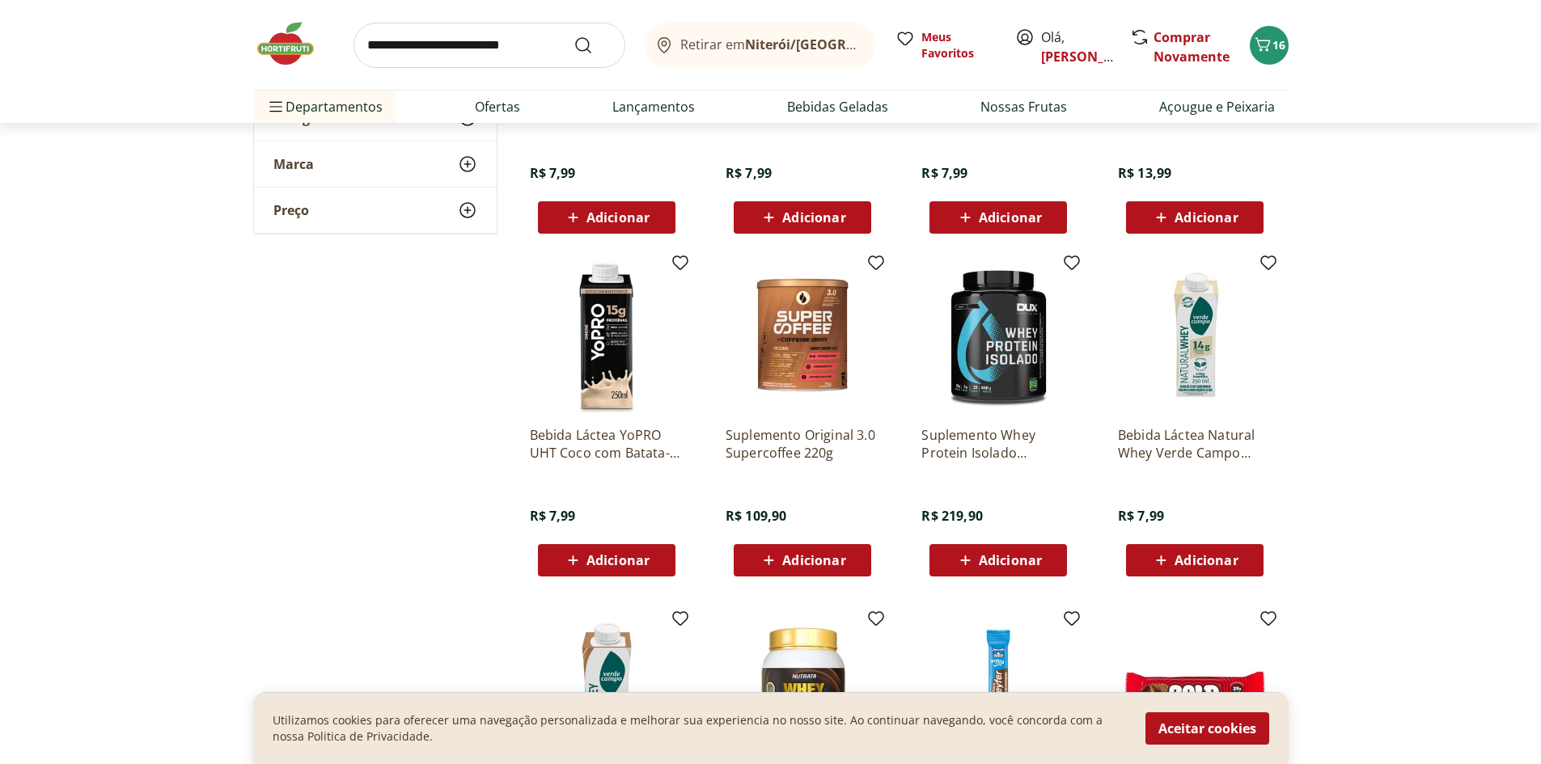
click at [1030, 345] on img at bounding box center [998, 337] width 154 height 154
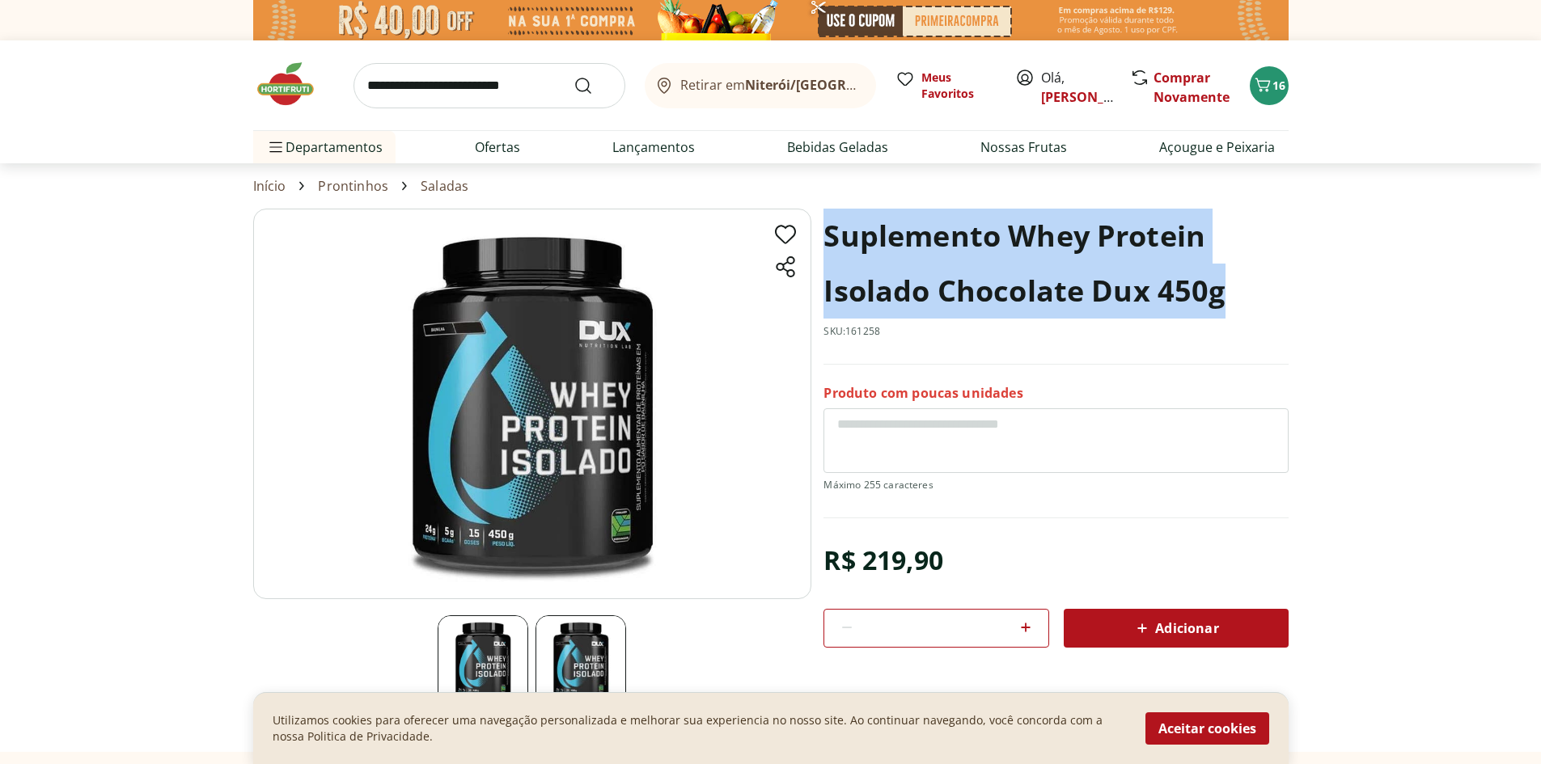
drag, startPoint x: 839, startPoint y: 243, endPoint x: 1229, endPoint y: 305, distance: 395.4
click at [1229, 305] on h1 "Suplemento Whey Protein Isolado Chocolate Dux 450g" at bounding box center [1055, 264] width 464 height 110
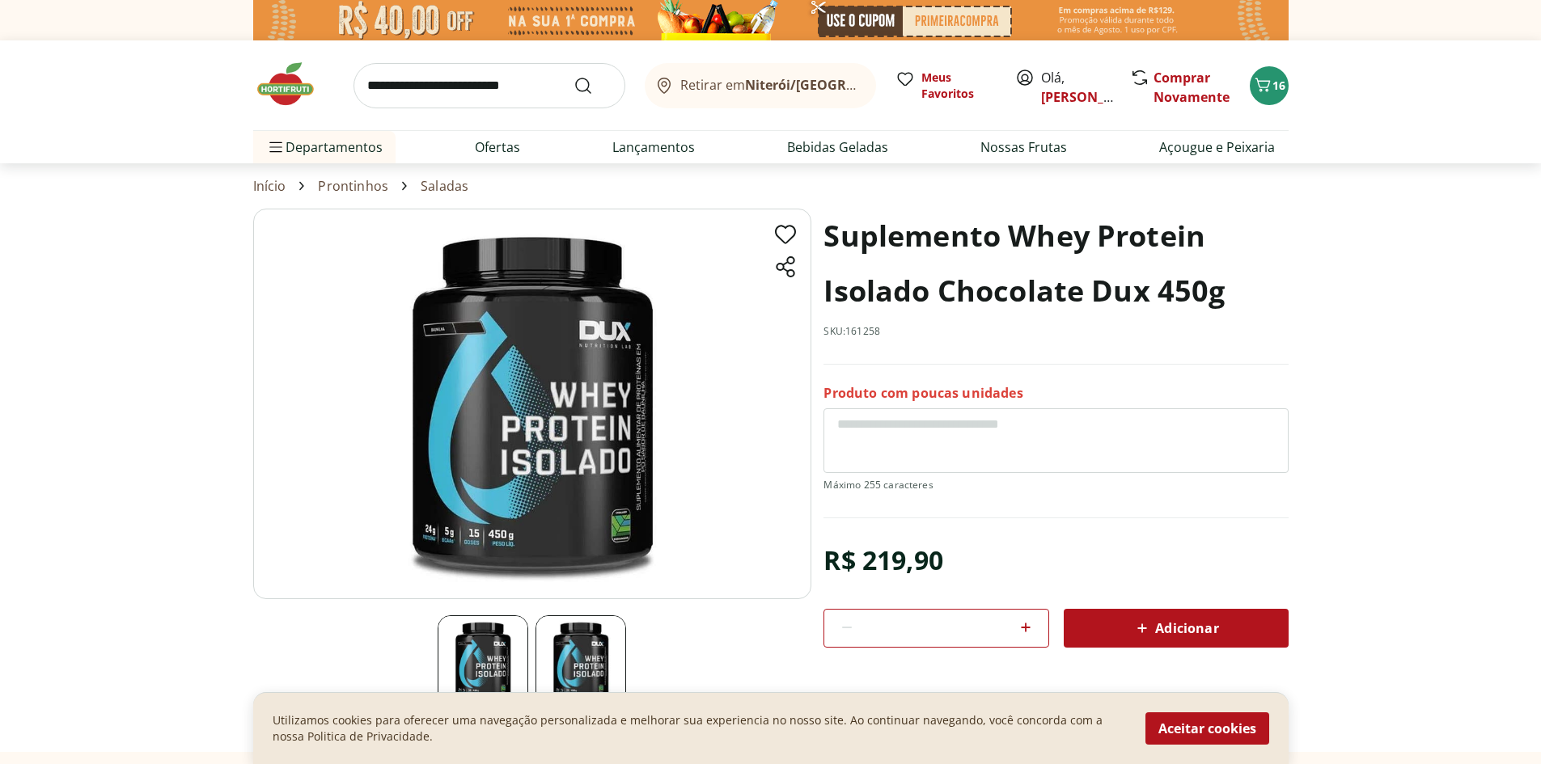
select select "**********"
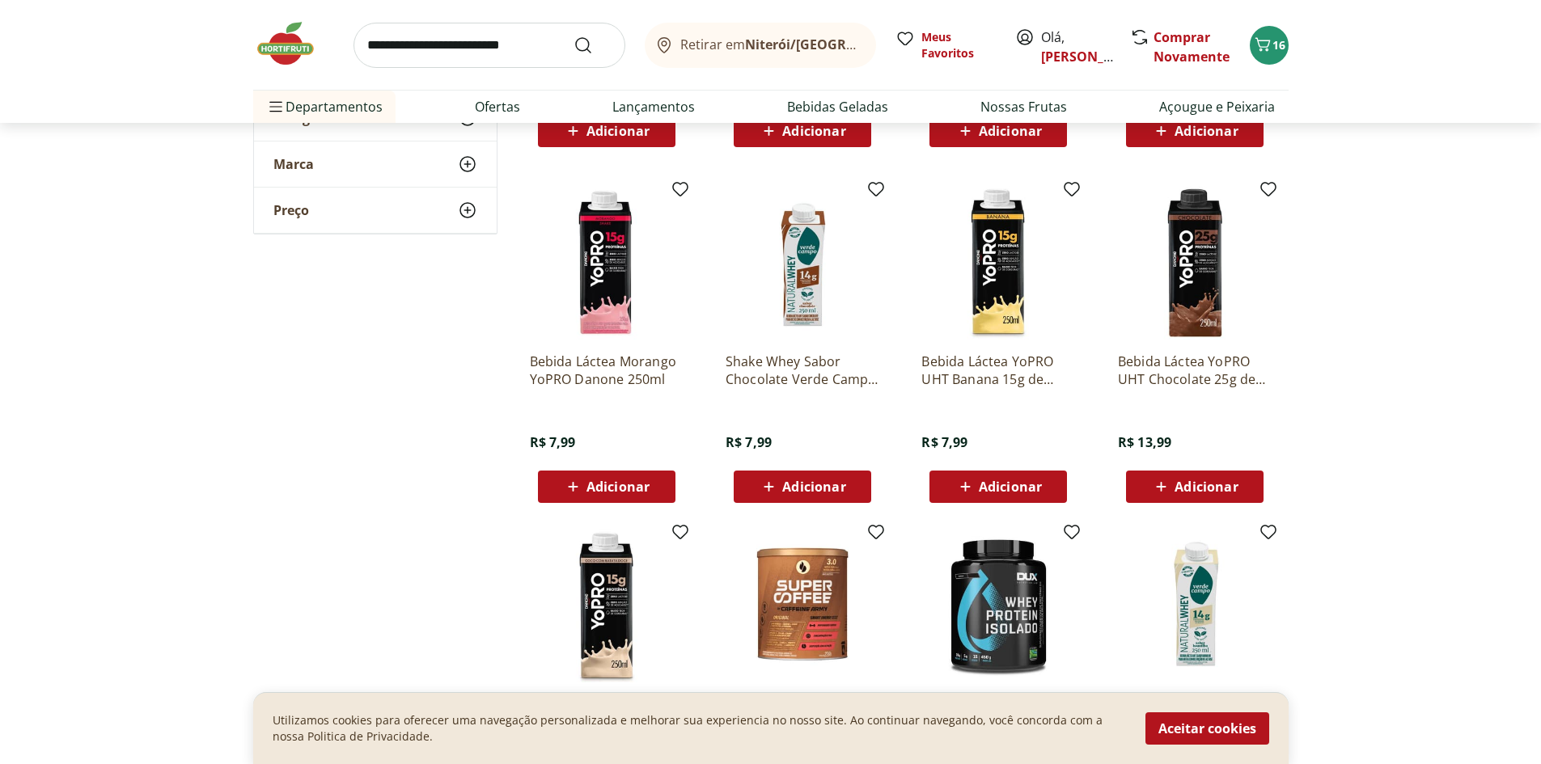
scroll to position [1079, 0]
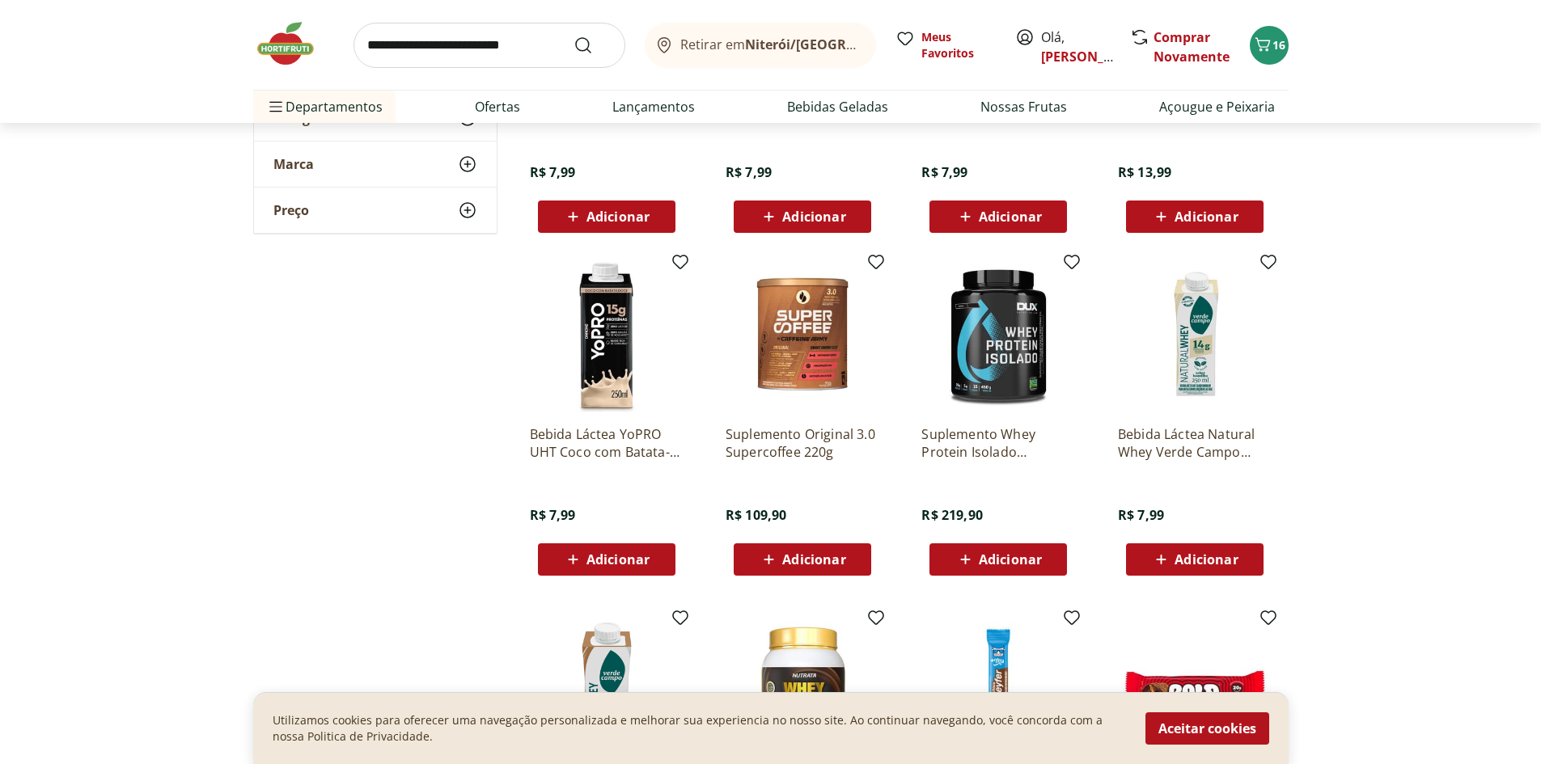
click at [1021, 355] on img at bounding box center [998, 336] width 154 height 154
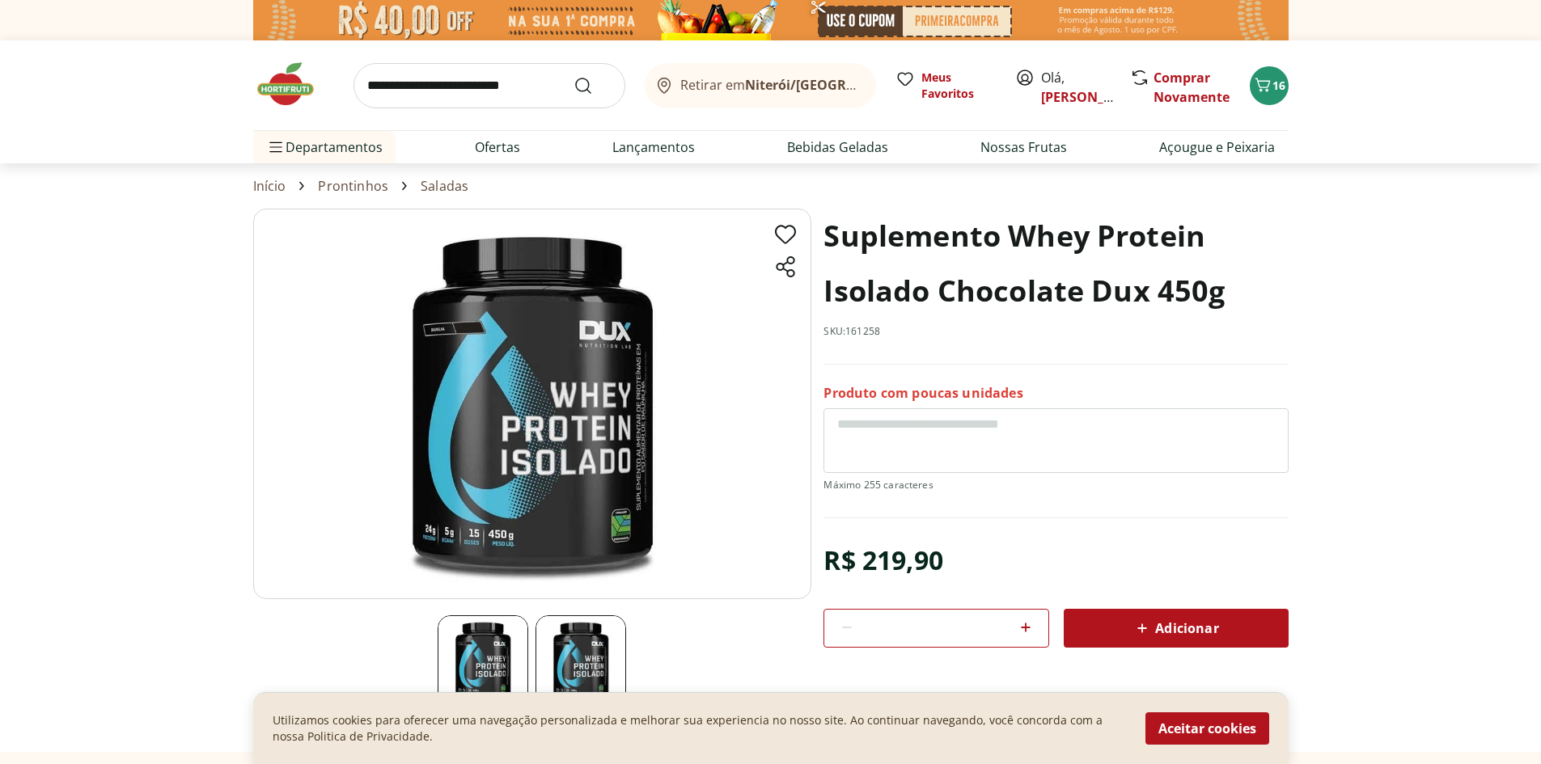
scroll to position [269, 0]
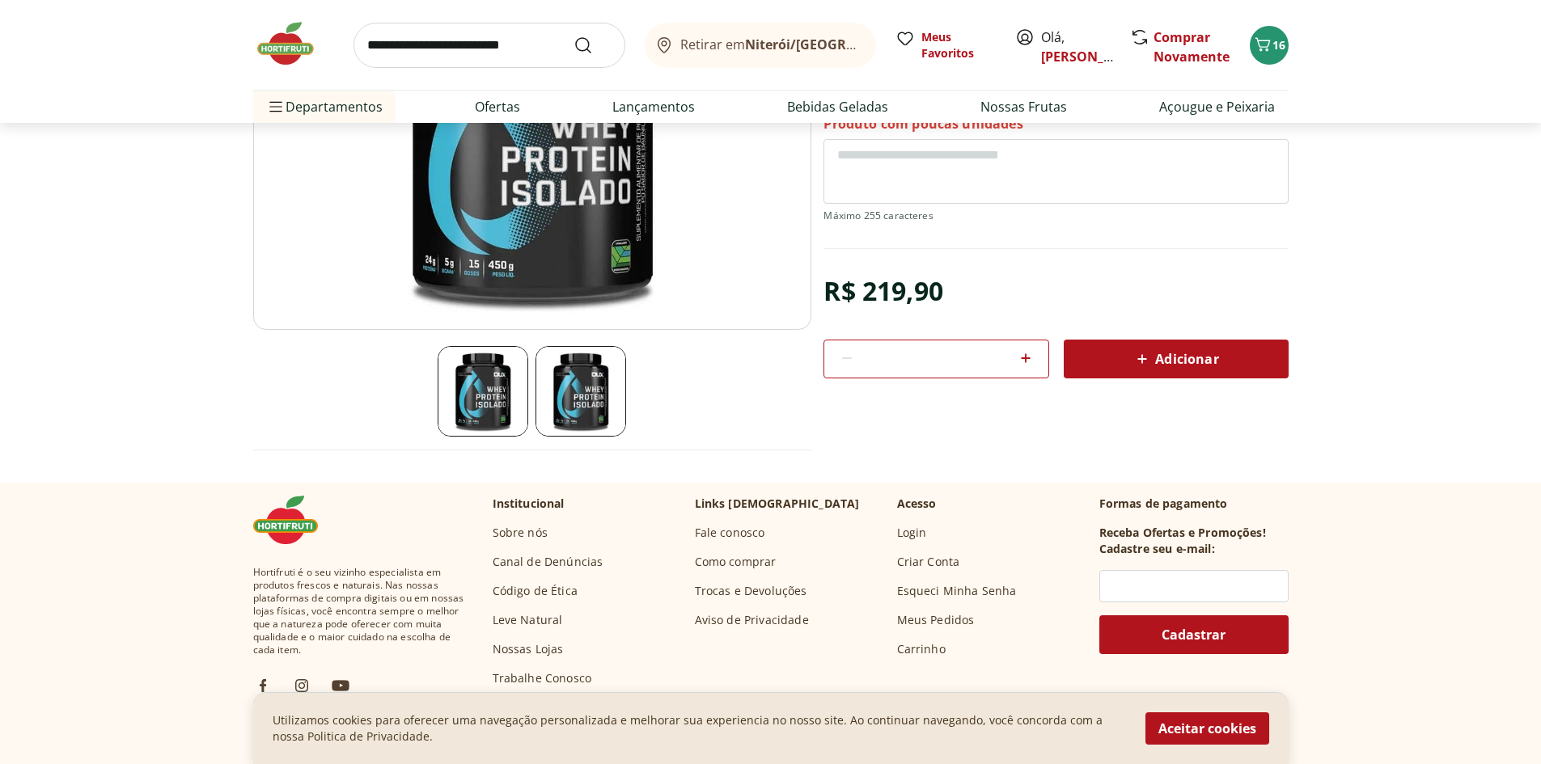
click at [1107, 367] on div "Adicionar" at bounding box center [1175, 359] width 199 height 29
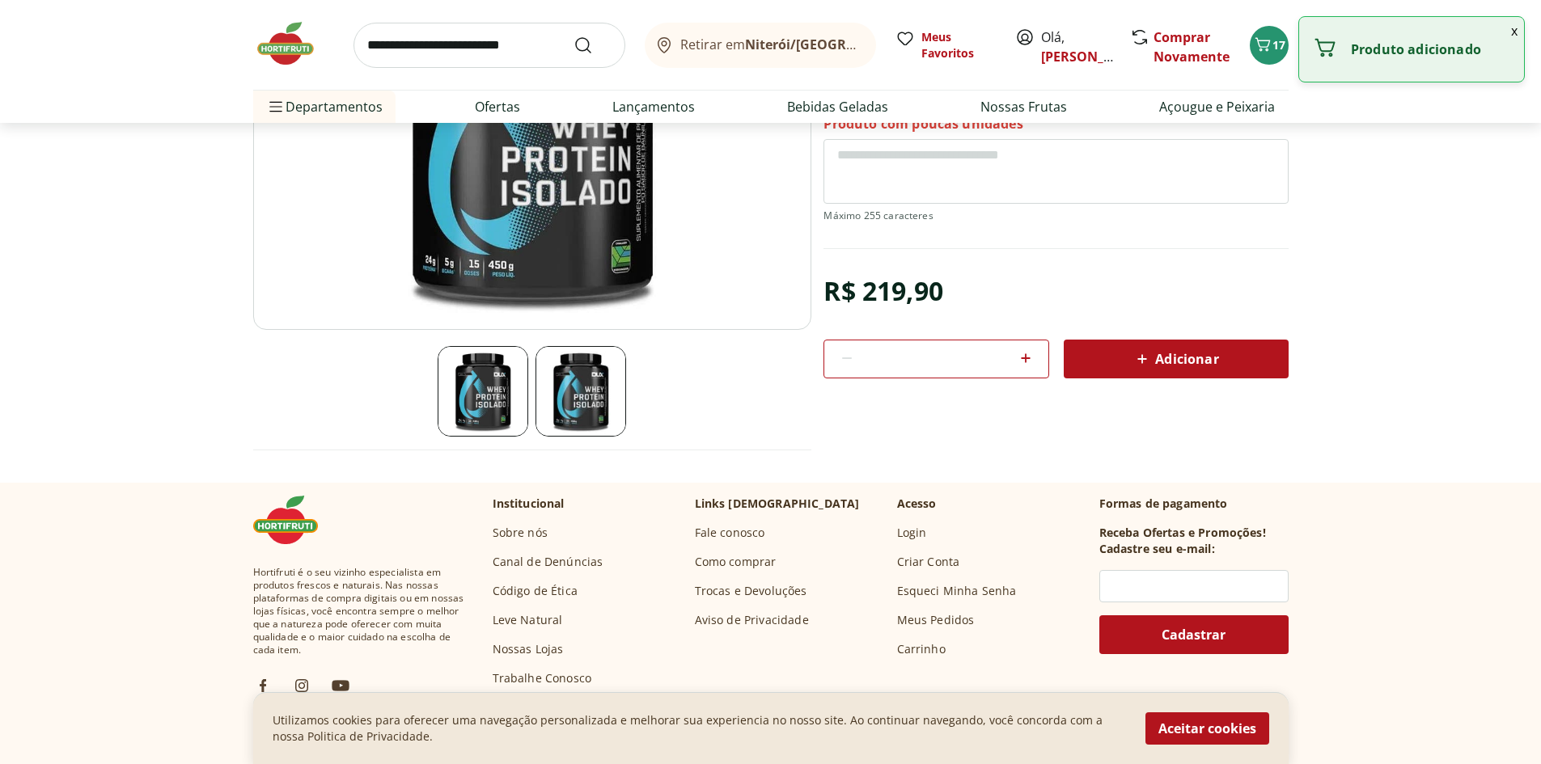
scroll to position [0, 0]
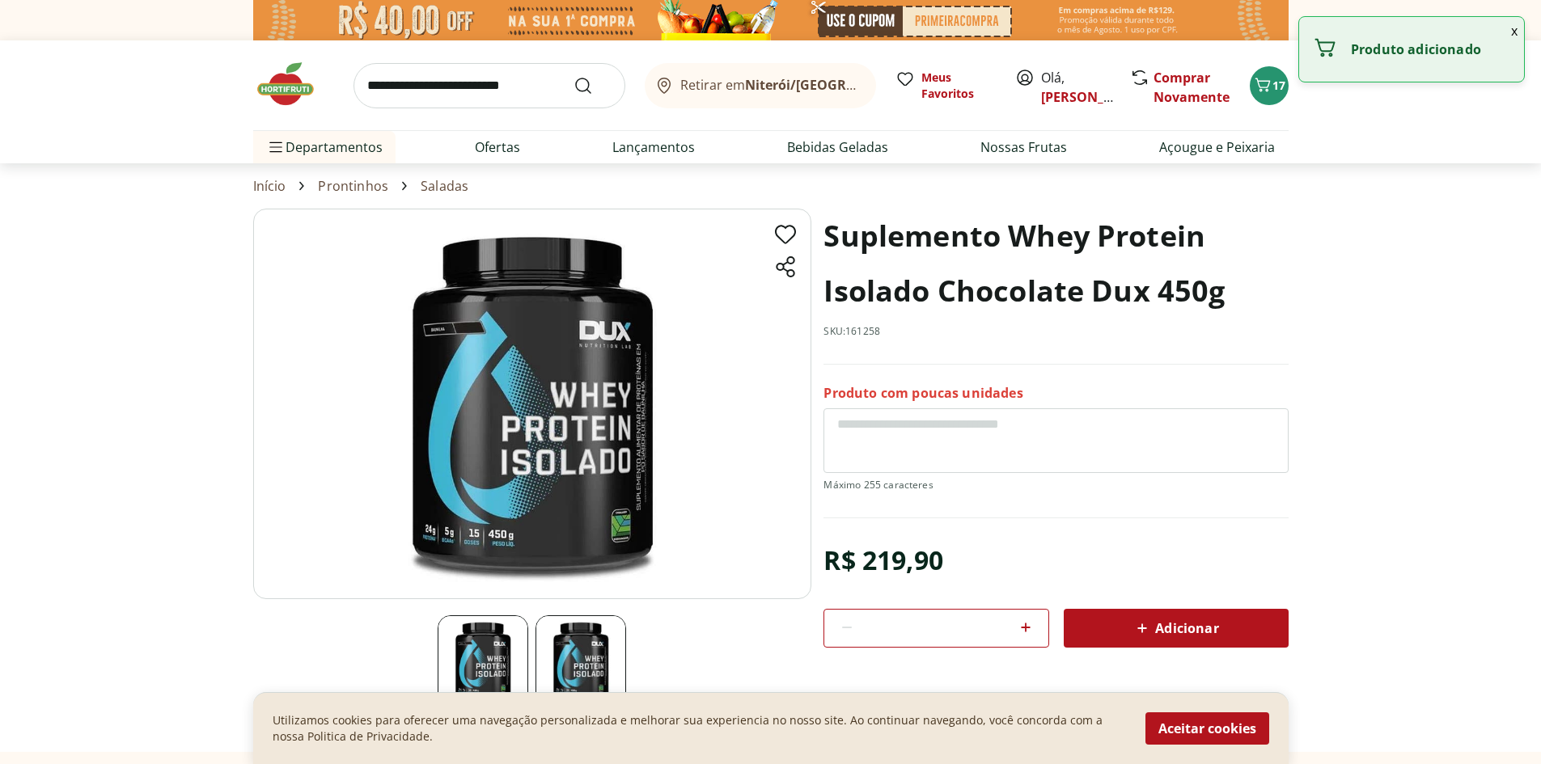
click at [450, 97] on input "search" at bounding box center [489, 85] width 272 height 45
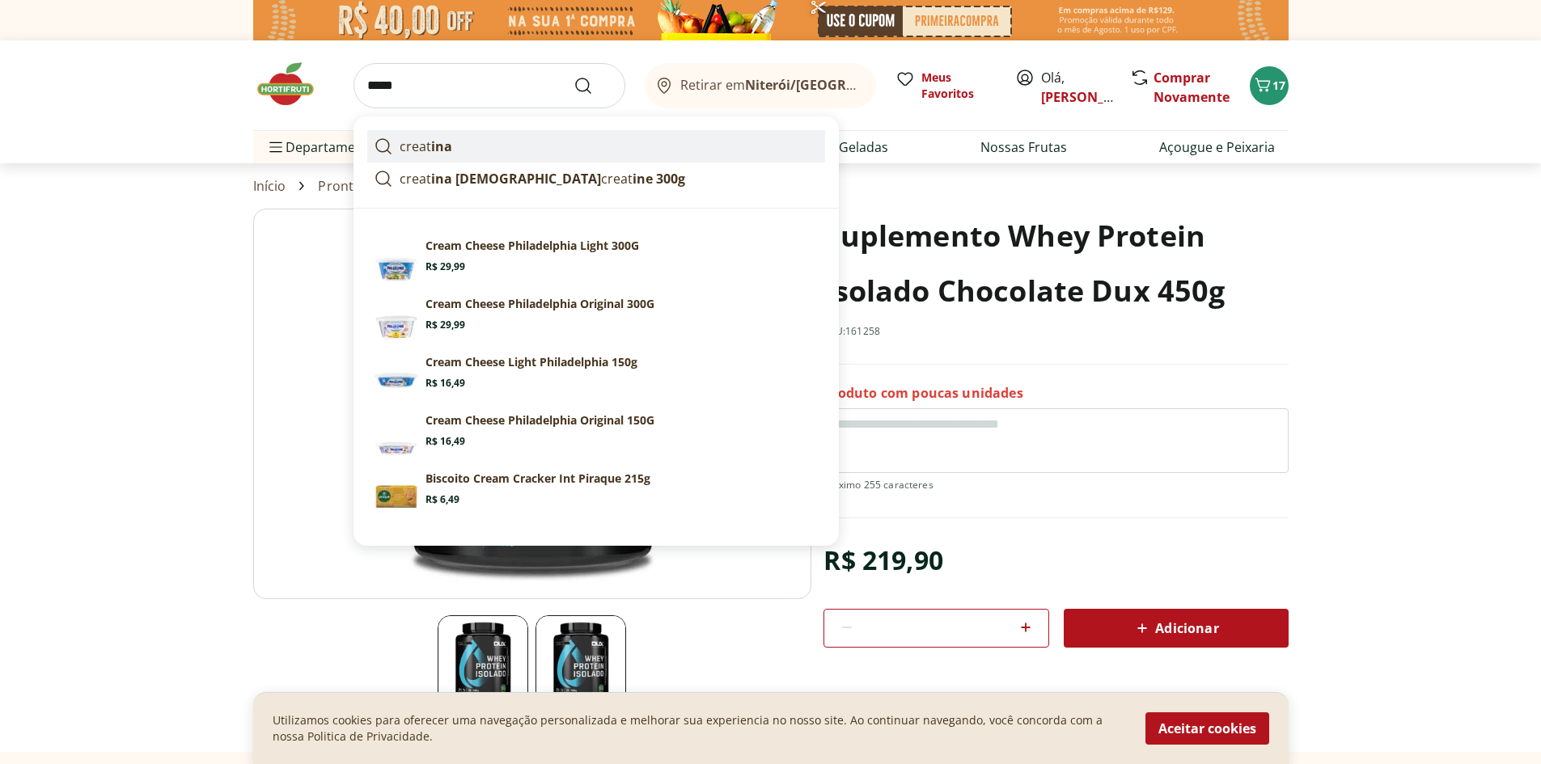
click at [444, 137] on strong "ina" at bounding box center [441, 146] width 21 height 18
type input "********"
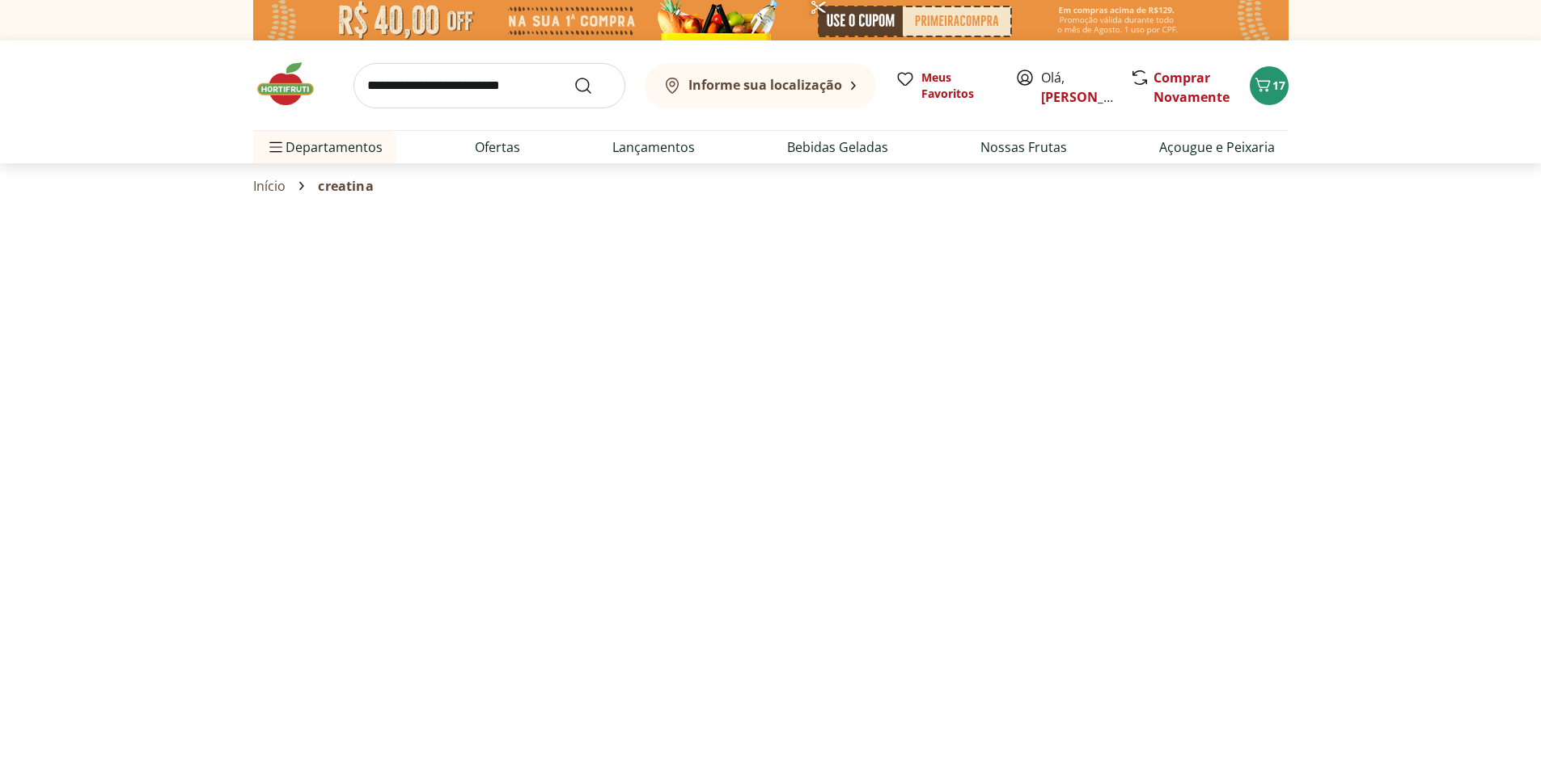
select select "**********"
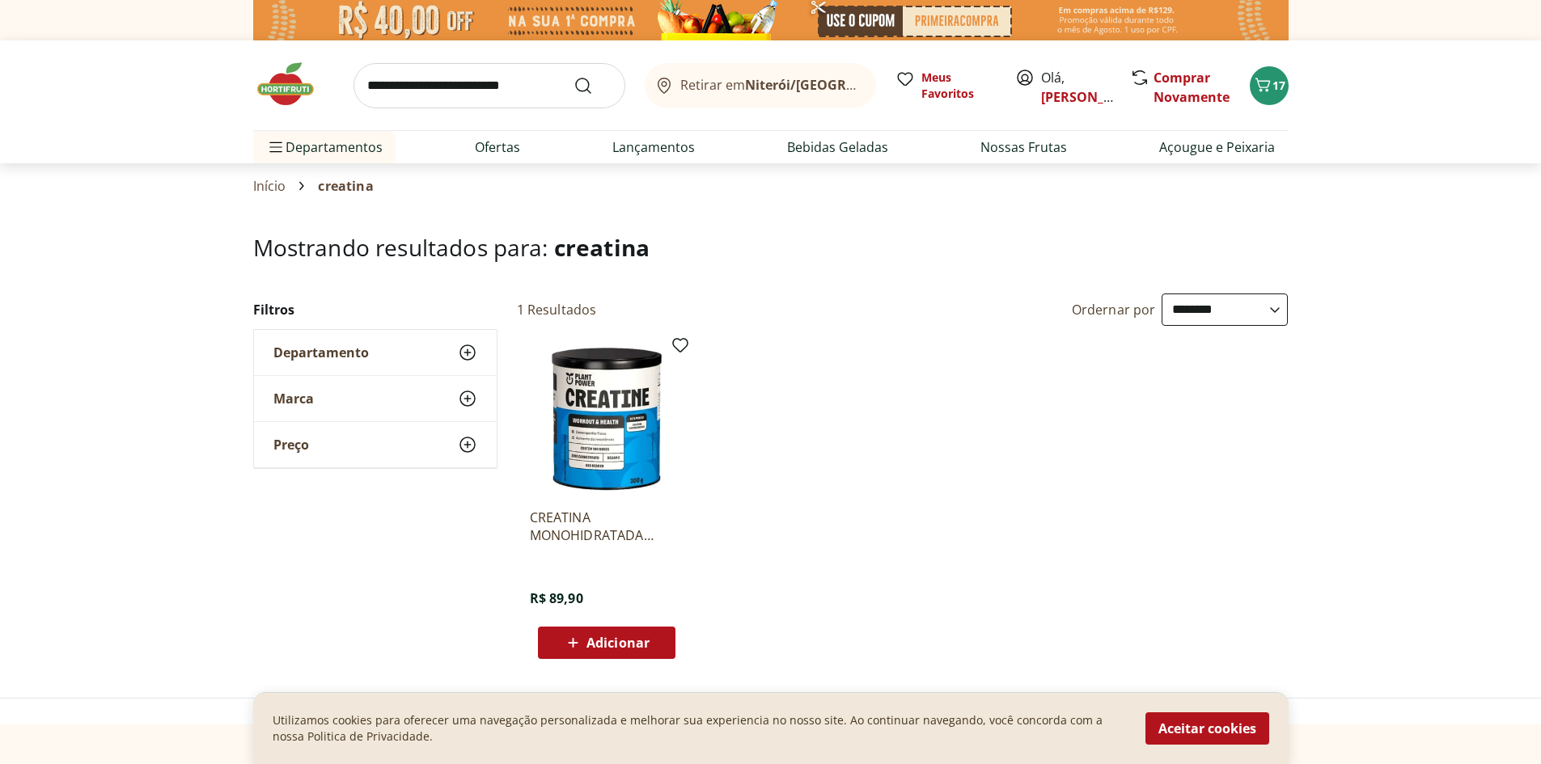
click at [627, 408] on img at bounding box center [607, 419] width 154 height 154
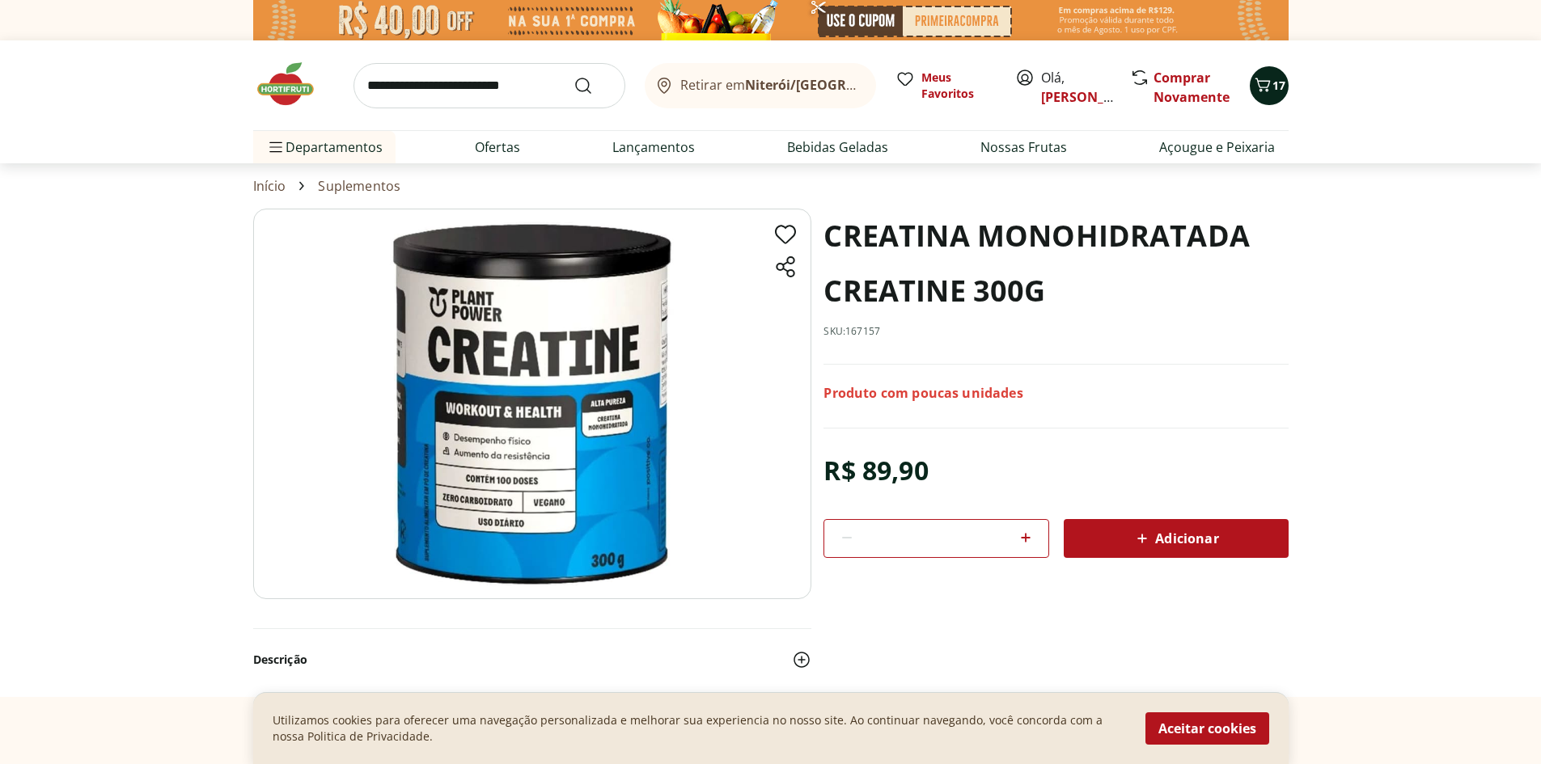
click at [1270, 96] on div "17" at bounding box center [1268, 86] width 13 height 26
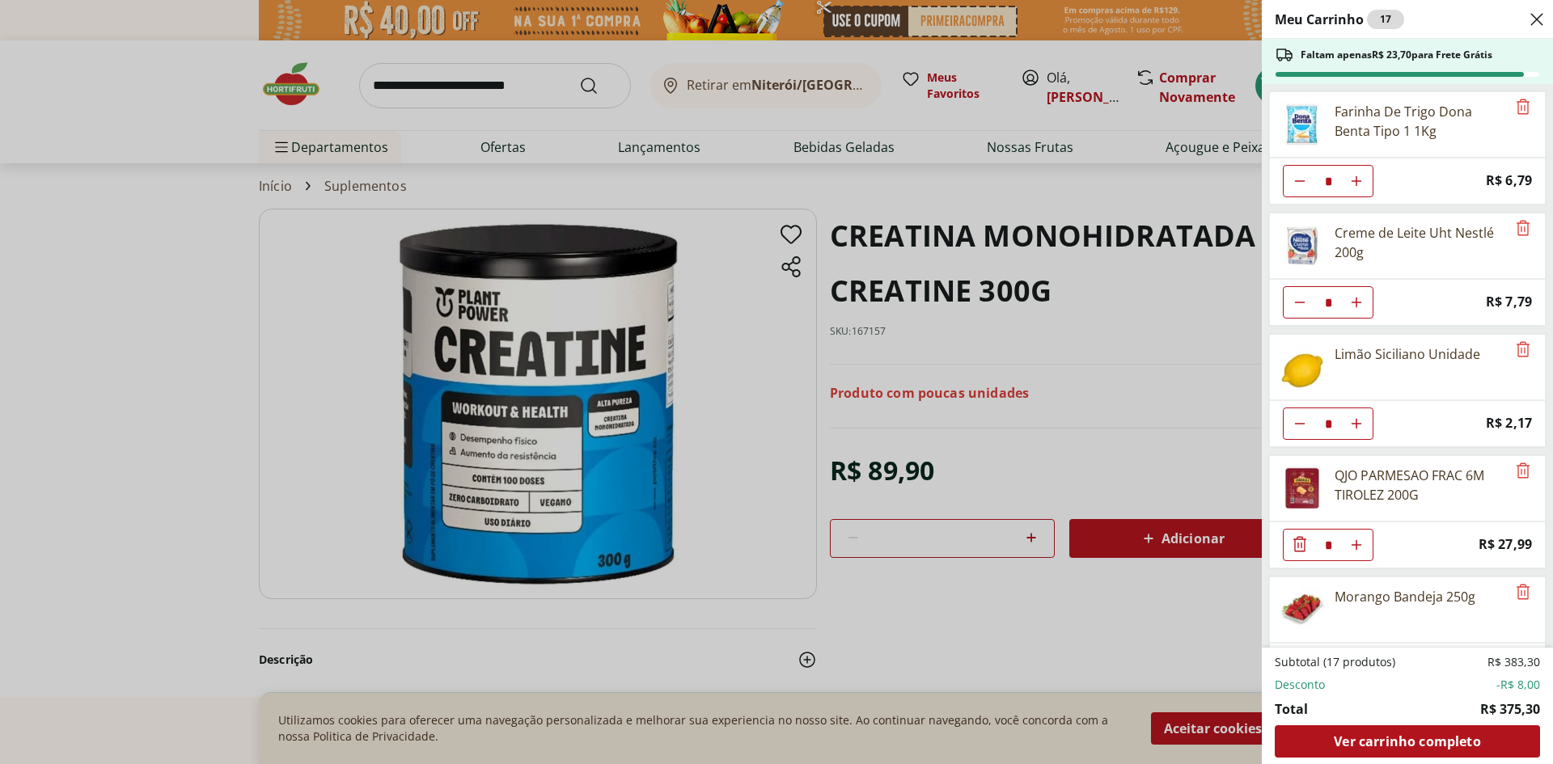
click at [308, 83] on div "Meu Carrinho 17 Faltam apenas R$ 23,70 para Frete Grátis Farinha De Trigo Dona …" at bounding box center [776, 382] width 1553 height 764
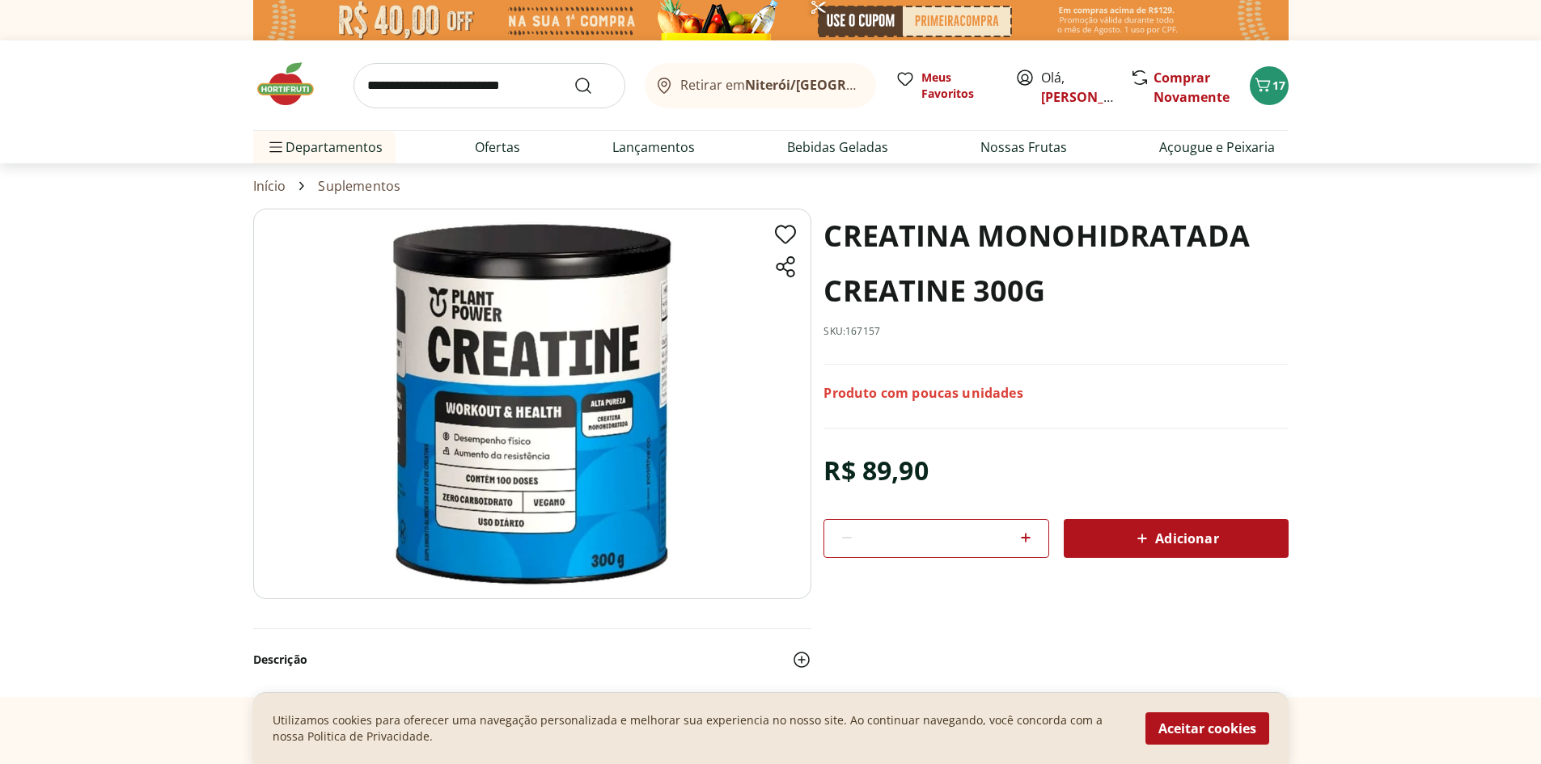
click at [291, 95] on img at bounding box center [293, 84] width 81 height 49
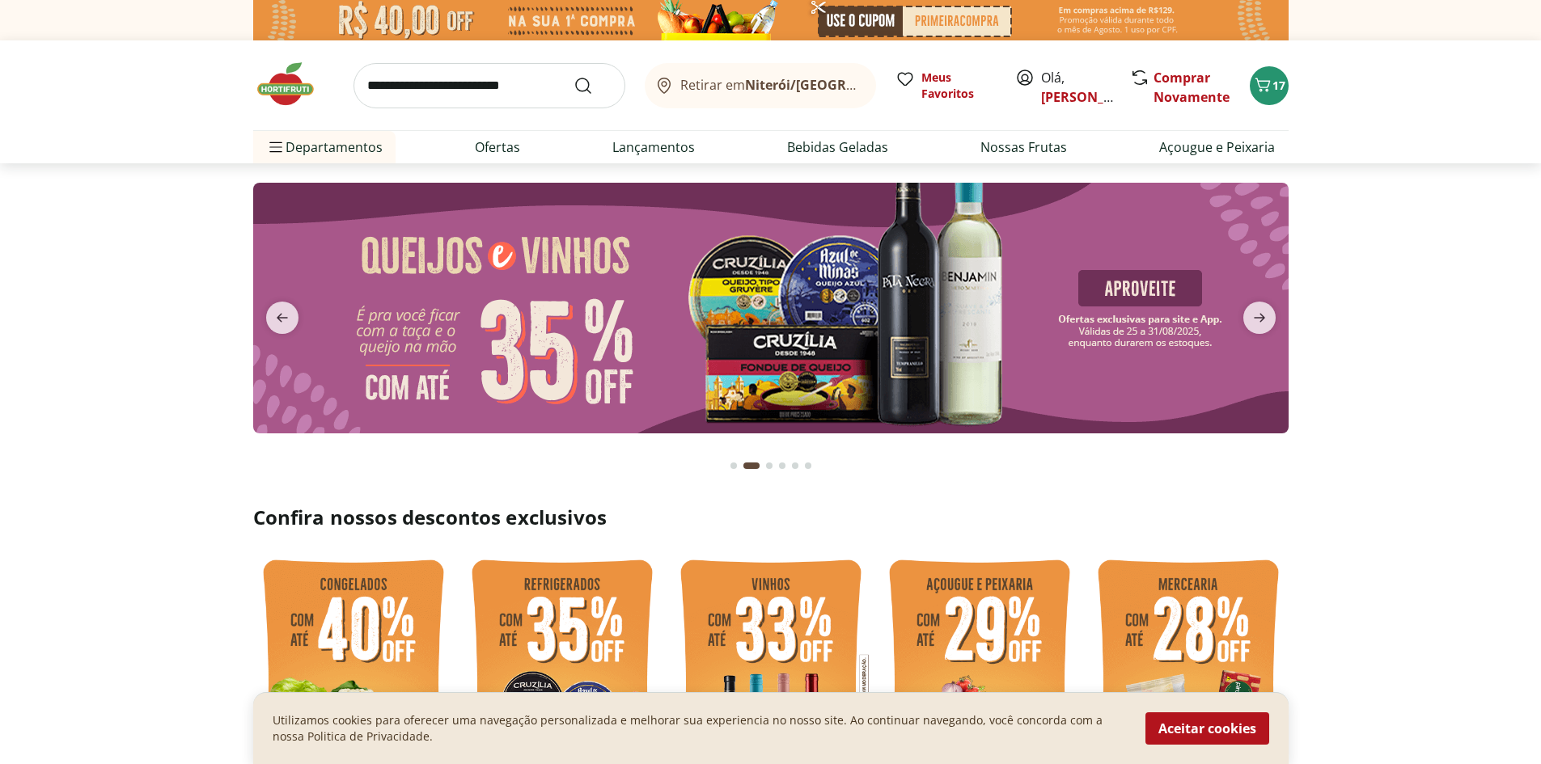
click at [488, 78] on input "search" at bounding box center [489, 85] width 272 height 45
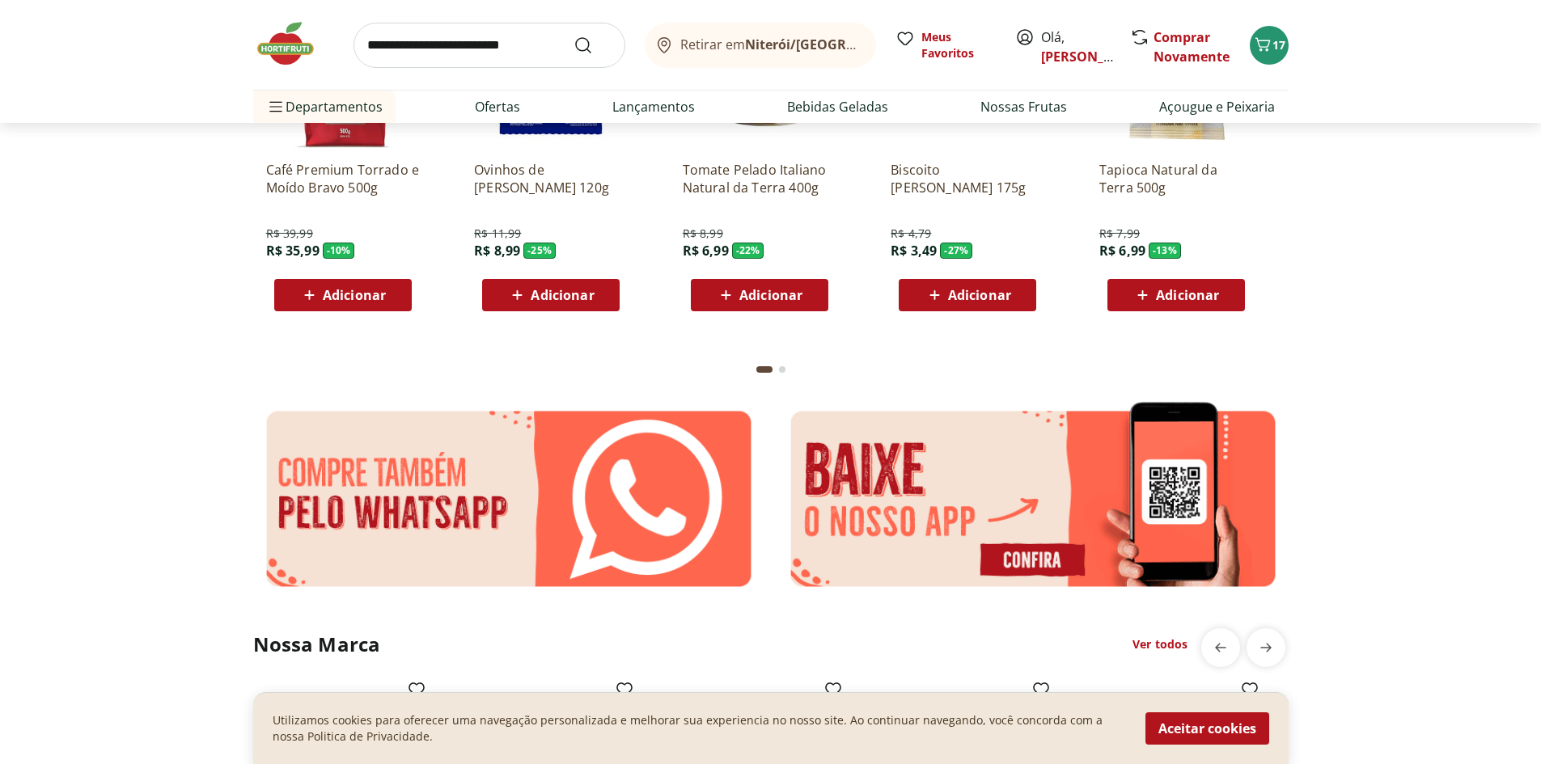
scroll to position [1887, 0]
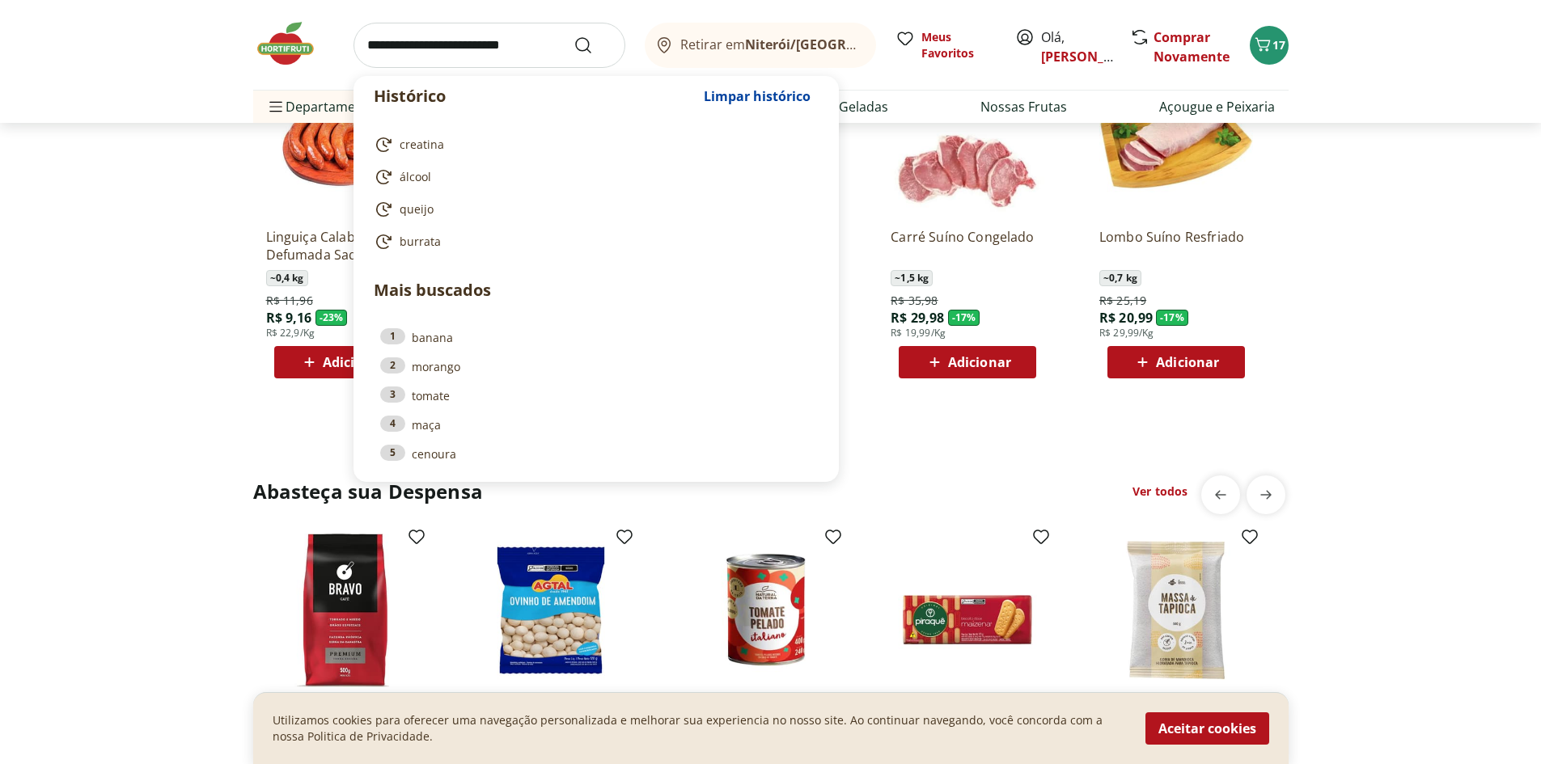
click at [490, 60] on input "search" at bounding box center [489, 45] width 272 height 45
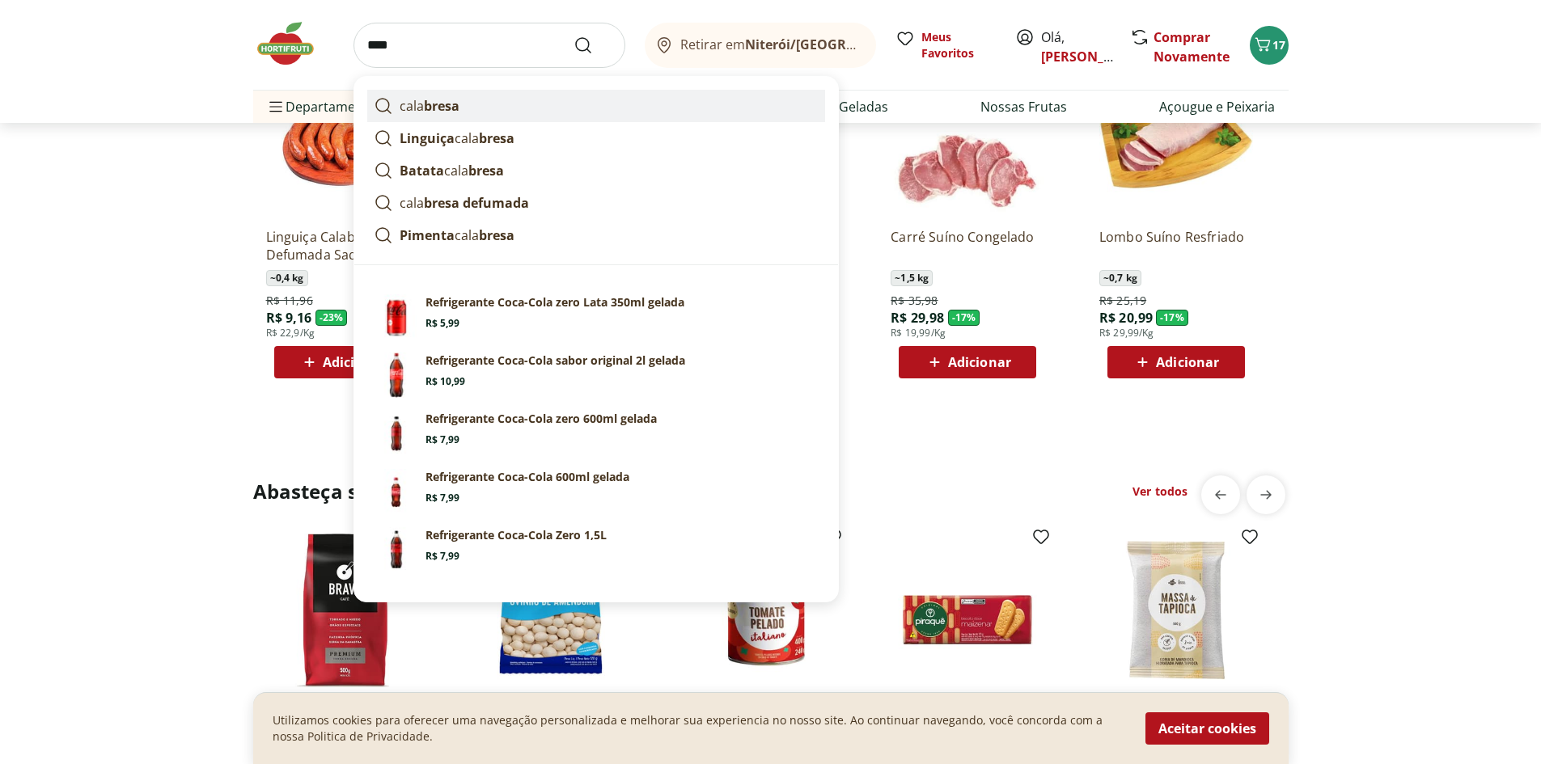
click at [487, 99] on link "cala bresa" at bounding box center [596, 106] width 458 height 32
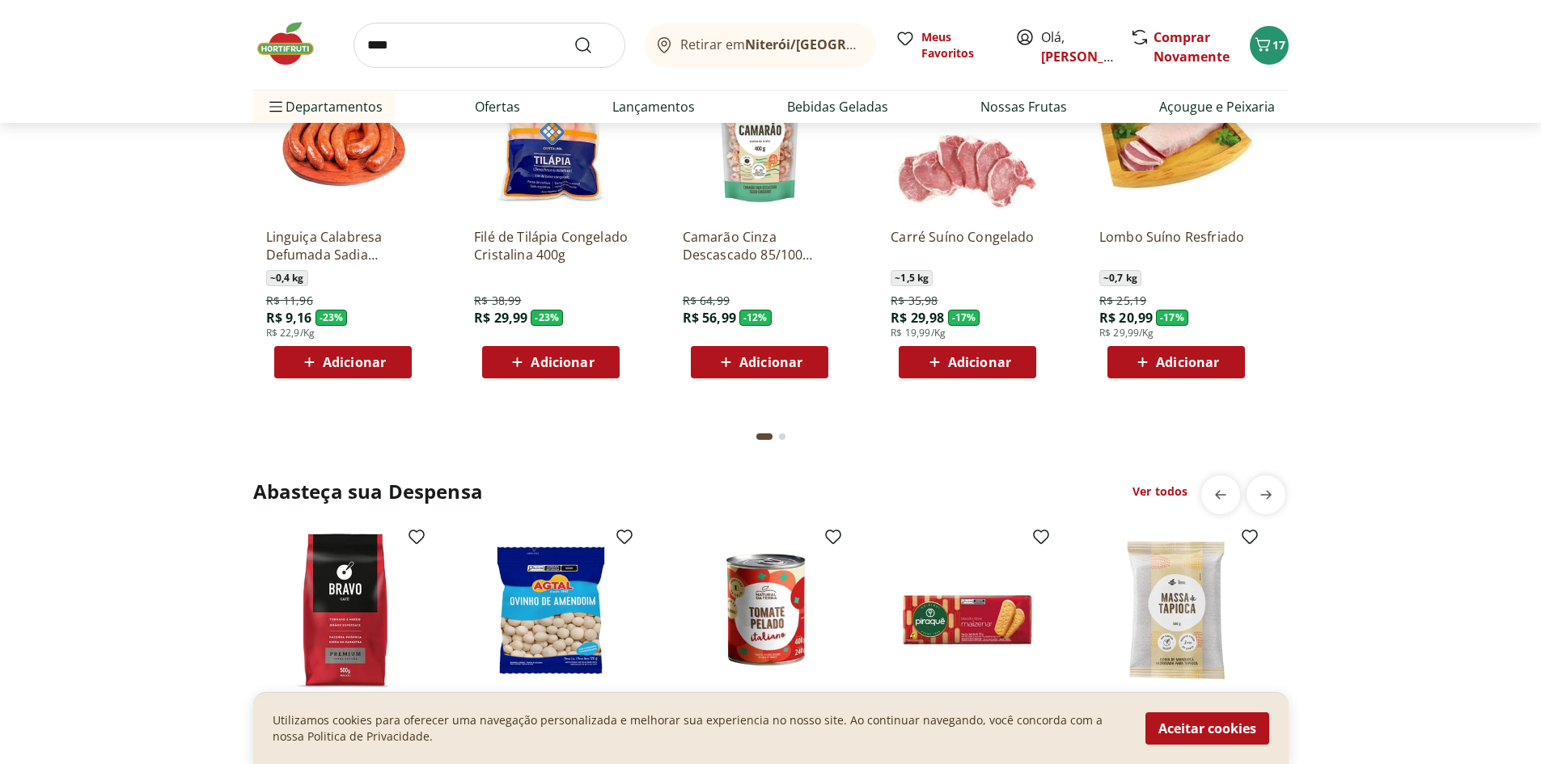
type input "*********"
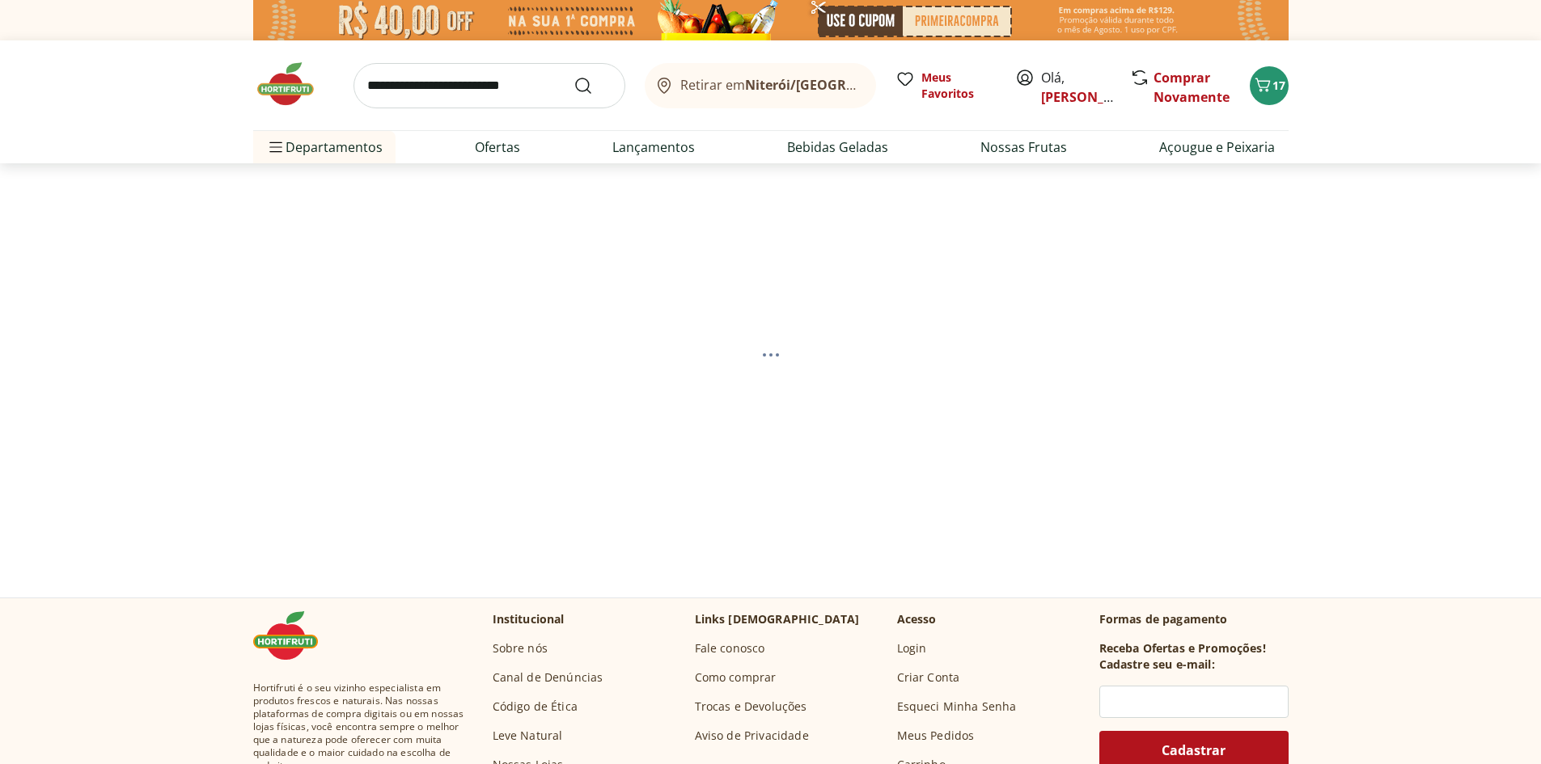
select select "**********"
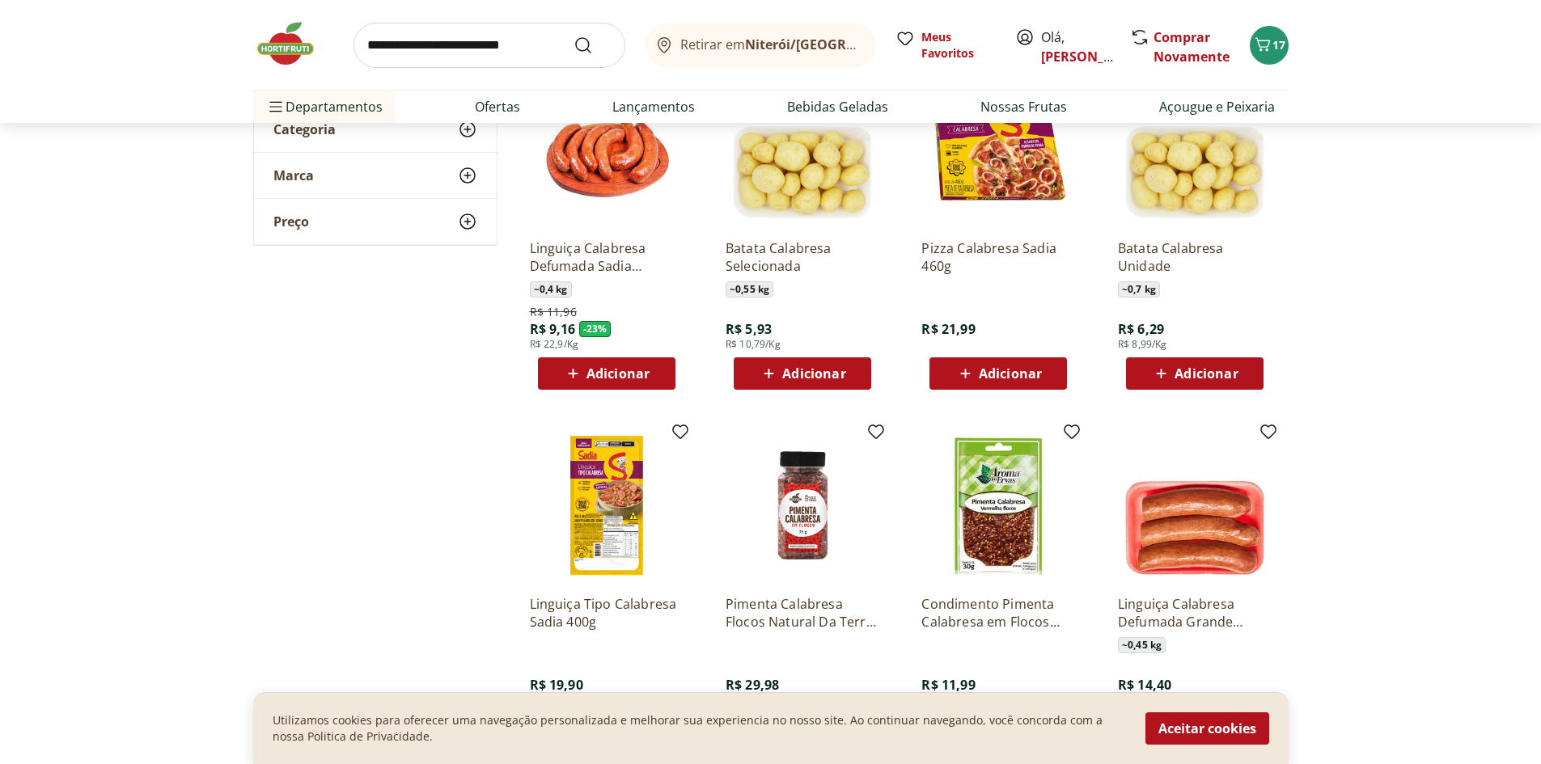
scroll to position [539, 0]
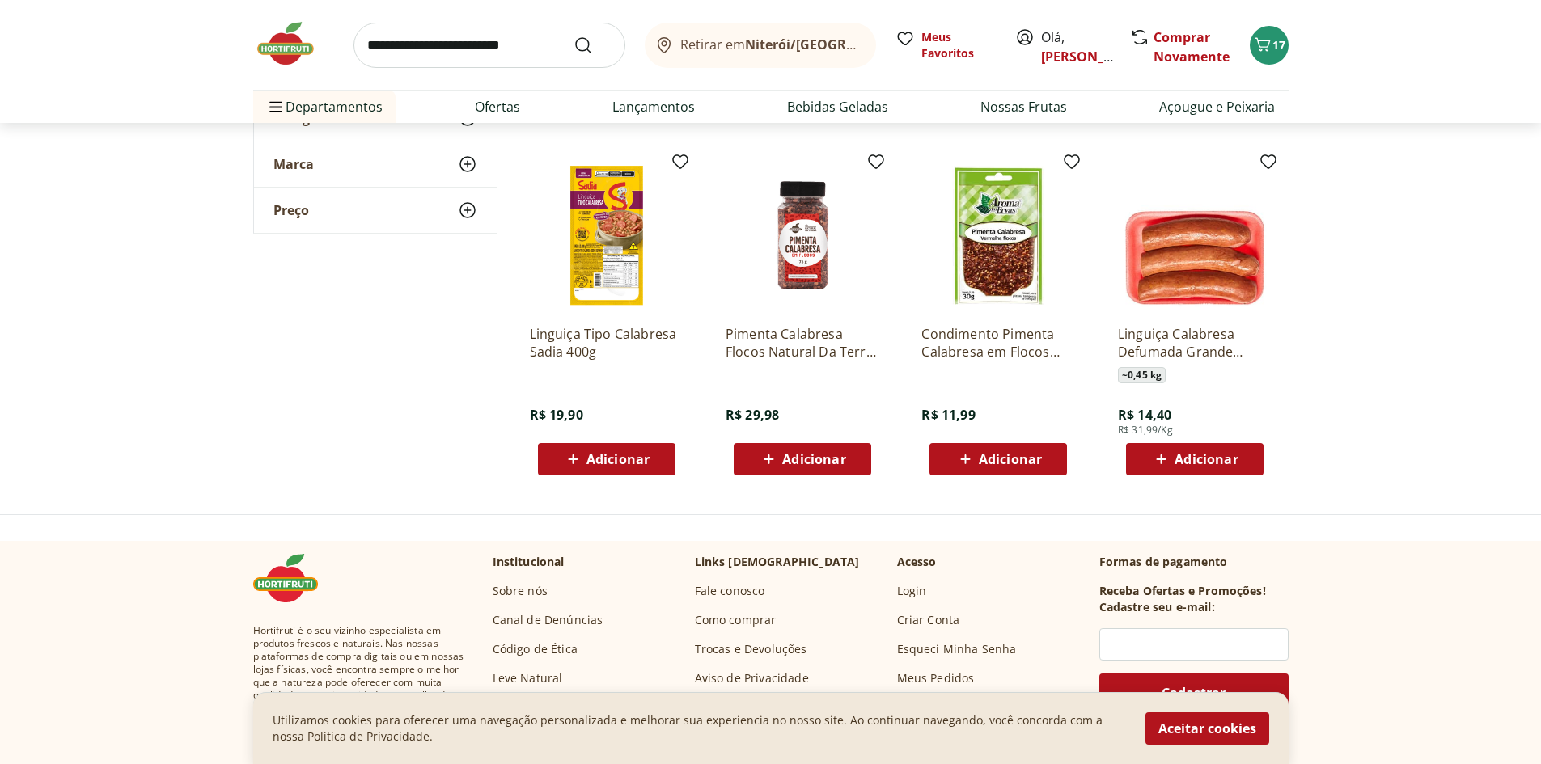
click at [634, 460] on span "Adicionar" at bounding box center [617, 459] width 63 height 13
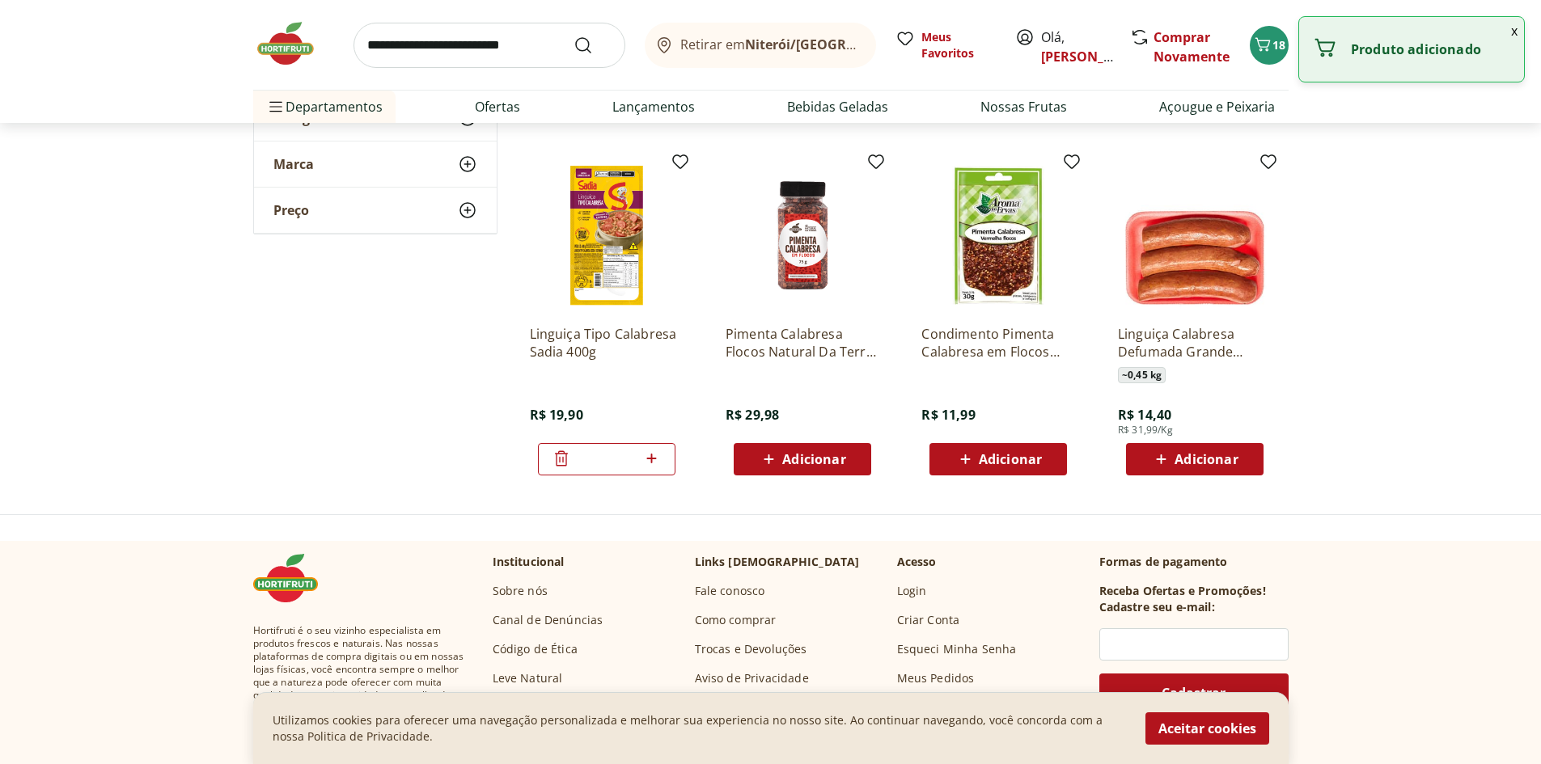
scroll to position [0, 0]
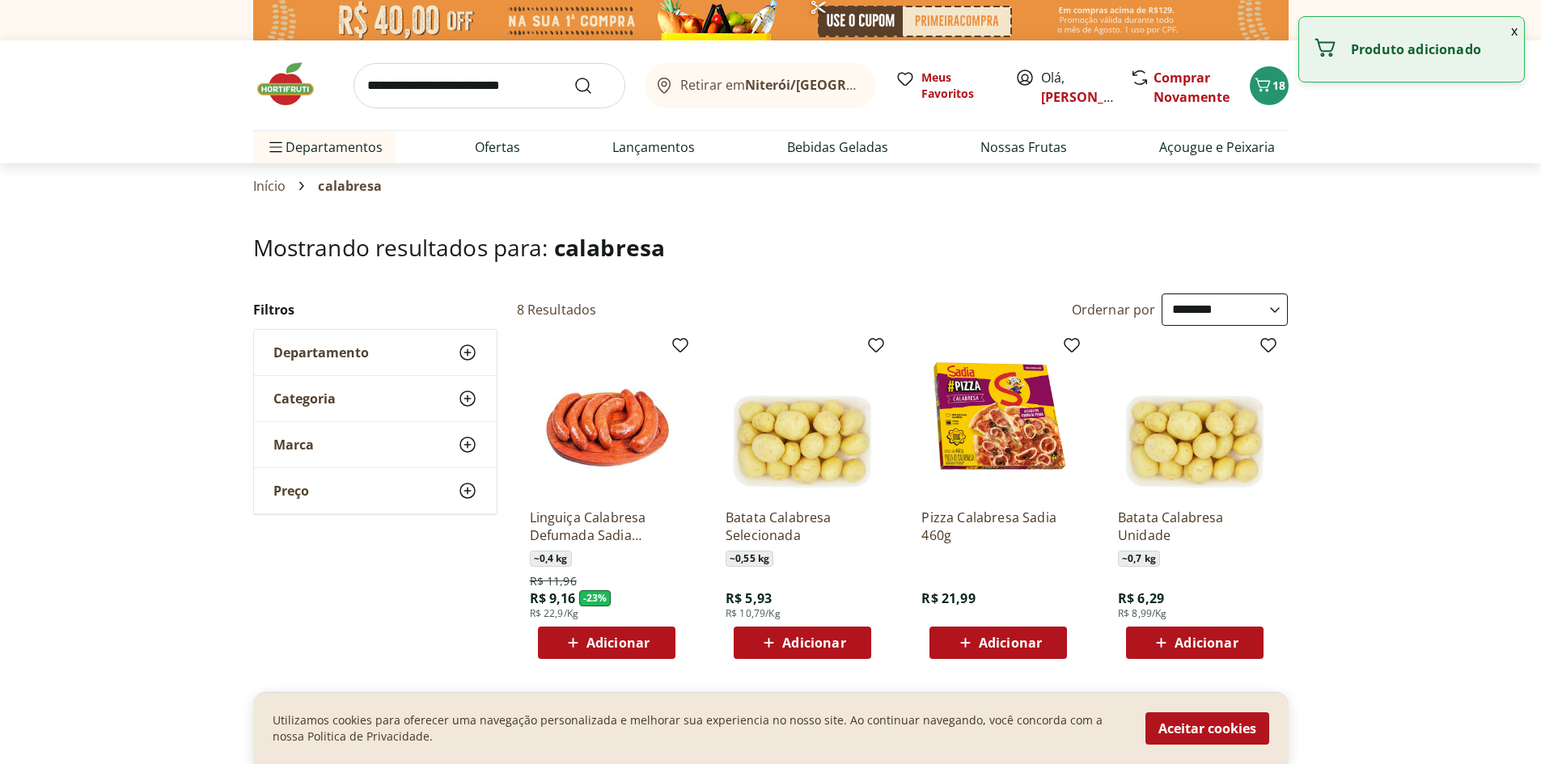
click at [524, 88] on input "search" at bounding box center [489, 85] width 272 height 45
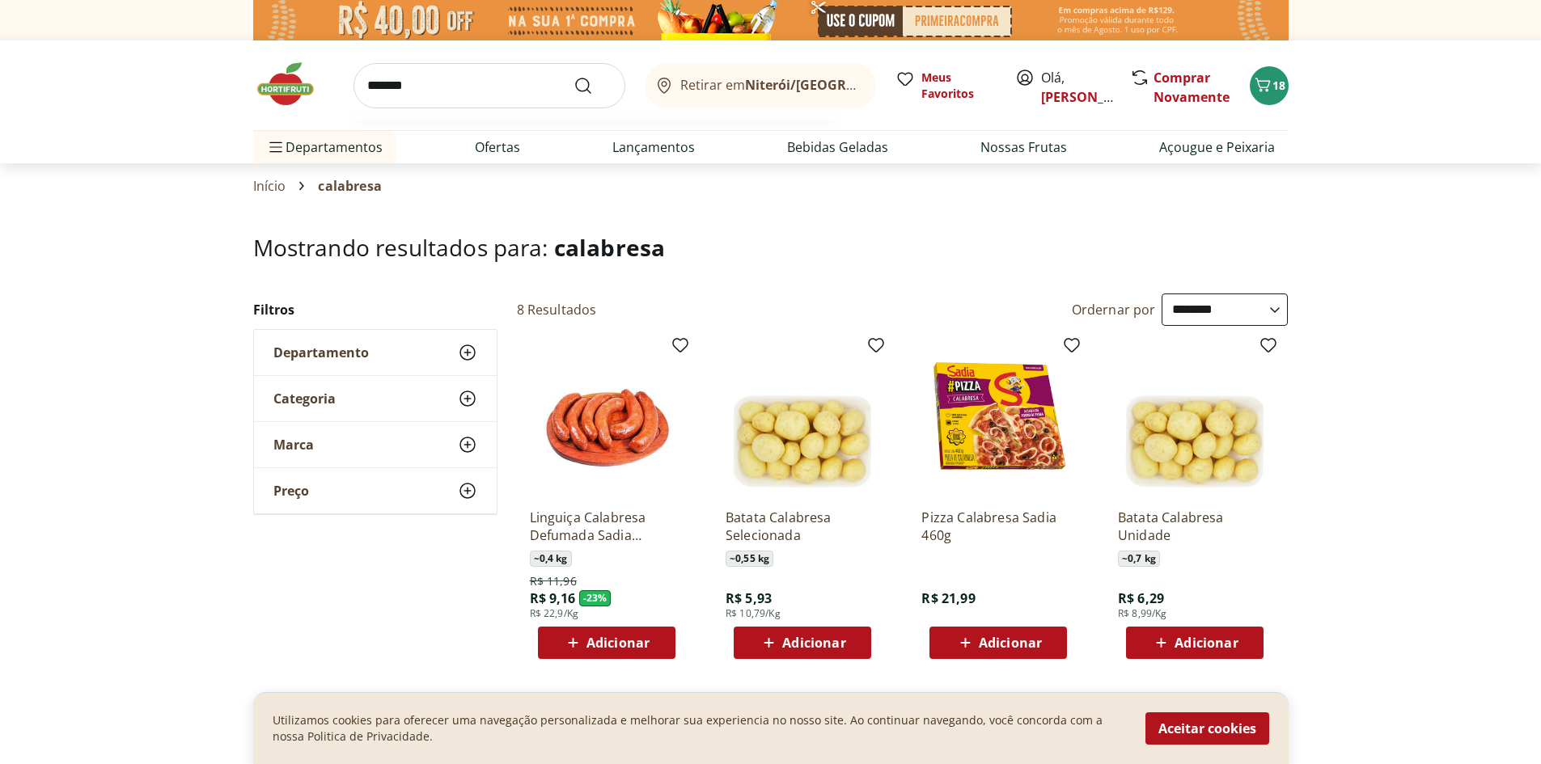
type input "*******"
click at [573, 76] on button "Submit Search" at bounding box center [592, 85] width 39 height 19
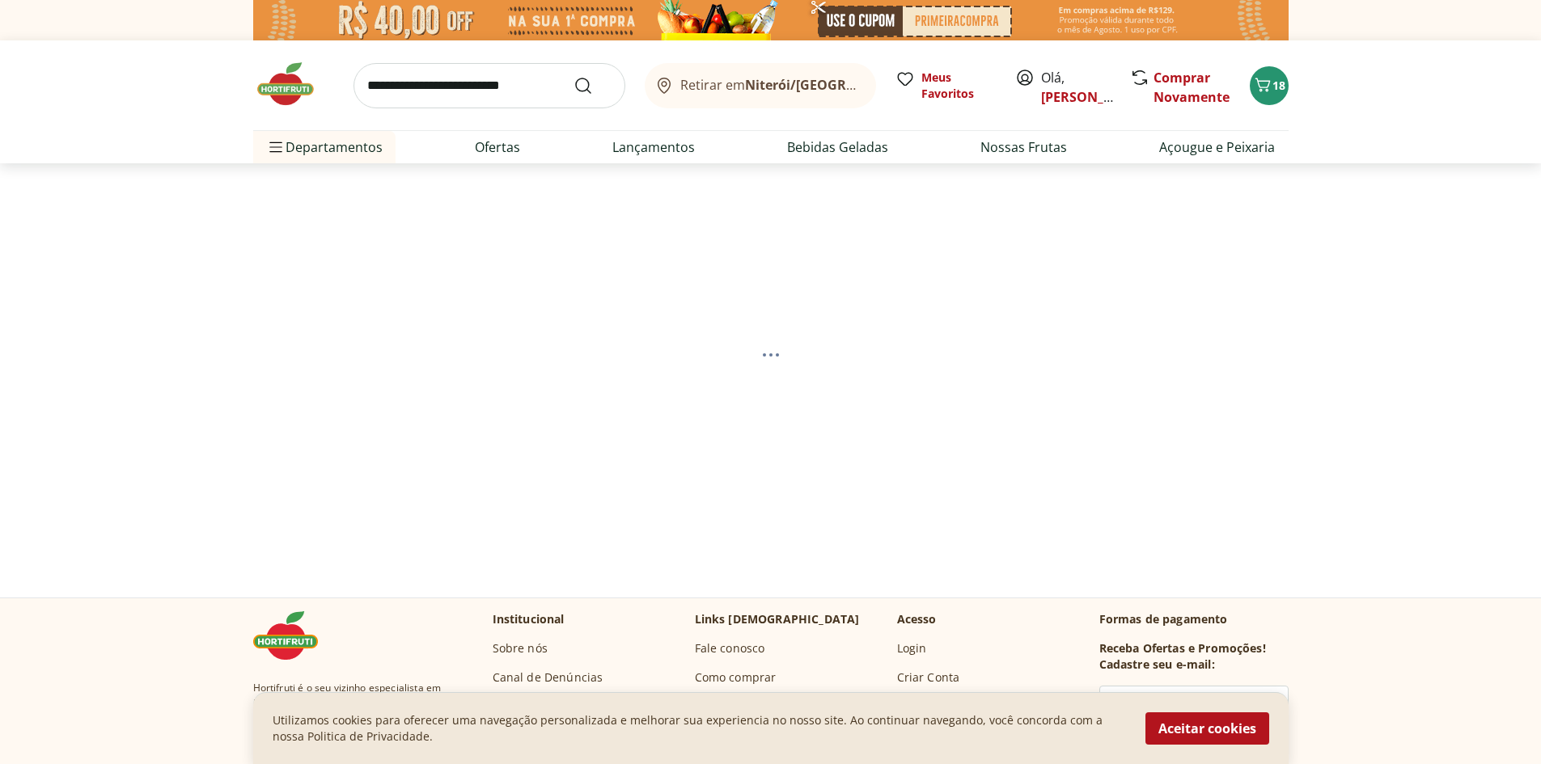
select select "**********"
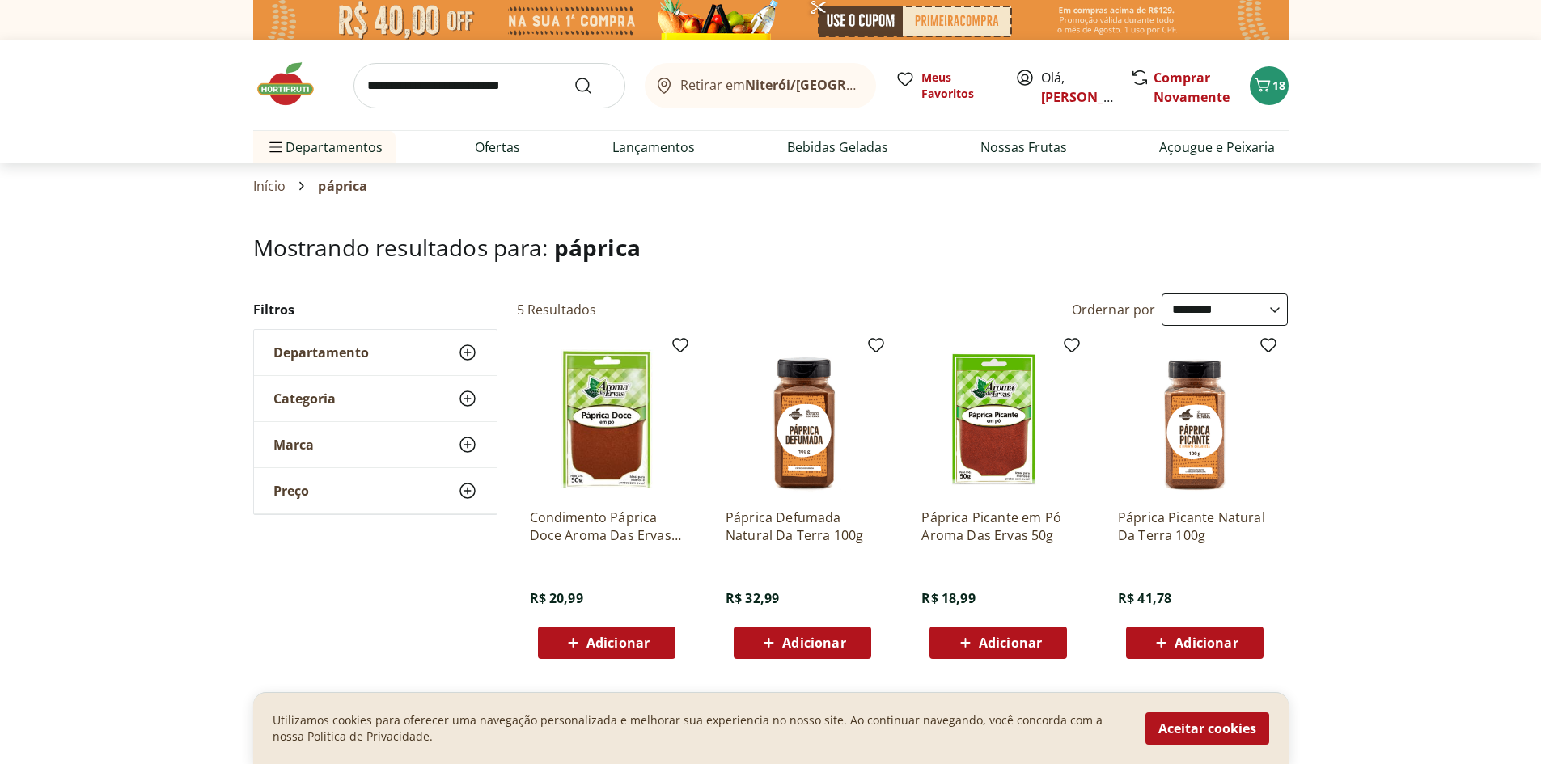
click at [280, 102] on img at bounding box center [293, 84] width 81 height 49
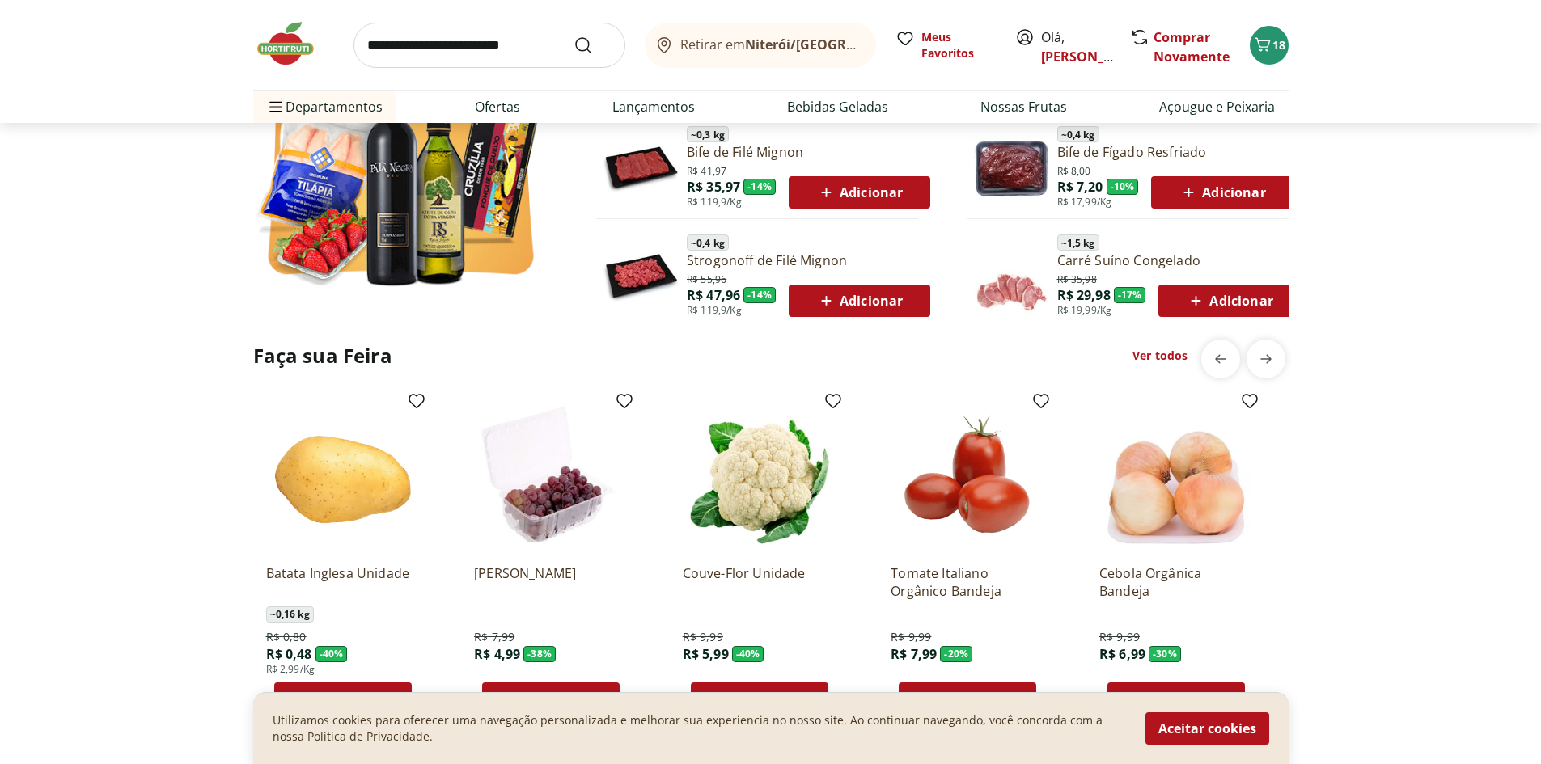
scroll to position [809, 0]
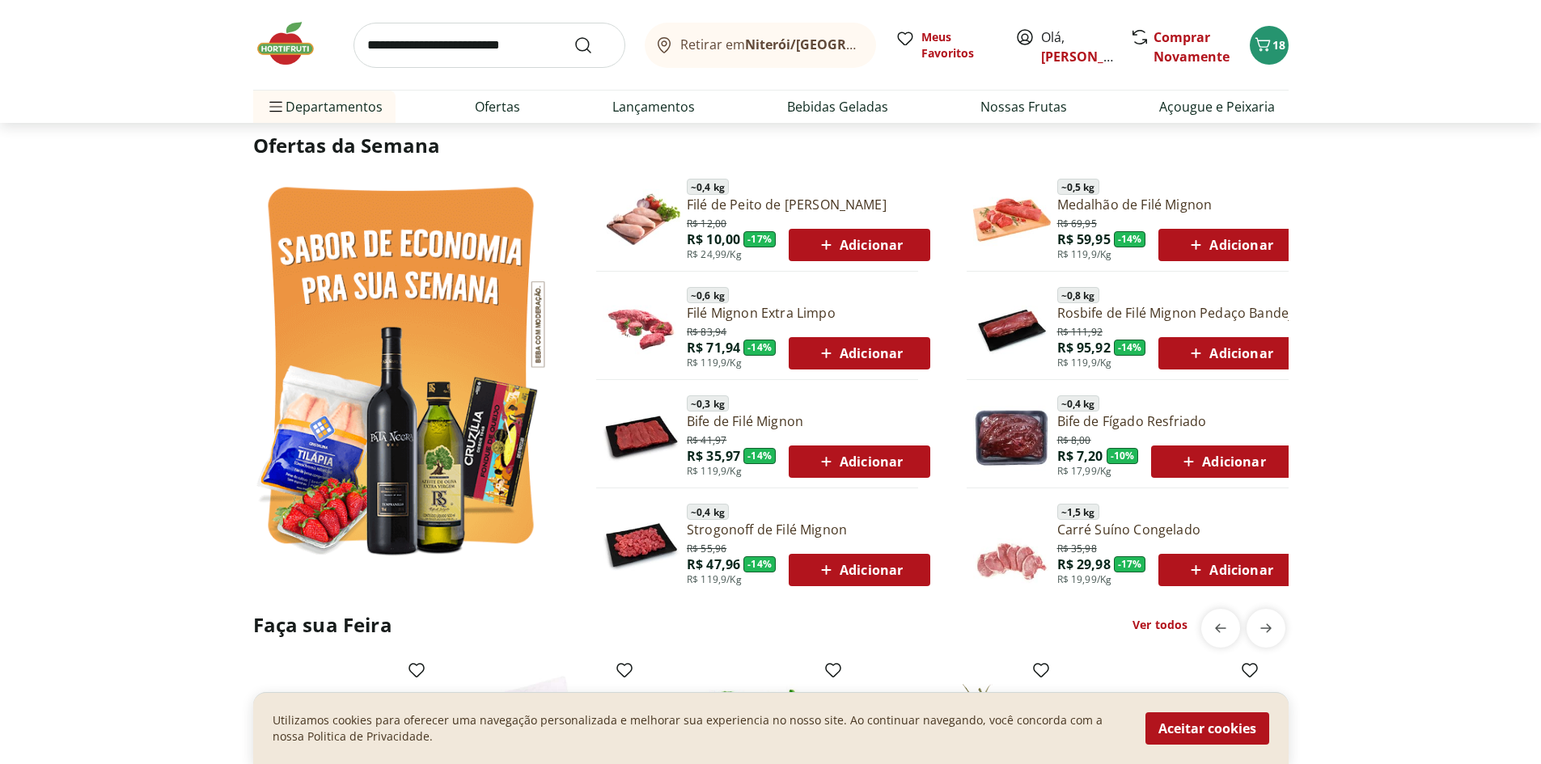
click at [1163, 619] on link "Ver todos" at bounding box center [1159, 625] width 55 height 16
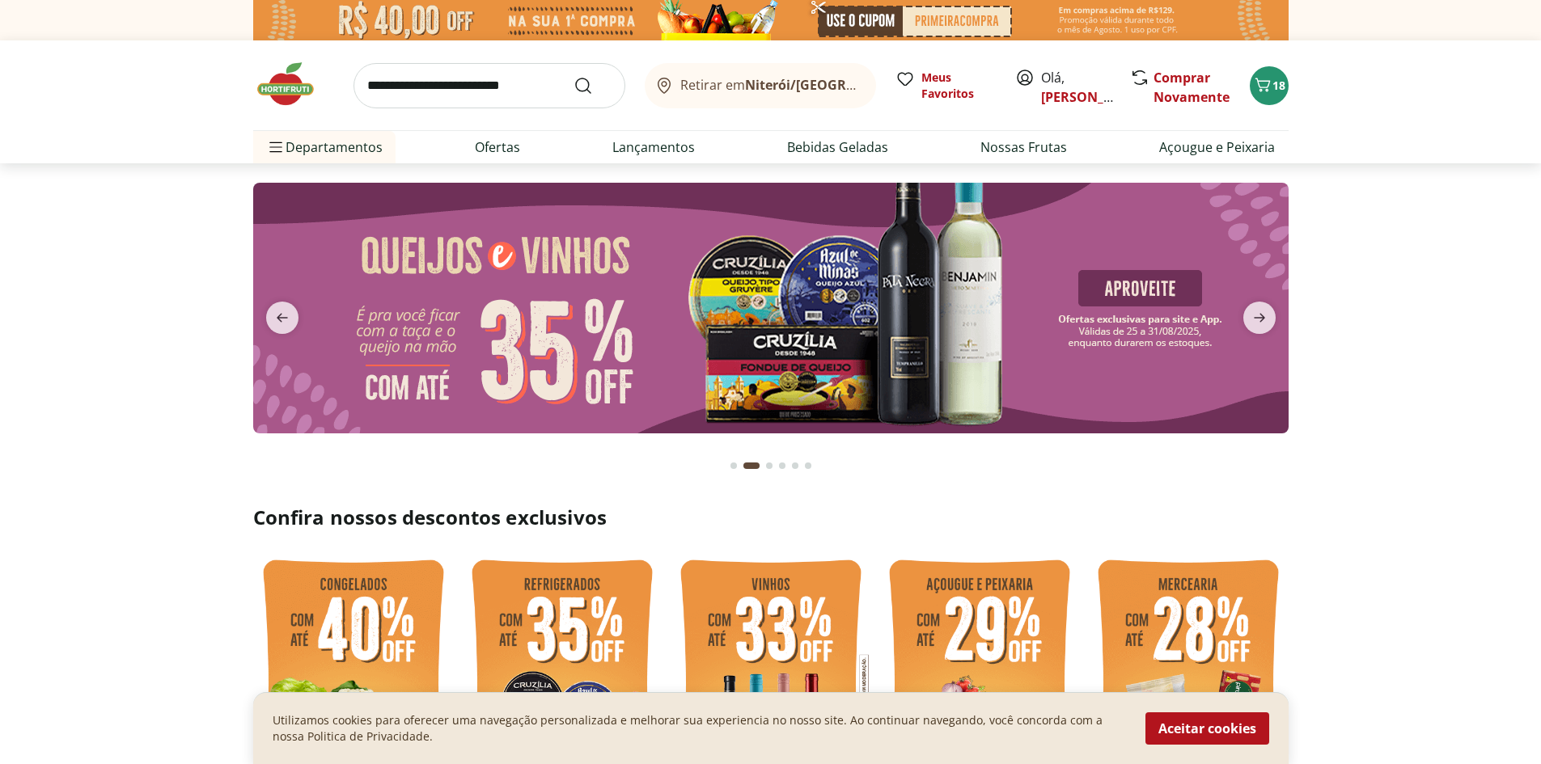
select select "**********"
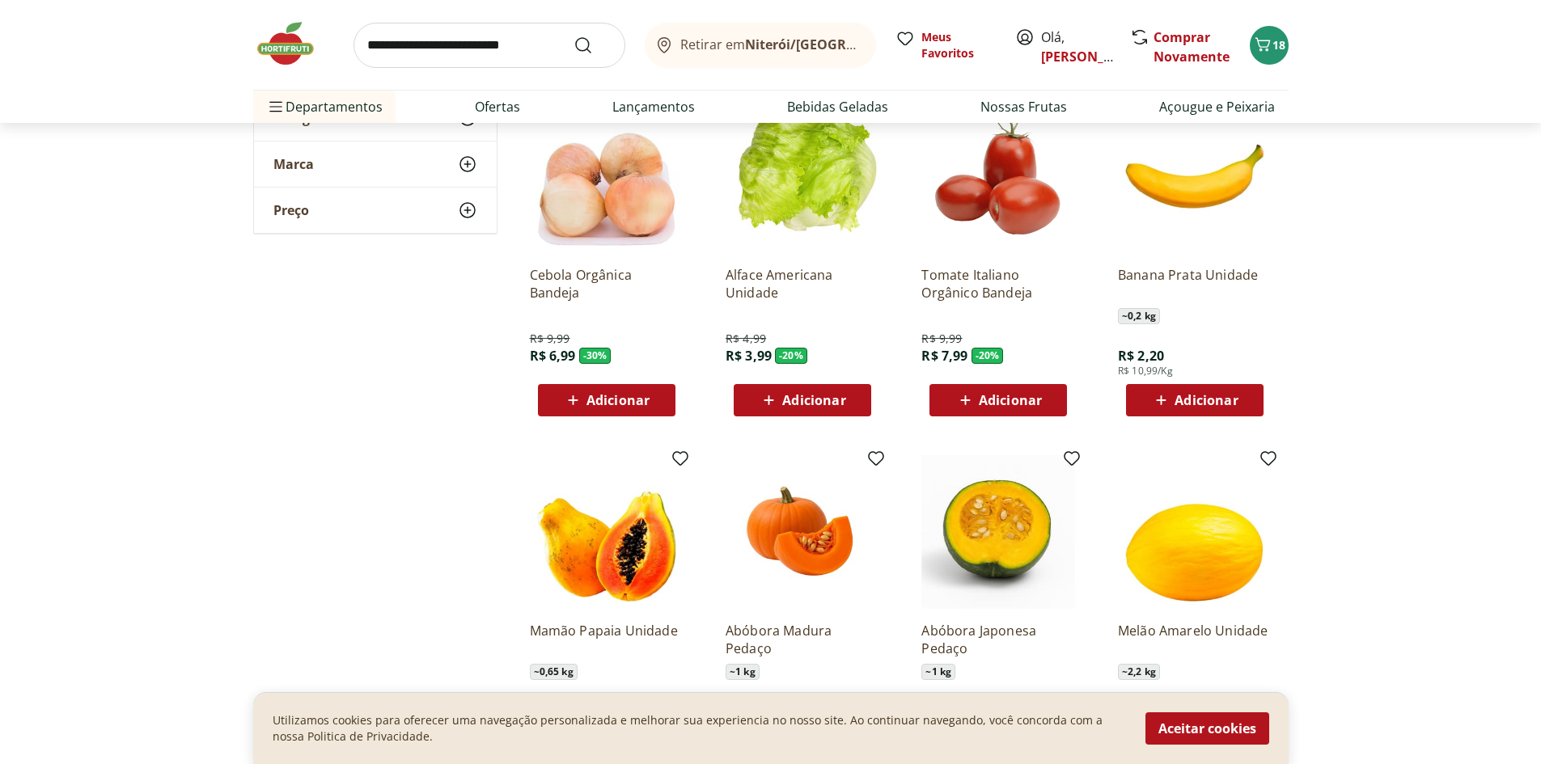
scroll to position [809, 0]
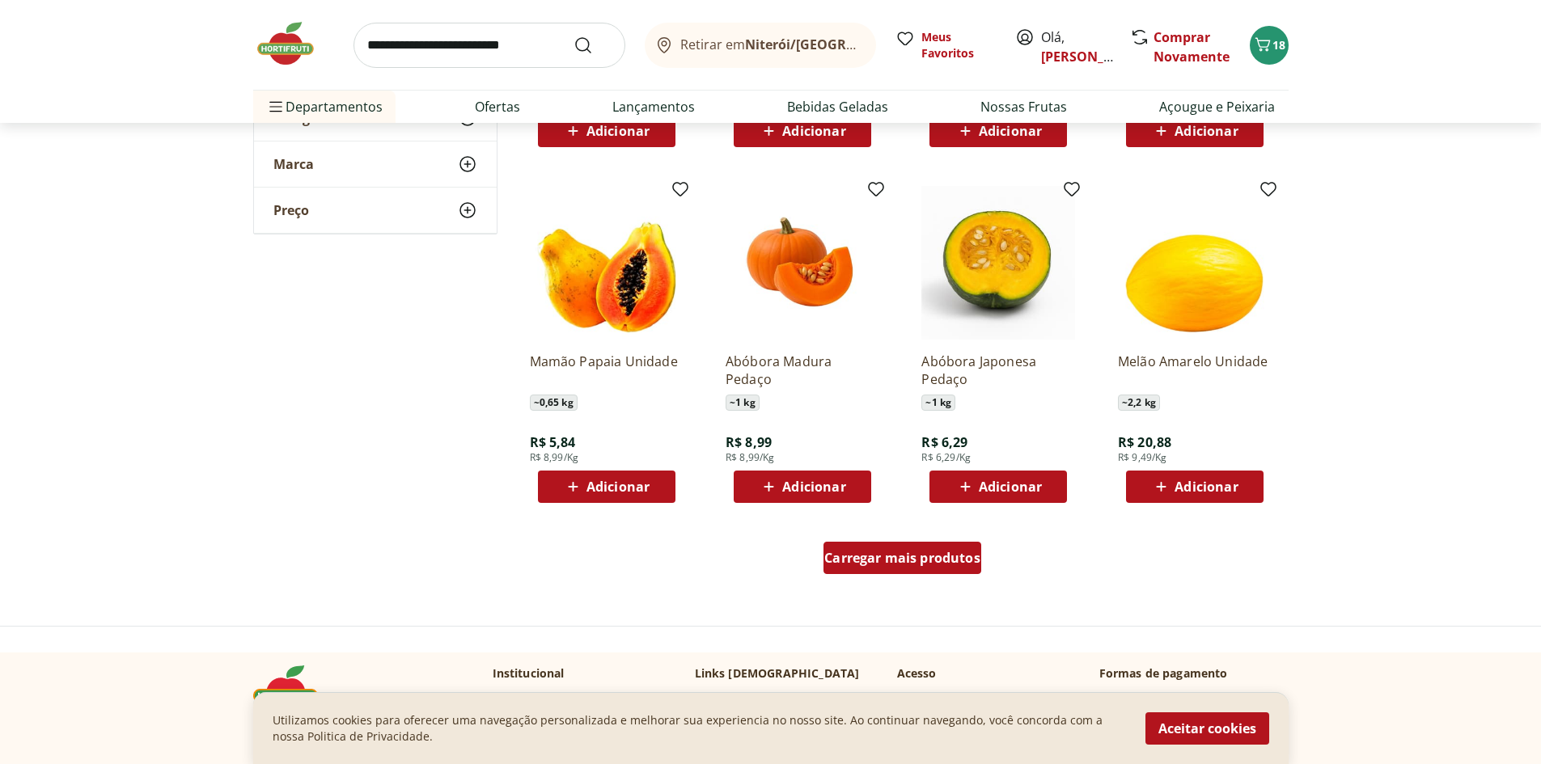
click at [967, 563] on span "Carregar mais produtos" at bounding box center [902, 558] width 156 height 13
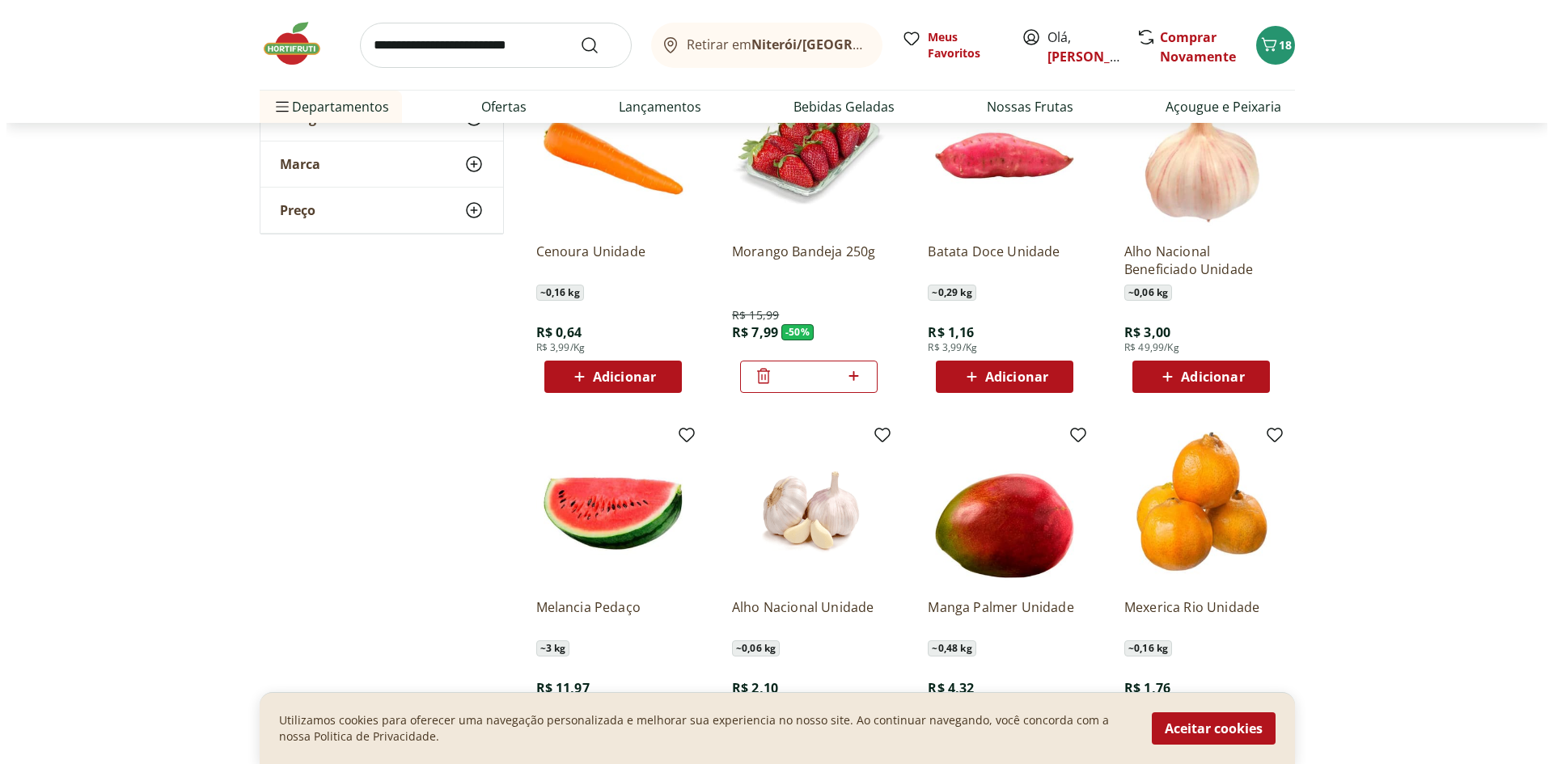
scroll to position [809, 0]
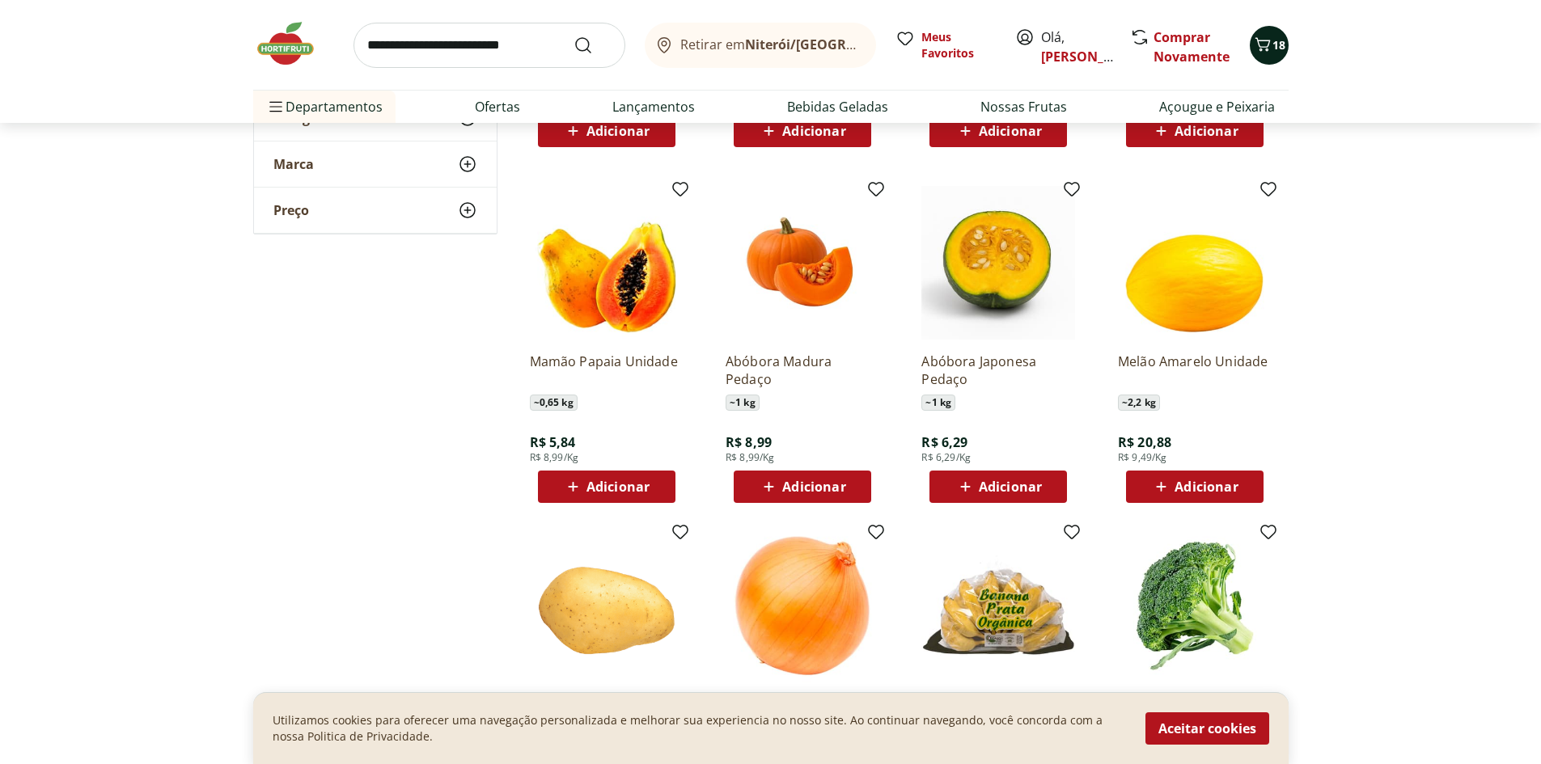
click at [1265, 54] on span "Carrinho" at bounding box center [1262, 45] width 19 height 21
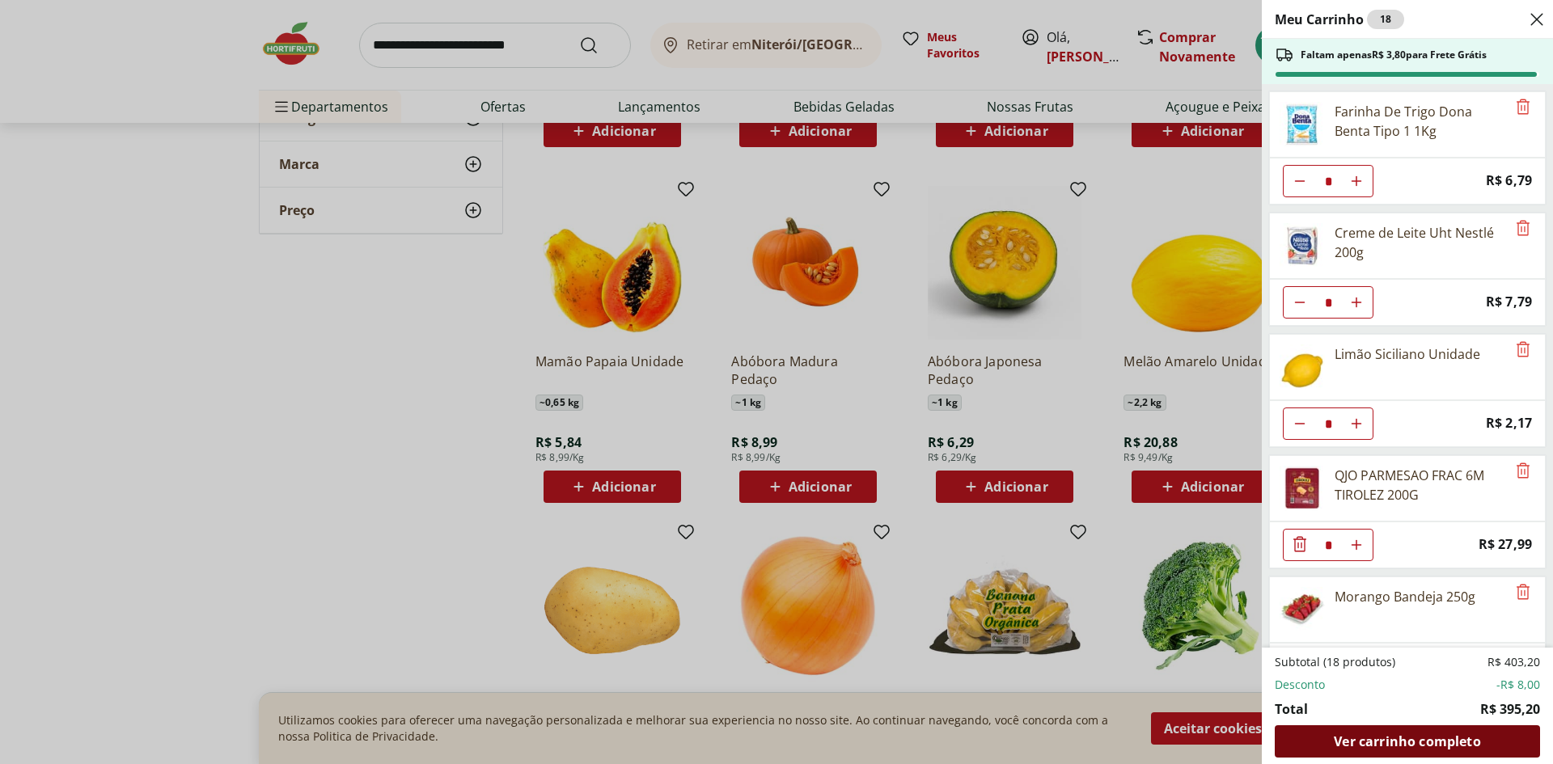
click at [1432, 738] on span "Ver carrinho completo" at bounding box center [1407, 741] width 146 height 13
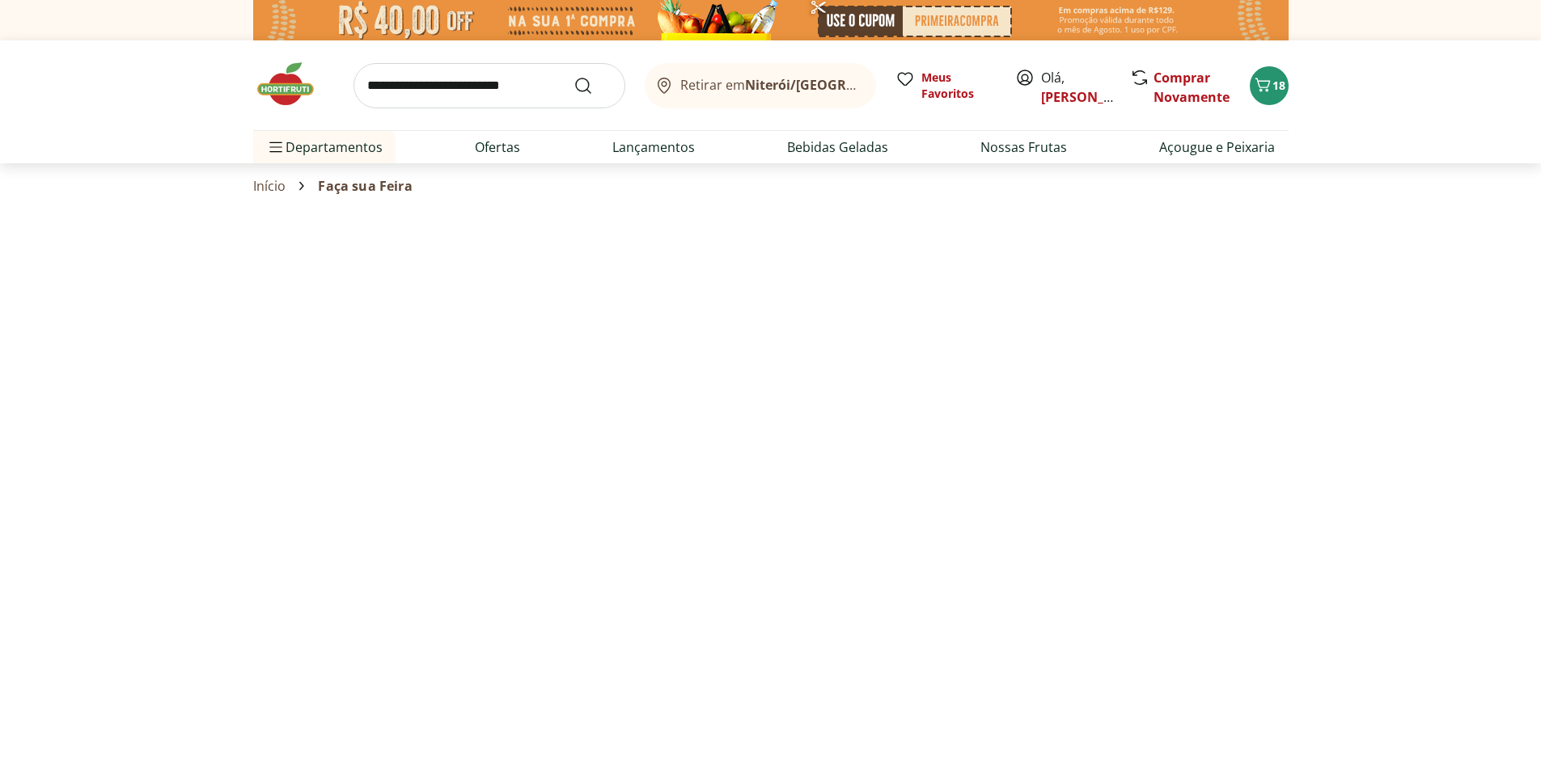
select select "**********"
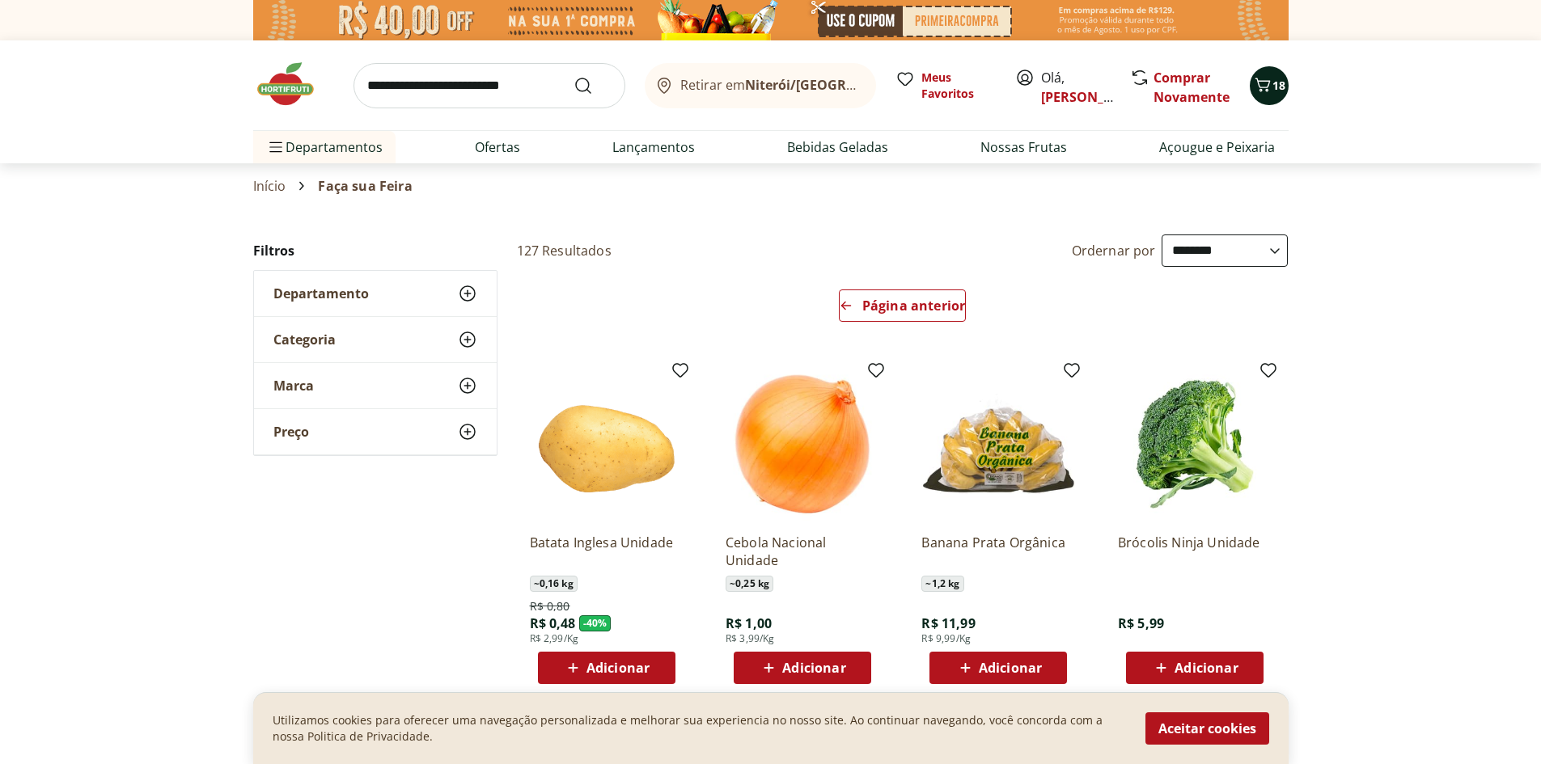
click at [1257, 93] on icon "Carrinho" at bounding box center [1262, 84] width 19 height 19
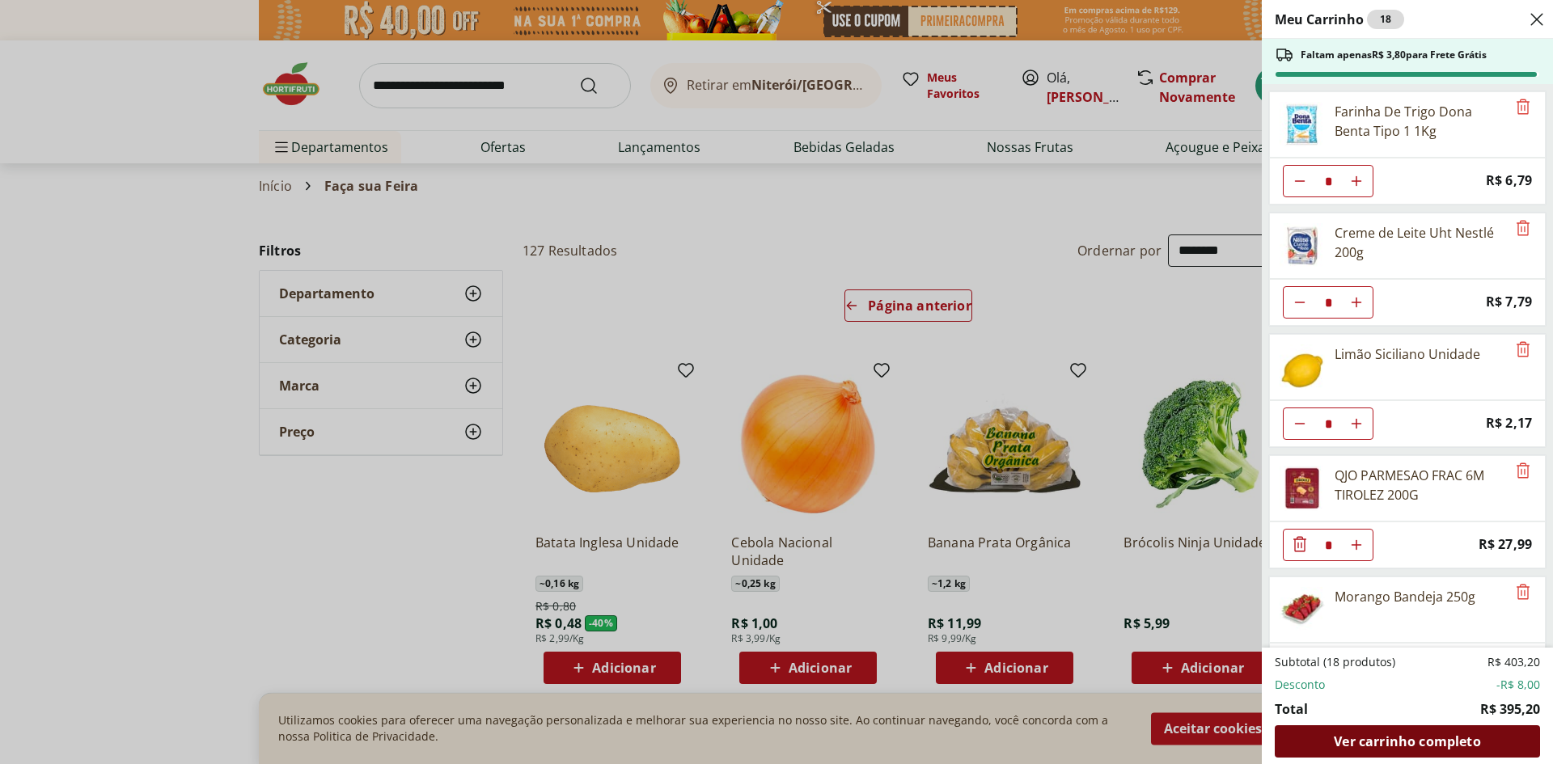
click at [1399, 732] on div "Ver carrinho completo" at bounding box center [1407, 741] width 265 height 32
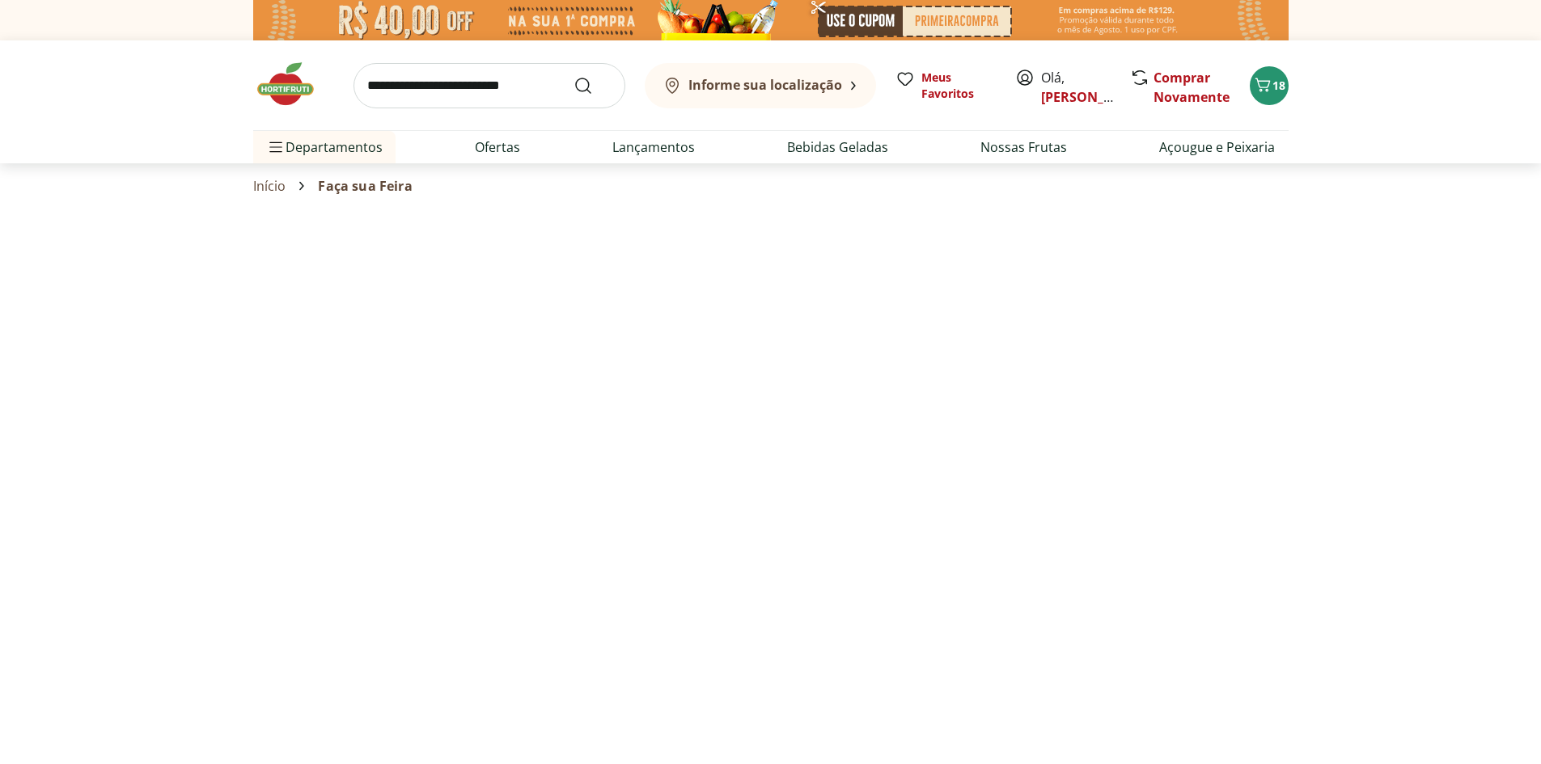
select select "**********"
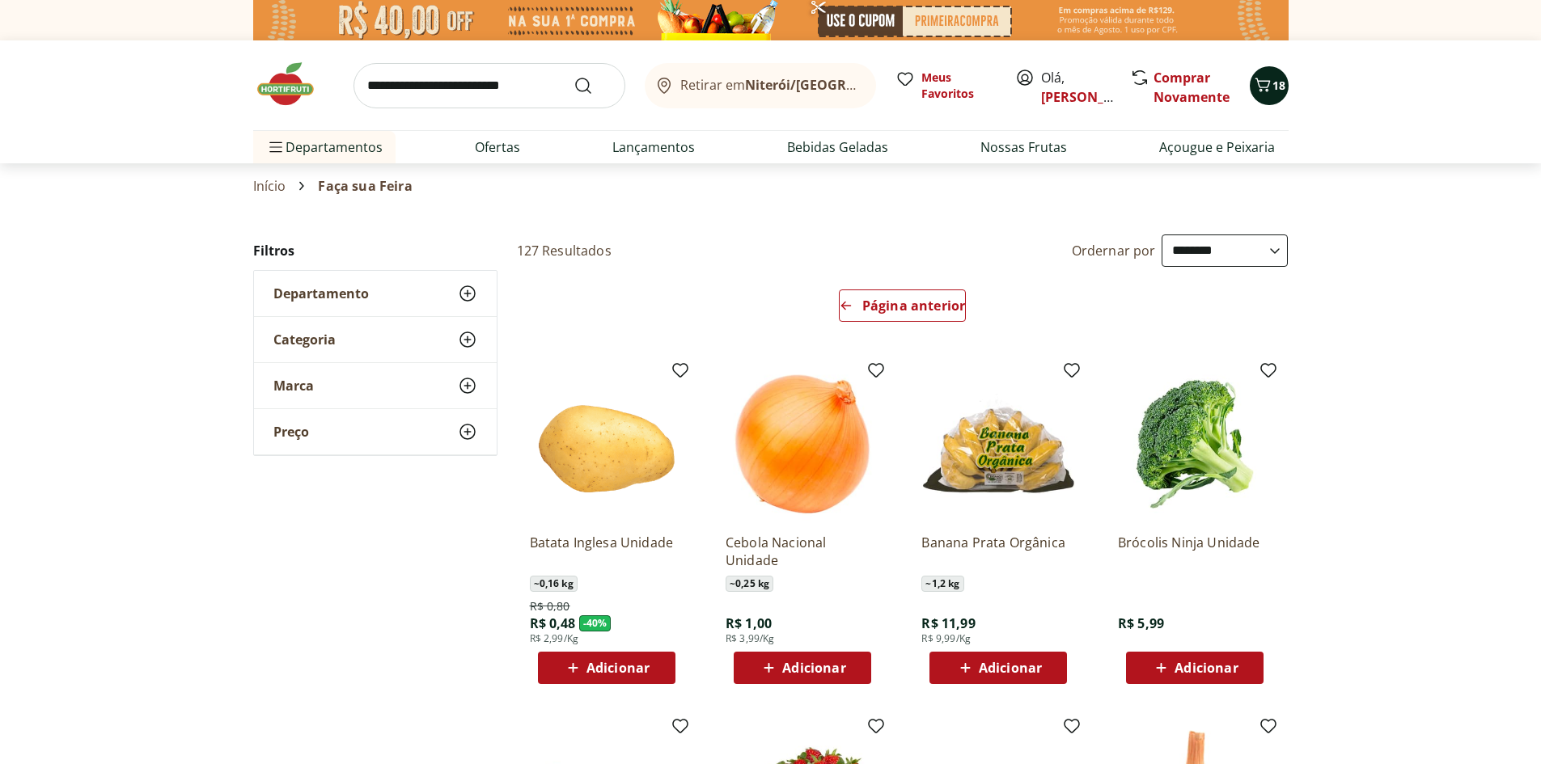
click at [1288, 82] on button "18" at bounding box center [1268, 85] width 39 height 39
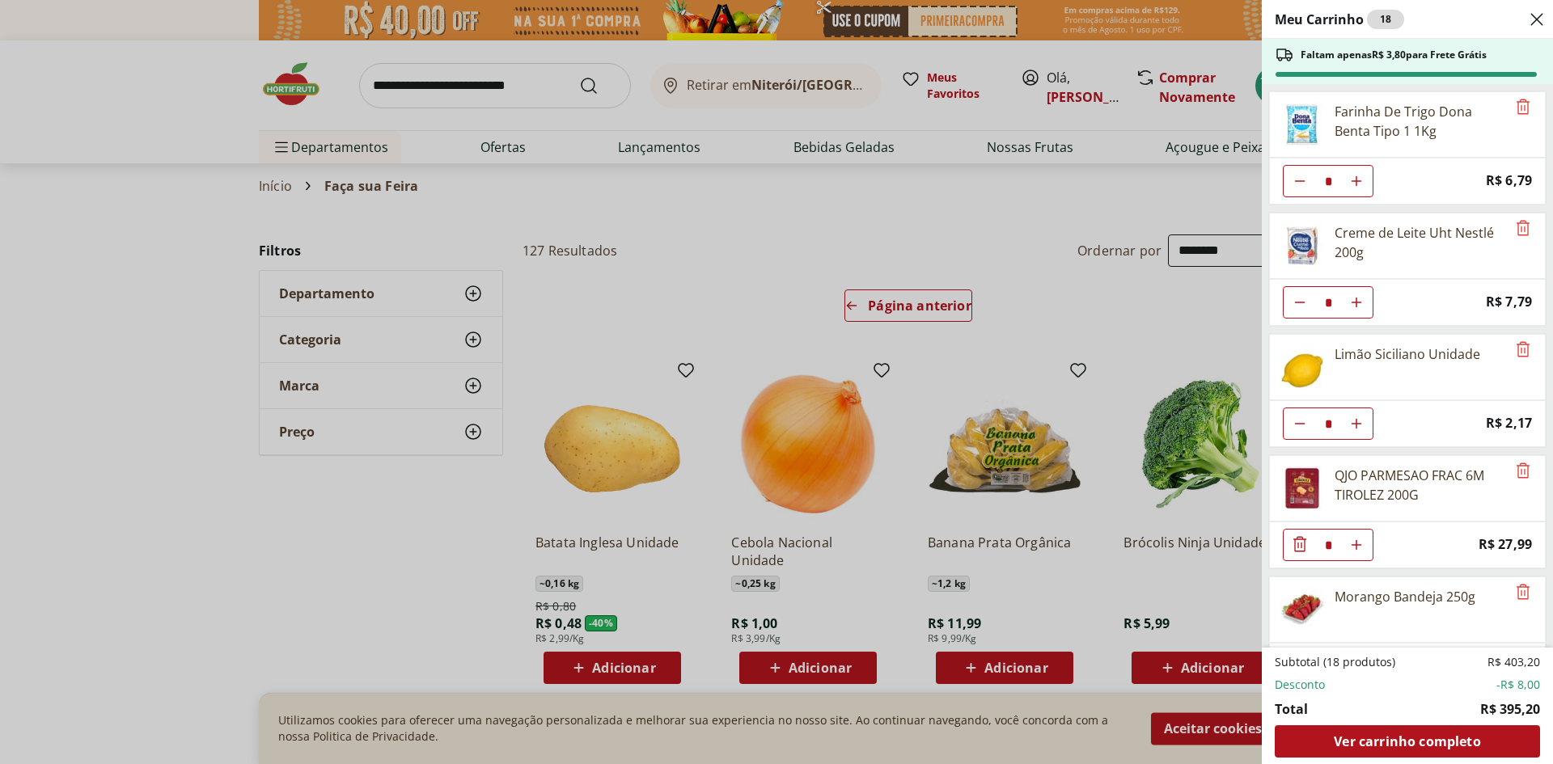
drag, startPoint x: 1214, startPoint y: 312, endPoint x: 1233, endPoint y: 289, distance: 29.9
click at [1215, 312] on div "Meu Carrinho 18 Faltam apenas R$ 3,80 para Frete Grátis Farinha De Trigo Dona B…" at bounding box center [776, 382] width 1553 height 764
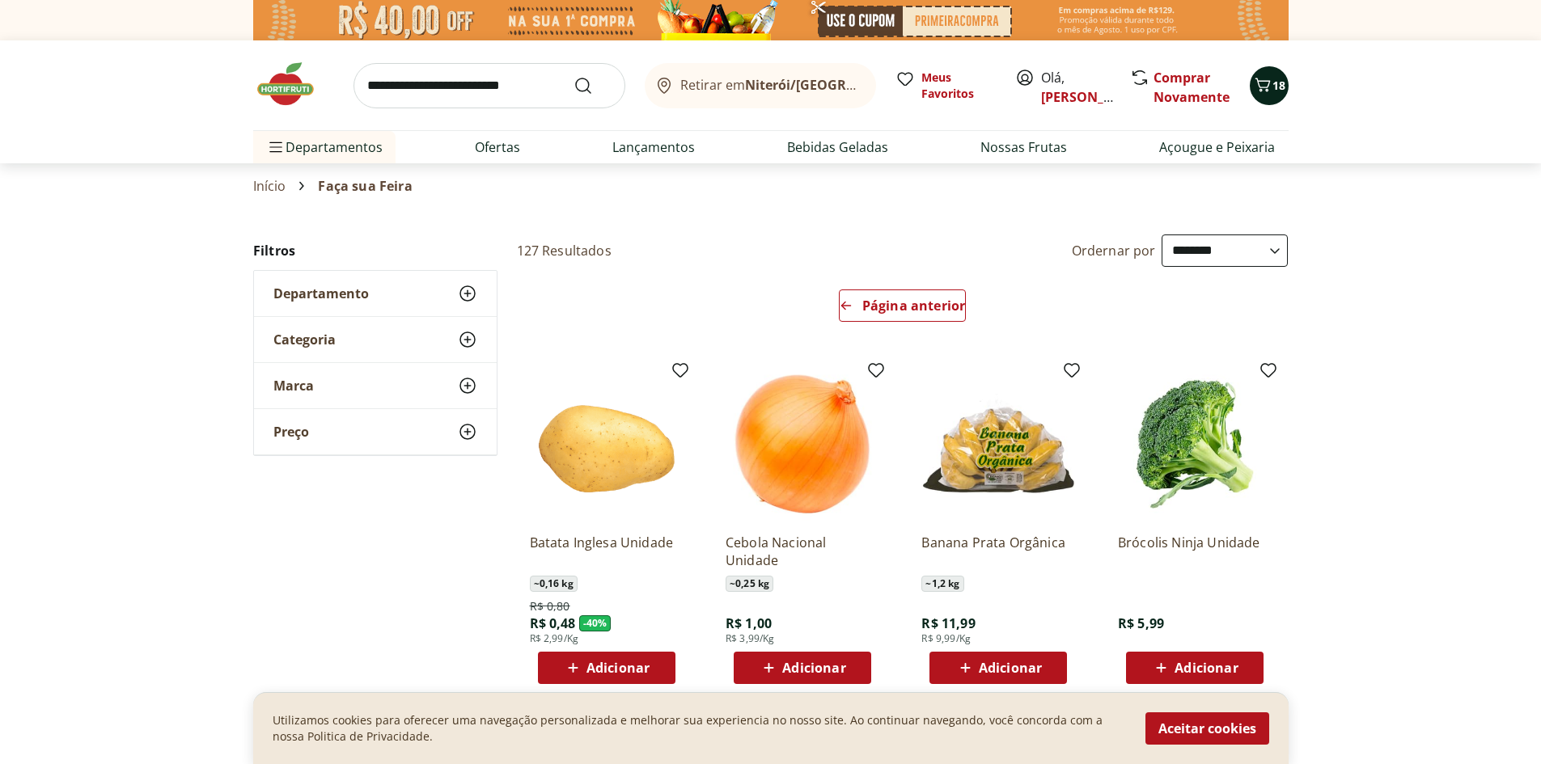
click at [1276, 95] on button "18" at bounding box center [1268, 85] width 39 height 39
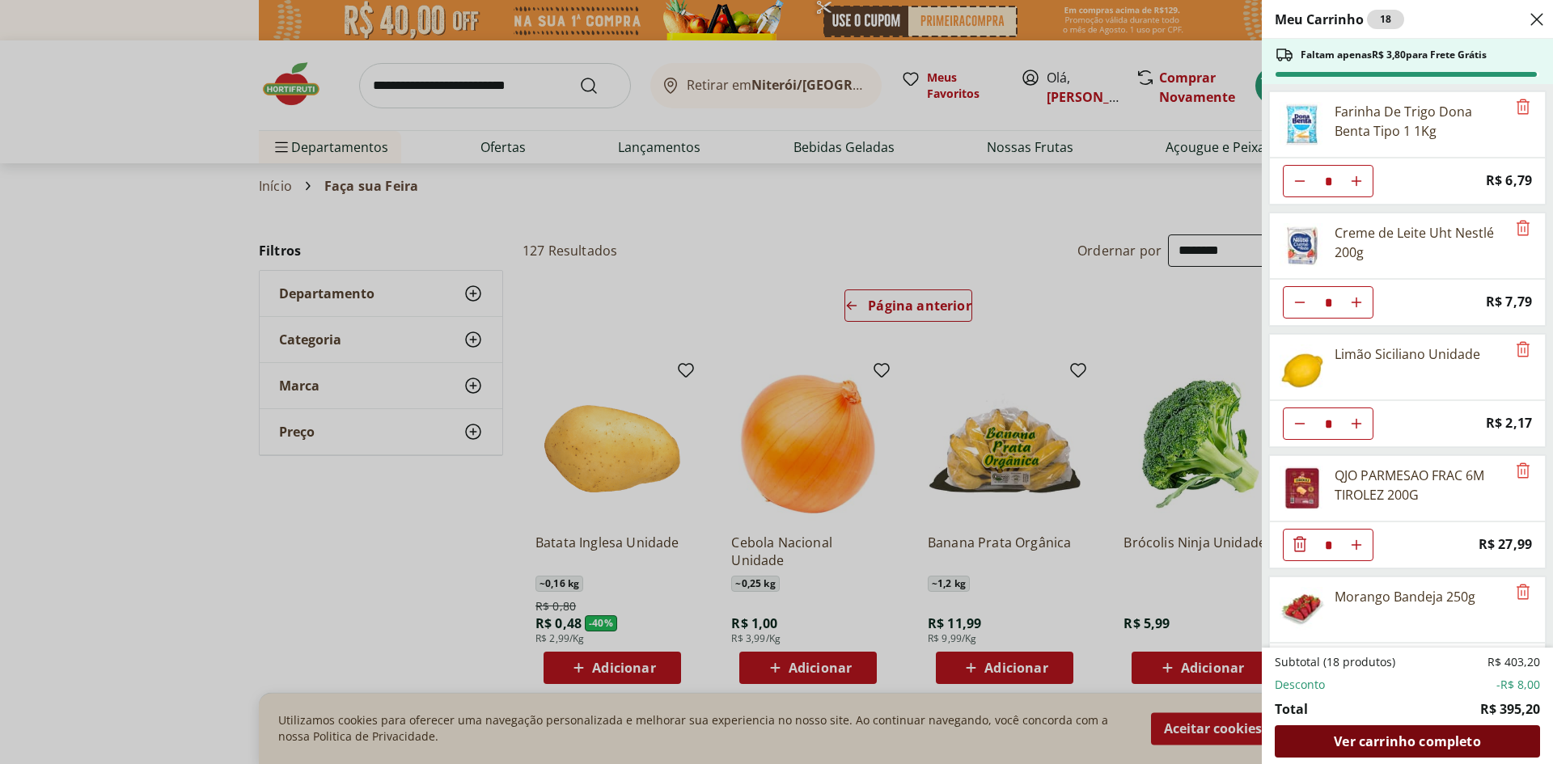
click at [1434, 731] on div "Ver carrinho completo" at bounding box center [1407, 741] width 265 height 32
